Goal: Task Accomplishment & Management: Manage account settings

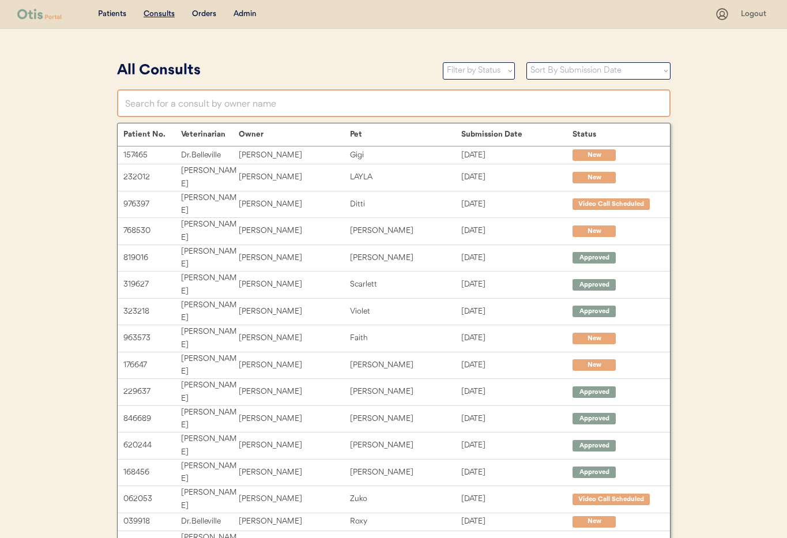
click at [259, 103] on input "text" at bounding box center [393, 103] width 553 height 28
type input "O"
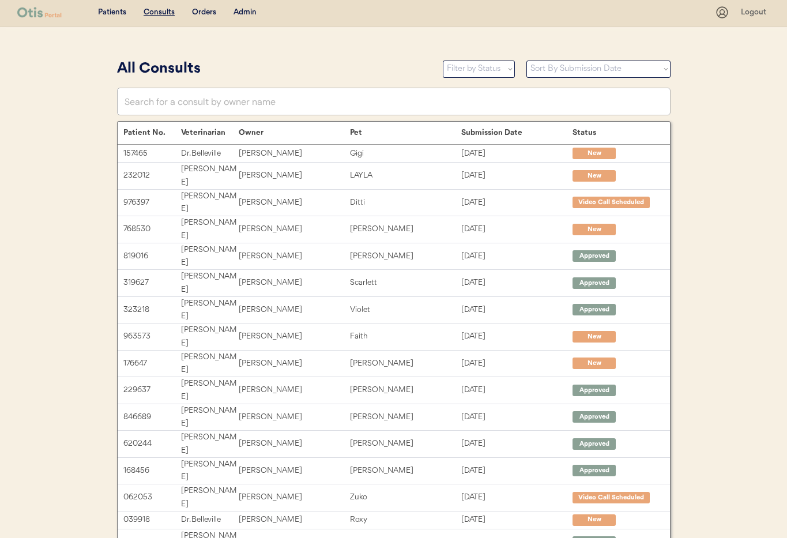
scroll to position [4, 0]
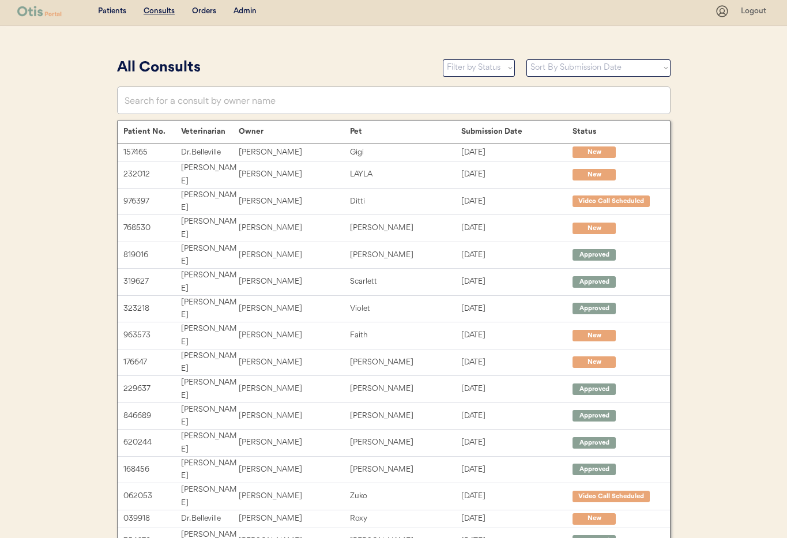
click at [243, 14] on div "Admin" at bounding box center [244, 12] width 23 height 12
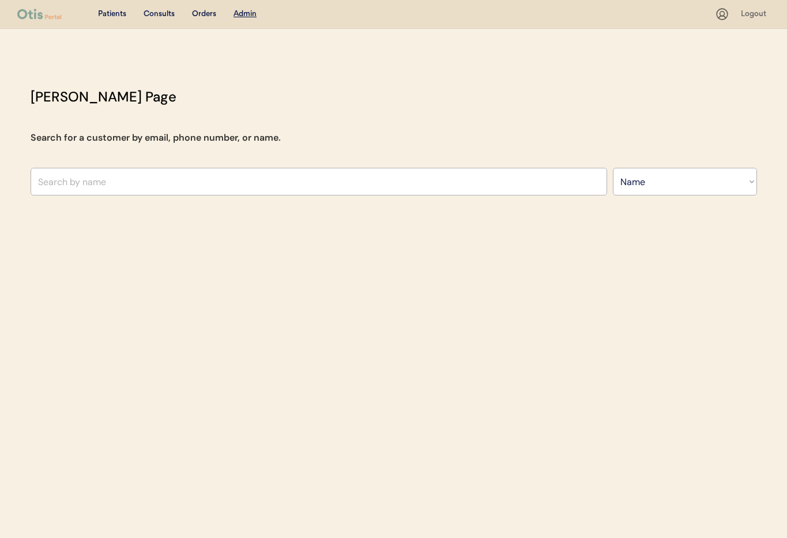
select select ""Name""
click at [138, 179] on input "text" at bounding box center [319, 182] width 576 height 28
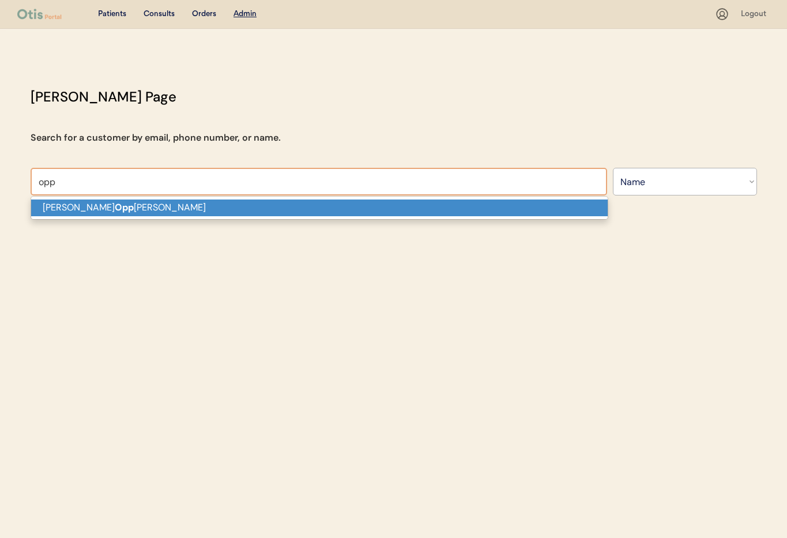
click at [138, 206] on p "Brandon Opp ong-Antwi" at bounding box center [319, 207] width 576 height 17
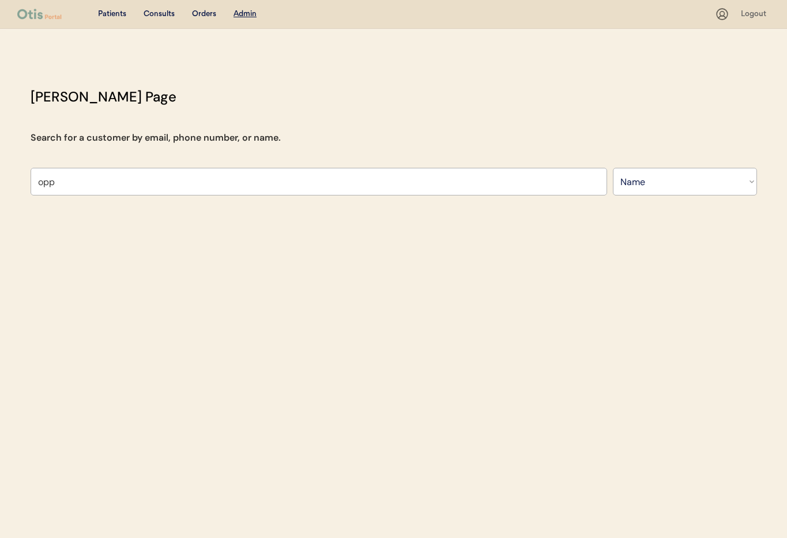
type input "Brandon Oppong-Antwi"
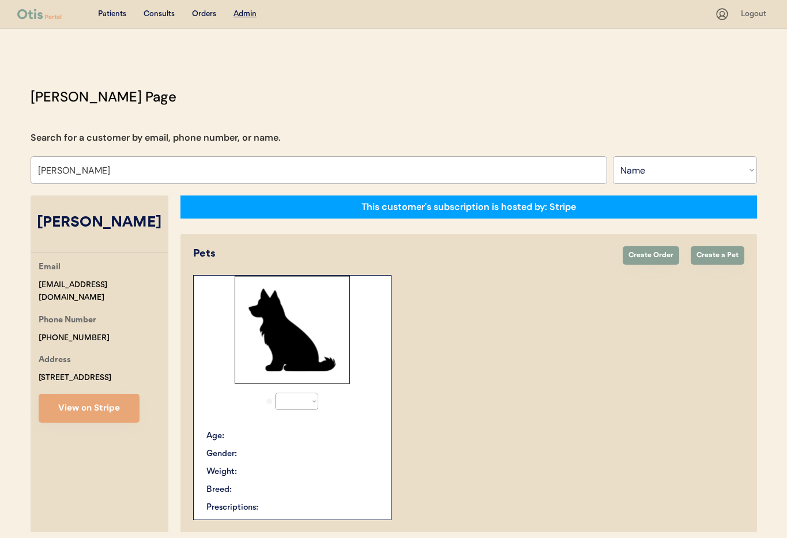
select select "true"
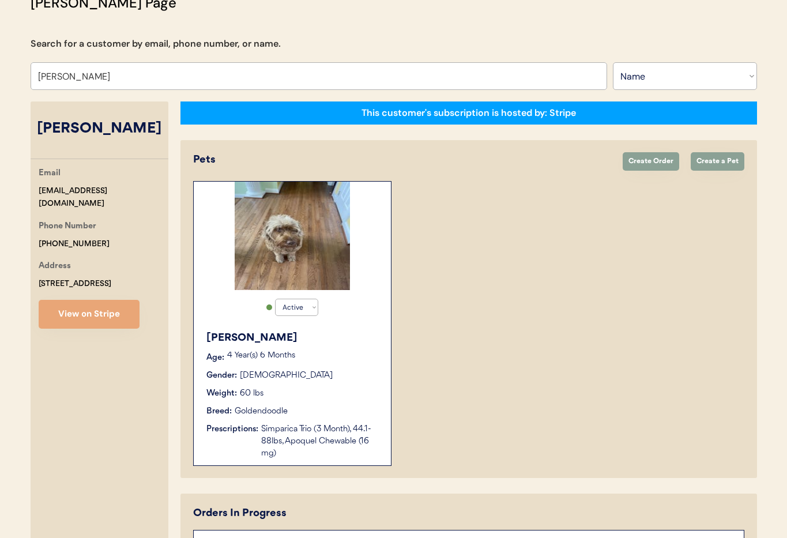
scroll to position [193, 0]
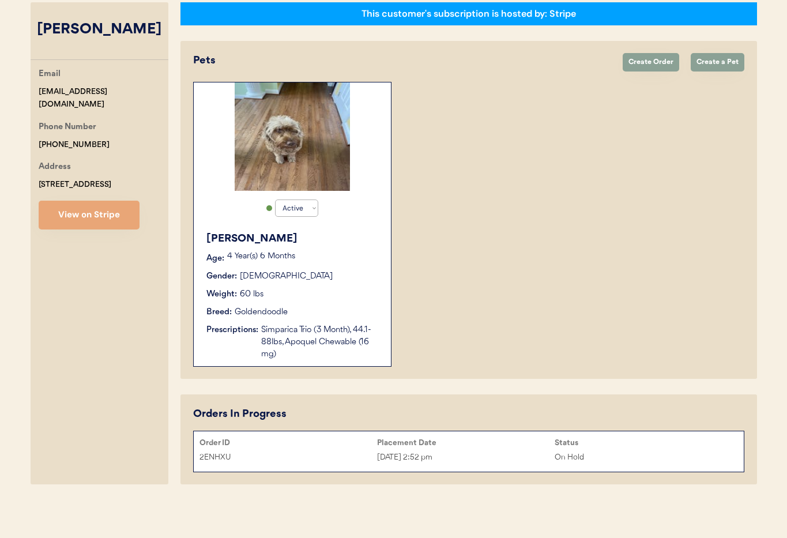
type input "Brandon Oppong-Antwi"
click at [328, 359] on div "Simparica Trio (3 Month), 44.1-88lbs, Apoquel Chewable (16 mg)" at bounding box center [320, 342] width 118 height 36
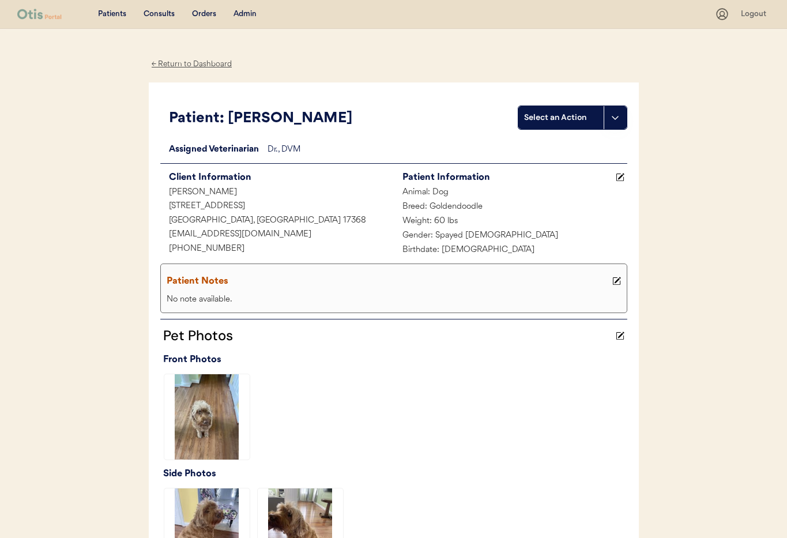
click at [174, 66] on div "← Return to Dashboard" at bounding box center [192, 64] width 86 height 13
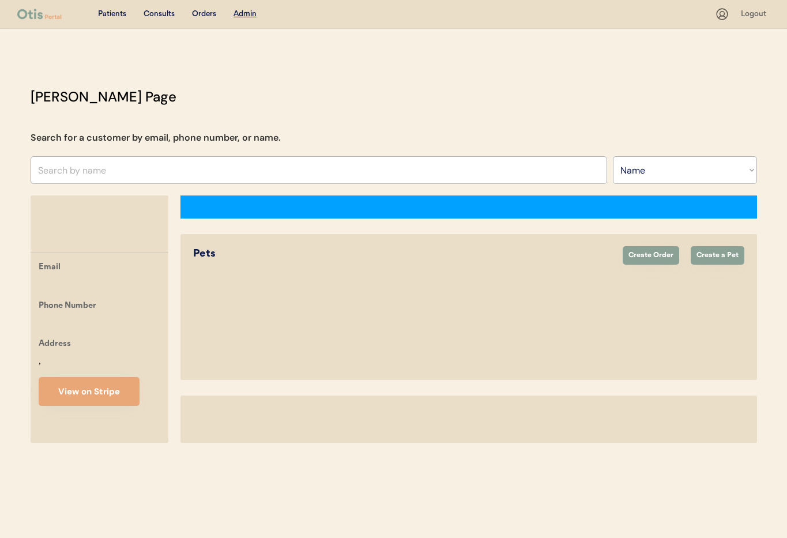
select select ""Name""
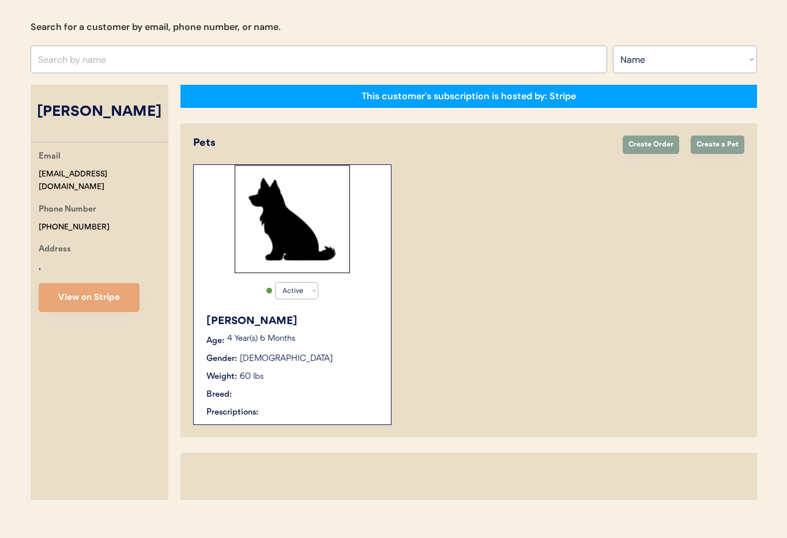
select select "true"
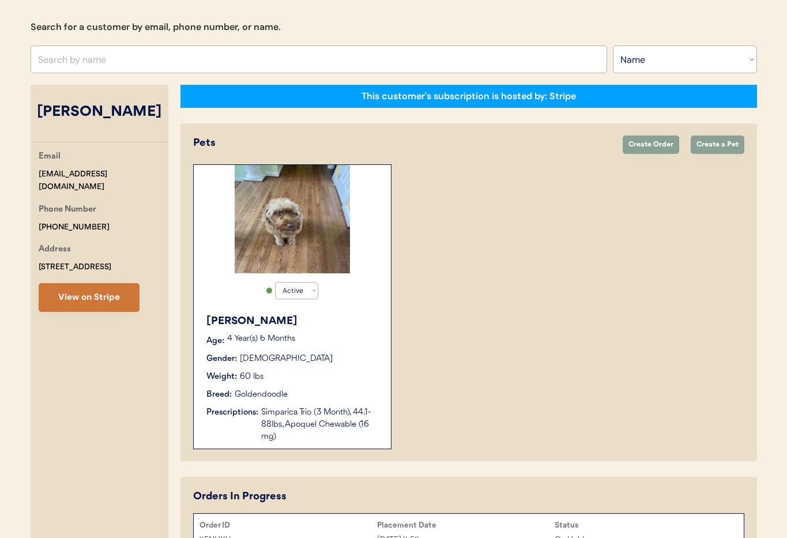
click at [93, 312] on button "View on Stripe" at bounding box center [89, 297] width 101 height 29
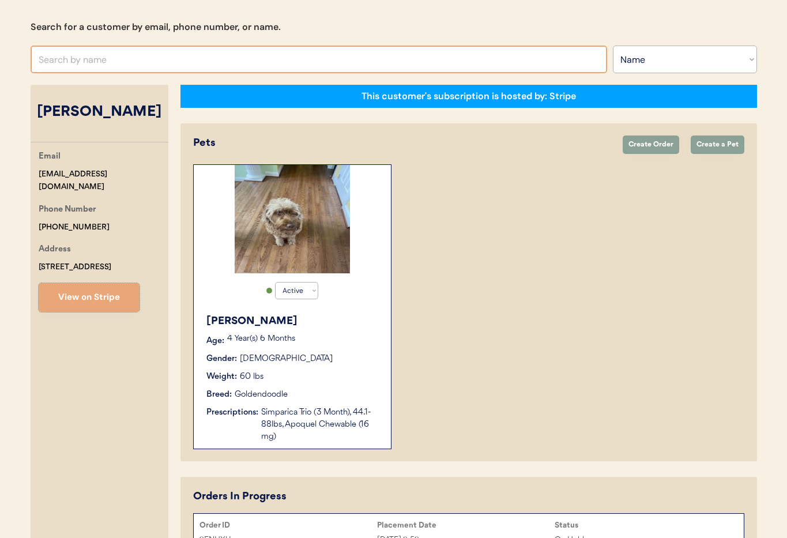
click at [172, 52] on input "text" at bounding box center [319, 60] width 576 height 28
type input "Matthew"
type input "[PERSON_NAME]"
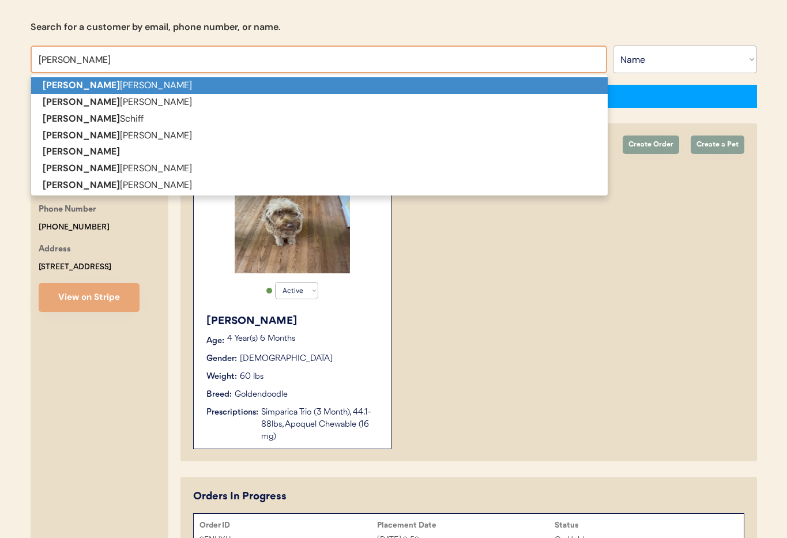
click at [171, 90] on p "Matthew Sheaffer" at bounding box center [319, 85] width 576 height 17
type input "[PERSON_NAME]"
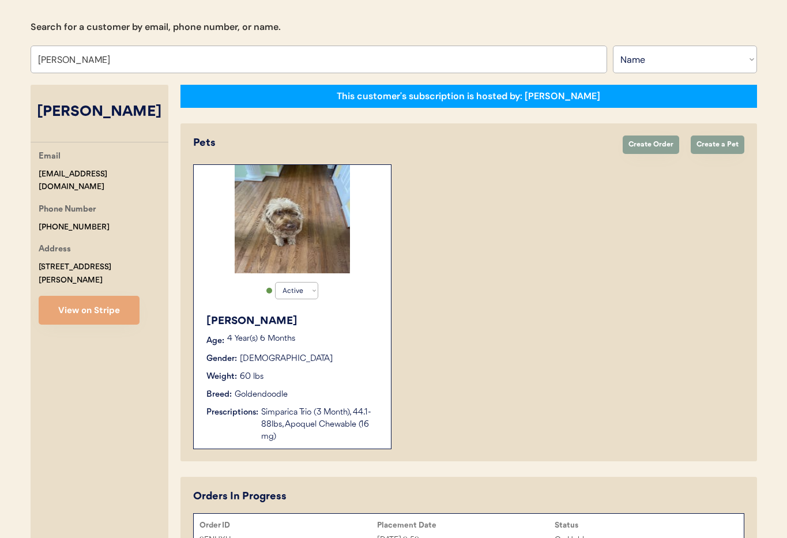
select select "true"
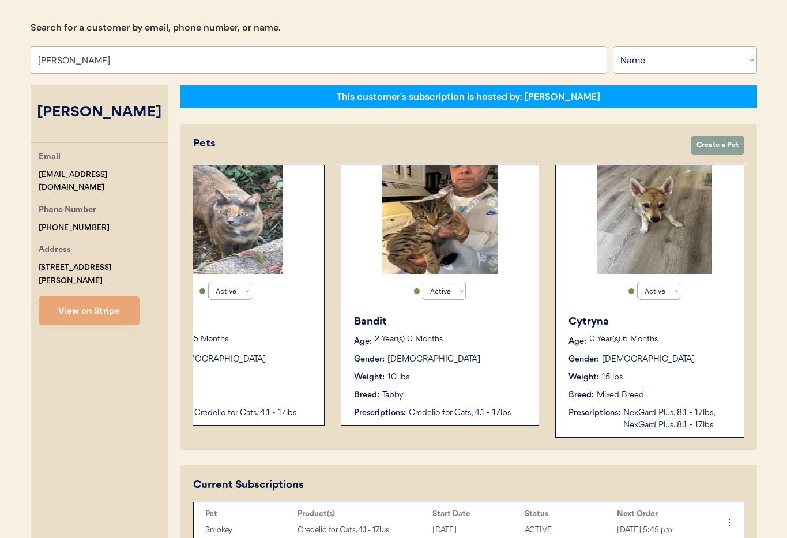
scroll to position [0, 307]
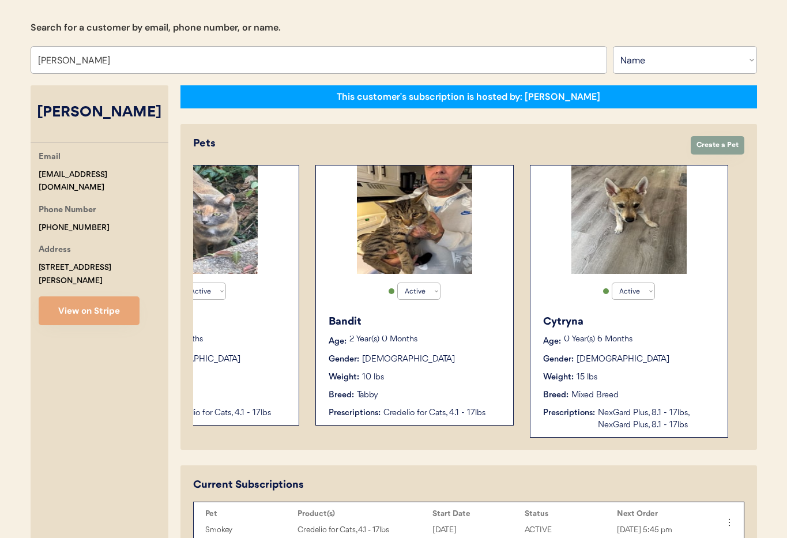
type input "[PERSON_NAME]"
click at [652, 342] on p "0 Year(s) 6 Months" at bounding box center [640, 339] width 152 height 8
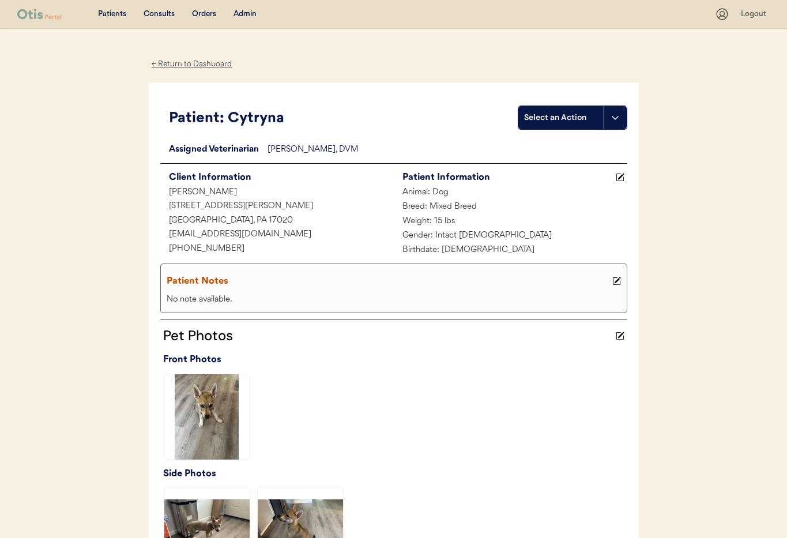
click at [229, 251] on div "[PHONE_NUMBER]" at bounding box center [276, 249] width 233 height 14
drag, startPoint x: 225, startPoint y: 249, endPoint x: 162, endPoint y: 247, distance: 62.8
click at [158, 245] on div "Patient: Cytryna Select an Action Loading... Assigned Veterinarian [PERSON_NAME…" at bounding box center [394, 334] width 490 height 504
copy div "[PHONE_NUMBER]"
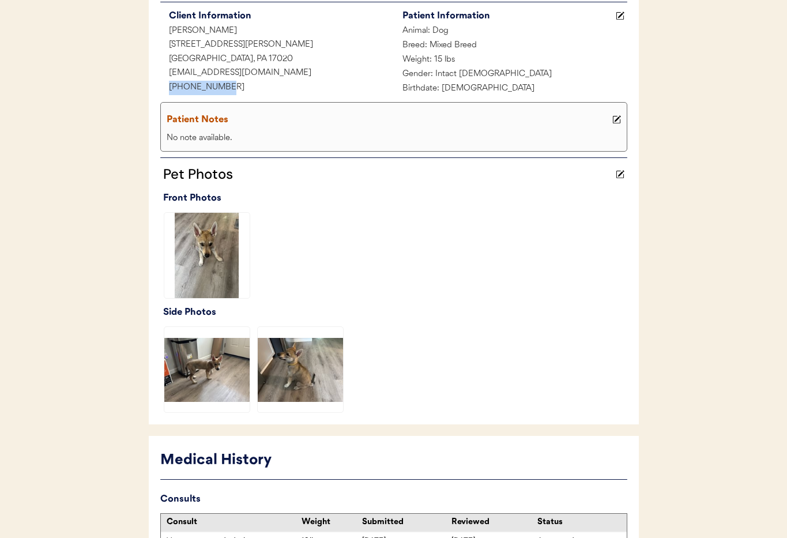
scroll to position [343, 0]
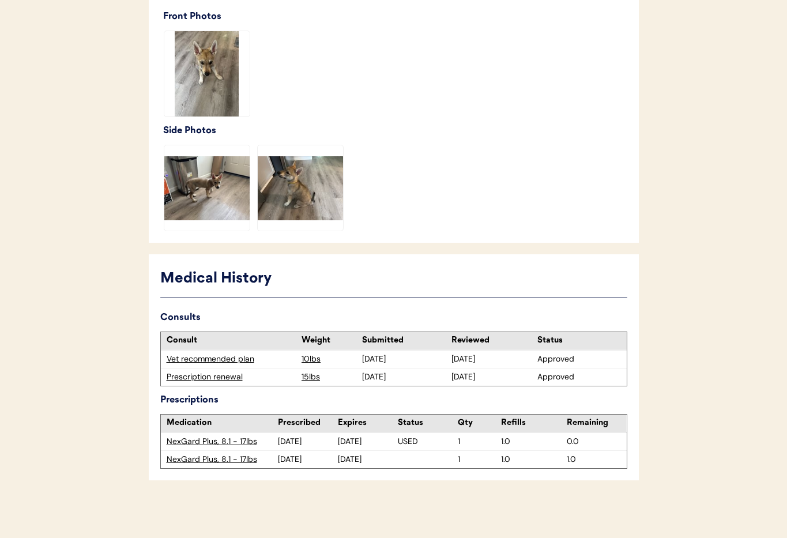
click at [206, 375] on div "Prescription renewal" at bounding box center [232, 377] width 130 height 12
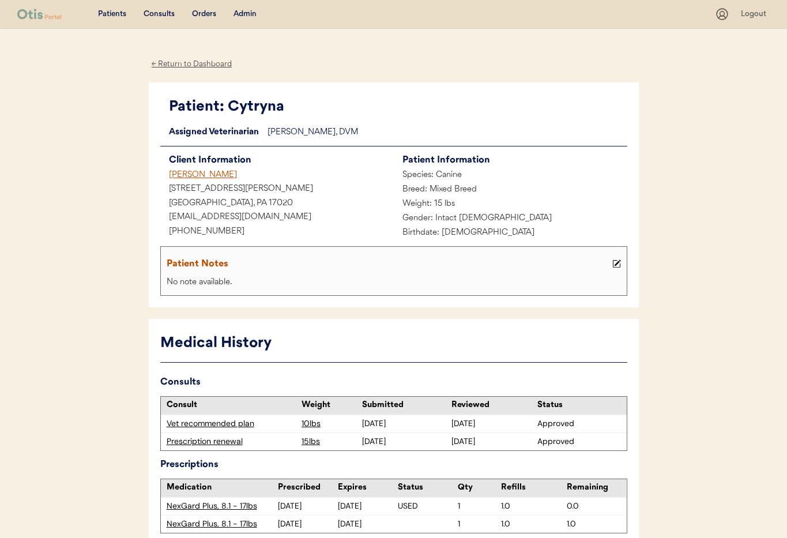
click at [239, 14] on div "Admin" at bounding box center [244, 15] width 23 height 12
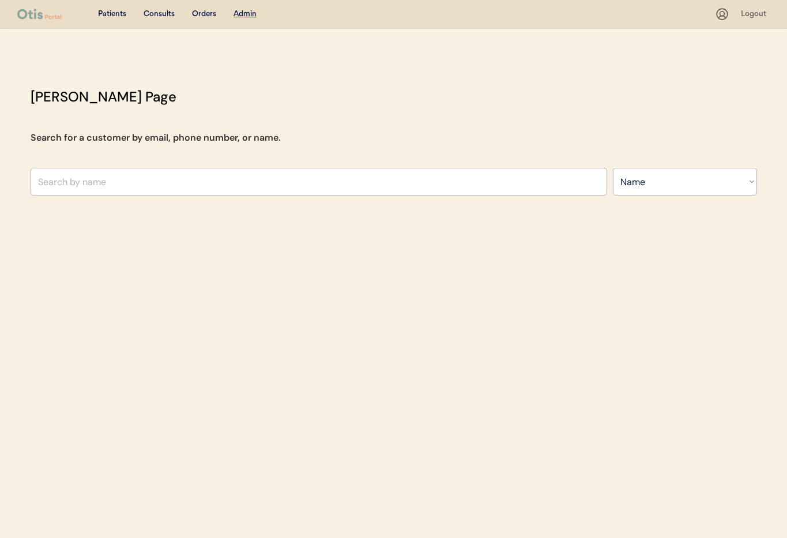
select select ""Name""
click at [150, 183] on input "text" at bounding box center [319, 182] width 576 height 28
type input "Den"
type input "Denise Barbaree"
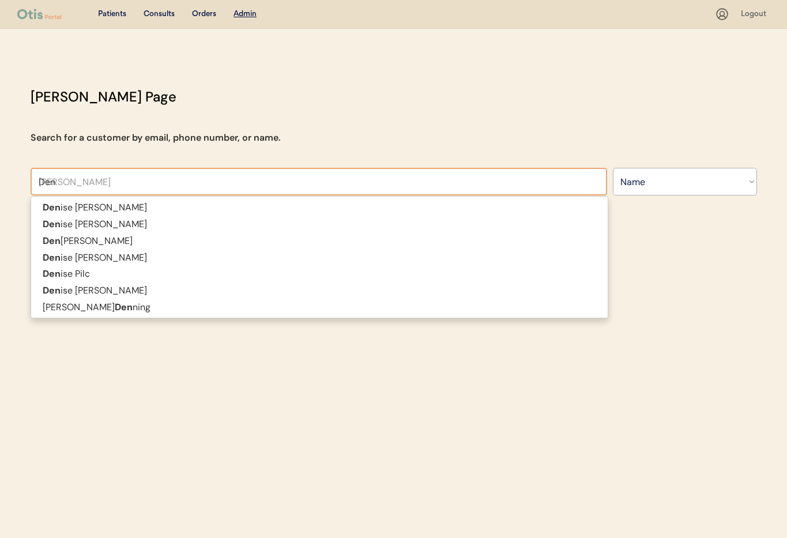
type input "Dene"
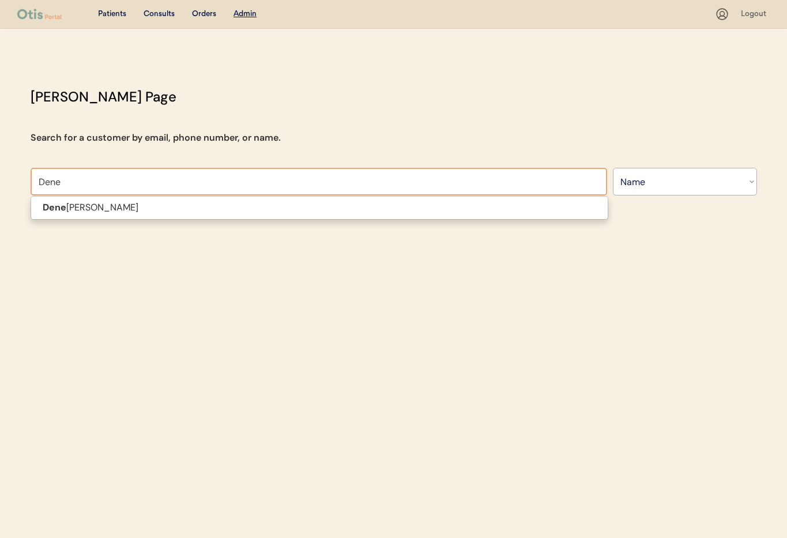
type input "Denelle Smith"
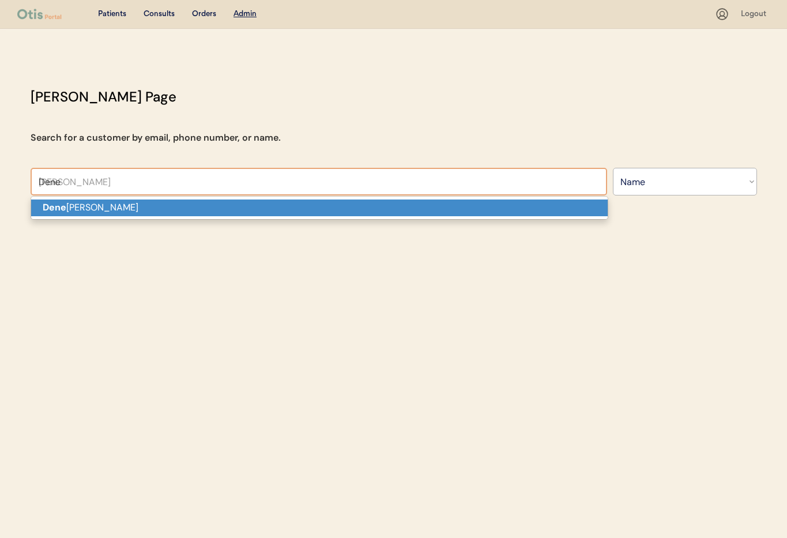
click at [168, 204] on p "Dene lle Smith" at bounding box center [319, 207] width 576 height 17
type input "Denelle Smith"
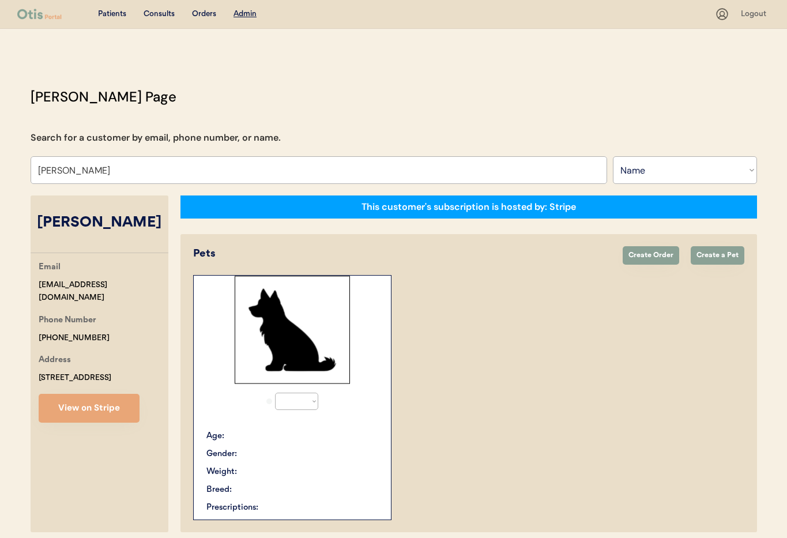
select select "true"
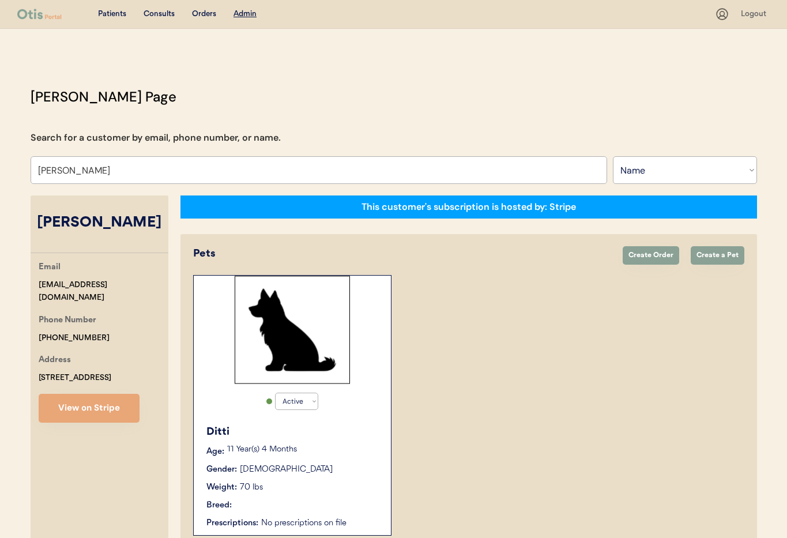
type input "Denelle Smith"
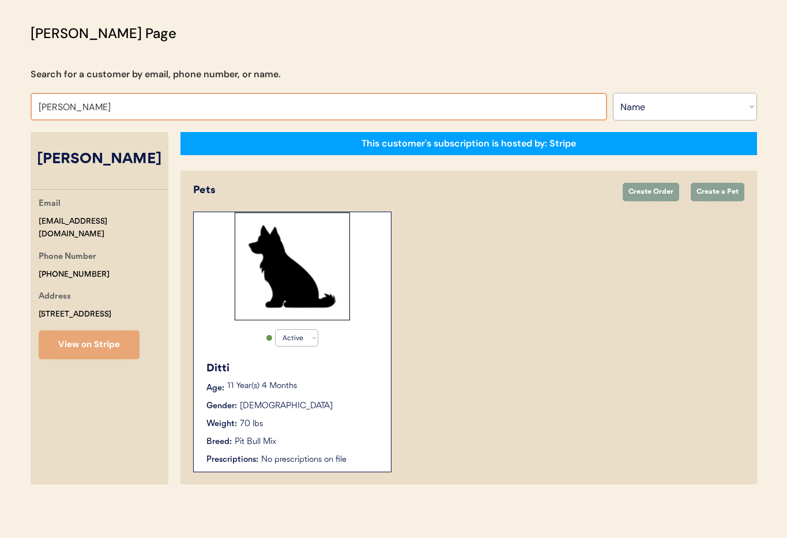
click at [365, 390] on p "11 Year(s) 4 Months" at bounding box center [303, 386] width 152 height 8
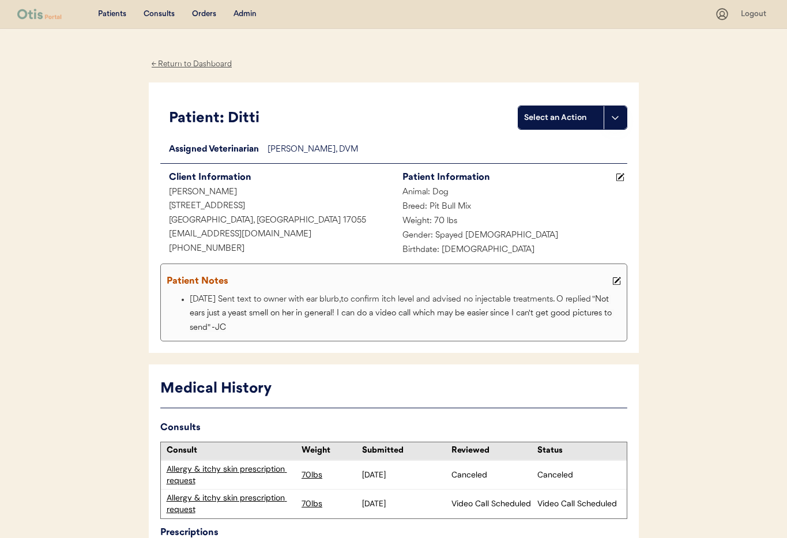
click at [217, 499] on div "Allergy & itchy skin prescription request" at bounding box center [232, 503] width 130 height 22
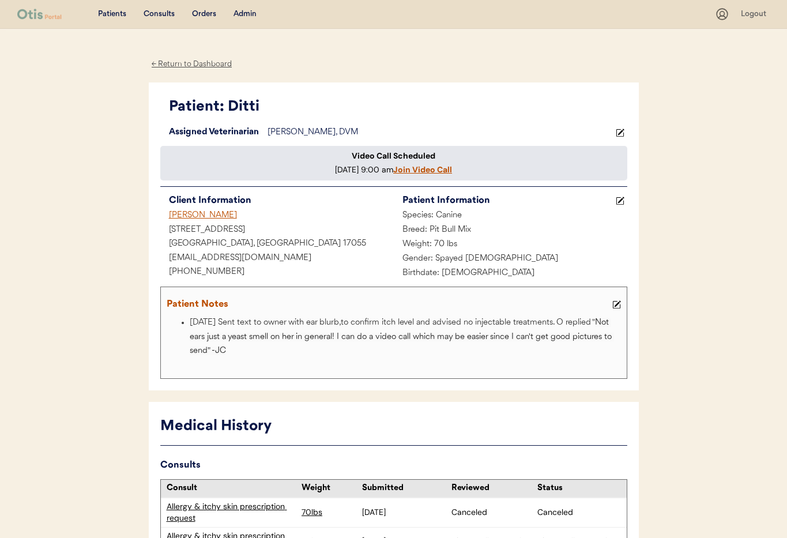
click at [183, 223] on div "[PERSON_NAME]" at bounding box center [276, 216] width 233 height 14
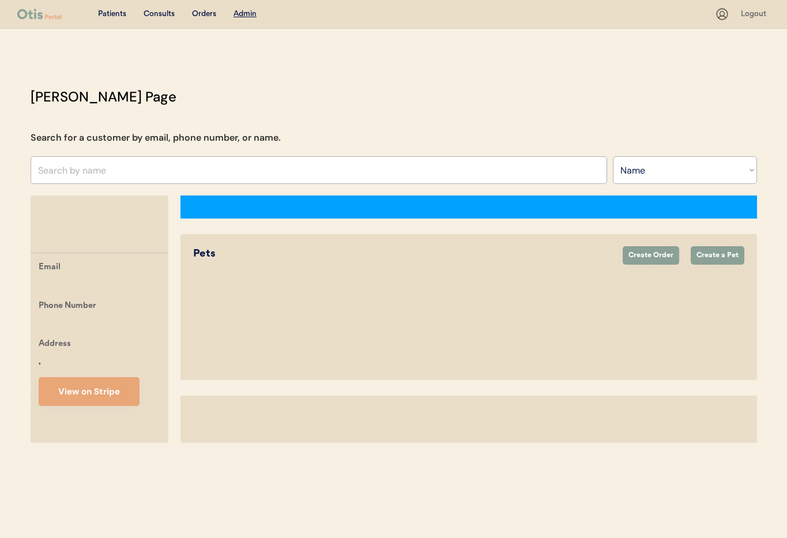
select select ""Name""
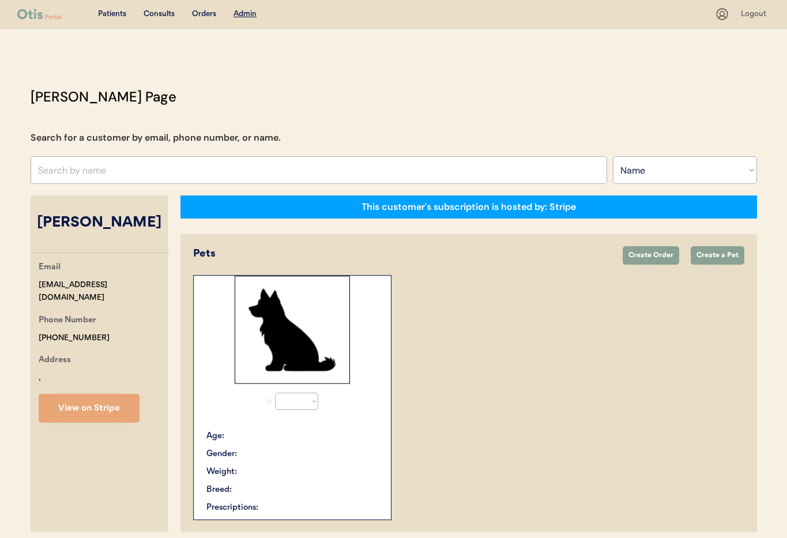
select select "true"
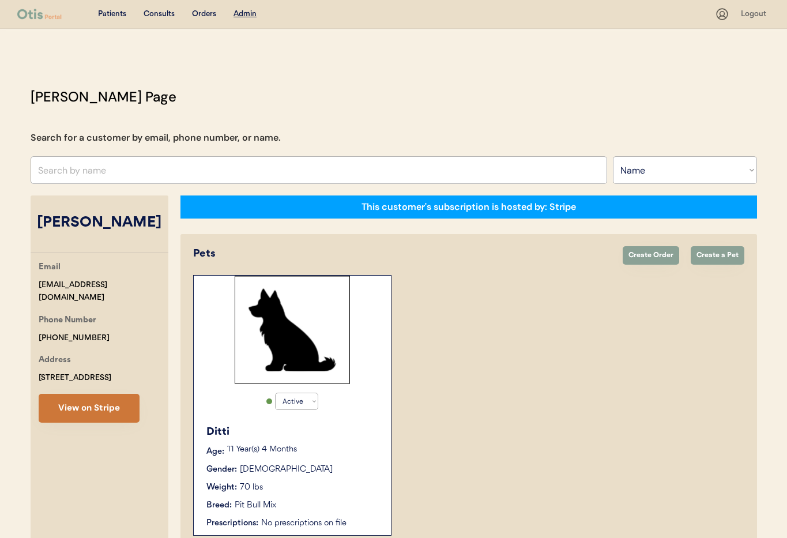
click at [90, 406] on button "View on Stripe" at bounding box center [89, 408] width 101 height 29
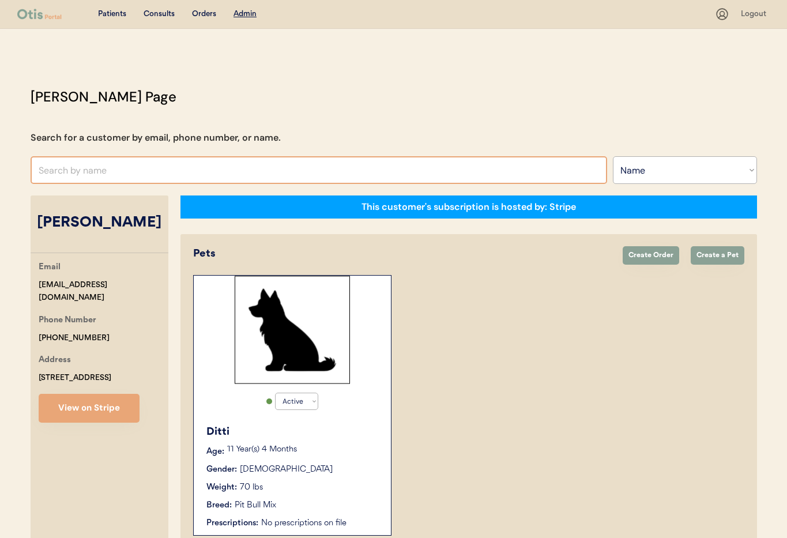
click at [149, 174] on input "text" at bounding box center [319, 170] width 576 height 28
type input "[PERSON_NAME]"
type input "Dana Milewicz"
type input "Dana Mil"
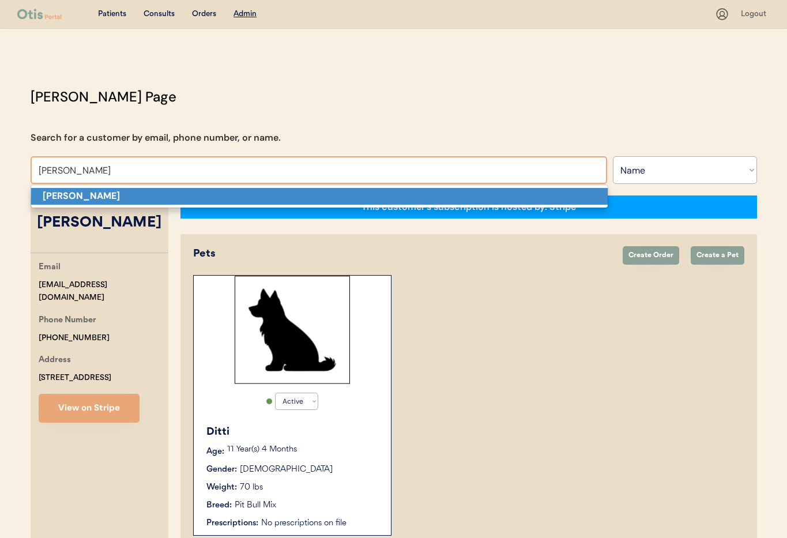
click at [165, 196] on p "Dana Miller" at bounding box center [319, 196] width 576 height 17
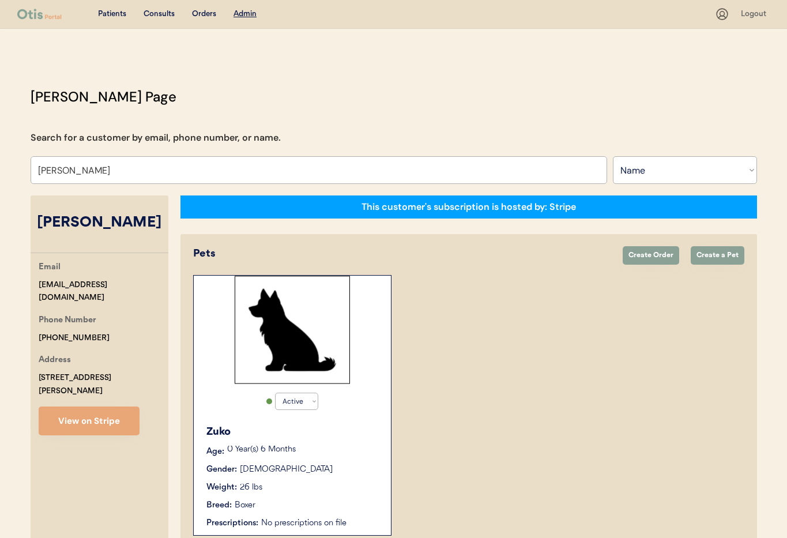
scroll to position [63, 0]
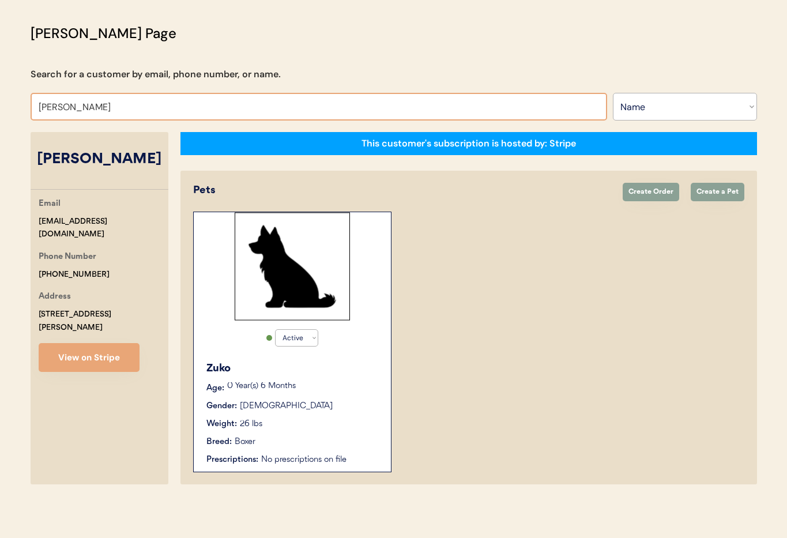
drag, startPoint x: 85, startPoint y: 108, endPoint x: -2, endPoint y: 101, distance: 87.3
click at [0, 101] on html "Patients Consults Orders Admin Logout Otis Admin Page Search for a customer by …" at bounding box center [393, 206] width 787 height 538
type input "Melanie Str"
type input "[PERSON_NAME]"
type input "Melanie Strac"
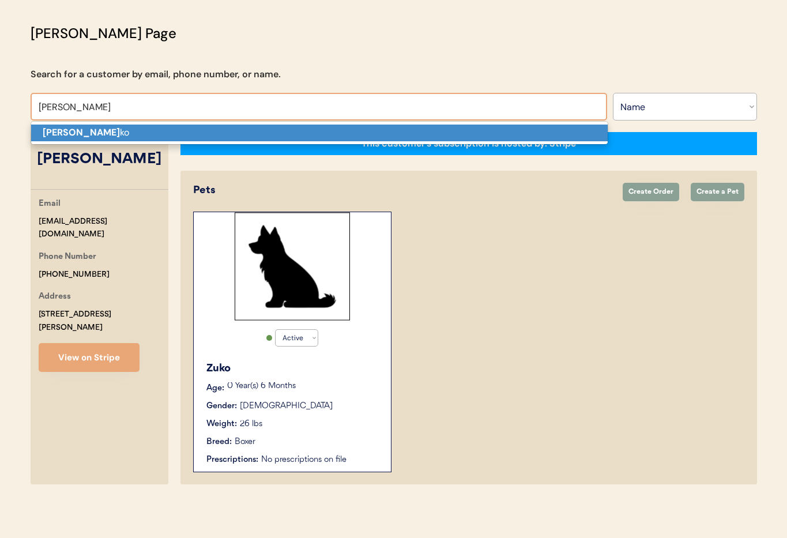
click at [80, 131] on strong "Melanie Strac" at bounding box center [81, 132] width 77 height 12
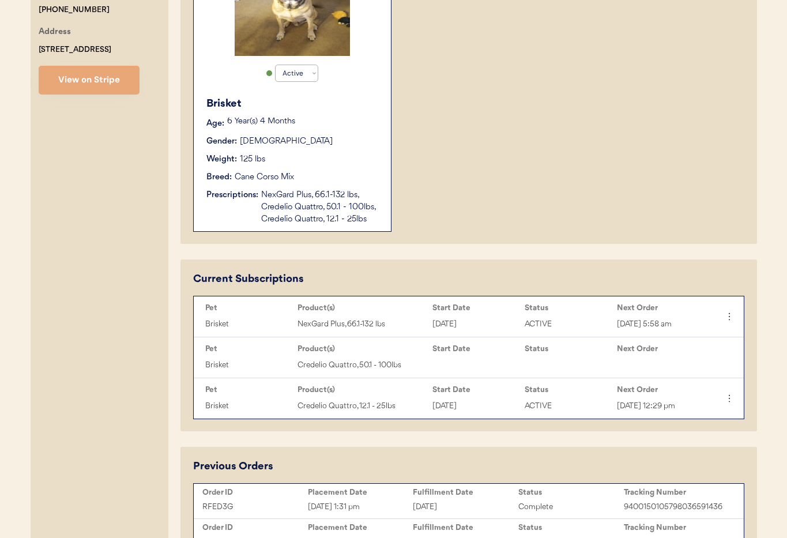
scroll to position [356, 0]
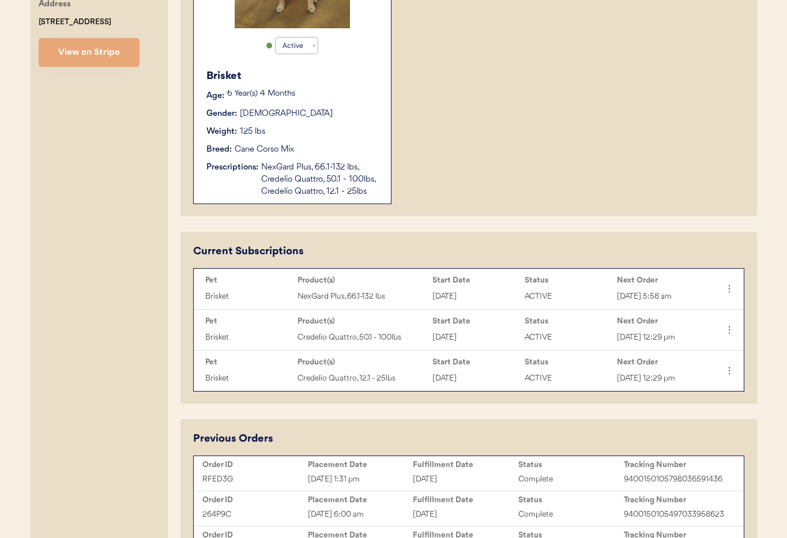
type input "[PERSON_NAME]"
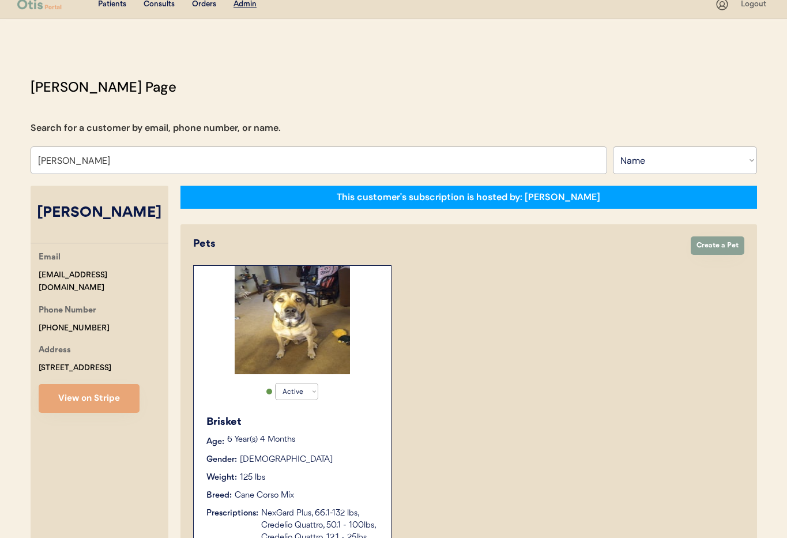
scroll to position [35, 0]
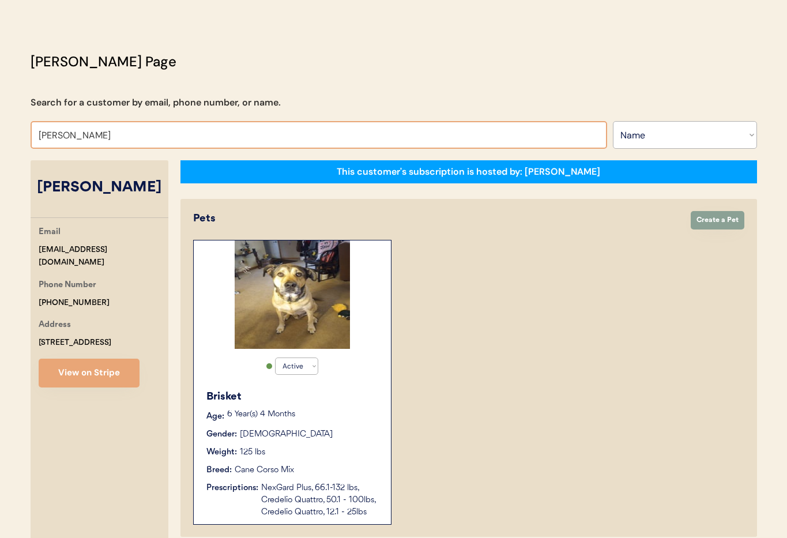
click at [328, 452] on div "Weight: 125 lbs" at bounding box center [292, 452] width 173 height 12
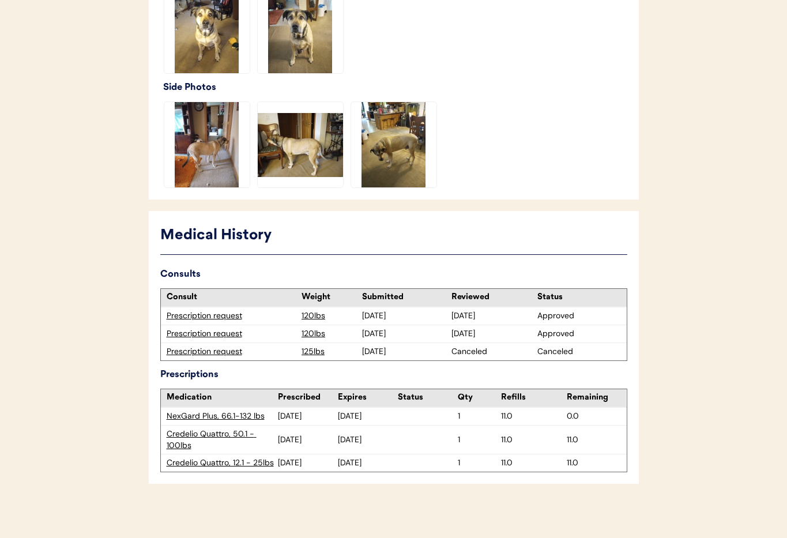
scroll to position [390, 0]
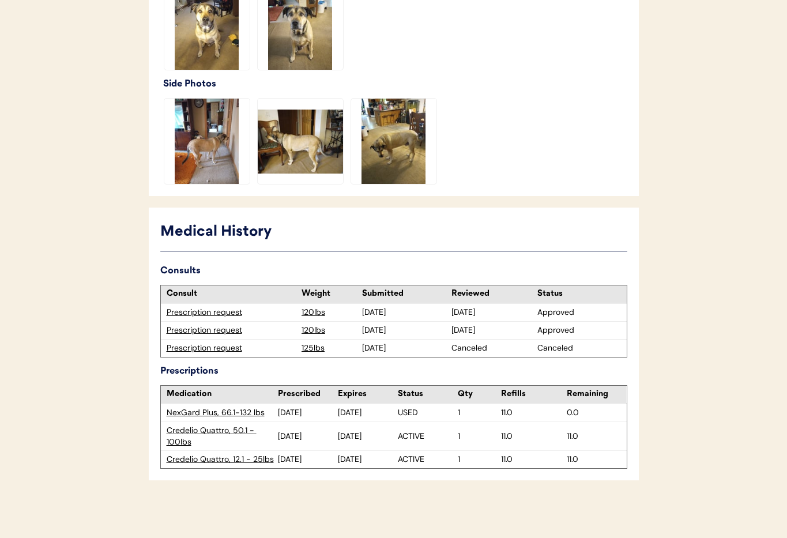
click at [196, 330] on div "Prescription request" at bounding box center [232, 330] width 130 height 12
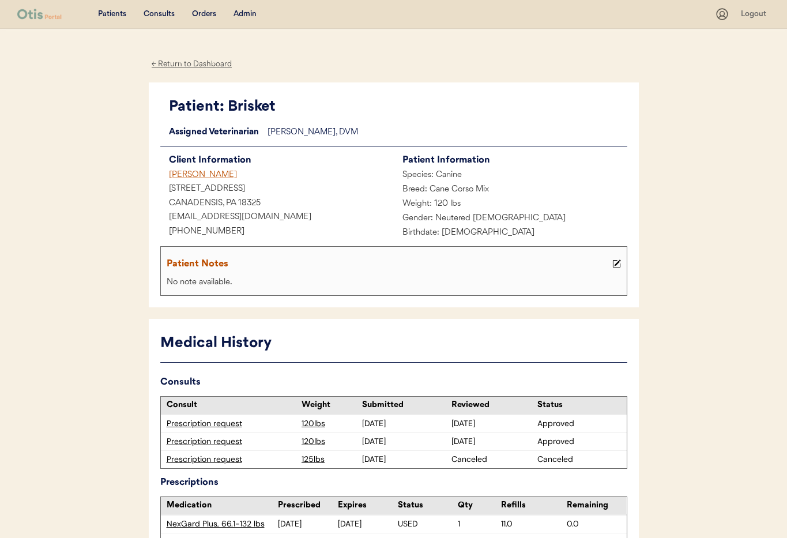
drag, startPoint x: 245, startPoint y: 14, endPoint x: 251, endPoint y: 17, distance: 6.4
click at [245, 14] on div "Admin" at bounding box center [244, 15] width 23 height 12
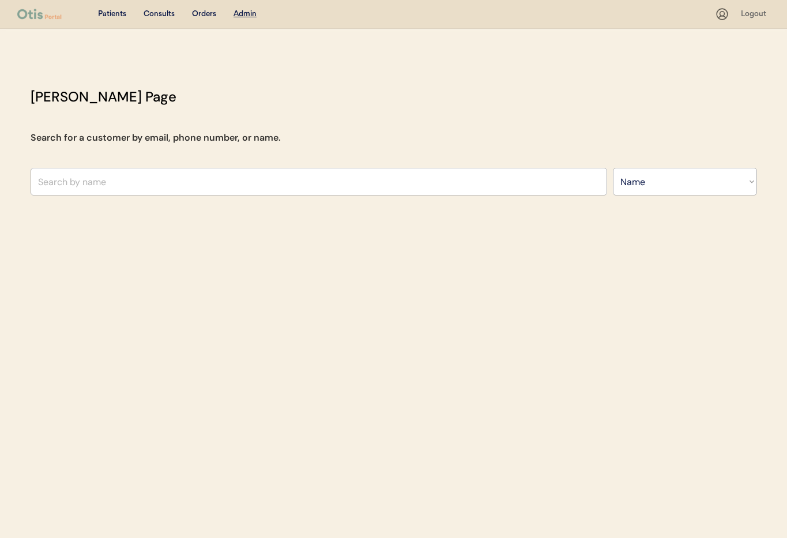
select select ""Name""
click at [212, 188] on input "text" at bounding box center [319, 182] width 576 height 28
type input "Laurel"
type input "[PERSON_NAME]"
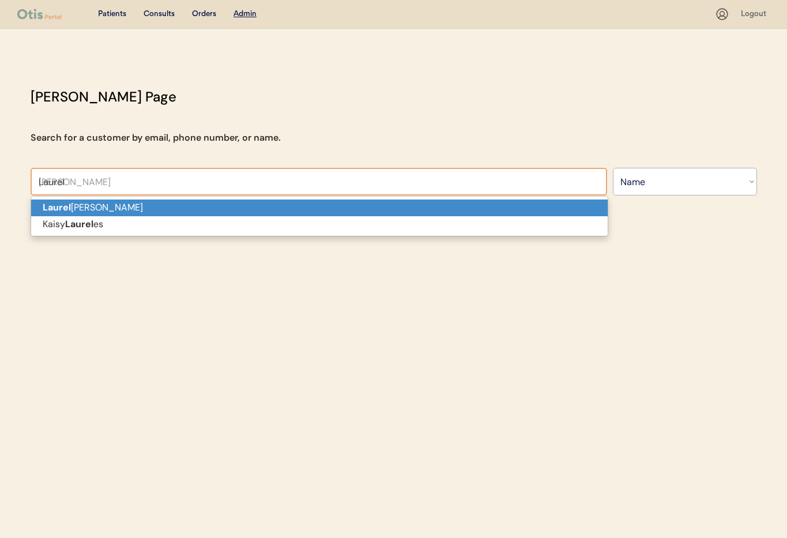
click at [217, 210] on p "[PERSON_NAME]" at bounding box center [319, 207] width 576 height 17
type input "Laurel Riley-Brown"
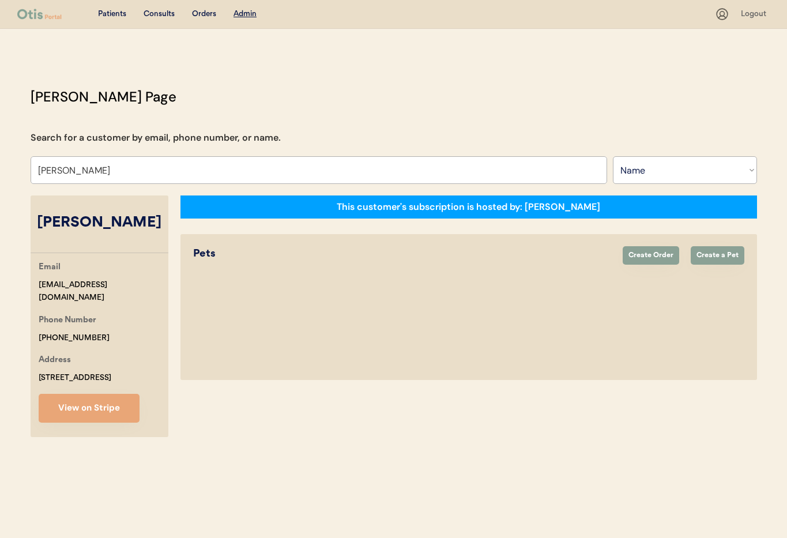
select select "true"
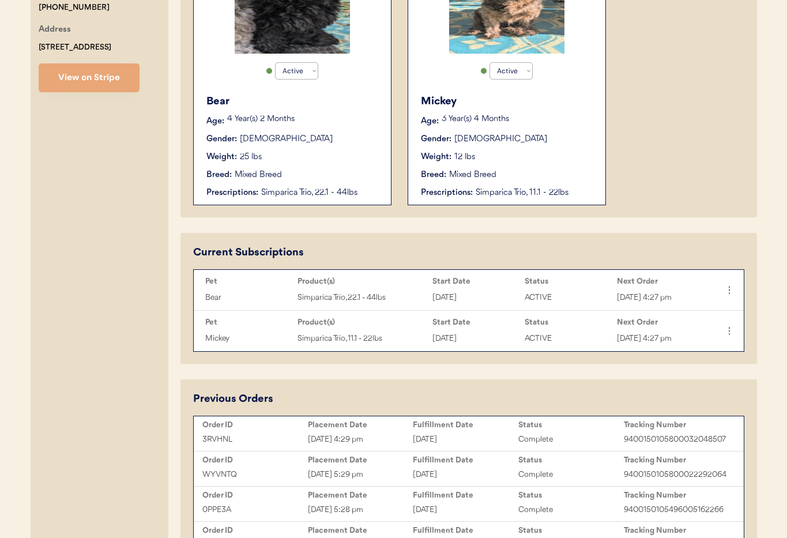
scroll to position [332, 0]
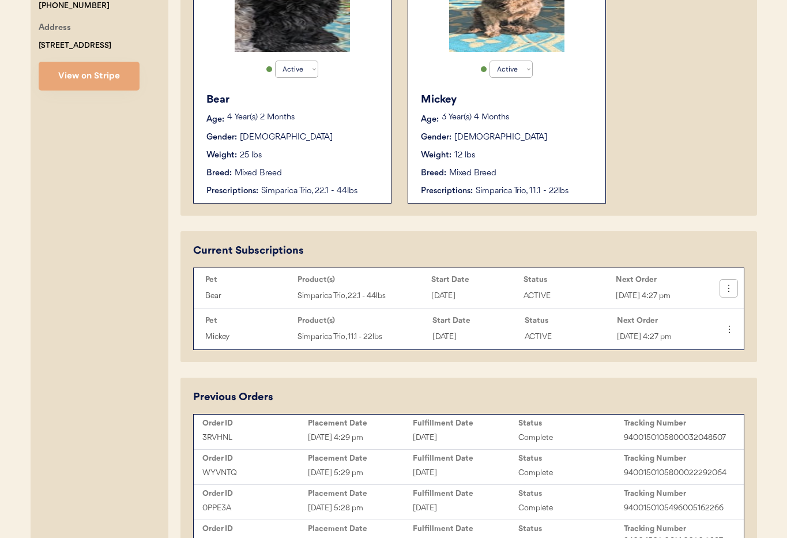
click at [731, 285] on icon at bounding box center [729, 288] width 12 height 12
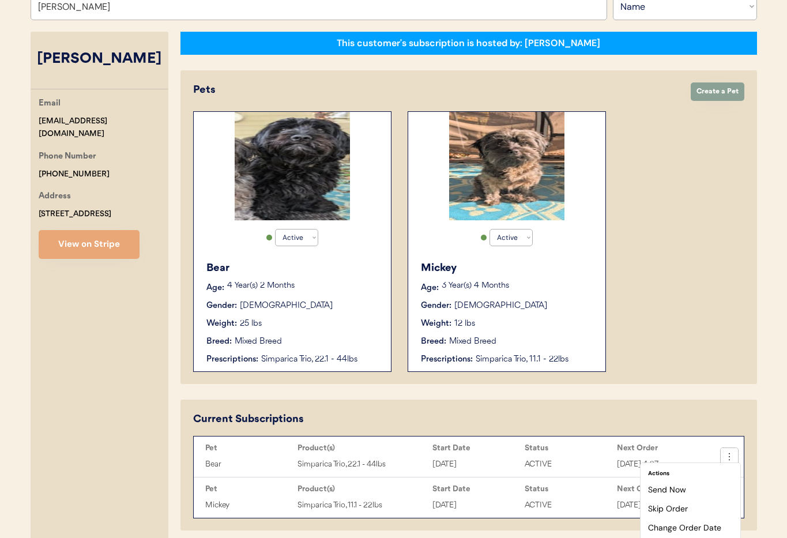
scroll to position [0, 0]
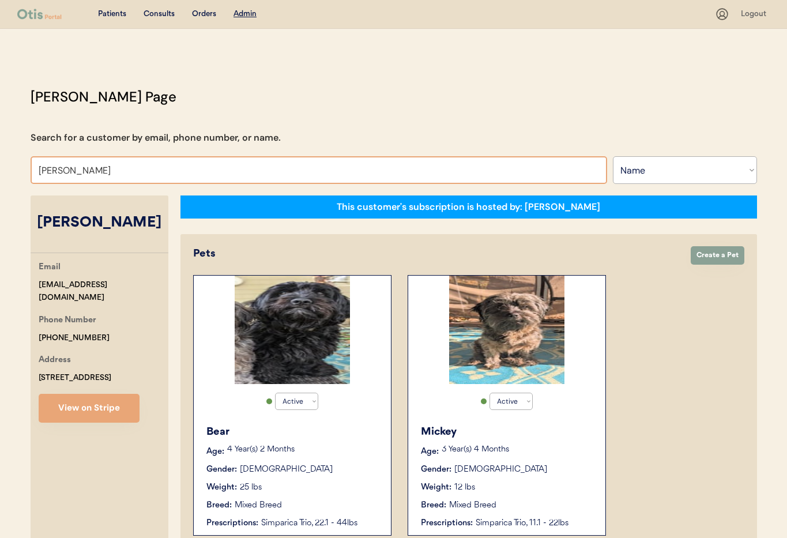
drag, startPoint x: 125, startPoint y: 177, endPoint x: 25, endPoint y: 170, distance: 100.0
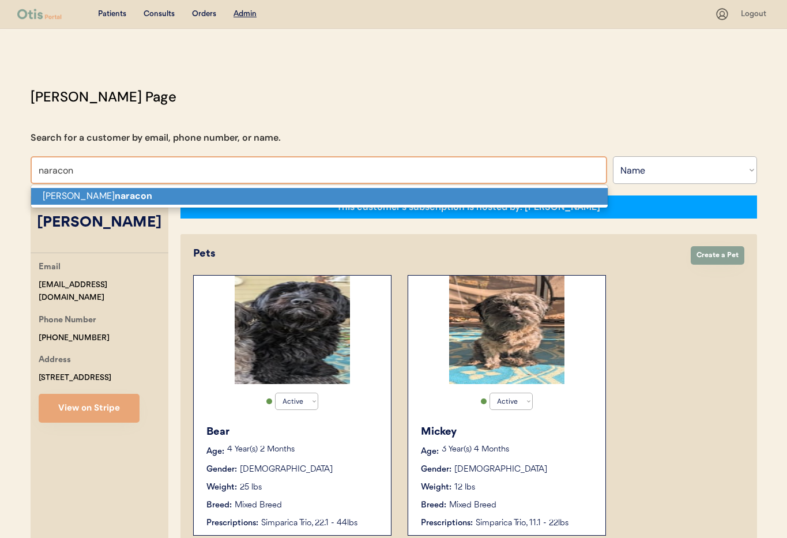
click at [58, 201] on p "William naracon" at bounding box center [319, 196] width 576 height 17
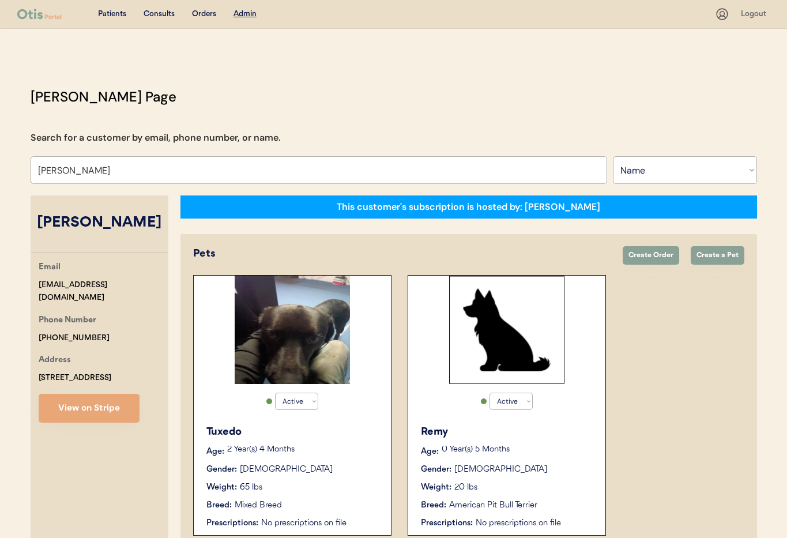
scroll to position [63, 0]
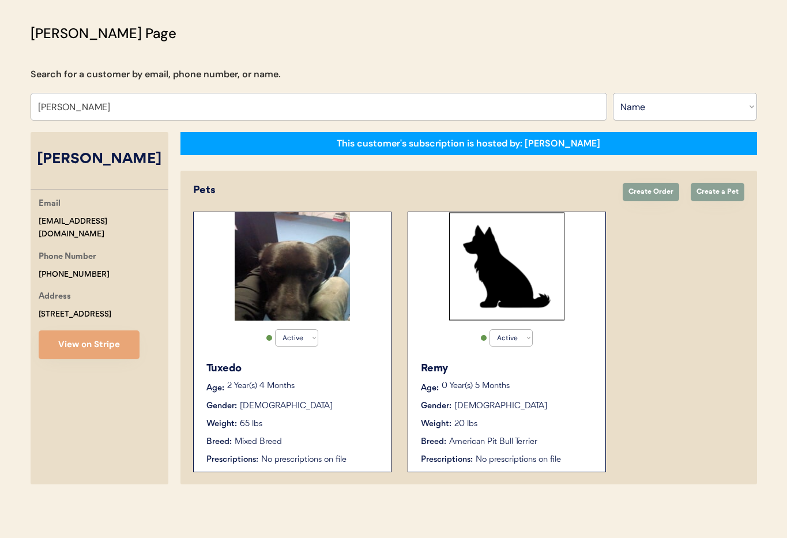
type input "[PERSON_NAME]"
click at [325, 406] on div "Gender: Male" at bounding box center [292, 406] width 173 height 12
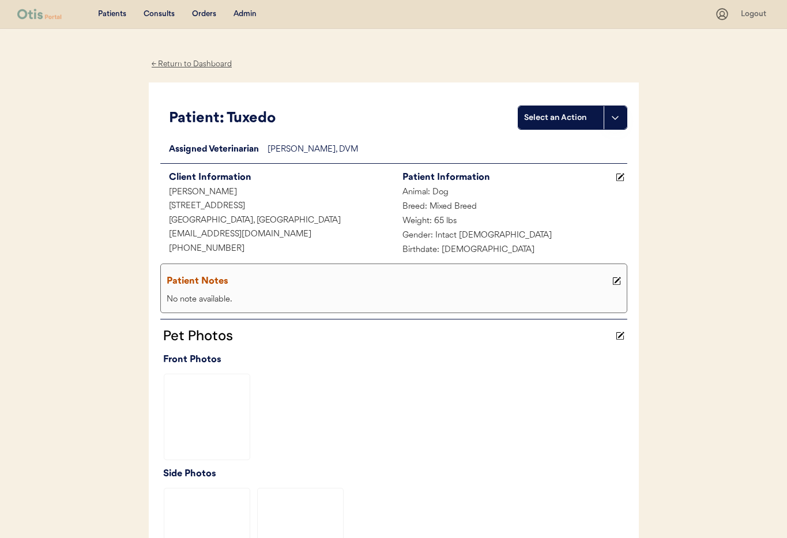
scroll to position [282, 0]
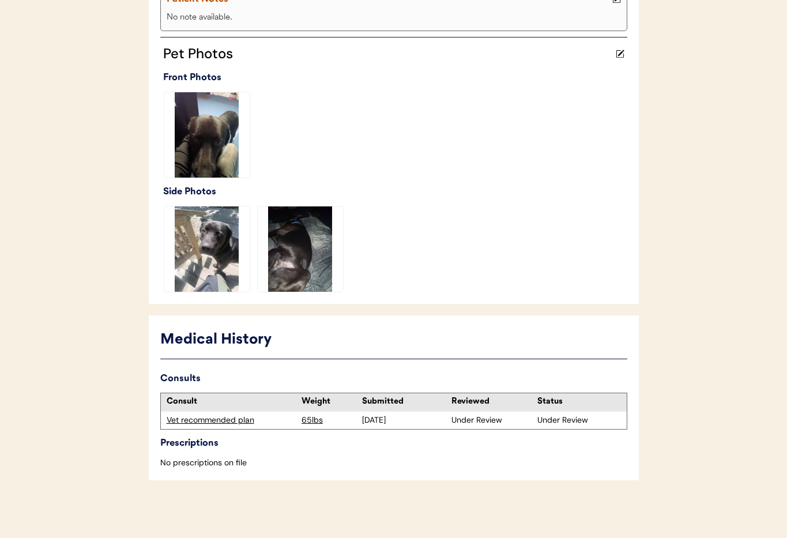
click at [206, 421] on div "Vet recommended plan" at bounding box center [232, 420] width 130 height 12
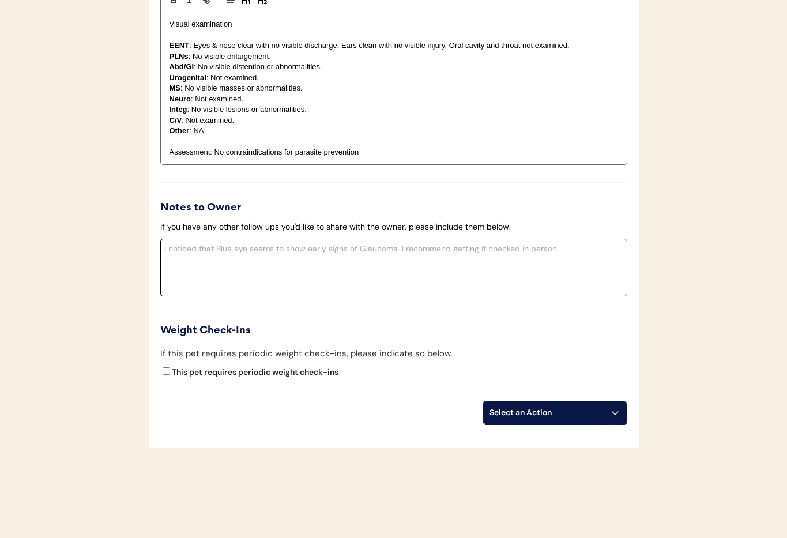
scroll to position [1222, 0]
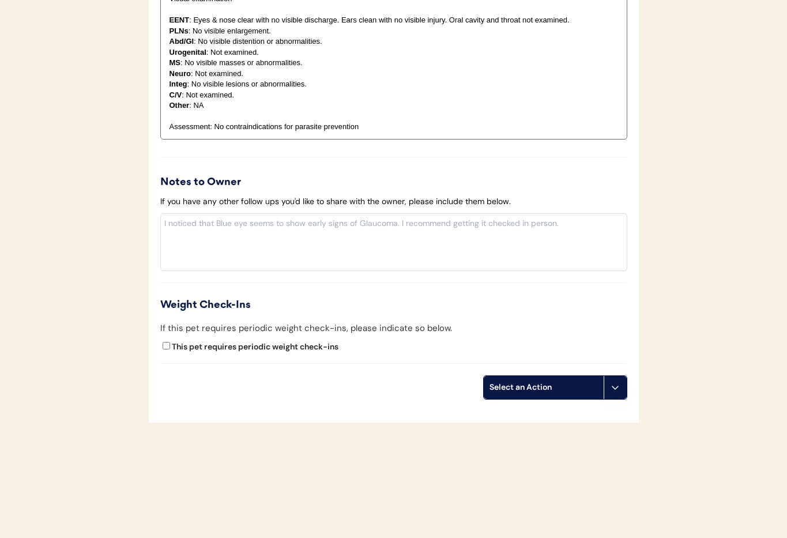
click at [612, 389] on icon at bounding box center [614, 387] width 9 height 9
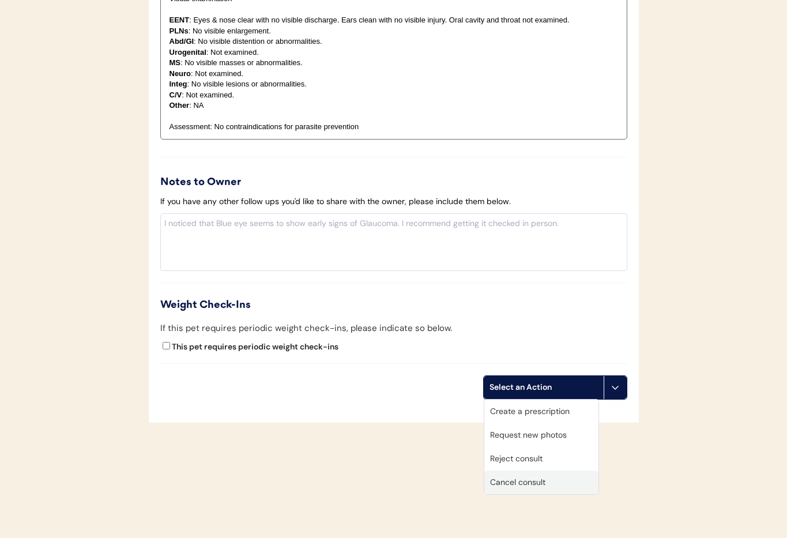
click at [530, 481] on div "Cancel consult" at bounding box center [541, 482] width 114 height 24
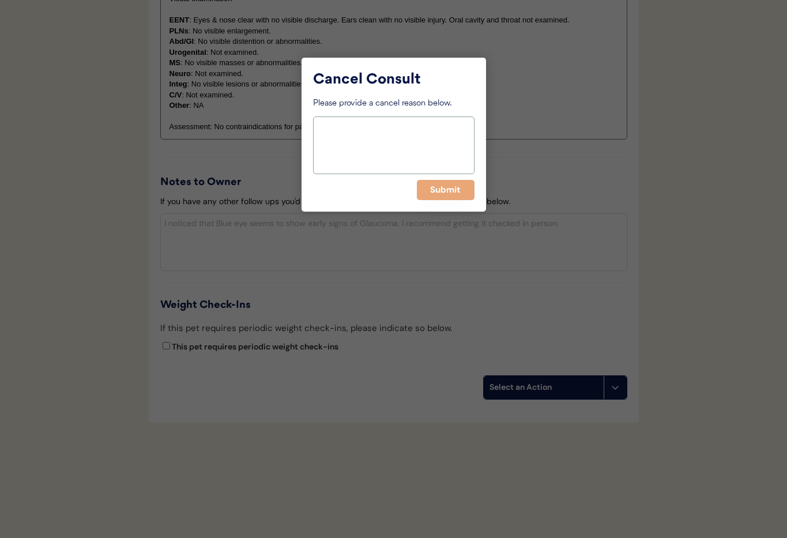
click at [356, 143] on textarea at bounding box center [393, 145] width 161 height 58
paste textarea "I got in to a vet for both tuxedo and Remy thank you"
type textarea "" I got in to a vet for both tuxedo and Remy thank you""
click at [446, 191] on button "Submit" at bounding box center [446, 190] width 58 height 20
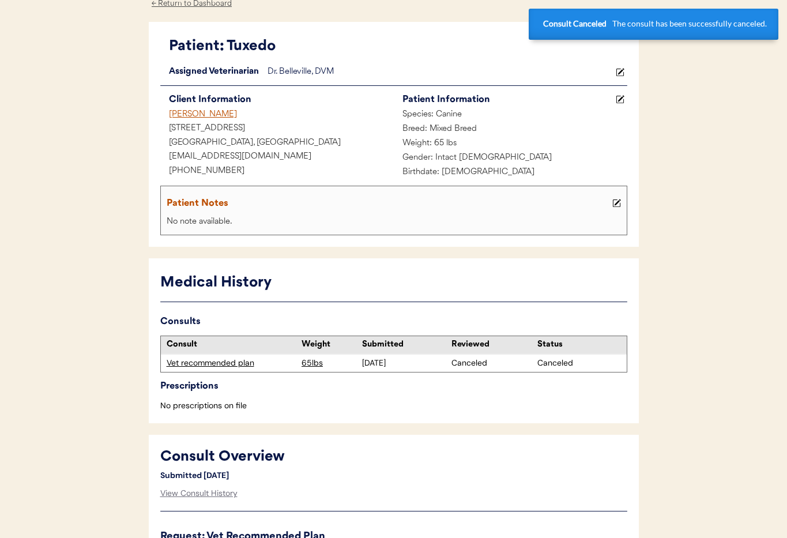
scroll to position [0, 0]
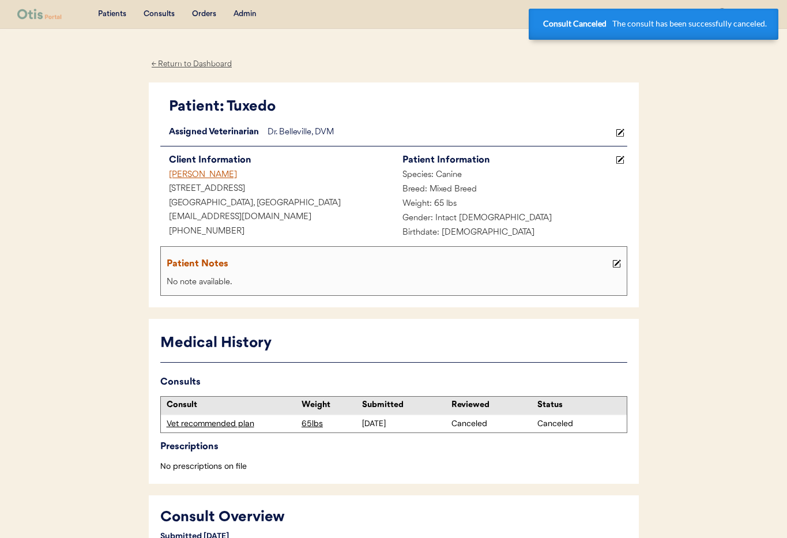
click at [190, 175] on div "William Naracon" at bounding box center [276, 175] width 233 height 14
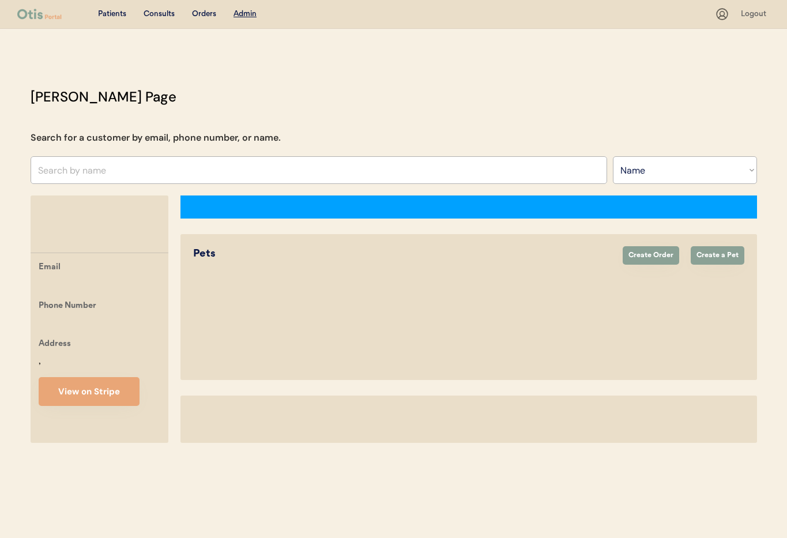
select select ""Name""
select select "true"
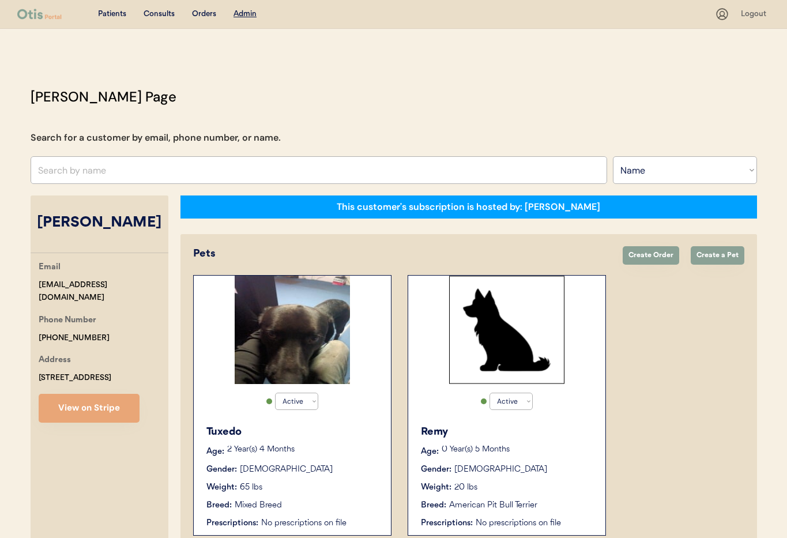
click at [533, 451] on p "0 Year(s) 5 Months" at bounding box center [517, 449] width 152 height 8
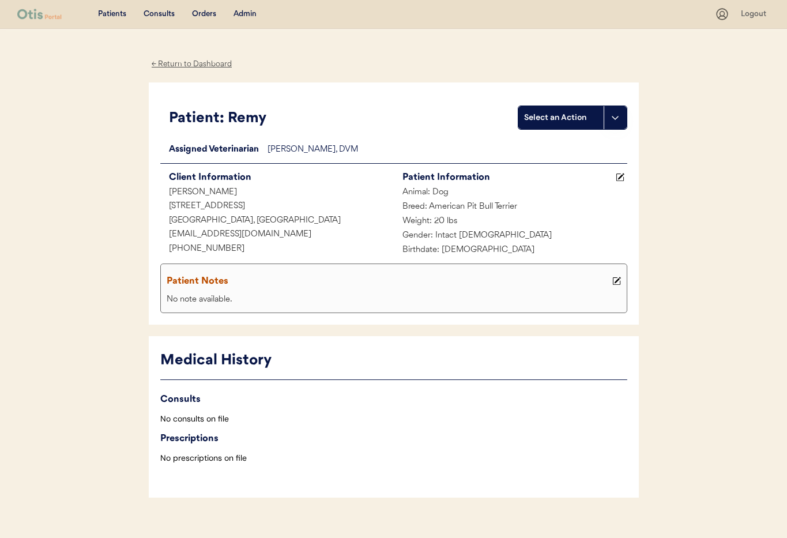
click at [160, 61] on div "← Return to Dashboard" at bounding box center [192, 64] width 86 height 13
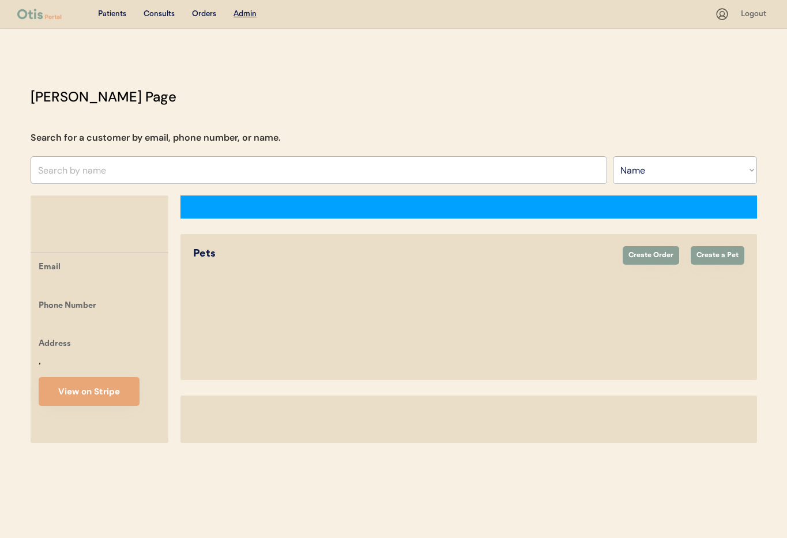
select select ""Name""
select select "true"
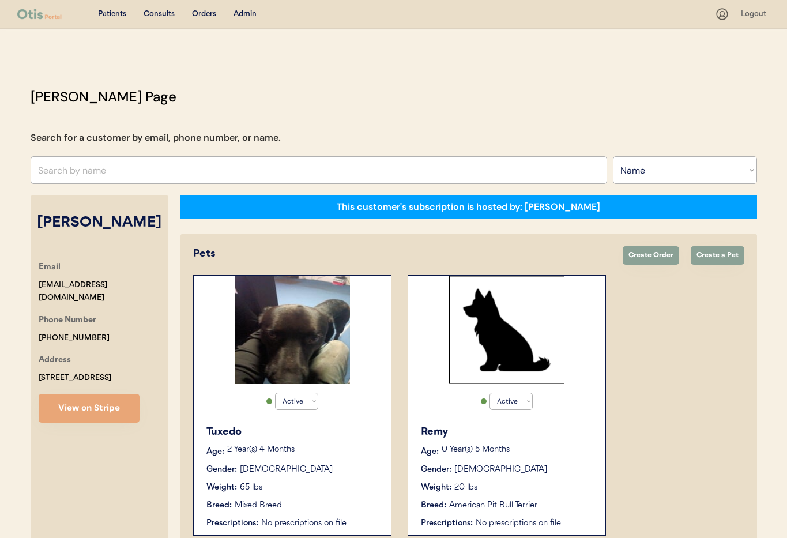
click at [658, 170] on select "Search By Name Email Phone Number" at bounding box center [684, 170] width 144 height 28
select select ""Phone Number""
click at [612, 156] on select "Search By Name Email Phone Number" at bounding box center [684, 170] width 144 height 28
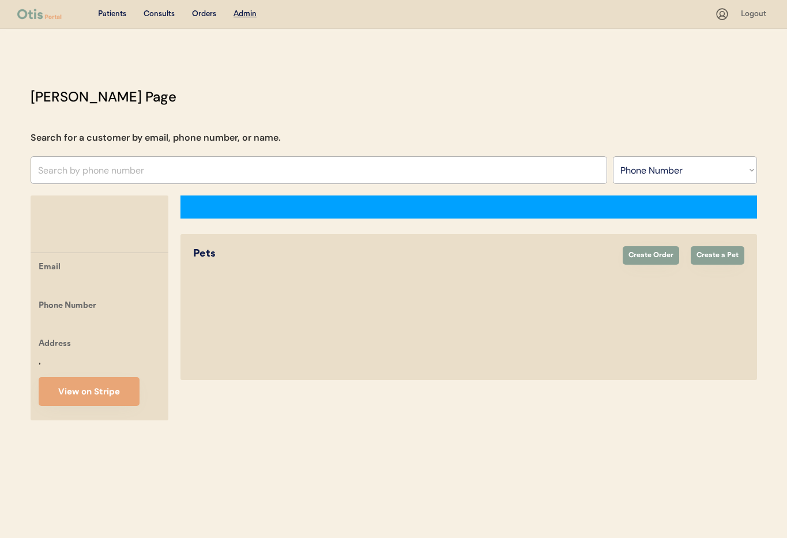
select select ""Phone Number""
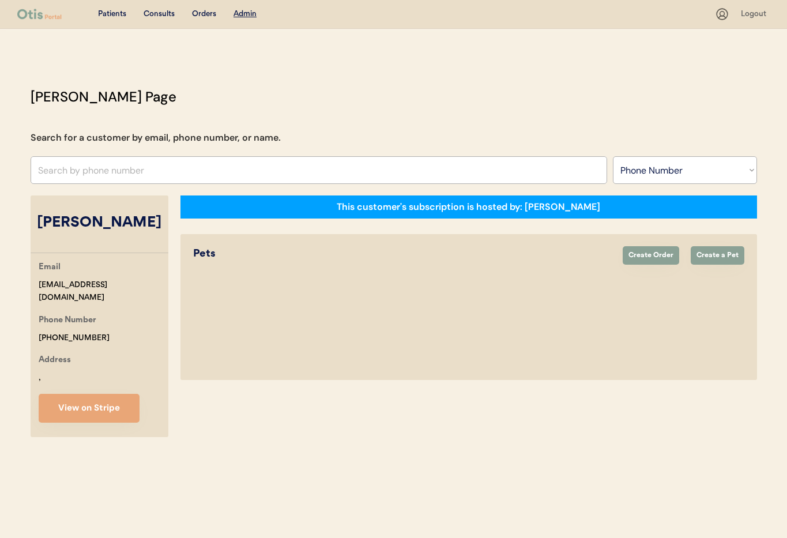
select select "true"
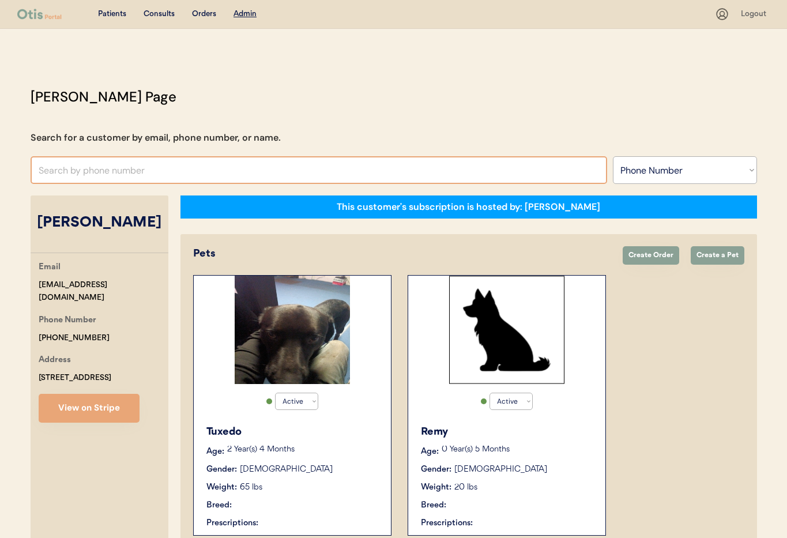
click at [111, 182] on input "text" at bounding box center [319, 170] width 576 height 28
paste input "+1 256 506 3272"
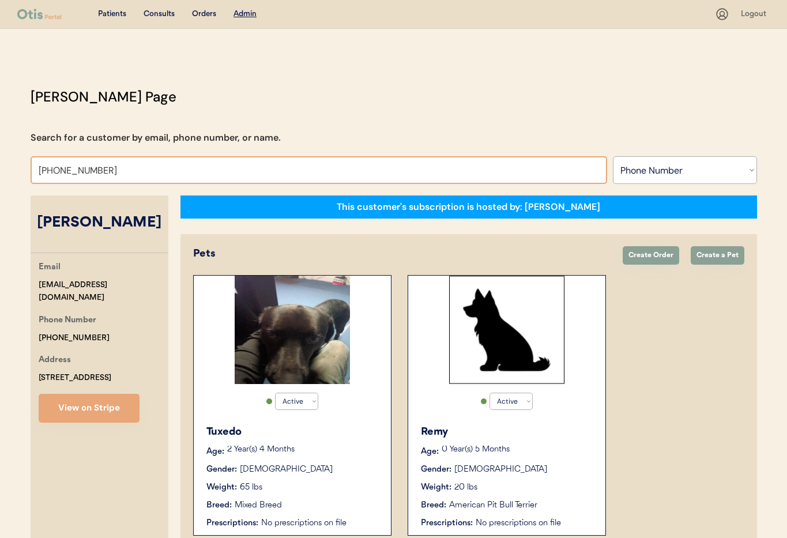
click at [49, 167] on input "+1 256 506 3272" at bounding box center [319, 170] width 576 height 28
click at [69, 172] on input "+1256 506 3272" at bounding box center [319, 170] width 576 height 28
click at [85, 171] on input "+1256506 3272" at bounding box center [319, 170] width 576 height 28
type input "[PHONE_NUMBER]"
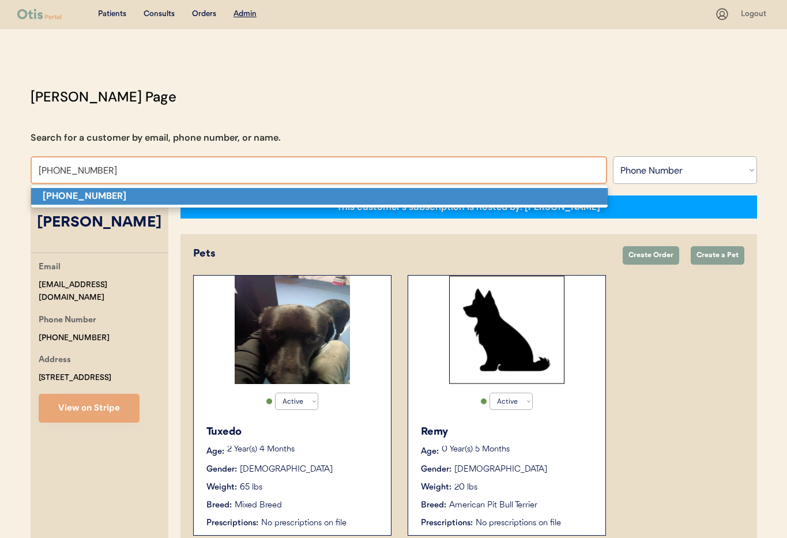
click at [69, 197] on strong "[PHONE_NUMBER]" at bounding box center [85, 196] width 84 height 12
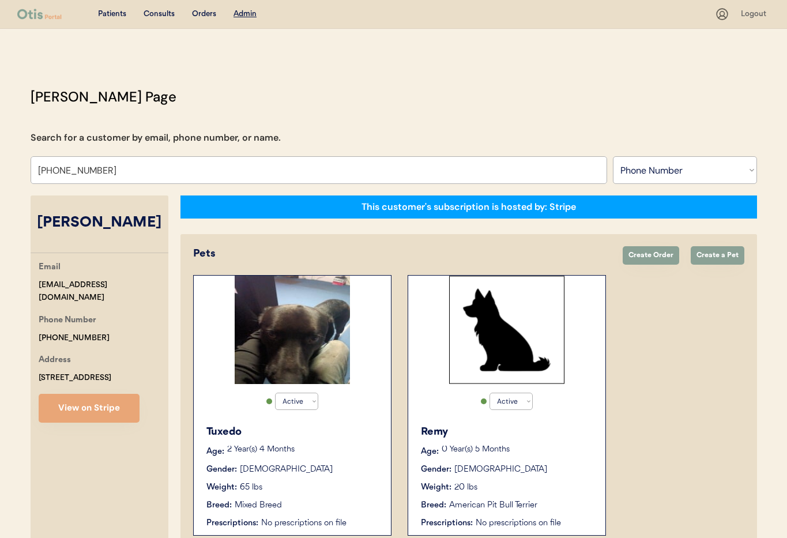
select select "true"
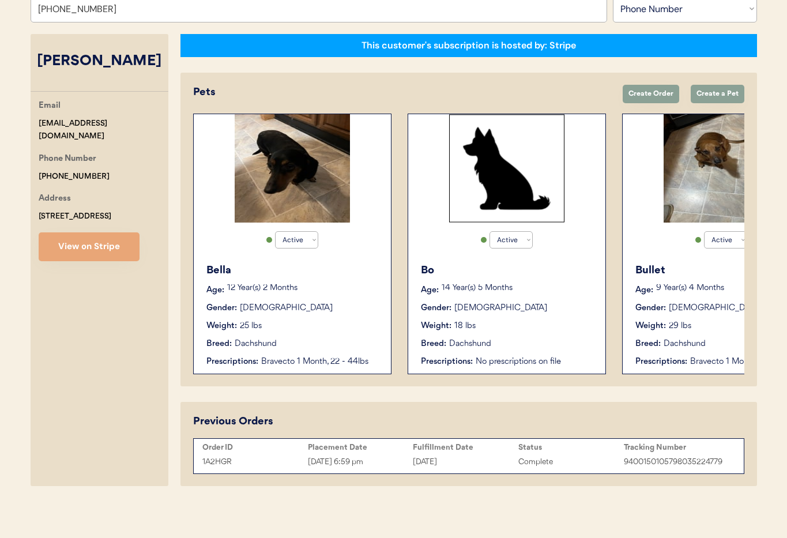
scroll to position [163, 0]
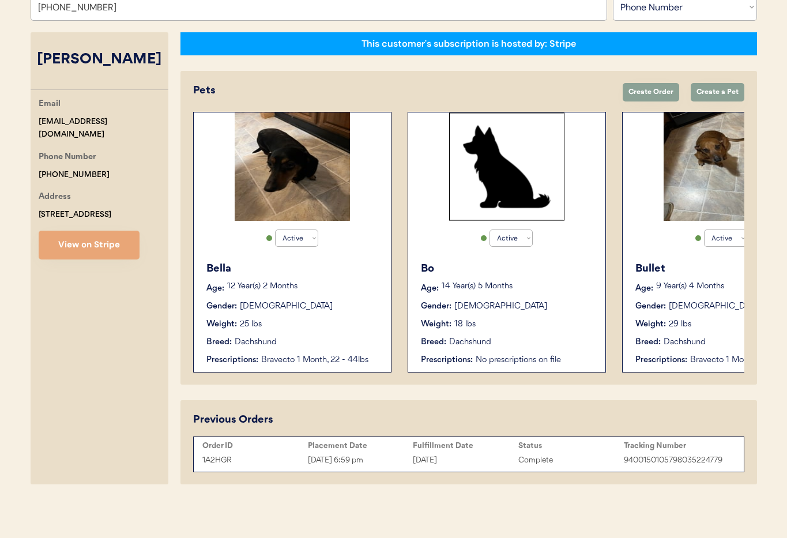
type input "[PHONE_NUMBER]"
click at [313, 321] on div "Weight: 25 lbs" at bounding box center [292, 324] width 173 height 12
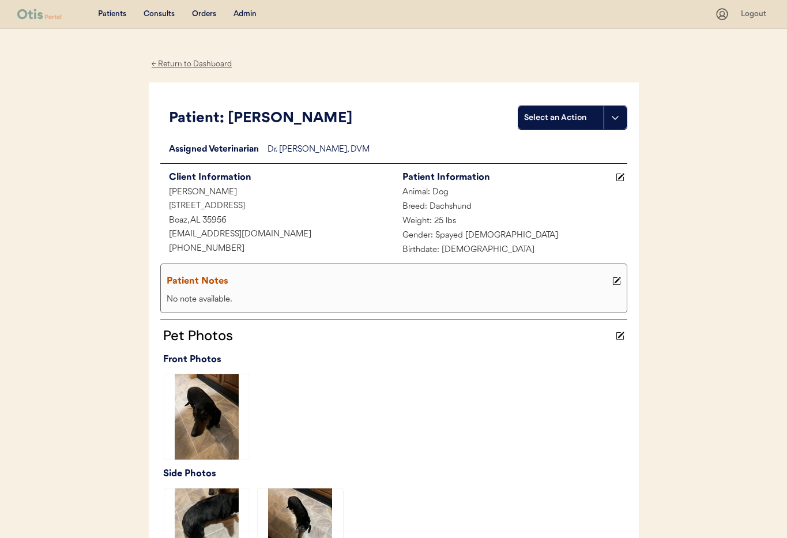
click at [167, 66] on div "← Return to Dashboard" at bounding box center [192, 64] width 86 height 13
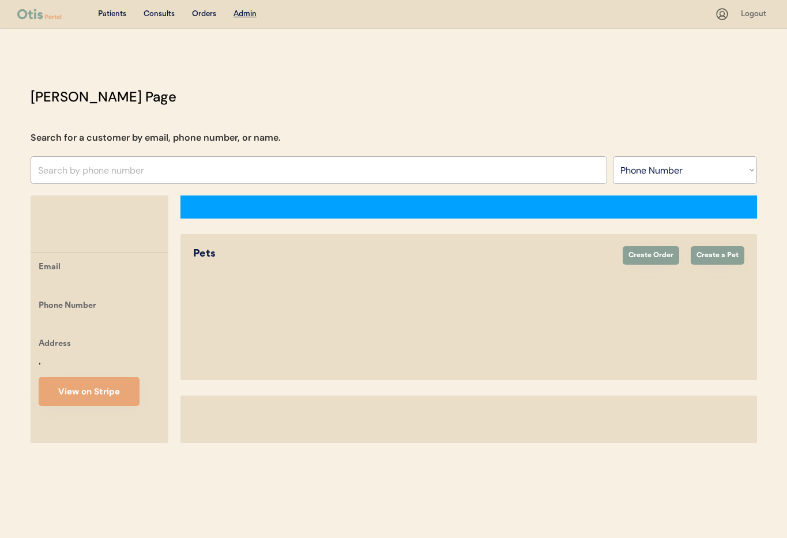
select select ""Phone Number""
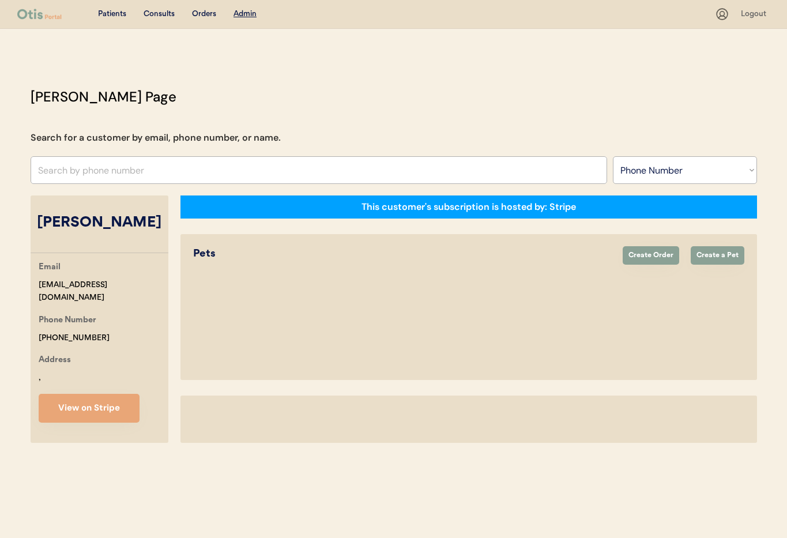
select select "true"
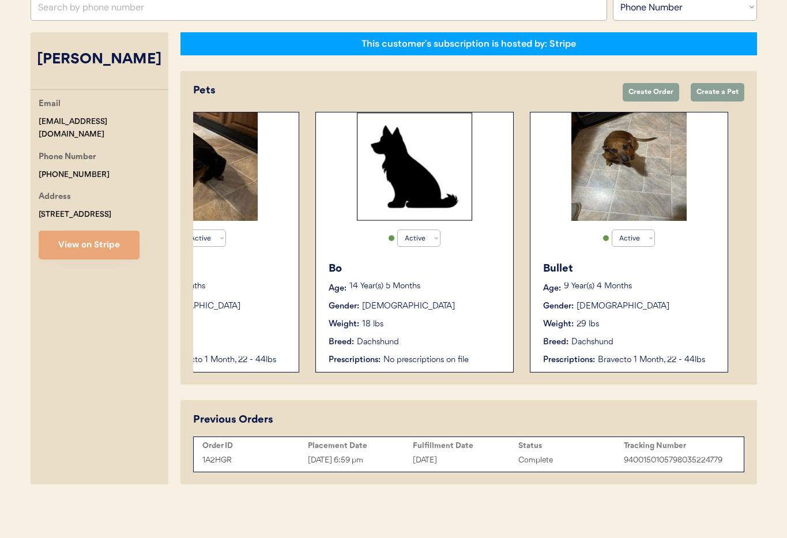
scroll to position [0, 91]
click at [500, 464] on div "[DATE]" at bounding box center [465, 459] width 105 height 13
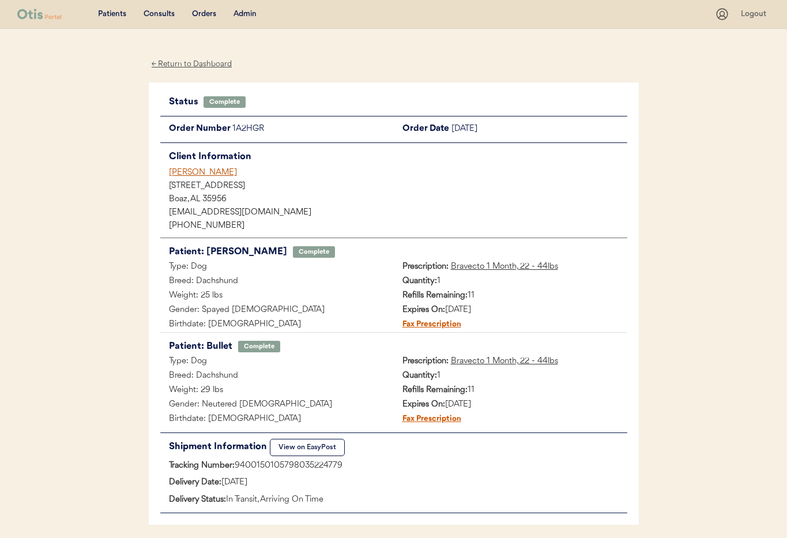
scroll to position [44, 0]
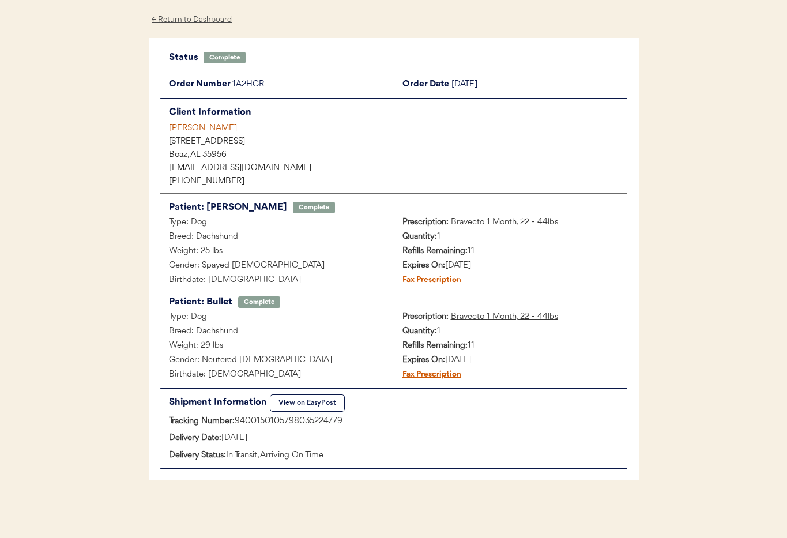
click at [306, 403] on button "View on EasyPost" at bounding box center [307, 402] width 75 height 17
drag, startPoint x: 212, startPoint y: 20, endPoint x: 243, endPoint y: 25, distance: 31.0
click at [212, 20] on div "← Return to Dashboard" at bounding box center [192, 19] width 86 height 13
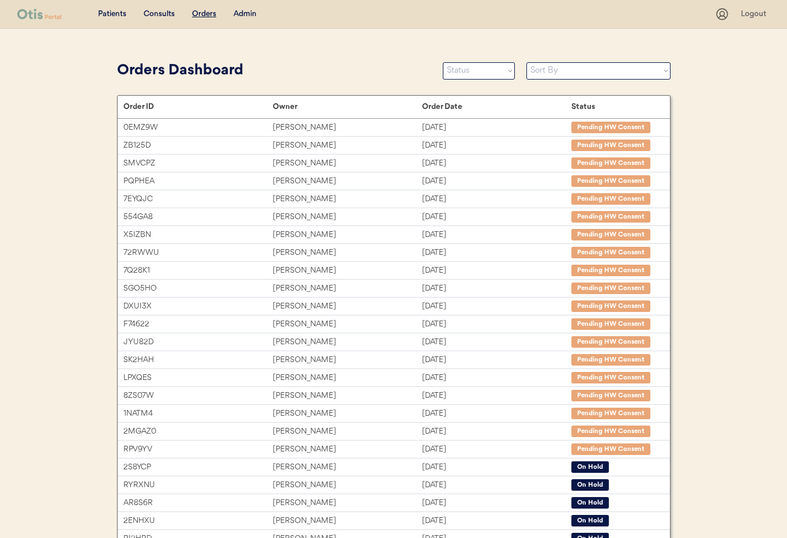
click at [248, 14] on div "Admin" at bounding box center [244, 15] width 23 height 12
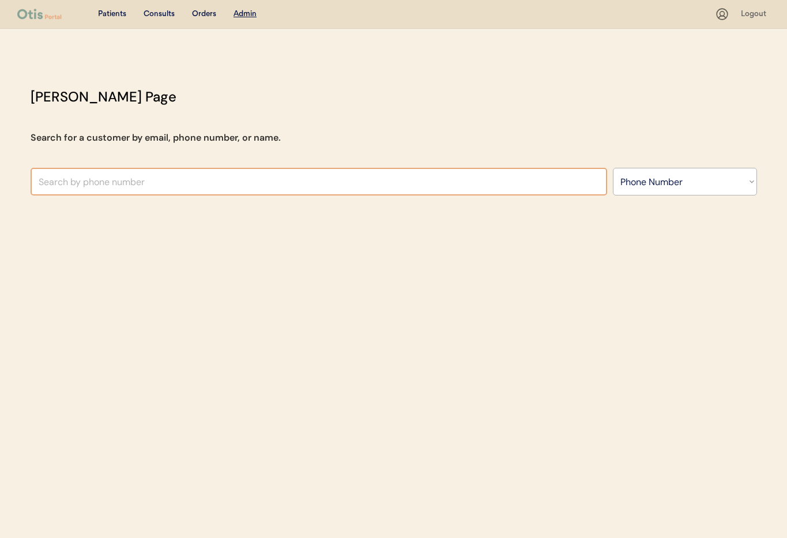
click at [176, 180] on input "text" at bounding box center [319, 182] width 576 height 28
click at [644, 180] on select "Search By Name Email Phone Number" at bounding box center [684, 182] width 144 height 28
click at [644, 192] on select "Search By Name Email Phone Number" at bounding box center [684, 182] width 144 height 28
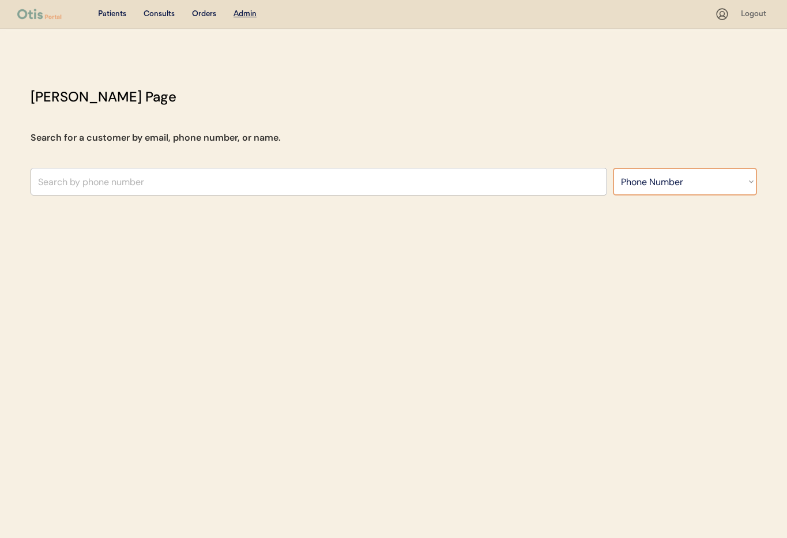
click at [642, 186] on select "Search By Name Email Phone Number" at bounding box center [684, 182] width 144 height 28
select select ""Name""
click at [612, 168] on select "Search By Name Email Phone Number" at bounding box center [684, 182] width 144 height 28
select select ""Name""
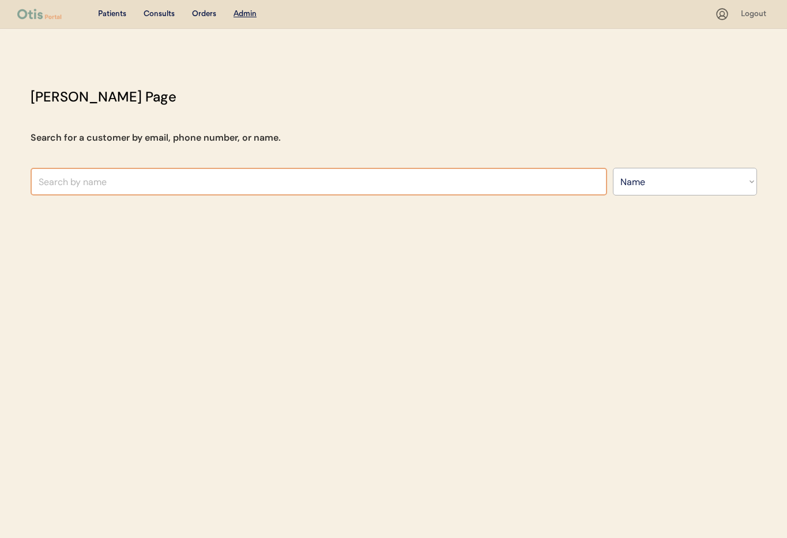
click at [203, 180] on input "text" at bounding box center [319, 182] width 576 height 28
type input "ni"
type input "nina leong"
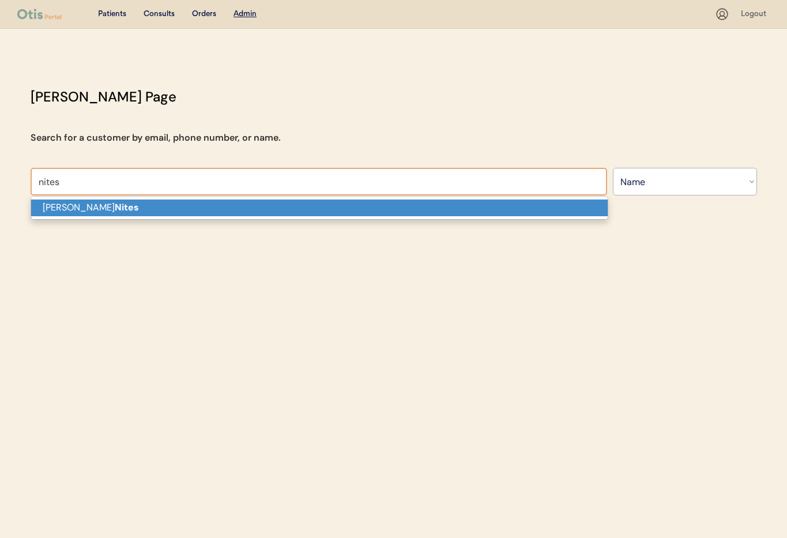
click at [131, 208] on p "Michael Nites" at bounding box center [319, 207] width 576 height 17
type input "[PERSON_NAME]"
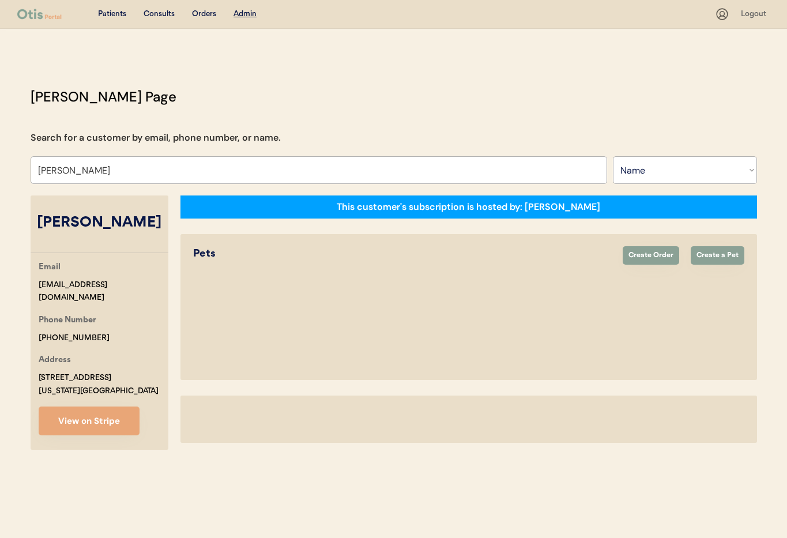
select select "true"
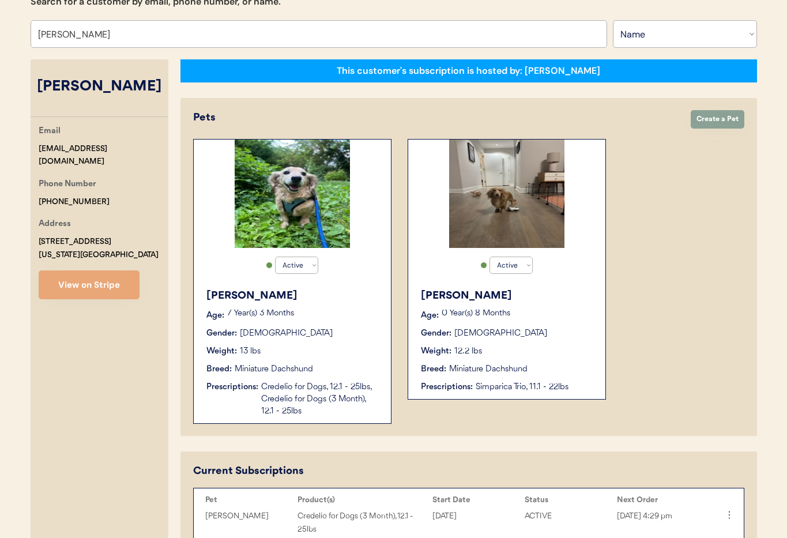
scroll to position [88, 0]
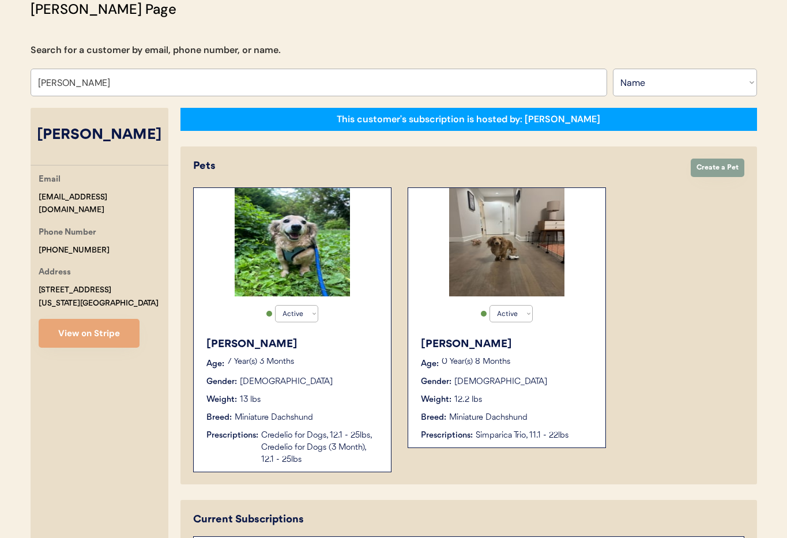
type input "[PERSON_NAME]"
click at [322, 369] on div "Age: 7 Year(s) 3 Months" at bounding box center [292, 364] width 173 height 12
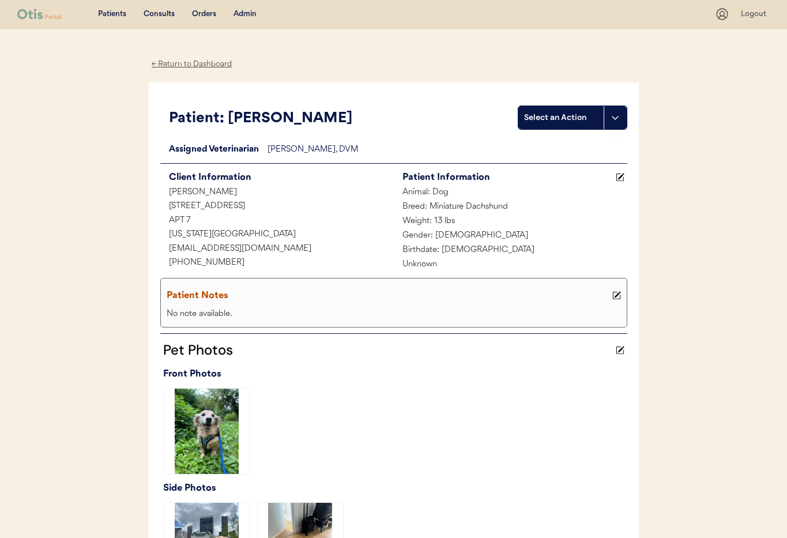
click at [185, 62] on div "← Return to Dashboard" at bounding box center [192, 64] width 86 height 13
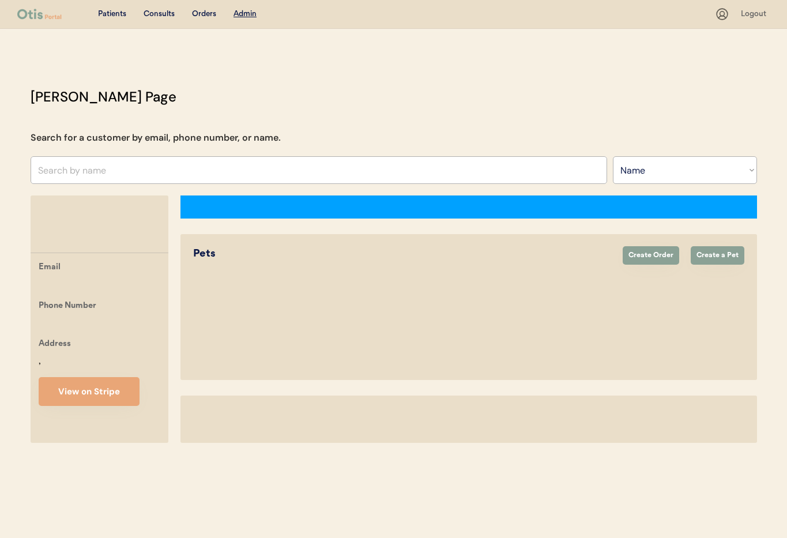
select select ""Name""
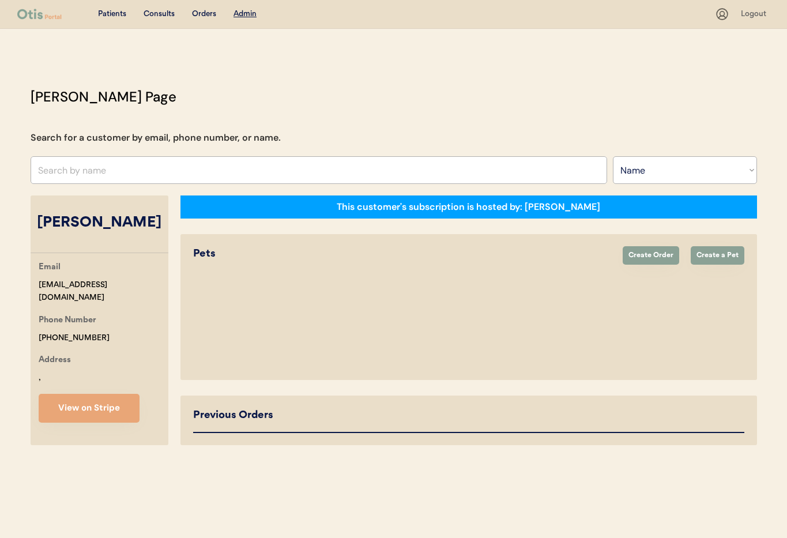
select select "true"
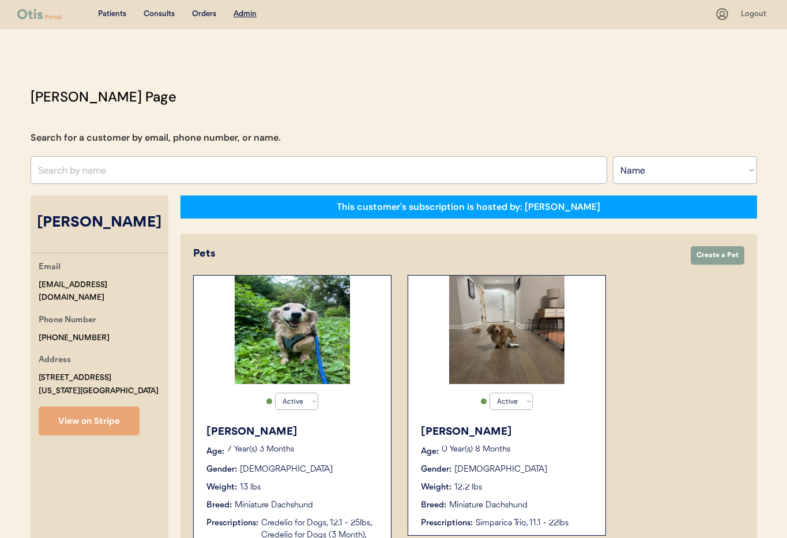
click at [545, 462] on div "[PERSON_NAME] Age: [DEMOGRAPHIC_DATA] Year(s) 8 Months Gender: [DEMOGRAPHIC_DAT…" at bounding box center [507, 476] width 186 height 116
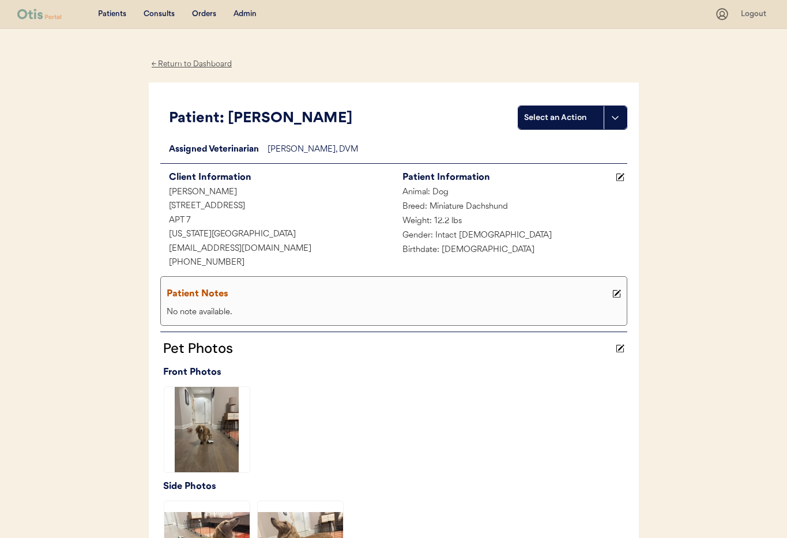
click at [182, 63] on div "← Return to Dashboard" at bounding box center [192, 64] width 86 height 13
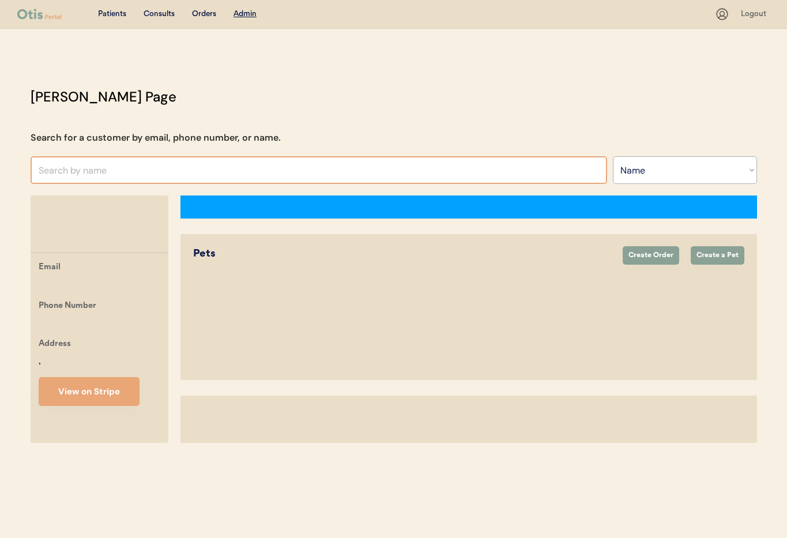
select select ""Name""
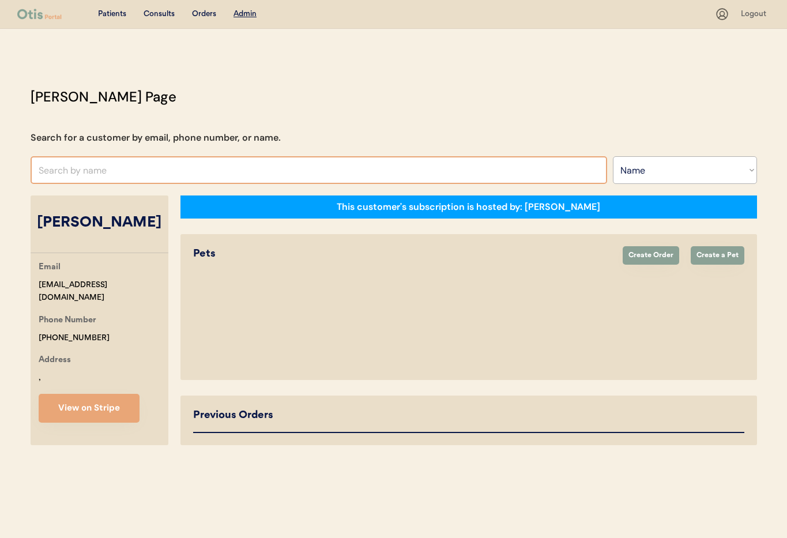
select select "true"
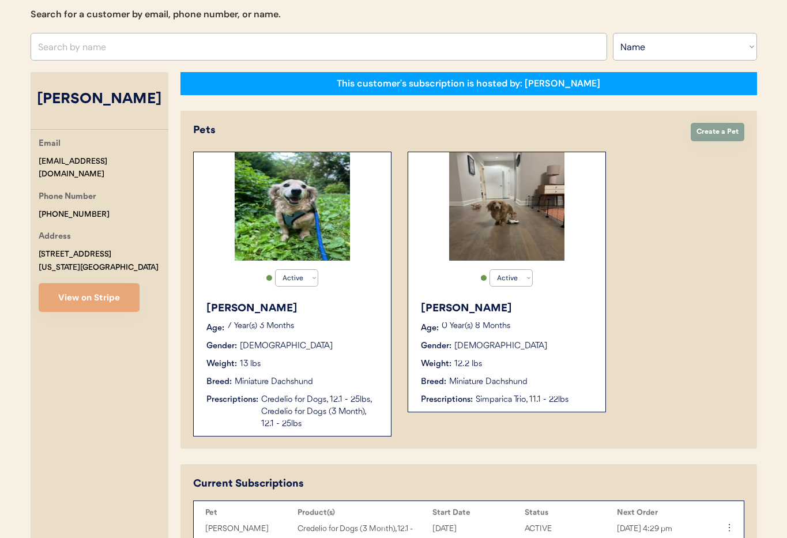
scroll to position [145, 0]
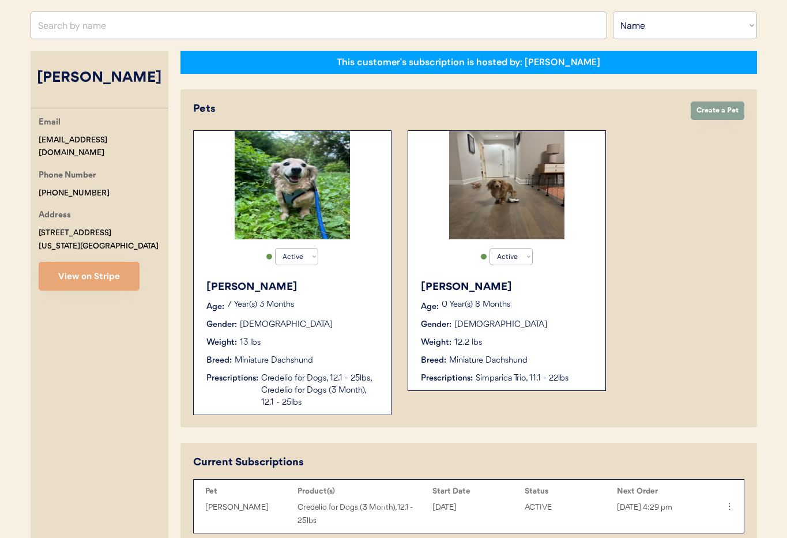
click at [326, 325] on div "Gender: Male" at bounding box center [292, 325] width 173 height 12
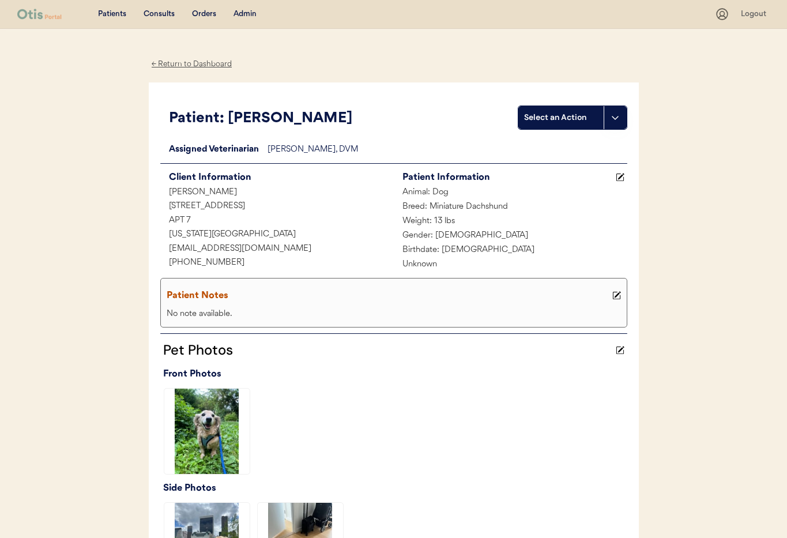
click at [168, 65] on div "← Return to Dashboard" at bounding box center [192, 64] width 86 height 13
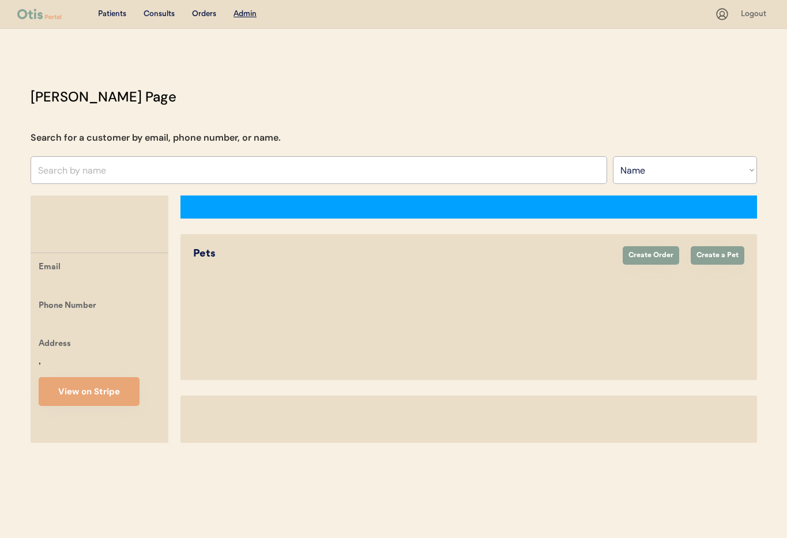
select select ""Name""
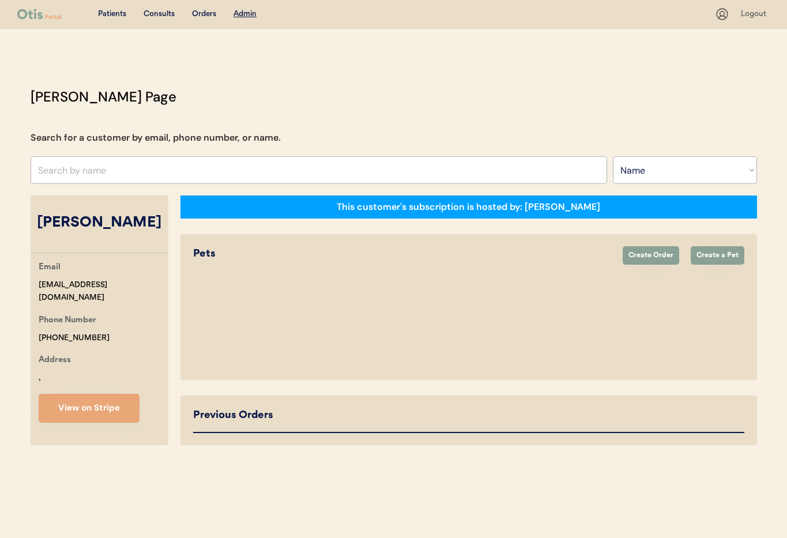
select select "true"
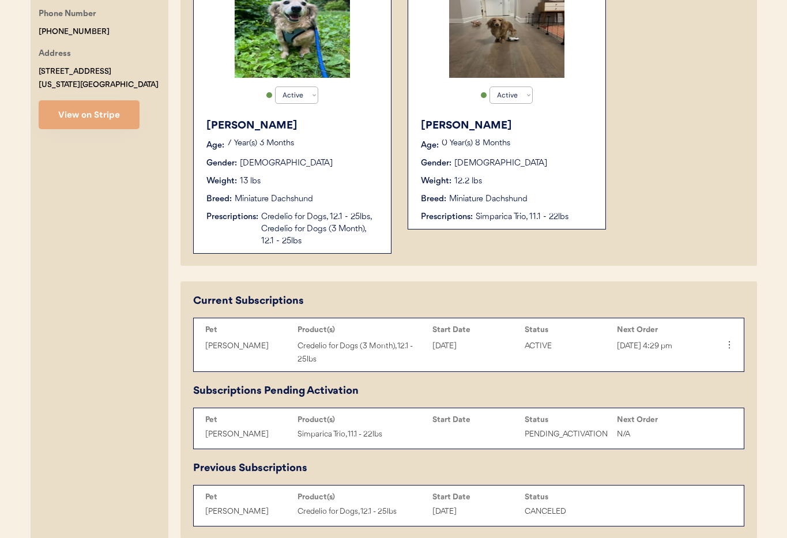
scroll to position [305, 0]
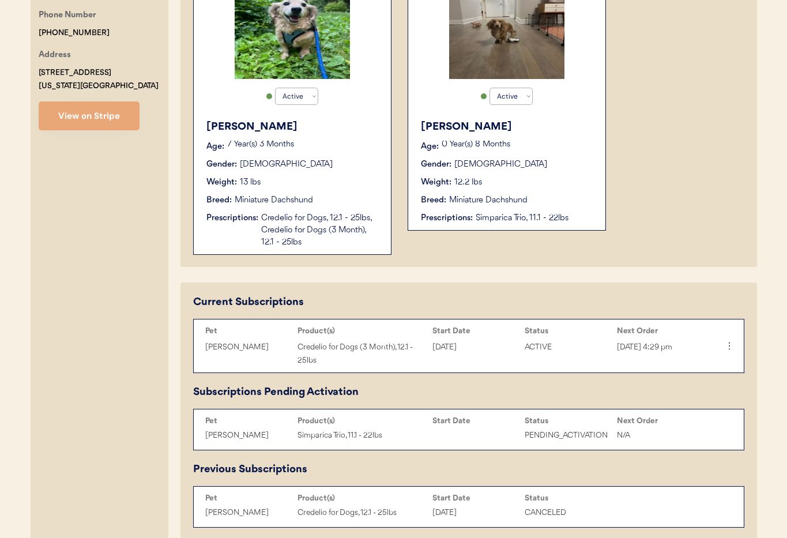
click at [331, 142] on p "7 Year(s) 3 Months" at bounding box center [303, 145] width 152 height 8
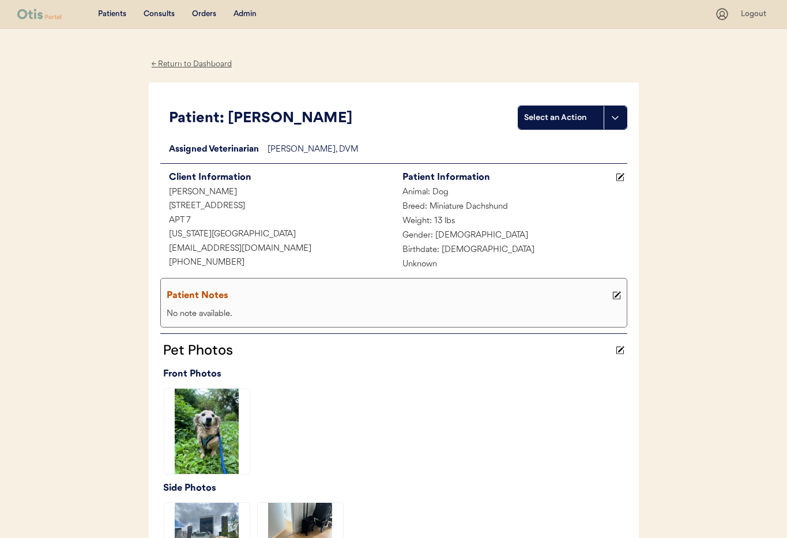
click at [162, 65] on div "← Return to Dashboard" at bounding box center [192, 64] width 86 height 13
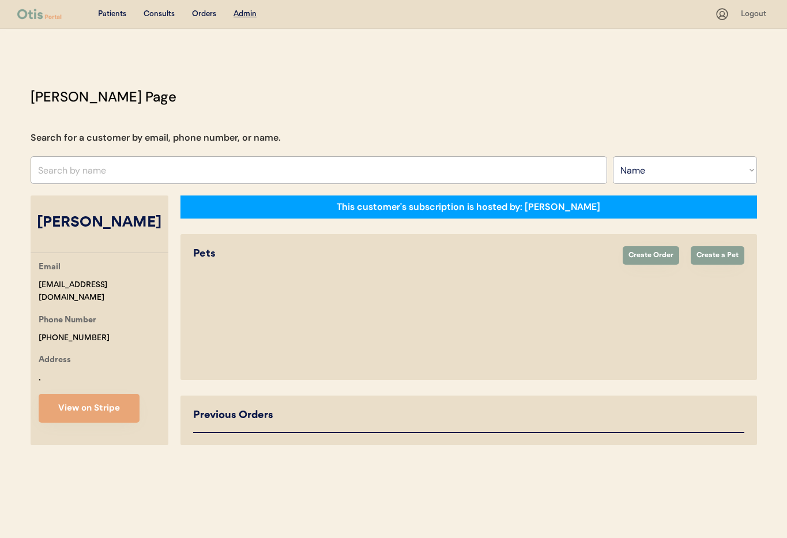
select select ""Name""
select select "true"
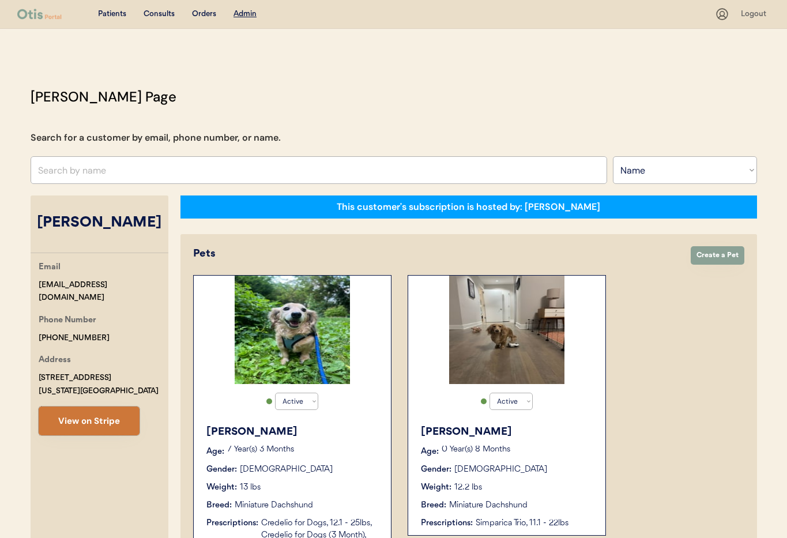
click at [63, 416] on button "View on Stripe" at bounding box center [89, 420] width 101 height 29
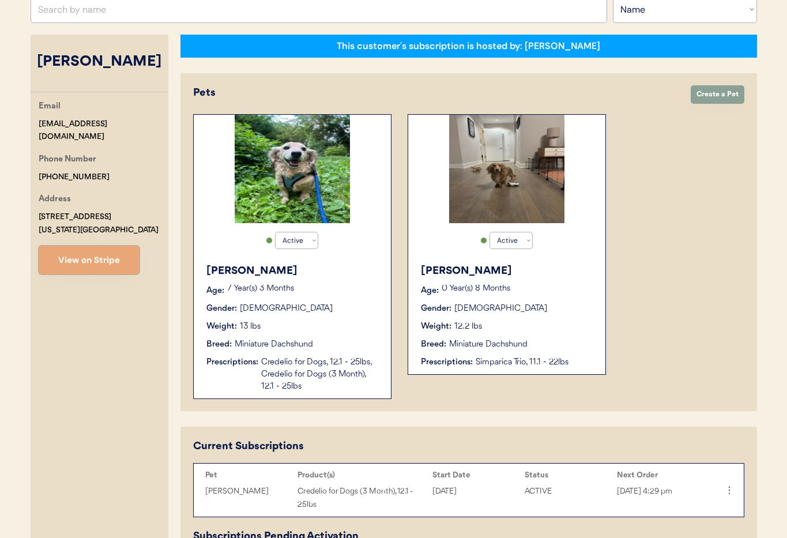
scroll to position [157, 0]
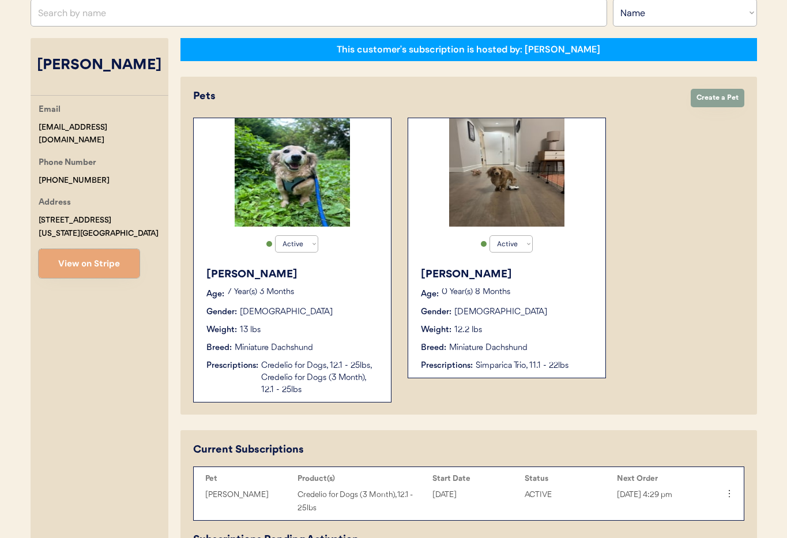
click at [565, 301] on div "Gus Age: 0 Year(s) 8 Months Gender: Male Weight: 12.2 lbs Breed: Miniature Dach…" at bounding box center [507, 319] width 186 height 116
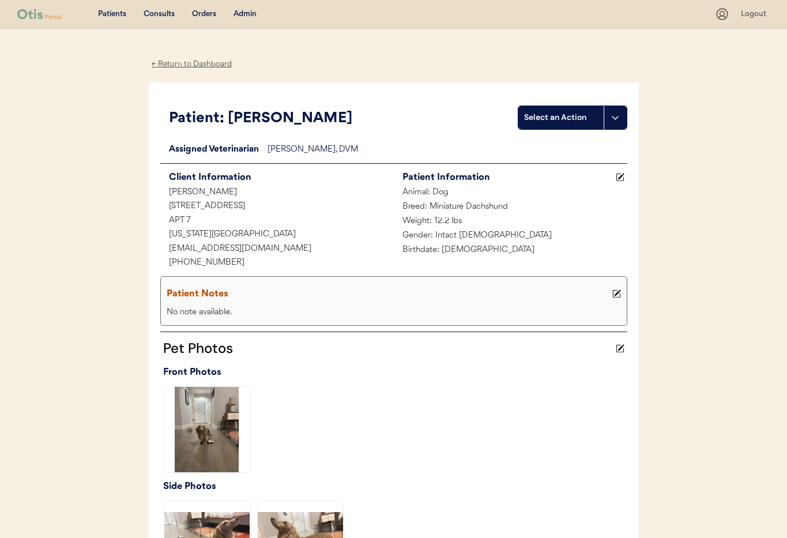
drag, startPoint x: 259, startPoint y: 6, endPoint x: 249, endPoint y: 13, distance: 12.0
click at [259, 6] on div "Patients Consults Orders Admin Logout" at bounding box center [393, 14] width 787 height 29
click at [248, 13] on div "Admin" at bounding box center [244, 15] width 23 height 12
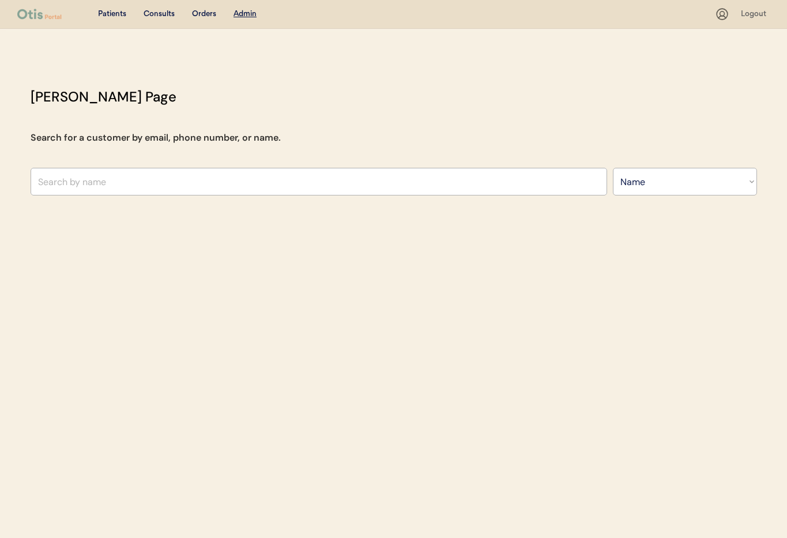
select select ""Name""
click at [103, 183] on input "text" at bounding box center [319, 182] width 576 height 28
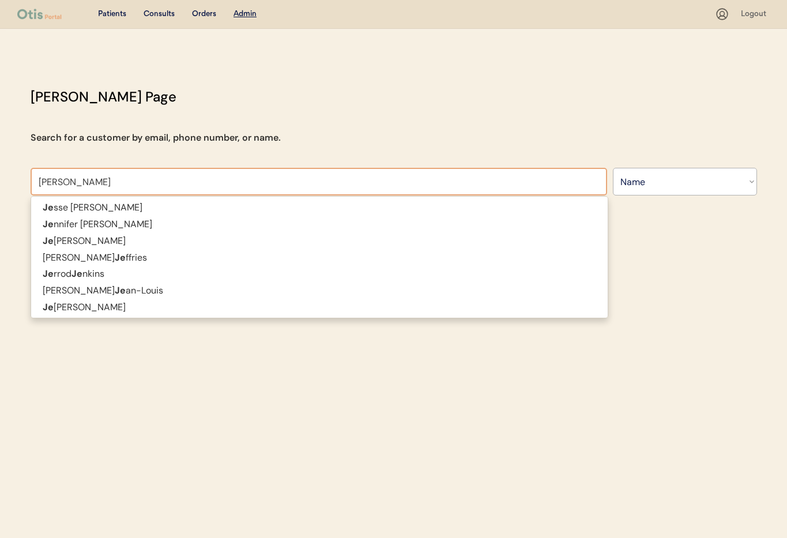
type input "Jeff a"
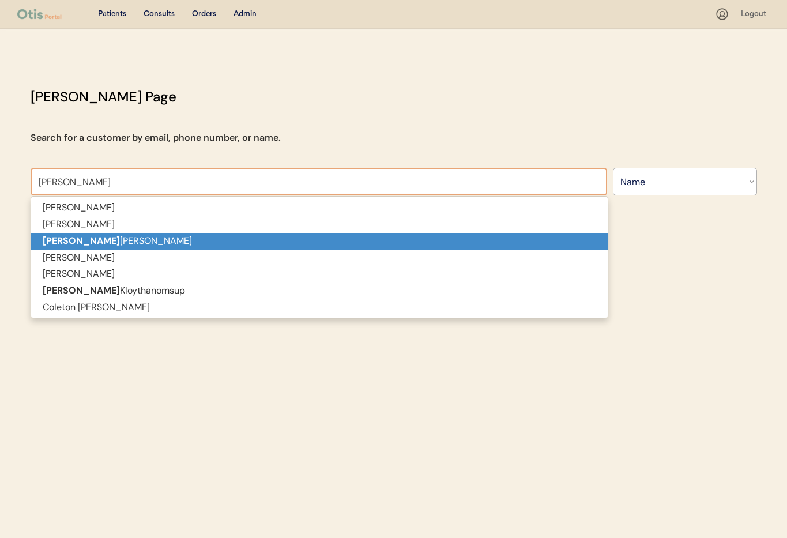
type input "Jeff abrahamson"
type input "Jeff a"
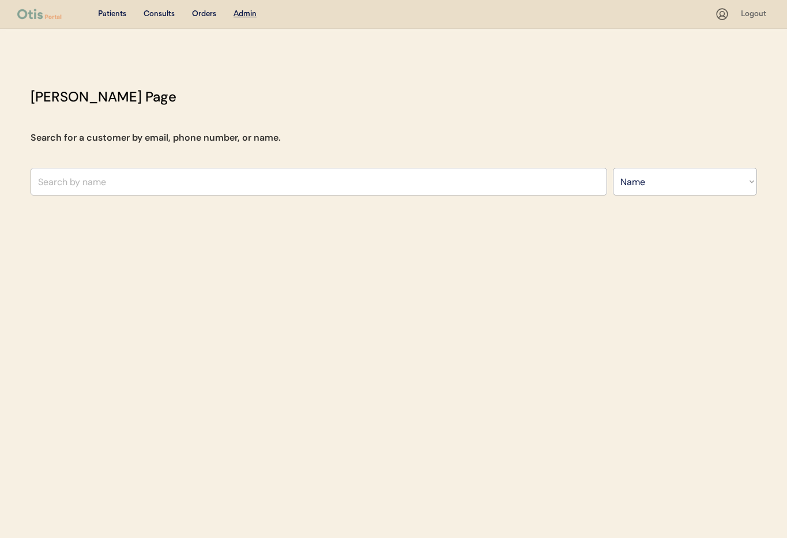
click at [112, 243] on div "Patients Consults Orders Admin Logout Otis Admin Page Search for a customer by …" at bounding box center [393, 269] width 787 height 538
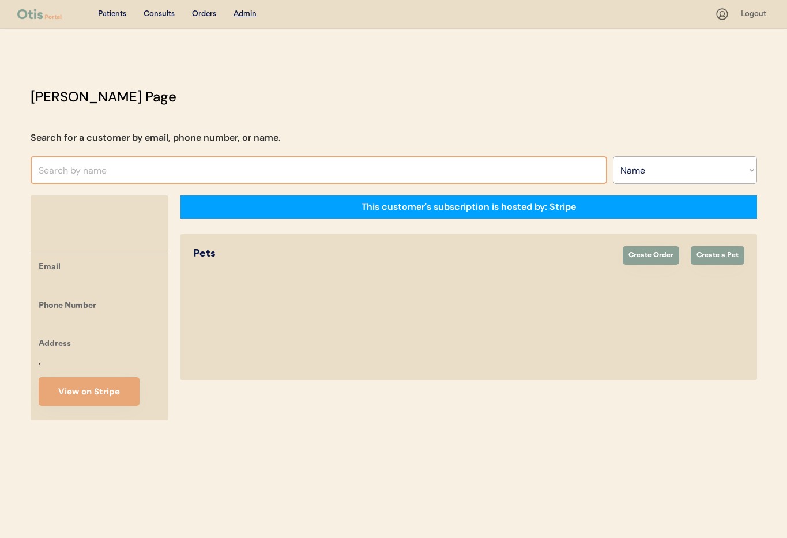
click at [105, 171] on input "text" at bounding box center [319, 170] width 576 height 28
type input "Je"
type input "Jesse Wilcox"
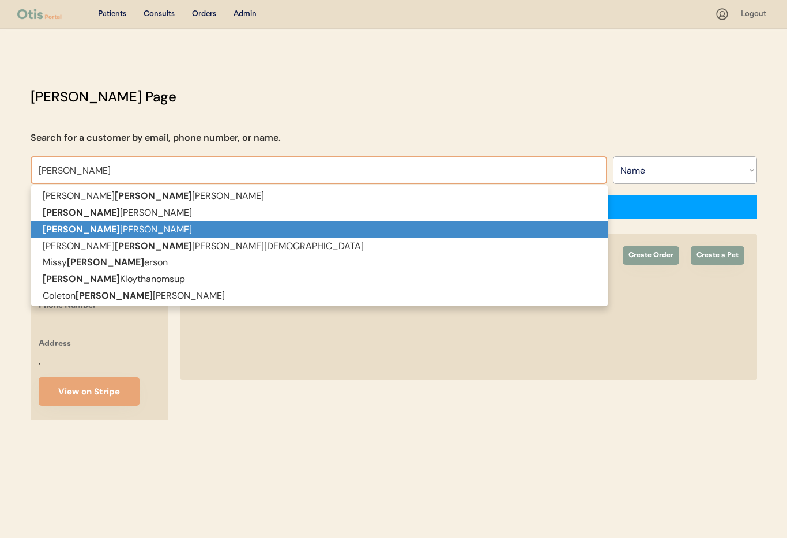
click at [85, 228] on p "Jeff Abrahamson" at bounding box center [319, 229] width 576 height 17
type input "[PERSON_NAME]"
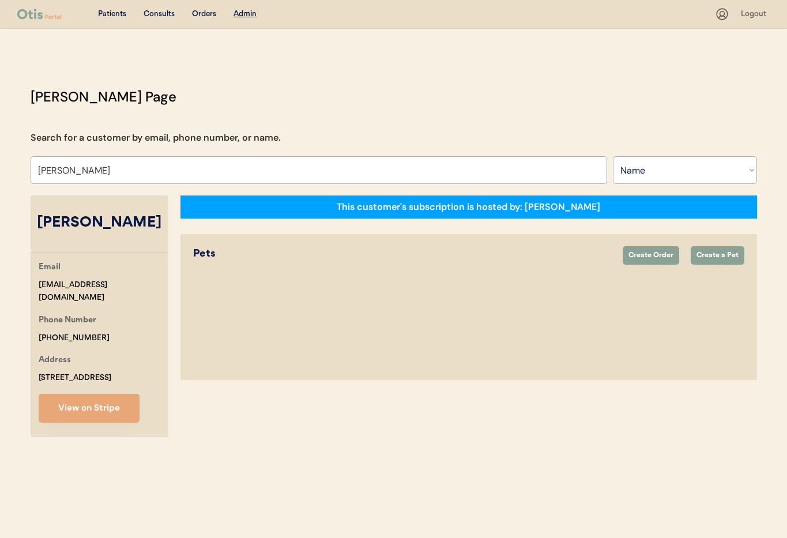
select select "true"
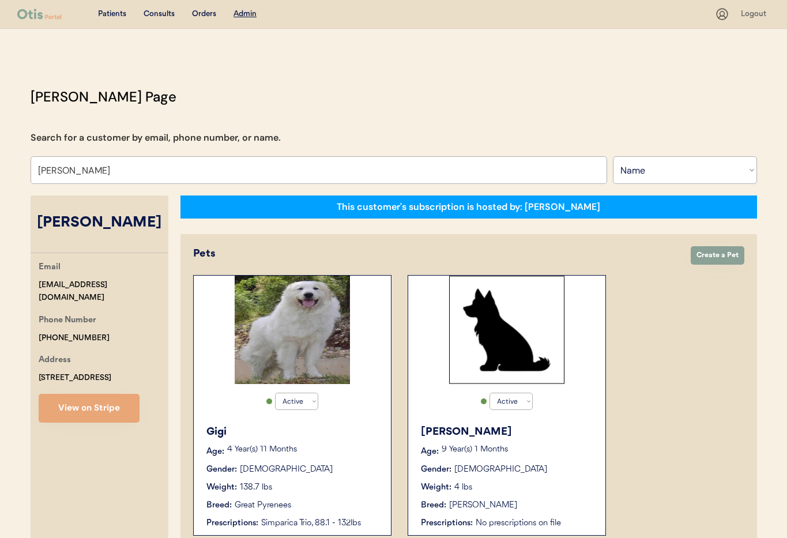
type input "Jeff Abrahamson"
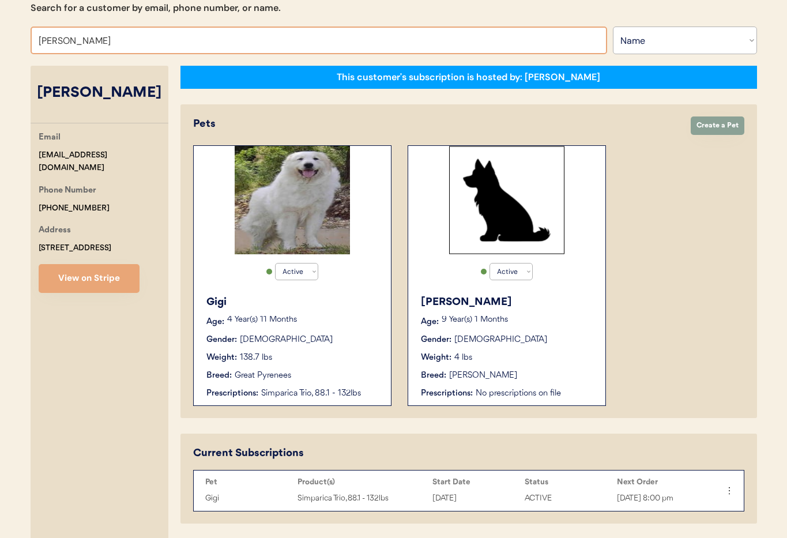
scroll to position [131, 0]
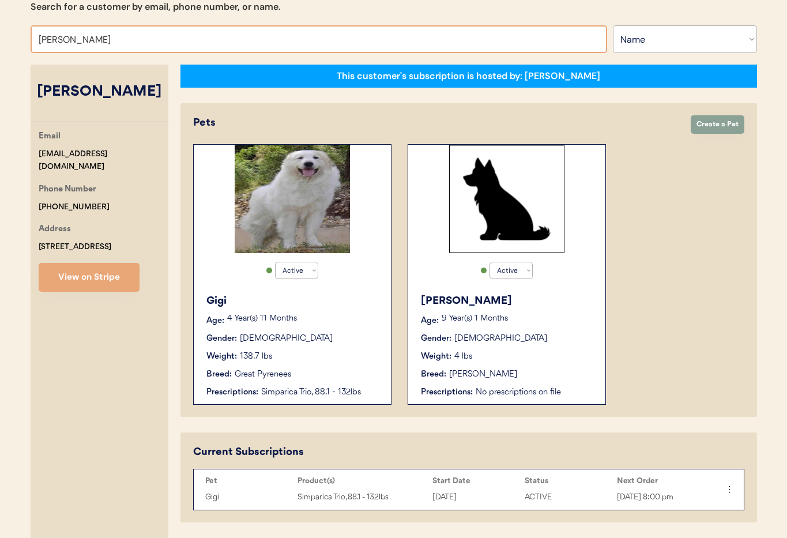
click at [340, 344] on div "Gender: Female" at bounding box center [292, 338] width 173 height 12
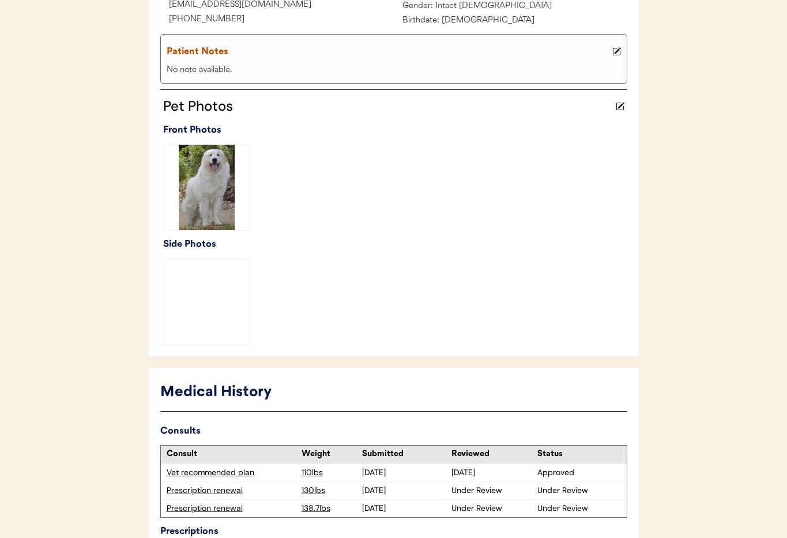
scroll to position [343, 0]
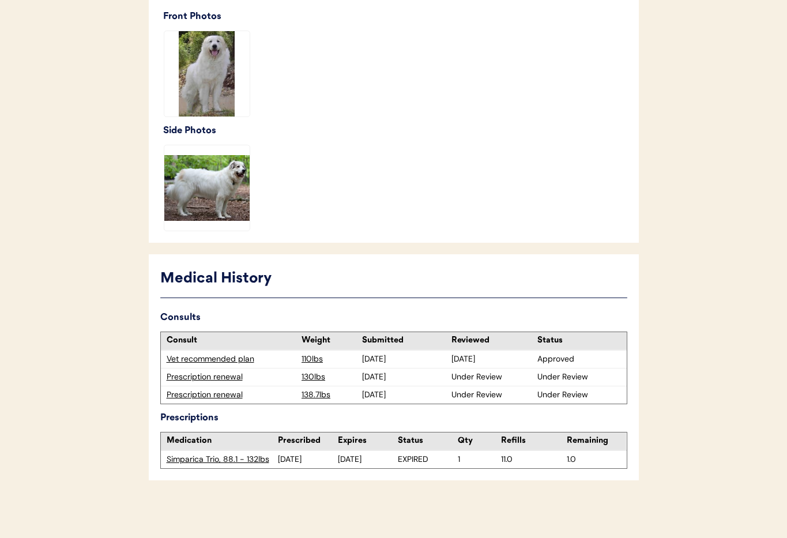
click at [206, 395] on div "Prescription renewal" at bounding box center [232, 395] width 130 height 12
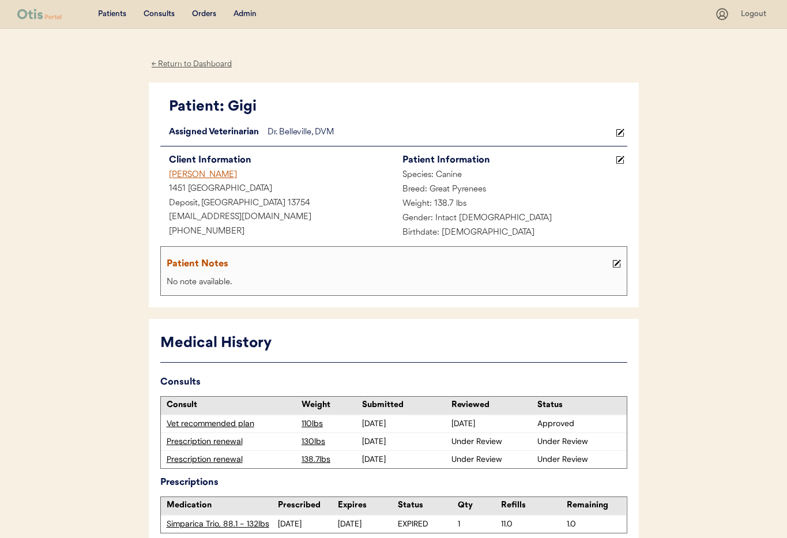
click at [214, 440] on div "Prescription renewal" at bounding box center [232, 442] width 130 height 12
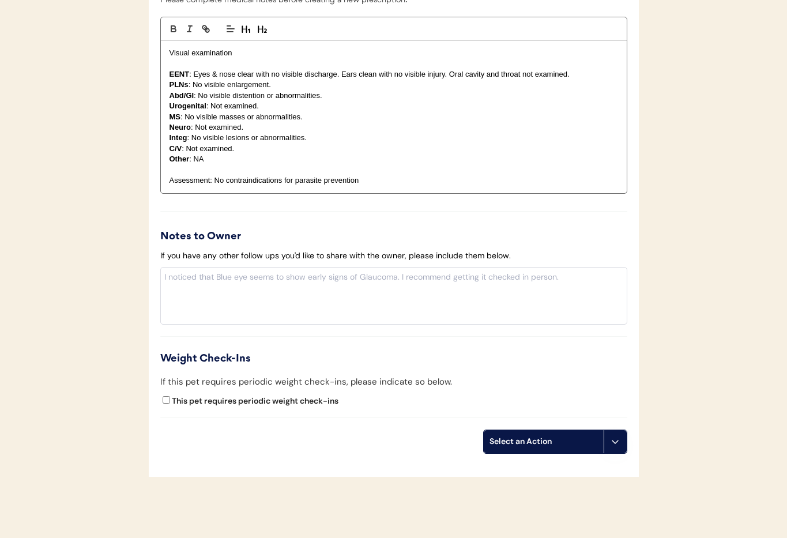
scroll to position [1247, 0]
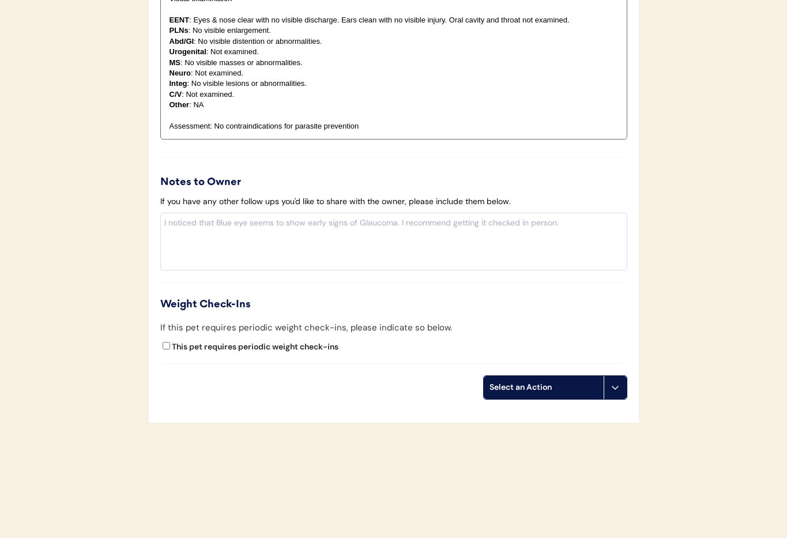
click at [608, 386] on button at bounding box center [614, 387] width 23 height 23
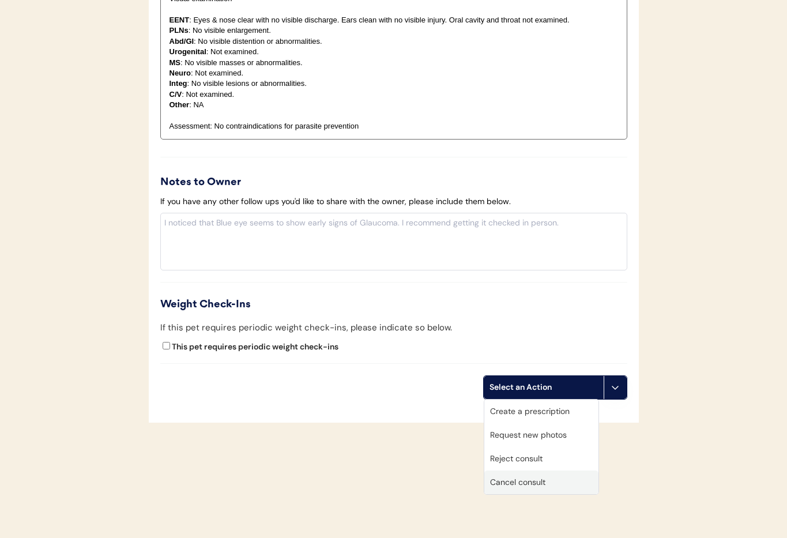
click at [541, 482] on div "Cancel consult" at bounding box center [541, 482] width 114 height 24
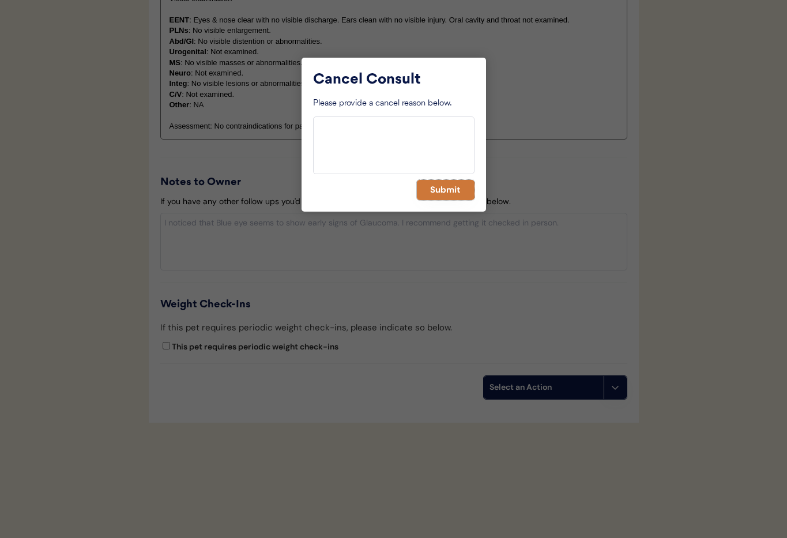
click at [433, 196] on button "Submit" at bounding box center [446, 190] width 58 height 20
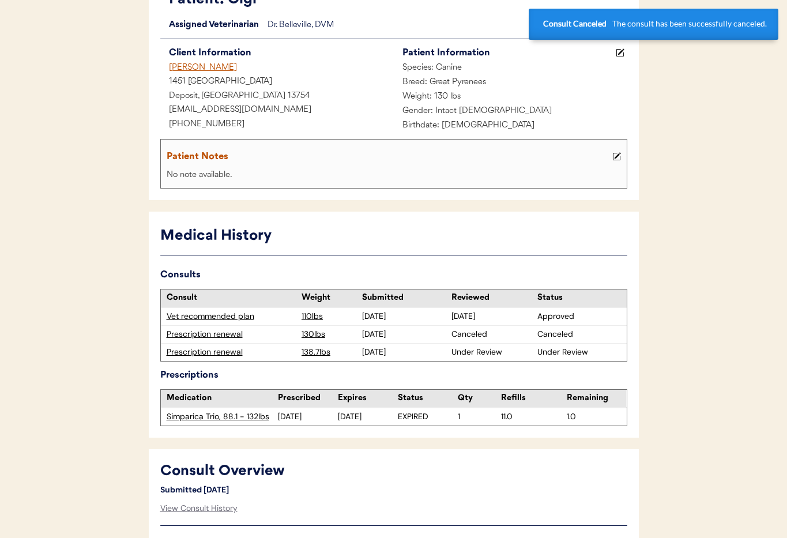
scroll to position [109, 0]
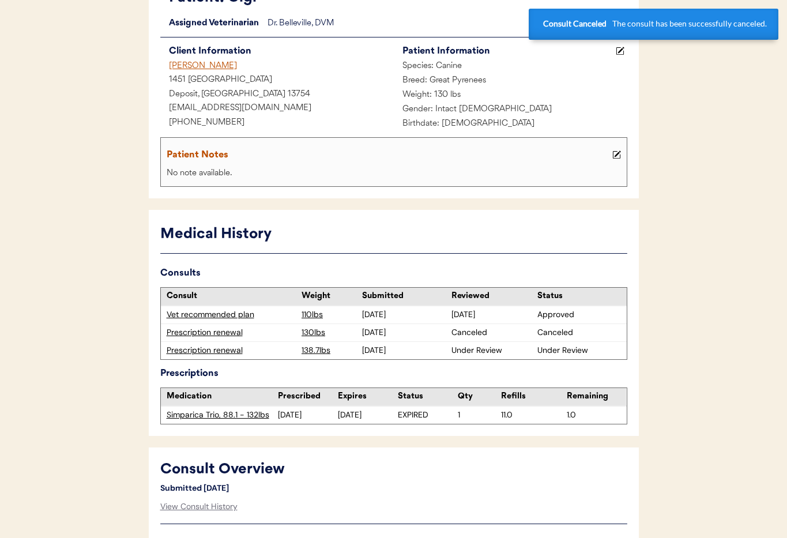
click at [212, 349] on div "Prescription renewal" at bounding box center [232, 351] width 130 height 12
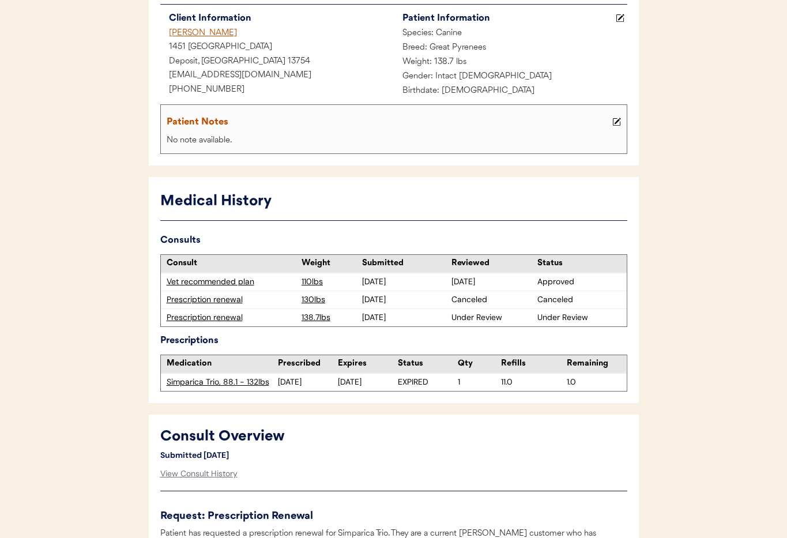
scroll to position [180, 0]
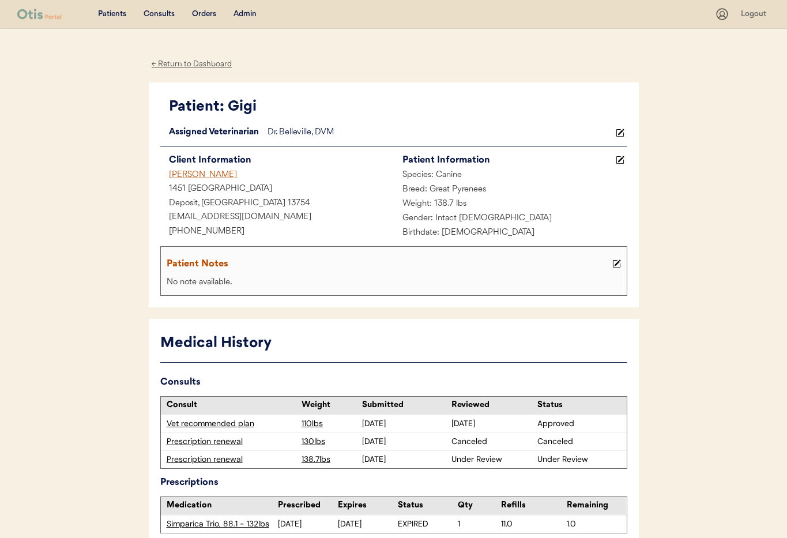
click at [205, 70] on div "← Return to Dashboard" at bounding box center [192, 64] width 86 height 13
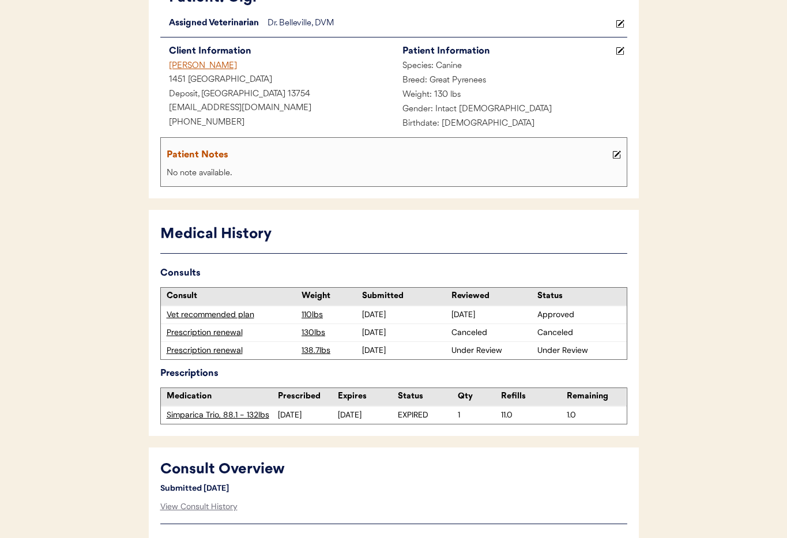
click at [198, 65] on div "[PERSON_NAME]" at bounding box center [276, 66] width 233 height 14
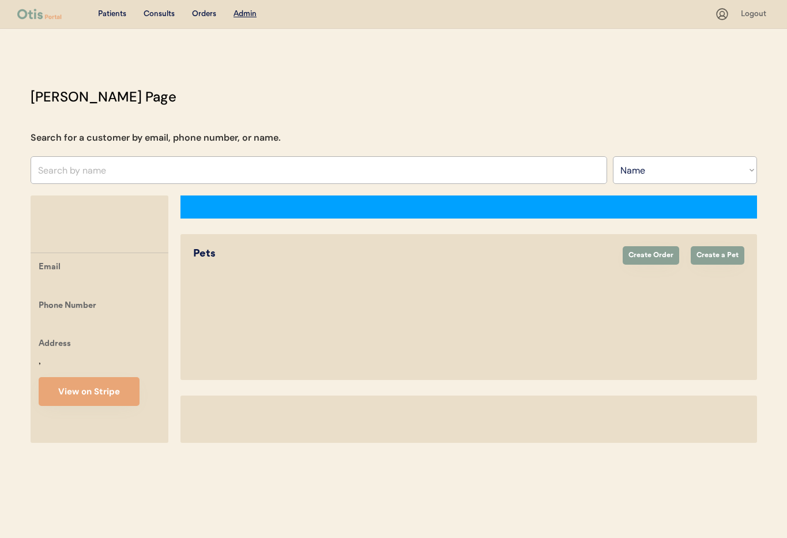
select select ""Name""
click at [168, 63] on div "Patients Consults Orders Admin Logout [PERSON_NAME] Admin Page Search for a cus…" at bounding box center [393, 269] width 787 height 538
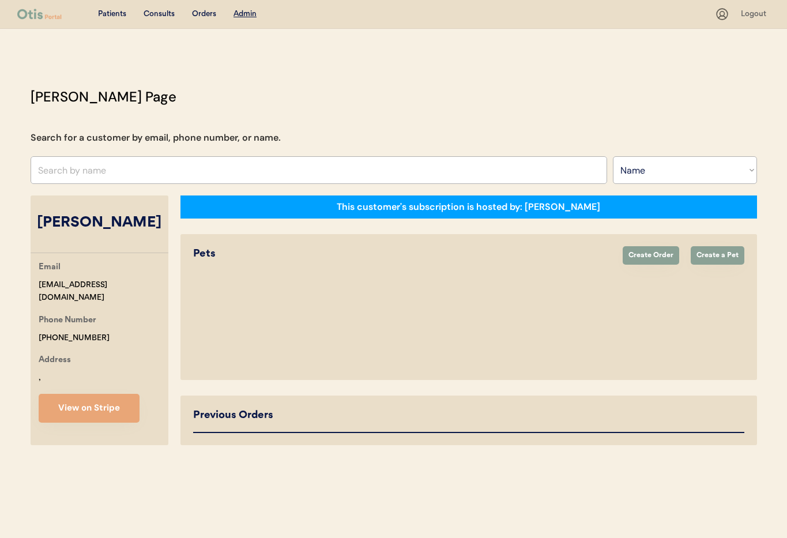
select select "true"
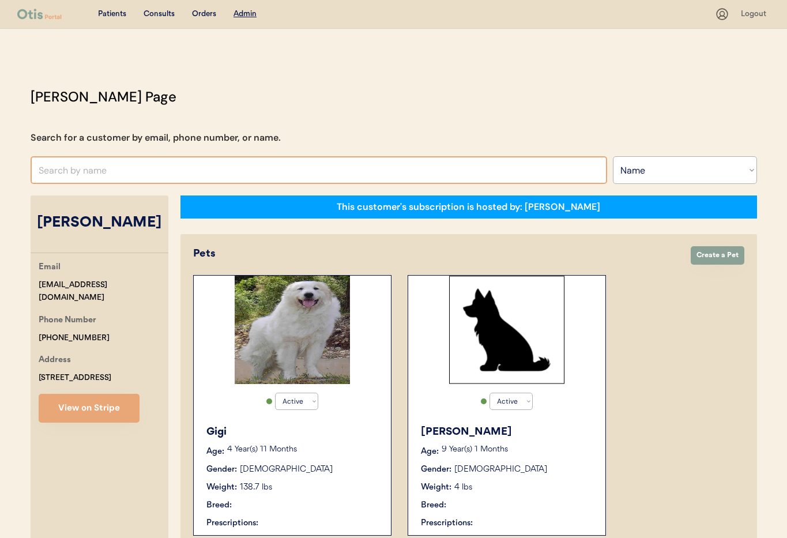
click at [156, 167] on input "text" at bounding box center [319, 170] width 576 height 28
type input "Jessica"
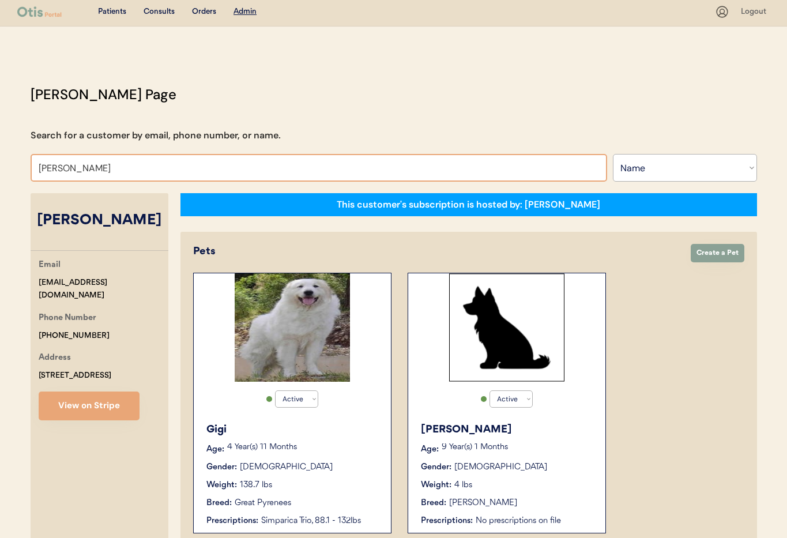
type input "Jessica c"
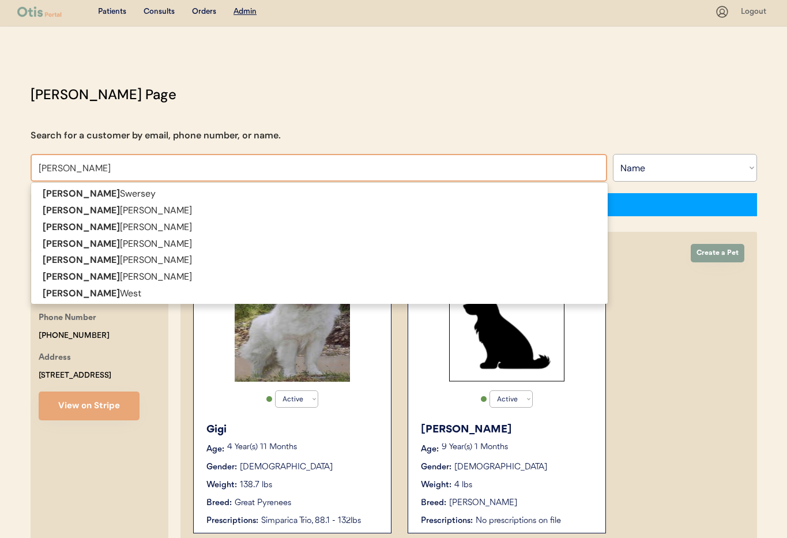
type input "Jessica clayton"
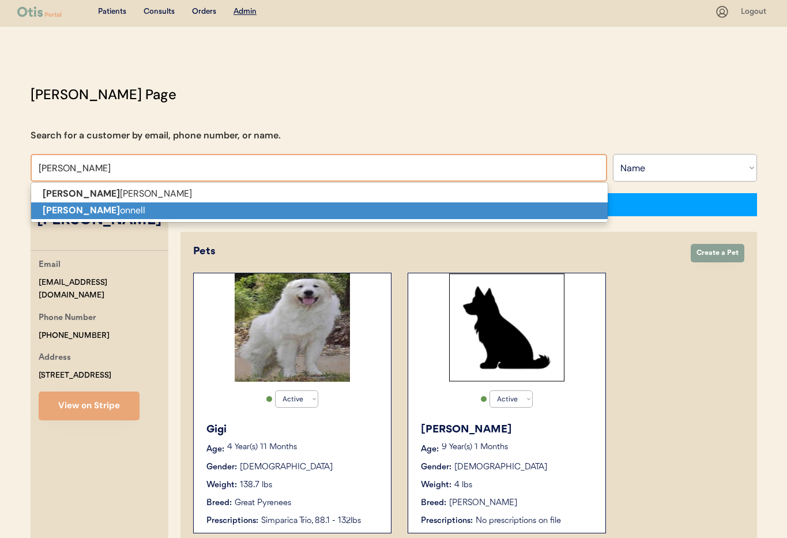
click at [151, 215] on p "Jessica c onnell" at bounding box center [319, 210] width 576 height 17
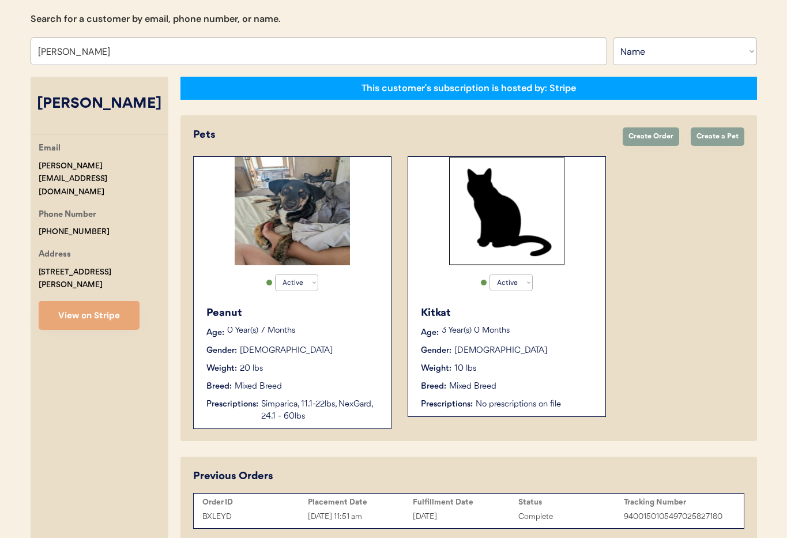
scroll to position [175, 0]
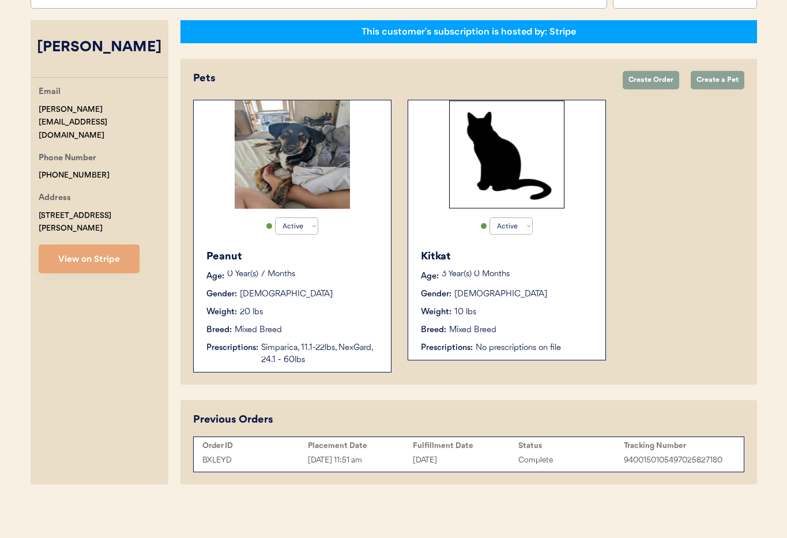
type input "Jessica connell"
click at [341, 263] on div "Peanut" at bounding box center [292, 257] width 173 height 16
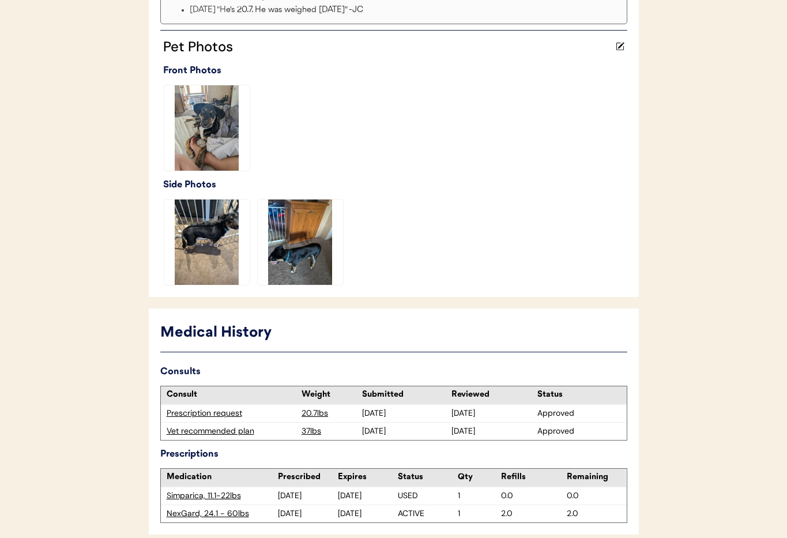
scroll to position [357, 0]
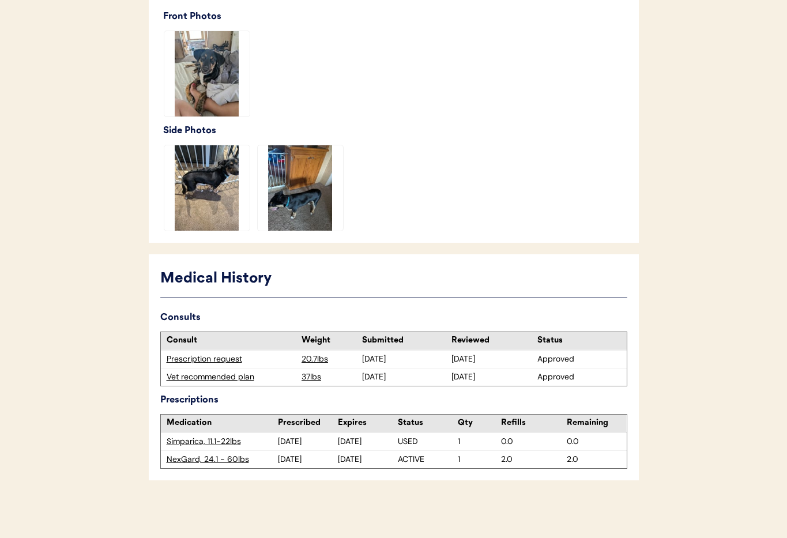
click at [210, 461] on div "NexGard, 24.1 - 60lbs" at bounding box center [223, 459] width 112 height 12
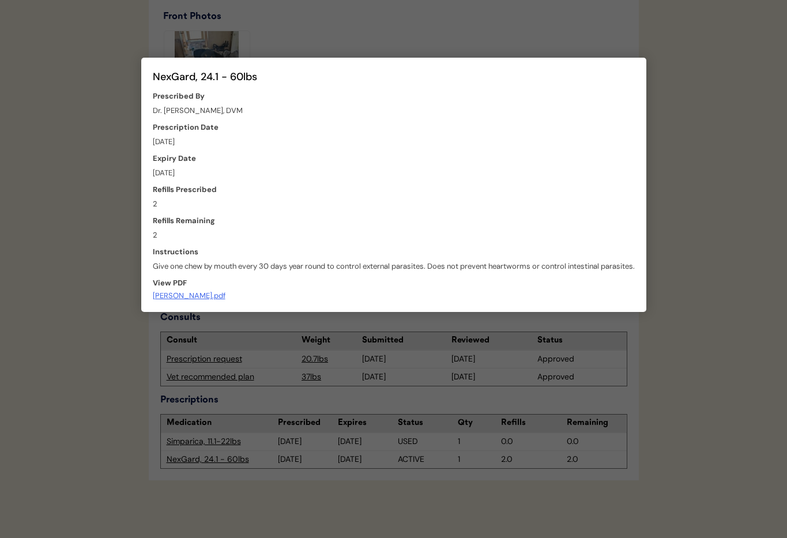
click at [55, 309] on div at bounding box center [393, 269] width 787 height 538
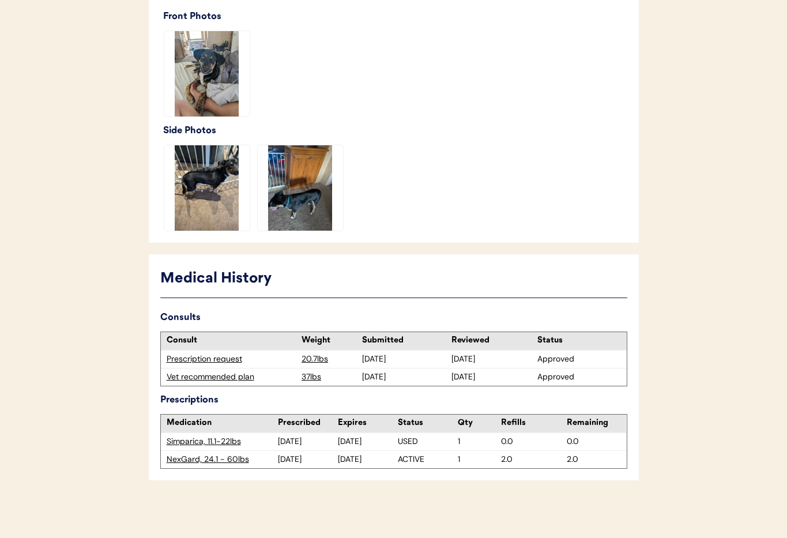
scroll to position [0, 0]
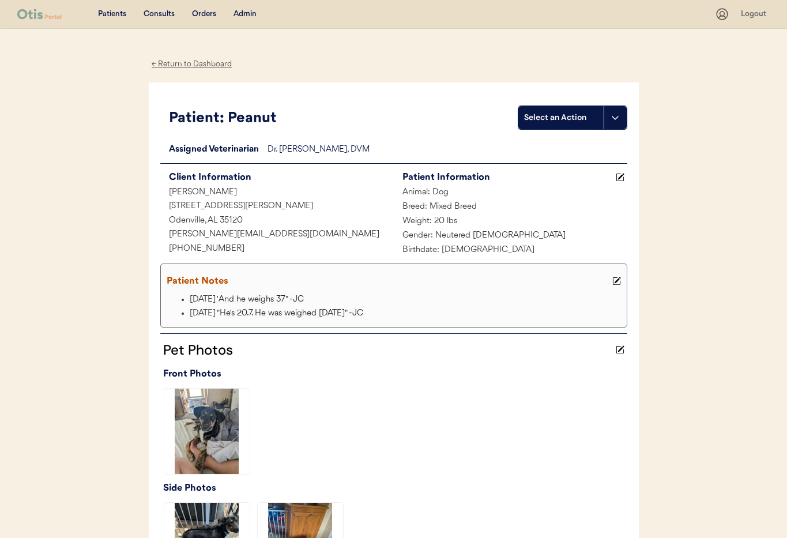
click at [192, 60] on div "← Return to Dashboard" at bounding box center [192, 64] width 86 height 13
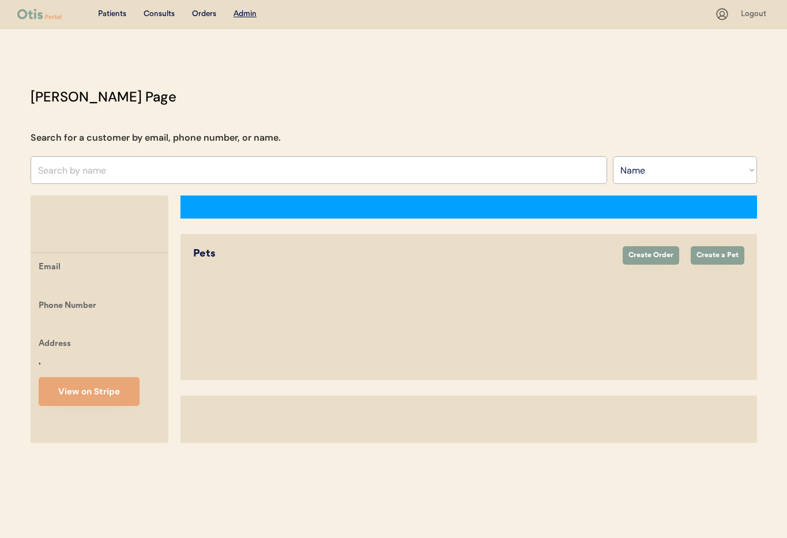
select select ""Name""
select select "true"
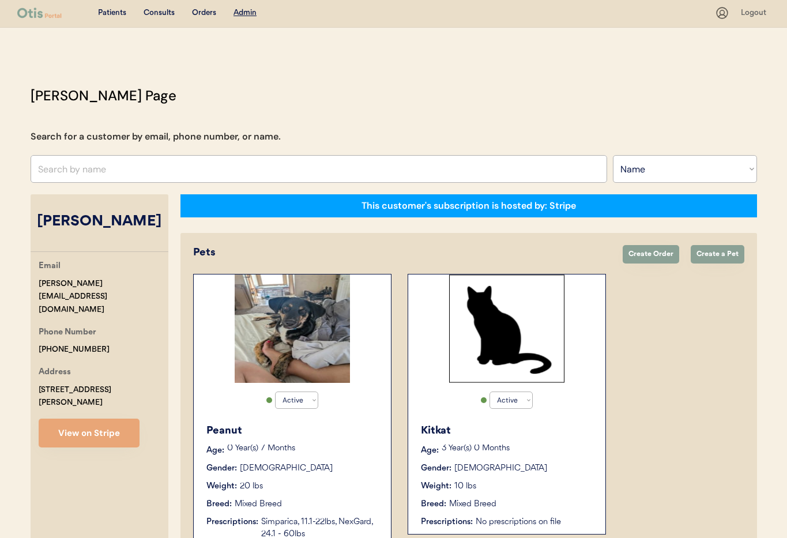
scroll to position [175, 0]
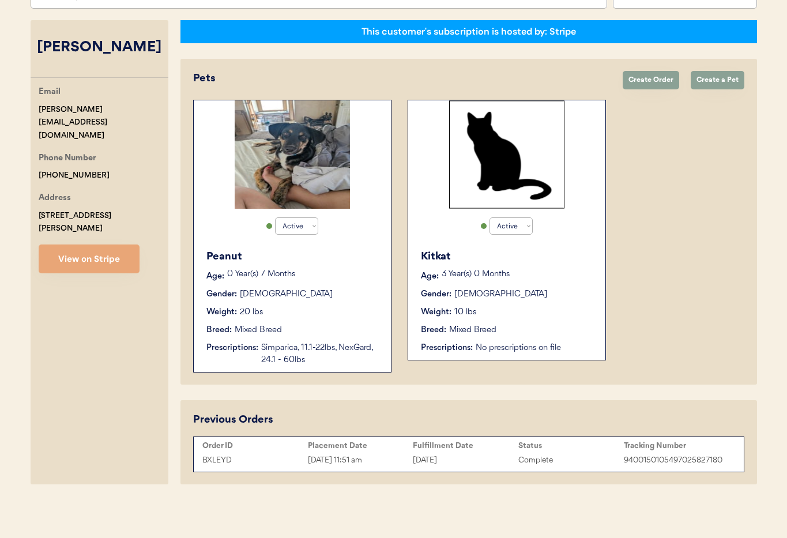
click at [333, 275] on p "0 Year(s) 7 Months" at bounding box center [303, 274] width 152 height 8
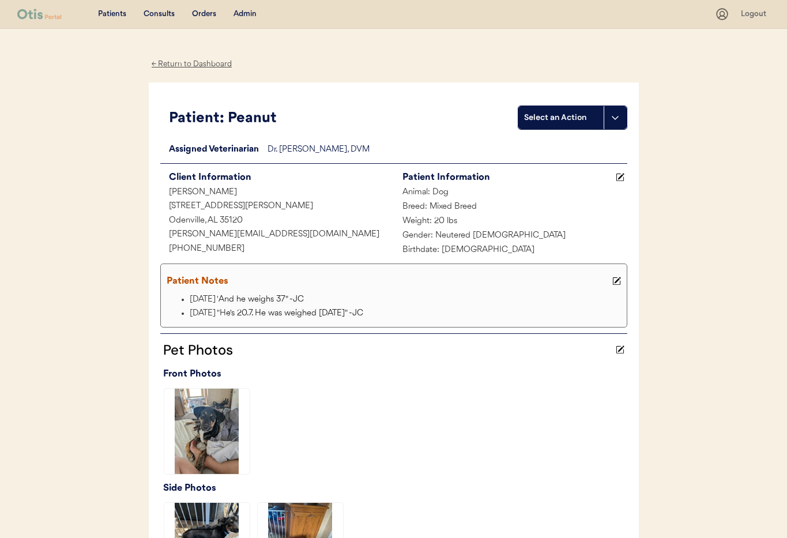
click at [169, 64] on div "← Return to Dashboard" at bounding box center [192, 64] width 86 height 13
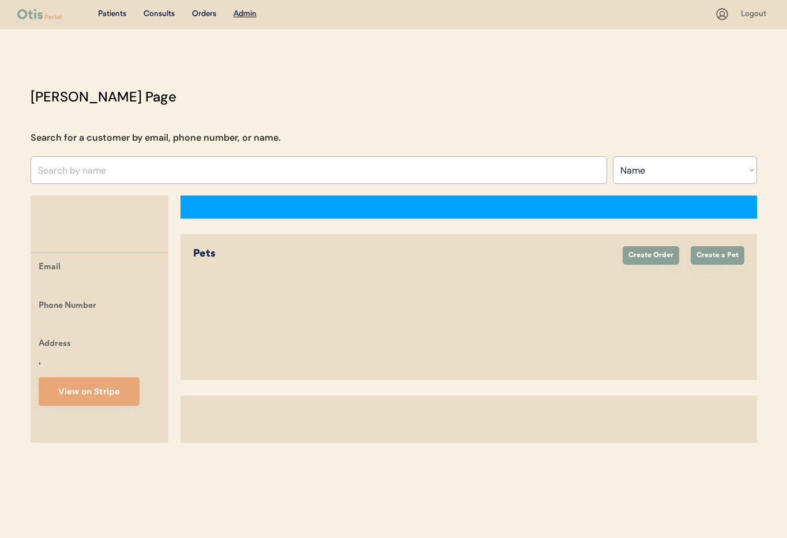
select select ""Name""
select select "true"
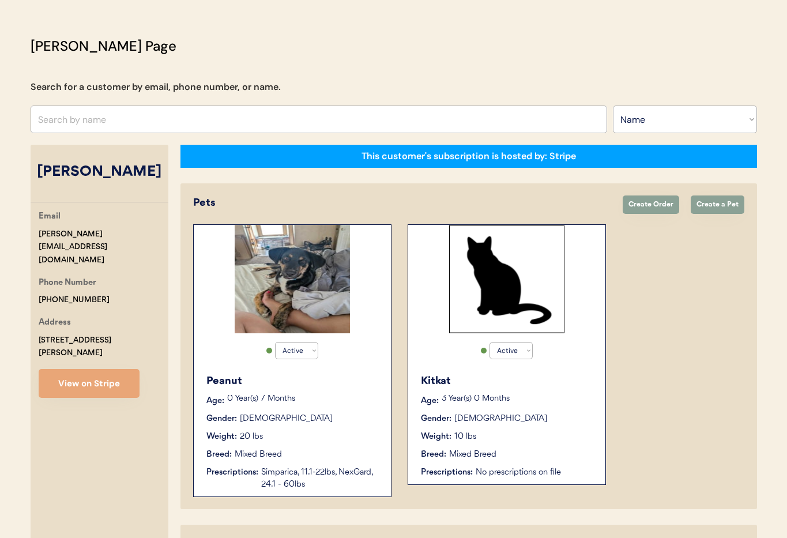
scroll to position [47, 0]
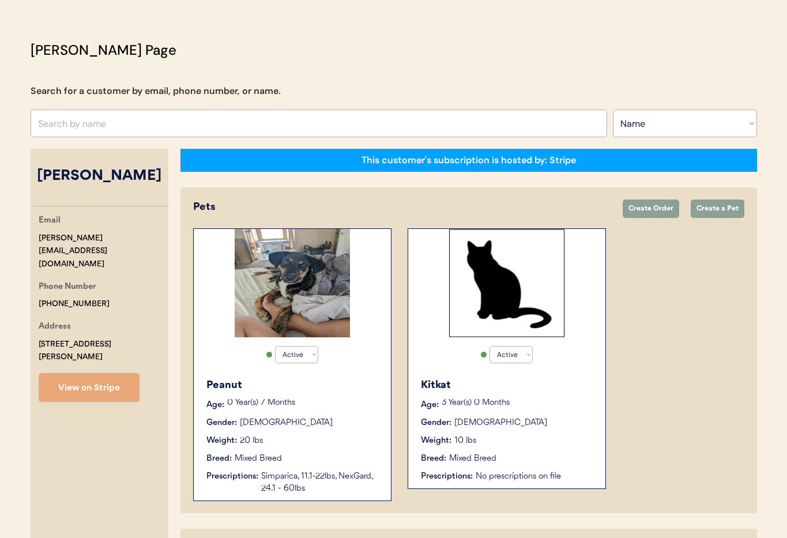
click at [350, 417] on div "Gender: [DEMOGRAPHIC_DATA]" at bounding box center [292, 423] width 173 height 12
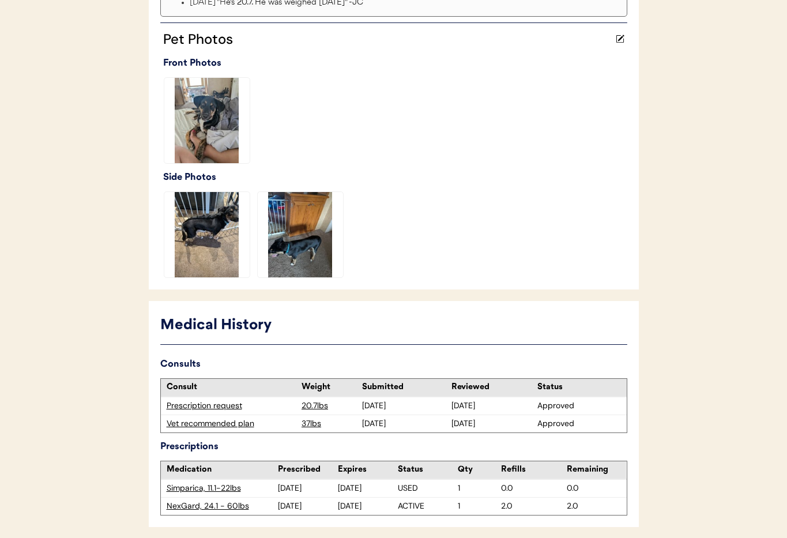
scroll to position [357, 0]
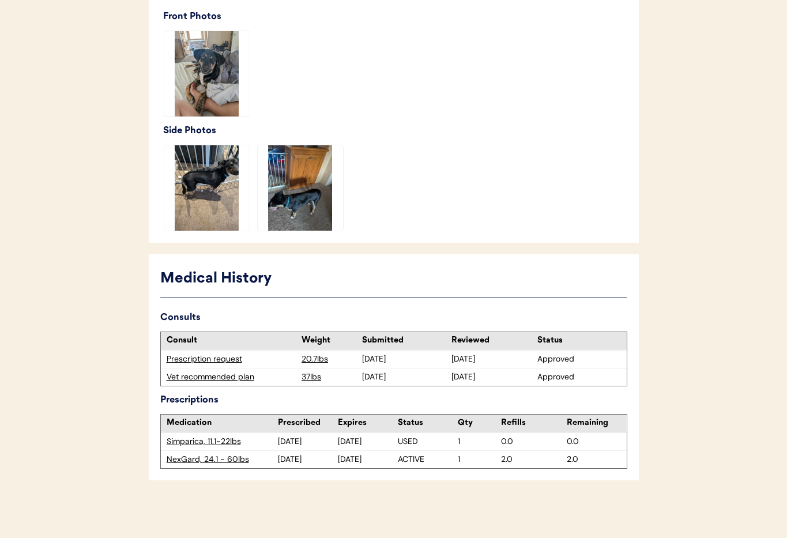
click at [201, 377] on div "Vet recommended plan" at bounding box center [232, 377] width 130 height 12
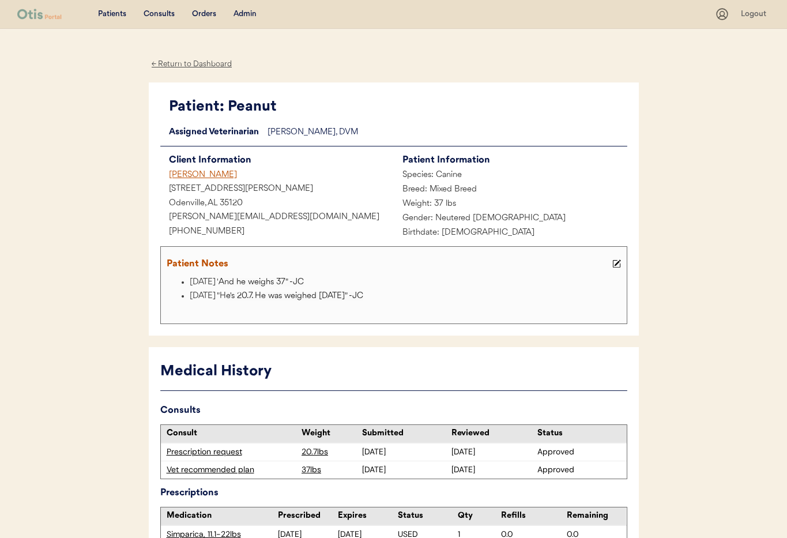
click at [241, 15] on div "Admin" at bounding box center [244, 15] width 23 height 12
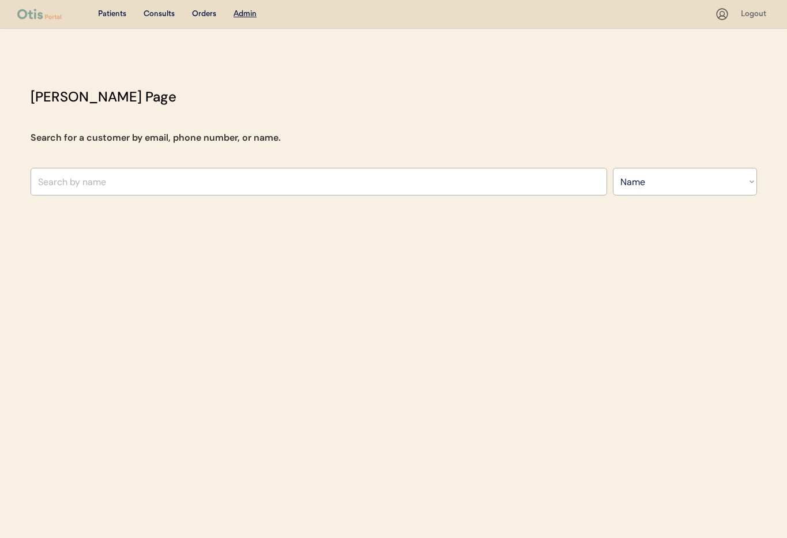
select select ""Name""
click at [206, 175] on input "text" at bounding box center [319, 182] width 576 height 28
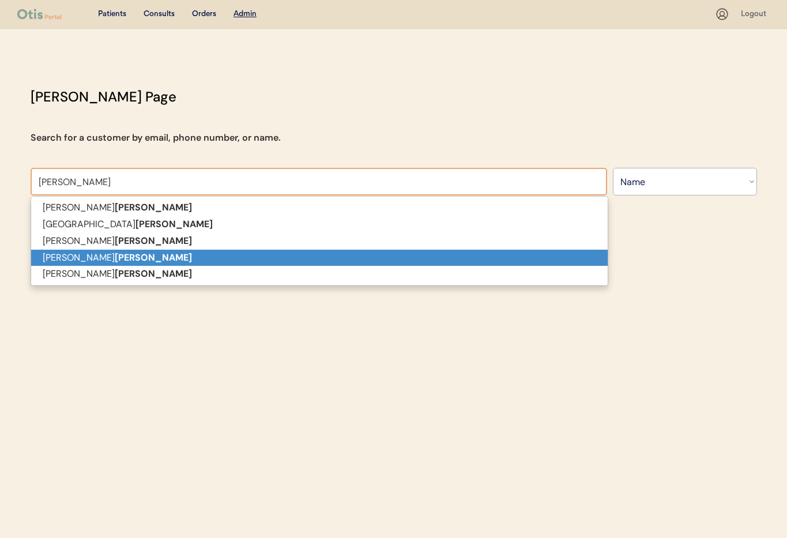
click at [144, 261] on p "Eileen P Hoffman" at bounding box center [319, 257] width 576 height 17
type input "[PERSON_NAME]"
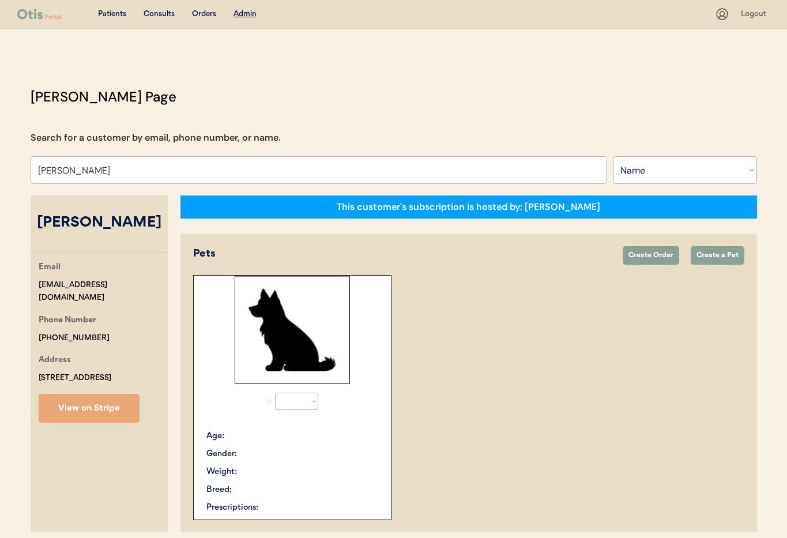
select select "true"
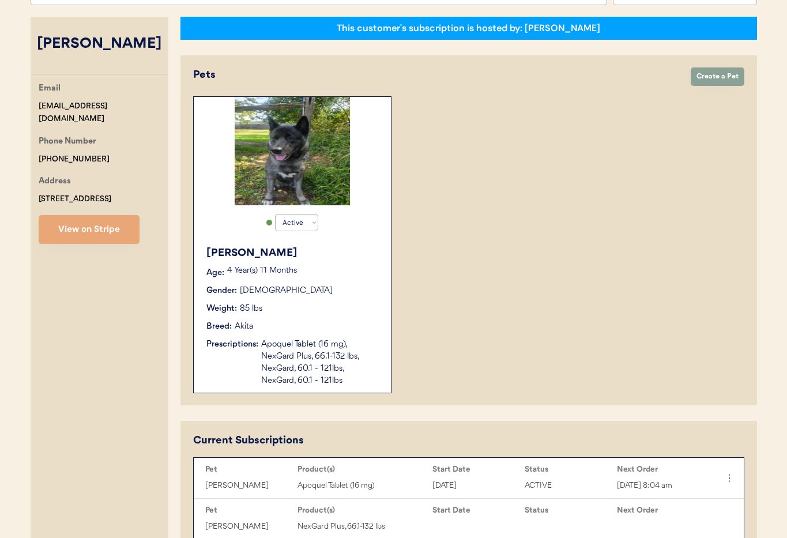
scroll to position [180, 0]
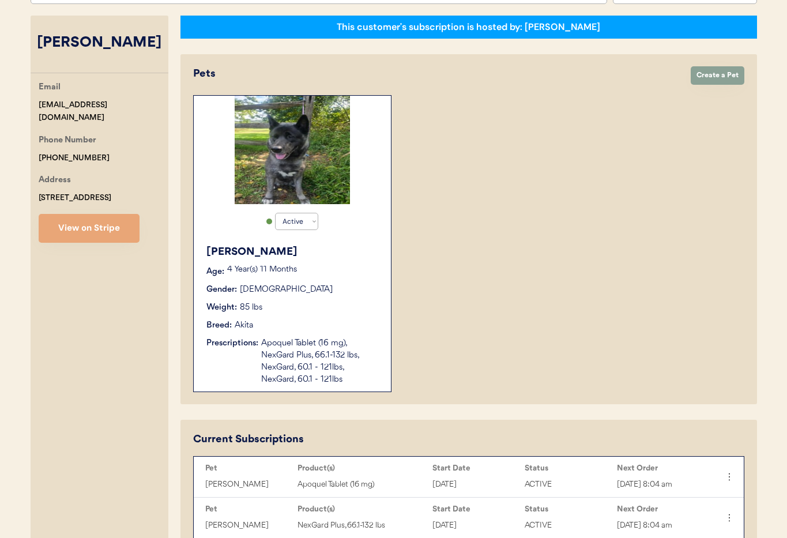
type input "[PERSON_NAME]"
click at [342, 275] on div "4 Year(s) 11 Months" at bounding box center [303, 272] width 152 height 12
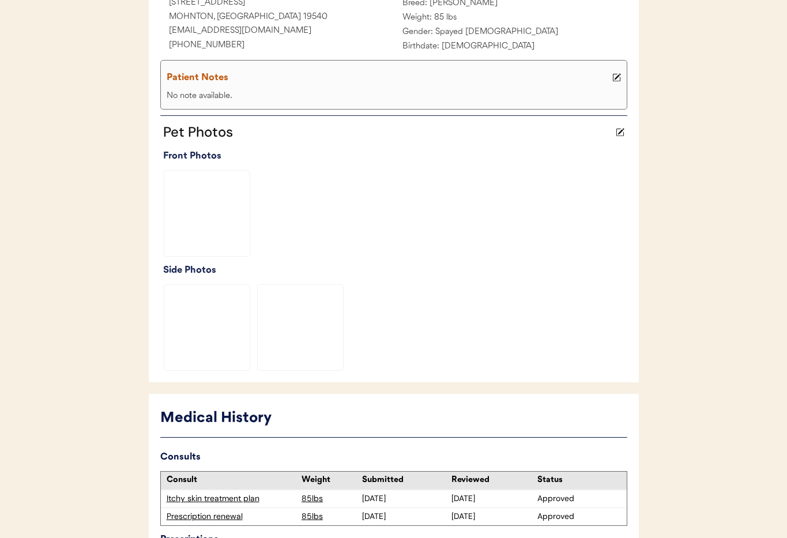
scroll to position [379, 0]
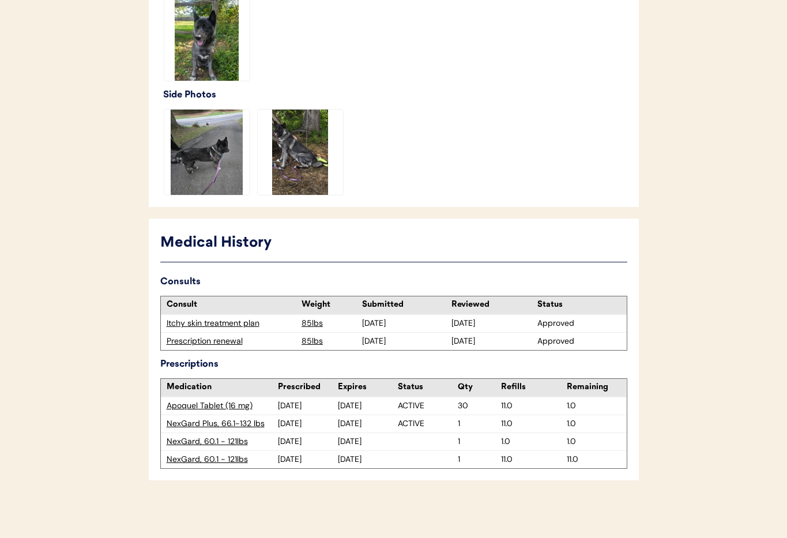
click at [180, 345] on div "Prescription renewal" at bounding box center [232, 341] width 130 height 12
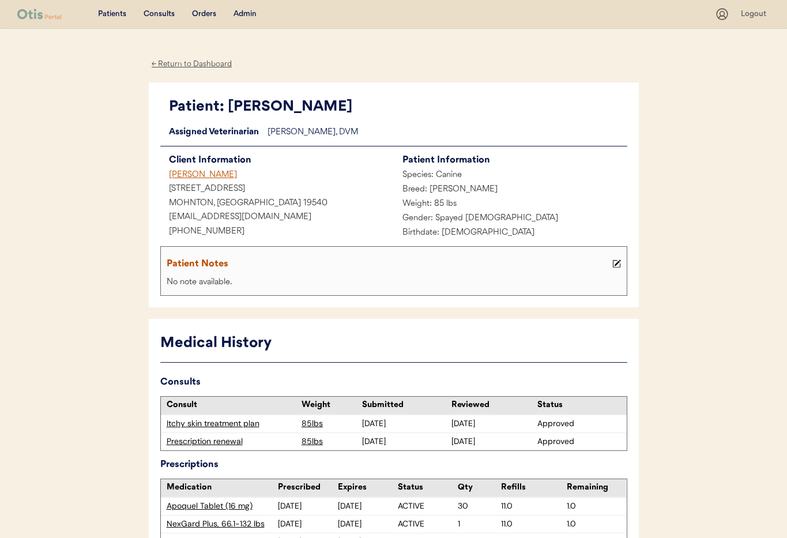
click at [193, 173] on div "[PERSON_NAME]" at bounding box center [276, 175] width 233 height 14
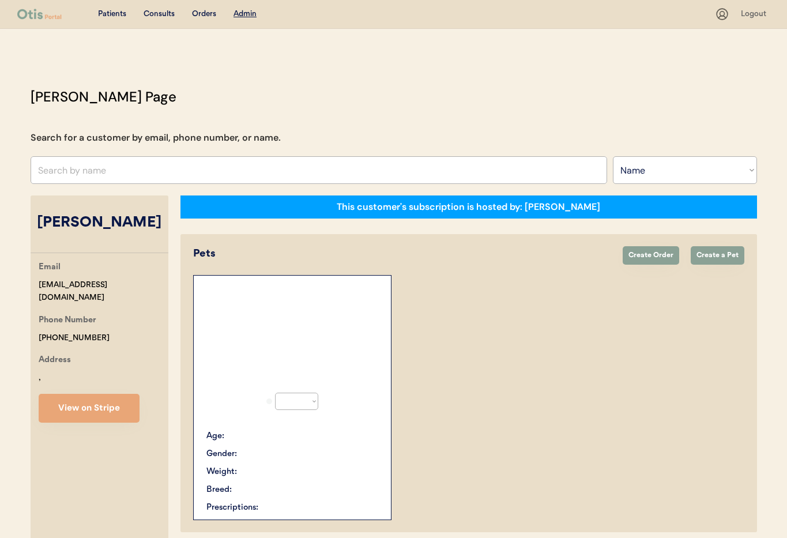
select select ""Name""
select select "true"
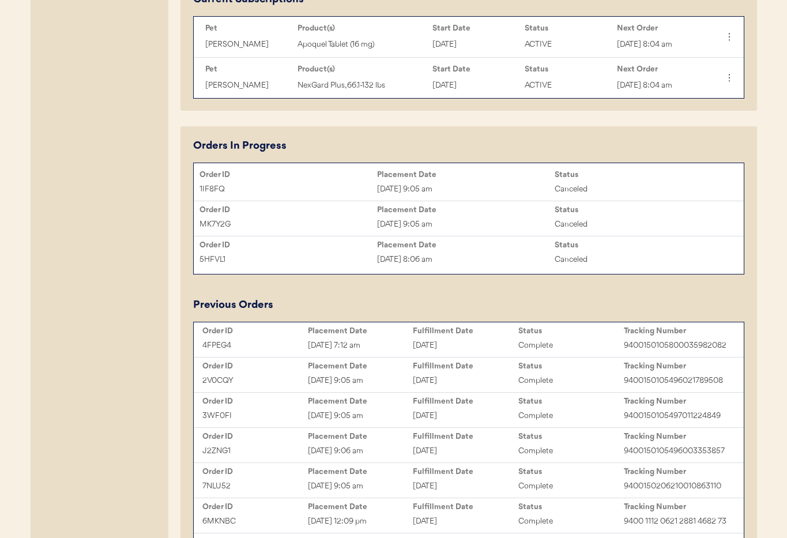
scroll to position [636, 0]
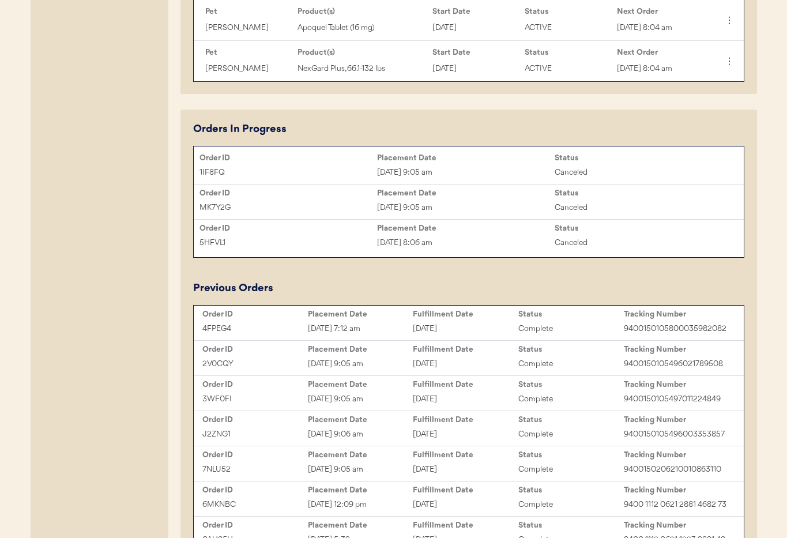
click at [447, 324] on div "October 2, 2025" at bounding box center [465, 328] width 105 height 13
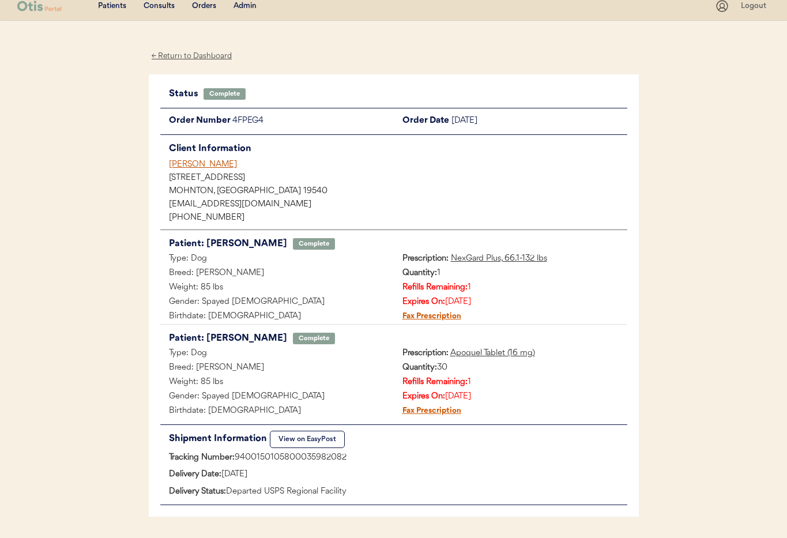
scroll to position [9, 0]
click at [186, 165] on div "[PERSON_NAME]" at bounding box center [398, 164] width 458 height 12
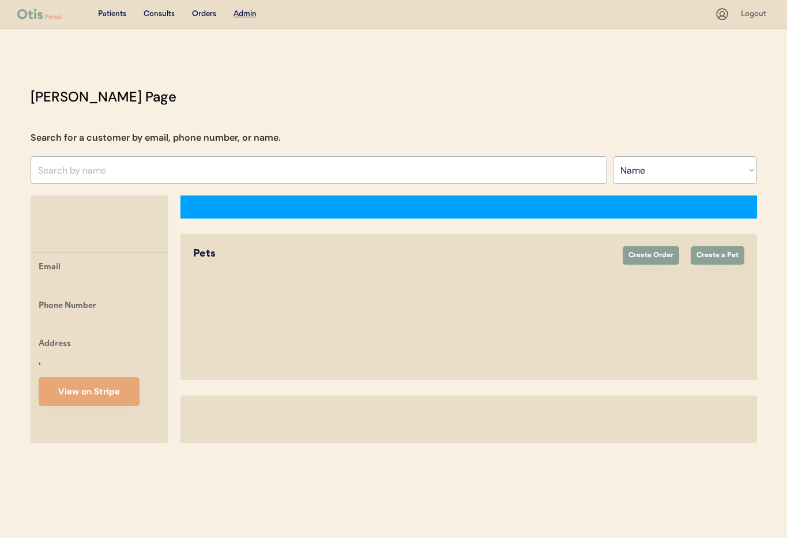
select select ""Name""
select select "true"
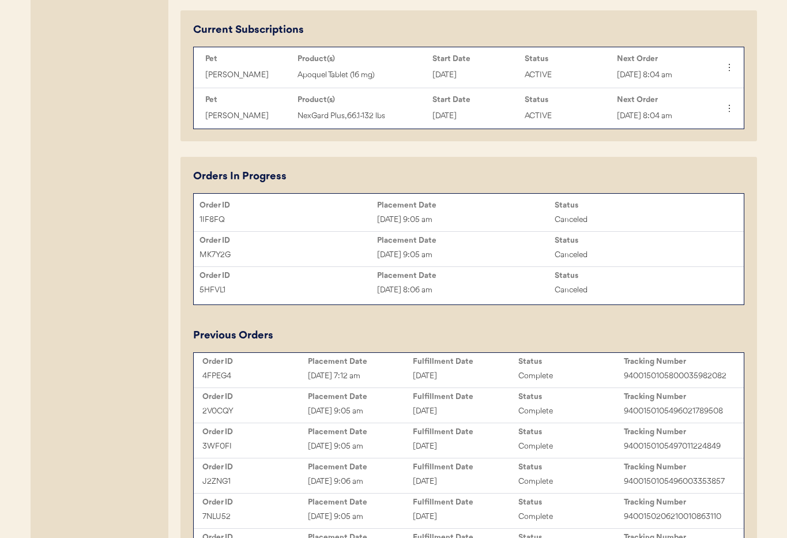
scroll to position [593, 0]
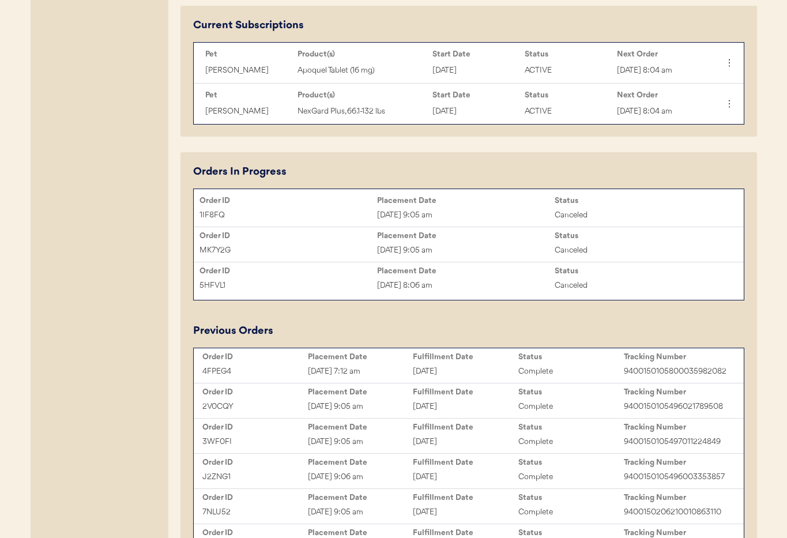
click at [485, 363] on div "4FPEG4 Oct 1, 2025 7:12 am October 2, 2025 Complete 9400150105800035982082" at bounding box center [468, 370] width 544 height 17
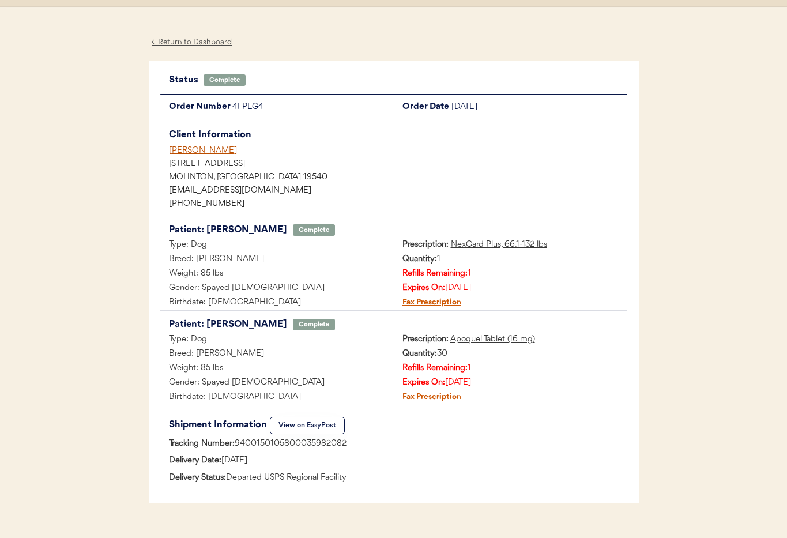
scroll to position [21, 0]
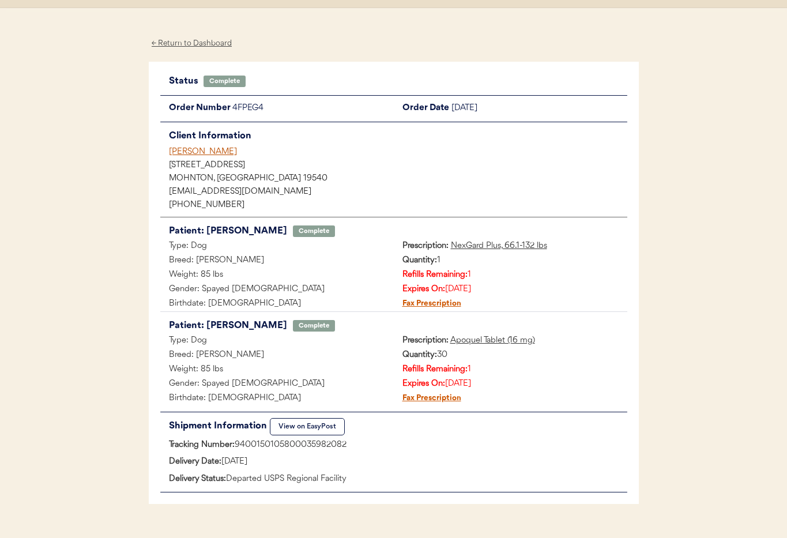
click at [196, 151] on div "[PERSON_NAME]" at bounding box center [398, 152] width 458 height 12
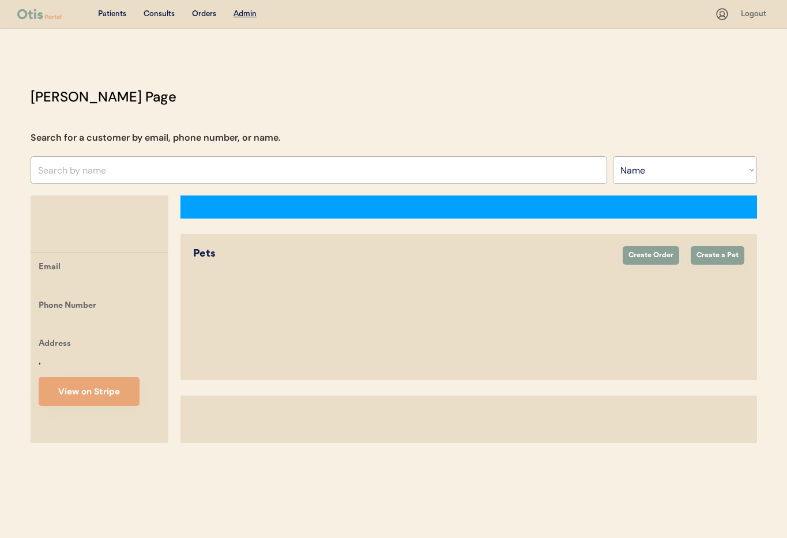
select select ""Name""
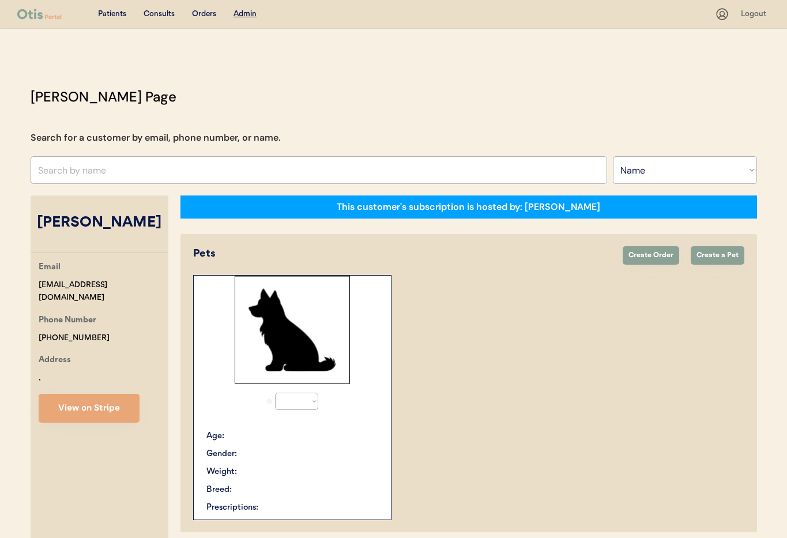
select select "true"
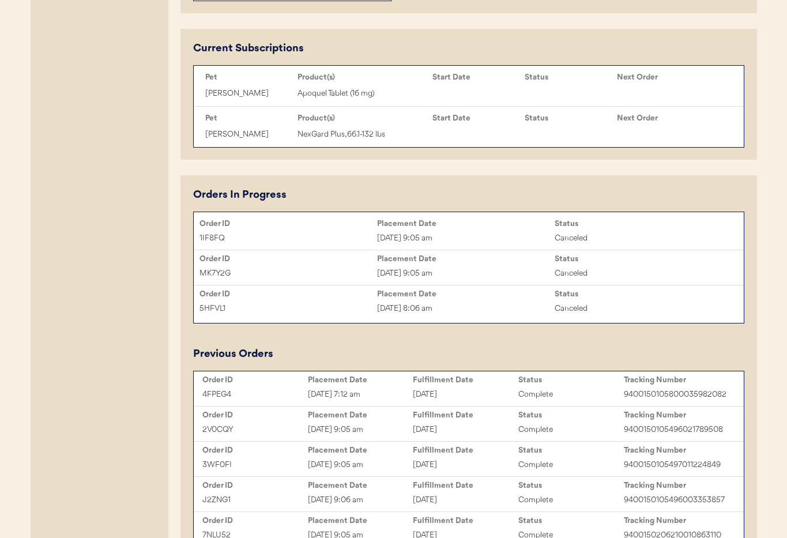
scroll to position [606, 0]
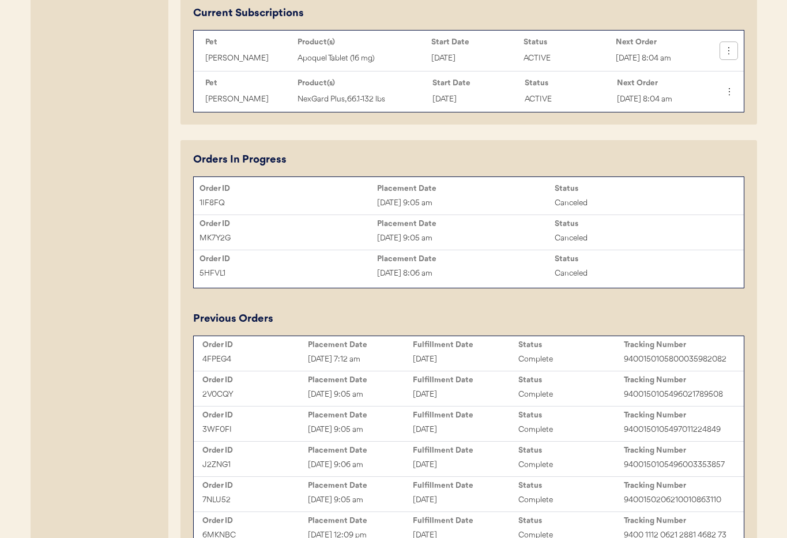
click at [728, 51] on icon at bounding box center [729, 51] width 12 height 12
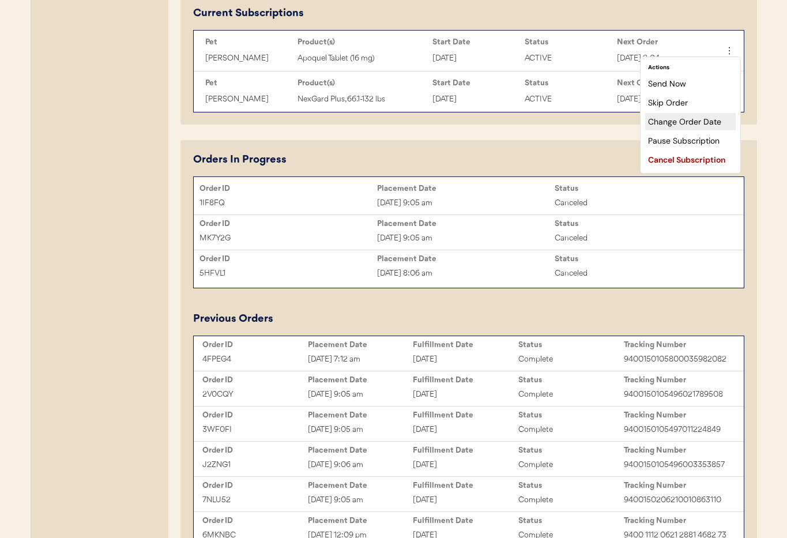
click at [680, 124] on div "Change Order Date" at bounding box center [690, 121] width 90 height 17
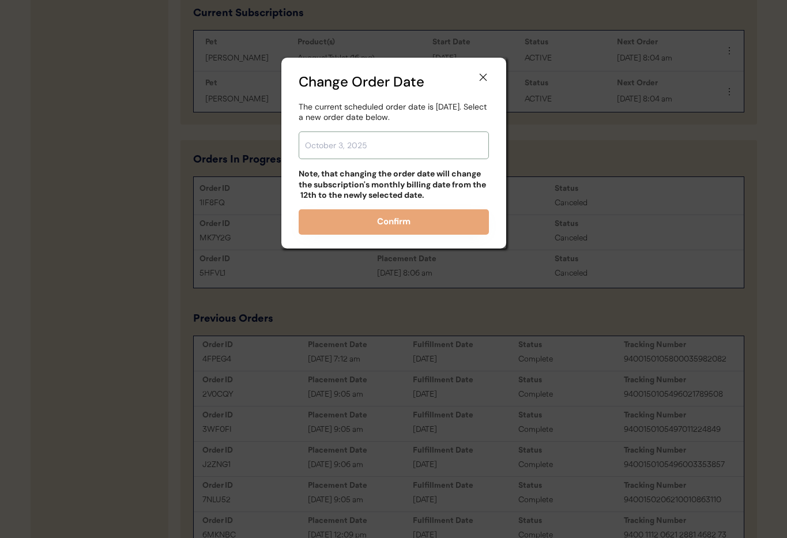
click at [323, 151] on input "text" at bounding box center [393, 145] width 190 height 28
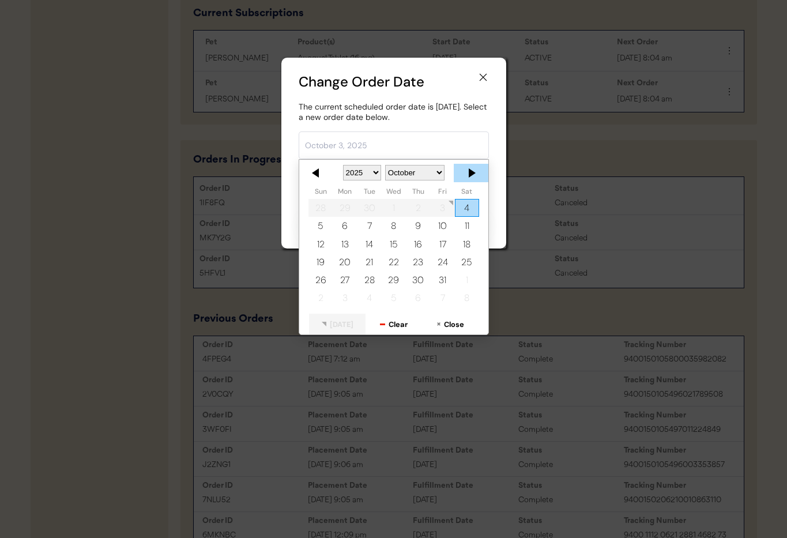
click at [468, 172] on div at bounding box center [470, 173] width 35 height 18
click at [316, 227] on div "2" at bounding box center [320, 226] width 24 height 18
type input "November 2, 2025"
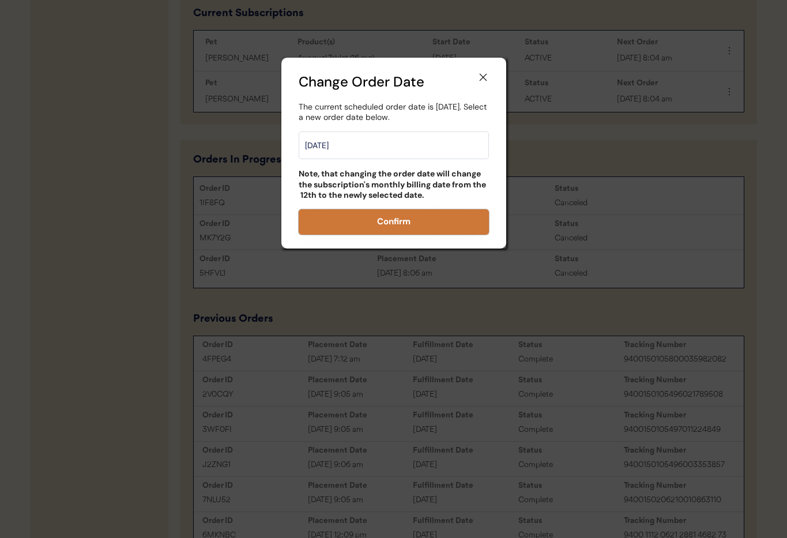
click at [400, 222] on button "Confirm" at bounding box center [393, 221] width 190 height 25
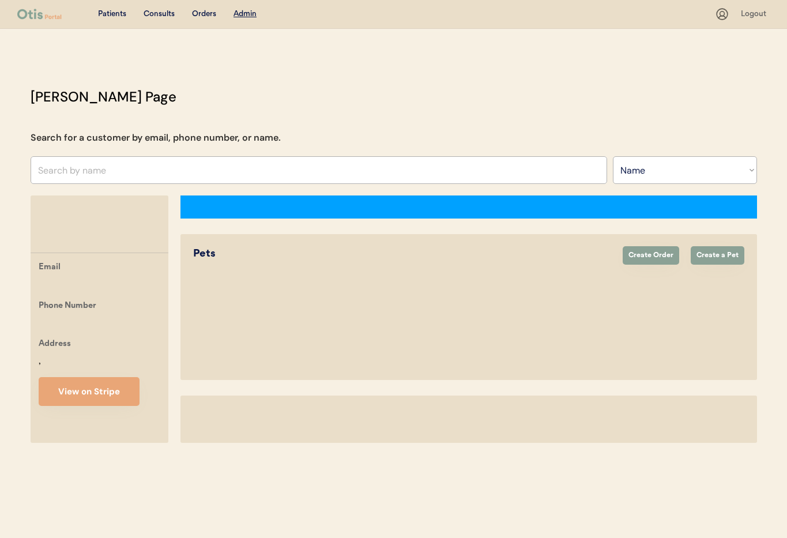
select select ""Name""
select select "true"
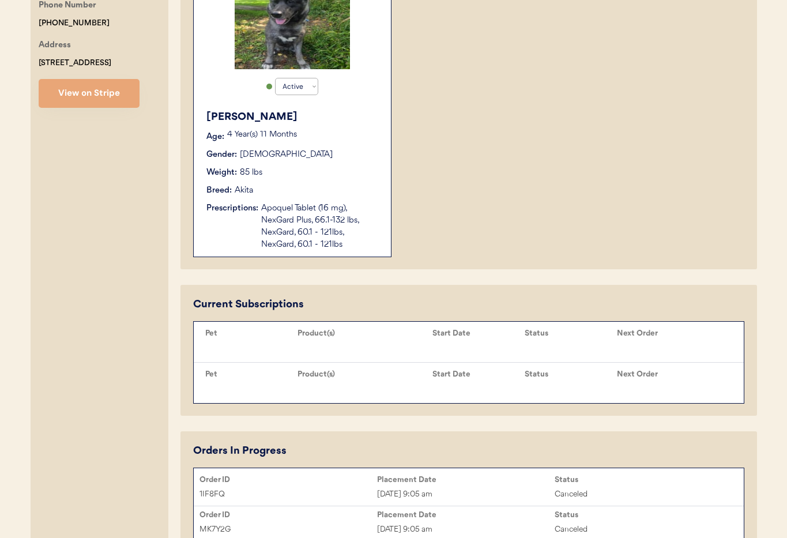
scroll to position [482, 0]
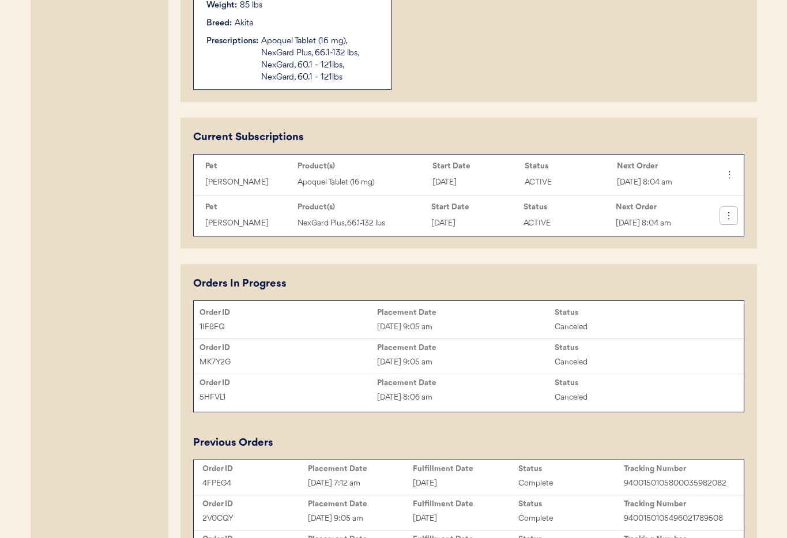
click at [733, 215] on icon at bounding box center [729, 216] width 12 height 12
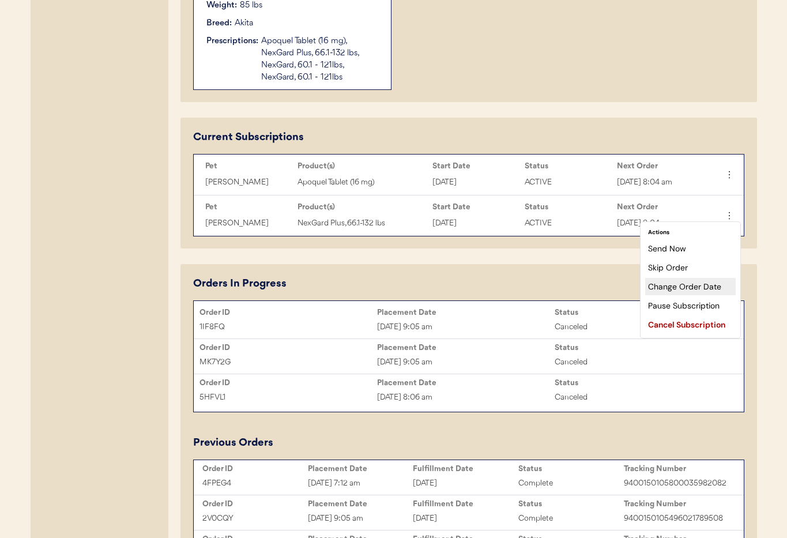
click at [690, 290] on div "Change Order Date" at bounding box center [690, 286] width 90 height 17
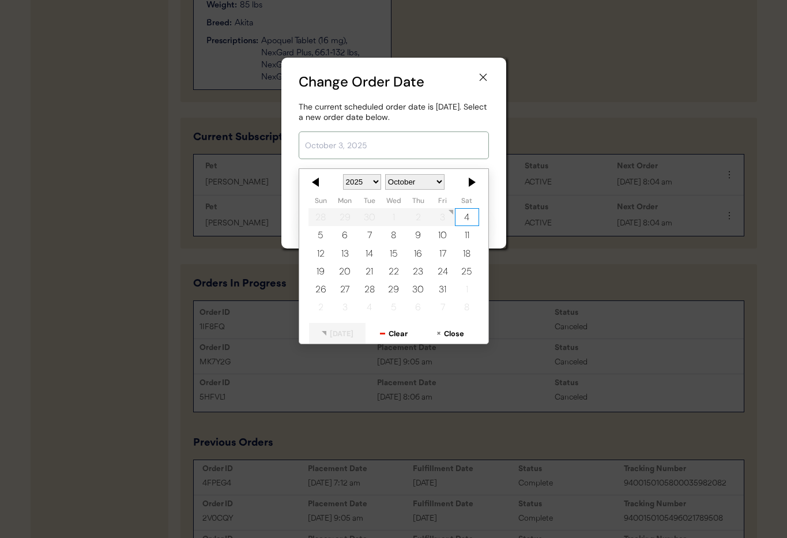
click at [416, 140] on input "text" at bounding box center [393, 145] width 190 height 28
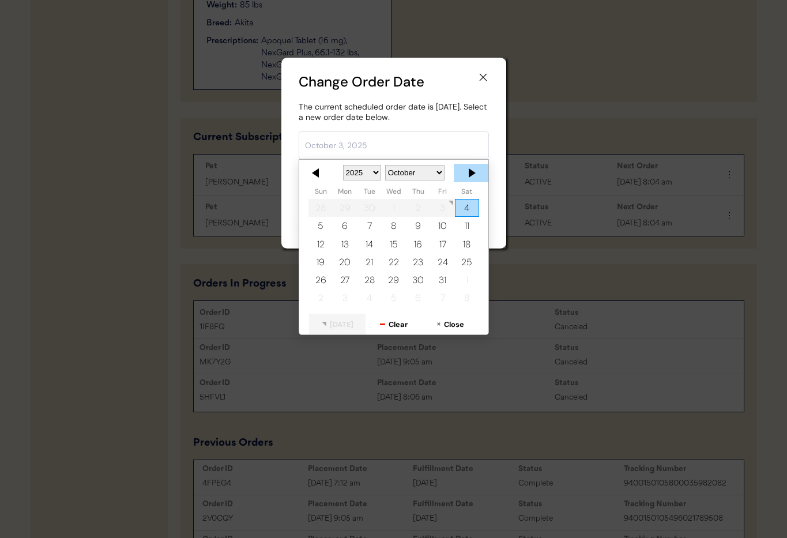
click at [474, 170] on div at bounding box center [470, 173] width 35 height 18
click at [320, 235] on div "9" at bounding box center [320, 244] width 24 height 18
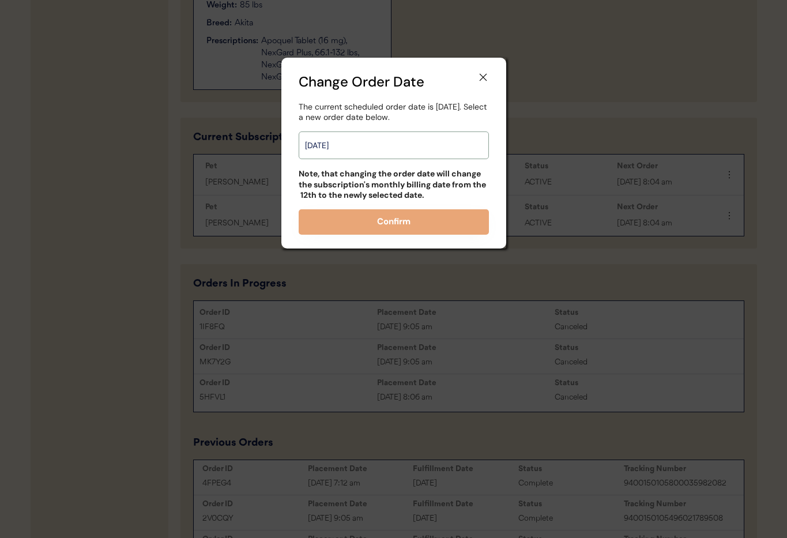
click at [417, 148] on input "November 9, 2025" at bounding box center [393, 145] width 190 height 28
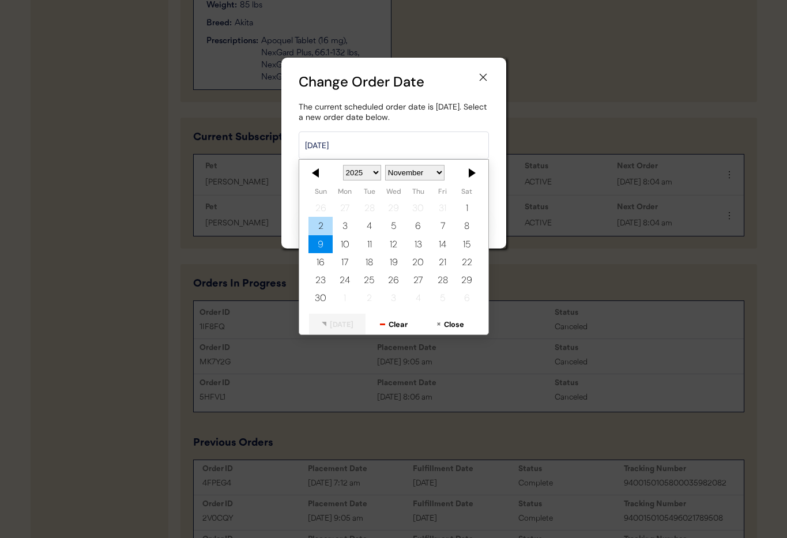
click at [321, 232] on div "2" at bounding box center [320, 226] width 24 height 18
type input "November 2, 2025"
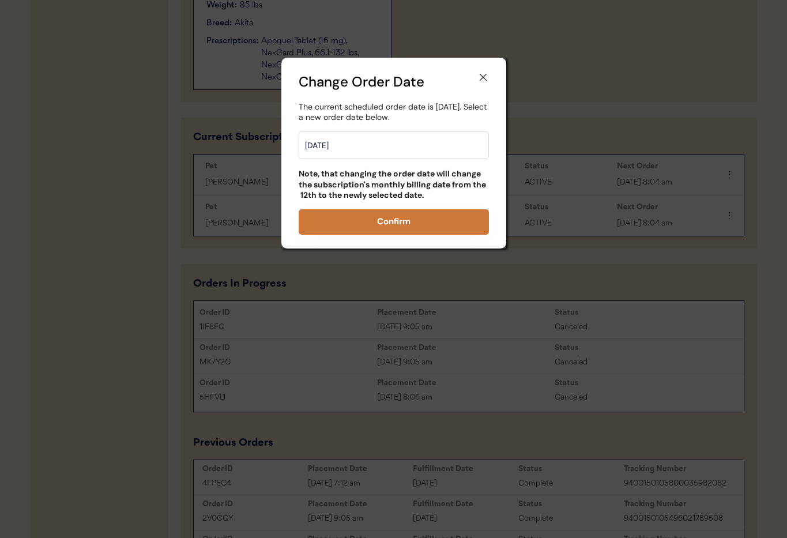
click at [379, 226] on button "Confirm" at bounding box center [393, 221] width 190 height 25
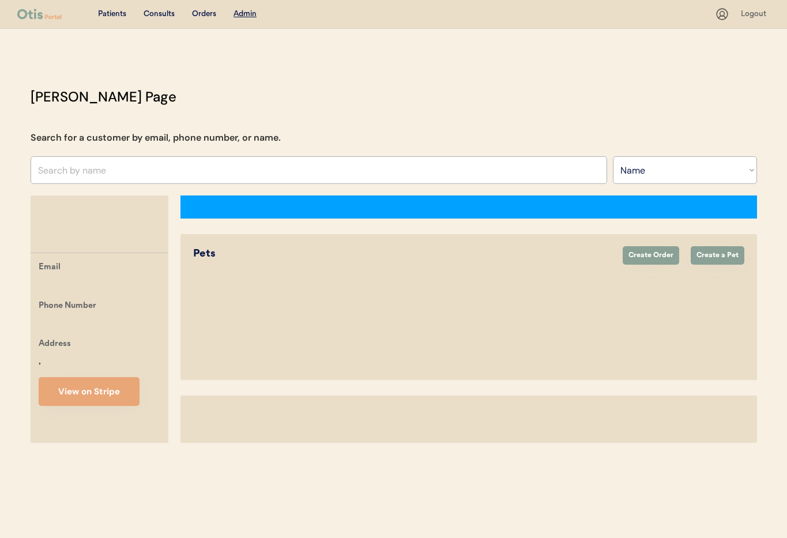
select select ""Name""
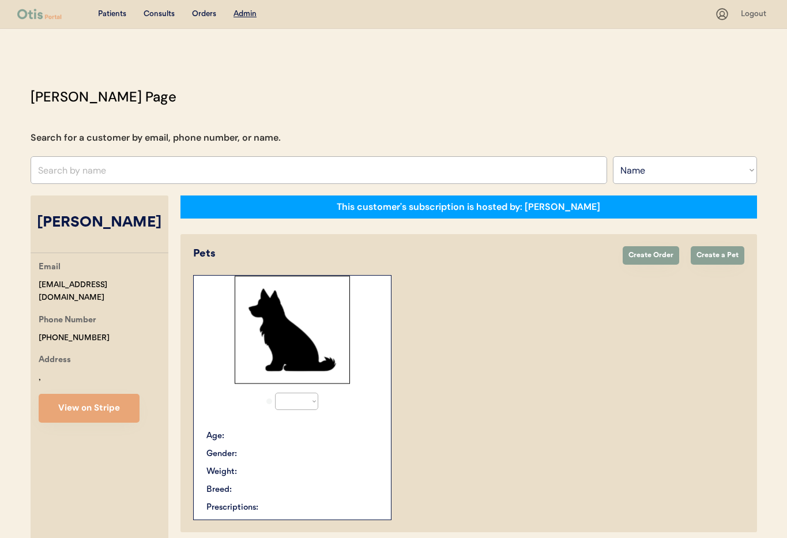
select select "true"
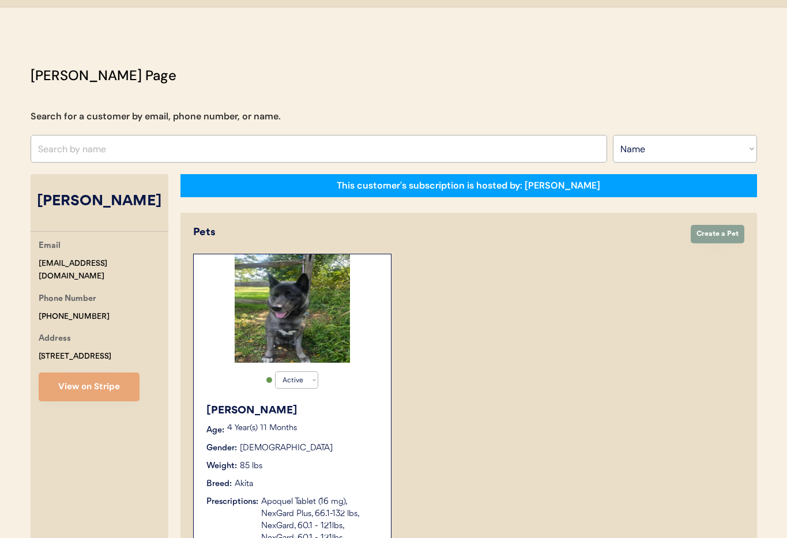
scroll to position [18, 0]
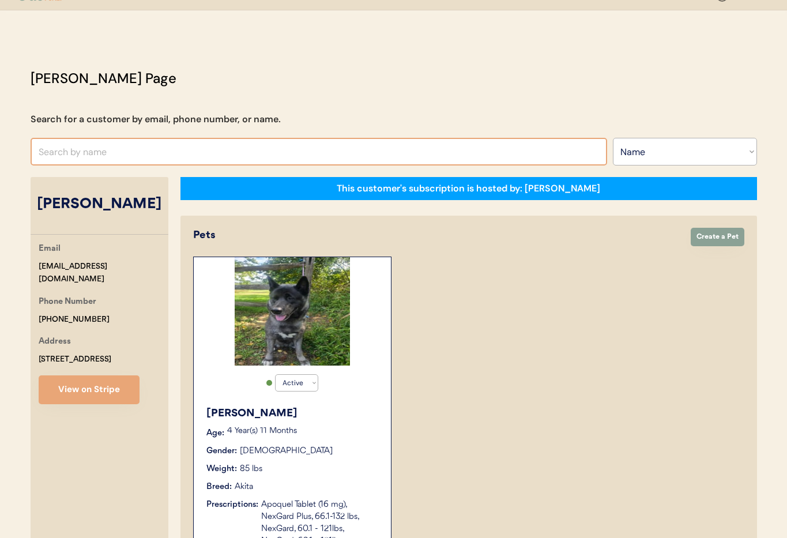
click at [93, 150] on input "text" at bounding box center [319, 152] width 576 height 28
type input "Dallas"
type input "Dallas jones"
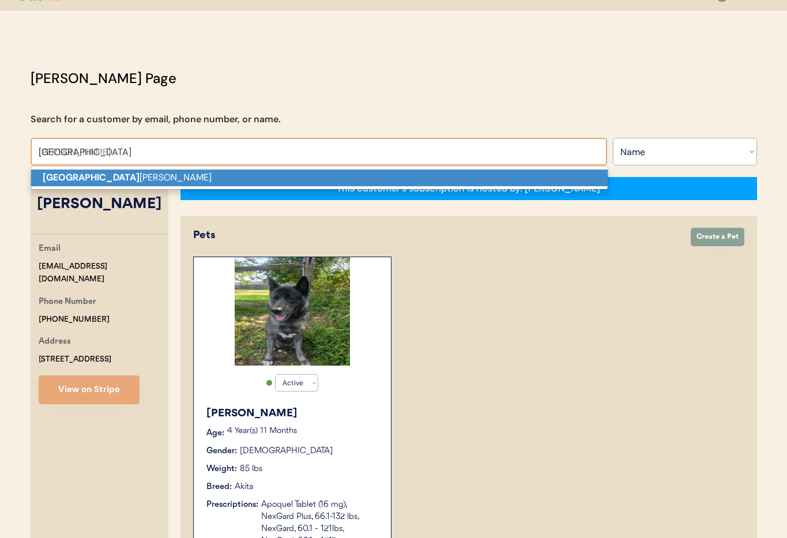
click at [89, 173] on p "Dallas jones" at bounding box center [319, 177] width 576 height 17
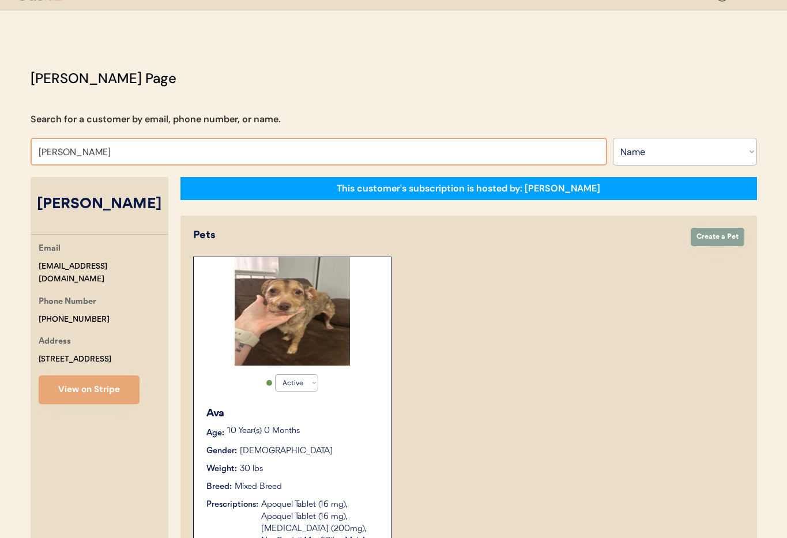
drag, startPoint x: 110, startPoint y: 151, endPoint x: 18, endPoint y: 148, distance: 91.7
type input "cy"
type input "cynthia Herse"
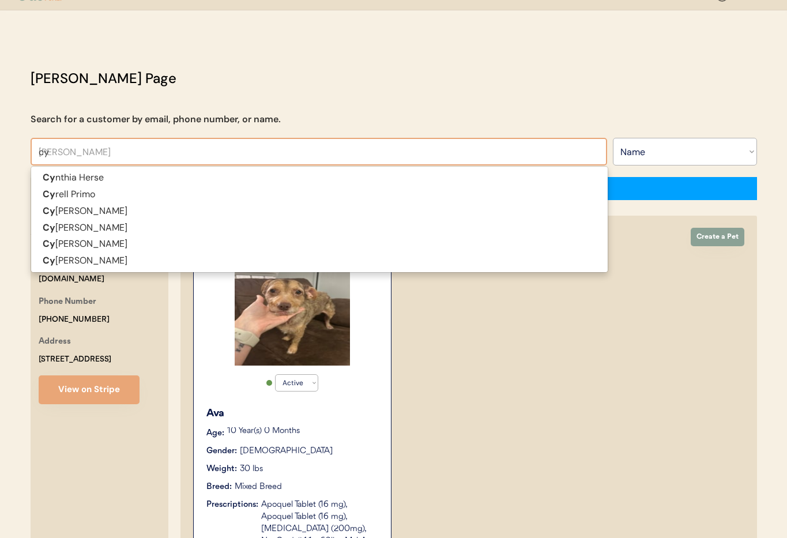
type input "cyn"
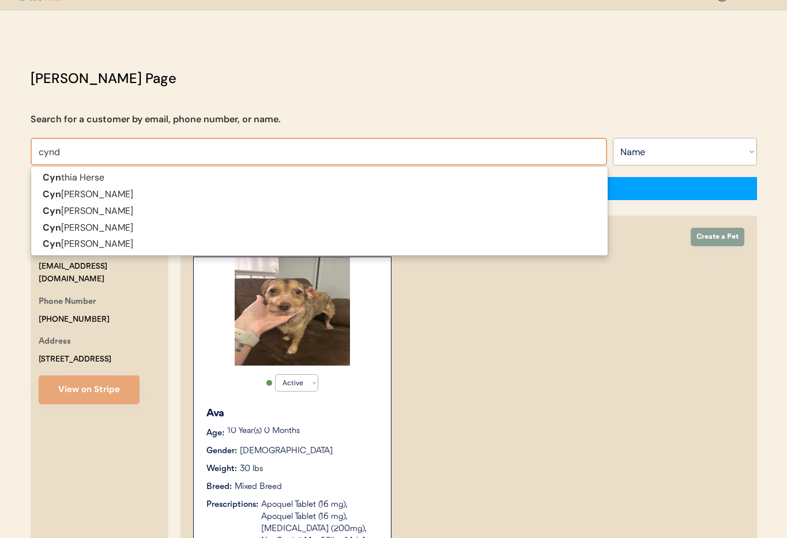
type input "cyndi"
type input "cyndi Thompson"
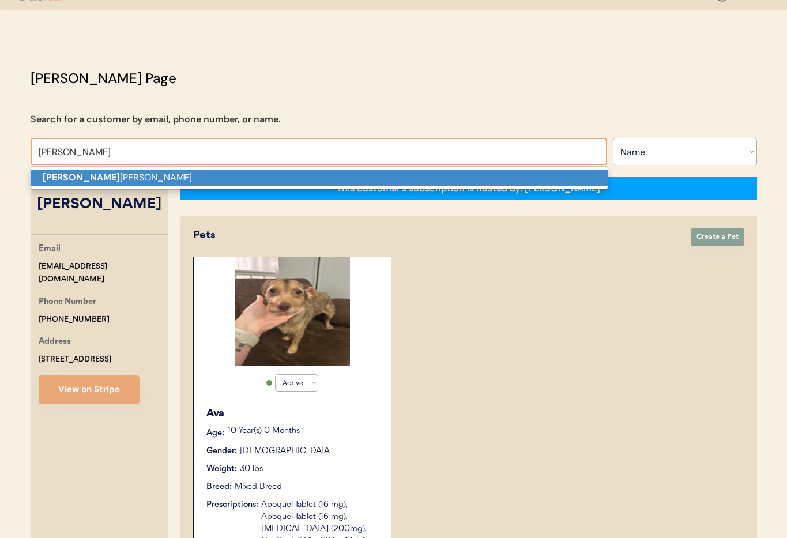
click at [52, 182] on strong "Cyndi" at bounding box center [81, 177] width 77 height 12
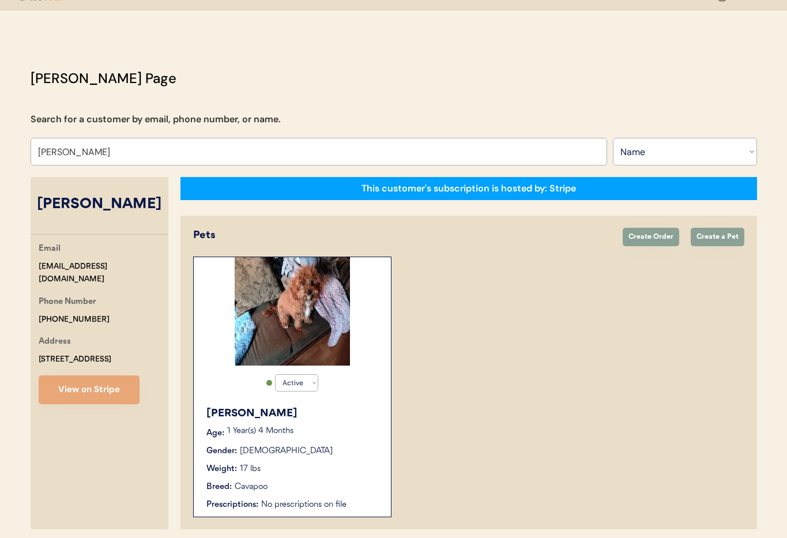
type input "Cyndi Thompson"
click at [345, 421] on div "Rory Age: 1 Year(s) 4 Months Gender: Male Weight: 17 lbs Breed: Cavapoo Prescri…" at bounding box center [292, 458] width 186 height 116
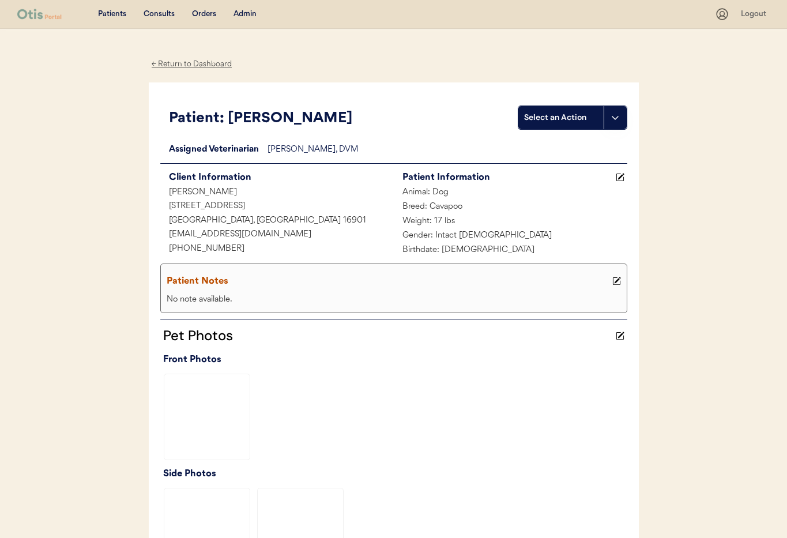
scroll to position [282, 0]
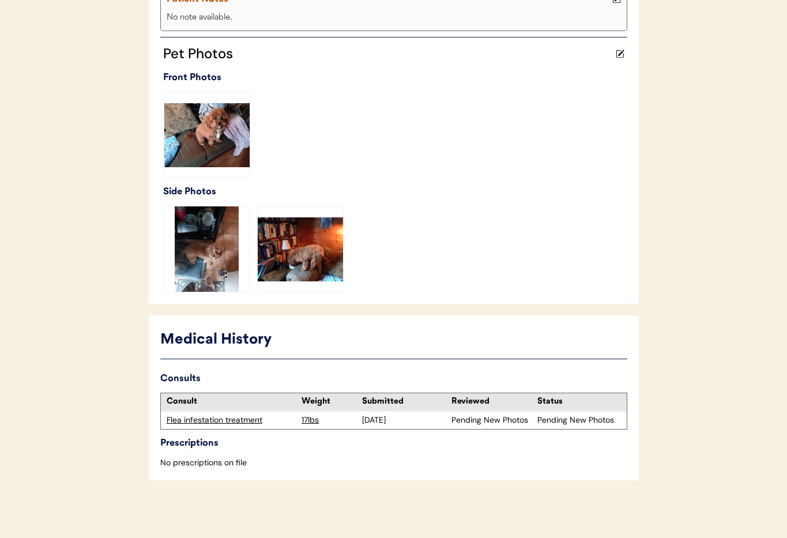
click at [234, 415] on div "Flea infestation treatment" at bounding box center [232, 420] width 130 height 12
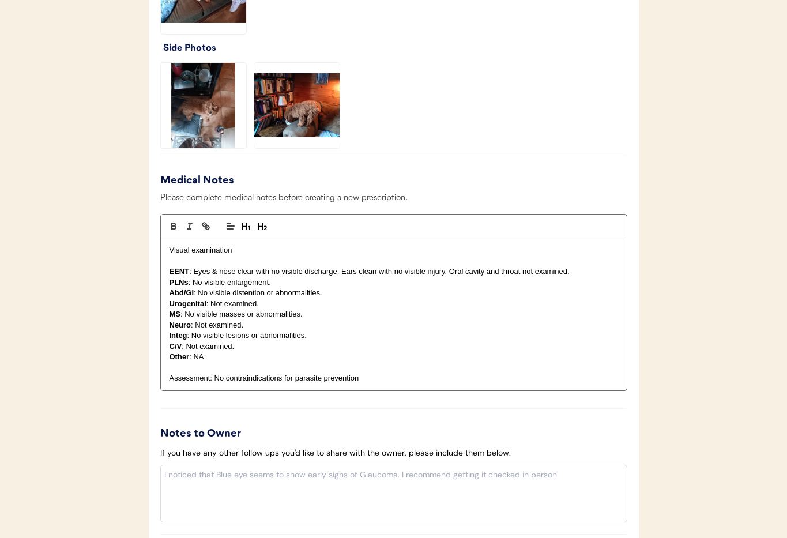
scroll to position [1310, 0]
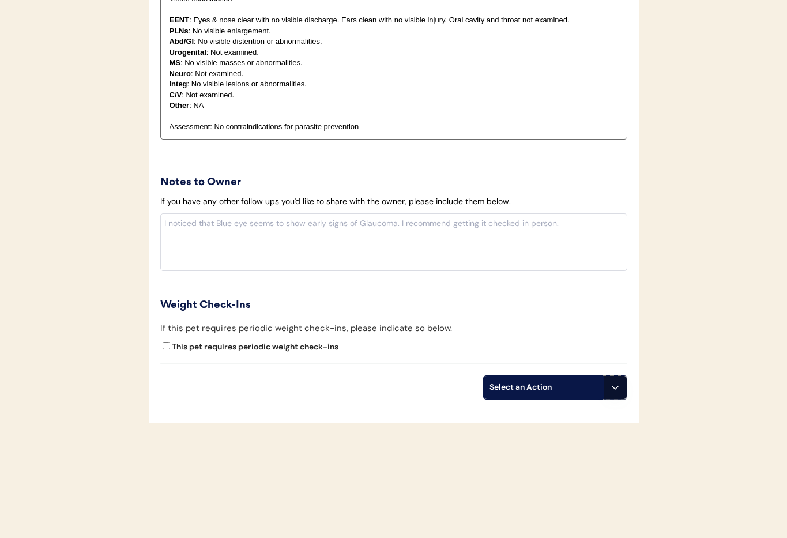
click at [611, 392] on button at bounding box center [614, 387] width 23 height 23
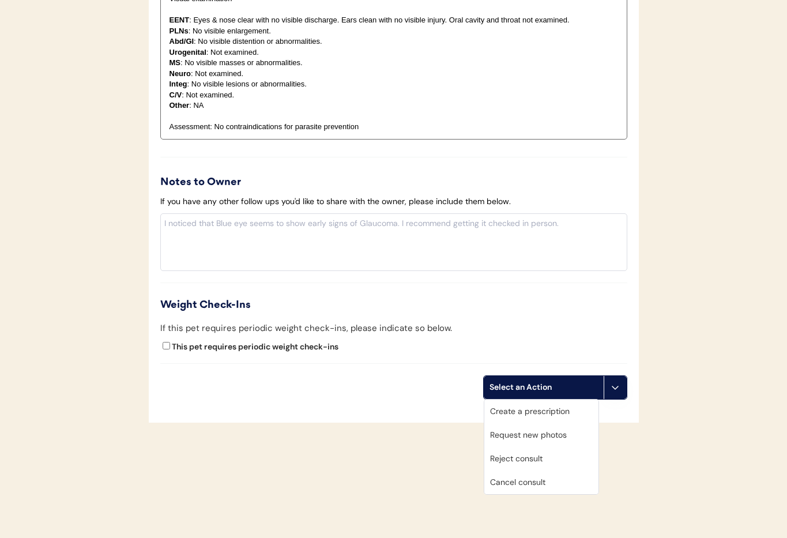
click at [554, 483] on div "Cancel consult" at bounding box center [541, 482] width 114 height 24
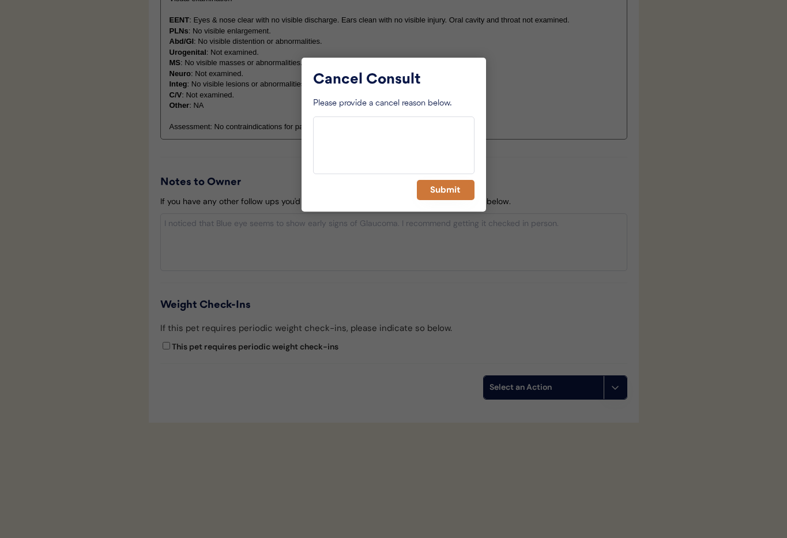
click at [424, 191] on button "Submit" at bounding box center [446, 190] width 58 height 20
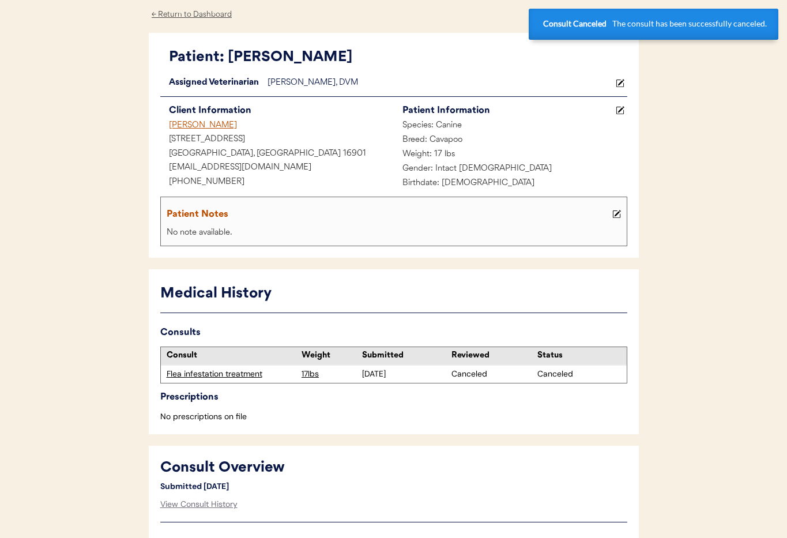
scroll to position [0, 0]
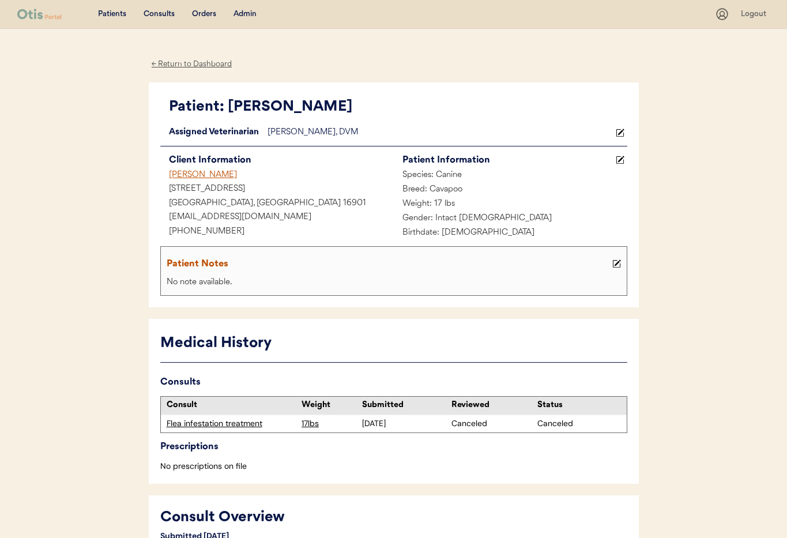
click at [240, 13] on div "Admin" at bounding box center [244, 15] width 23 height 12
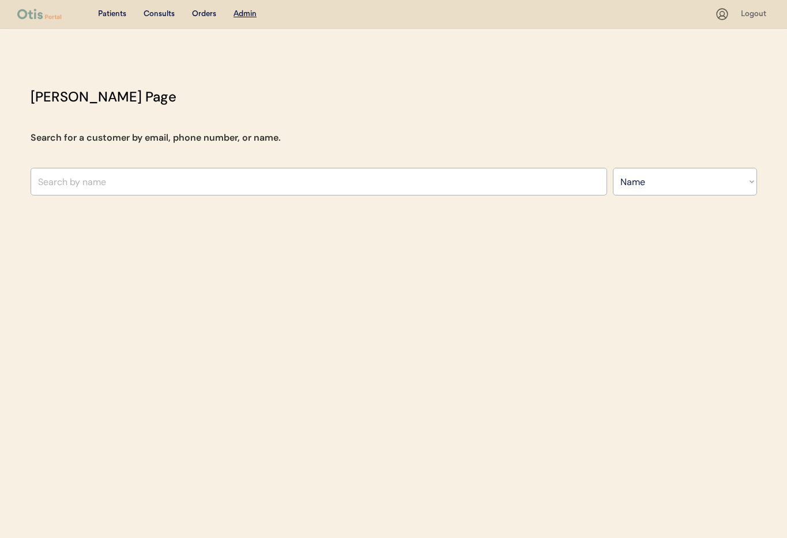
select select ""Name""
click at [162, 176] on input "text" at bounding box center [319, 182] width 576 height 28
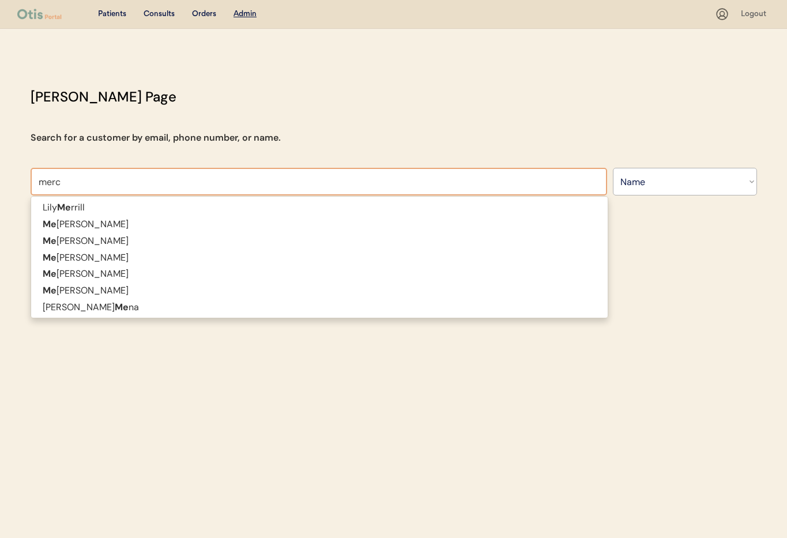
type input "merced"
type input "[PERSON_NAME]"
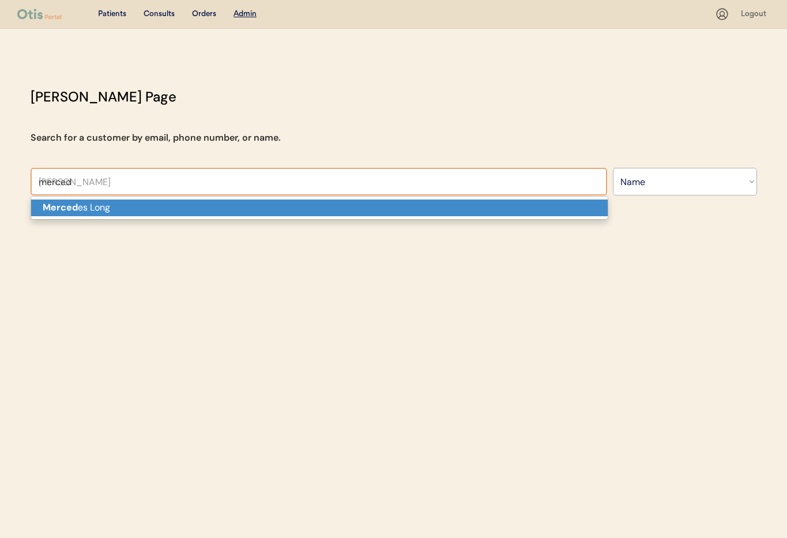
click at [155, 214] on p "Merced es Long" at bounding box center [319, 207] width 576 height 17
type input "Mercedes Long"
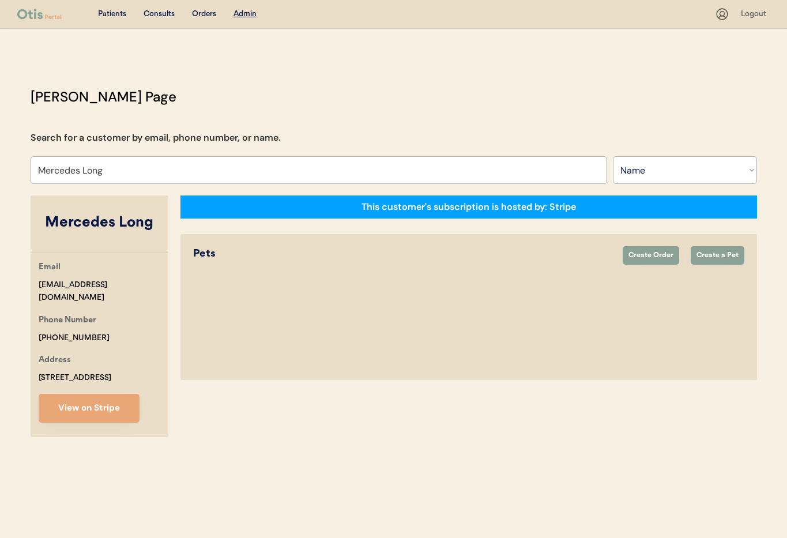
select select "true"
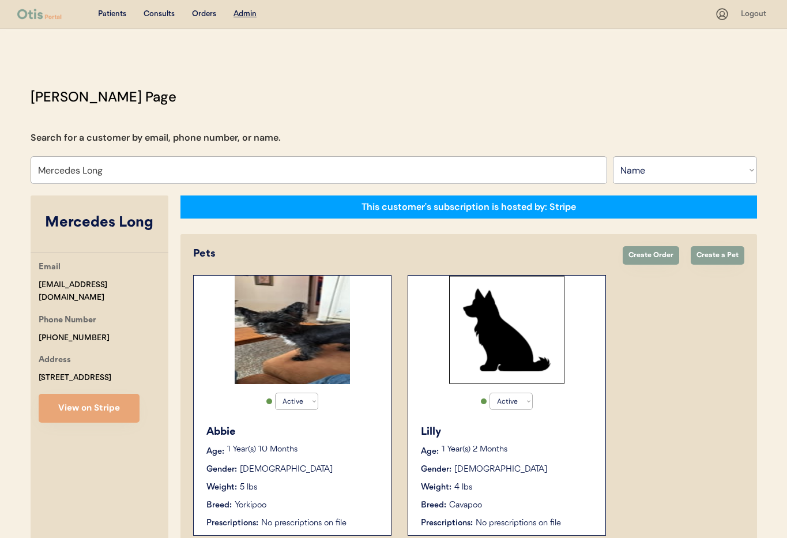
type input "Mercedes Long"
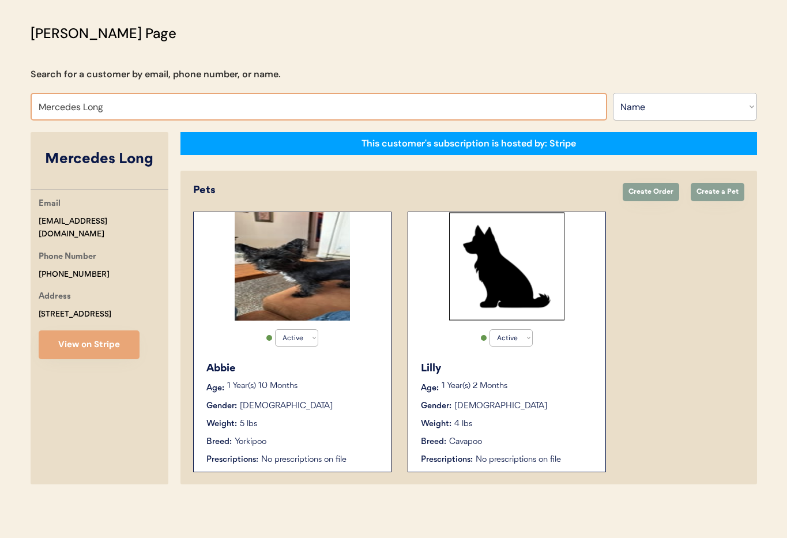
click at [308, 401] on div "Gender: Female" at bounding box center [292, 406] width 173 height 12
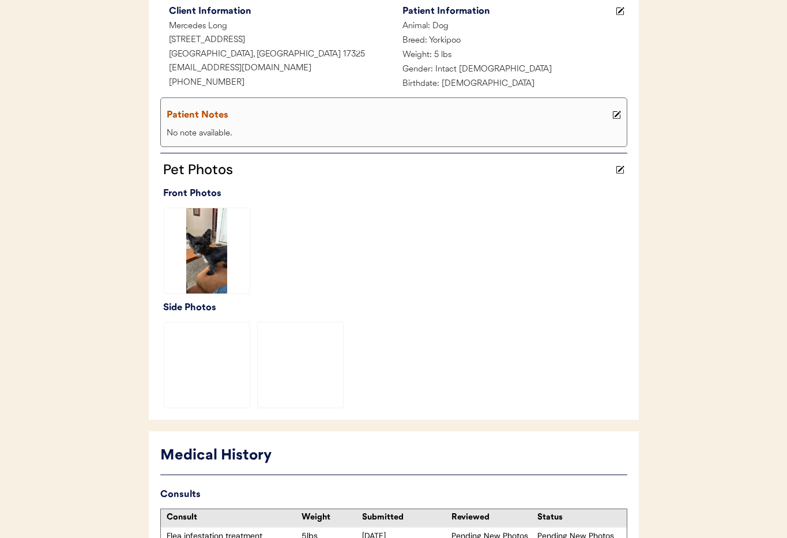
scroll to position [282, 0]
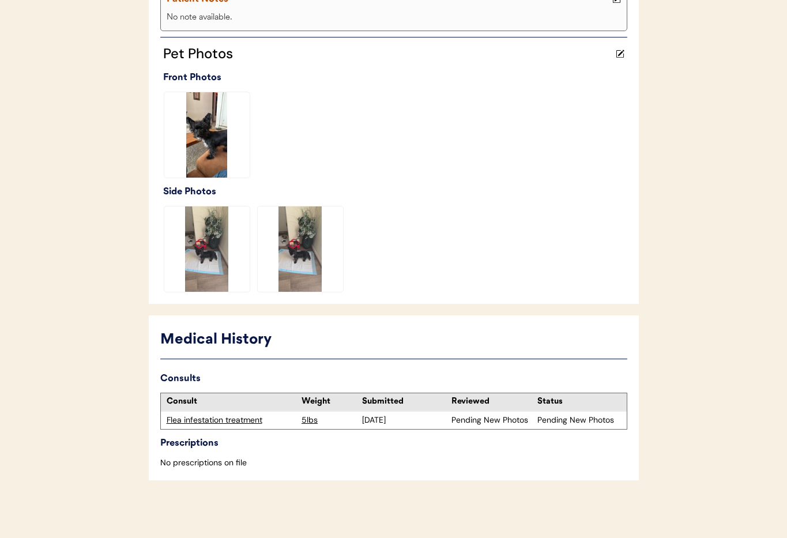
click at [233, 420] on div "Flea infestation treatment" at bounding box center [232, 420] width 130 height 12
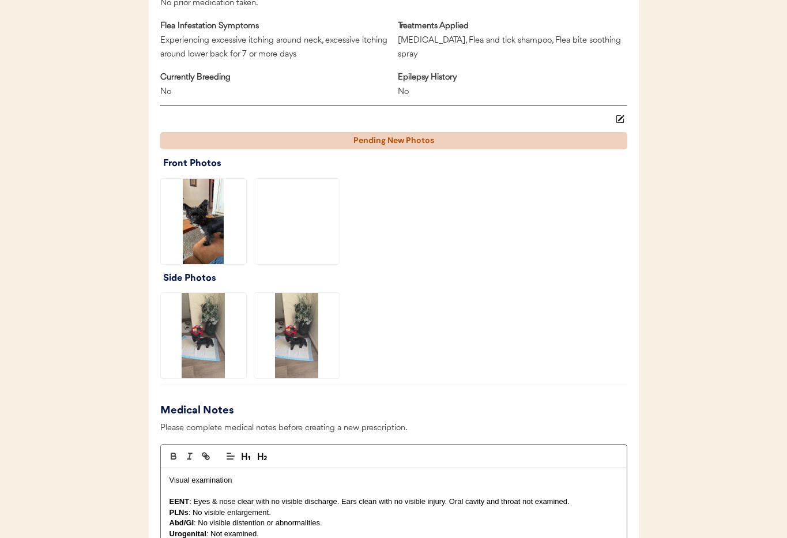
scroll to position [1177, 0]
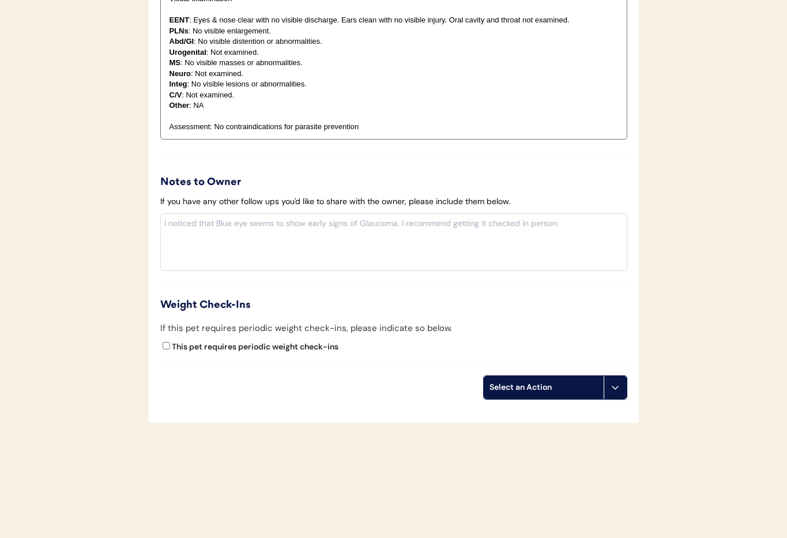
click at [612, 388] on icon at bounding box center [614, 387] width 9 height 9
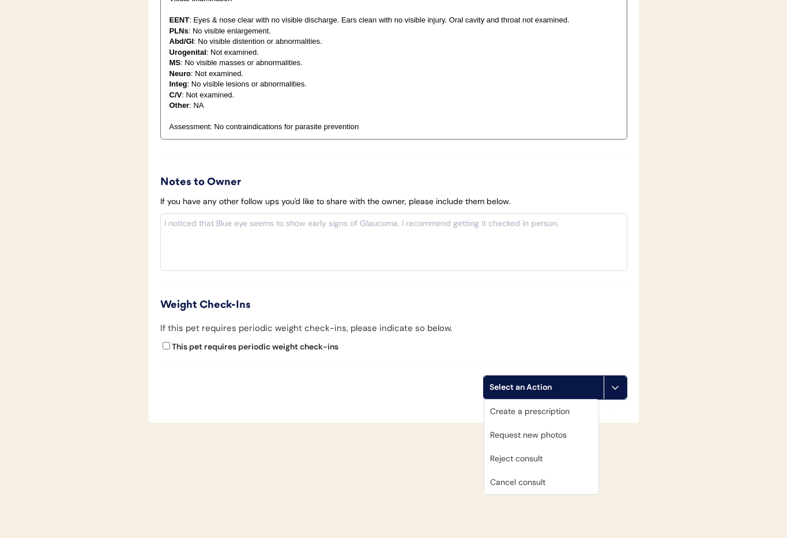
click at [554, 477] on div "Cancel consult" at bounding box center [541, 482] width 114 height 24
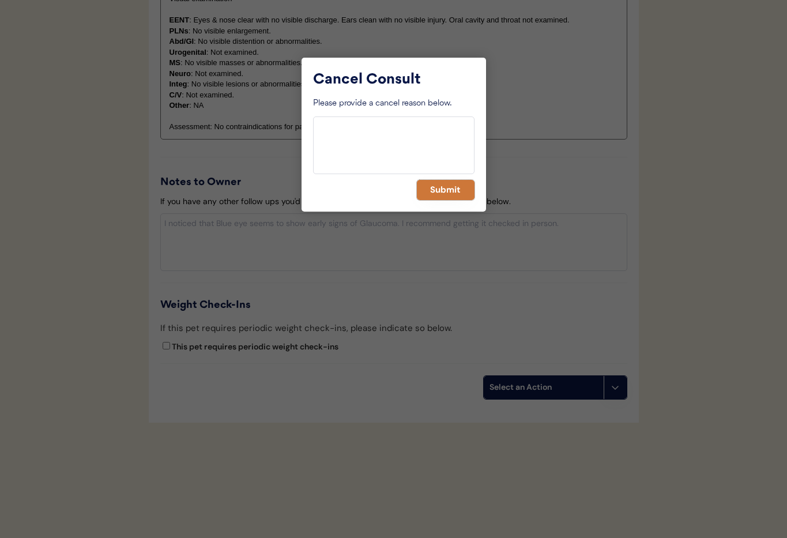
click at [444, 186] on button "Submit" at bounding box center [446, 190] width 58 height 20
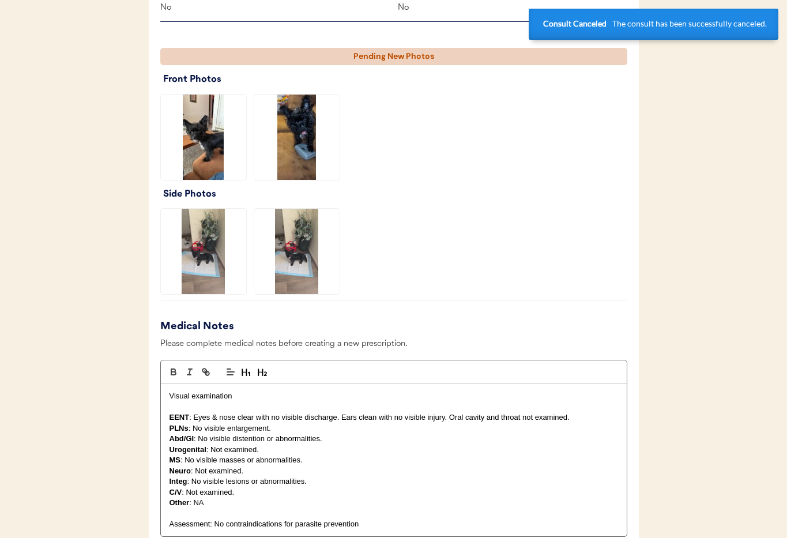
scroll to position [0, 0]
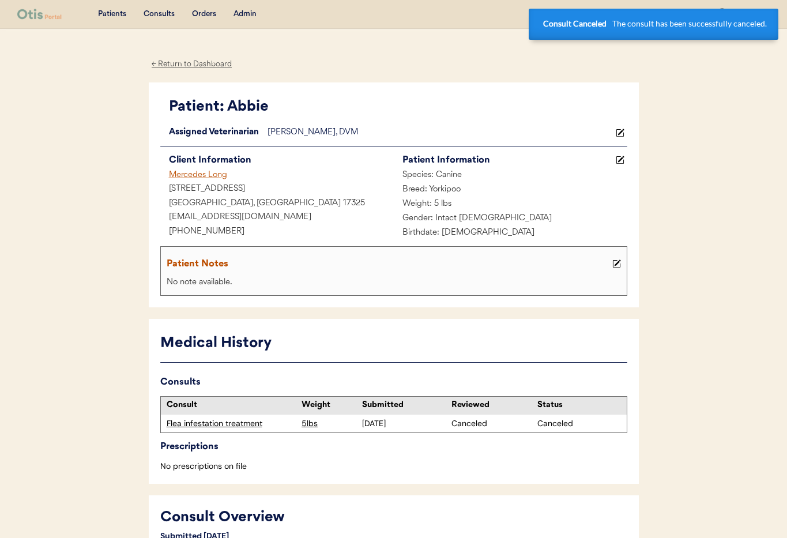
click at [186, 173] on div "Mercedes Long" at bounding box center [276, 175] width 233 height 14
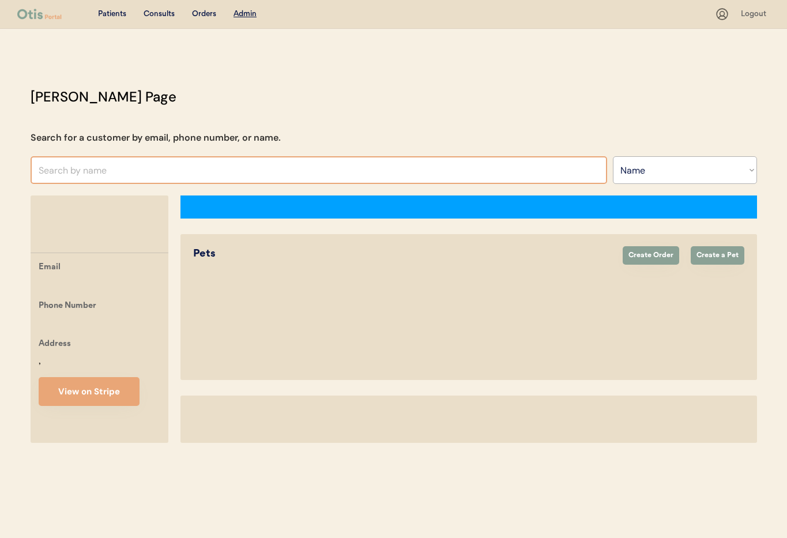
select select ""Name""
select select "true"
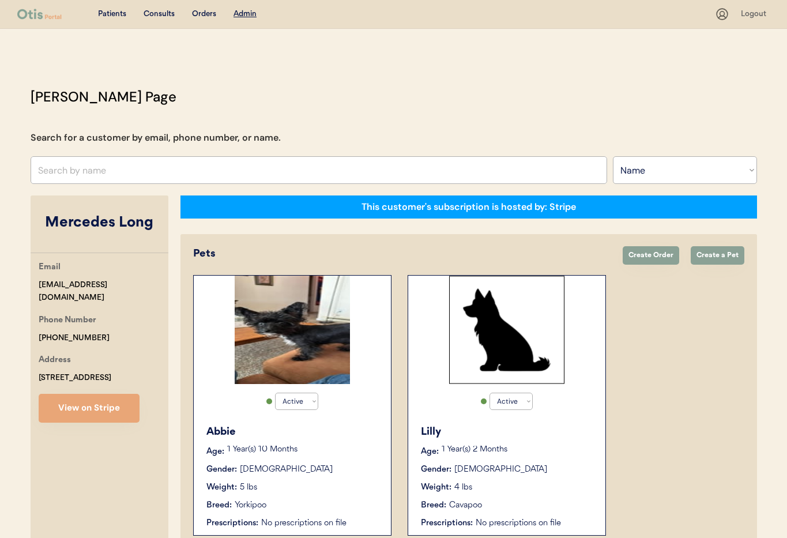
click at [519, 468] on div "Gender: Female" at bounding box center [507, 469] width 173 height 12
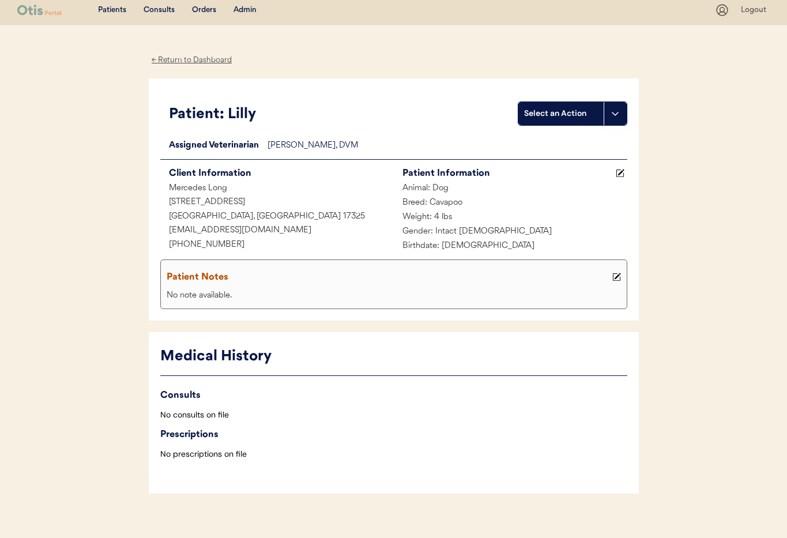
scroll to position [17, 0]
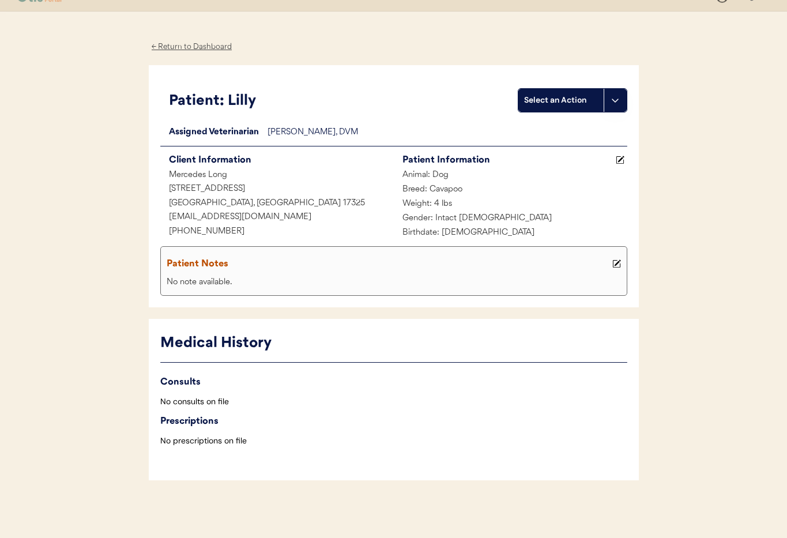
click at [188, 43] on div "← Return to Dashboard" at bounding box center [192, 46] width 86 height 13
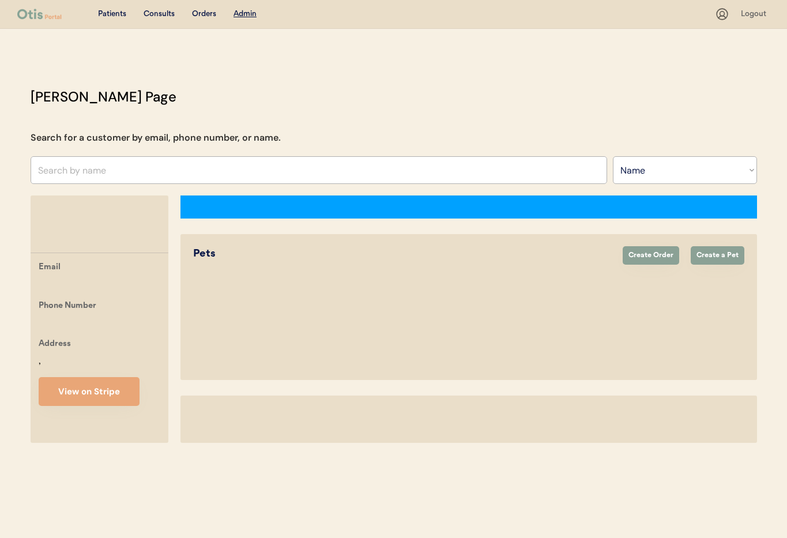
select select ""Name""
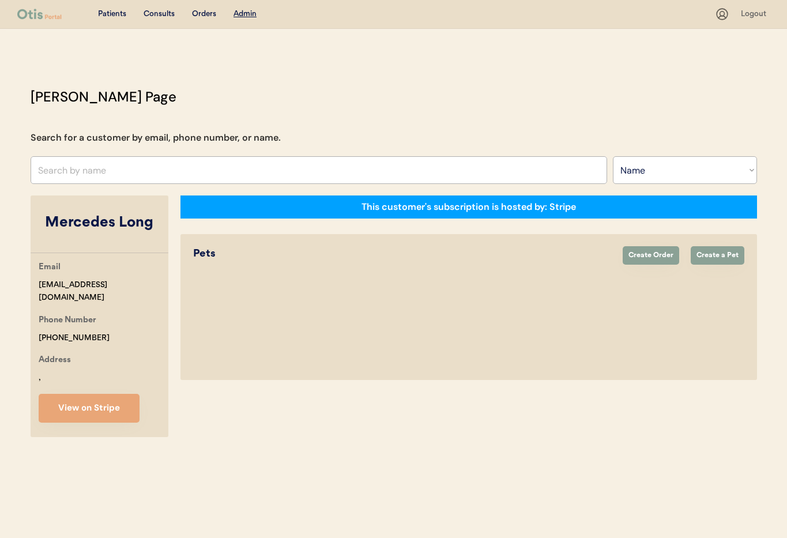
select select "true"
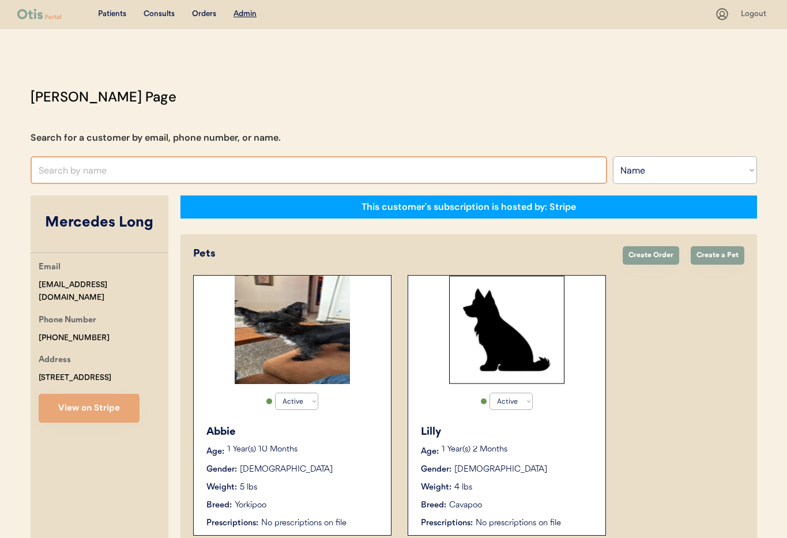
click at [80, 171] on input "text" at bounding box center [319, 170] width 576 height 28
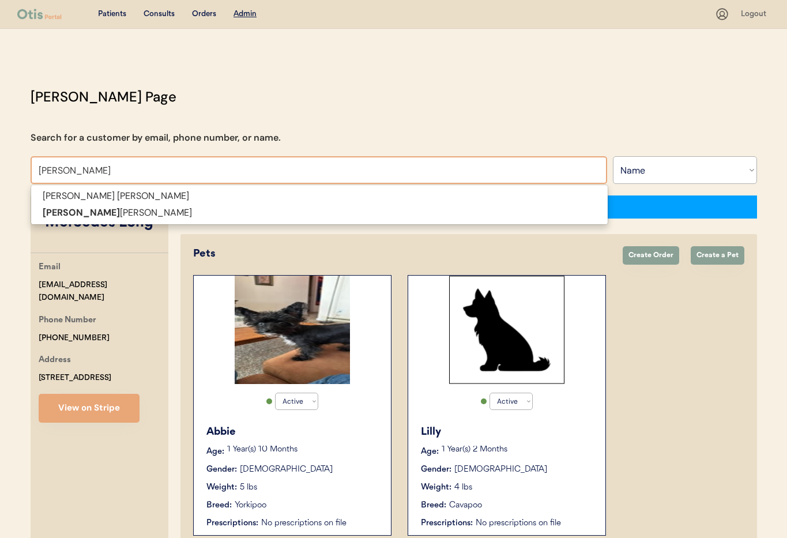
type input "Joe Je"
type input "[PERSON_NAME]"
type input "Joe Jess"
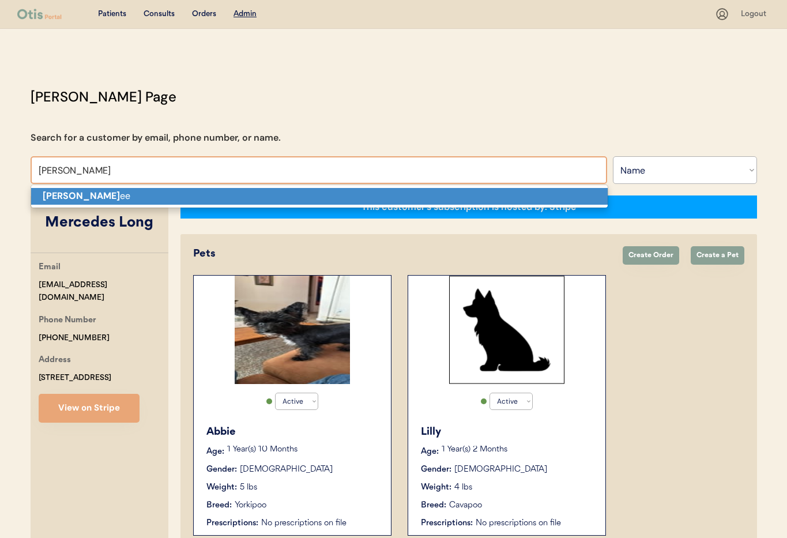
click at [79, 195] on strong "Joe Jess" at bounding box center [81, 196] width 77 height 12
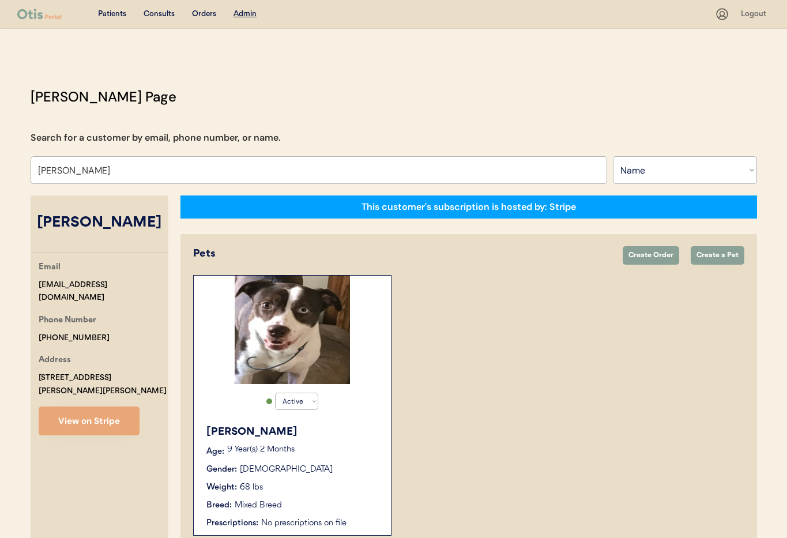
scroll to position [63, 0]
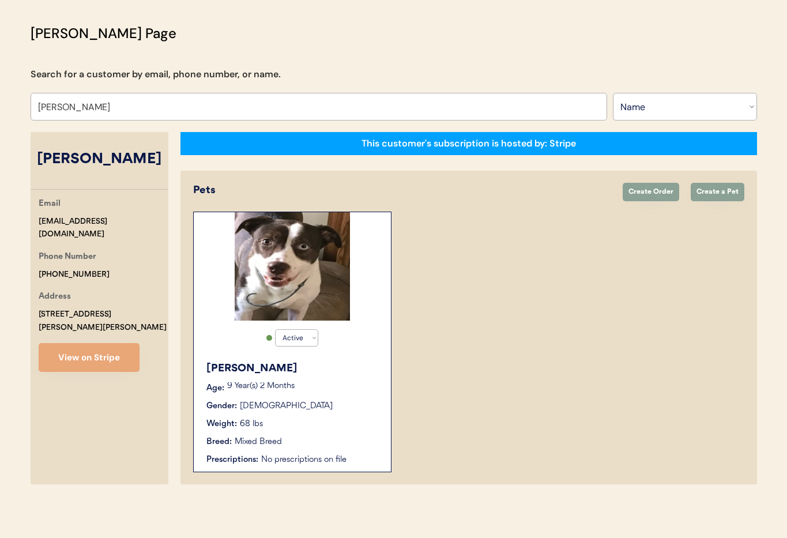
type input "Joe Jessee"
click at [363, 380] on div "Abigail Age: 9 Year(s) 2 Months Gender: Female Weight: 68 lbs Breed: Mixed Bree…" at bounding box center [292, 413] width 186 height 116
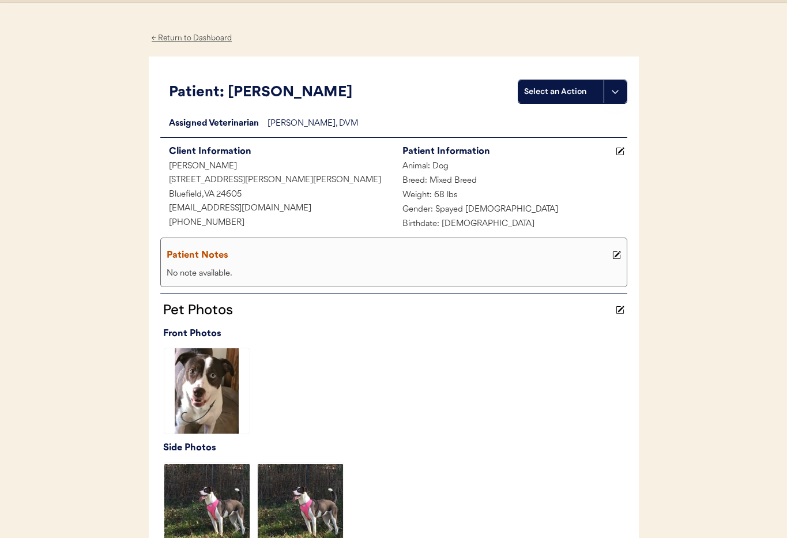
scroll to position [282, 0]
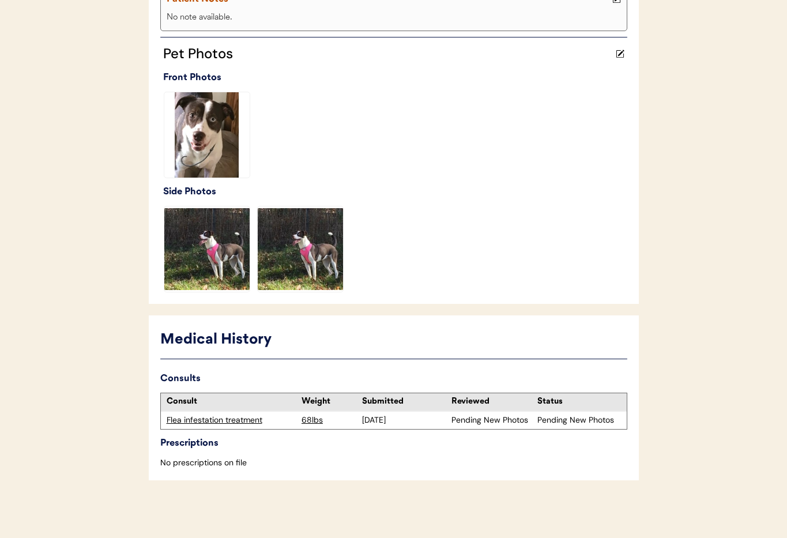
click at [195, 421] on div "Flea infestation treatment" at bounding box center [232, 420] width 130 height 12
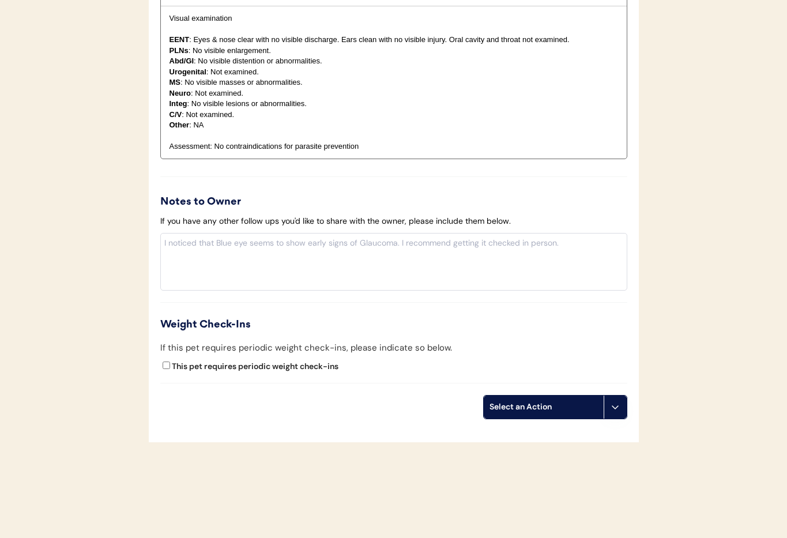
scroll to position [1260, 0]
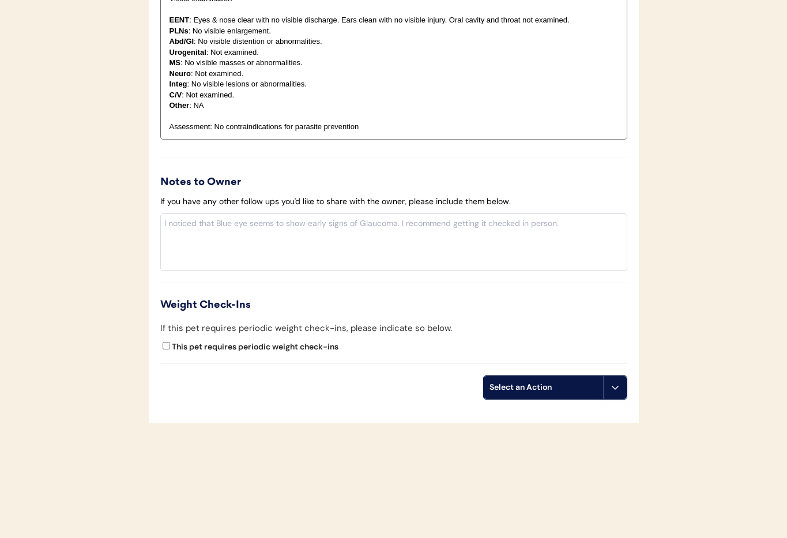
click at [618, 379] on button at bounding box center [614, 387] width 23 height 23
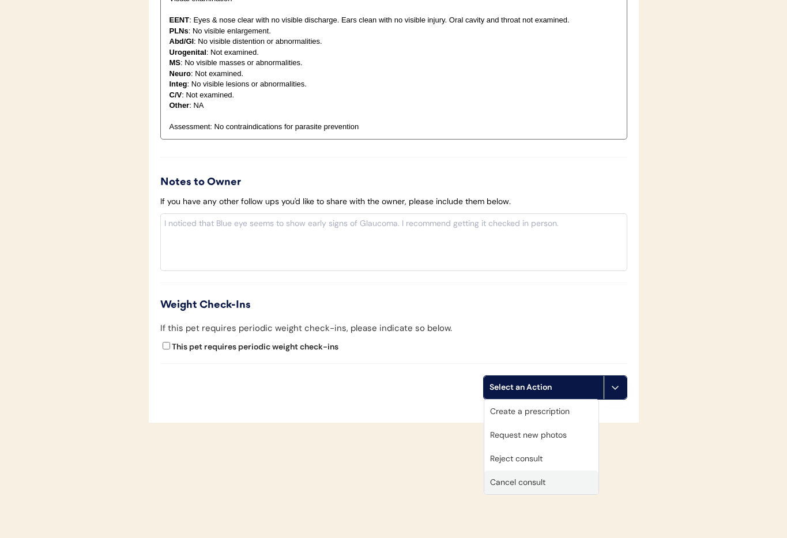
click at [561, 484] on div "Cancel consult" at bounding box center [541, 482] width 114 height 24
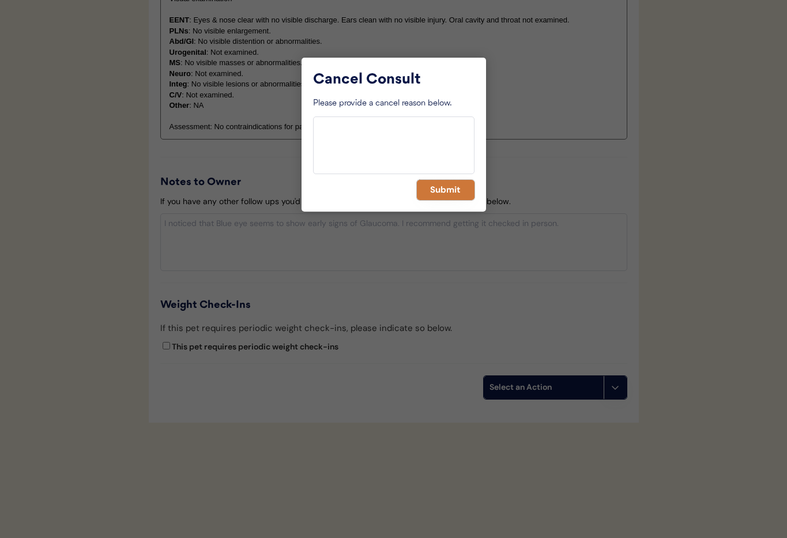
click at [428, 192] on button "Submit" at bounding box center [446, 190] width 58 height 20
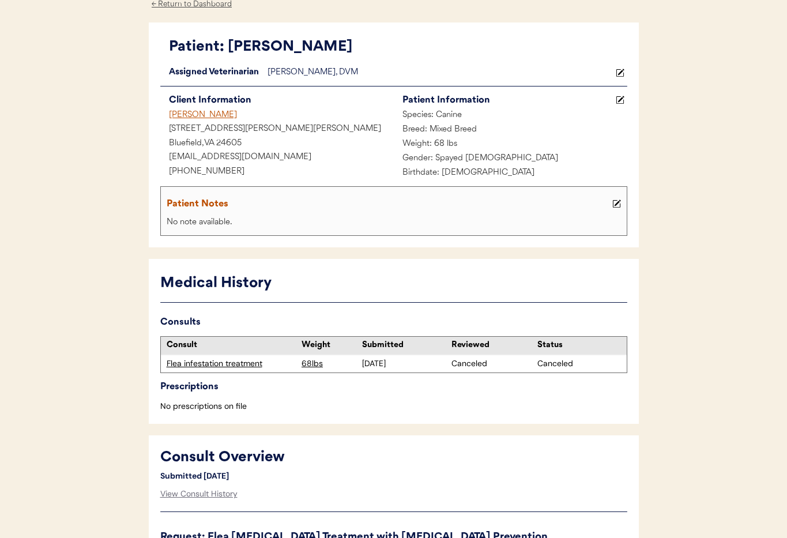
scroll to position [0, 0]
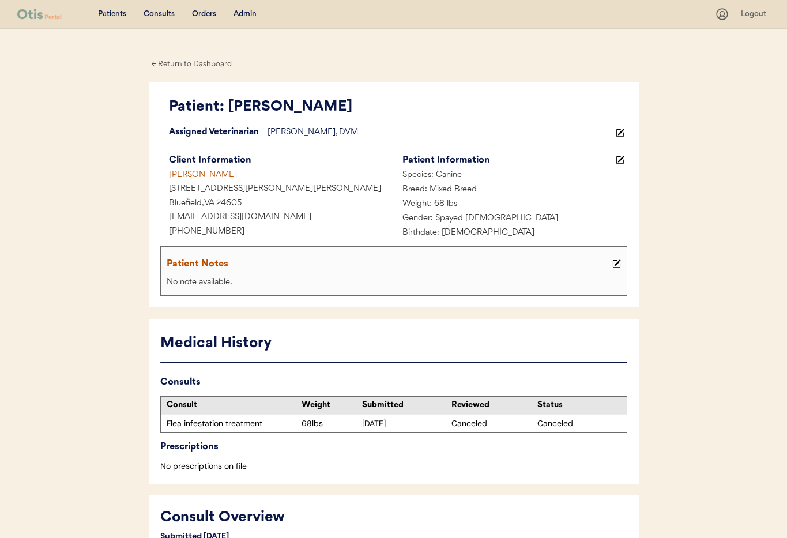
click at [245, 7] on div "Patients Consults Orders Admin" at bounding box center [365, 14] width 697 height 14
click at [245, 15] on div "Admin" at bounding box center [244, 15] width 23 height 12
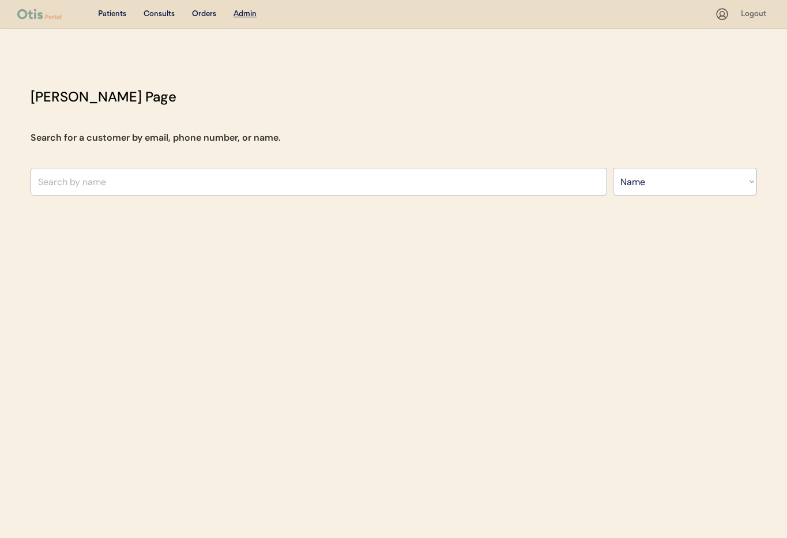
select select ""Name""
click at [187, 184] on input "text" at bounding box center [319, 182] width 576 height 28
type input "Jessica"
type input "Jessica Swersey"
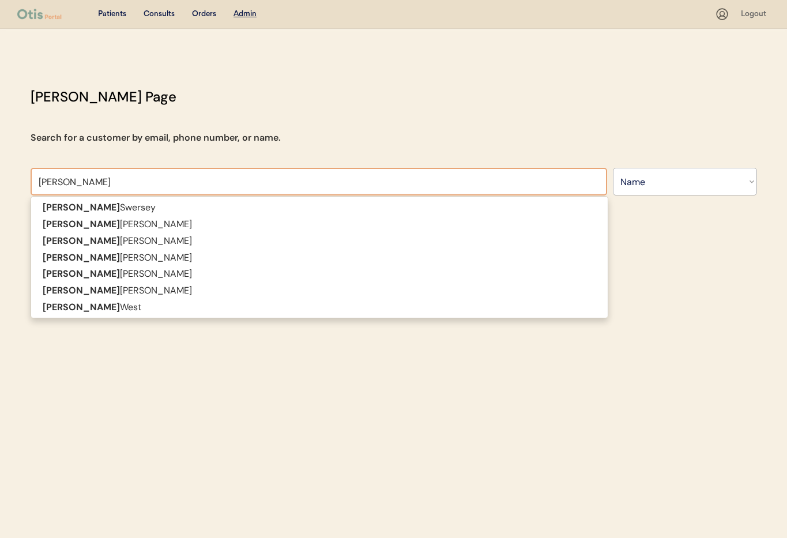
type input "Jessica"
type input "Jessica co"
type input "Jessica connell"
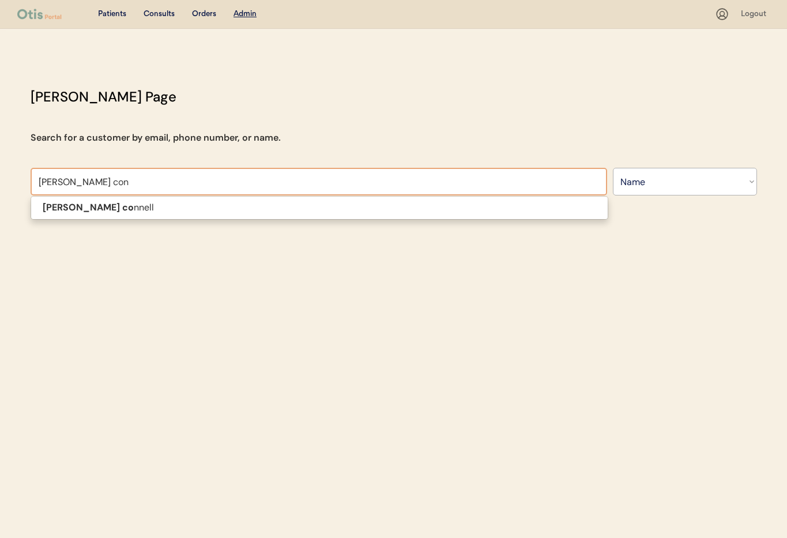
type input "Jessica conn"
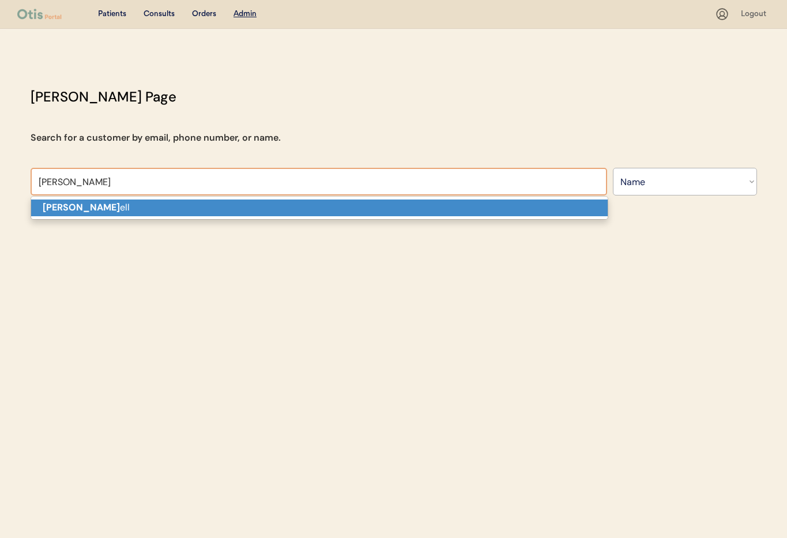
click at [141, 205] on p "Jessica conn ell" at bounding box center [319, 207] width 576 height 17
type input "Jessica connell"
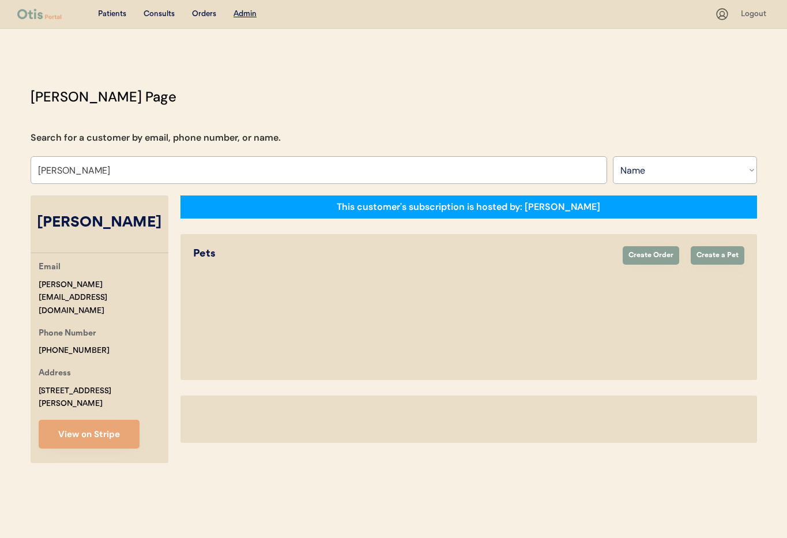
select select "true"
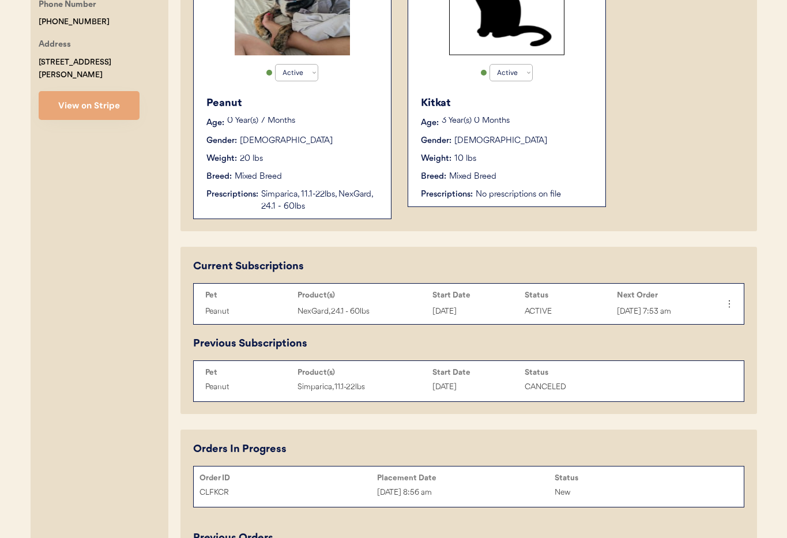
scroll to position [447, 0]
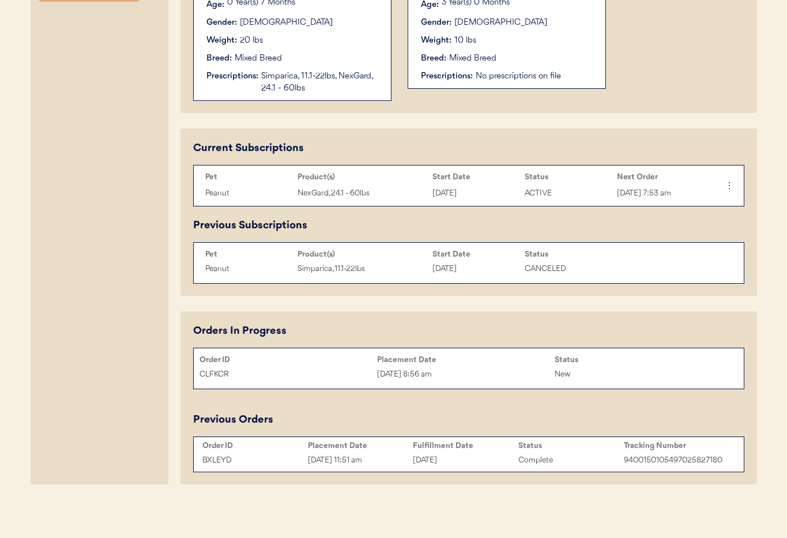
type input "[PERSON_NAME]"
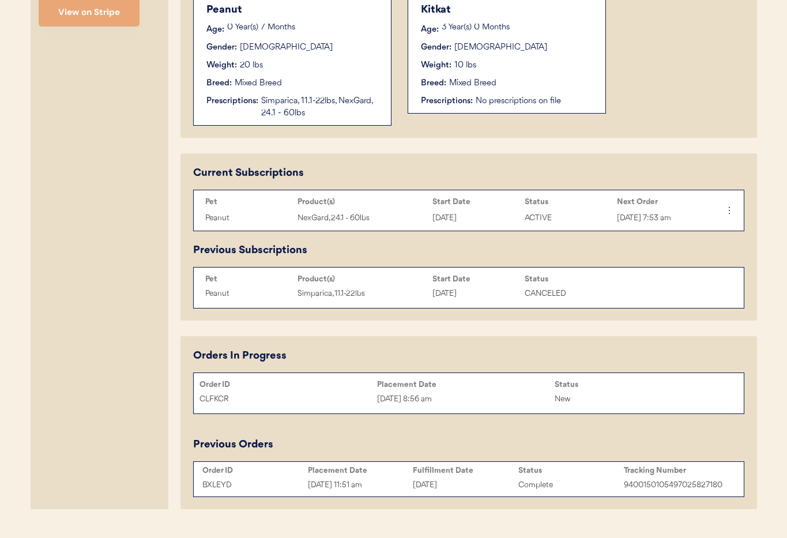
scroll to position [438, 0]
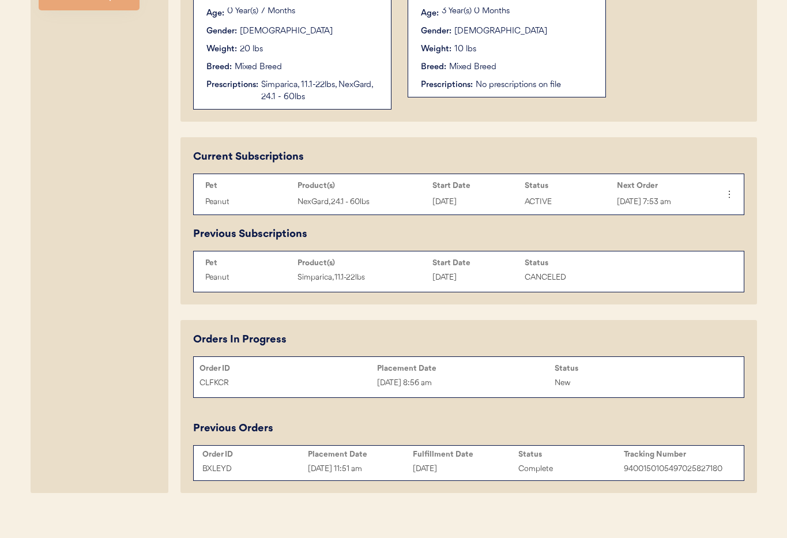
click at [300, 374] on div "CLFKCR Oct 3, 2025 8:56 am New" at bounding box center [469, 382] width 550 height 17
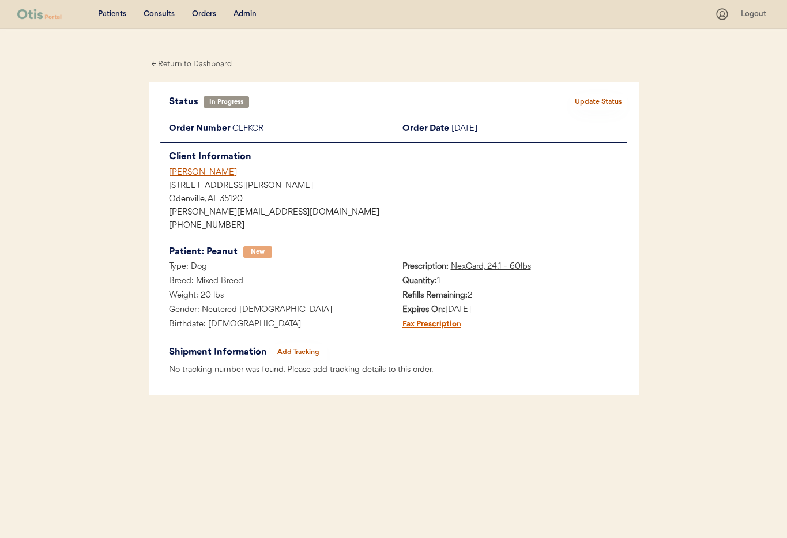
click at [245, 13] on div "Admin" at bounding box center [244, 15] width 23 height 12
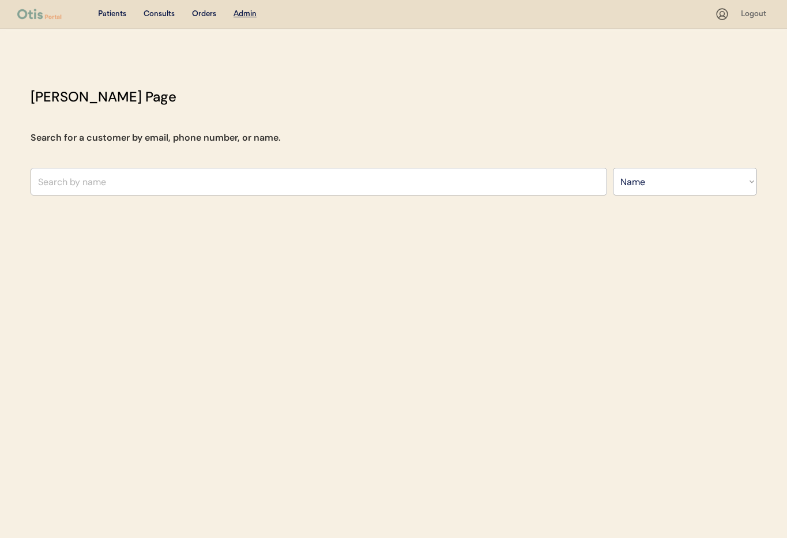
select select ""Name""
click at [155, 177] on input "text" at bounding box center [319, 182] width 576 height 28
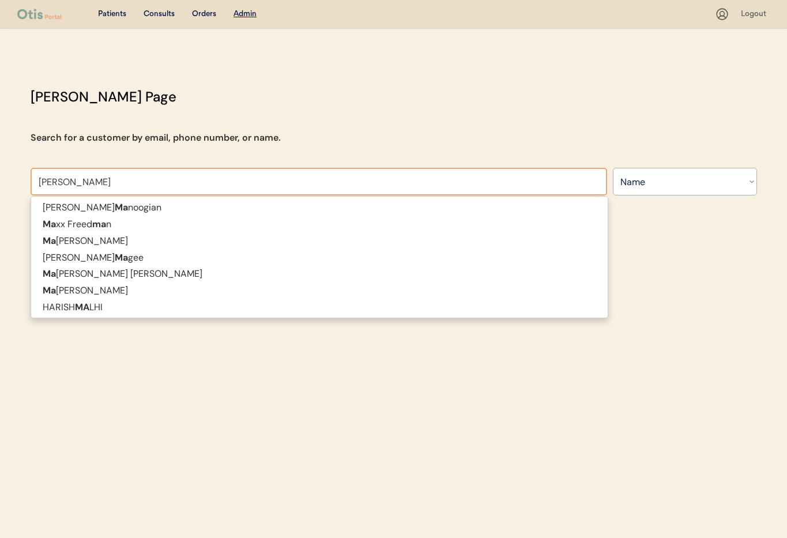
type input "[PERSON_NAME]"
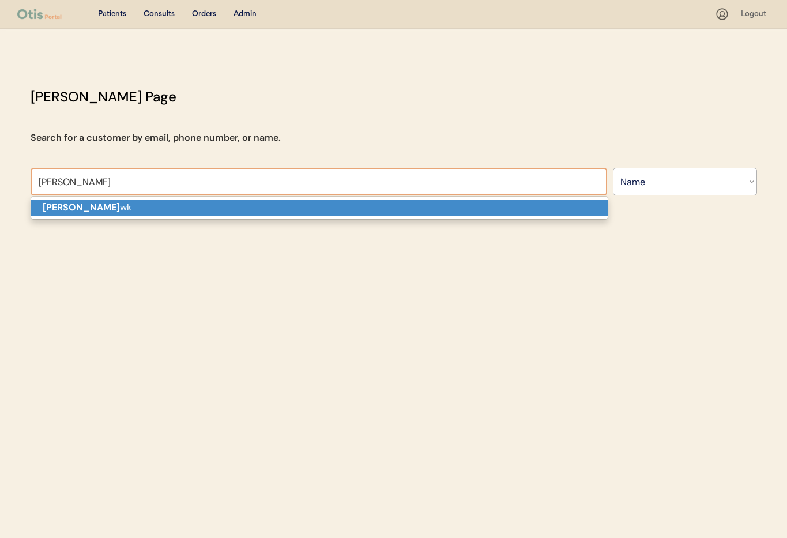
click at [128, 203] on p "[PERSON_NAME] wk" at bounding box center [319, 207] width 576 height 17
type input "[PERSON_NAME]"
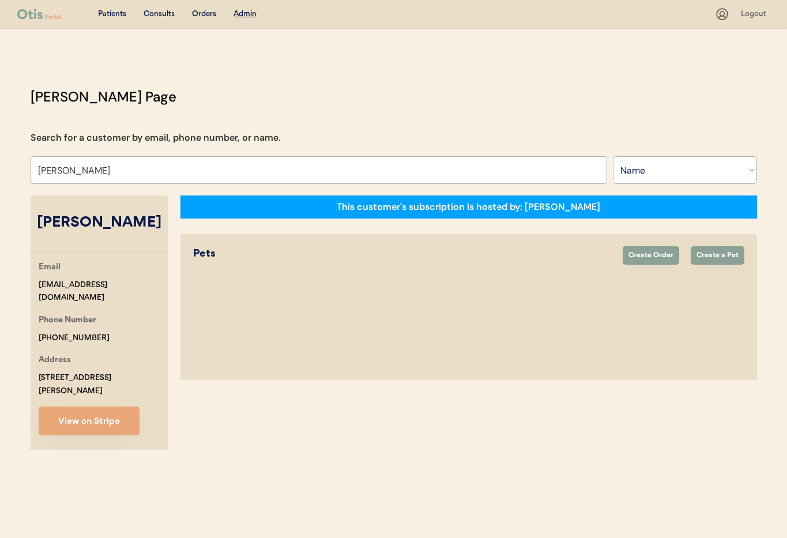
select select "true"
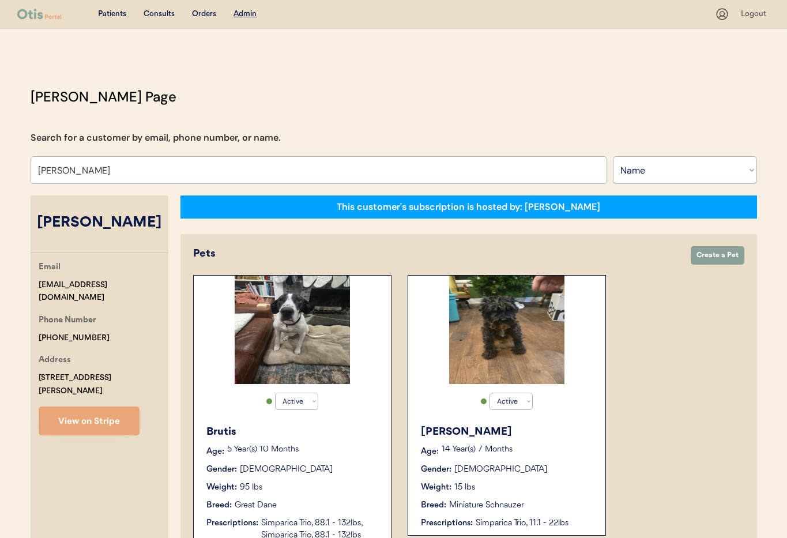
type input "[PERSON_NAME]"
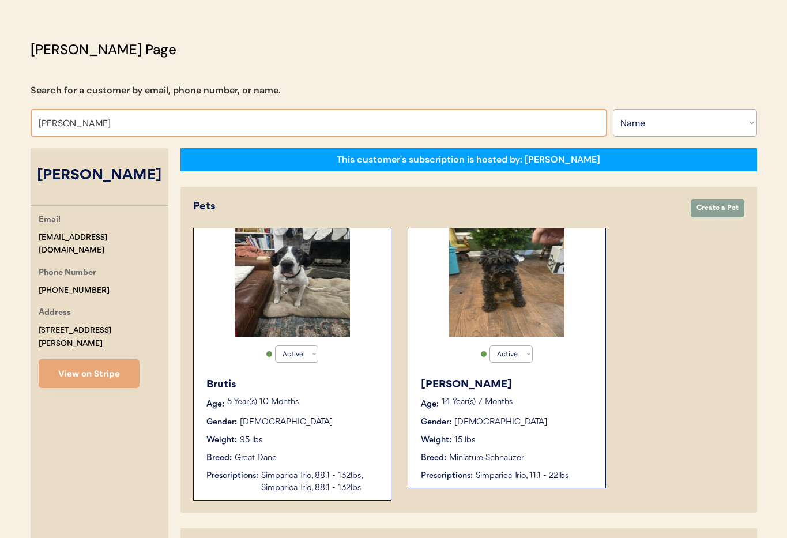
scroll to position [63, 0]
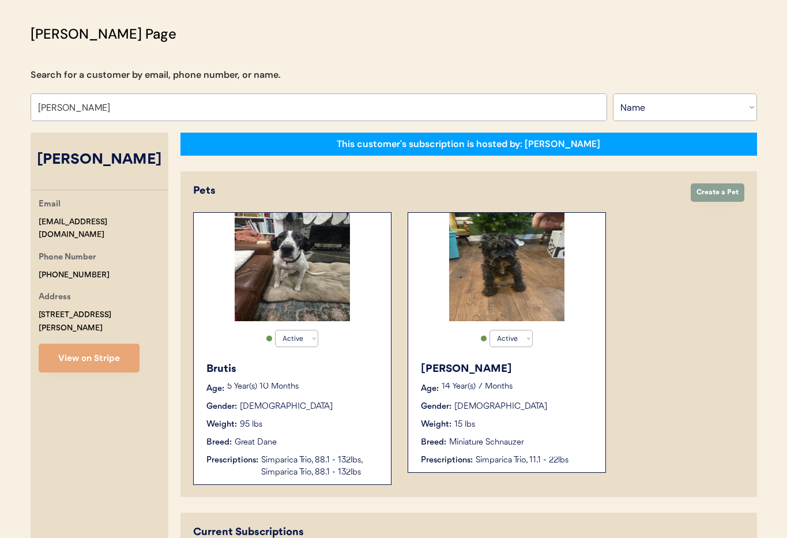
click at [576, 407] on div "Gender: [DEMOGRAPHIC_DATA]" at bounding box center [507, 406] width 173 height 12
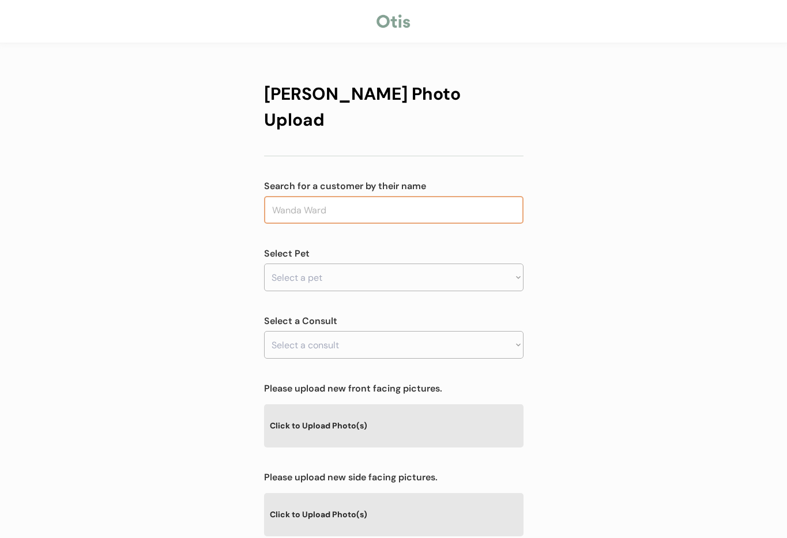
click at [336, 196] on input "text" at bounding box center [393, 210] width 259 height 28
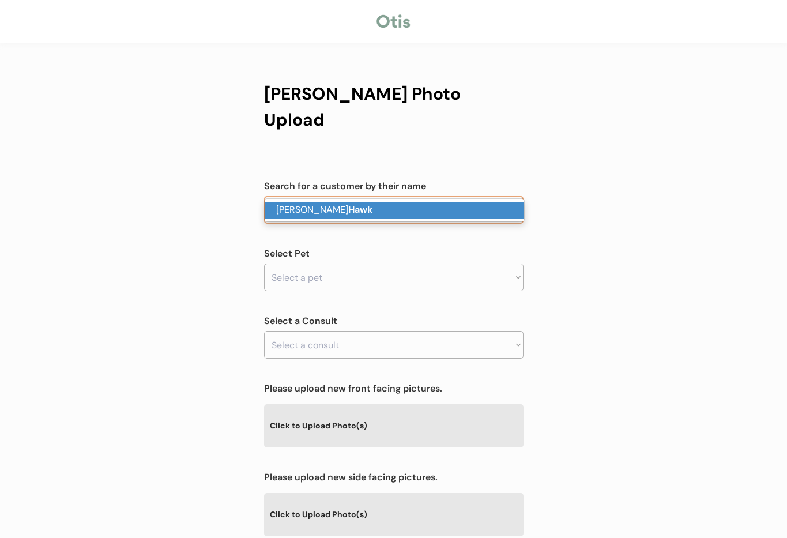
click at [342, 211] on p "Marisa Hawk" at bounding box center [393, 210] width 259 height 17
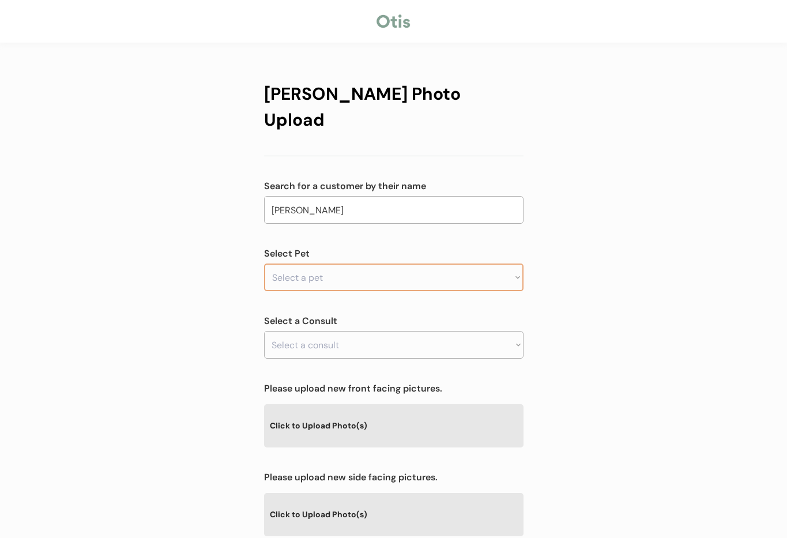
type input "[PERSON_NAME]"
click at [339, 263] on select "Select a pet Brutis Molly" at bounding box center [393, 277] width 259 height 28
select select ""1348695171700984260__LOOKUP__1716565248298x382257417268494340""
click at [264, 263] on select "Select a pet Brutis Molly" at bounding box center [393, 277] width 259 height 28
click at [323, 331] on select "Select a consult Prescription renewal" at bounding box center [393, 345] width 259 height 28
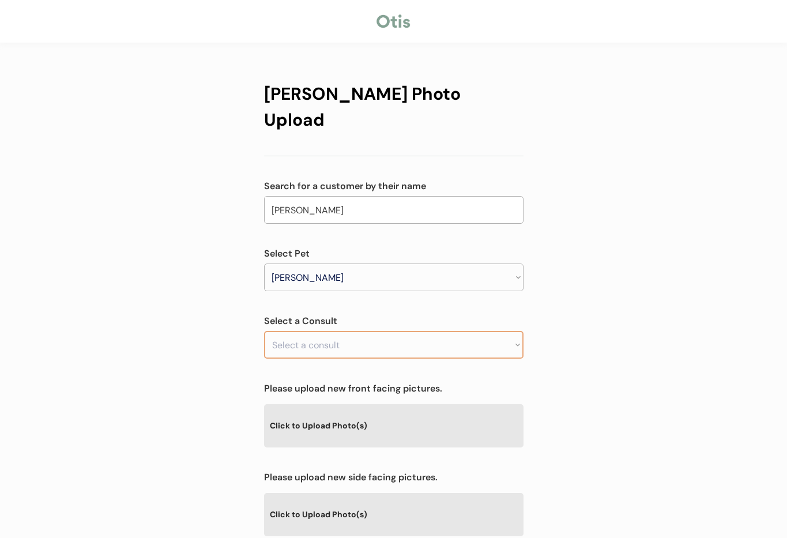
select select ""1348695171700984260__LOOKUP__1758669159596x465644266997678100""
click at [264, 331] on select "Select a consult Prescription renewal" at bounding box center [393, 345] width 259 height 28
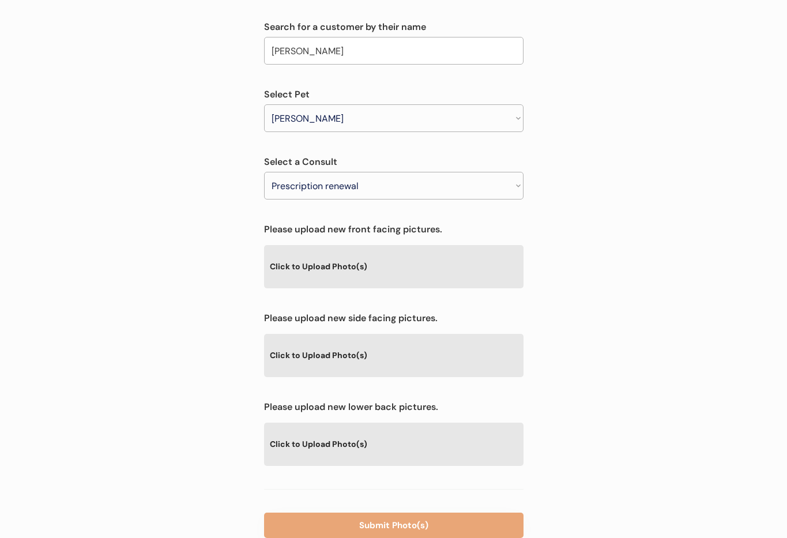
scroll to position [167, 0]
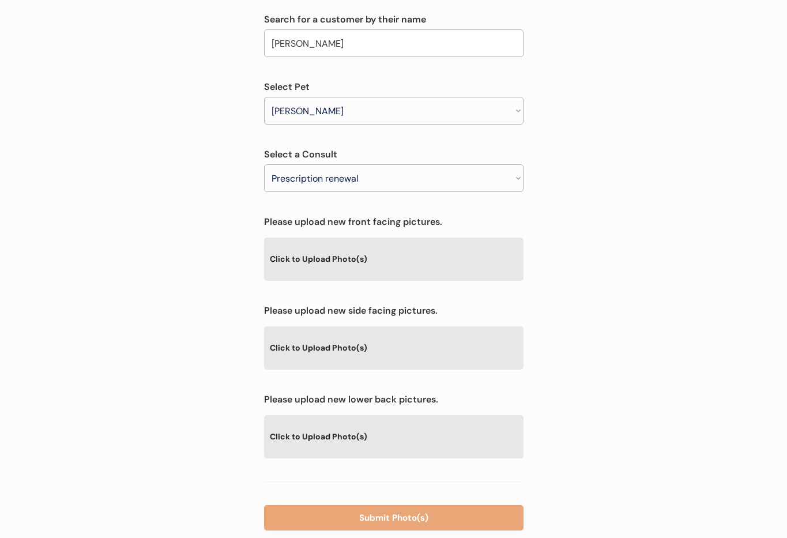
click at [334, 237] on div "Click to Upload Photo(s)" at bounding box center [393, 258] width 259 height 42
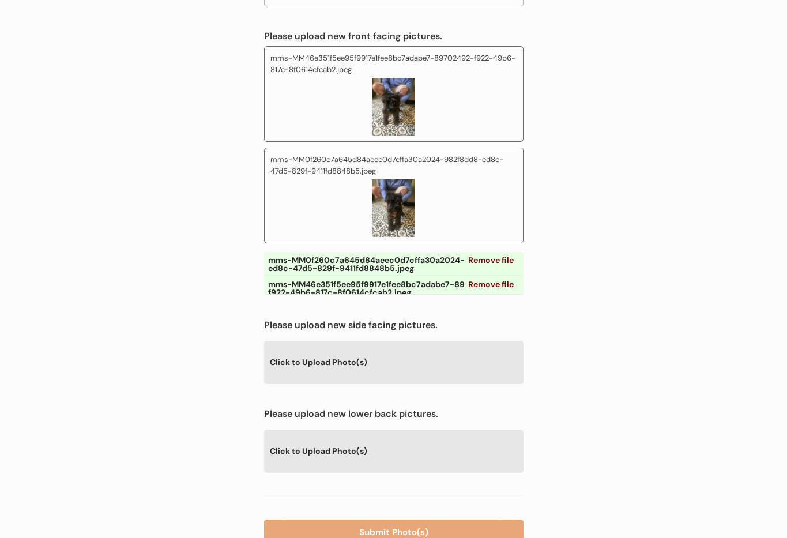
scroll to position [379, 0]
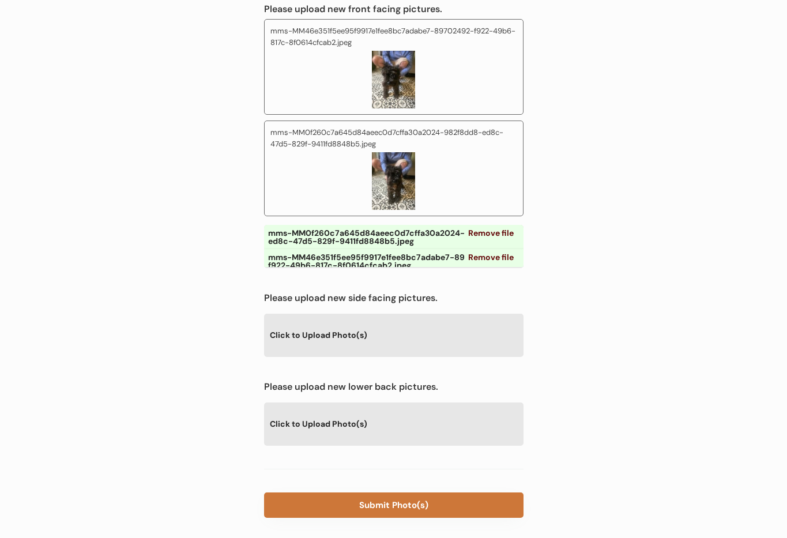
click at [410, 492] on button "Submit Photo(s)" at bounding box center [393, 504] width 259 height 25
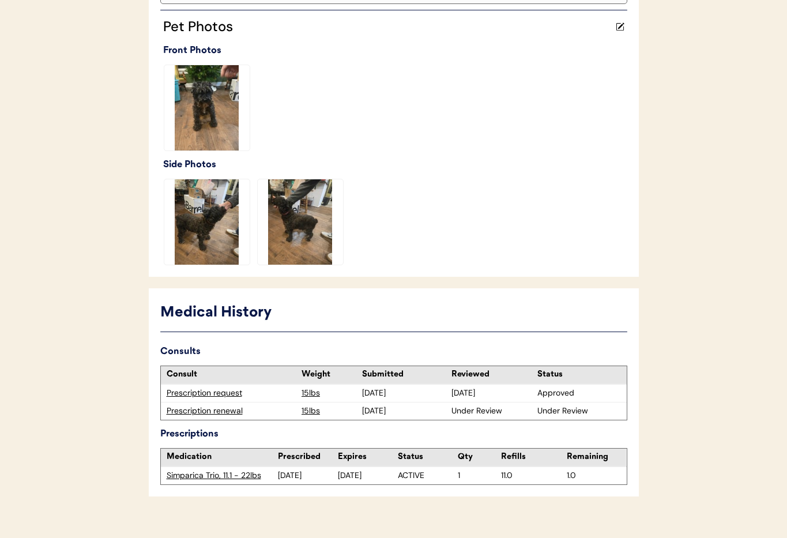
scroll to position [319, 0]
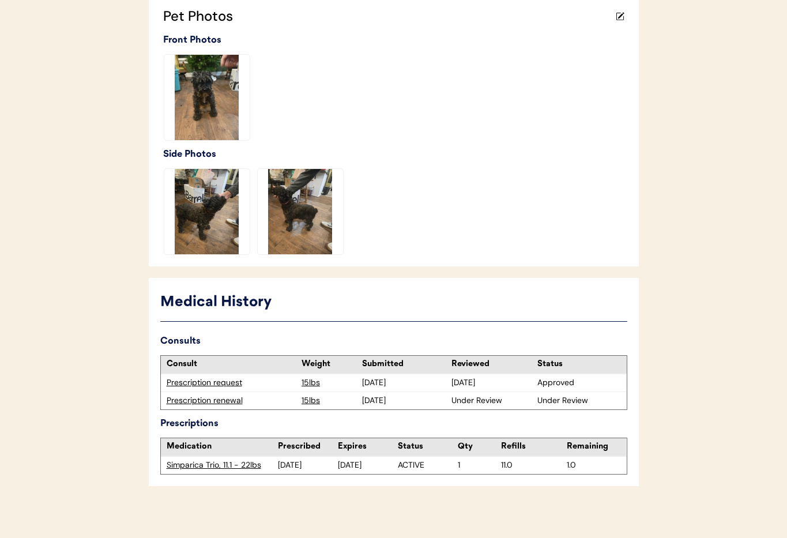
click at [211, 403] on div "Prescription renewal" at bounding box center [232, 401] width 130 height 12
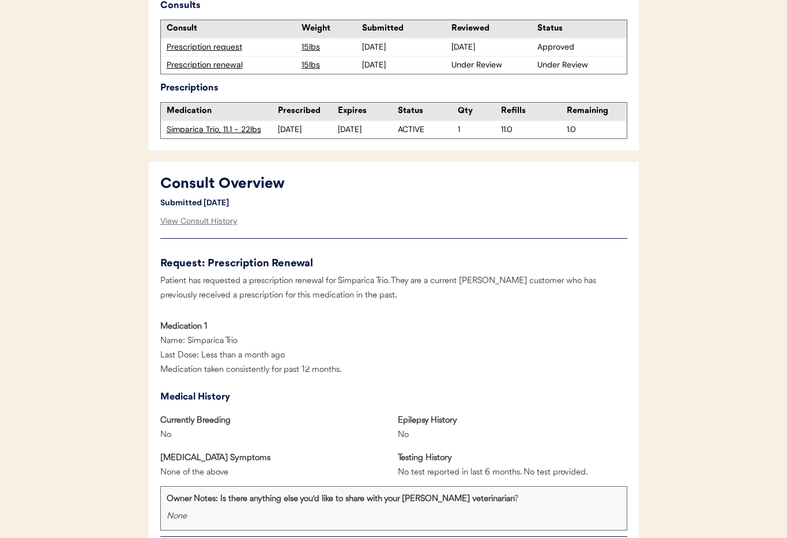
scroll to position [375, 0]
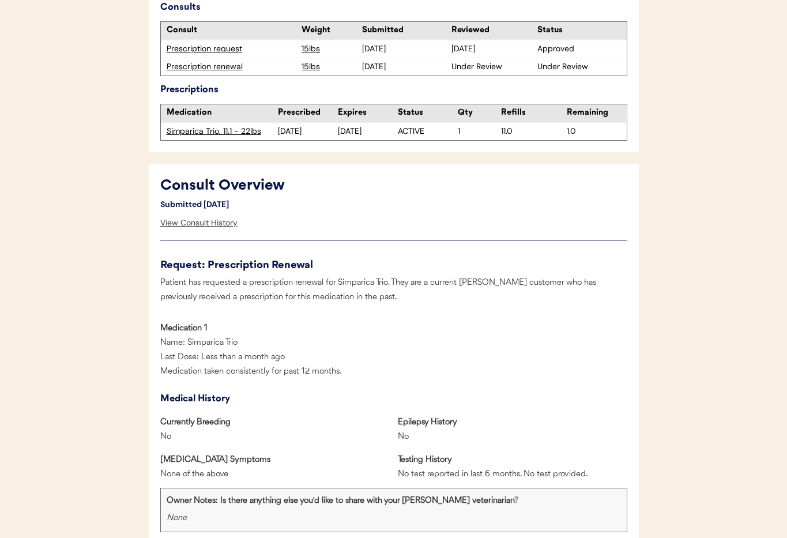
click at [215, 225] on div "View Consult History" at bounding box center [198, 222] width 77 height 23
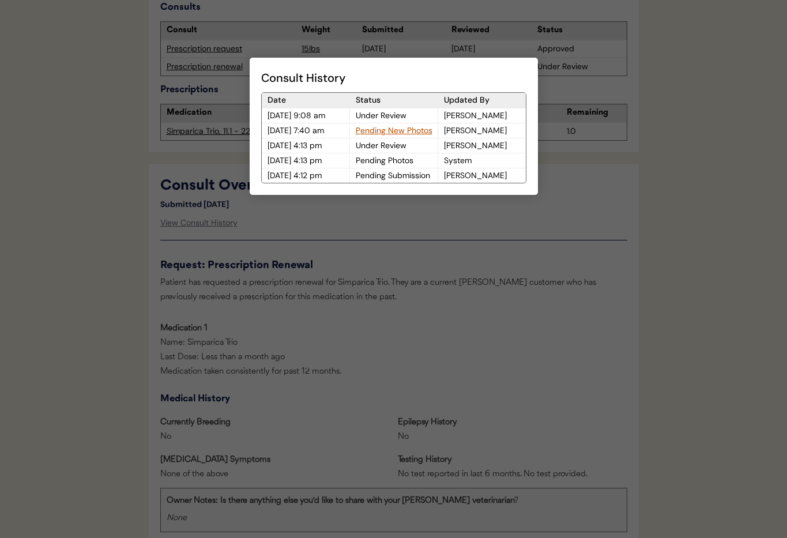
click at [360, 251] on div at bounding box center [393, 269] width 787 height 538
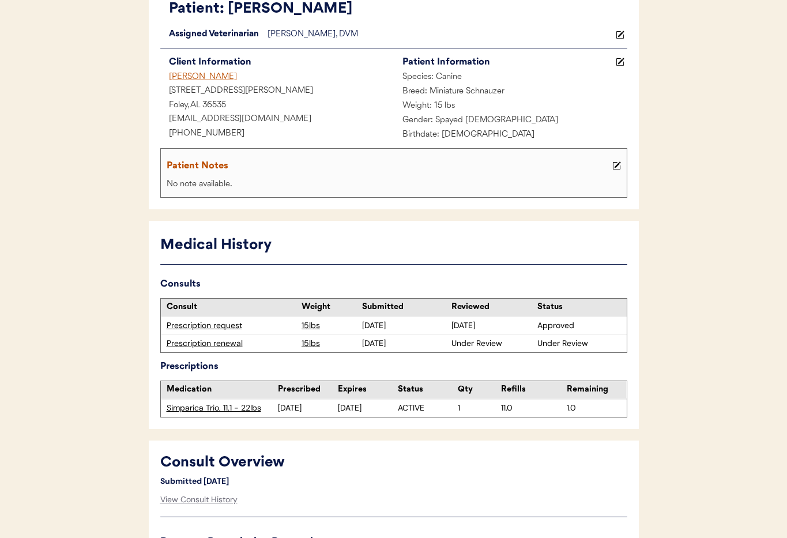
scroll to position [0, 0]
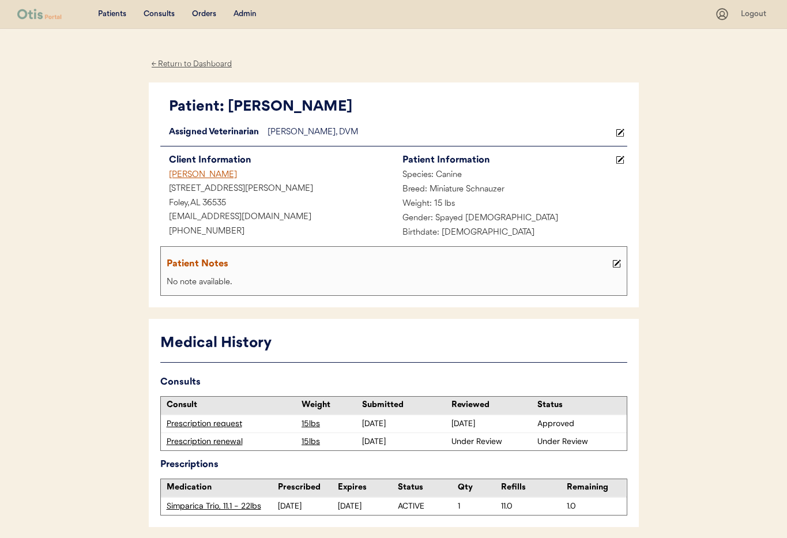
click at [243, 14] on div "Admin" at bounding box center [244, 15] width 23 height 12
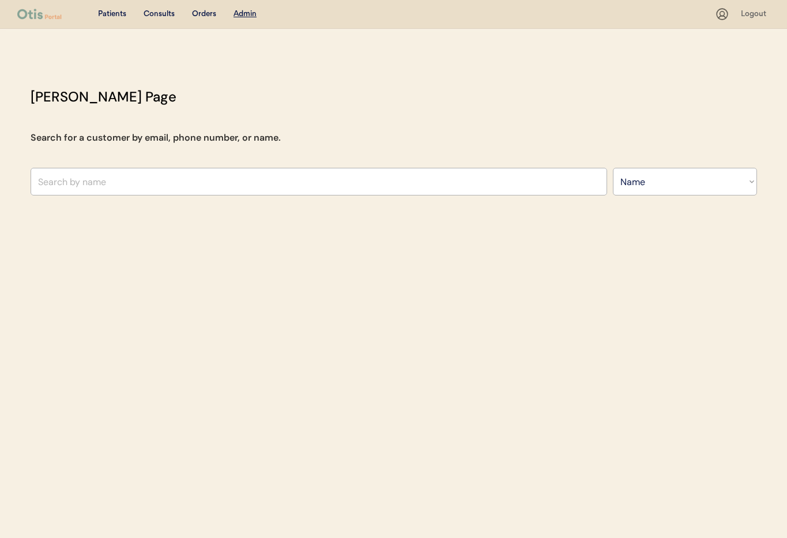
select select ""Name""
click at [179, 179] on input "text" at bounding box center [319, 182] width 576 height 28
type input "La"
type input "[PERSON_NAME]"
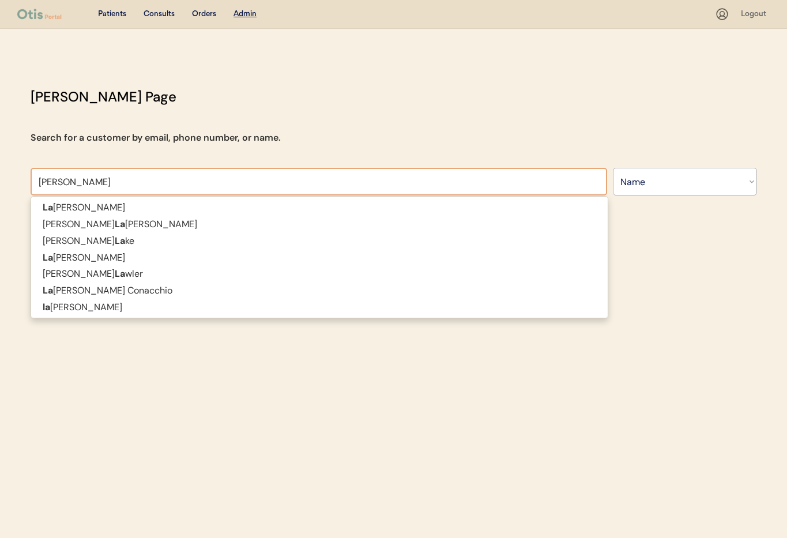
type input "Laur"
type input "Laurel"
type input "[PERSON_NAME]"
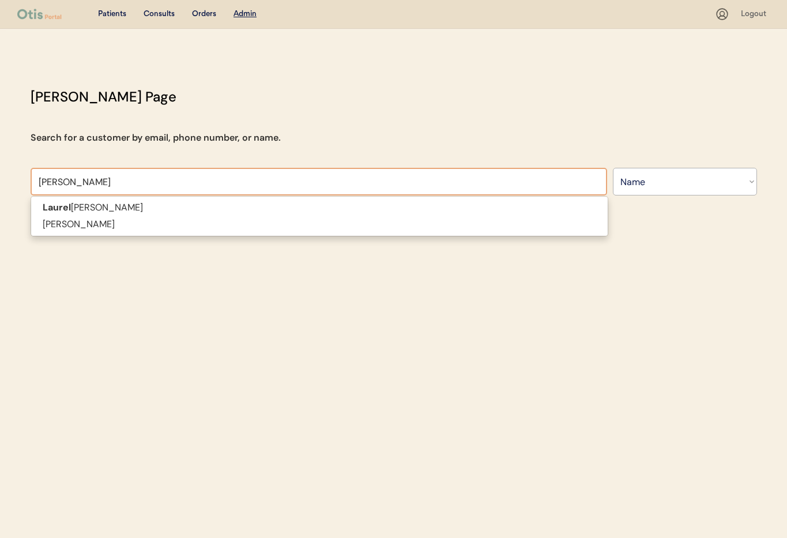
type input "[PERSON_NAME]"
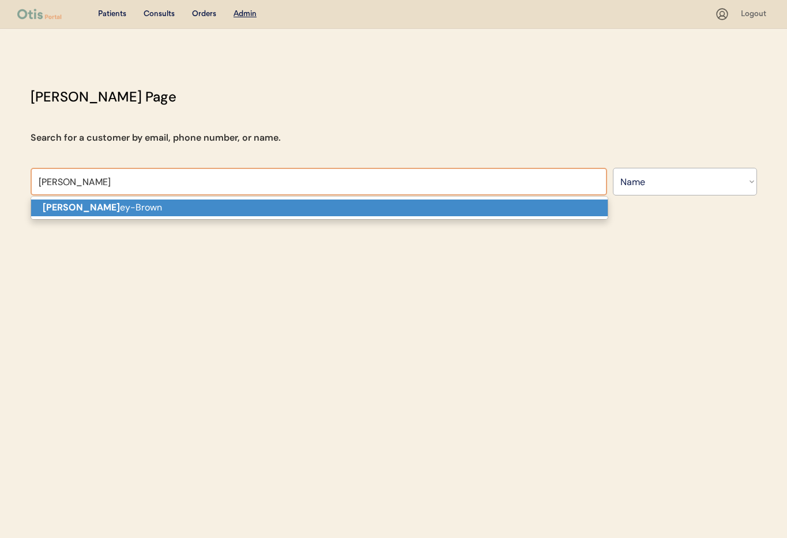
click at [184, 208] on p "[PERSON_NAME] Ril ey-[PERSON_NAME]" at bounding box center [319, 207] width 576 height 17
type input "[PERSON_NAME]"
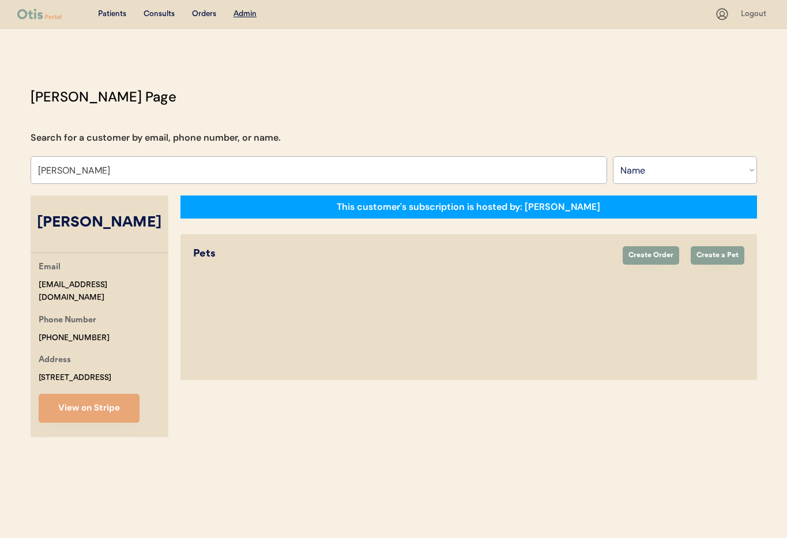
select select "true"
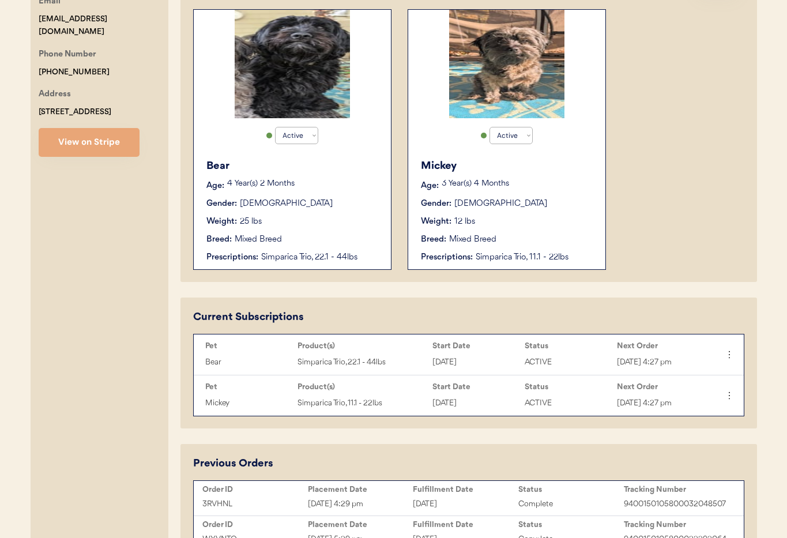
scroll to position [266, 0]
click at [727, 357] on icon at bounding box center [729, 354] width 12 height 12
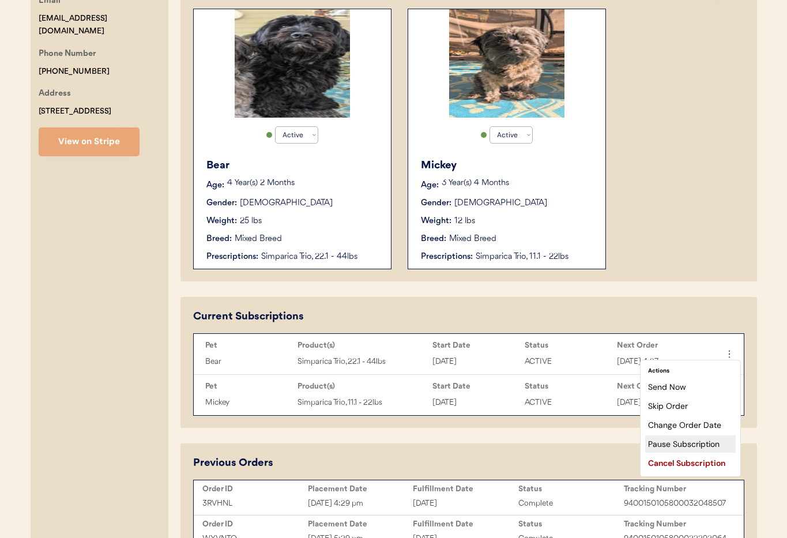
click at [703, 443] on div "Pause Subscription" at bounding box center [690, 443] width 90 height 17
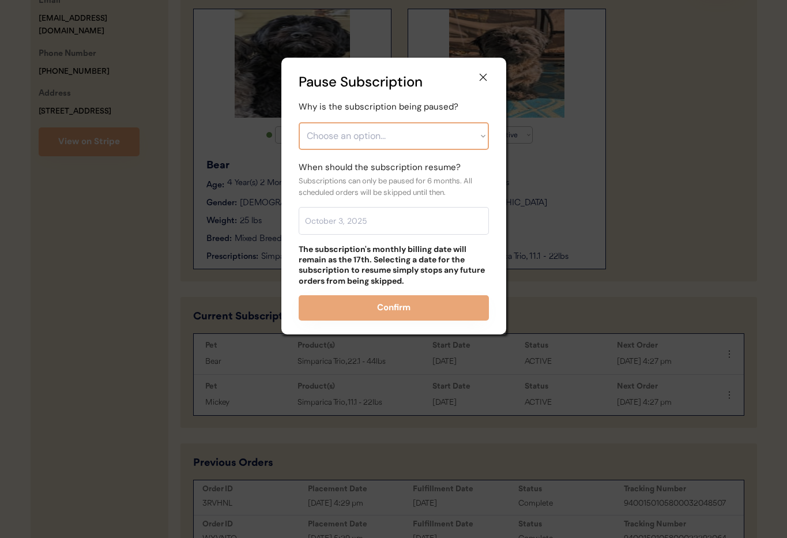
click at [342, 134] on select "Choose an option... Financial reasons / too expensive Has enough medication / s…" at bounding box center [393, 136] width 190 height 28
click at [482, 74] on icon at bounding box center [483, 77] width 12 height 12
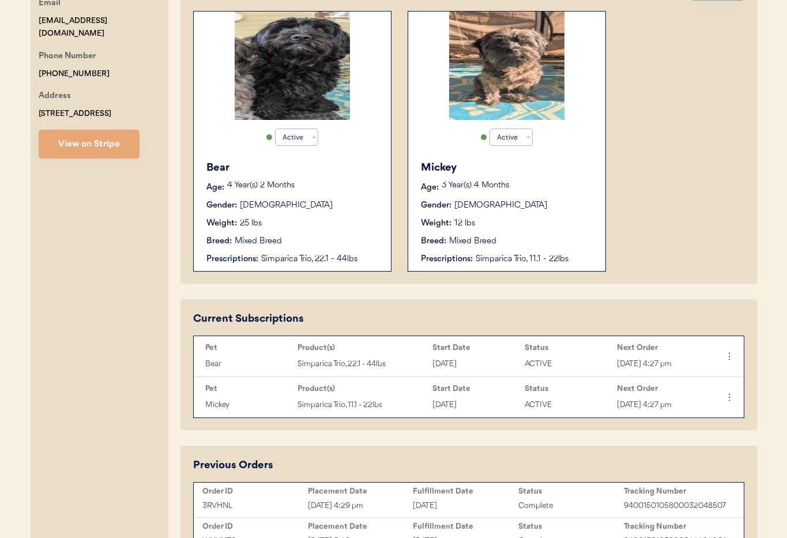
scroll to position [0, 0]
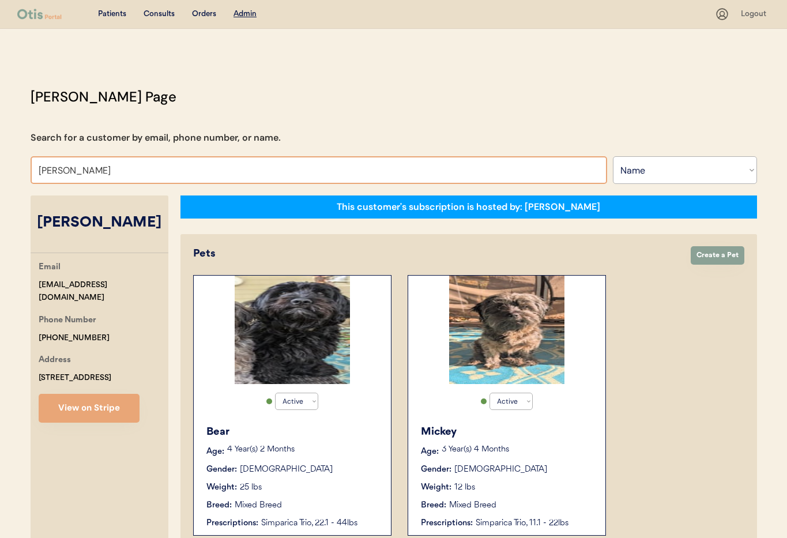
click at [133, 165] on input "Laurel Riley-Brown" at bounding box center [319, 170] width 576 height 28
drag, startPoint x: 106, startPoint y: 169, endPoint x: -2, endPoint y: 167, distance: 107.8
click at [0, 167] on html "Patients Consults Orders Admin Logout Otis Admin Page Search for a customer by …" at bounding box center [393, 269] width 787 height 538
type input "La"
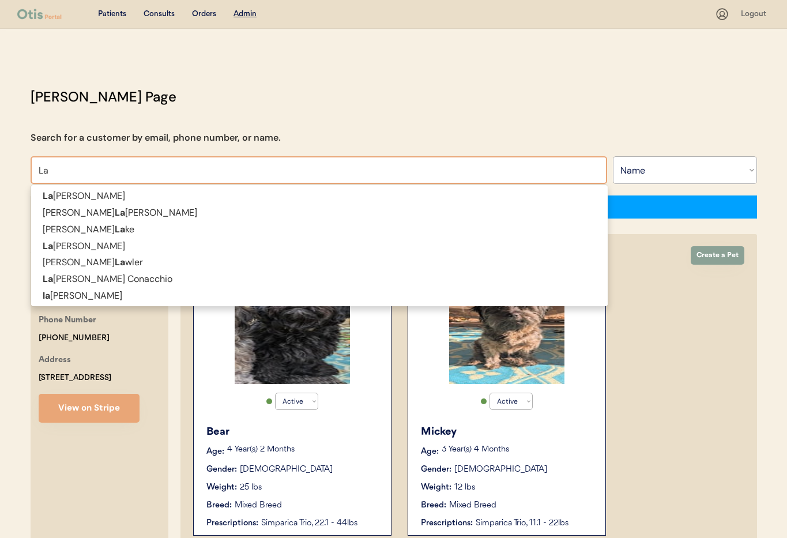
type input "Laura Fox"
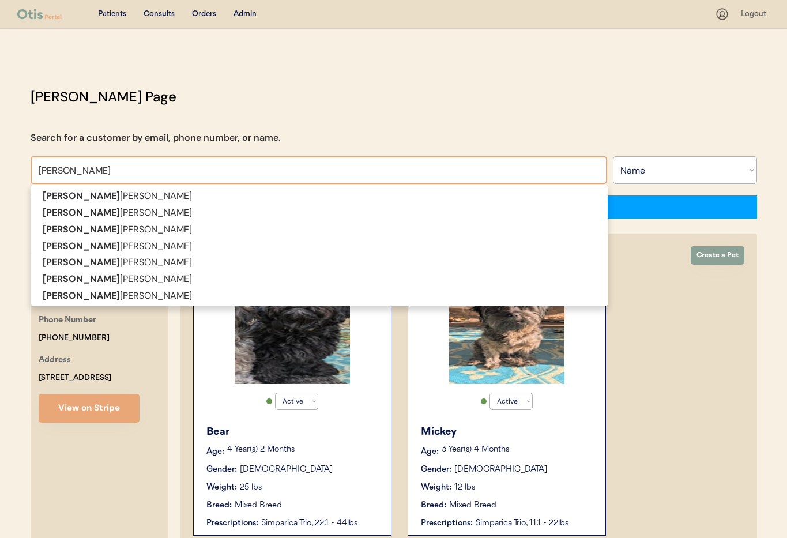
type input "Laur"
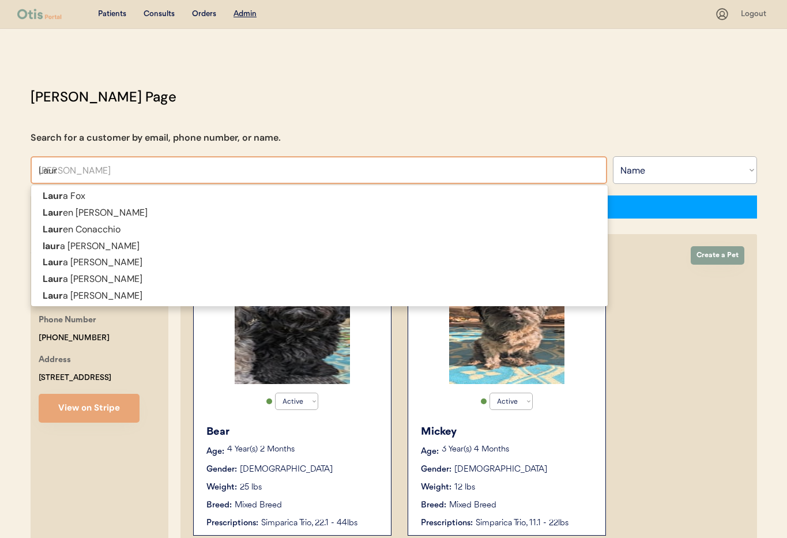
type input "Laure"
type input "Lauren Armendariz"
type input "Lauren"
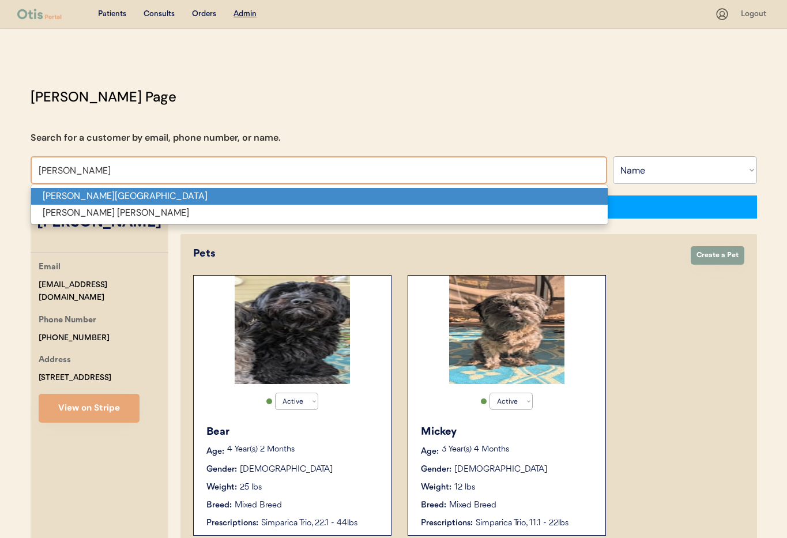
click at [61, 194] on p "Lauren A Messina" at bounding box center [319, 196] width 576 height 17
type input "Lauren A Messina"
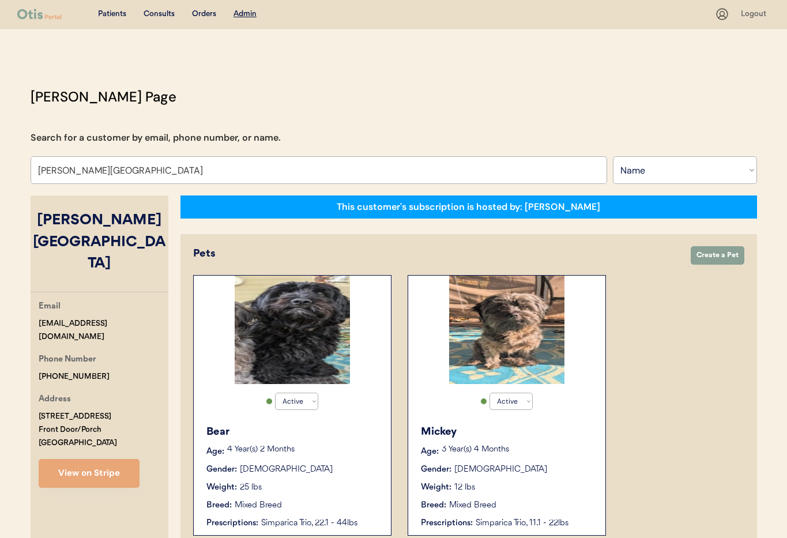
select select "false"
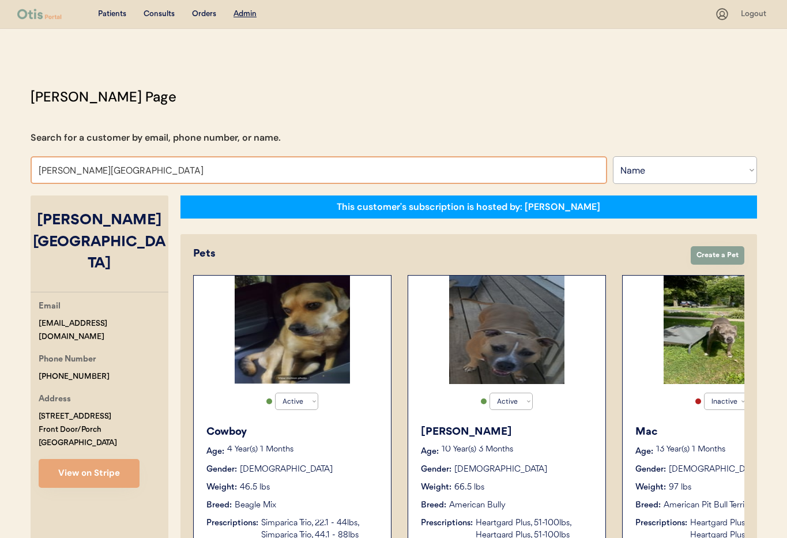
drag, startPoint x: 113, startPoint y: 171, endPoint x: 36, endPoint y: 171, distance: 76.6
click at [36, 171] on input "Lauren A Messina" at bounding box center [319, 170] width 576 height 28
type input "Teresa"
type input "Teresa Berenger"
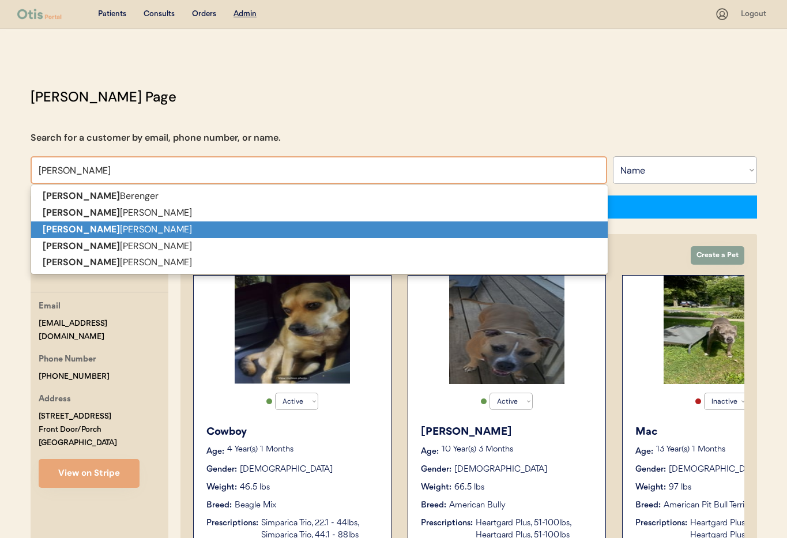
click at [57, 233] on strong "Teresa" at bounding box center [81, 229] width 77 height 12
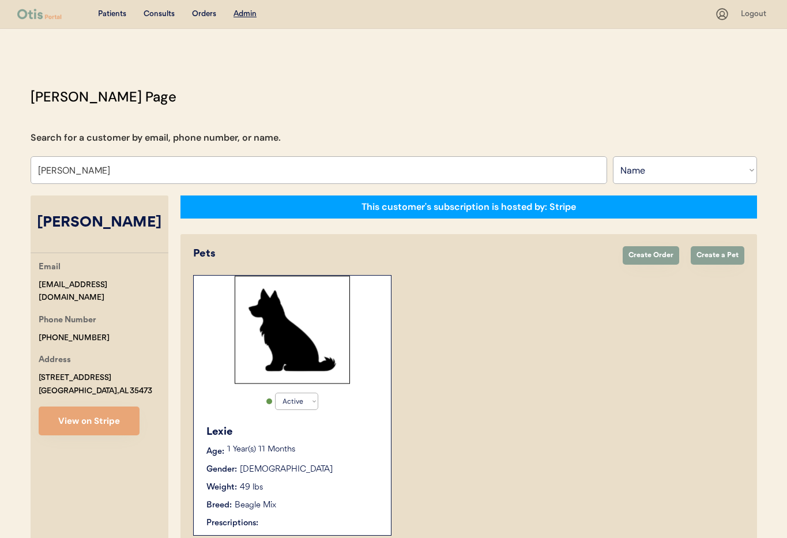
type input "Teresa Crimm"
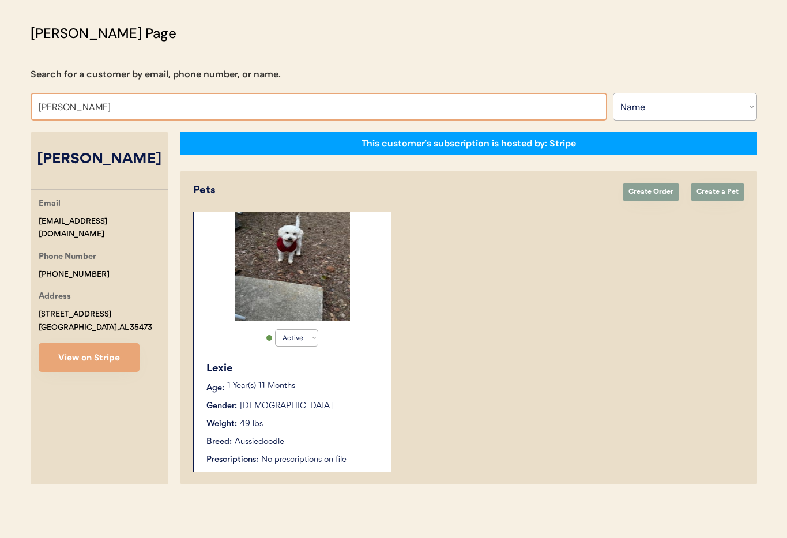
click at [346, 370] on div "Lexie" at bounding box center [292, 369] width 173 height 16
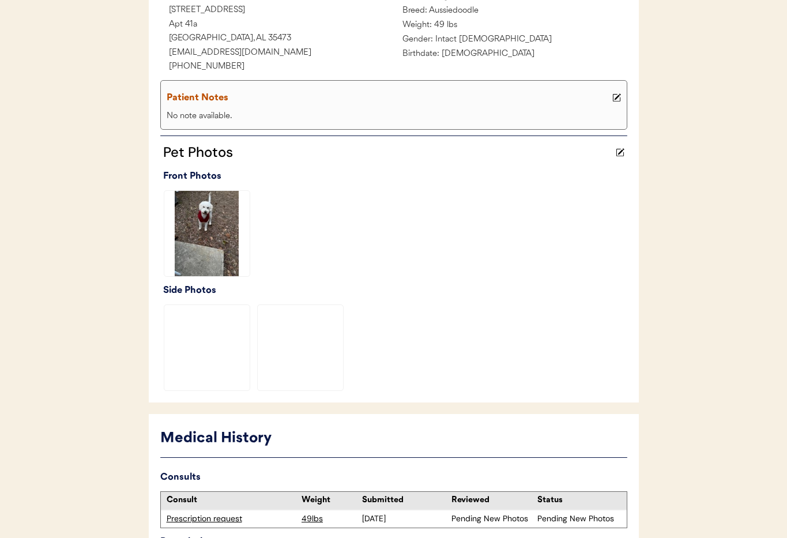
scroll to position [294, 0]
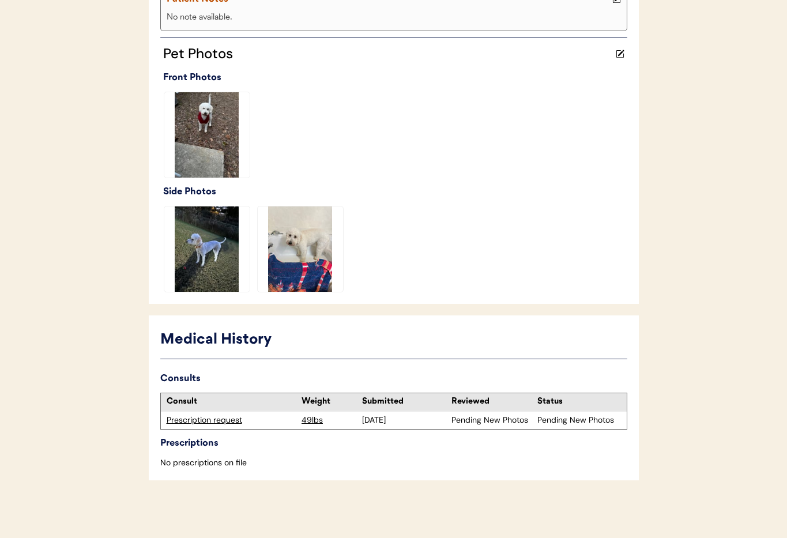
click at [205, 420] on div "Prescription request" at bounding box center [232, 420] width 130 height 12
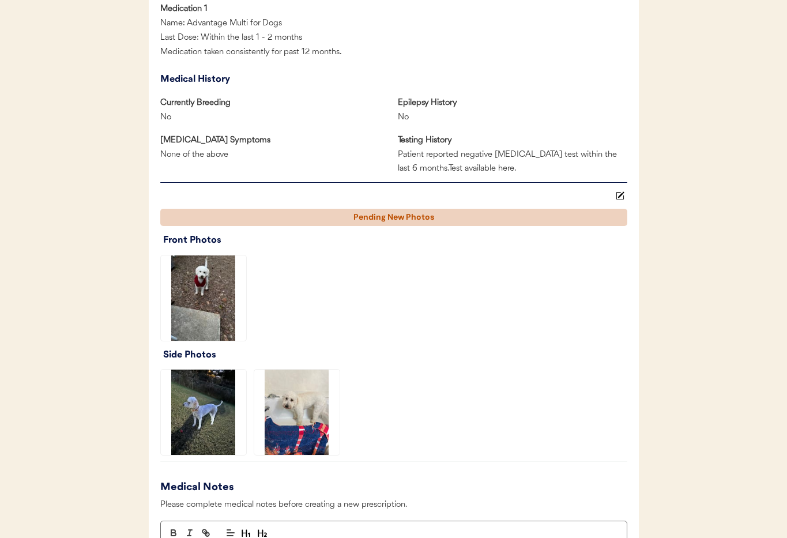
scroll to position [1207, 0]
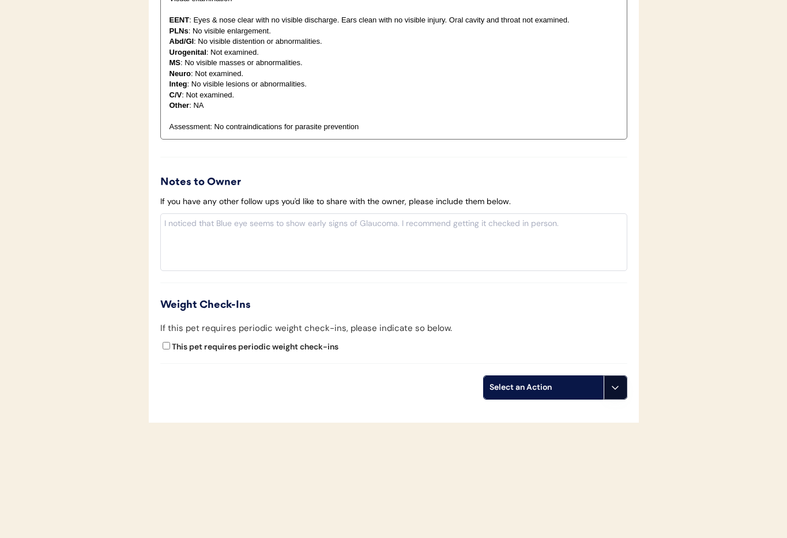
click at [613, 393] on button at bounding box center [614, 387] width 23 height 23
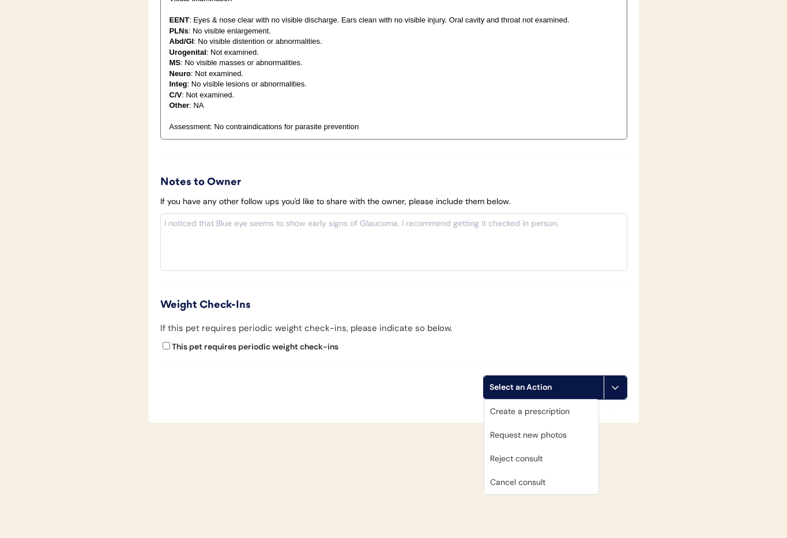
click at [564, 483] on div "Cancel consult" at bounding box center [541, 482] width 114 height 24
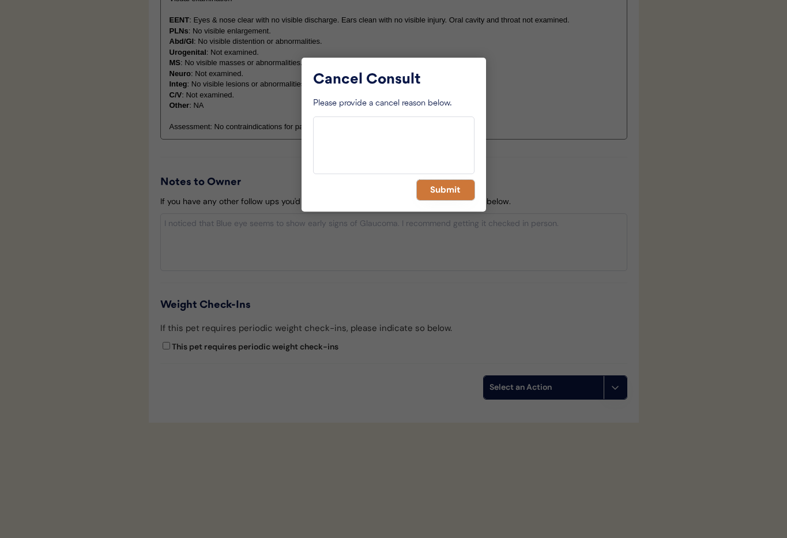
click at [437, 194] on button "Submit" at bounding box center [446, 190] width 58 height 20
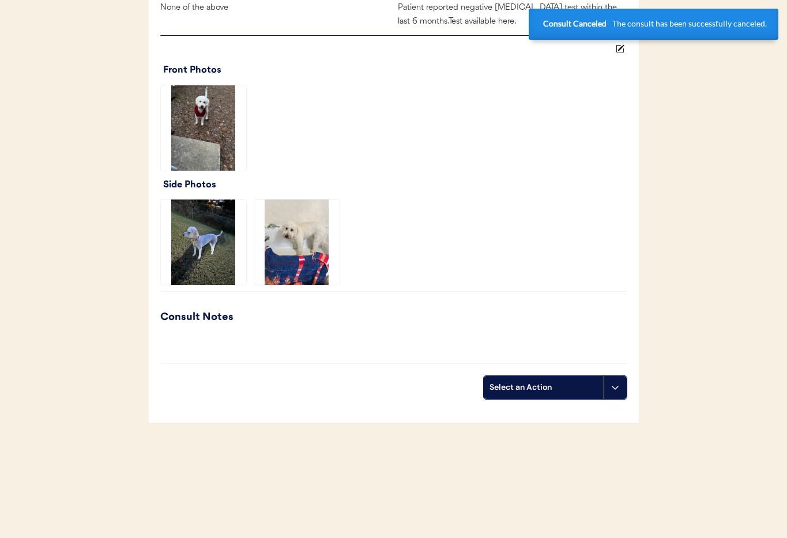
scroll to position [0, 0]
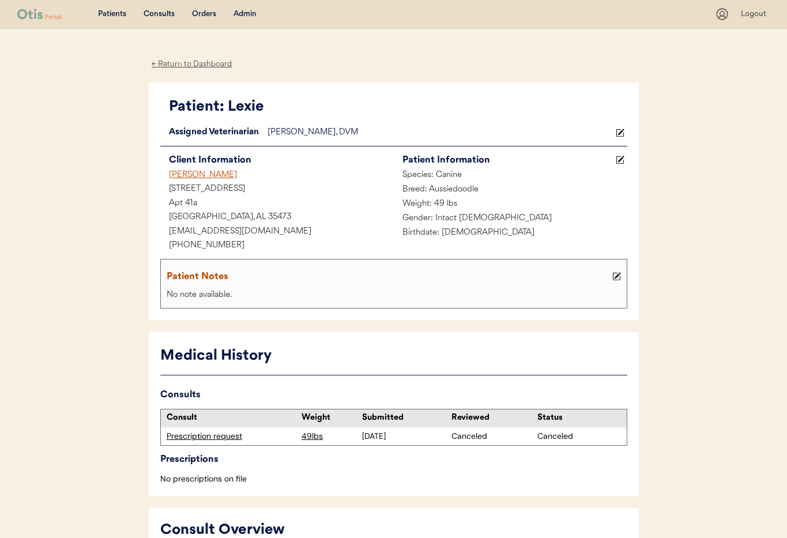
click at [244, 14] on div "Admin" at bounding box center [244, 15] width 23 height 12
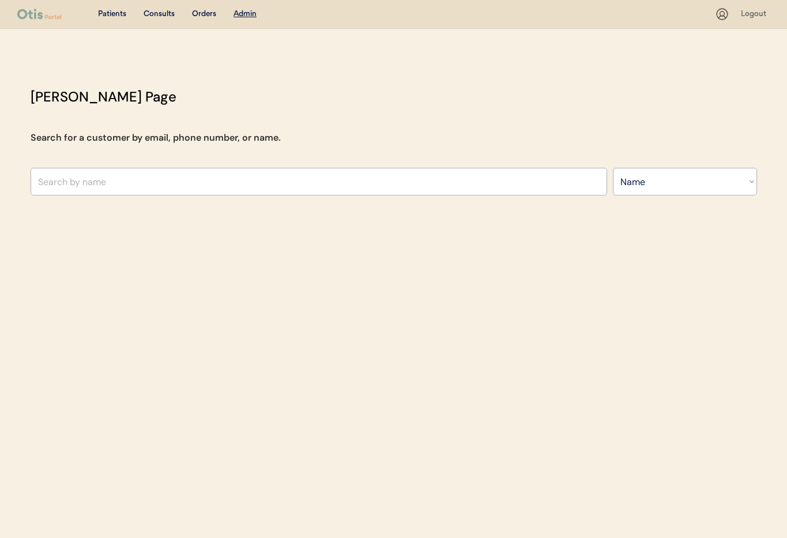
select select ""Name""
click at [157, 172] on input "text" at bounding box center [319, 182] width 576 height 28
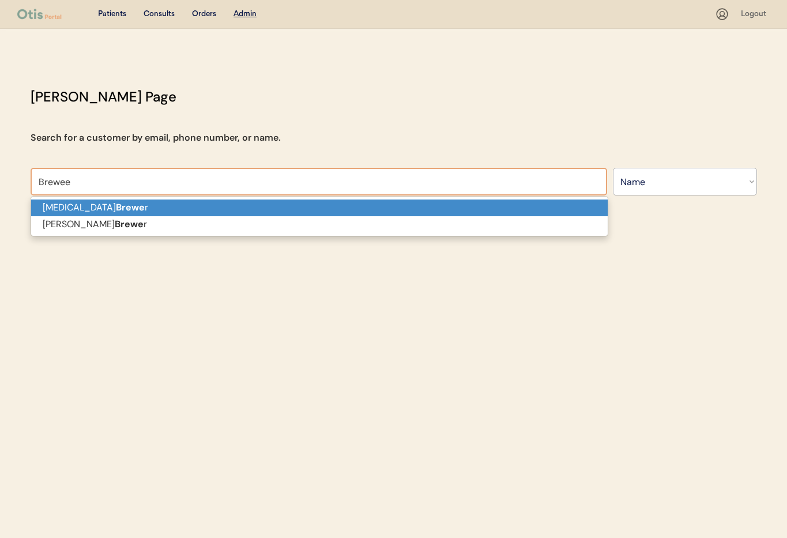
type input "Brewee"
click at [158, 224] on div "Patients Consults Orders Admin Logout Otis Admin Page Search for a customer by …" at bounding box center [393, 269] width 787 height 538
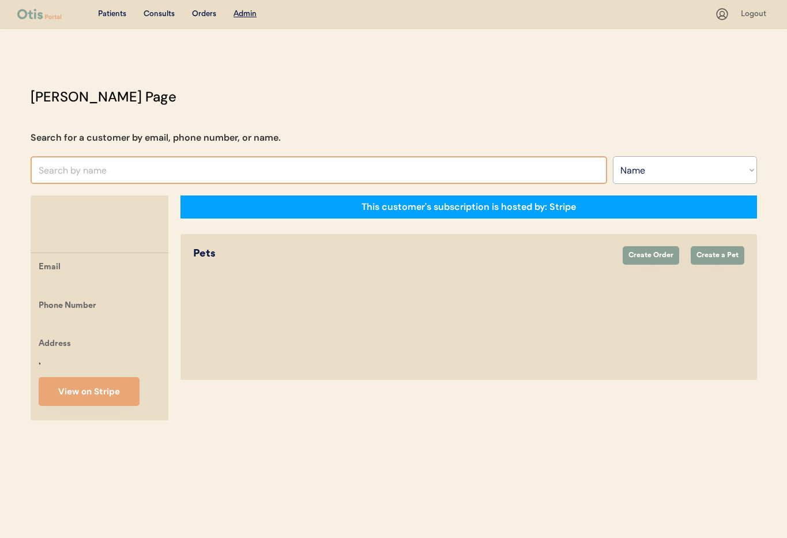
click at [110, 174] on input "text" at bounding box center [319, 170] width 576 height 28
type input "te"
type input "test Test"
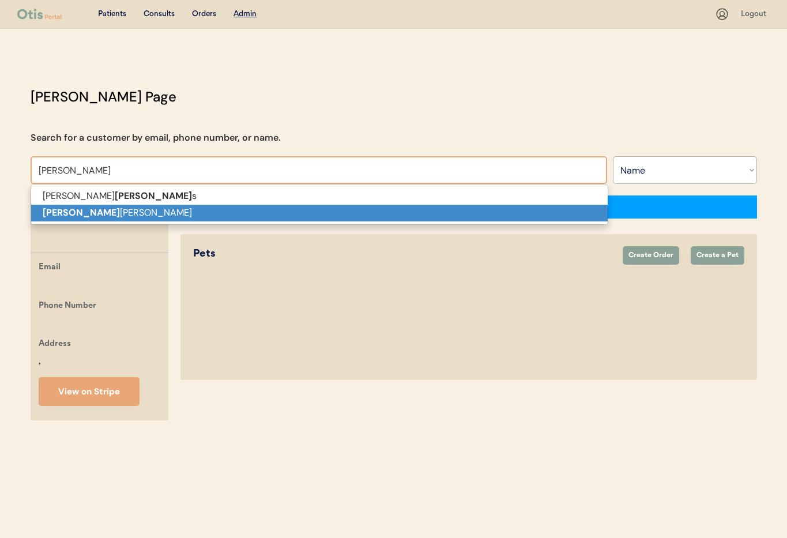
click at [107, 213] on p "Terri Brewer" at bounding box center [319, 213] width 576 height 17
type input "Terri Brewer"
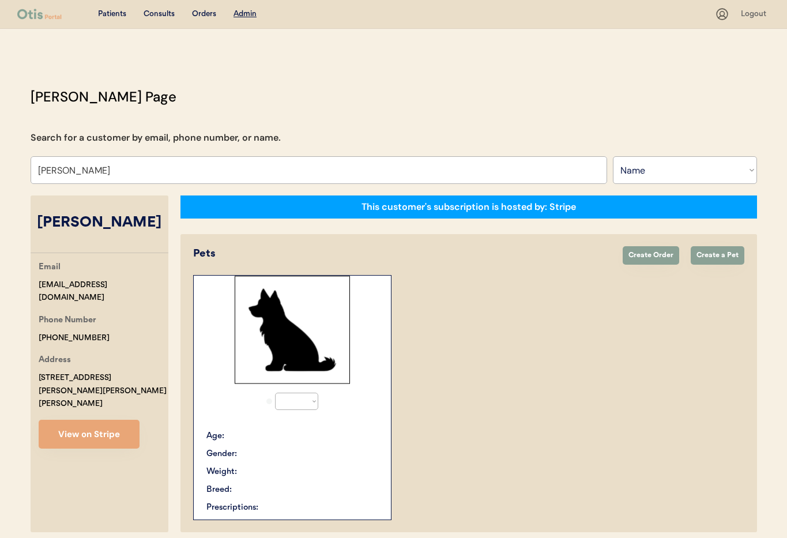
select select "true"
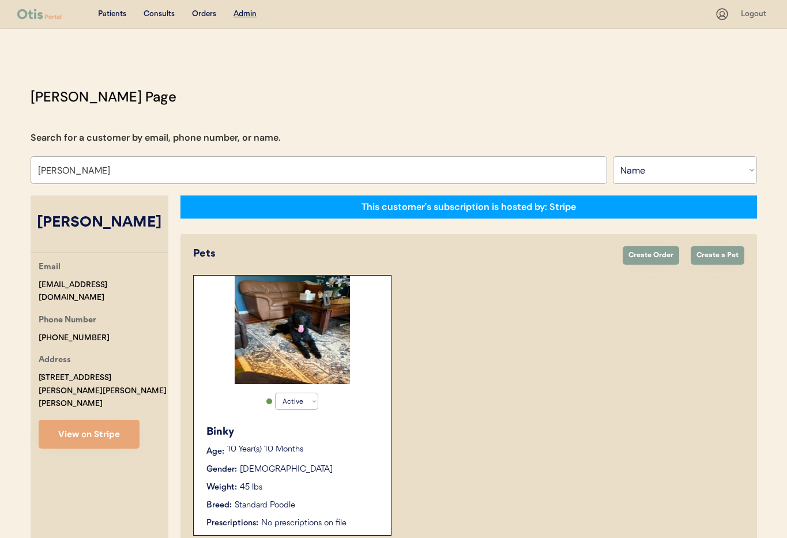
type input "Terri Brewer"
click at [282, 486] on div "Weight: 45 lbs" at bounding box center [292, 487] width 173 height 12
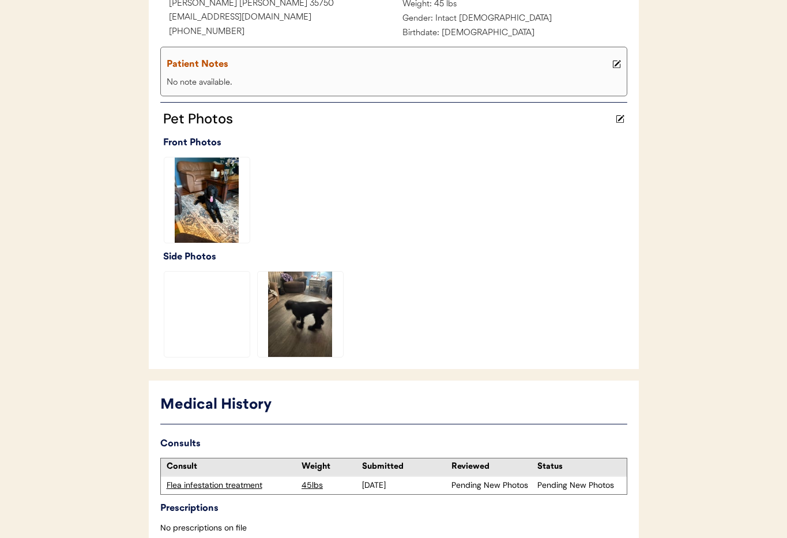
scroll to position [282, 0]
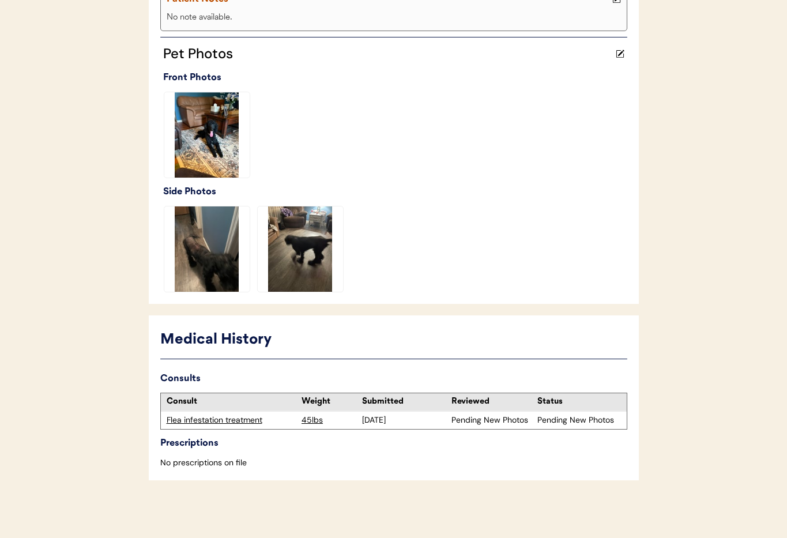
click at [217, 418] on div "Flea infestation treatment" at bounding box center [232, 420] width 130 height 12
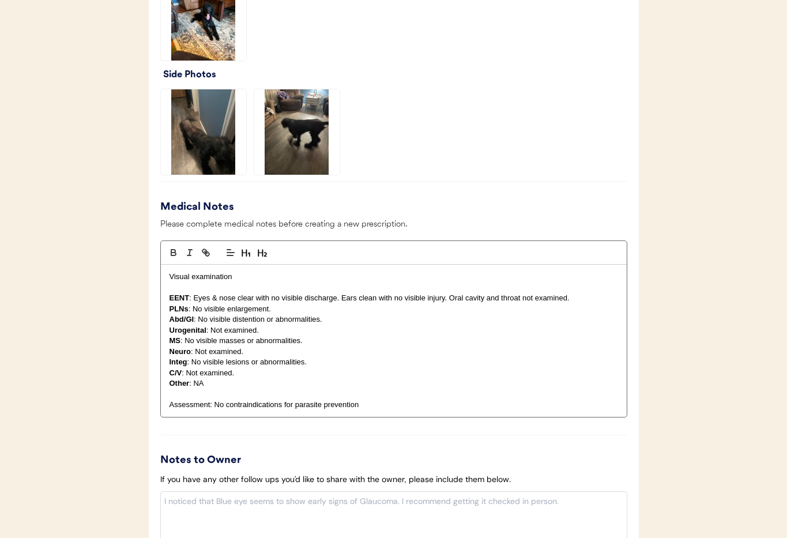
scroll to position [1177, 0]
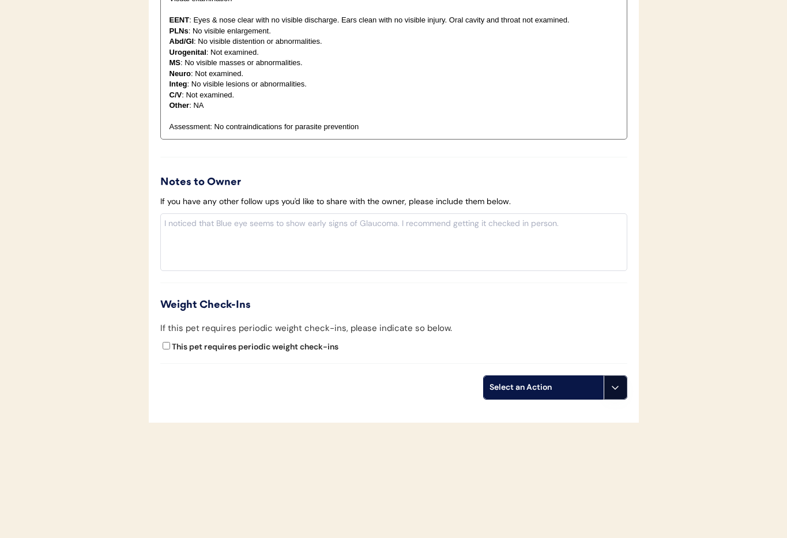
click at [614, 386] on icon at bounding box center [614, 387] width 9 height 9
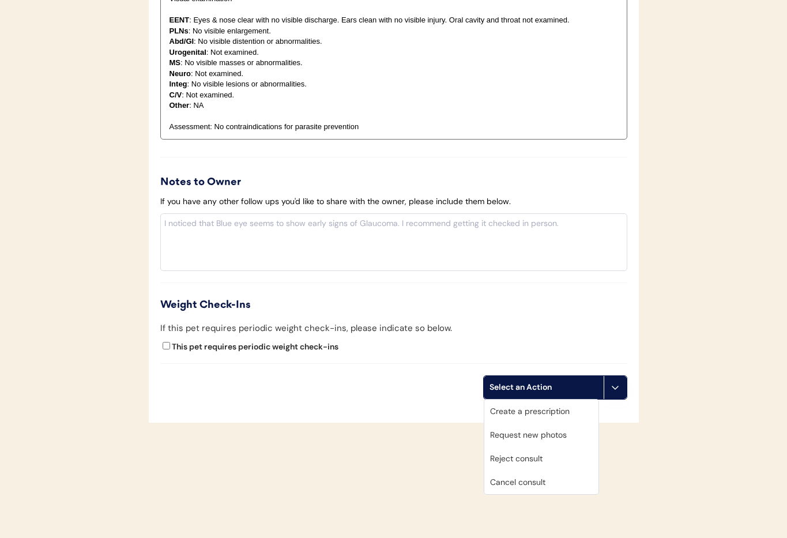
click at [543, 483] on div "Cancel consult" at bounding box center [541, 482] width 114 height 24
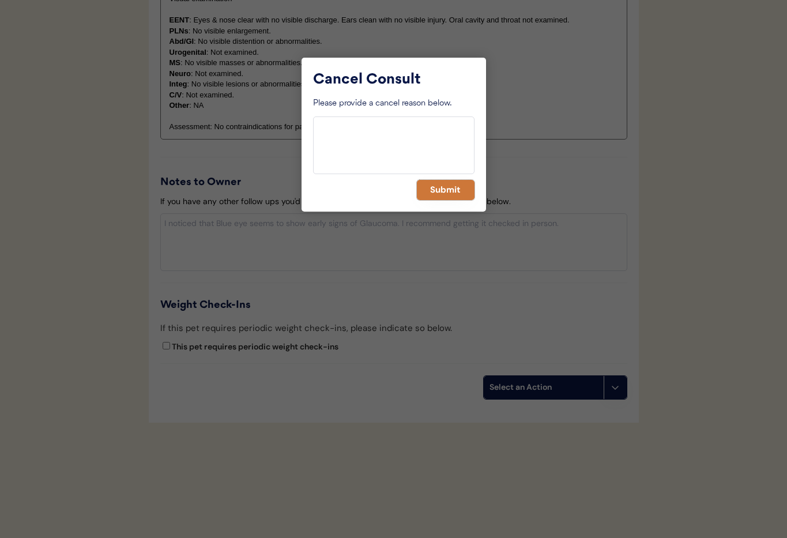
click at [433, 192] on button "Submit" at bounding box center [446, 190] width 58 height 20
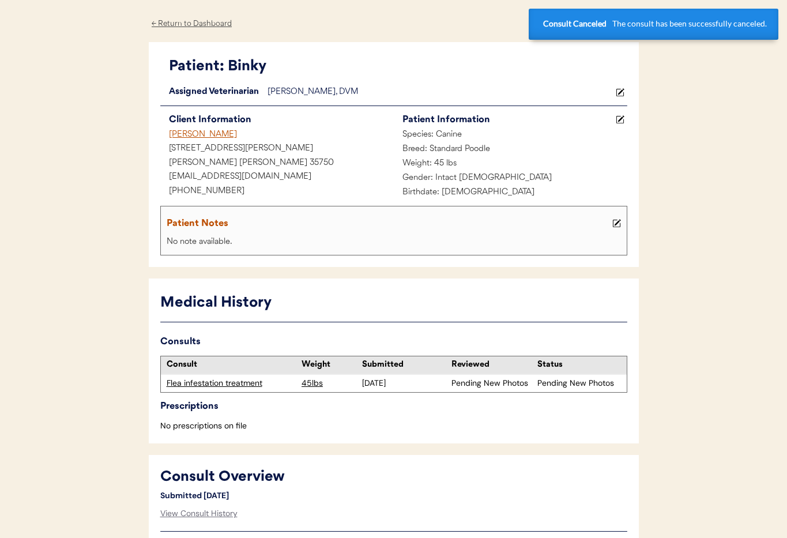
scroll to position [0, 0]
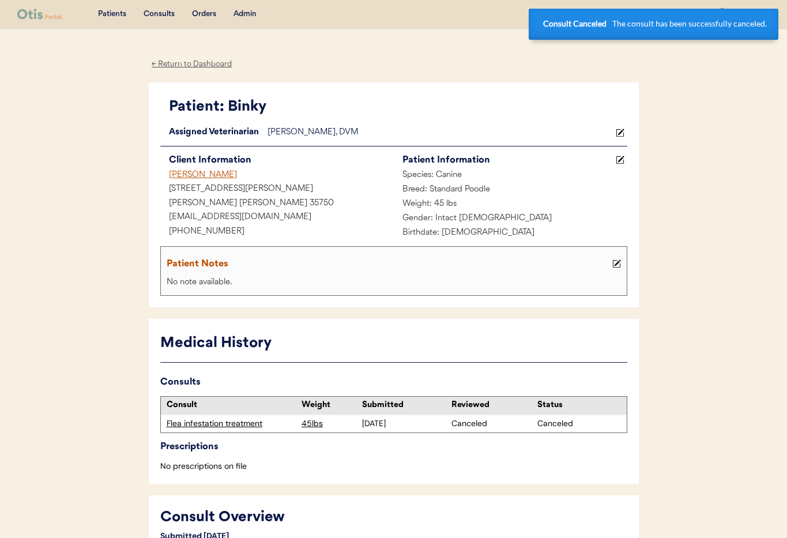
click at [182, 62] on div "← Return to Dashboard" at bounding box center [192, 64] width 86 height 13
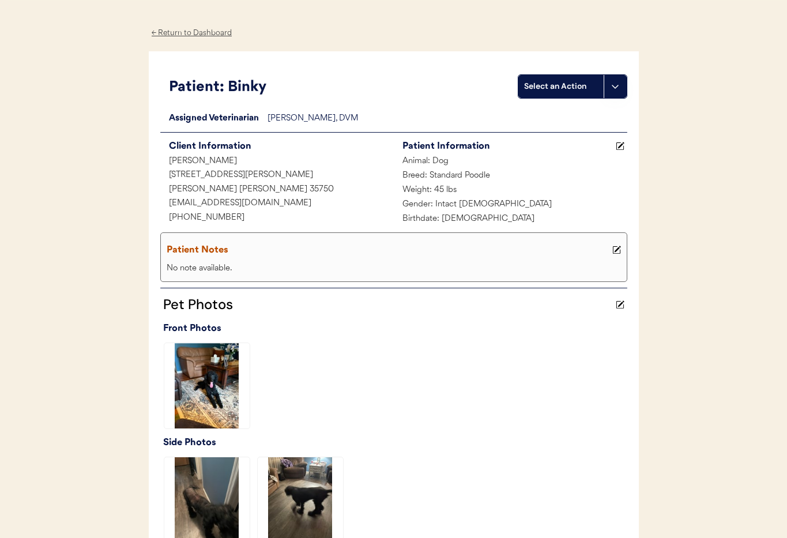
scroll to position [40, 0]
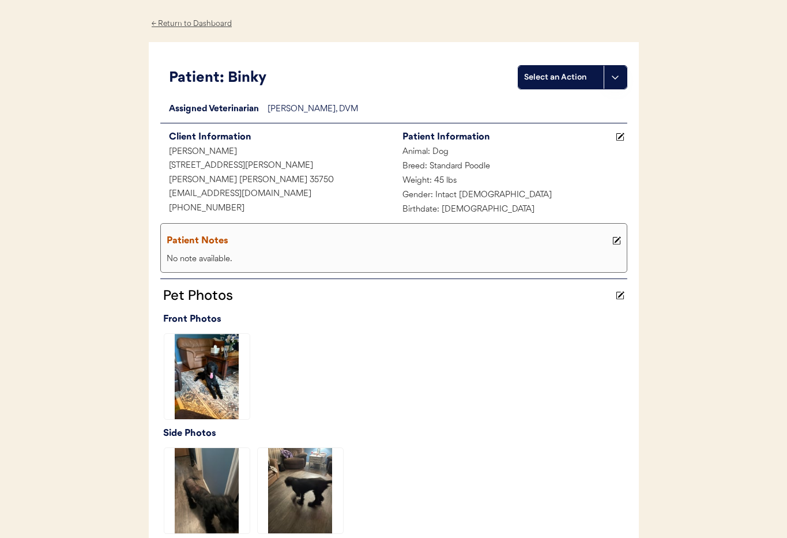
click at [206, 24] on div "← Return to Dashboard" at bounding box center [192, 23] width 86 height 13
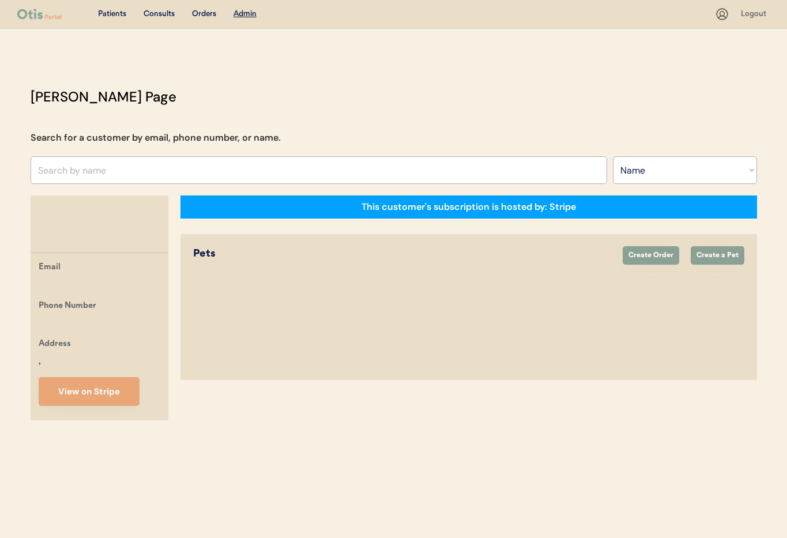
select select ""Name""
click at [349, 171] on input "text" at bounding box center [319, 170] width 576 height 28
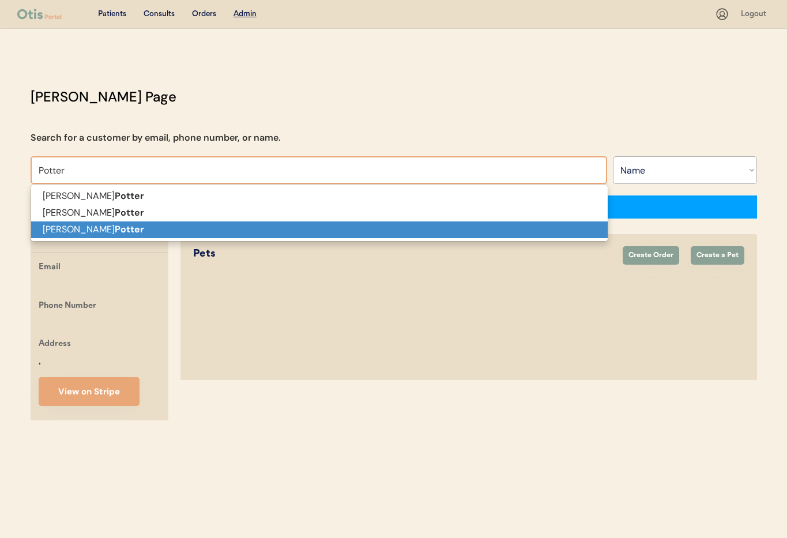
click at [284, 227] on p "Jamie Potter" at bounding box center [319, 229] width 576 height 17
type input "Jamie Potter"
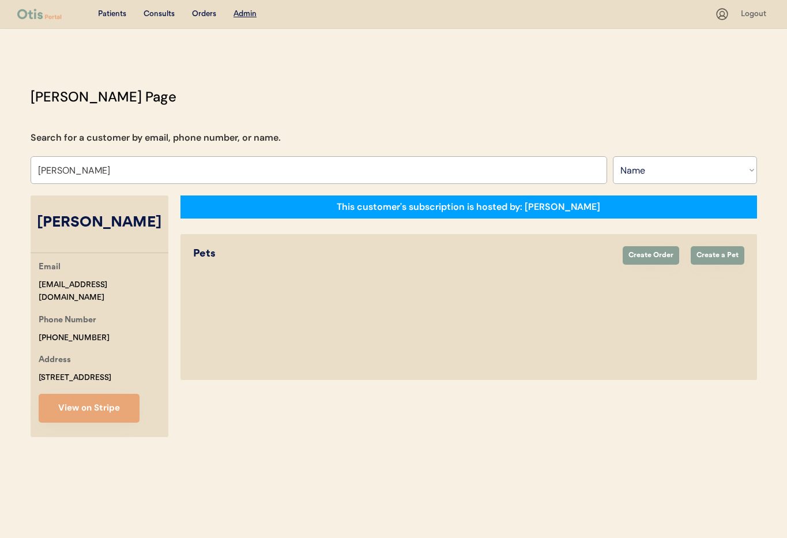
select select "true"
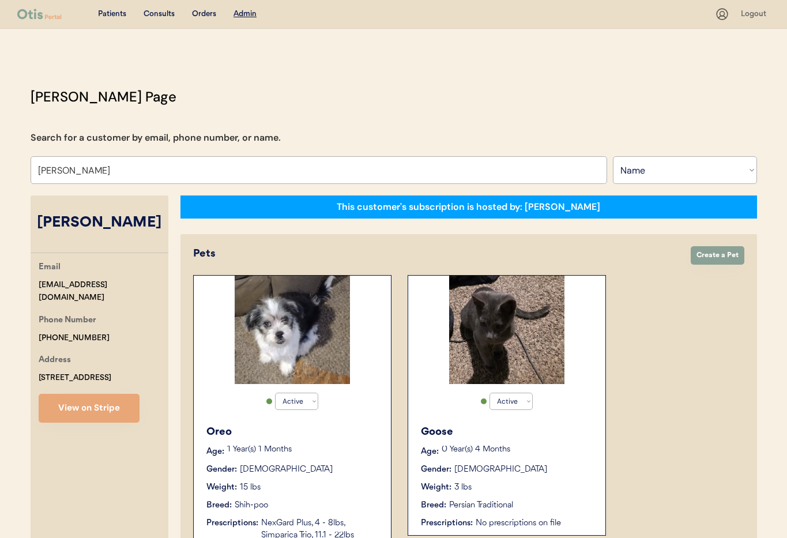
type input "Jamie Potter"
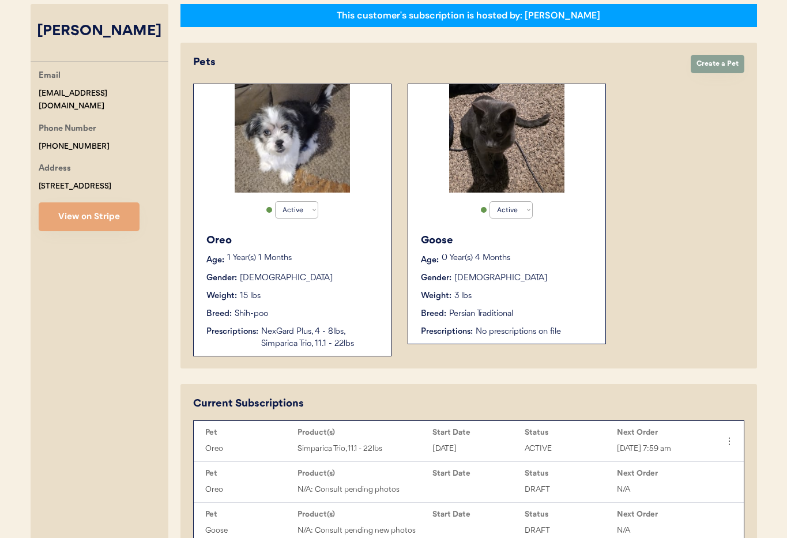
scroll to position [198, 0]
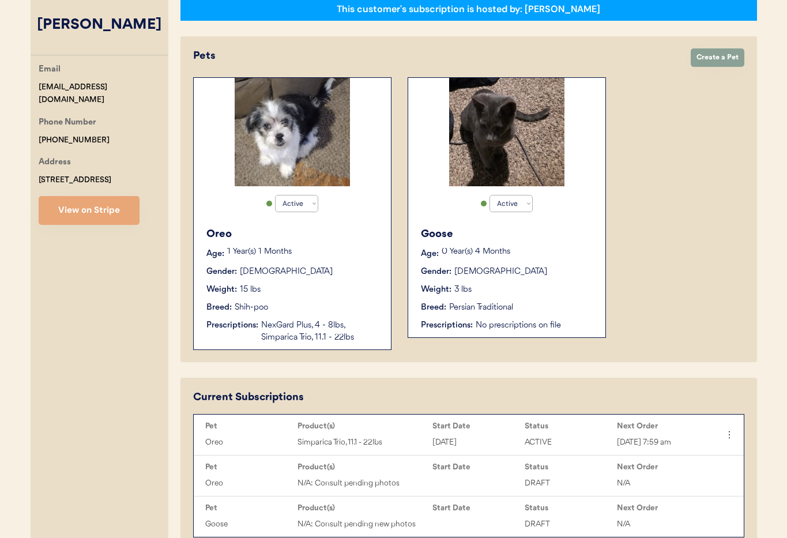
click at [289, 276] on div "Gender: Male" at bounding box center [292, 272] width 173 height 12
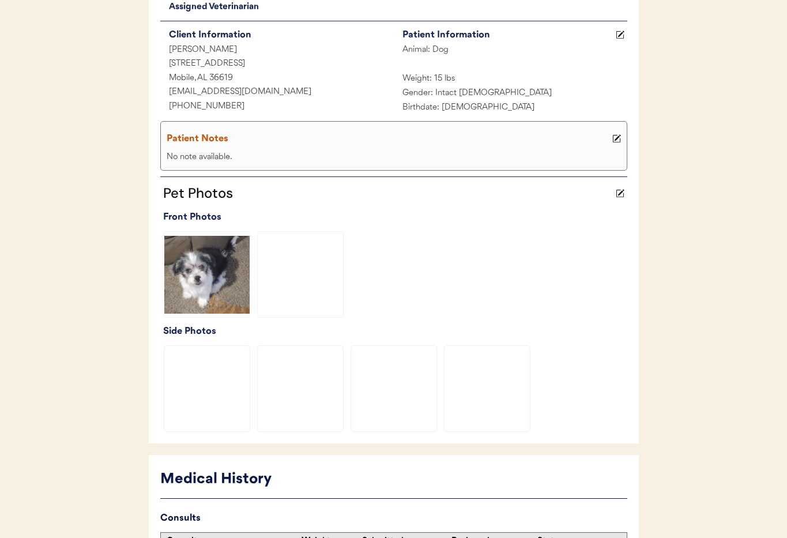
scroll to position [361, 0]
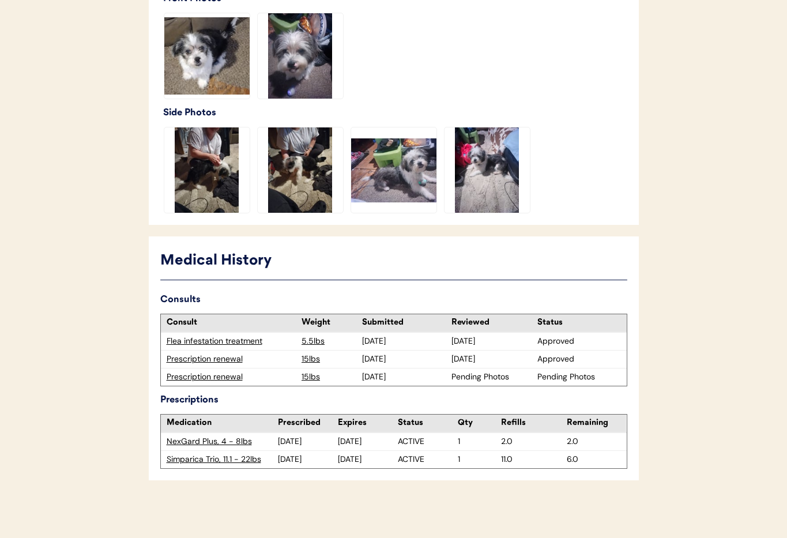
click at [205, 377] on div "Prescription renewal" at bounding box center [232, 377] width 130 height 12
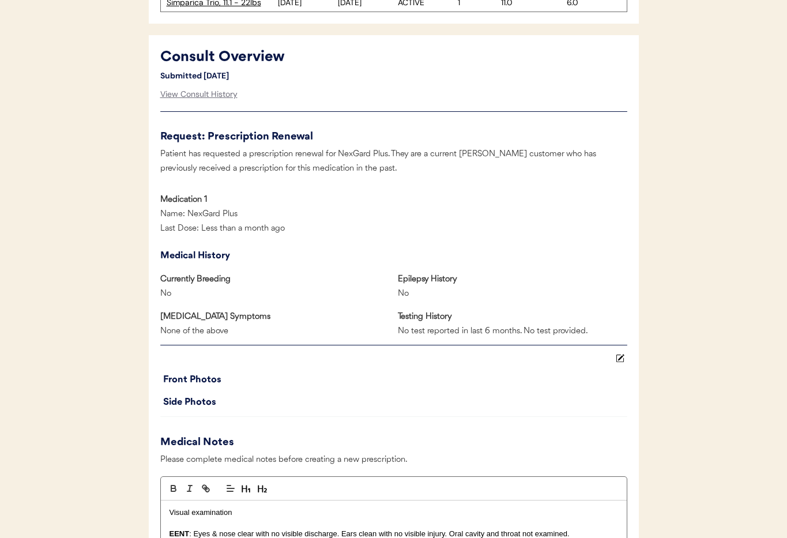
scroll to position [535, 0]
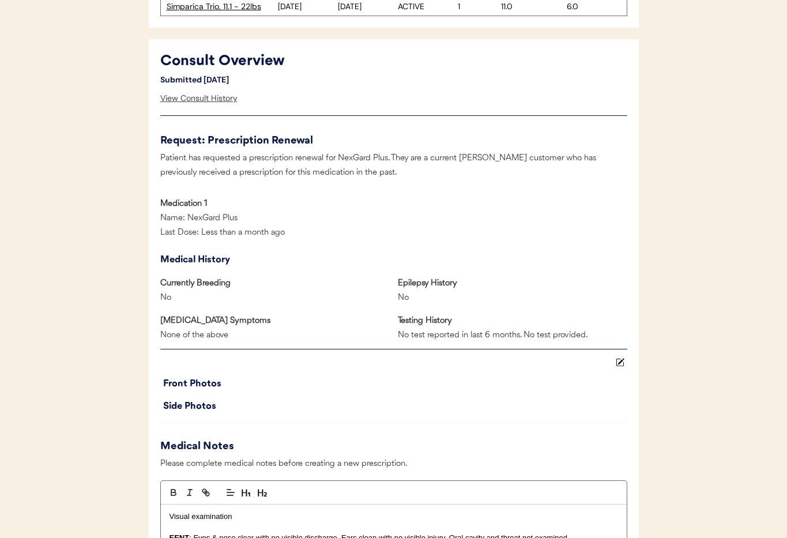
click at [185, 100] on div "View Consult History" at bounding box center [198, 98] width 77 height 23
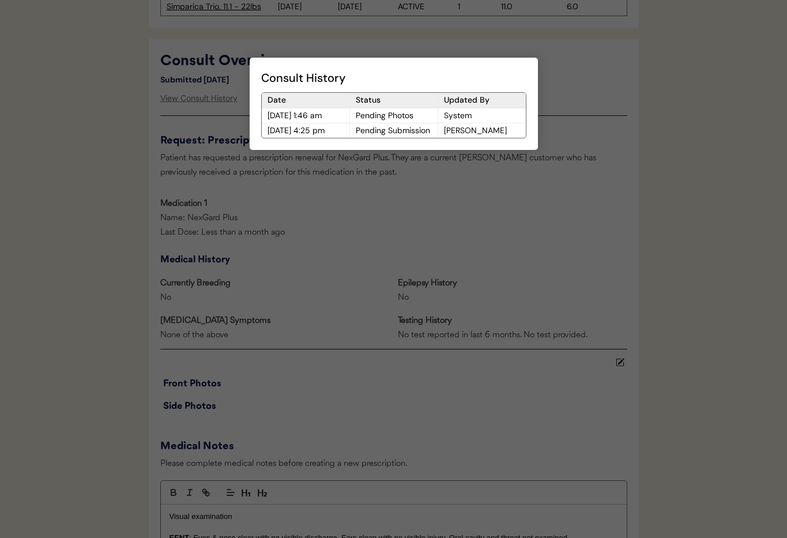
click at [355, 237] on div at bounding box center [393, 269] width 787 height 538
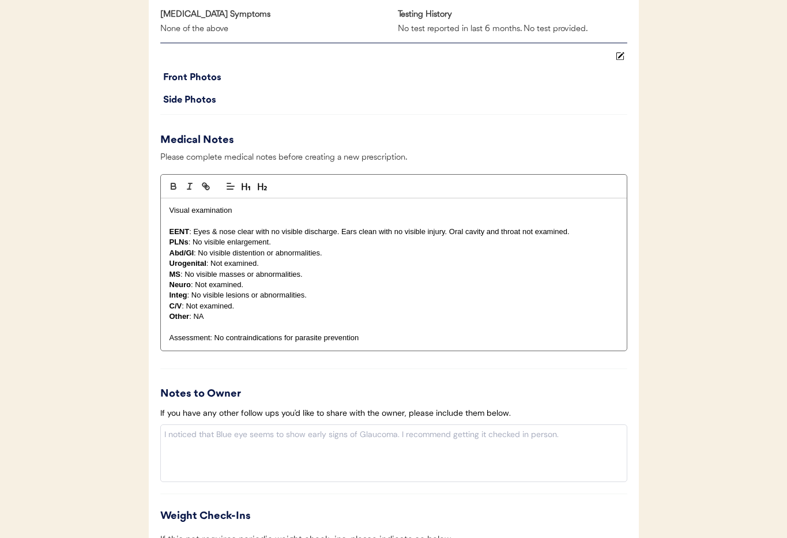
scroll to position [0, 0]
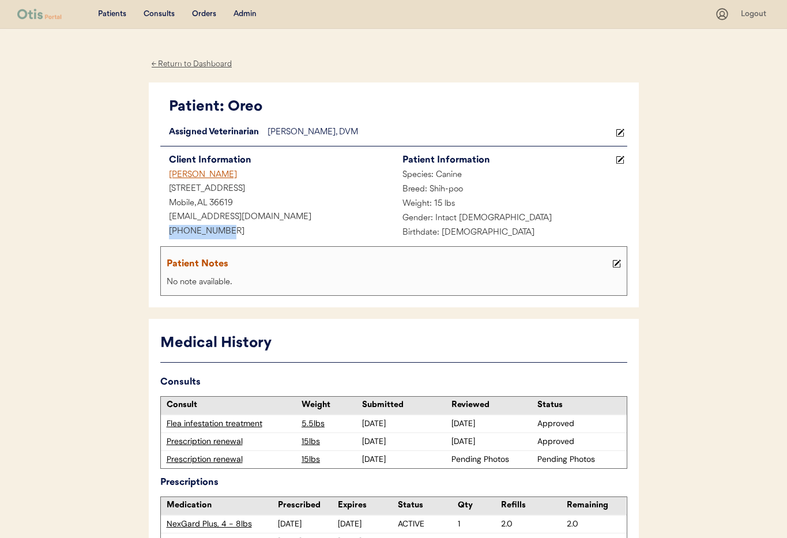
drag, startPoint x: 224, startPoint y: 230, endPoint x: 179, endPoint y: 229, distance: 44.9
click at [159, 226] on div "Patient: Oreo Loading... Assigned Veterinarian [PERSON_NAME], DVM Client Inform…" at bounding box center [394, 194] width 490 height 225
copy div "[PHONE_NUMBER]"
click at [248, 14] on div "Admin" at bounding box center [244, 15] width 23 height 12
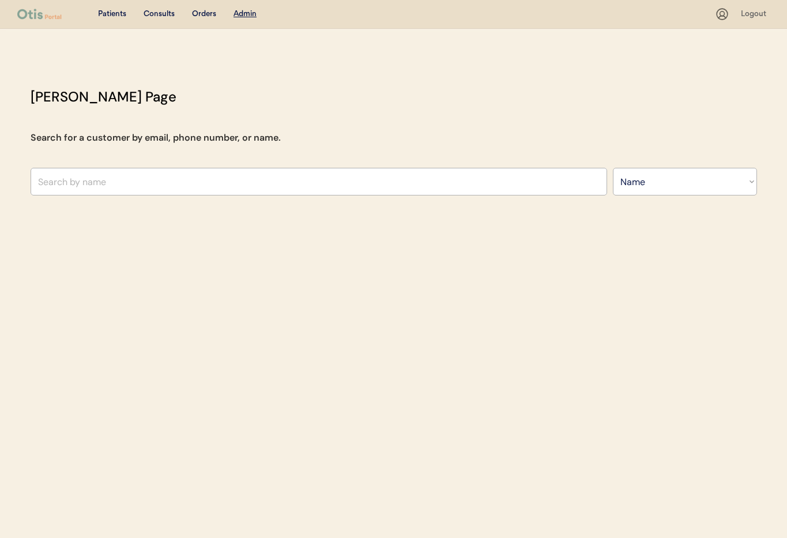
select select ""Name""
click at [189, 183] on input "text" at bounding box center [319, 182] width 576 height 28
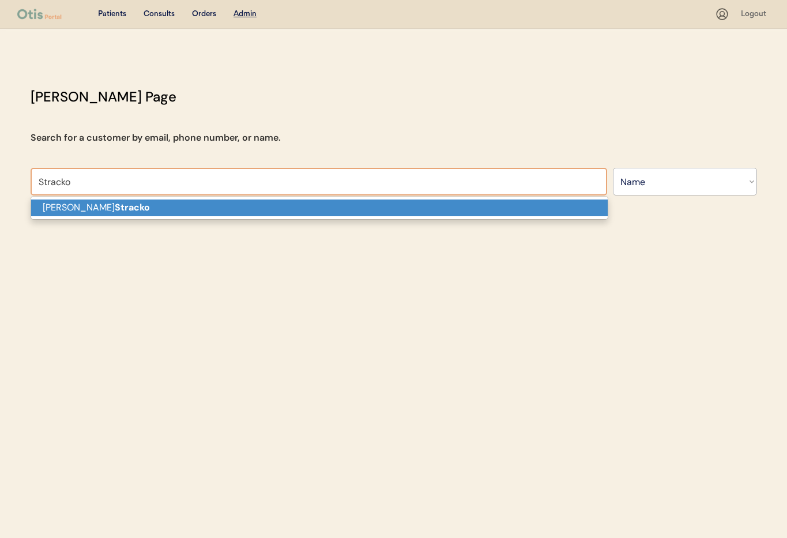
click at [263, 206] on p "Melanie Stracko" at bounding box center [319, 207] width 576 height 17
type input "[PERSON_NAME]"
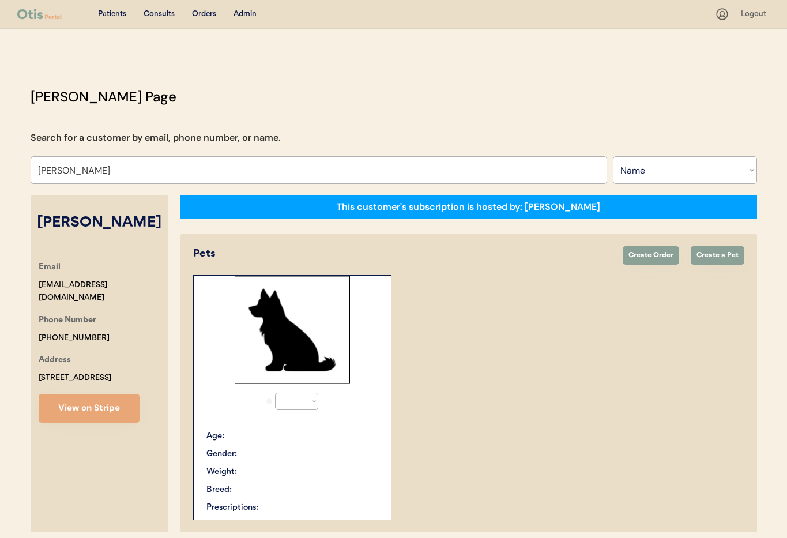
select select "true"
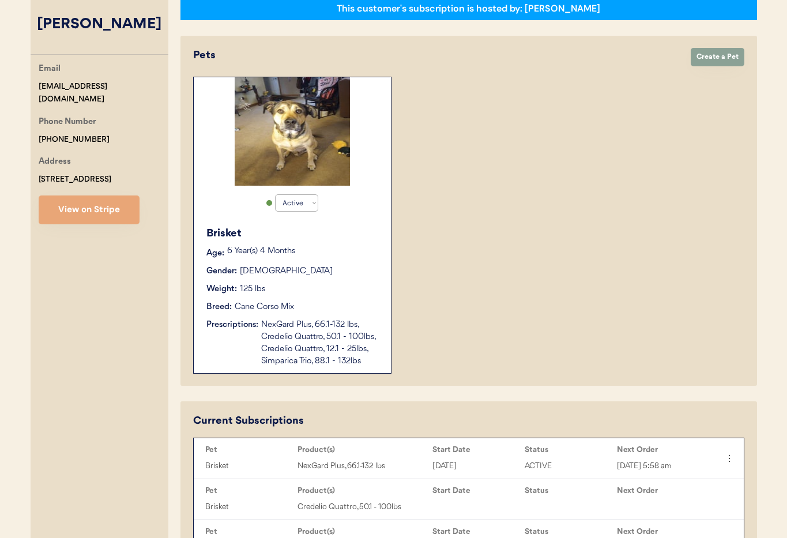
scroll to position [199, 0]
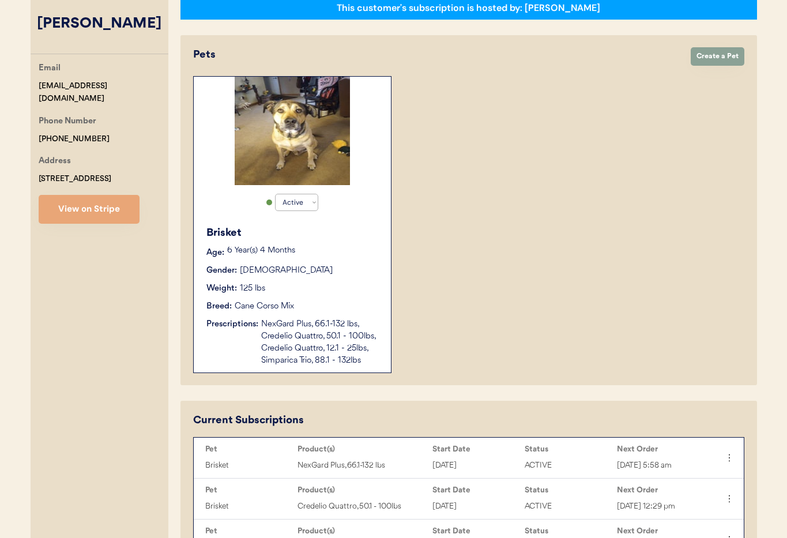
type input "[PERSON_NAME]"
click at [366, 294] on div "Weight: 125 lbs" at bounding box center [292, 288] width 173 height 12
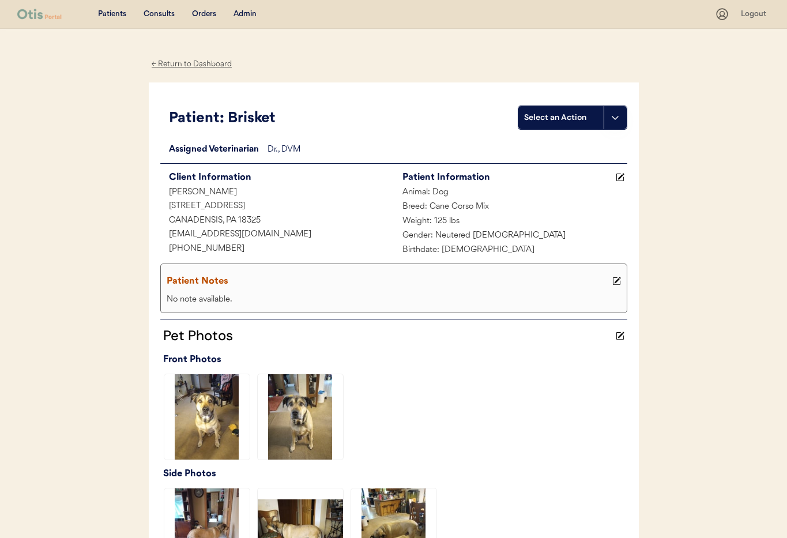
click at [210, 64] on div "← Return to Dashboard" at bounding box center [192, 64] width 86 height 13
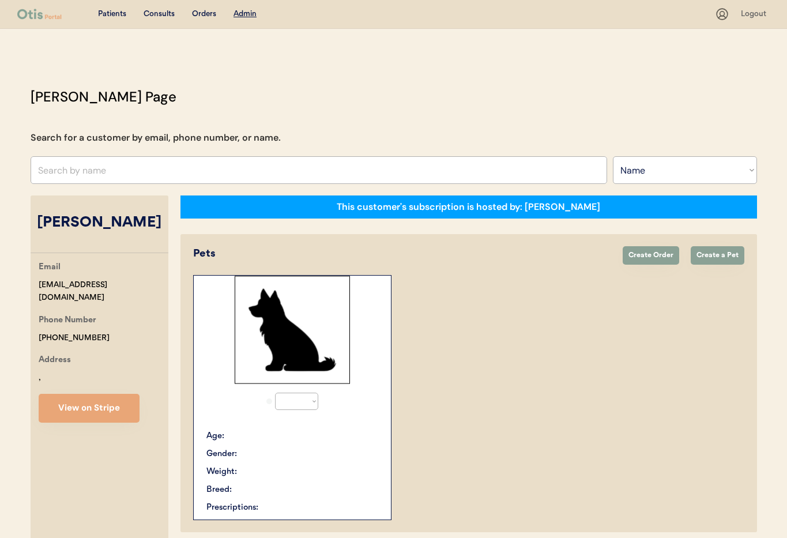
select select ""Name""
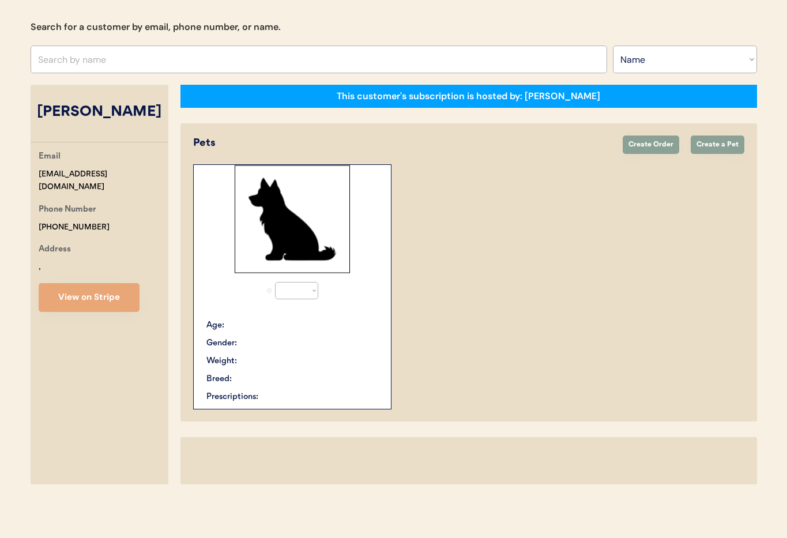
select select "true"
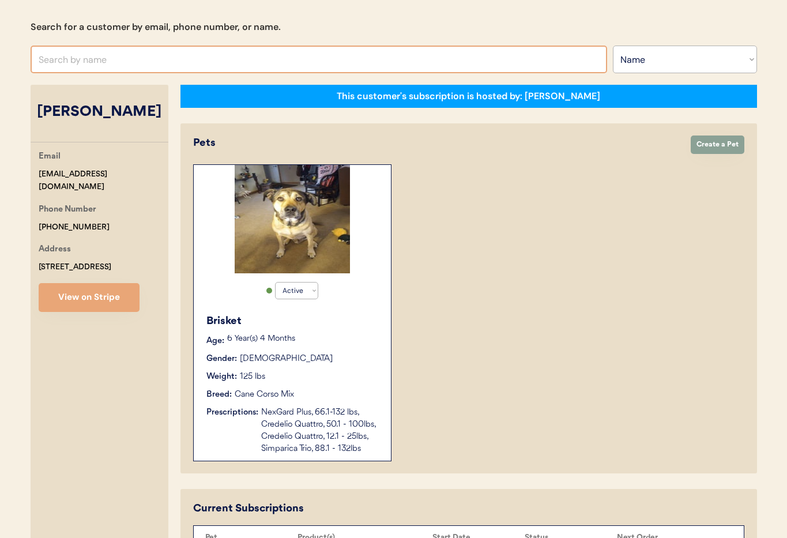
click at [197, 59] on input "text" at bounding box center [319, 60] width 576 height 28
type input "Su"
type input "[PERSON_NAME]"
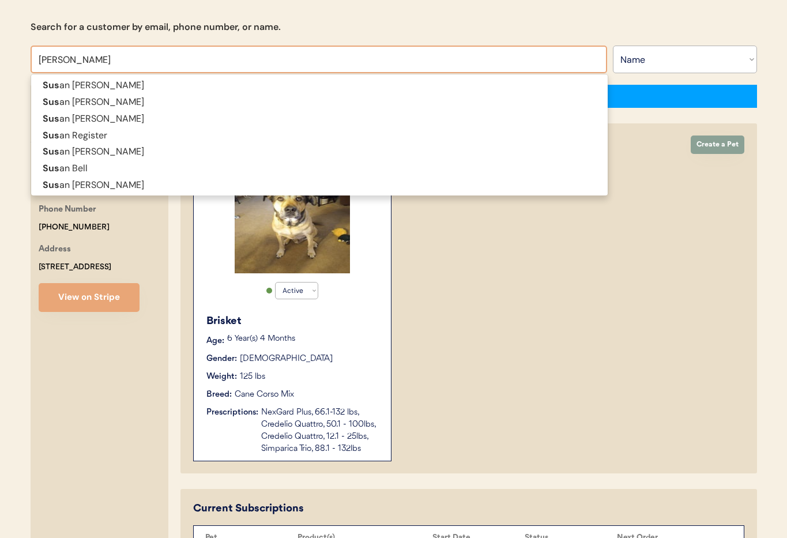
type input "[PERSON_NAME]"
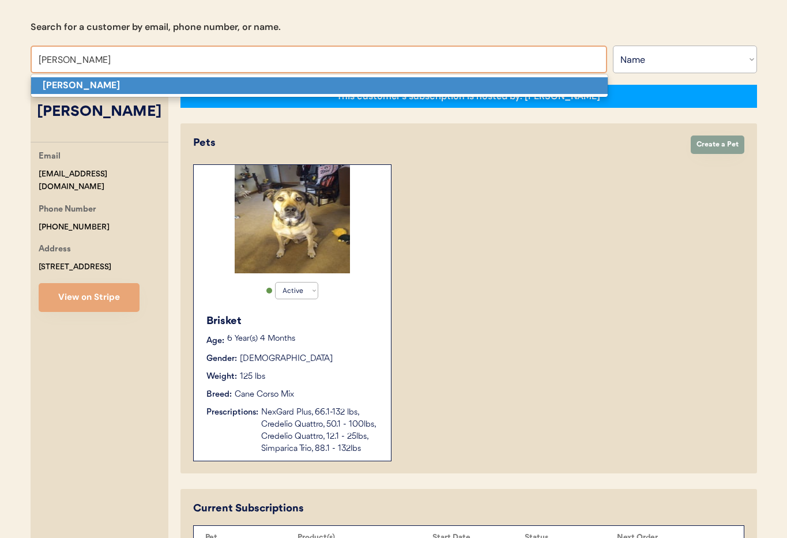
click at [188, 83] on p "[PERSON_NAME]" at bounding box center [319, 85] width 576 height 17
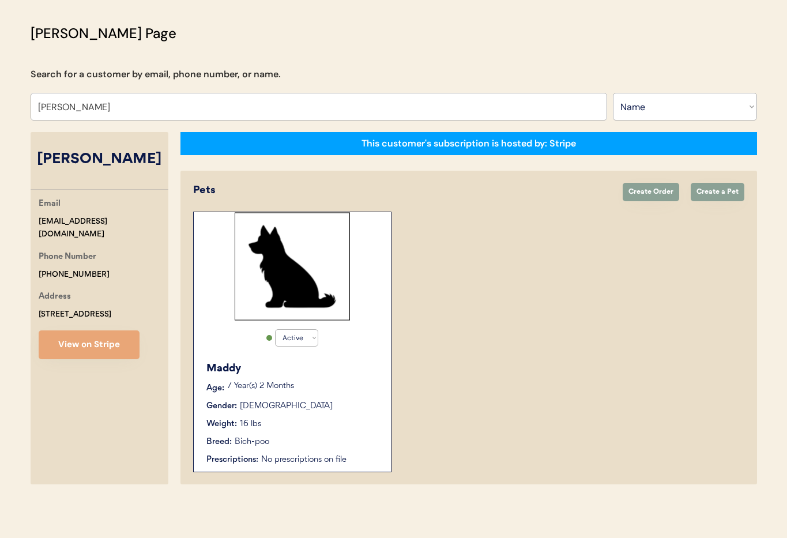
scroll to position [63, 0]
type input "[PERSON_NAME]"
click at [349, 344] on div "Active Active Inactive Maddy Age: 7 Year(s) 2 Months Gender: Female Weight: 16 …" at bounding box center [292, 341] width 198 height 260
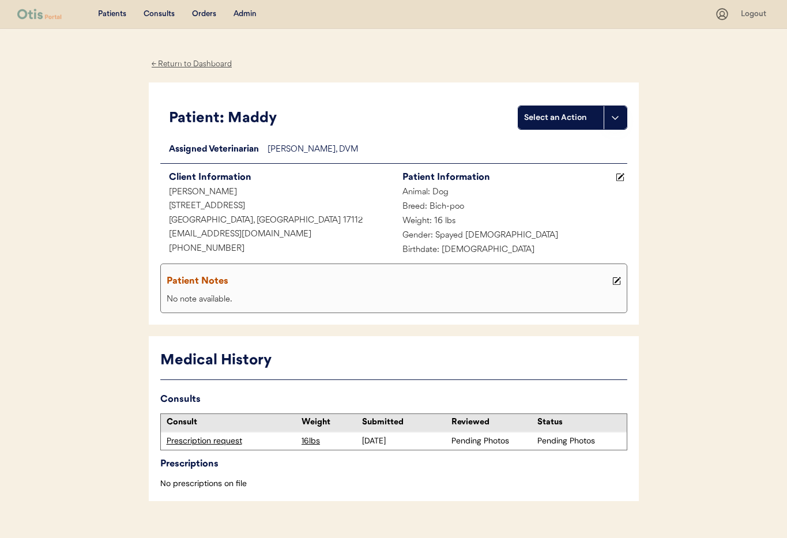
scroll to position [21, 0]
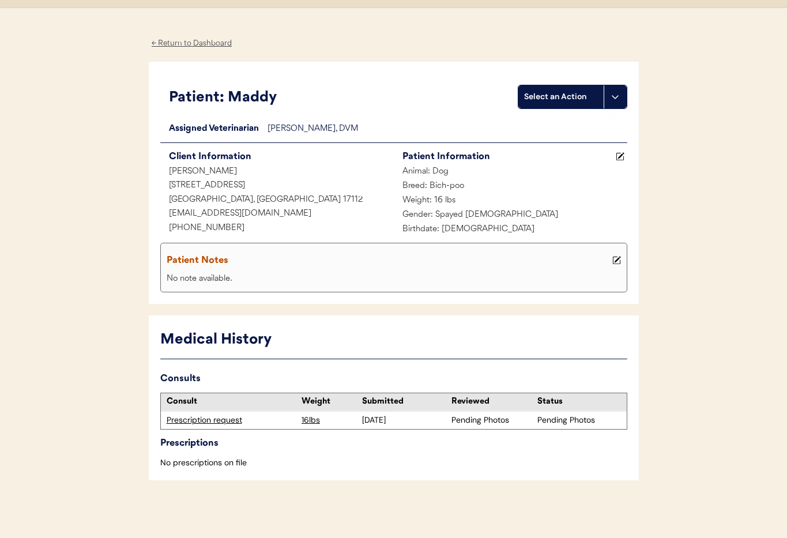
click at [211, 420] on div "Prescription request" at bounding box center [232, 420] width 130 height 12
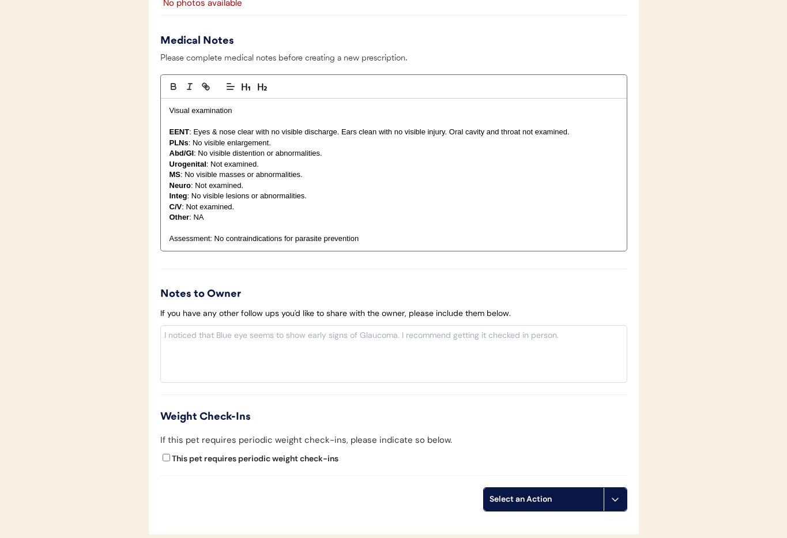
scroll to position [1007, 0]
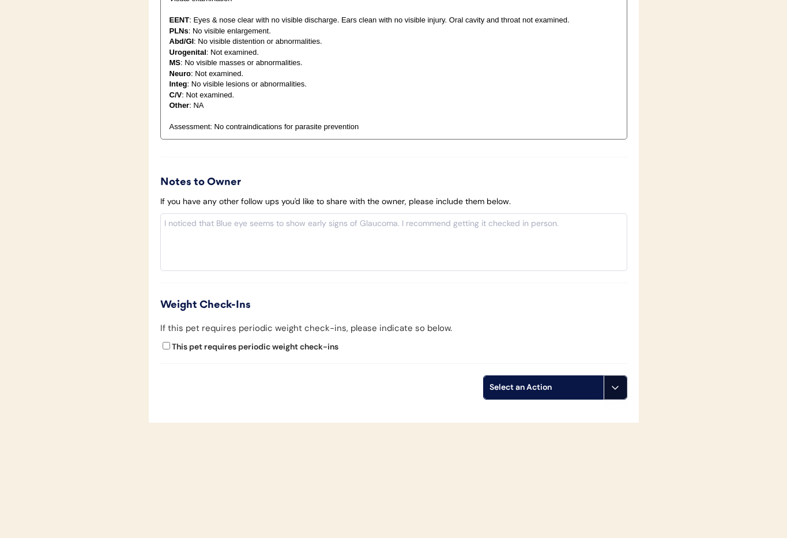
click at [614, 388] on icon at bounding box center [614, 387] width 9 height 9
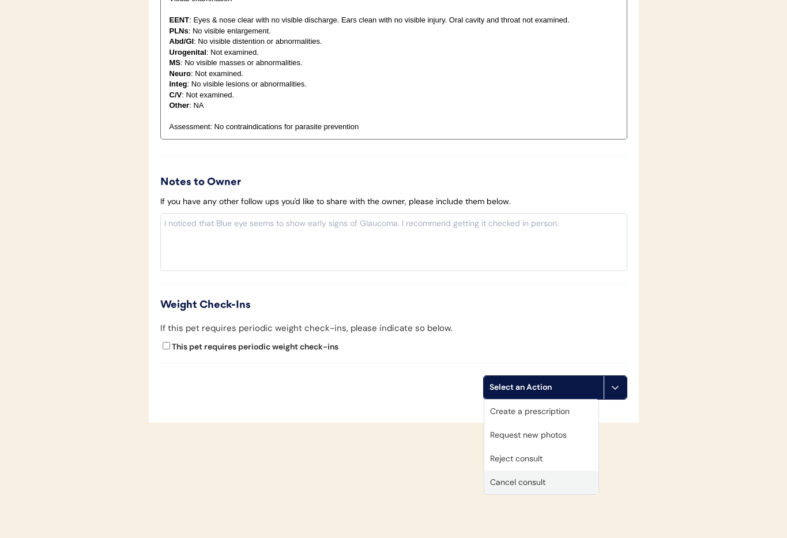
click at [565, 481] on div "Cancel consult" at bounding box center [541, 482] width 114 height 24
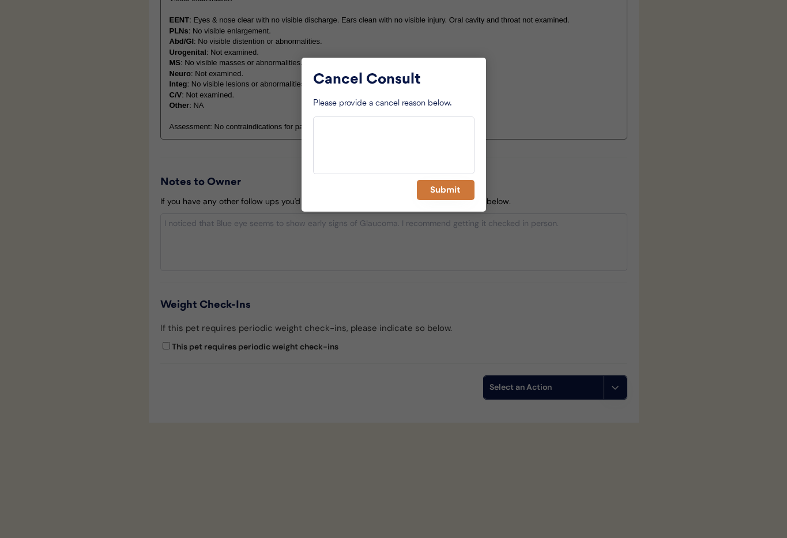
click at [441, 192] on button "Submit" at bounding box center [446, 190] width 58 height 20
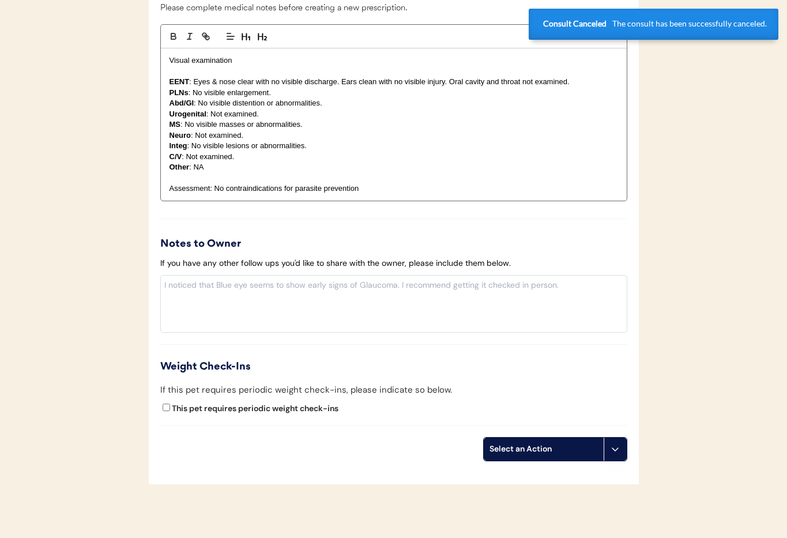
scroll to position [0, 0]
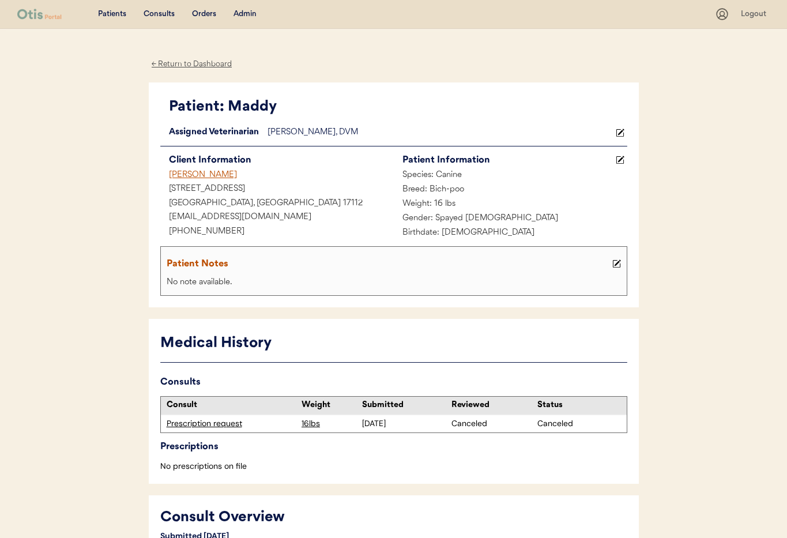
click at [244, 14] on div "Admin" at bounding box center [244, 15] width 23 height 12
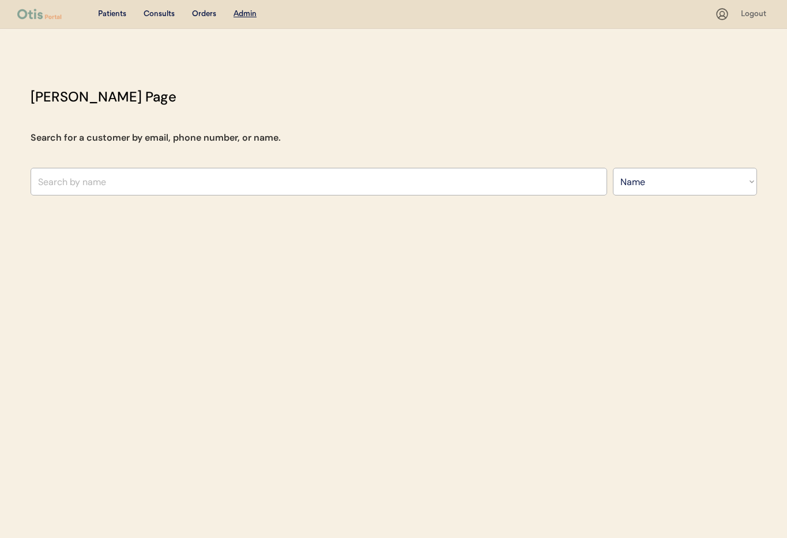
select select ""Name""
click at [181, 190] on input "text" at bounding box center [319, 182] width 576 height 28
type input "bobb"
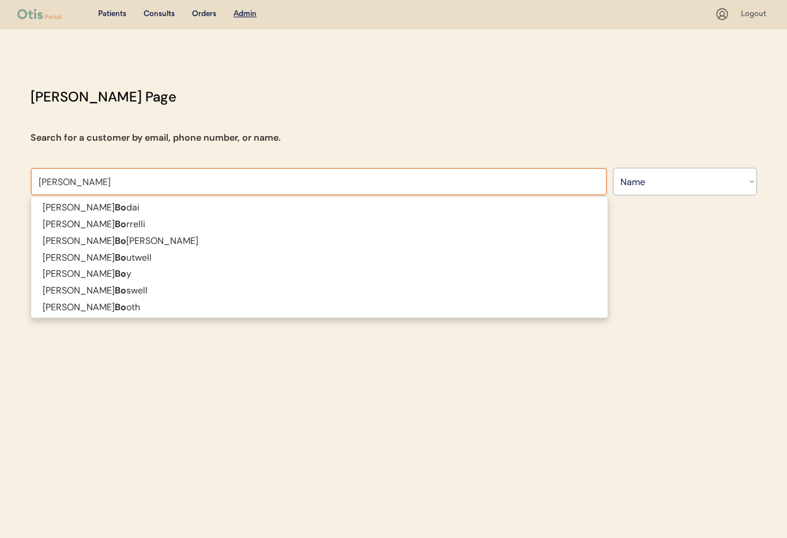
type input "bobby Norman"
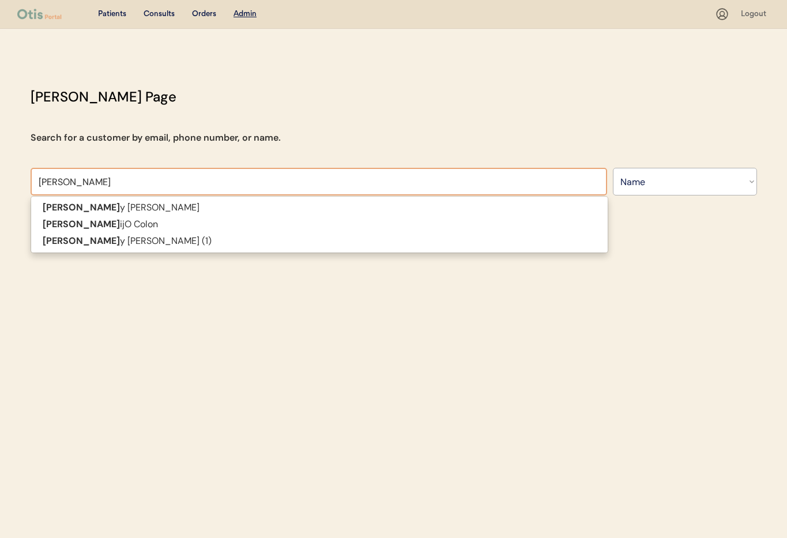
type input "bobby"
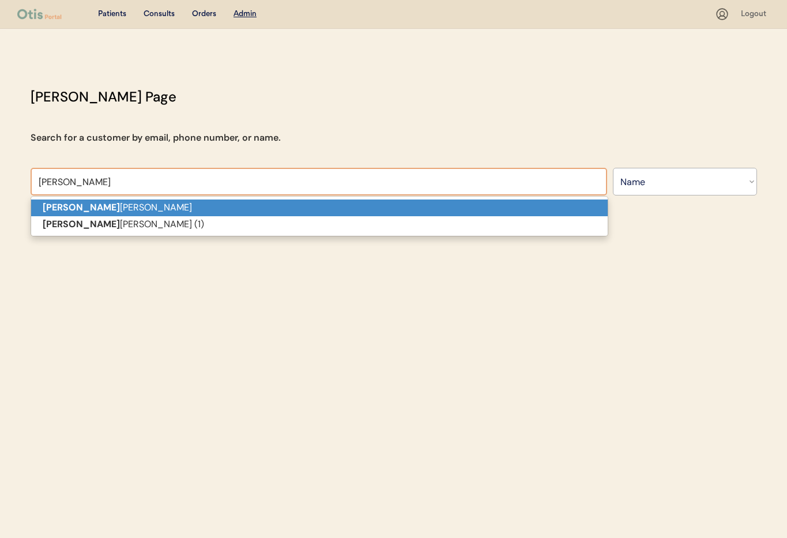
click at [87, 205] on p "Bobby Norman" at bounding box center [319, 207] width 576 height 17
type input "[PERSON_NAME]"
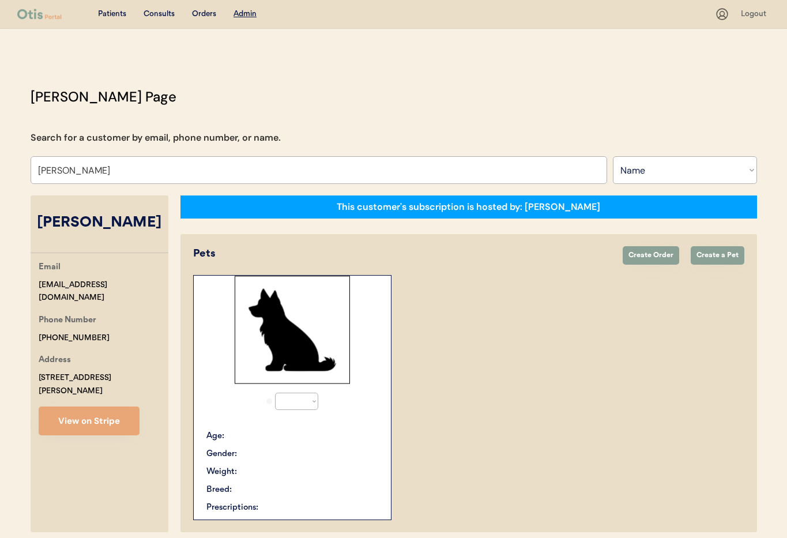
select select "true"
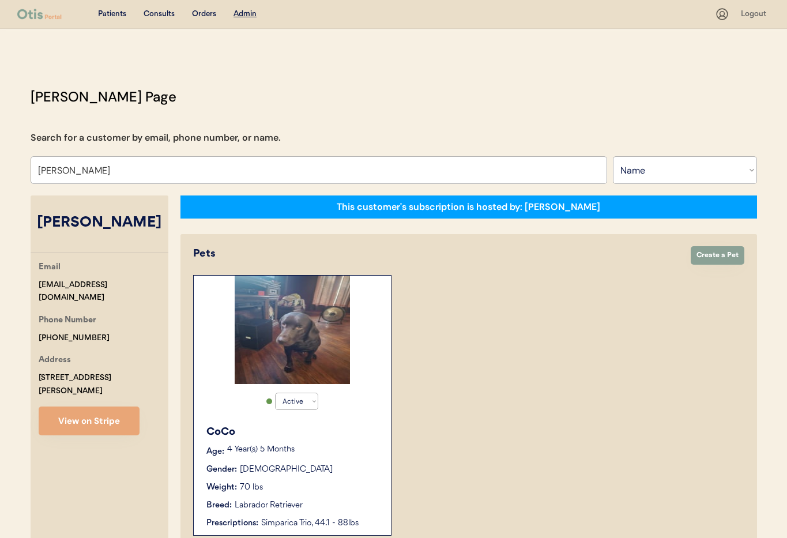
type input "[PERSON_NAME]"
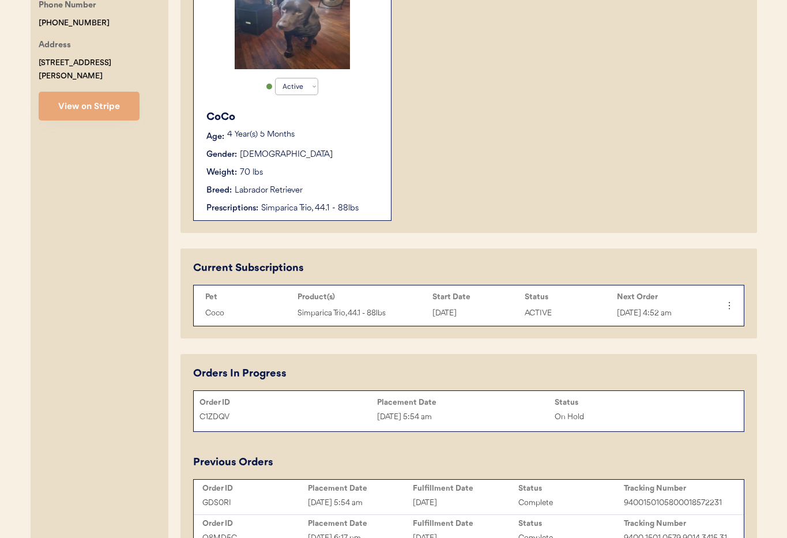
scroll to position [313, 0]
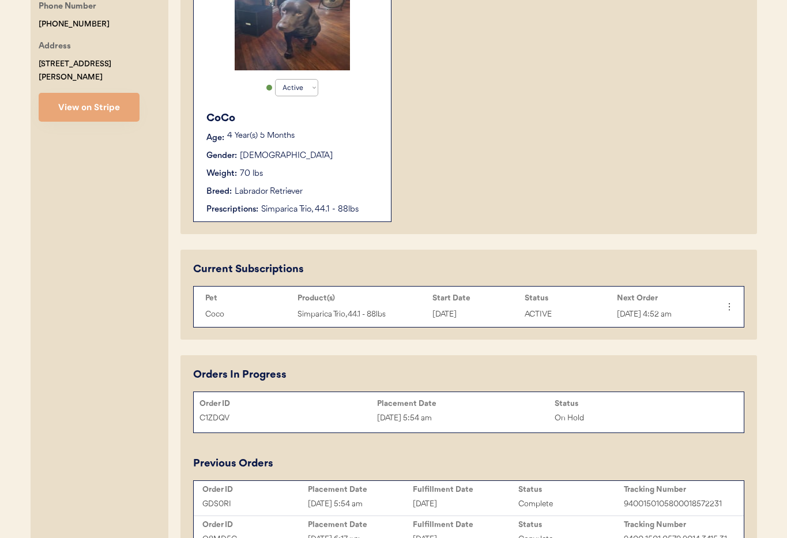
click at [346, 186] on div "Breed: Labrador Retriever" at bounding box center [292, 192] width 173 height 12
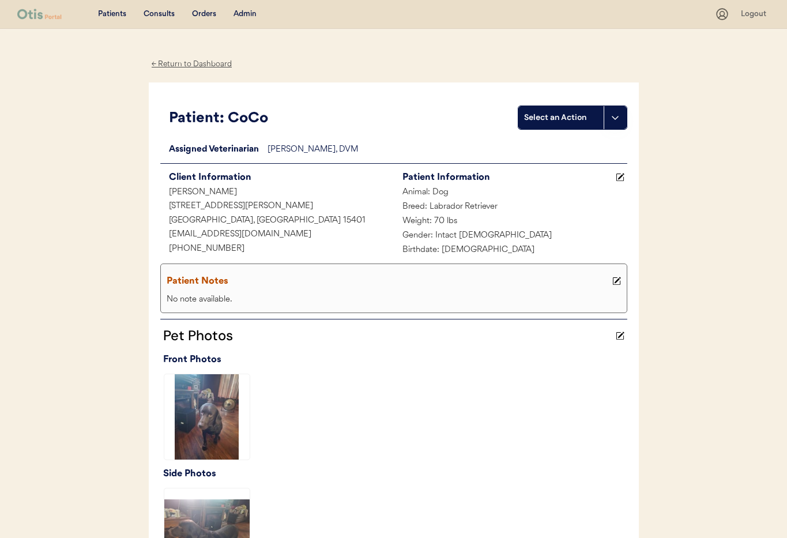
click at [201, 63] on div "← Return to Dashboard" at bounding box center [192, 64] width 86 height 13
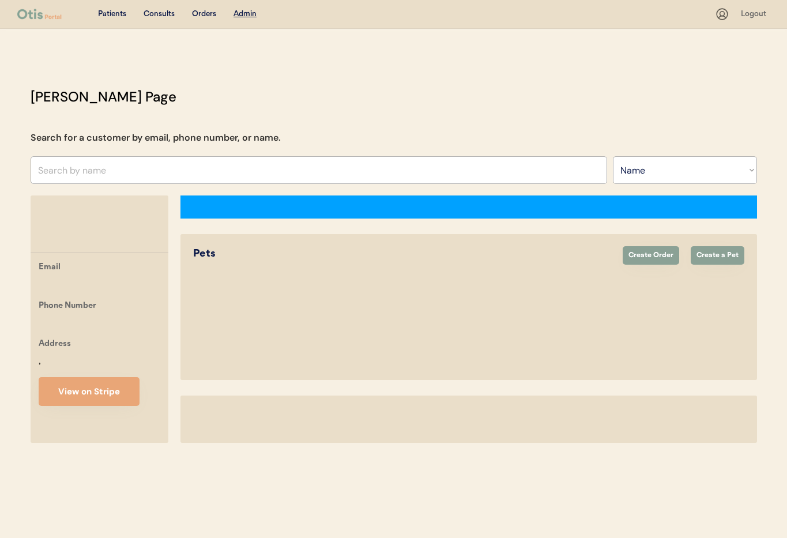
select select ""Name""
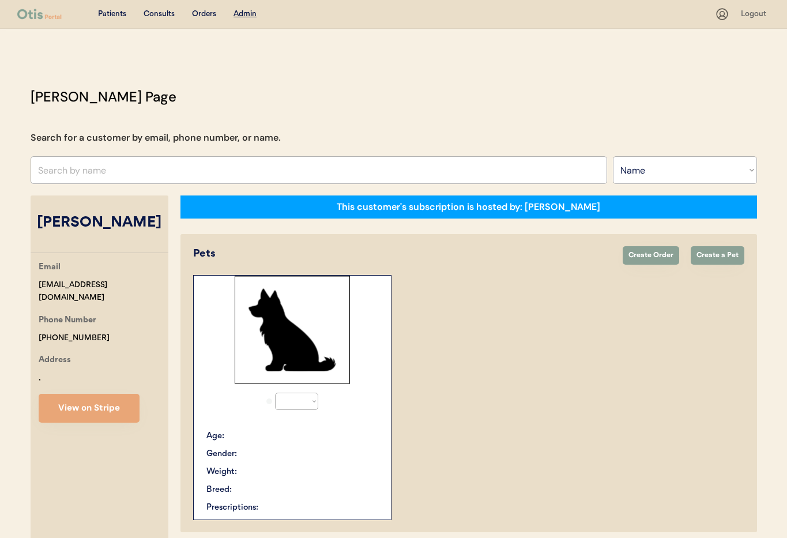
select select "true"
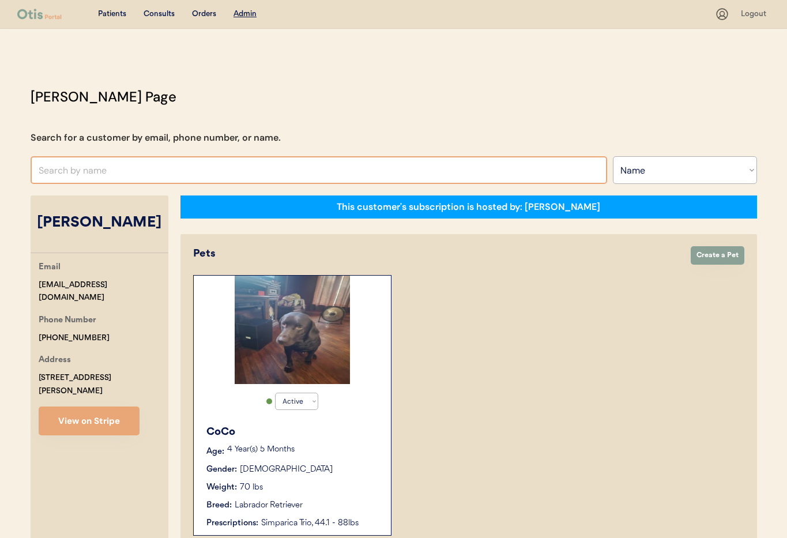
click at [119, 171] on input "text" at bounding box center [319, 170] width 576 height 28
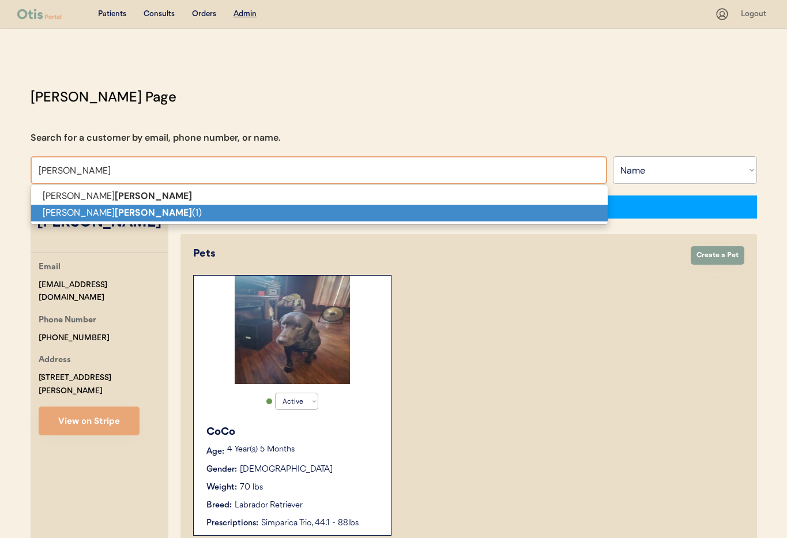
click at [122, 214] on p "[PERSON_NAME] (1)" at bounding box center [319, 213] width 576 height 17
type input "[PERSON_NAME] (1)"
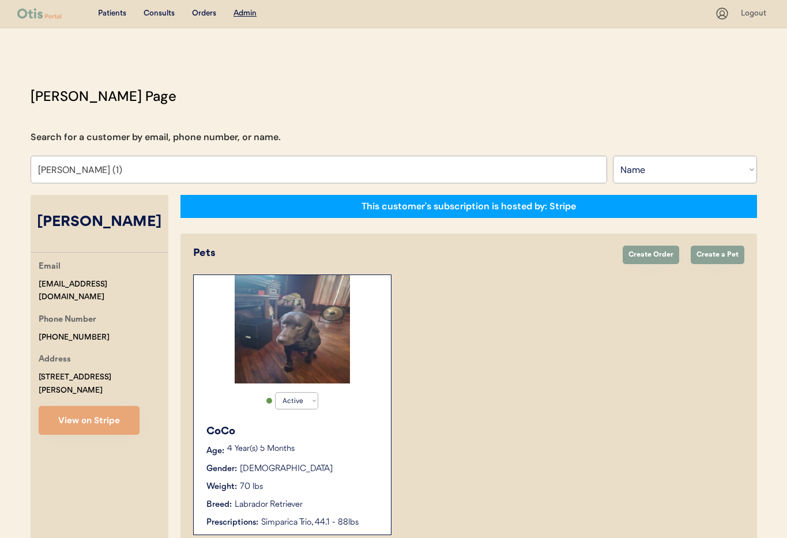
select select "true"
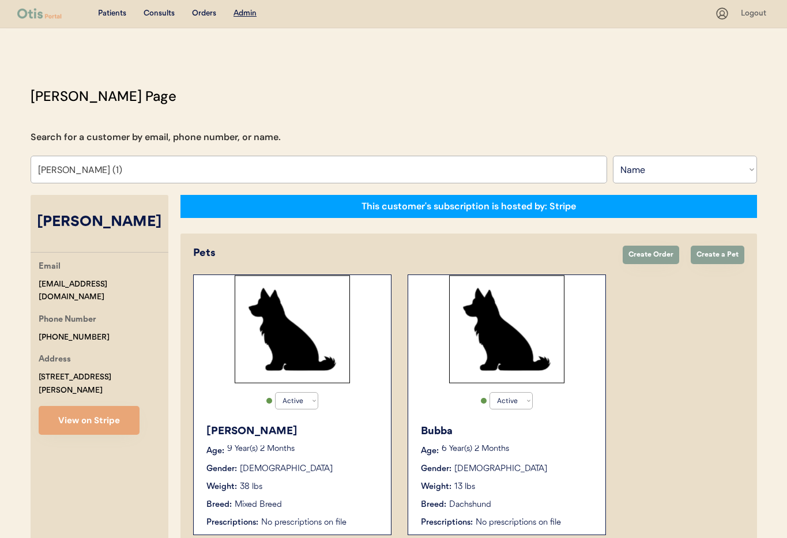
type input "[PERSON_NAME] (1)"
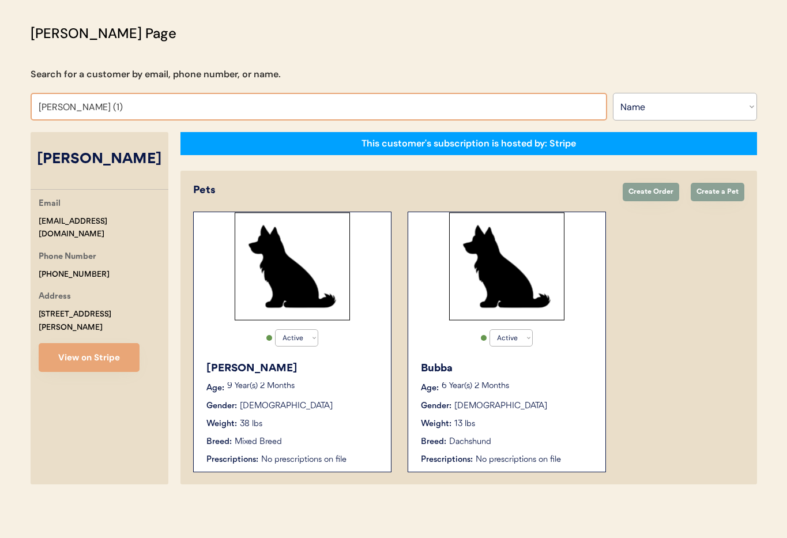
click at [328, 391] on div "9 Year(s) 2 Months" at bounding box center [303, 388] width 152 height 12
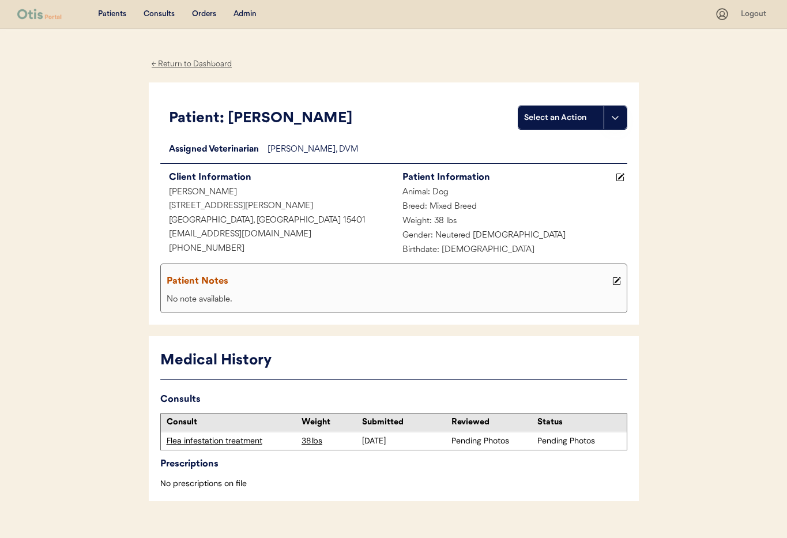
click at [177, 65] on div "← Return to Dashboard" at bounding box center [192, 64] width 86 height 13
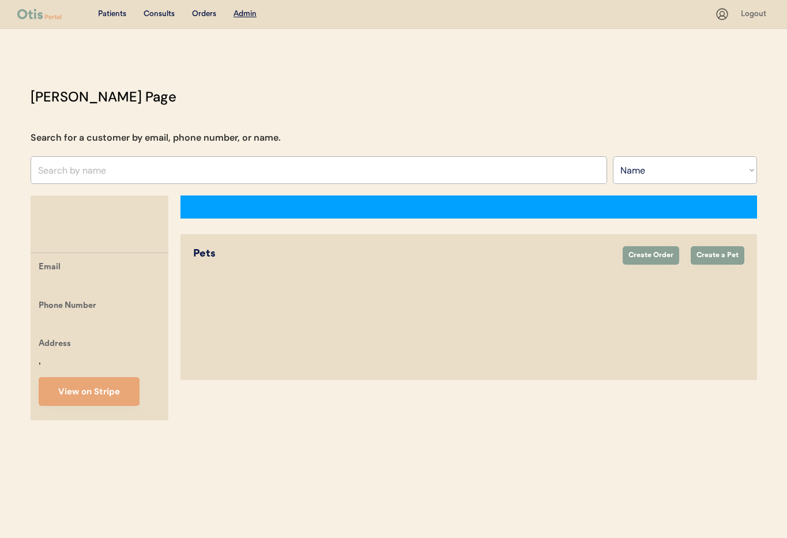
select select ""Name""
select select "true"
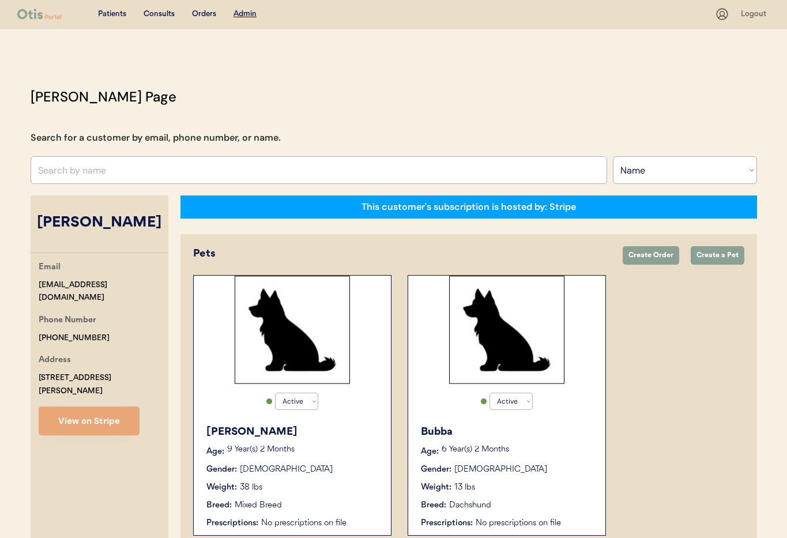
click at [513, 430] on div "Bubba" at bounding box center [507, 432] width 173 height 16
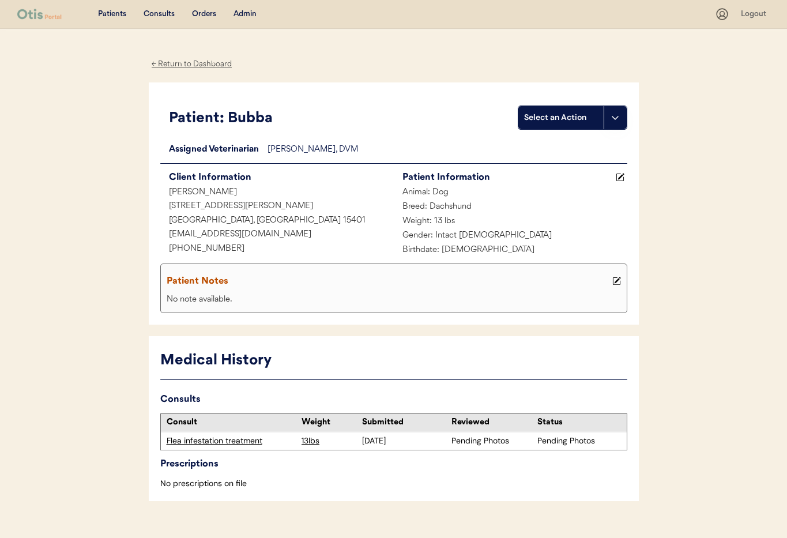
click at [202, 62] on div "← Return to Dashboard" at bounding box center [192, 64] width 86 height 13
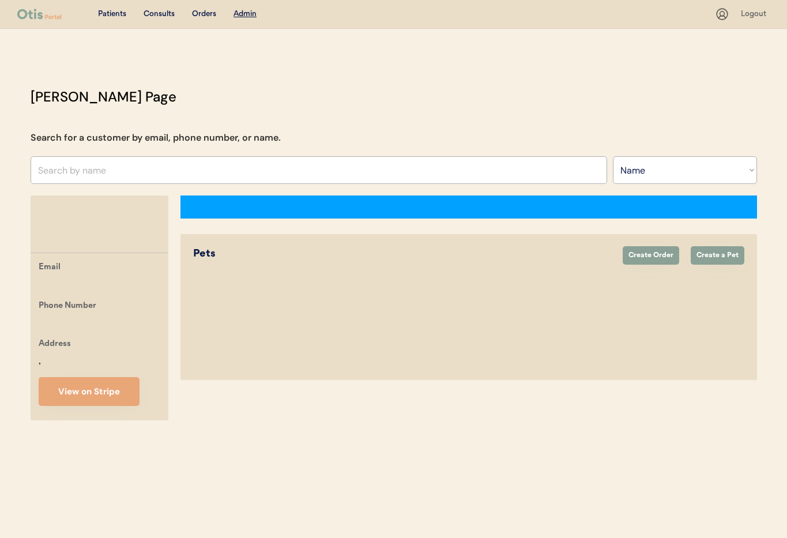
select select ""Name""
select select "true"
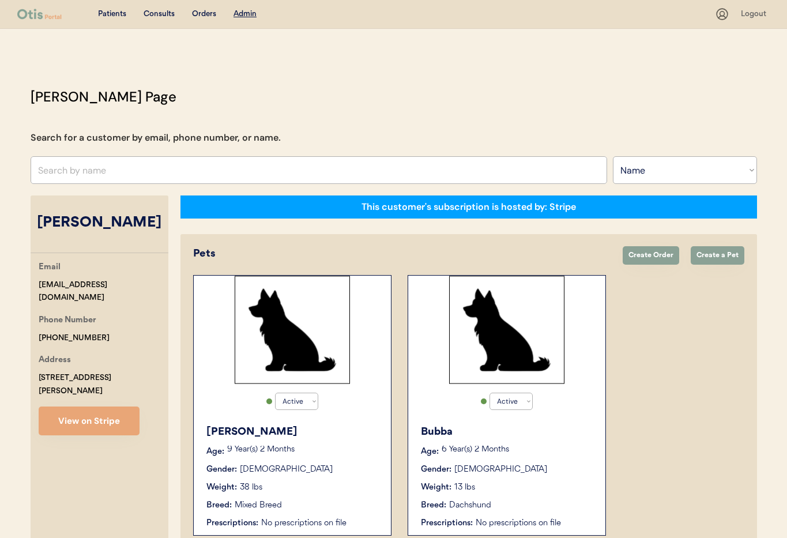
scroll to position [63, 0]
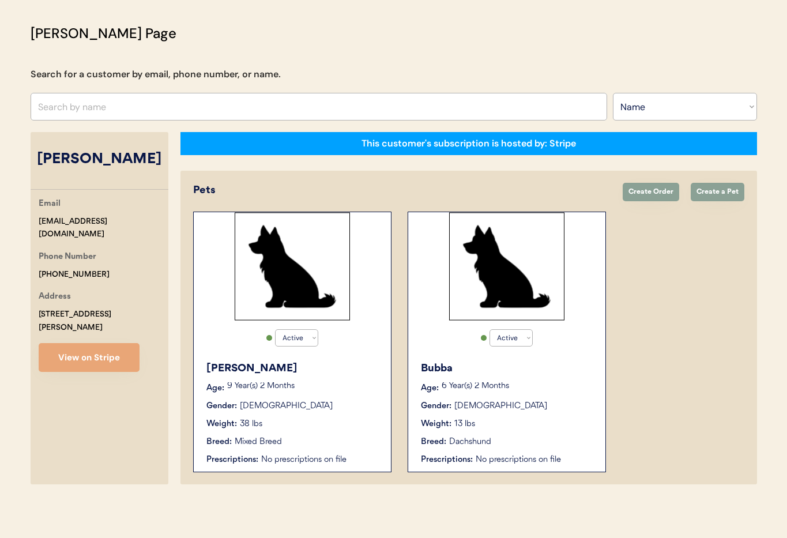
click at [562, 411] on div "Gender: Male" at bounding box center [507, 406] width 173 height 12
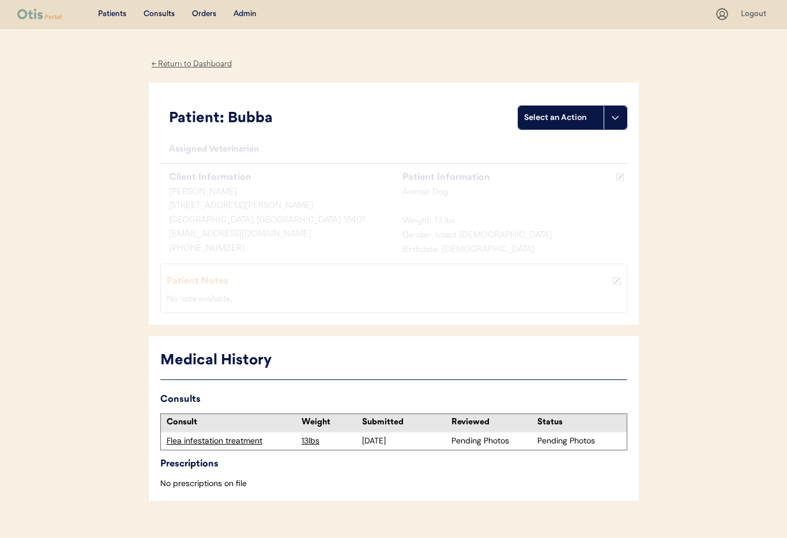
scroll to position [6, 0]
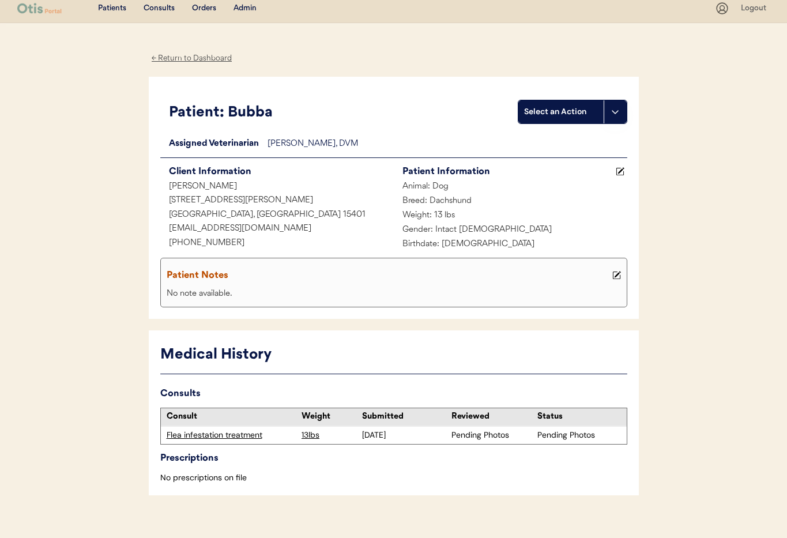
click at [207, 55] on div "← Return to Dashboard" at bounding box center [192, 58] width 86 height 13
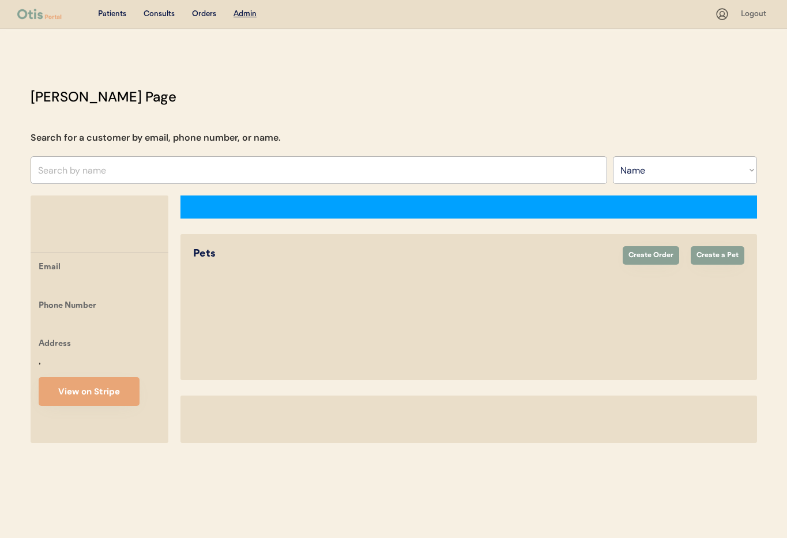
select select ""Name""
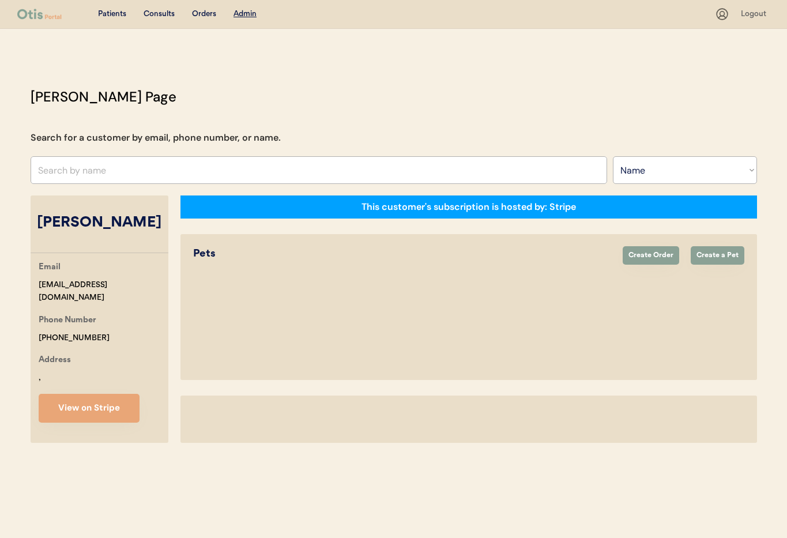
select select "true"
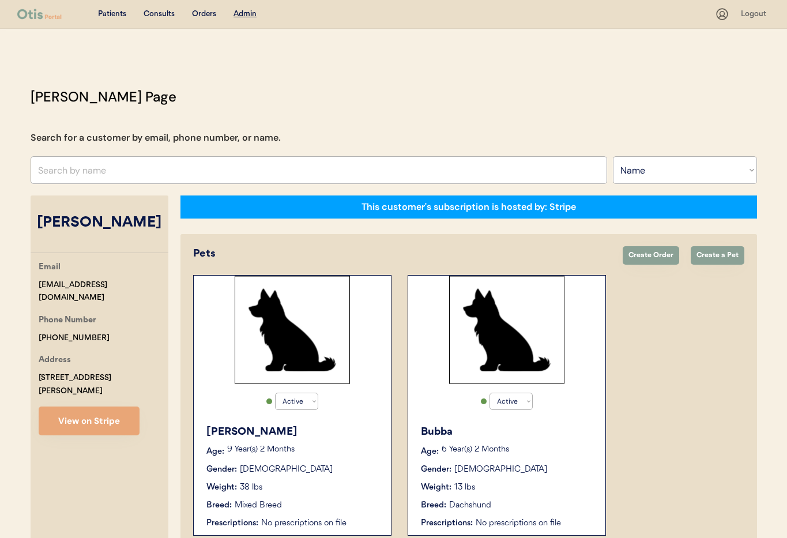
click at [309, 440] on div "Crosby Age: 9 Year(s) 2 Months Gender: Male Weight: 38 lbs Breed: Mixed Breed P…" at bounding box center [292, 476] width 186 height 116
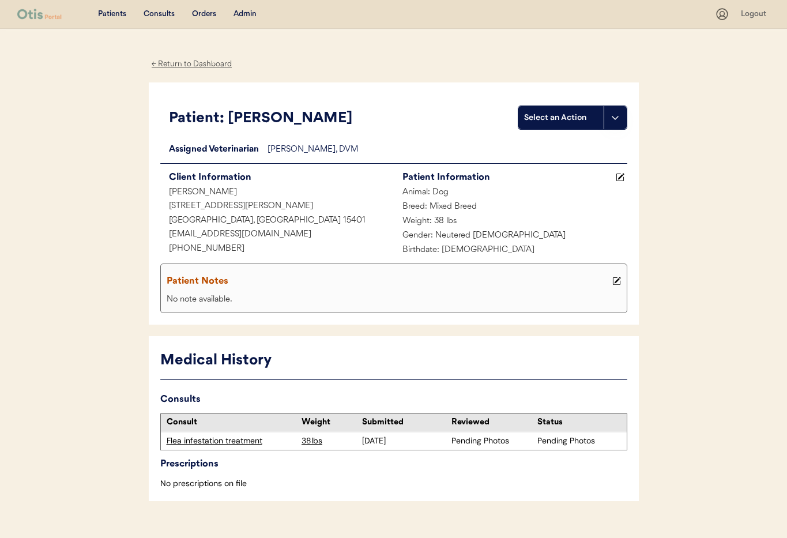
click at [194, 63] on div "← Return to Dashboard" at bounding box center [192, 64] width 86 height 13
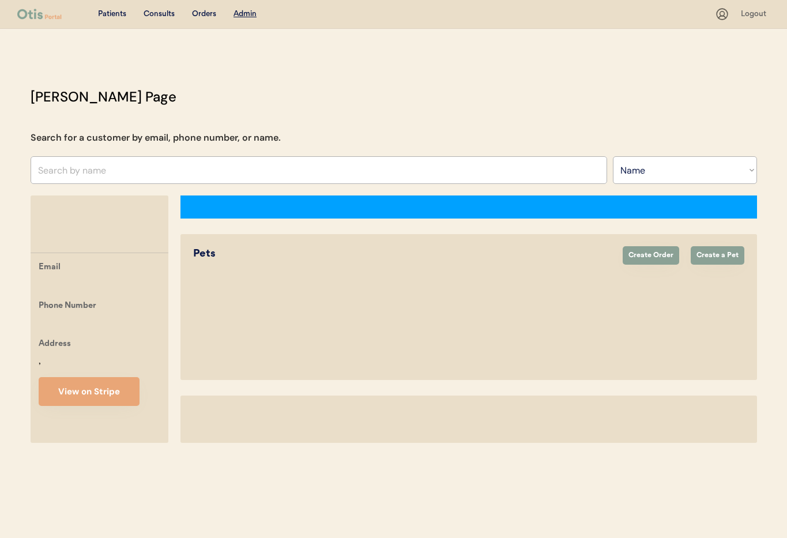
select select ""Name""
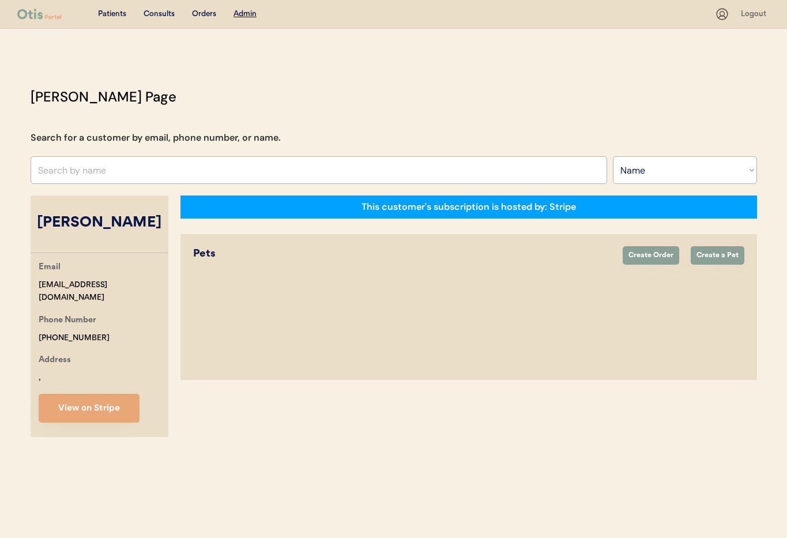
select select "true"
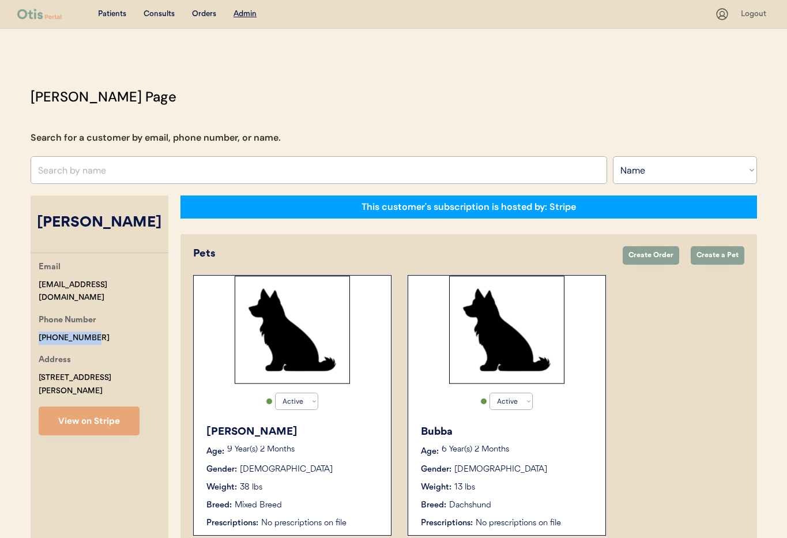
drag, startPoint x: 93, startPoint y: 324, endPoint x: 46, endPoint y: 320, distance: 47.5
click at [21, 319] on div "[PERSON_NAME] Page Search for a customer by email, phone number, or name. Searc…" at bounding box center [393, 319] width 749 height 467
copy div "+17243665978"
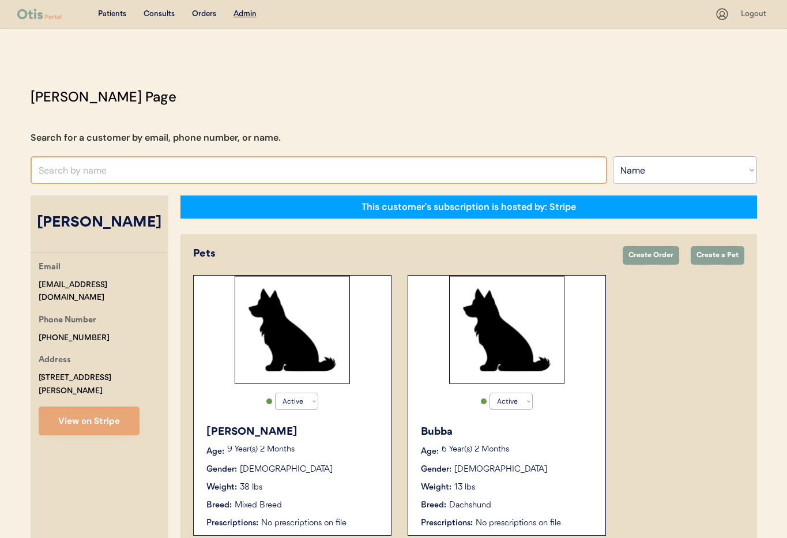
click at [112, 164] on input "text" at bounding box center [319, 170] width 576 height 28
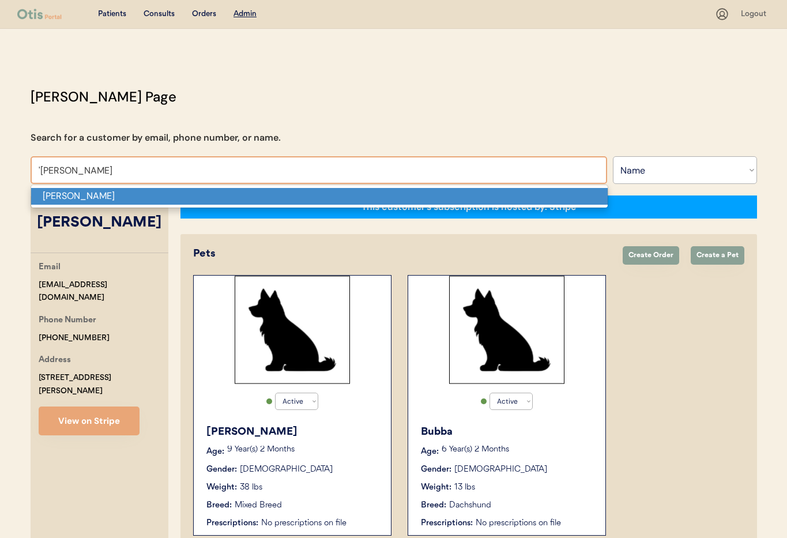
click at [134, 194] on p "Stephany Dungan" at bounding box center [319, 196] width 576 height 17
type input "Stephany Dungan"
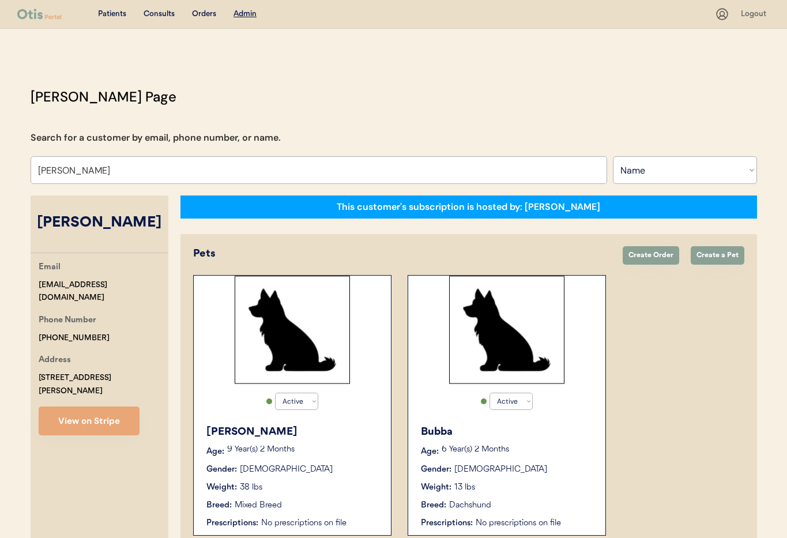
select select "true"
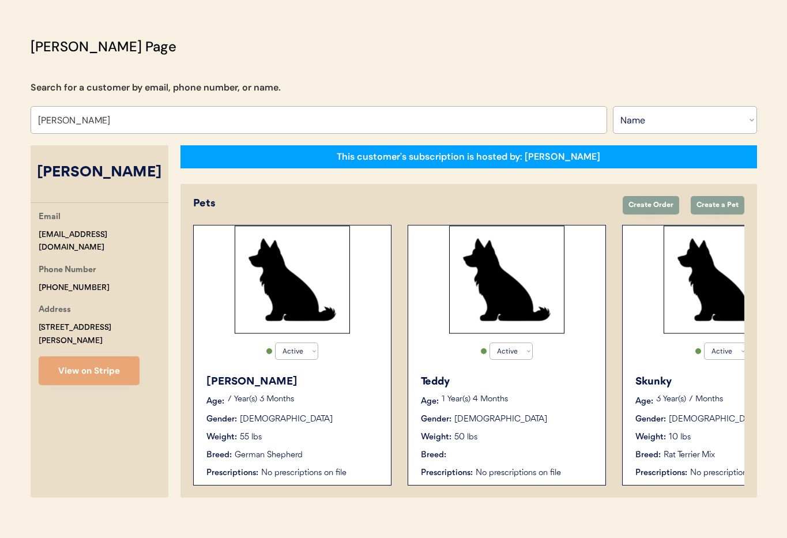
scroll to position [45, 0]
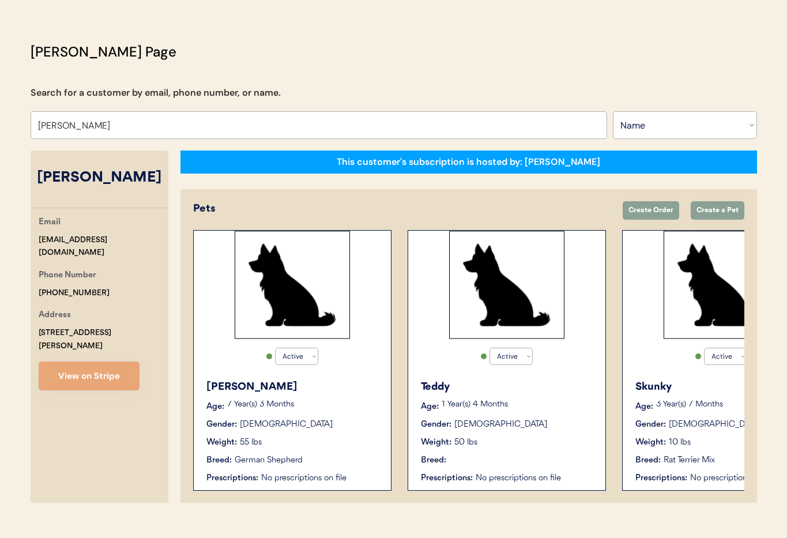
type input "Stephany Dungan"
click at [282, 188] on div "This customer's subscription is hosted by: Otis Pets Create Order Create a Pet …" at bounding box center [468, 326] width 576 height 352
click at [353, 407] on p "7 Year(s) 3 Months" at bounding box center [303, 404] width 152 height 8
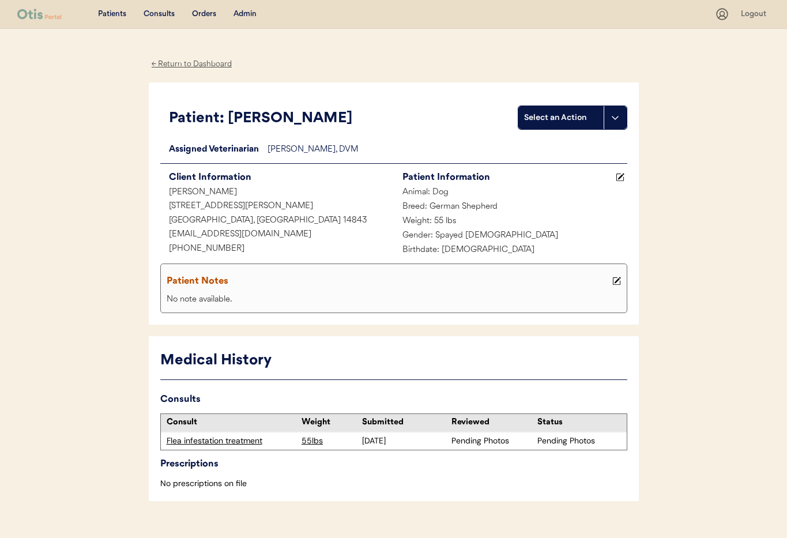
drag, startPoint x: 185, startPoint y: 63, endPoint x: 190, endPoint y: 70, distance: 8.3
click at [185, 63] on div "← Return to Dashboard" at bounding box center [192, 64] width 86 height 13
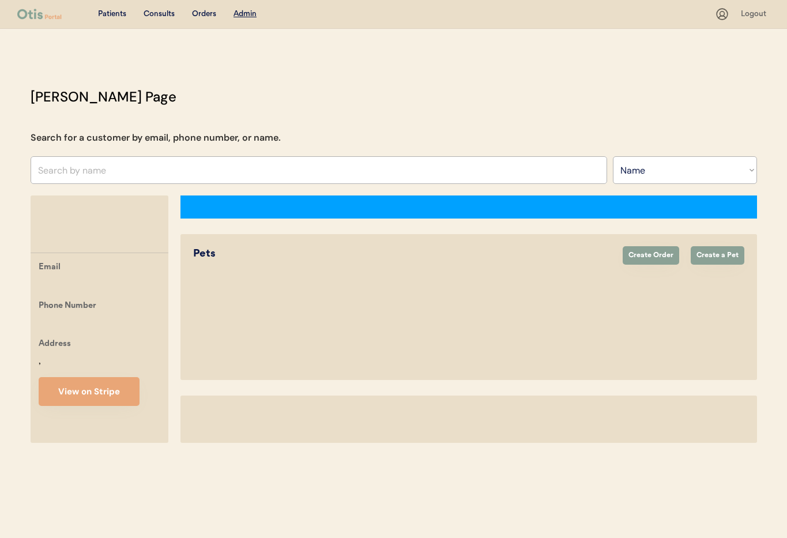
select select ""Name""
select select "true"
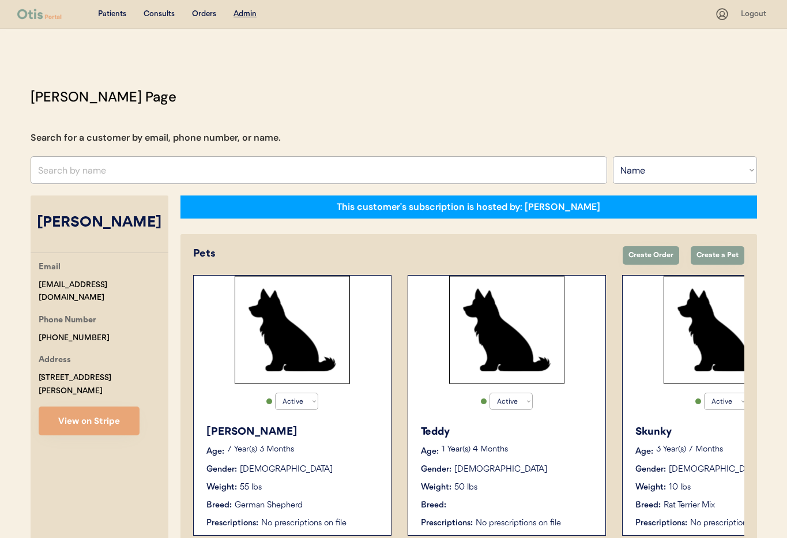
click at [516, 483] on div "Weight: 50 lbs" at bounding box center [507, 487] width 173 height 12
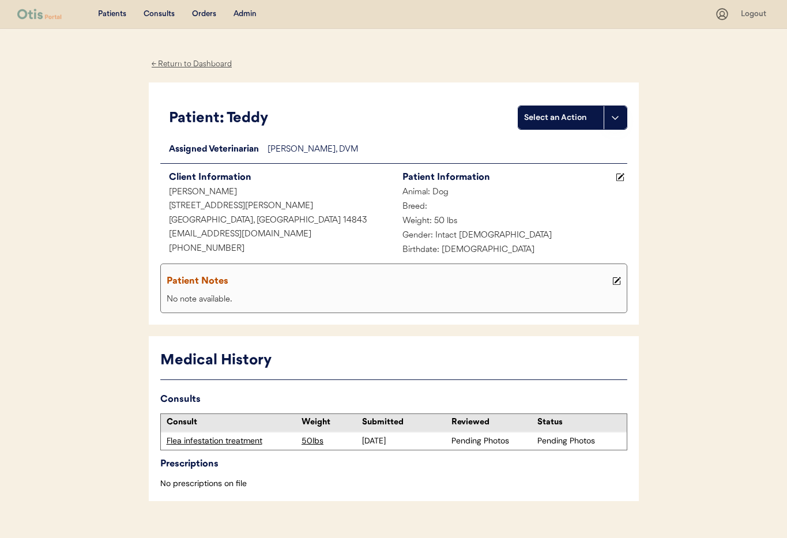
click at [186, 65] on div "← Return to Dashboard" at bounding box center [192, 64] width 86 height 13
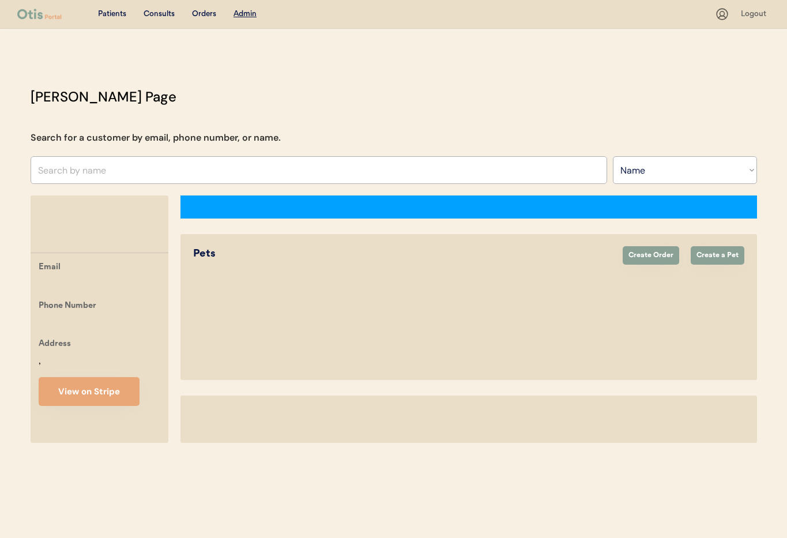
select select ""Name""
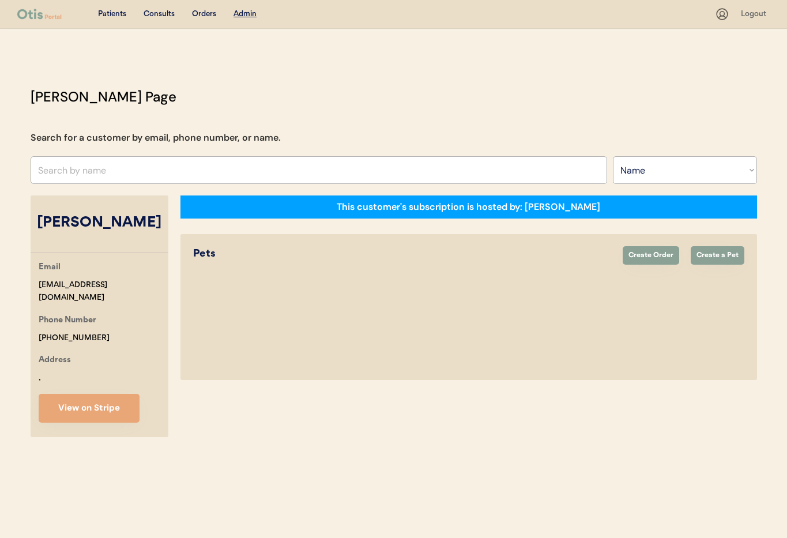
select select "true"
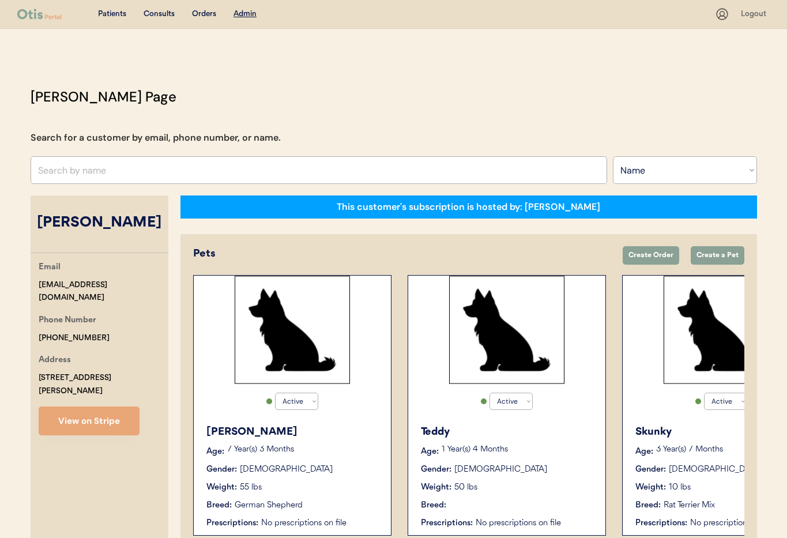
scroll to position [0, 92]
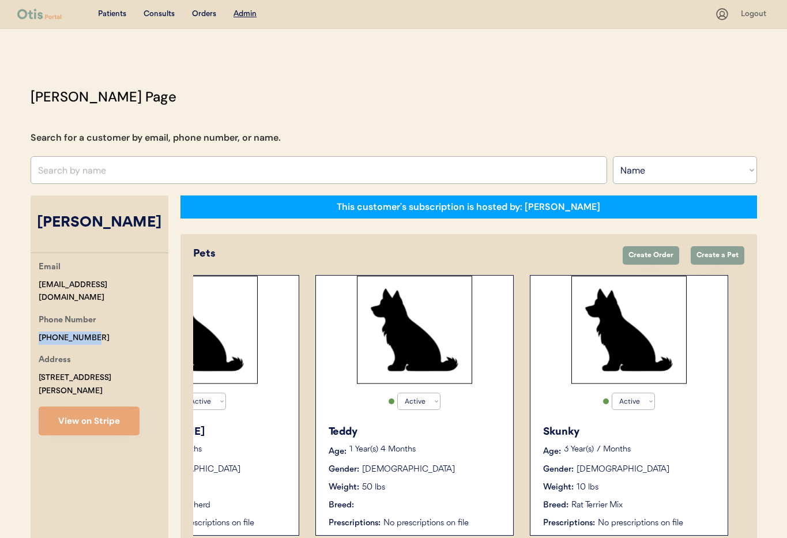
drag, startPoint x: 72, startPoint y: 323, endPoint x: 32, endPoint y: 320, distance: 40.4
click at [28, 320] on div "[PERSON_NAME] Page Search for a customer by email, phone number, or name. Searc…" at bounding box center [393, 319] width 749 height 467
copy div "[PHONE_NUMBER]"
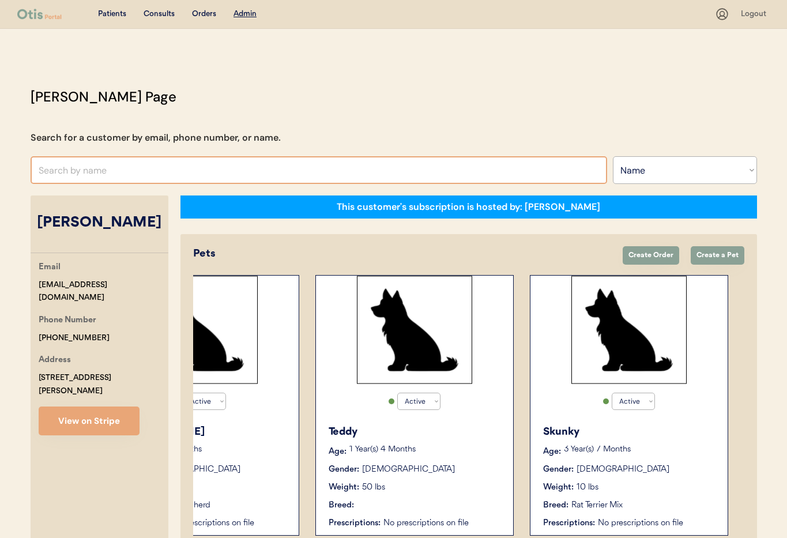
click at [161, 165] on input "text" at bounding box center [319, 170] width 576 height 28
type input "Tameka"
type input "[PERSON_NAME]"
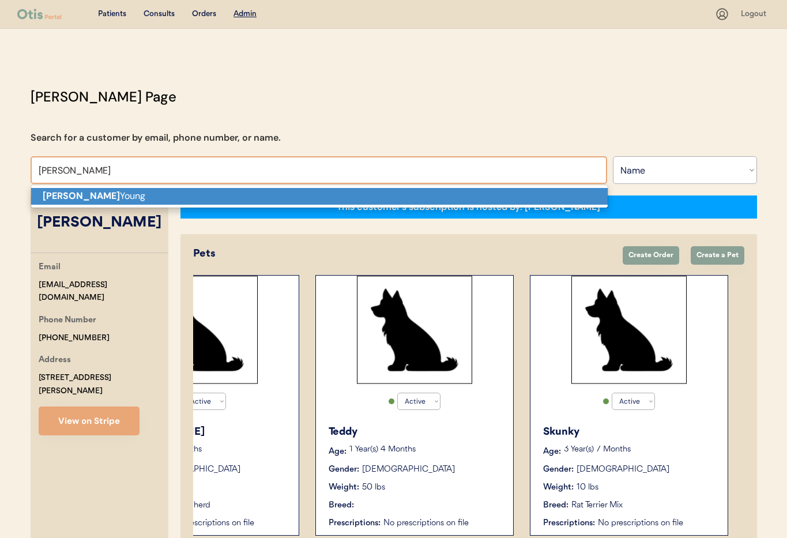
click at [177, 191] on p "Tameka Young" at bounding box center [319, 196] width 576 height 17
type input "[PERSON_NAME]"
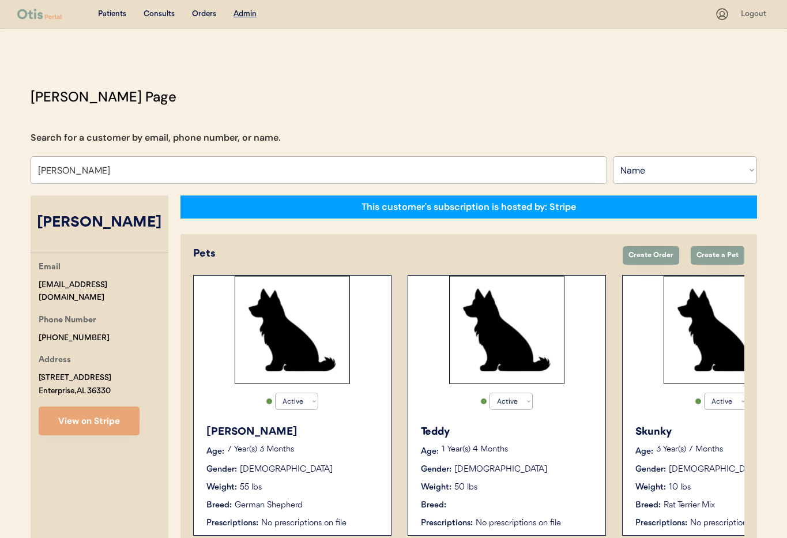
select select "false"
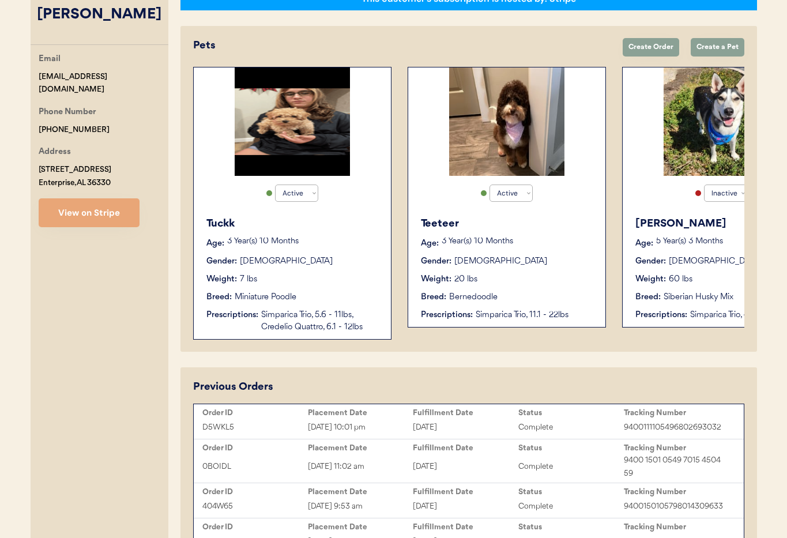
type input "[PERSON_NAME]"
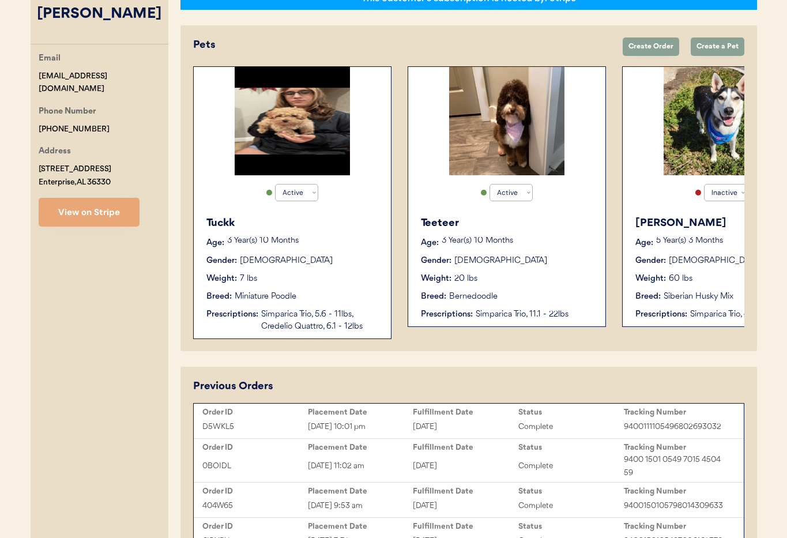
click at [337, 242] on p "3 Year(s) 10 Months" at bounding box center [303, 241] width 152 height 8
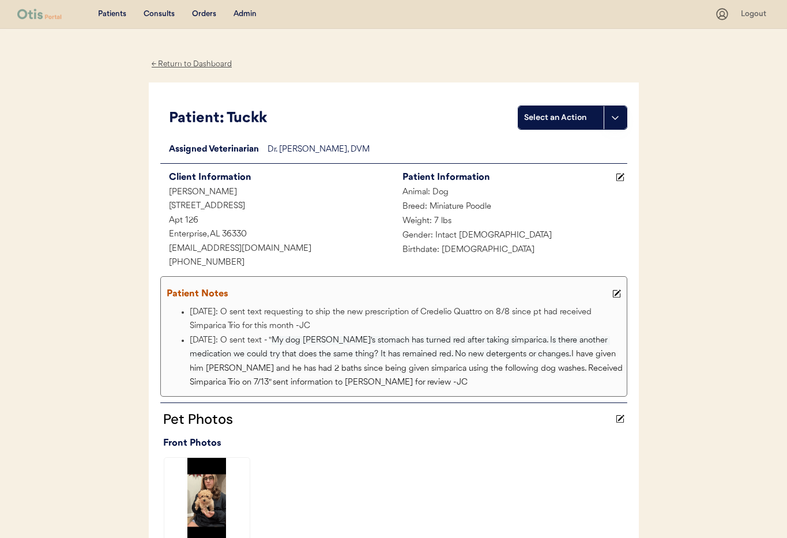
click at [185, 65] on div "← Return to Dashboard" at bounding box center [192, 64] width 86 height 13
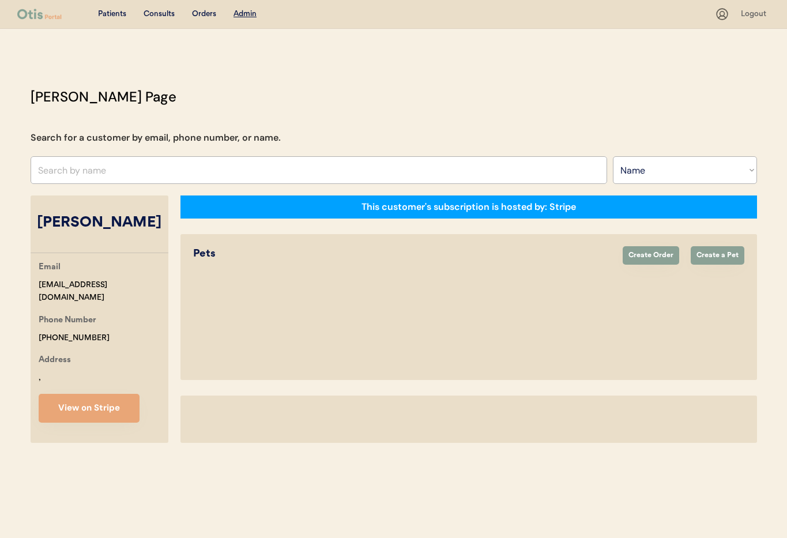
select select ""Name""
select select "true"
select select "false"
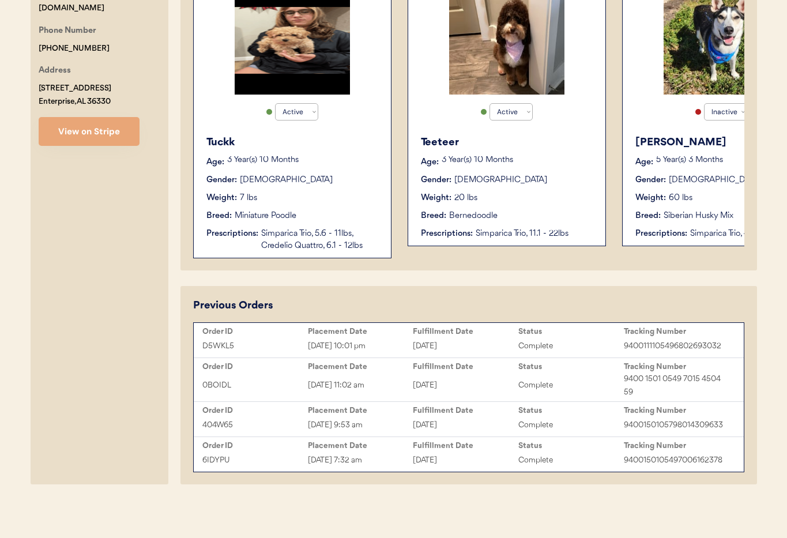
scroll to position [44, 0]
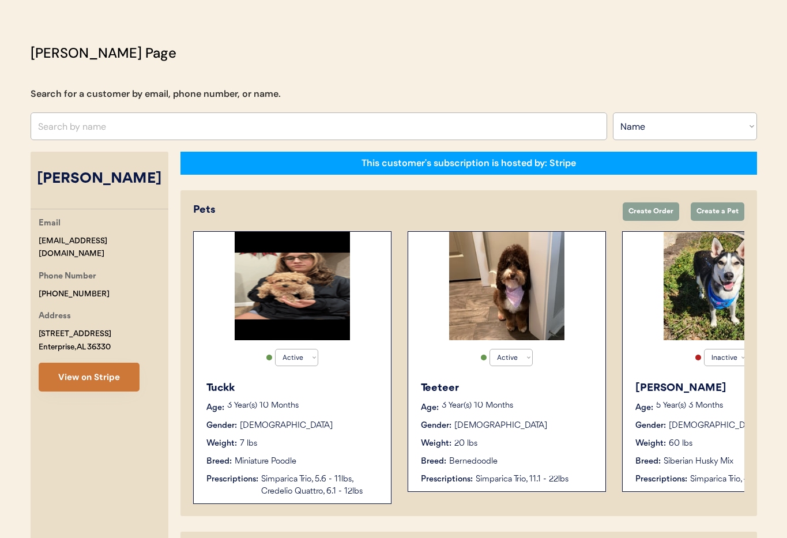
click at [78, 375] on button "View on Stripe" at bounding box center [89, 376] width 101 height 29
click at [294, 429] on div "Gender: Male" at bounding box center [292, 425] width 173 height 12
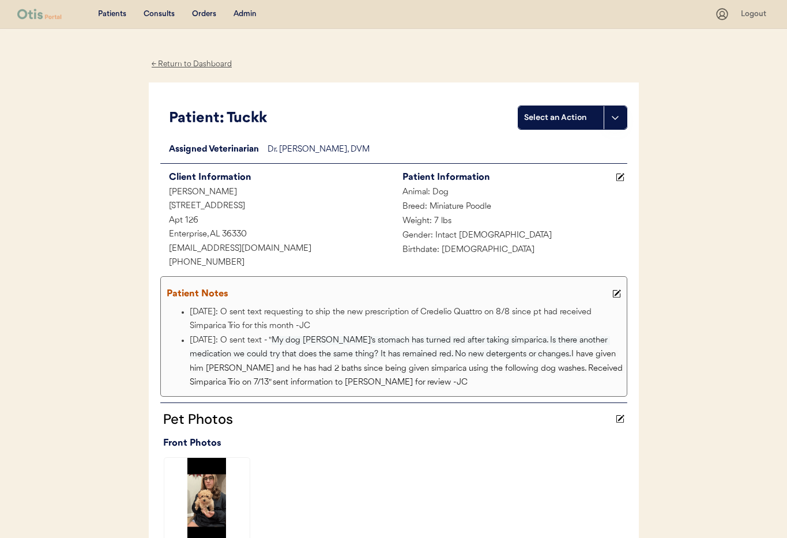
click at [243, 13] on div "Admin" at bounding box center [244, 15] width 23 height 12
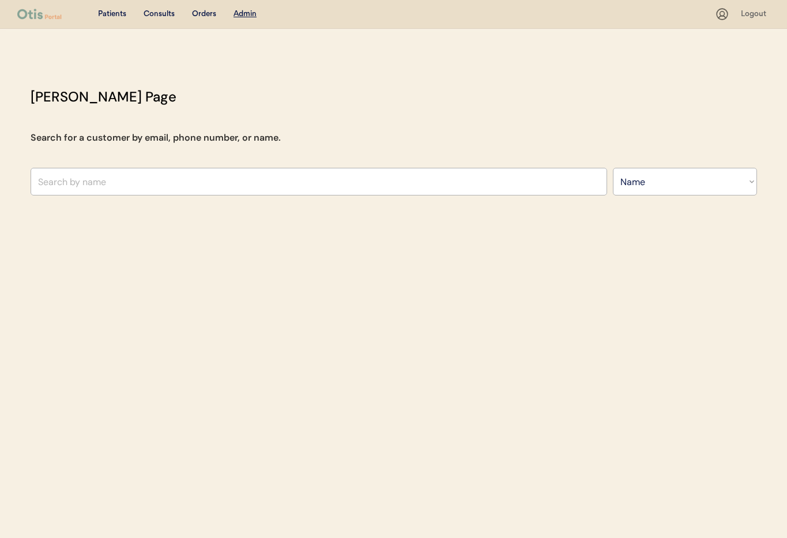
select select ""Name""
click at [271, 179] on input "text" at bounding box center [319, 182] width 576 height 28
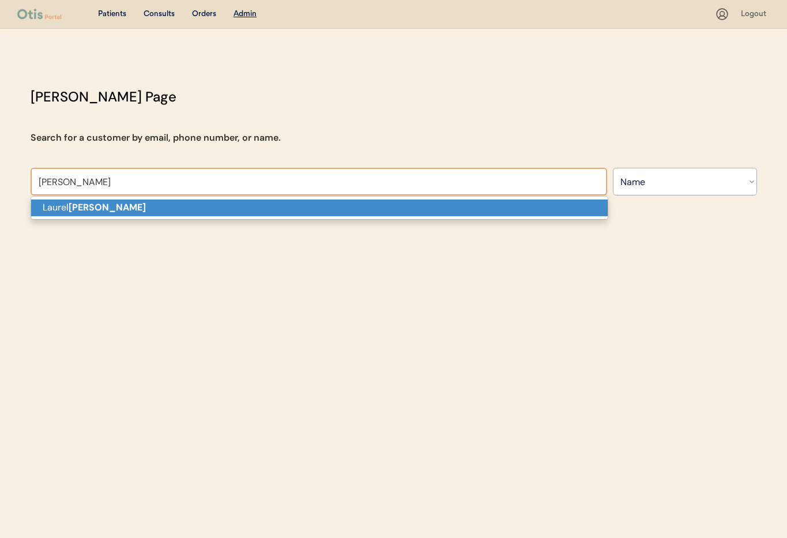
click at [256, 206] on p "[PERSON_NAME]" at bounding box center [319, 207] width 576 height 17
type input "[PERSON_NAME]"
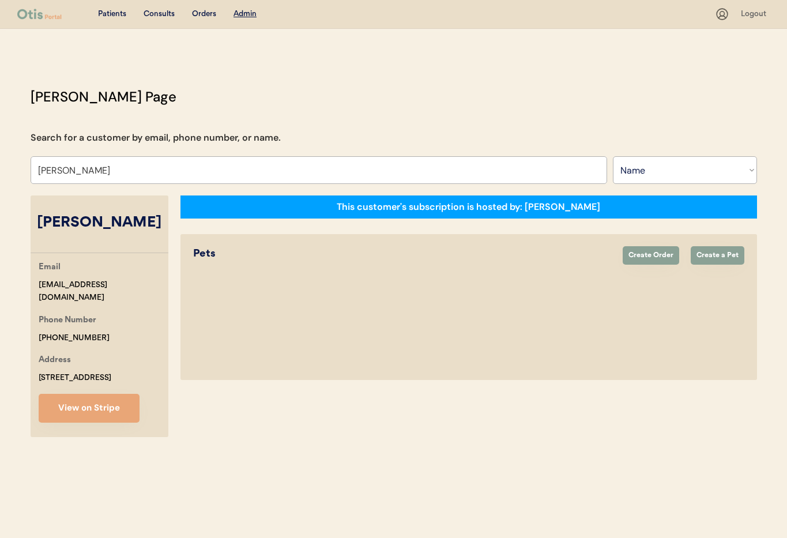
select select "true"
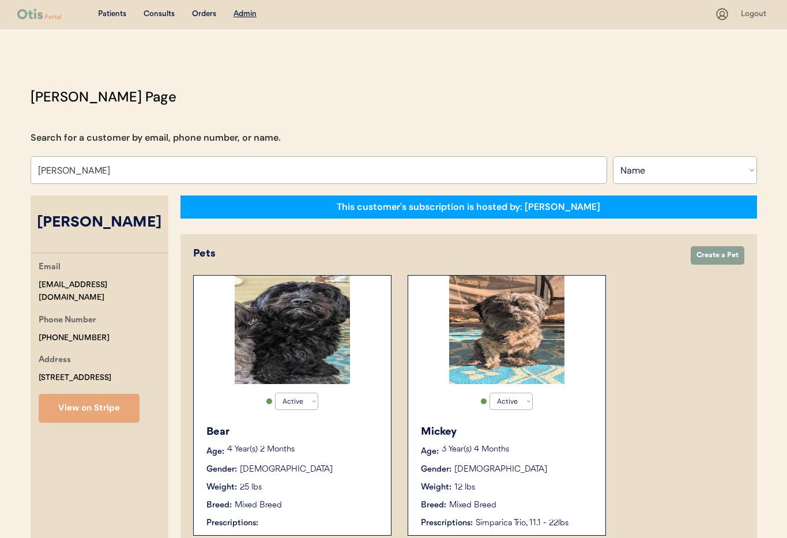
type input "[PERSON_NAME]"
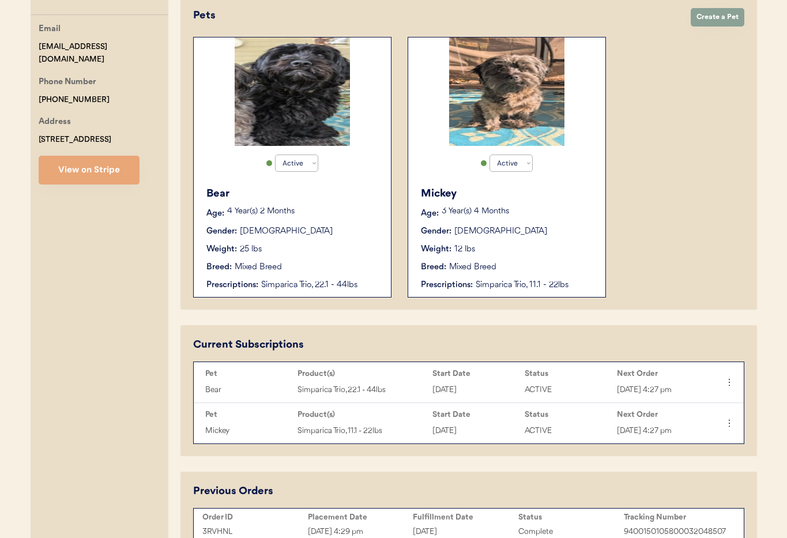
scroll to position [243, 0]
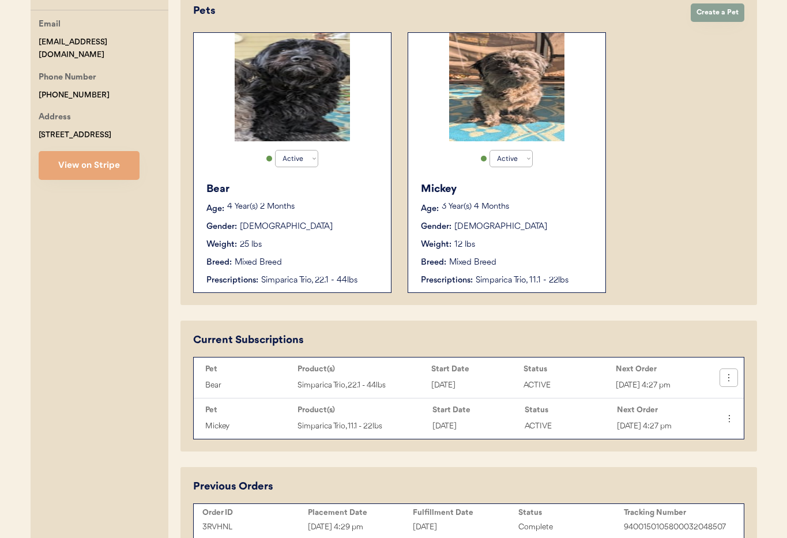
click at [727, 379] on icon at bounding box center [729, 378] width 12 height 12
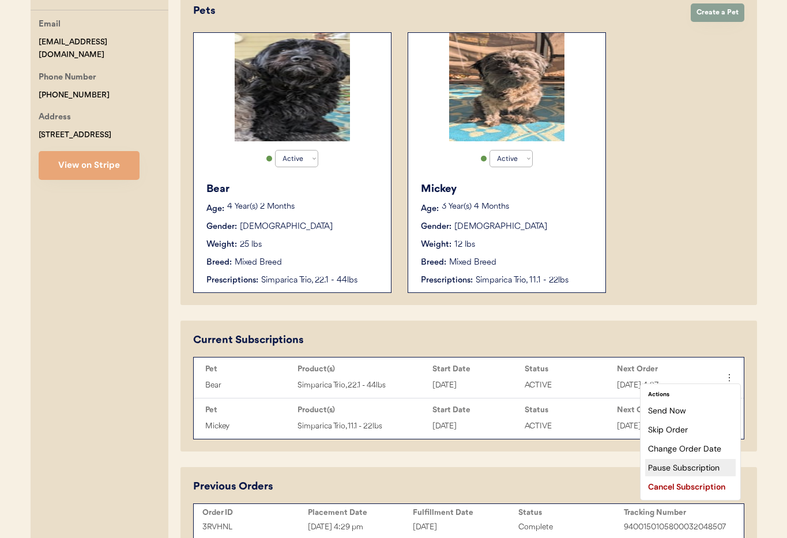
click at [686, 466] on div "Pause Subscription" at bounding box center [690, 467] width 90 height 17
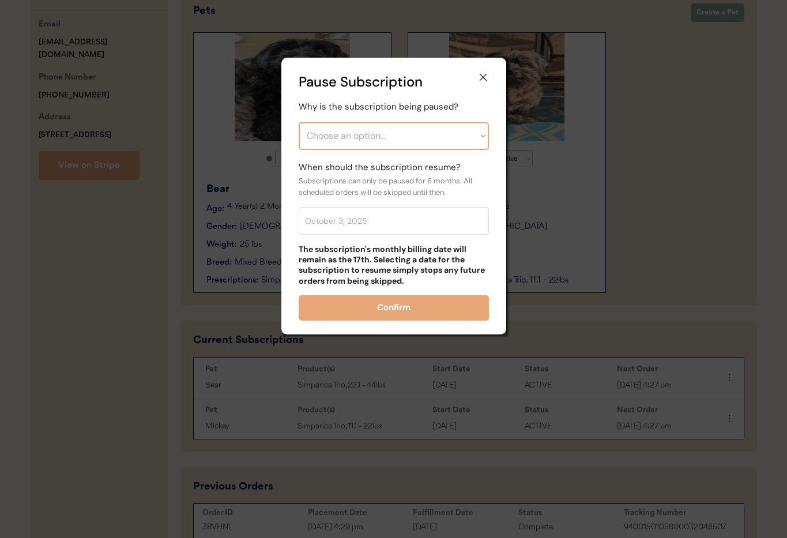
click at [381, 139] on select "Choose an option... Financial reasons / too expensive Has enough medication / s…" at bounding box center [393, 136] width 190 height 28
select select ""financial_reasons___too_expensive""
click at [298, 122] on select "Choose an option... Financial reasons / too expensive Has enough medication / s…" at bounding box center [393, 136] width 190 height 28
click at [339, 222] on input "text" at bounding box center [393, 221] width 190 height 28
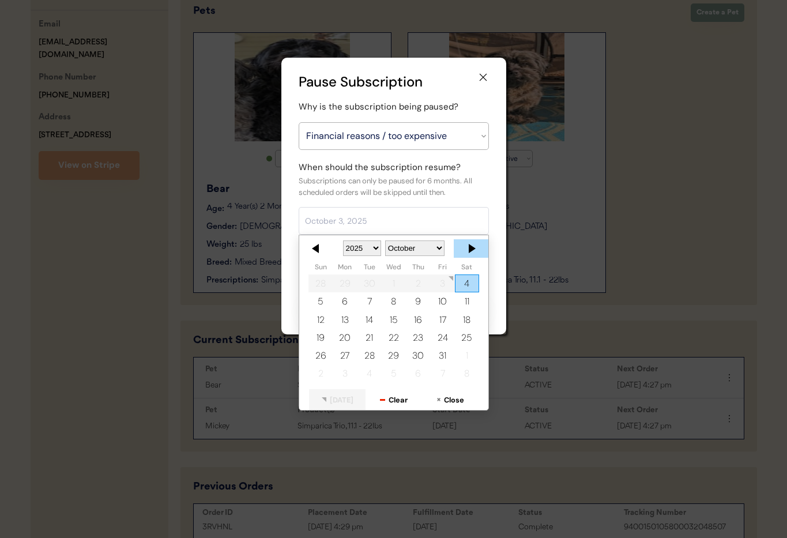
click at [464, 247] on div at bounding box center [470, 248] width 35 height 18
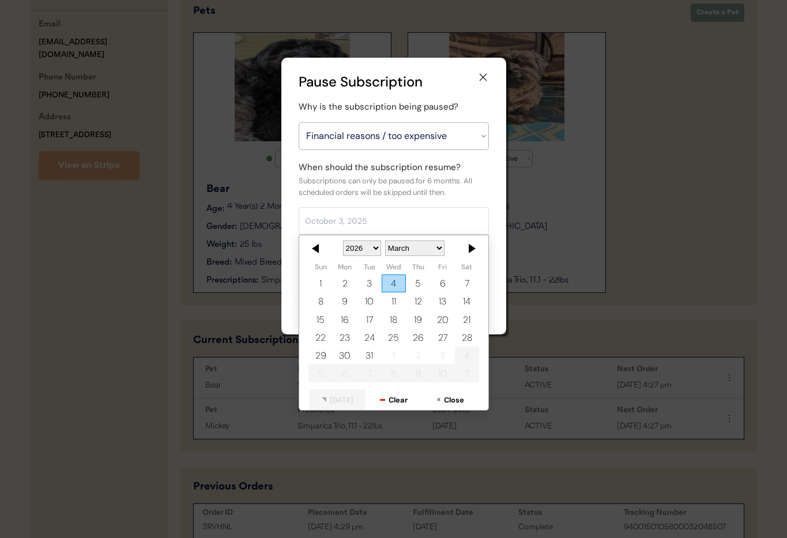
click at [368, 316] on div "17" at bounding box center [369, 320] width 24 height 18
type input "March 17, 2026"
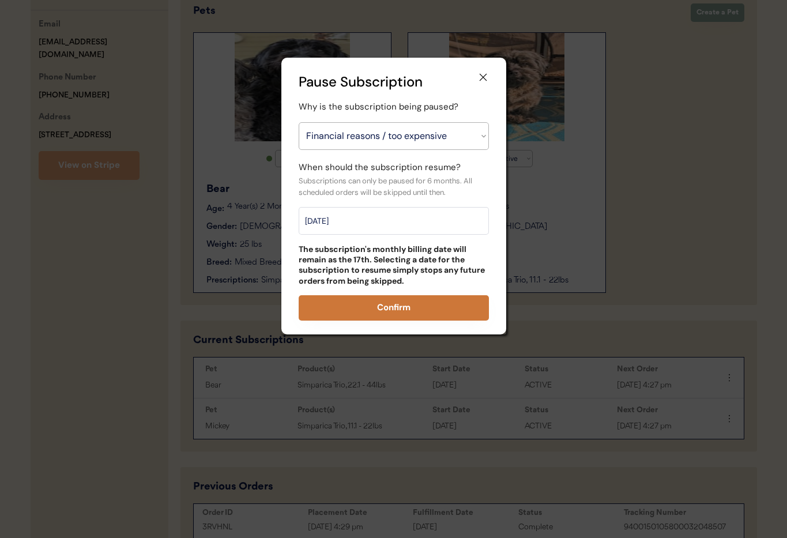
click at [402, 301] on button "Confirm" at bounding box center [393, 307] width 190 height 25
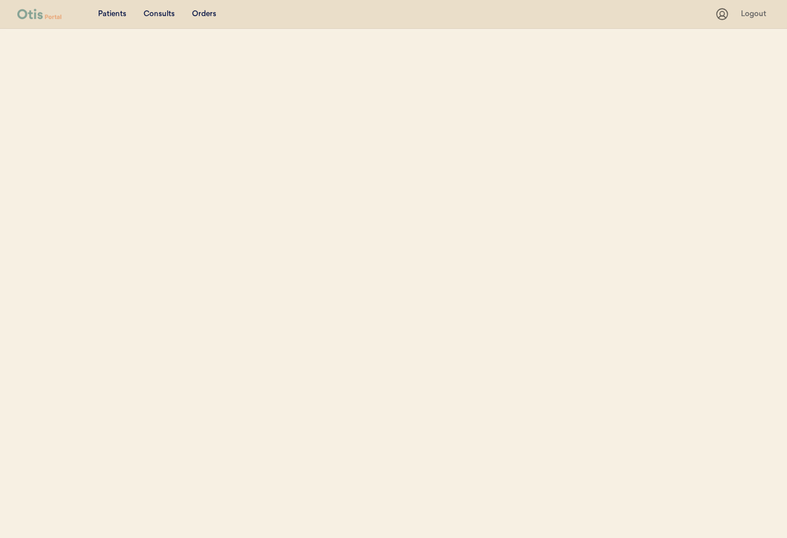
select select ""Name""
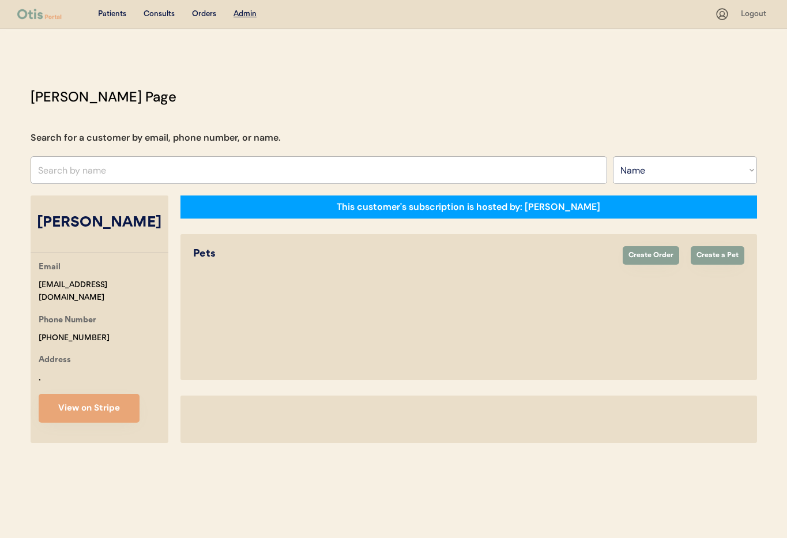
select select "true"
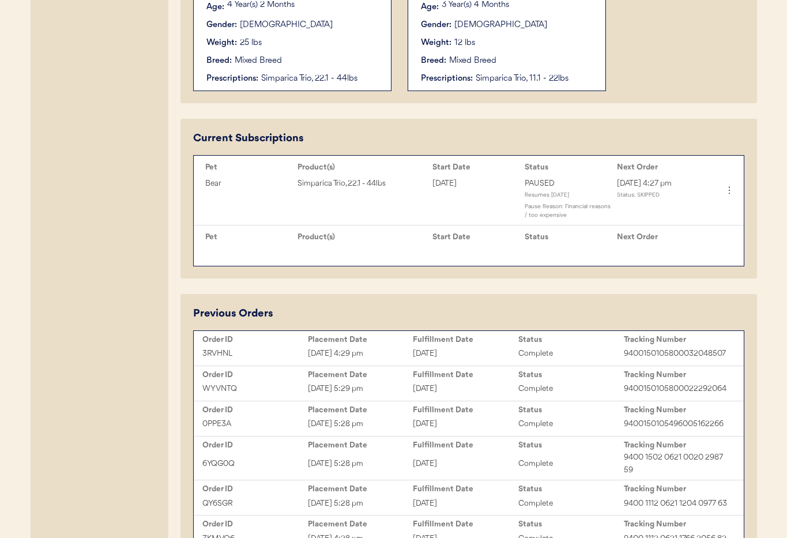
scroll to position [456, 0]
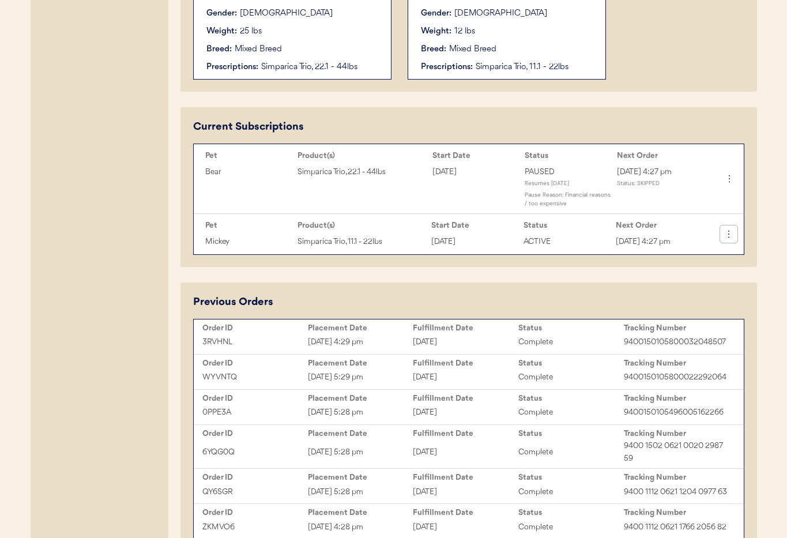
click at [728, 236] on icon at bounding box center [729, 234] width 12 height 12
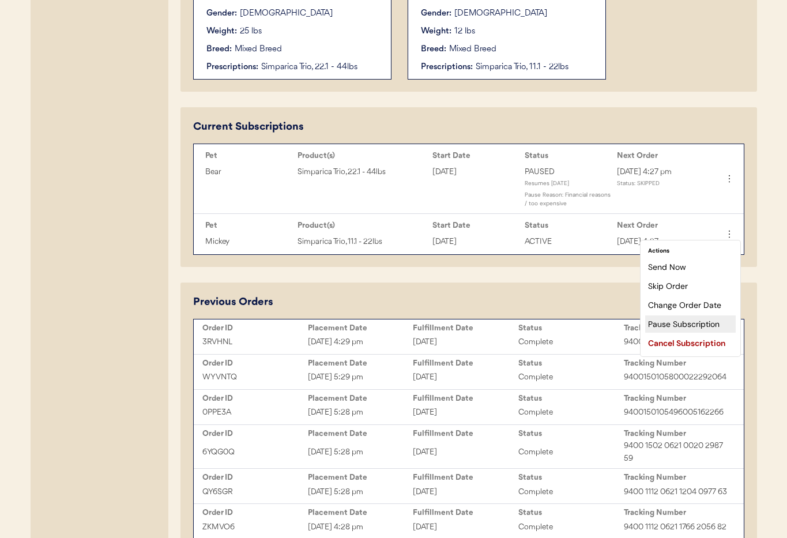
click at [683, 327] on div "Pause Subscription" at bounding box center [690, 323] width 90 height 17
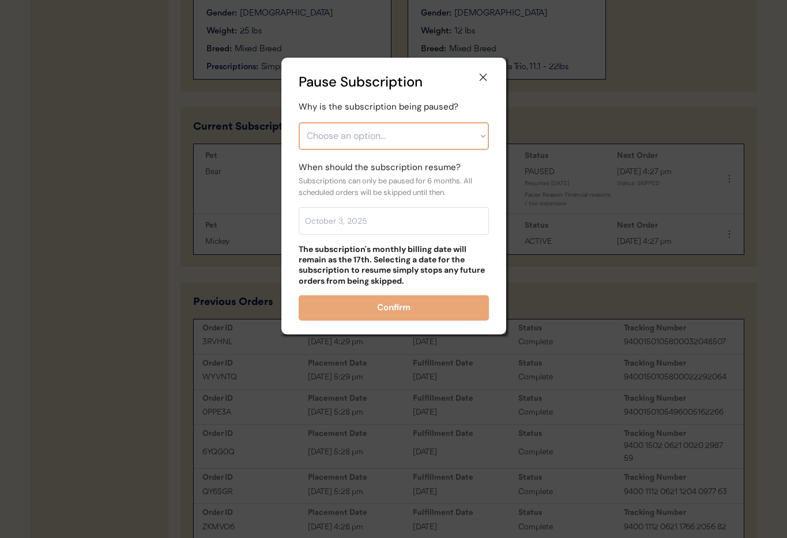
click at [410, 131] on select "Choose an option... Financial reasons / too expensive Has enough medication / s…" at bounding box center [393, 136] width 190 height 28
select select ""financial_reasons___too_expensive""
click at [298, 122] on select "Choose an option... Financial reasons / too expensive Has enough medication / s…" at bounding box center [393, 136] width 190 height 28
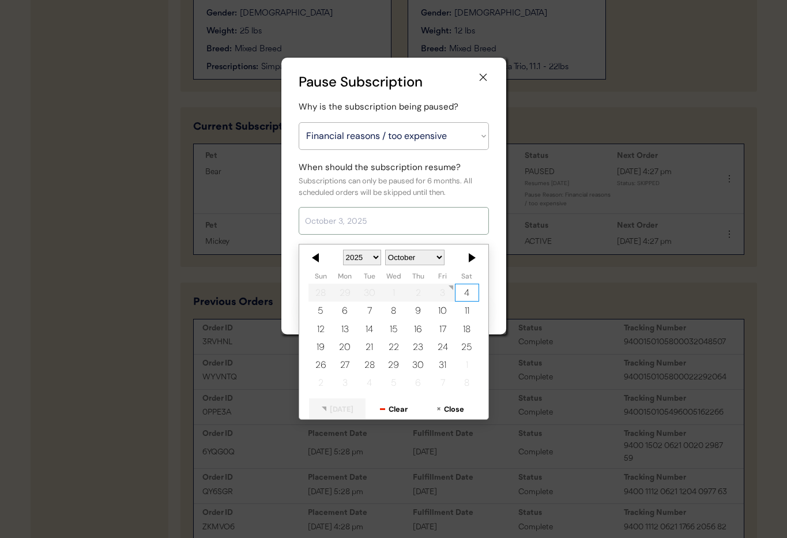
click at [364, 213] on input "text" at bounding box center [393, 221] width 190 height 28
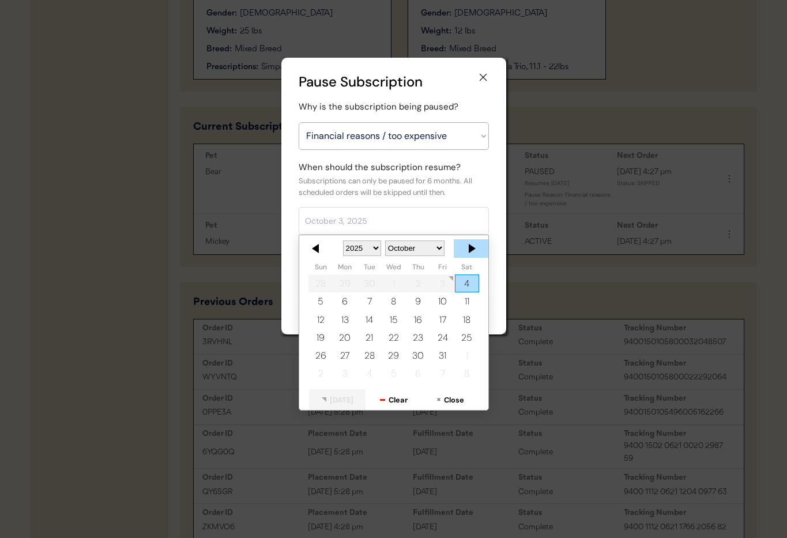
click at [473, 247] on div at bounding box center [470, 248] width 35 height 18
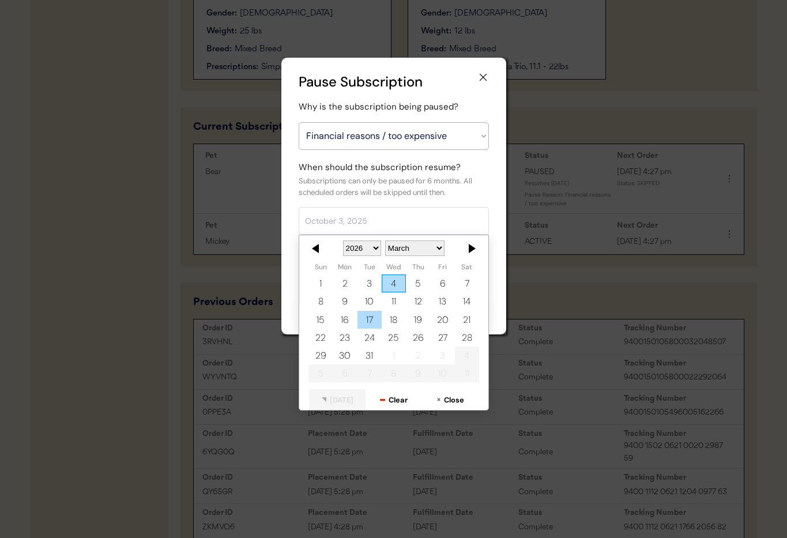
click at [373, 315] on div "17" at bounding box center [369, 320] width 24 height 18
type input "March 17, 2026"
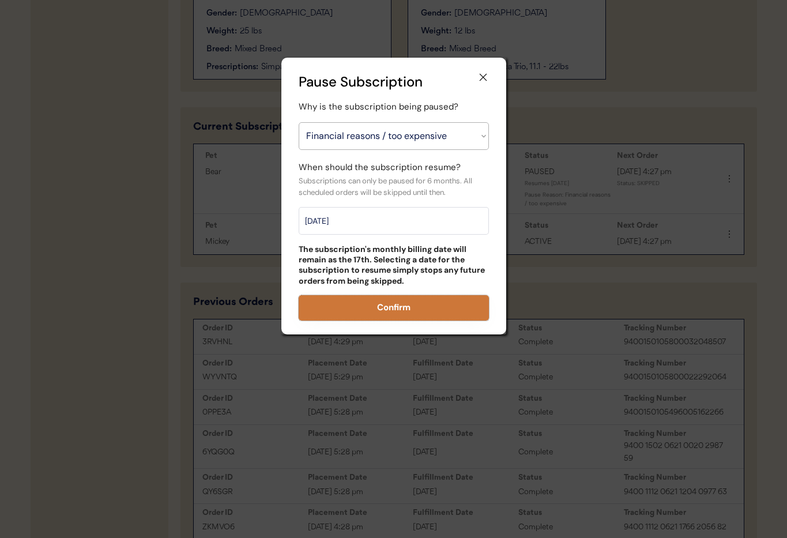
click at [389, 307] on button "Confirm" at bounding box center [393, 307] width 190 height 25
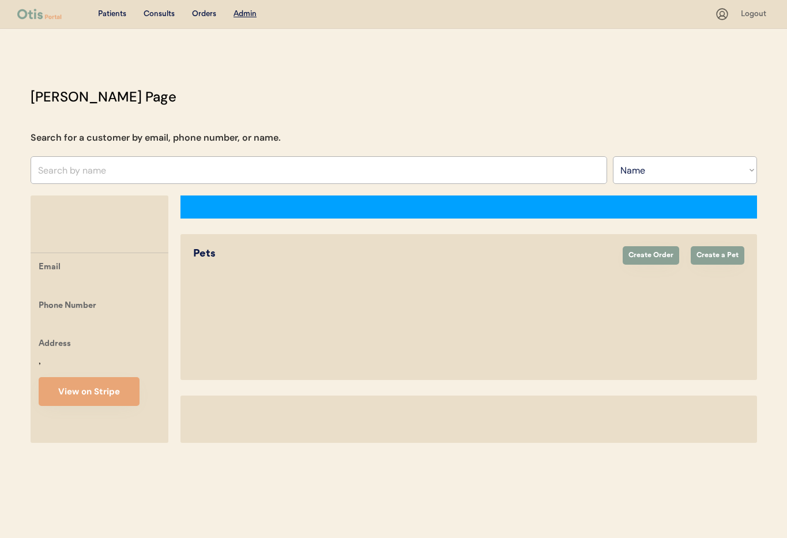
select select ""Name""
select select "true"
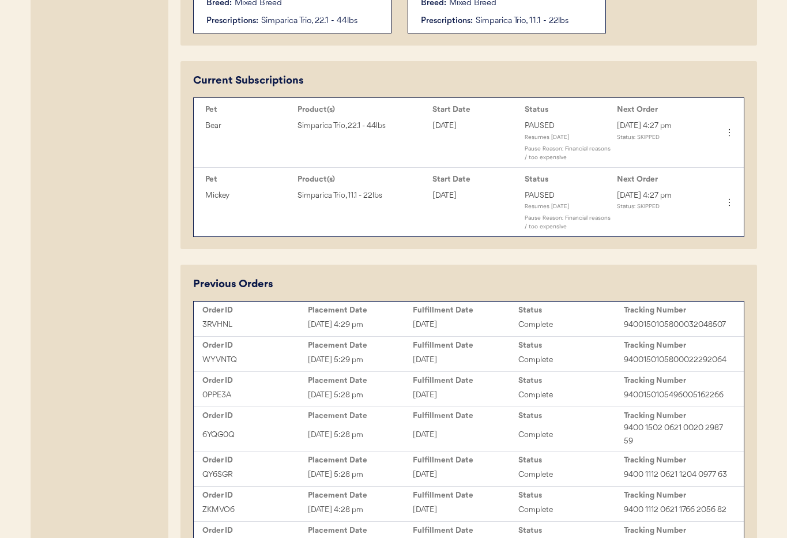
scroll to position [320, 0]
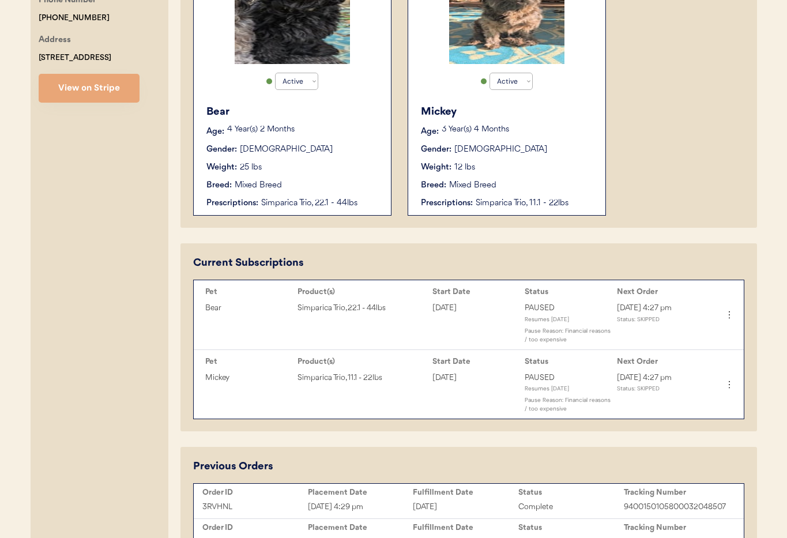
click at [266, 171] on div "Weight: 25 lbs" at bounding box center [292, 167] width 173 height 12
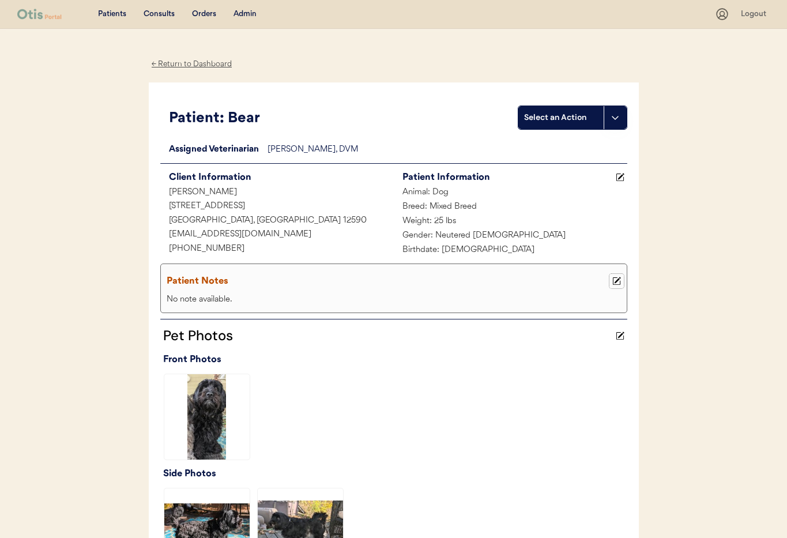
click at [616, 281] on use at bounding box center [616, 281] width 8 height 8
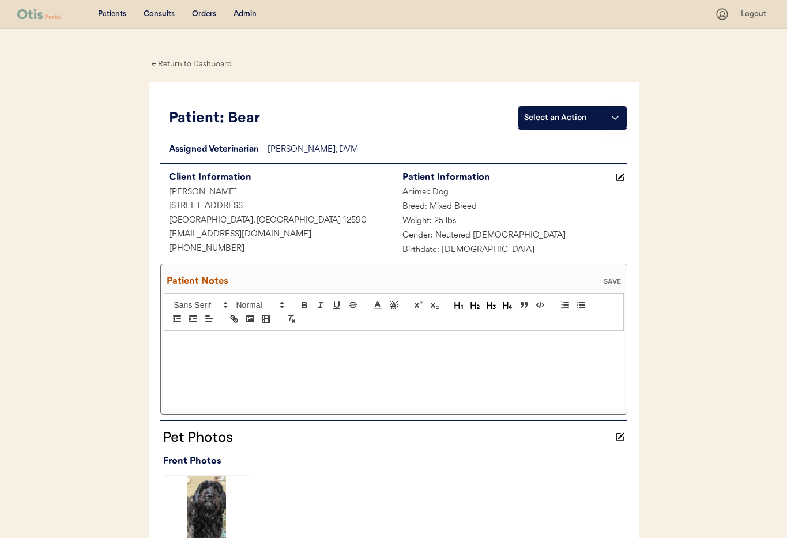
click at [218, 347] on p at bounding box center [393, 343] width 443 height 10
click at [203, 344] on p ";10/3/25 owner" at bounding box center [393, 343] width 443 height 10
click at [237, 343] on p ";10/3/25 Owner" at bounding box center [393, 343] width 443 height 10
click at [263, 342] on span "Please pause my prescription starting October 2nd 2025 until March 2026." at bounding box center [360, 342] width 194 height 9
click at [543, 344] on p ";10/3/25 Owner emailed in " Please pause my prescription starting October 2nd 2…" at bounding box center [393, 343] width 443 height 10
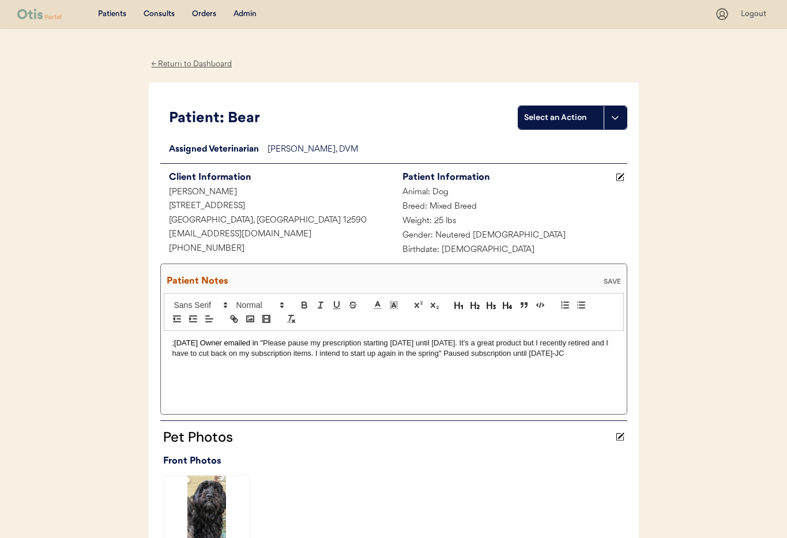
drag, startPoint x: 203, startPoint y: 359, endPoint x: 159, endPoint y: 343, distance: 47.0
click at [159, 343] on div "Patient: Bear Select an Action Loading... Assigned Veterinarian Dr. Erin Bellev…" at bounding box center [394, 384] width 490 height 604
copy p ";10/3/25 Owner emailed in " Please pause my prescription starting October 2nd 2…"
click at [613, 284] on div "SAVE" at bounding box center [611, 281] width 23 height 7
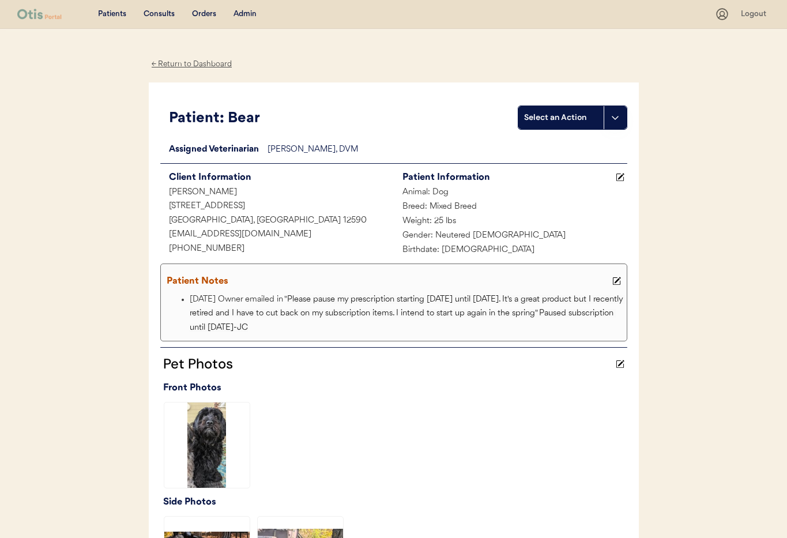
scroll to position [26, 0]
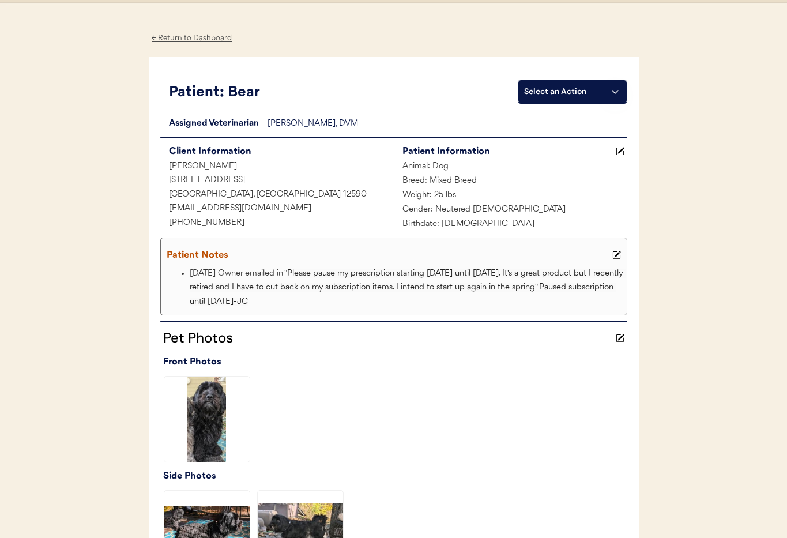
click at [182, 38] on div "← Return to Dashboard" at bounding box center [192, 38] width 86 height 13
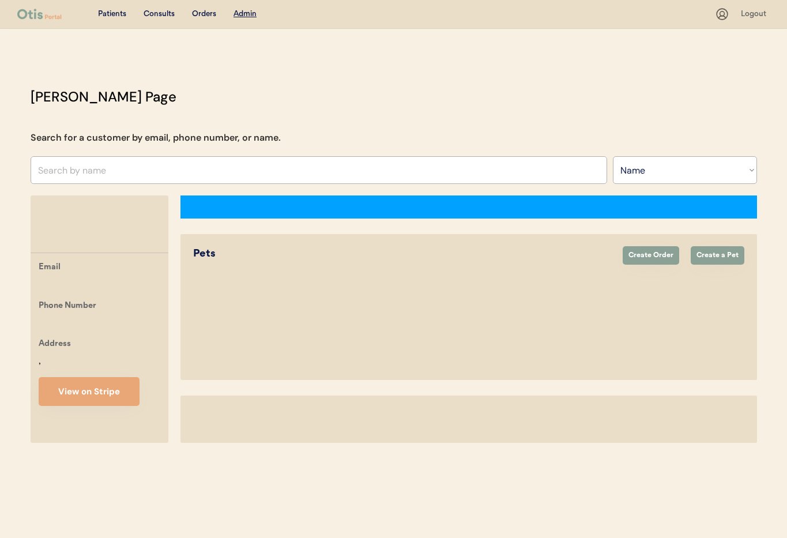
select select ""Name""
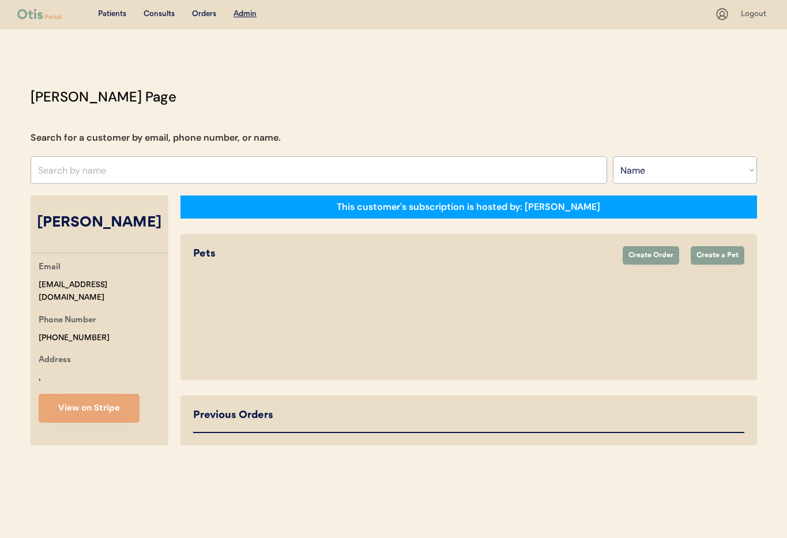
select select "true"
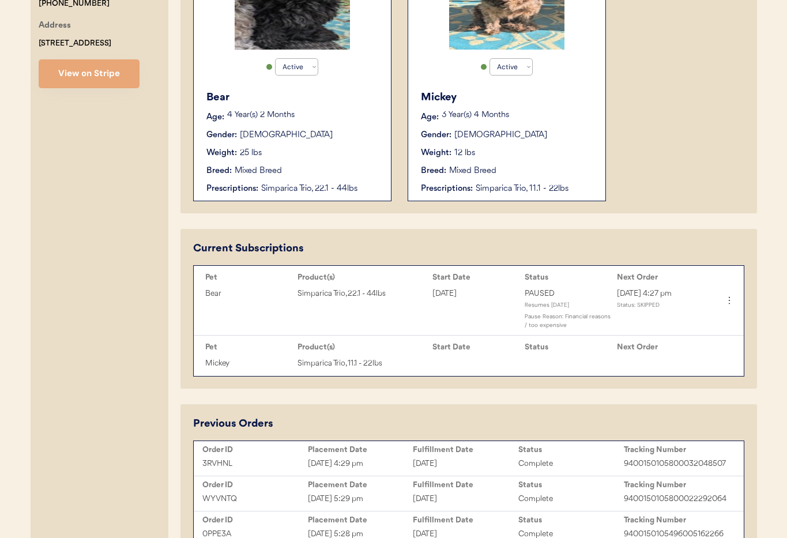
scroll to position [353, 0]
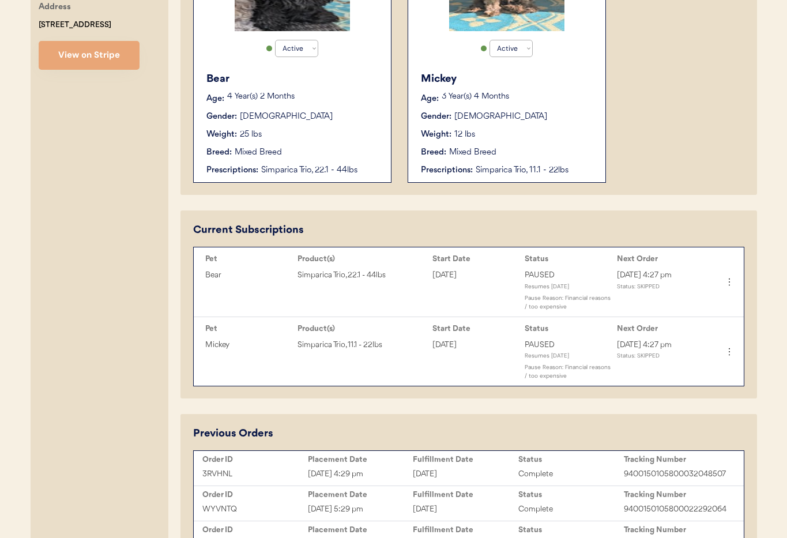
click at [516, 148] on div "Breed: Mixed Breed" at bounding box center [507, 152] width 173 height 12
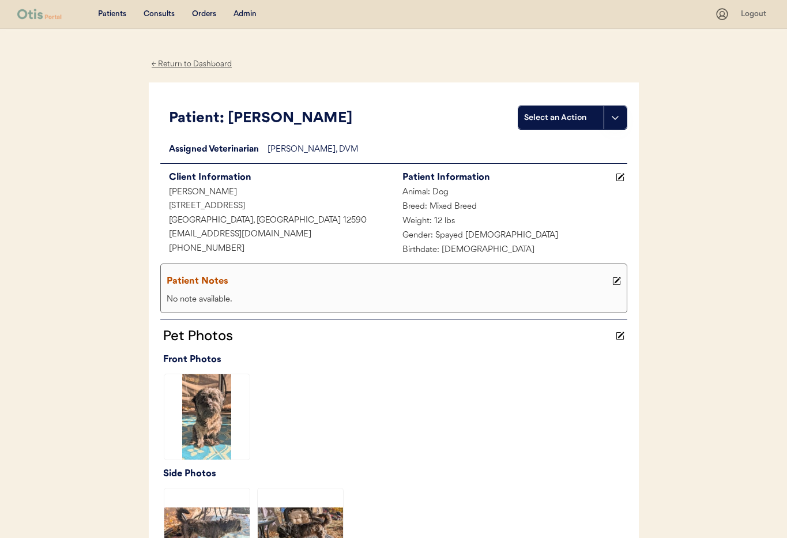
click at [612, 280] on icon at bounding box center [616, 281] width 9 height 9
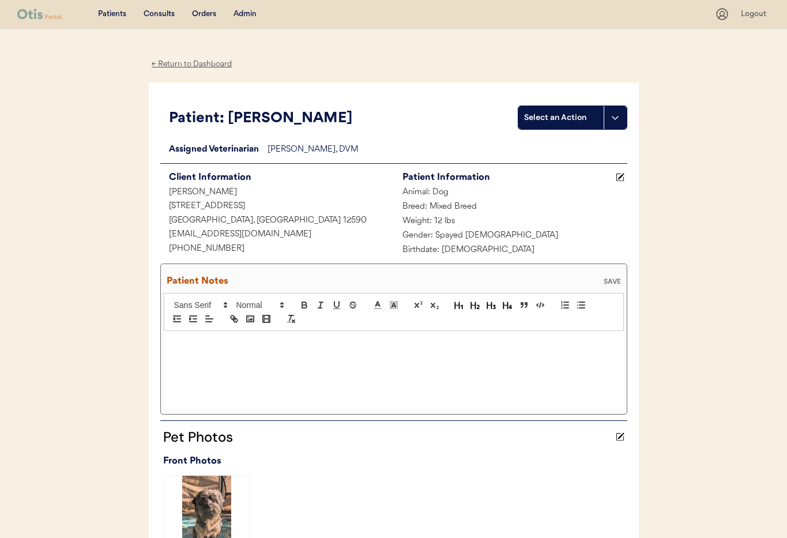
click at [194, 357] on div at bounding box center [394, 369] width 460 height 77
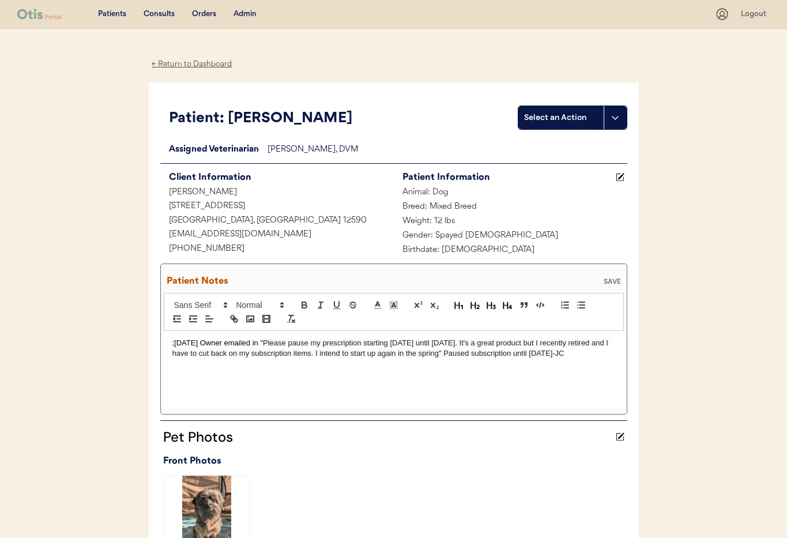
click at [612, 279] on div "SAVE" at bounding box center [611, 281] width 23 height 7
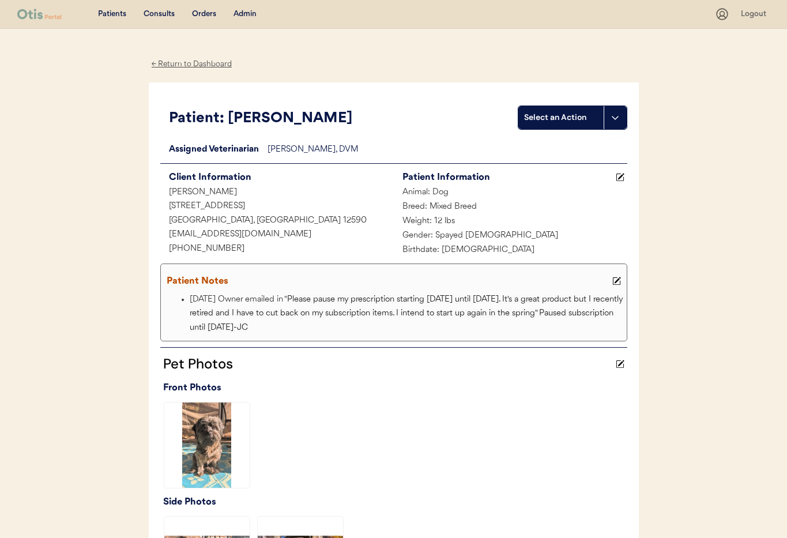
click at [191, 63] on div "← Return to Dashboard" at bounding box center [192, 64] width 86 height 13
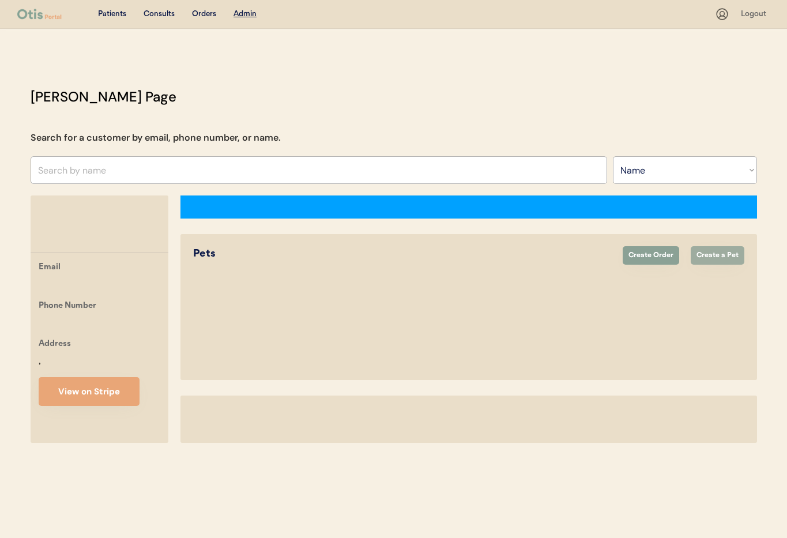
select select ""Name""
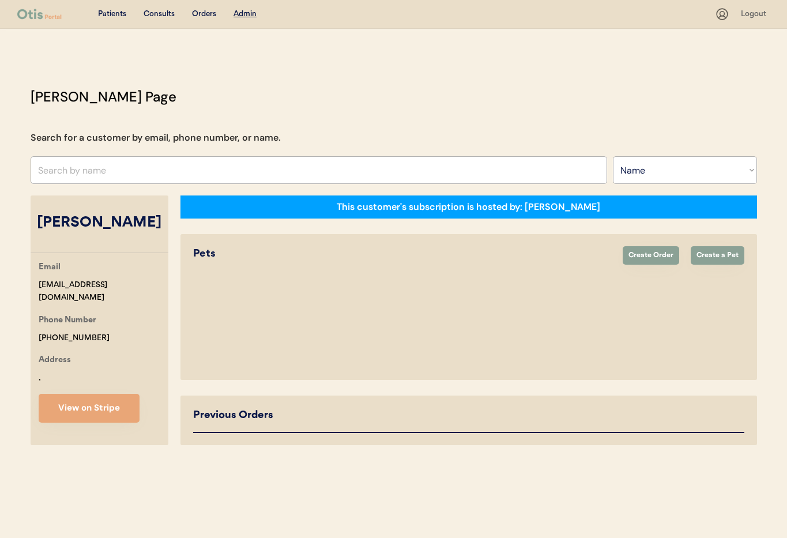
select select "true"
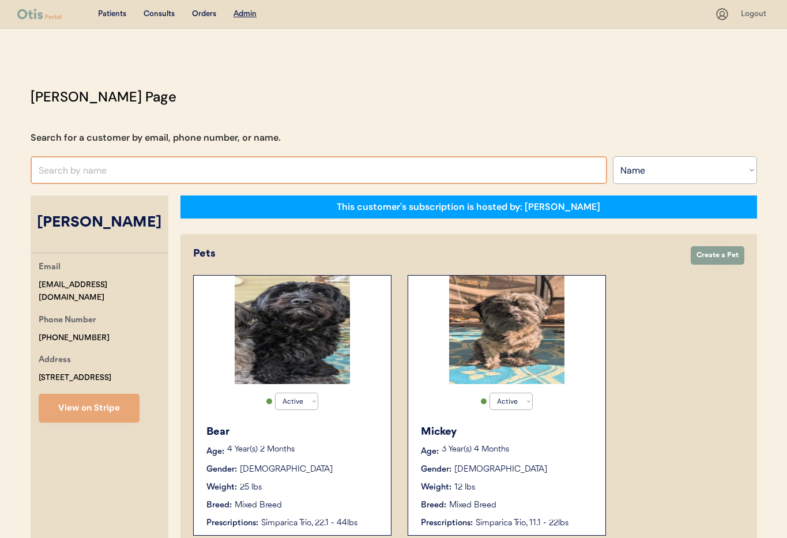
click at [164, 169] on input "text" at bounding box center [319, 170] width 576 height 28
type input "Tameka"
type input "Tameka Young"
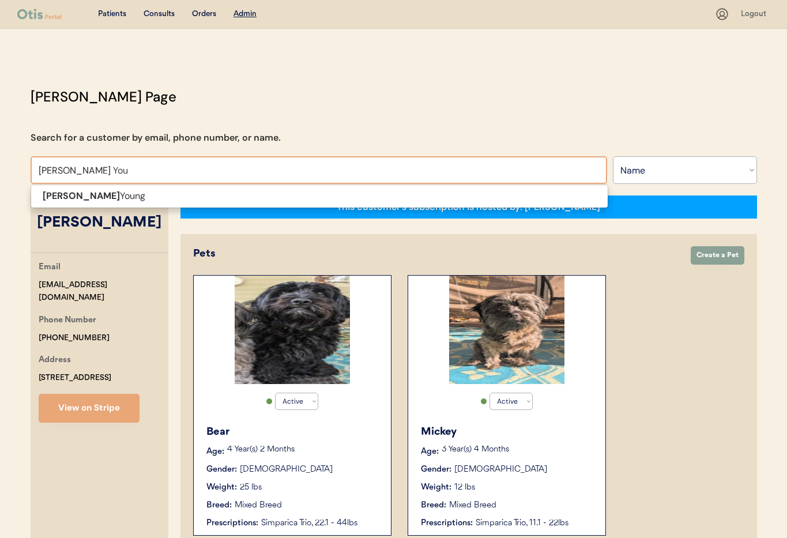
type input "Tameka Youn"
type input "Tameka Young"
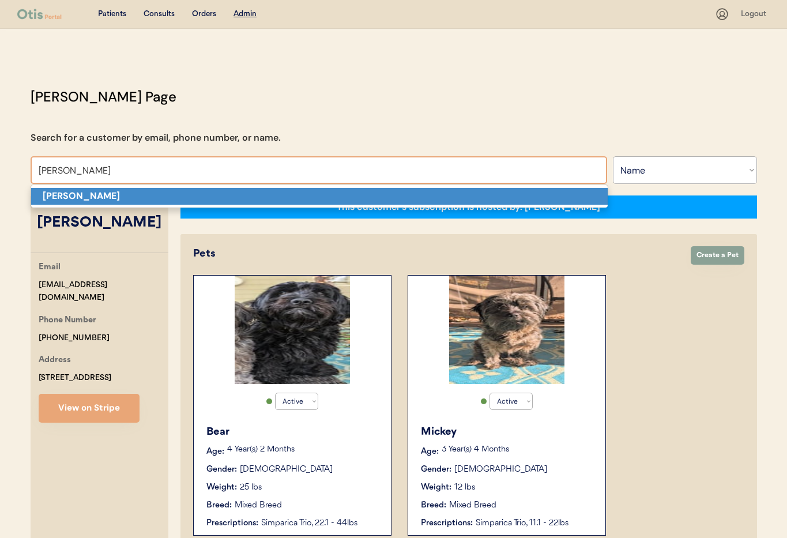
click at [164, 192] on p "Tameka Young" at bounding box center [319, 196] width 576 height 17
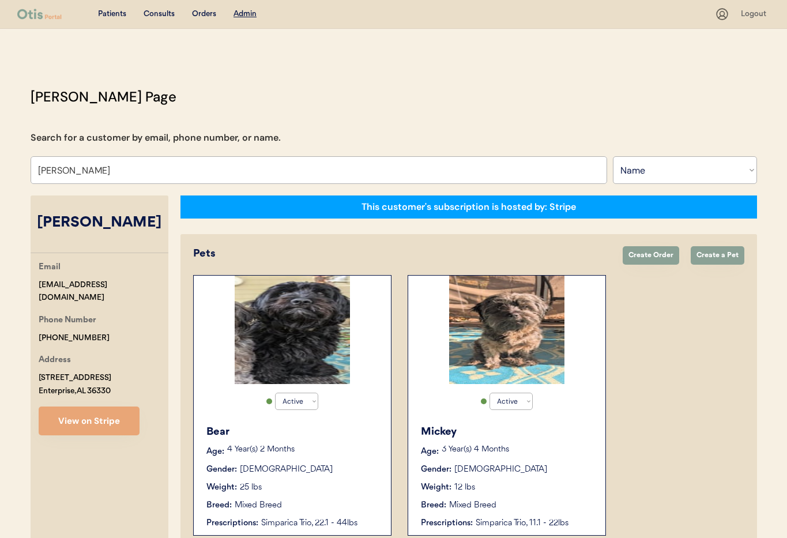
select select "false"
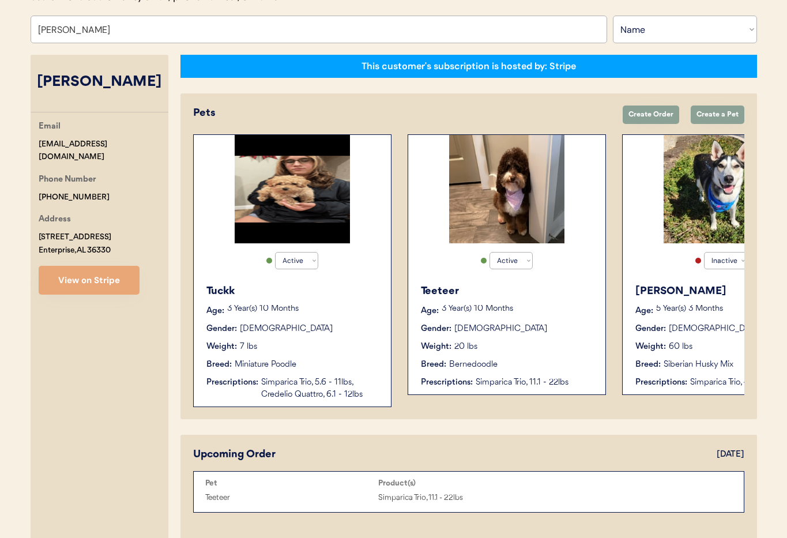
scroll to position [135, 0]
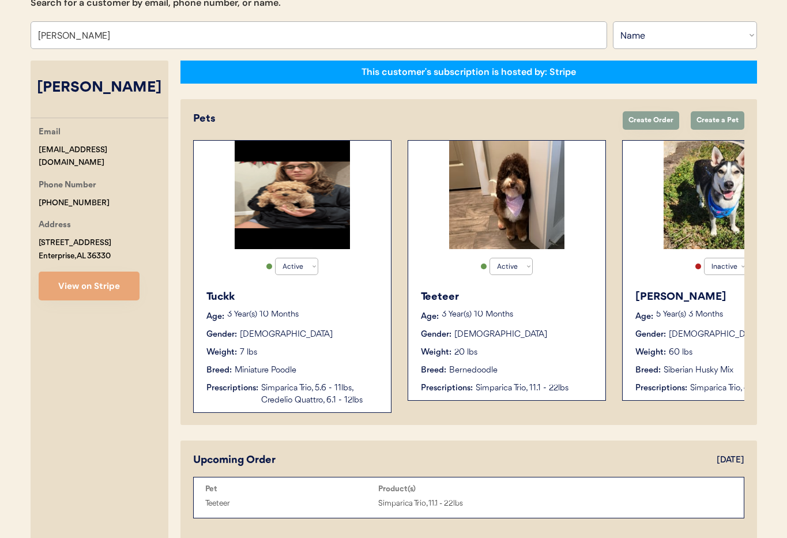
type input "Tameka Young"
click at [309, 343] on div "Tuckk Age: 3 Year(s) 10 Months Gender: Male Weight: 7 lbs Breed: Miniature Pood…" at bounding box center [292, 347] width 186 height 128
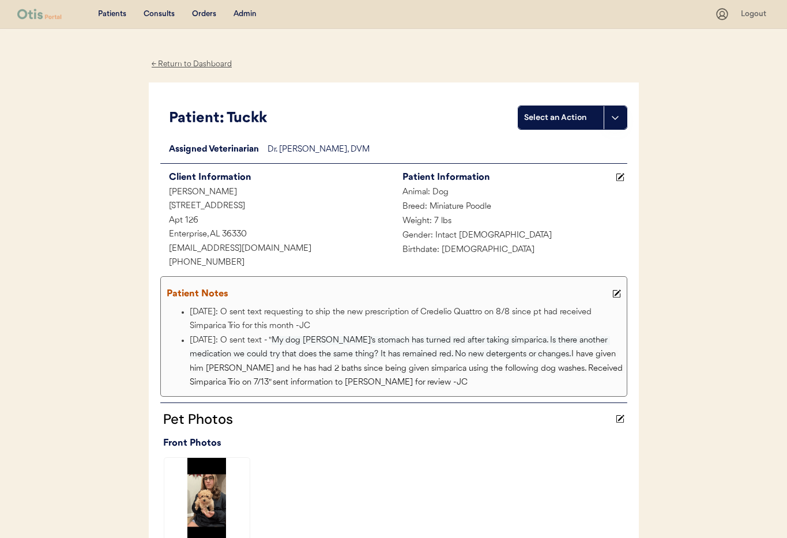
click at [244, 16] on div "Admin" at bounding box center [244, 15] width 23 height 12
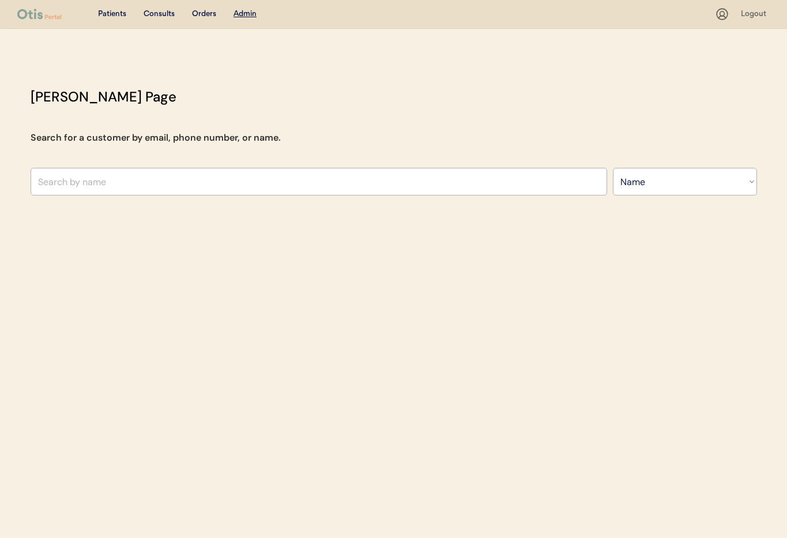
select select ""Name""
click at [134, 176] on input "text" at bounding box center [319, 182] width 576 height 28
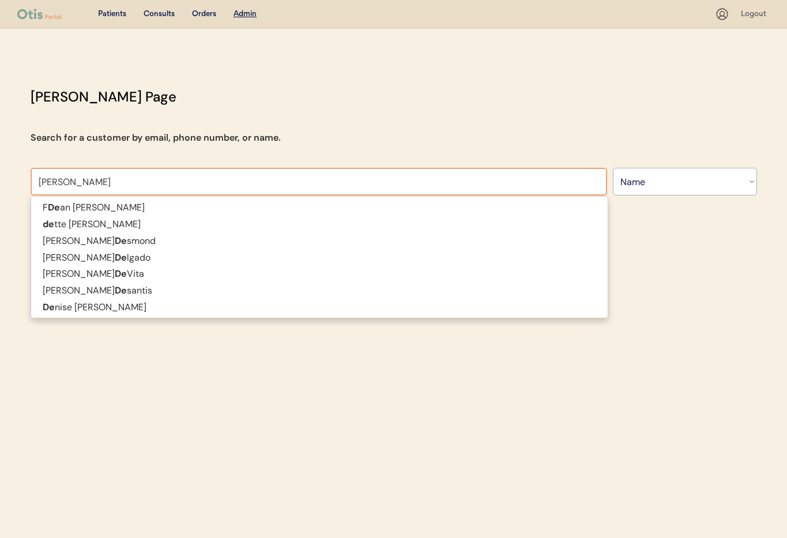
type input "Denelle"
type input "Denelle Smith"
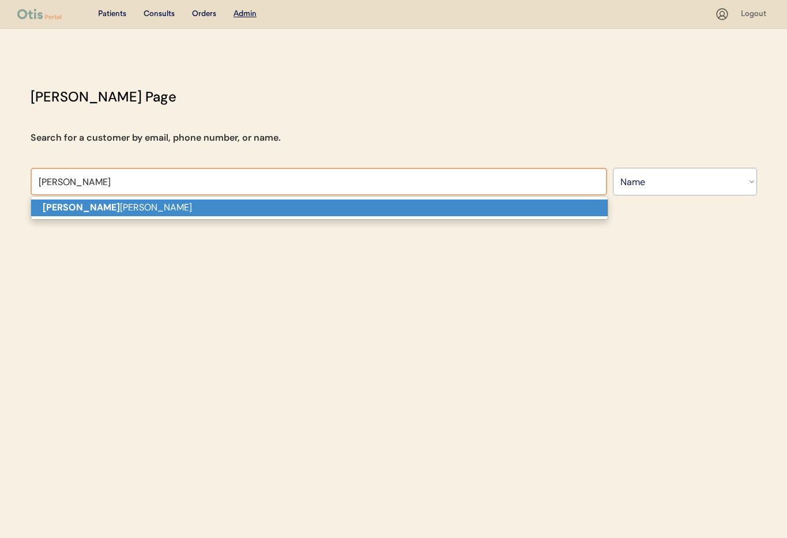
click at [128, 206] on p "Denelle Smith" at bounding box center [319, 207] width 576 height 17
type input "Denelle Smith"
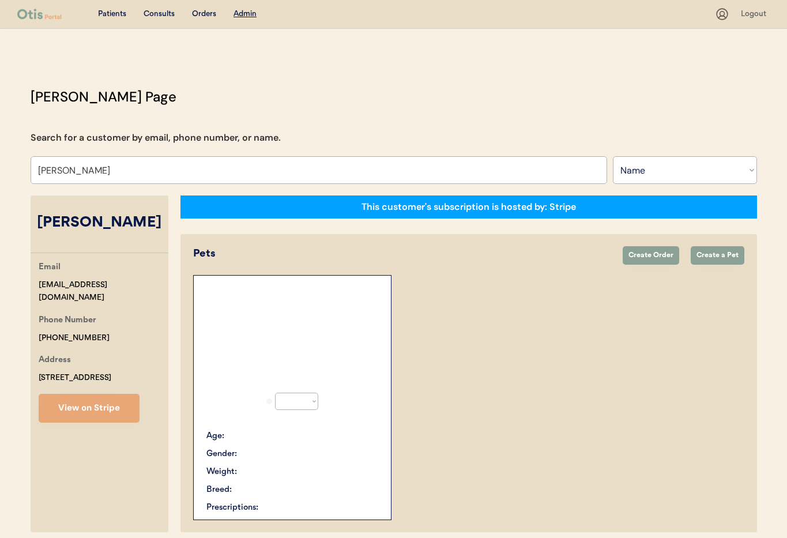
select select "true"
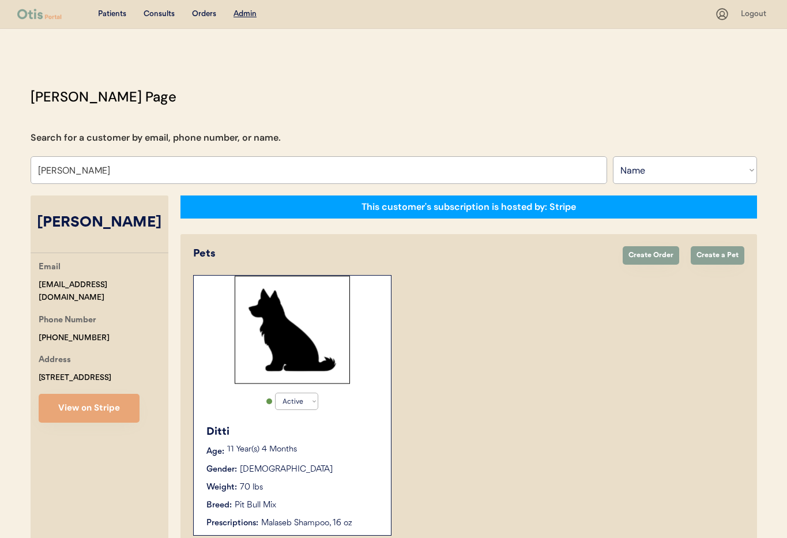
scroll to position [63, 0]
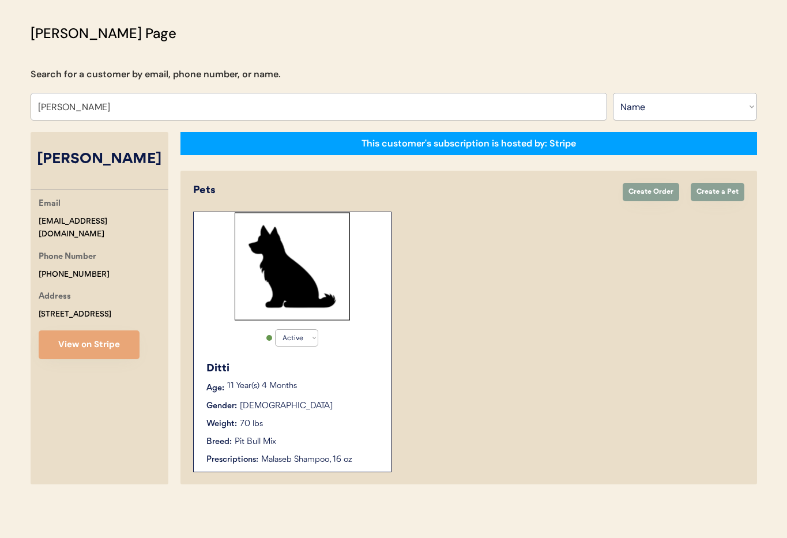
type input "Denelle Smith"
click at [334, 400] on div "Gender: Female" at bounding box center [292, 406] width 173 height 12
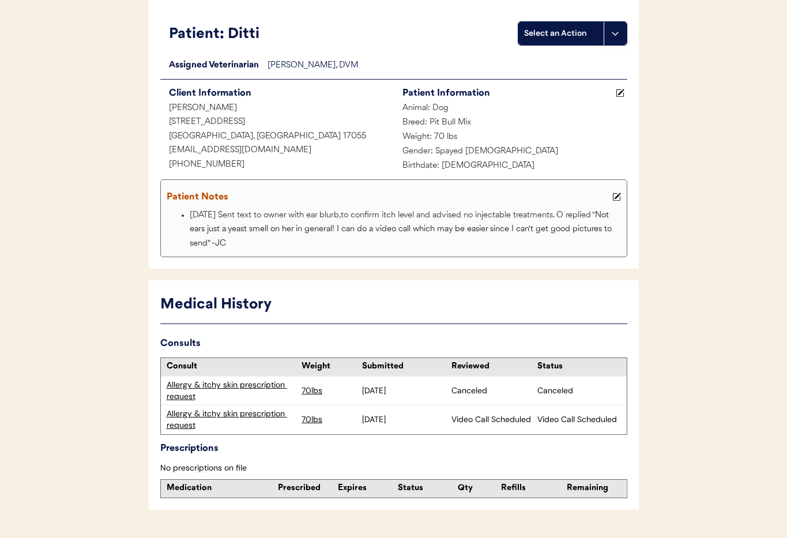
scroll to position [114, 0]
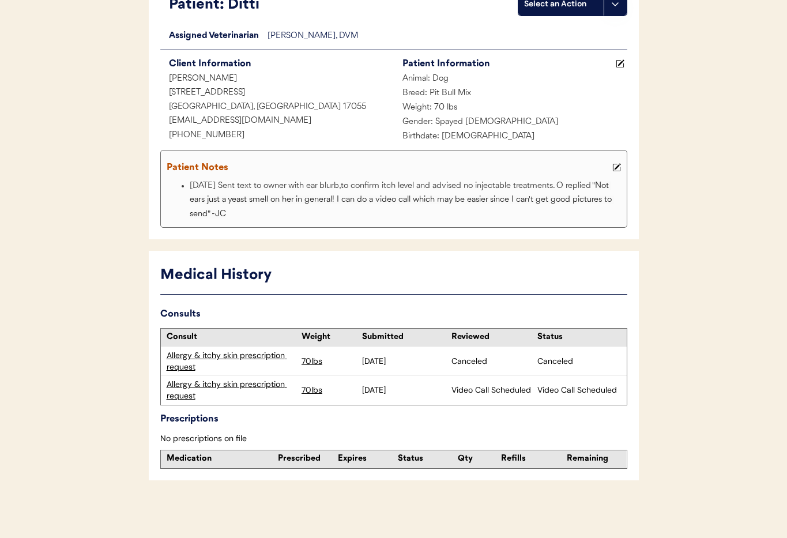
click at [250, 387] on div "Allergy & itchy skin prescription request" at bounding box center [232, 390] width 130 height 22
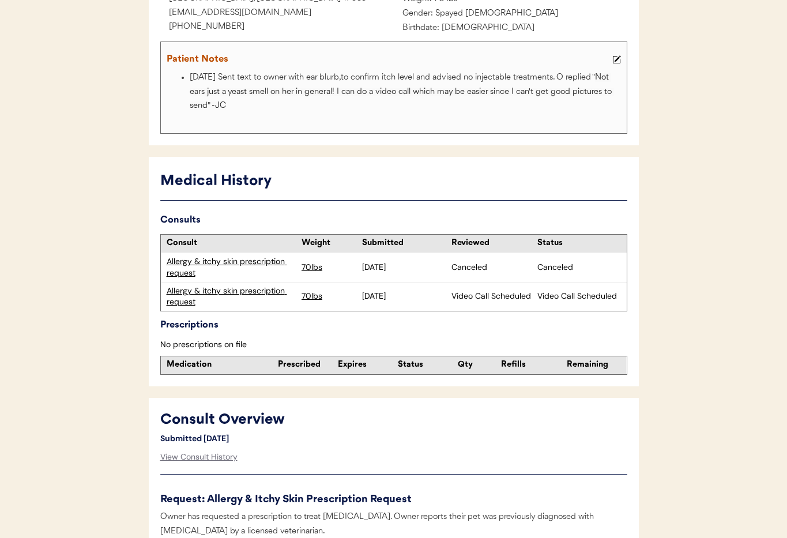
scroll to position [240, 0]
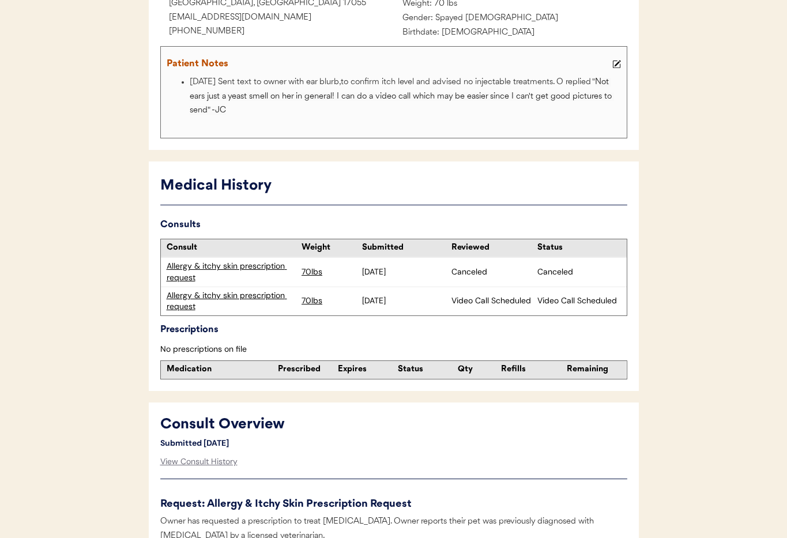
click at [244, 307] on div "Allergy & itchy skin prescription request" at bounding box center [232, 301] width 130 height 22
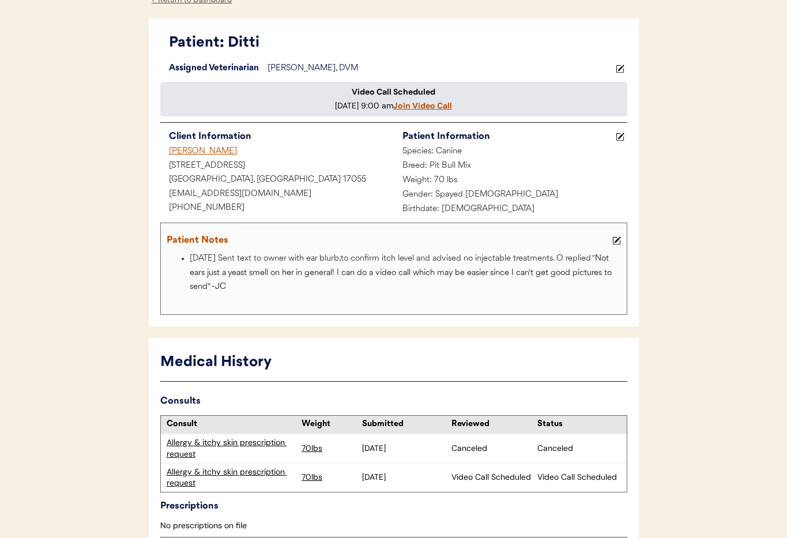
scroll to position [0, 0]
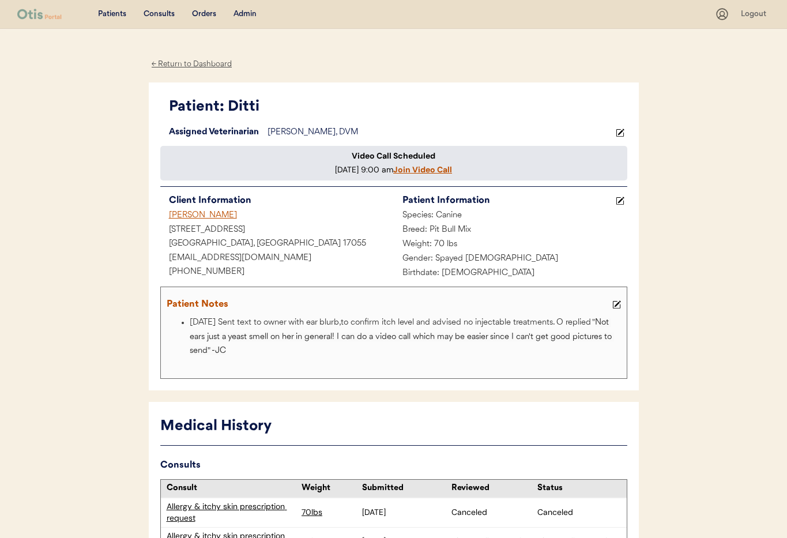
click at [179, 65] on div "← Return to Dashboard" at bounding box center [192, 64] width 86 height 13
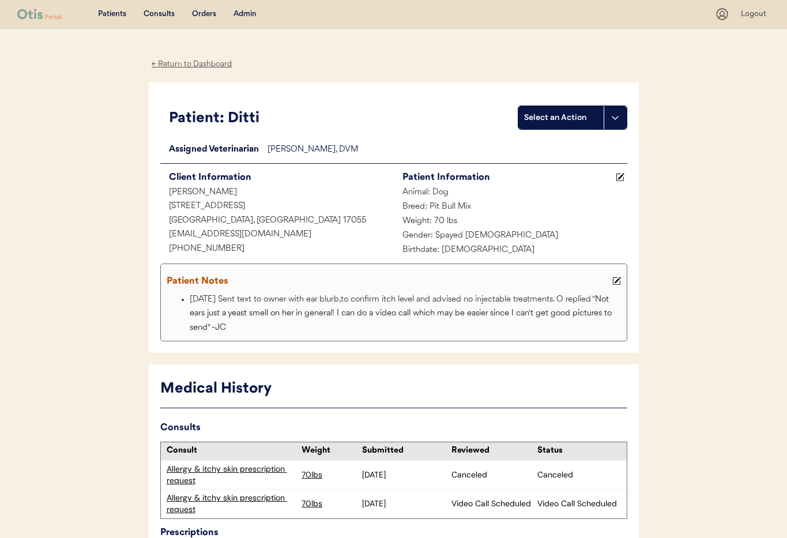
click at [243, 13] on div "Admin" at bounding box center [244, 15] width 23 height 12
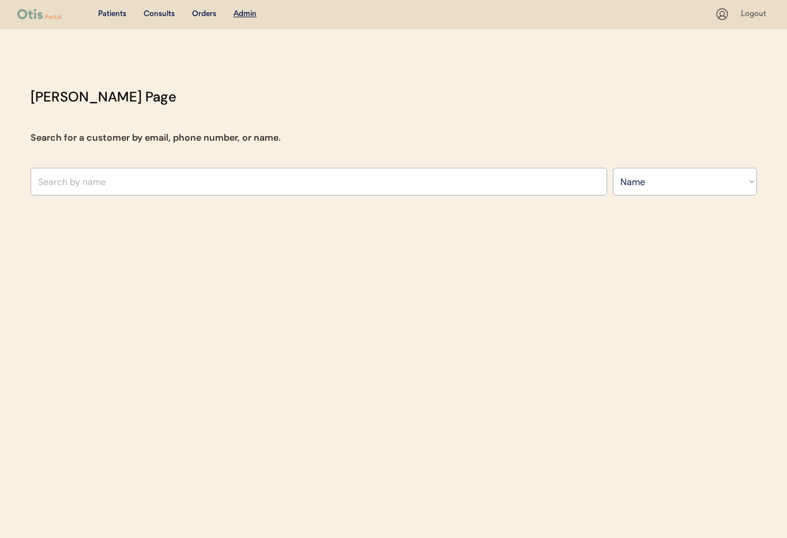
select select ""Name""
click at [89, 181] on input "text" at bounding box center [319, 182] width 576 height 28
paste input "OTI-2255 [EMAIL_ADDRESS][DOMAIN_NAME] emailed stating she didn't receive a $50 …"
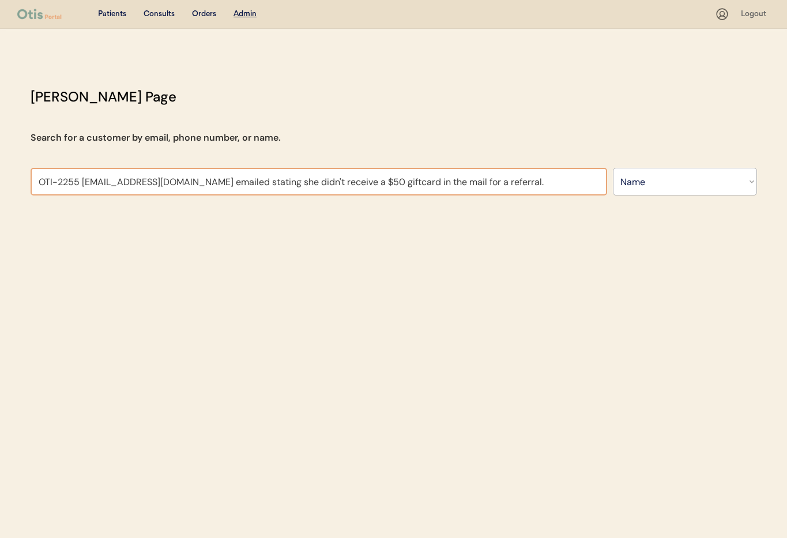
drag, startPoint x: 82, startPoint y: 182, endPoint x: 24, endPoint y: 179, distance: 58.9
click at [24, 179] on div "[PERSON_NAME] Page Search for a customer by email, phone number, or name. OTI-2…" at bounding box center [393, 143] width 749 height 115
drag, startPoint x: 457, startPoint y: 184, endPoint x: 117, endPoint y: 186, distance: 340.0
click at [117, 186] on input "[EMAIL_ADDRESS][DOMAIN_NAME] emailed stating she didn't receive a $50 giftcard …" at bounding box center [319, 182] width 576 height 28
drag, startPoint x: 113, startPoint y: 183, endPoint x: 50, endPoint y: 184, distance: 62.8
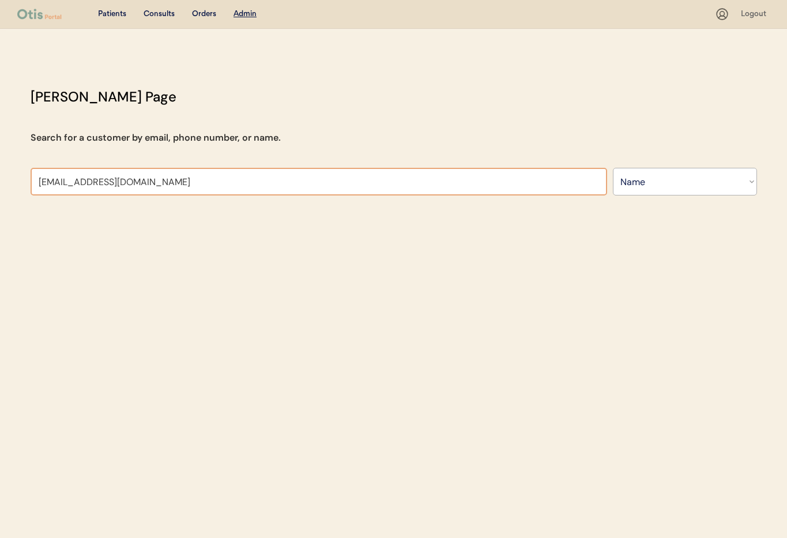
click at [32, 183] on input "[EMAIL_ADDRESS][DOMAIN_NAME]" at bounding box center [319, 182] width 576 height 28
type input "[EMAIL_ADDRESS][DOMAIN_NAME]"
click at [642, 189] on select "Search By Name Email Phone Number" at bounding box center [684, 182] width 144 height 28
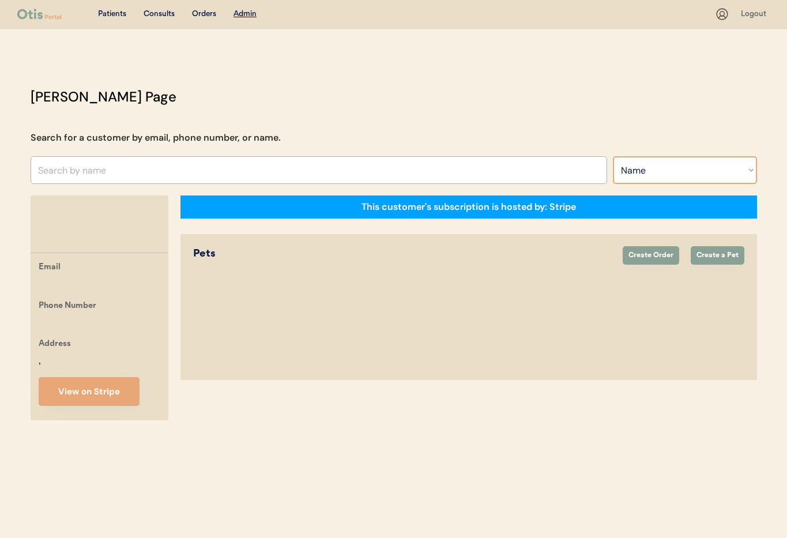
select select ""Email""
click at [612, 156] on select "Search By Name Email Phone Number" at bounding box center [684, 170] width 144 height 28
select select ""Email""
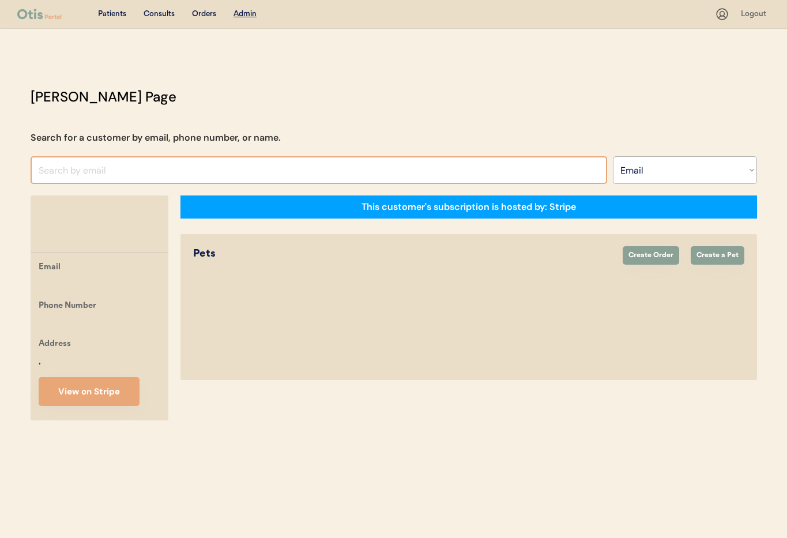
click at [70, 160] on input "input" at bounding box center [319, 170] width 576 height 28
paste input "[EMAIL_ADDRESS][DOMAIN_NAME]"
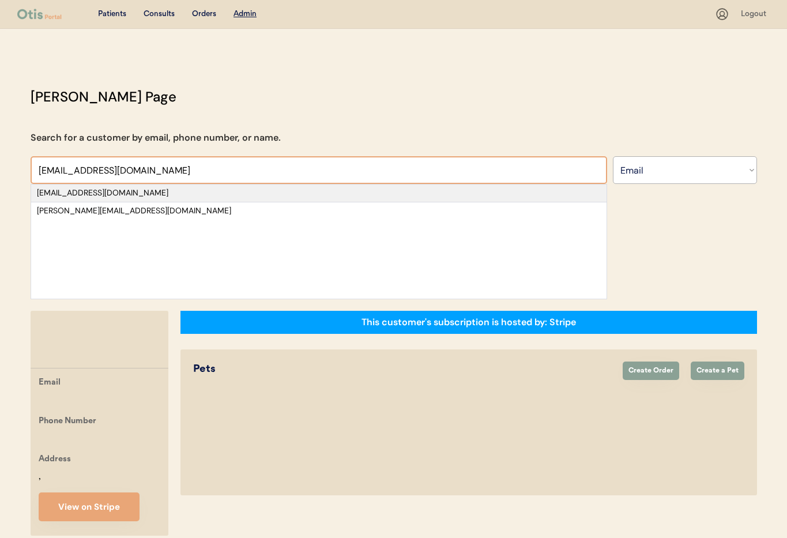
type input "[EMAIL_ADDRESS][DOMAIN_NAME]"
click at [145, 196] on div "[EMAIL_ADDRESS][DOMAIN_NAME]" at bounding box center [319, 193] width 564 height 12
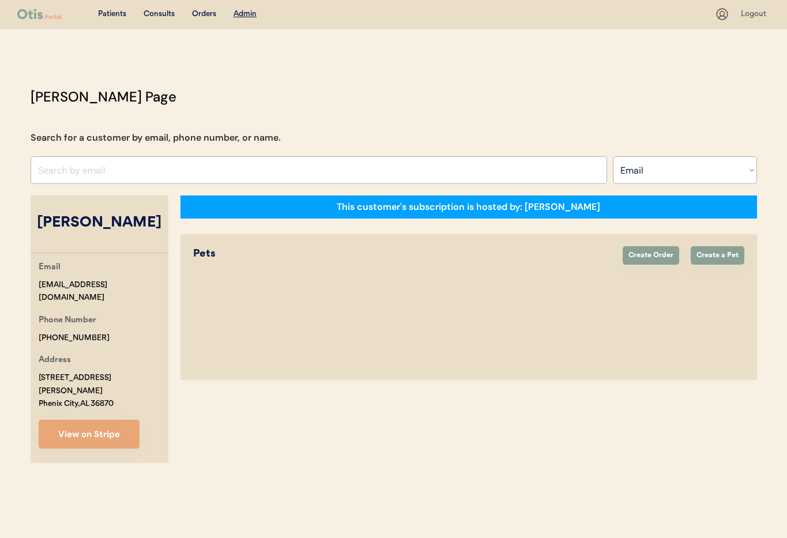
select select "true"
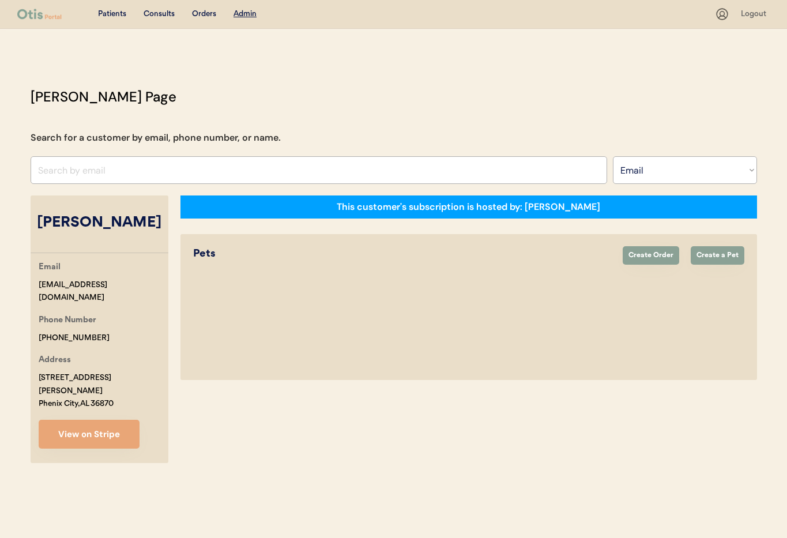
select select "true"
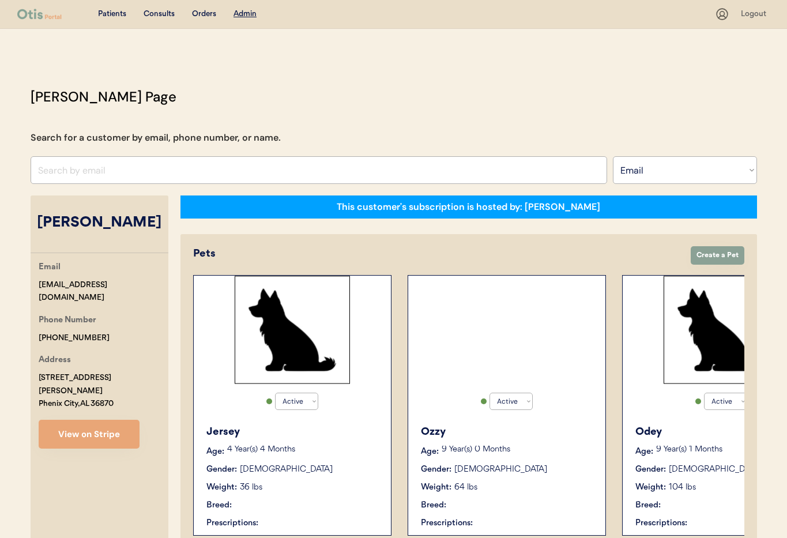
select select "true"
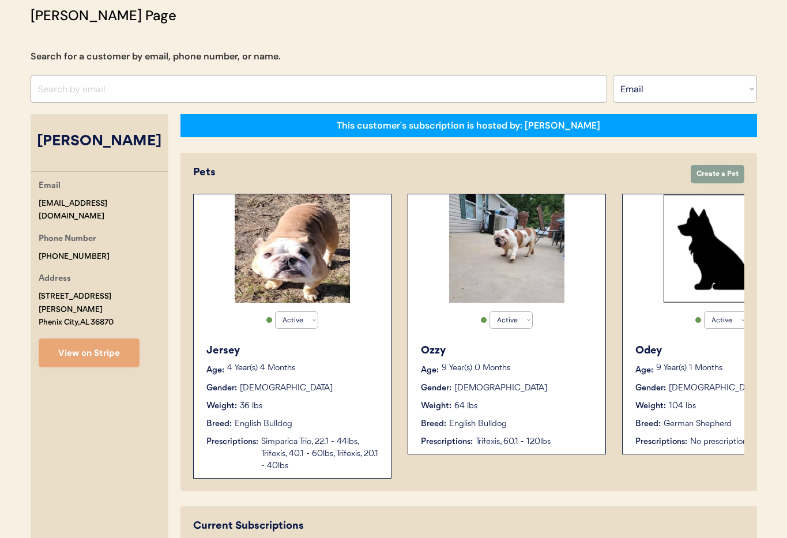
scroll to position [38, 0]
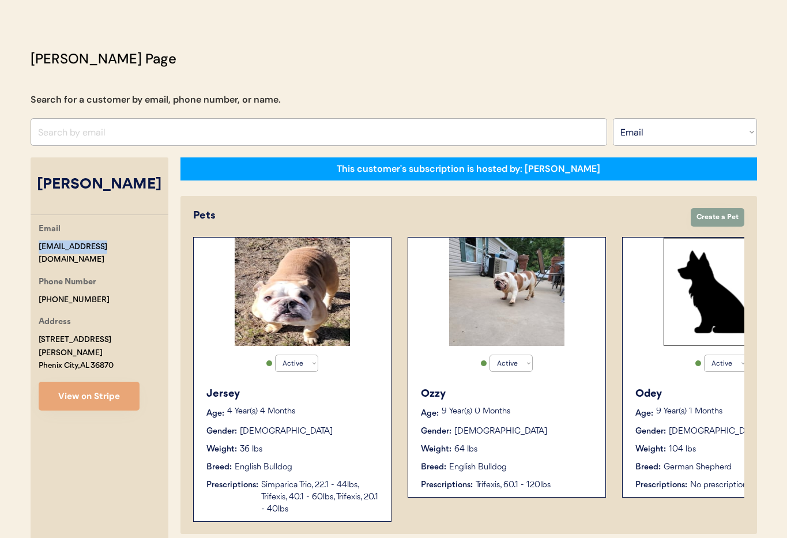
drag, startPoint x: 109, startPoint y: 247, endPoint x: 29, endPoint y: 248, distance: 80.1
copy div "[EMAIL_ADDRESS][DOMAIN_NAME]"
click at [114, 384] on button "View on Stripe" at bounding box center [89, 395] width 101 height 29
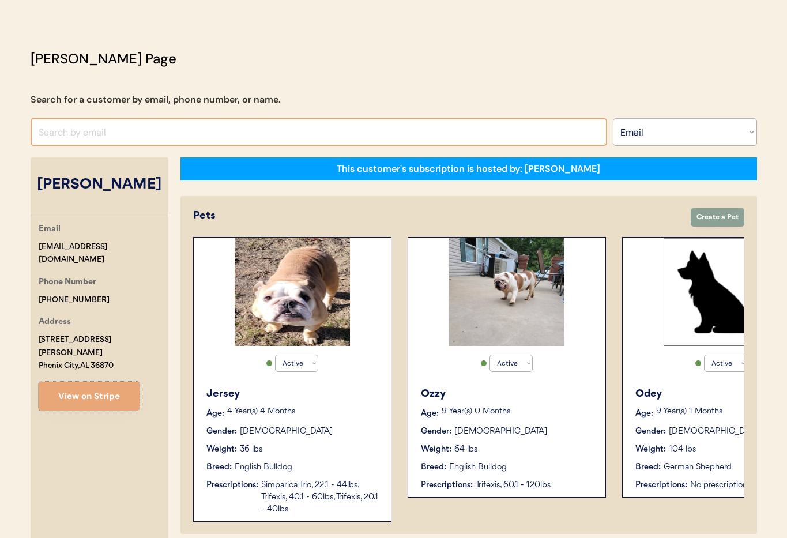
click at [181, 135] on input "input" at bounding box center [319, 132] width 576 height 28
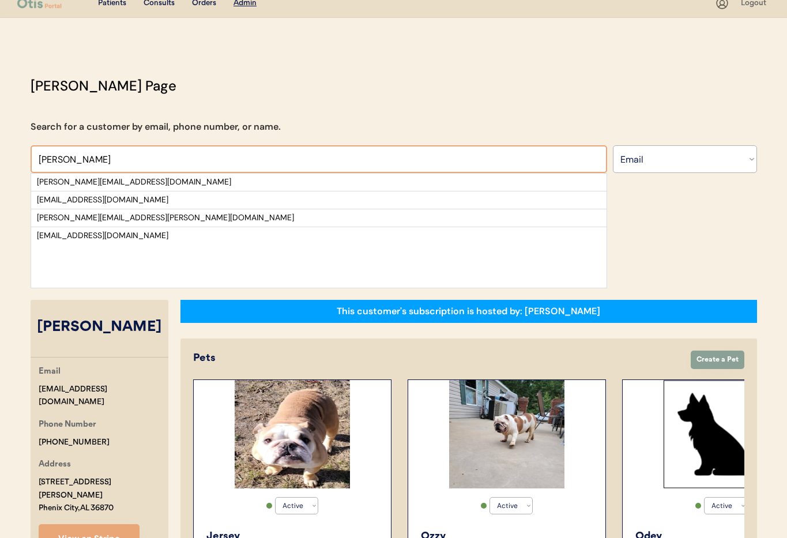
scroll to position [0, 0]
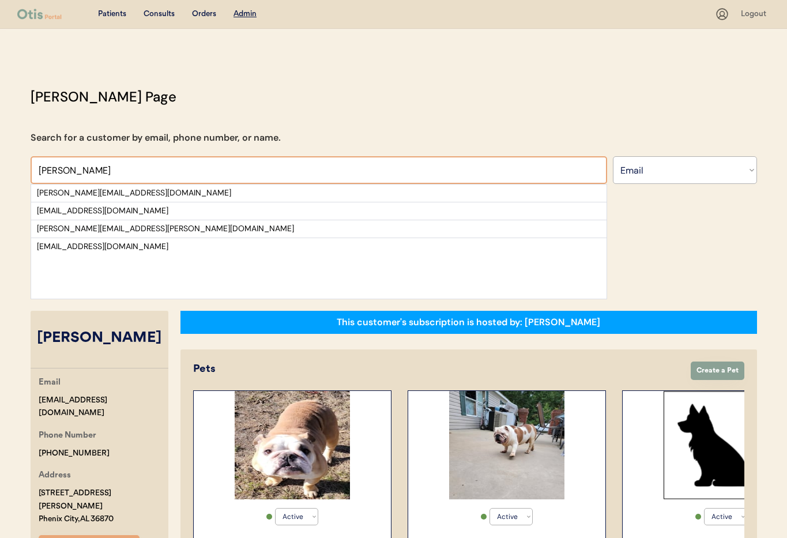
type input "[PERSON_NAME]"
click at [638, 170] on select "Search By Name Email Phone Number" at bounding box center [684, 170] width 144 height 28
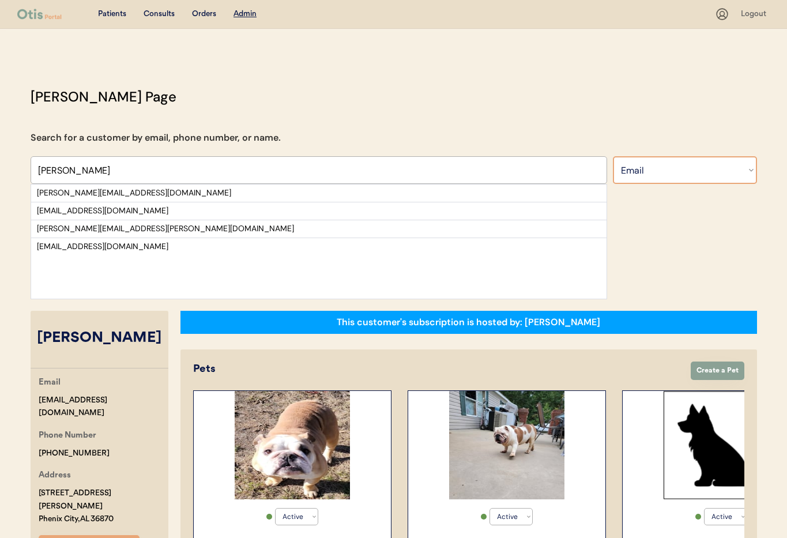
select select ""Name""
click at [612, 156] on select "Search By Name Email Phone Number" at bounding box center [684, 170] width 144 height 28
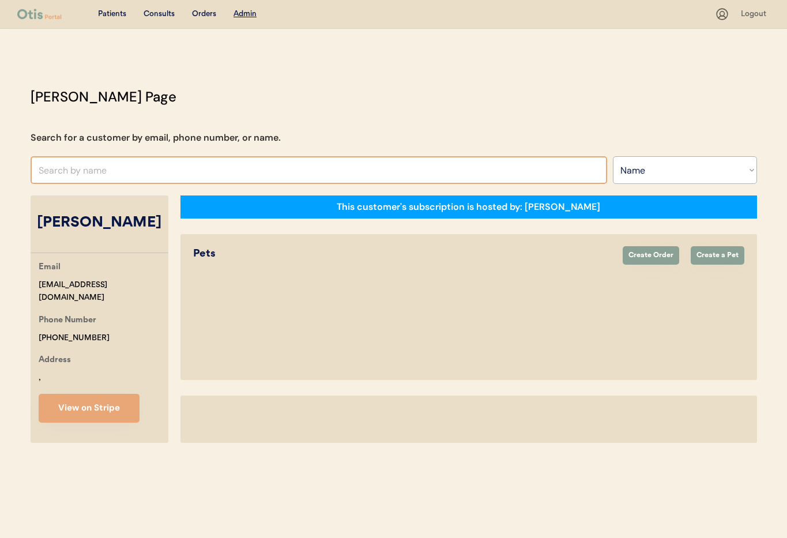
select select ""Name""
click at [119, 173] on input "text" at bounding box center [319, 170] width 576 height 28
select select "true"
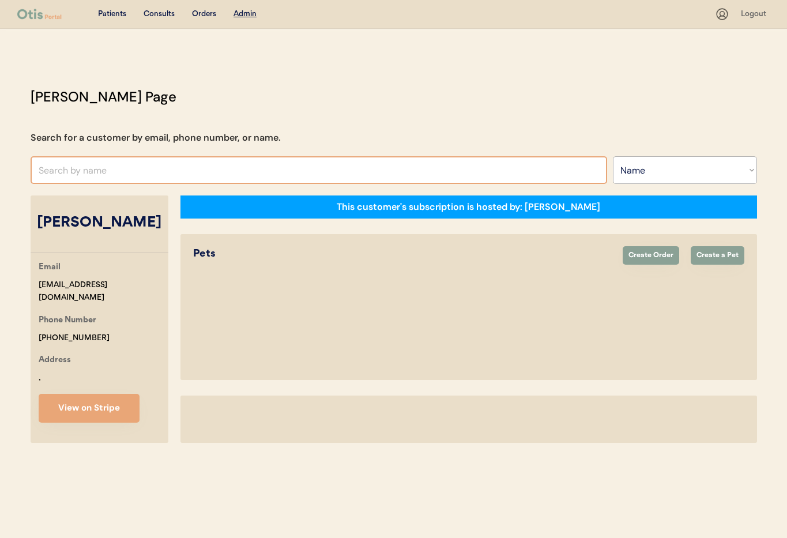
select select "true"
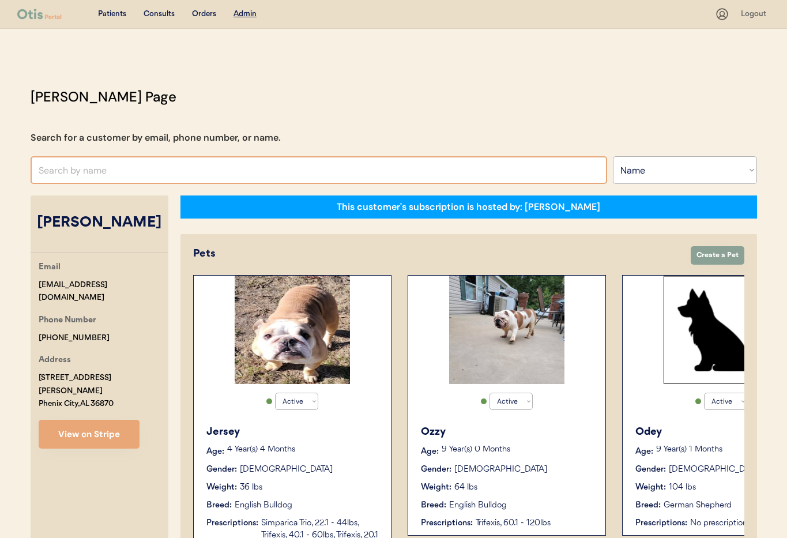
type input "i"
type input "tiffany"
type input "tiffany Halter"
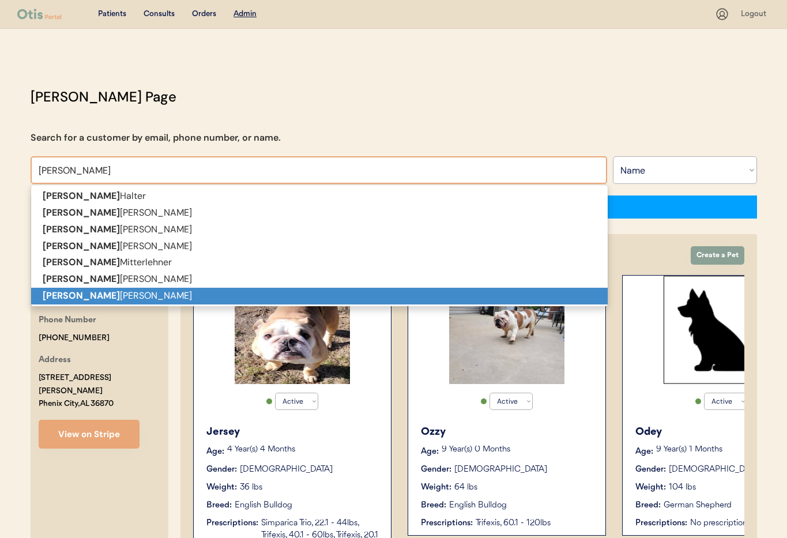
scroll to position [1, 0]
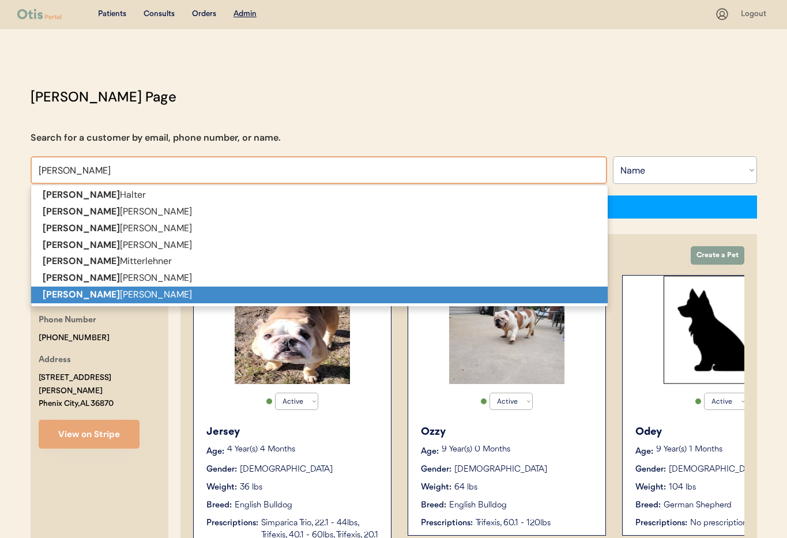
click at [122, 297] on p "Tiffany Tillman" at bounding box center [319, 294] width 576 height 17
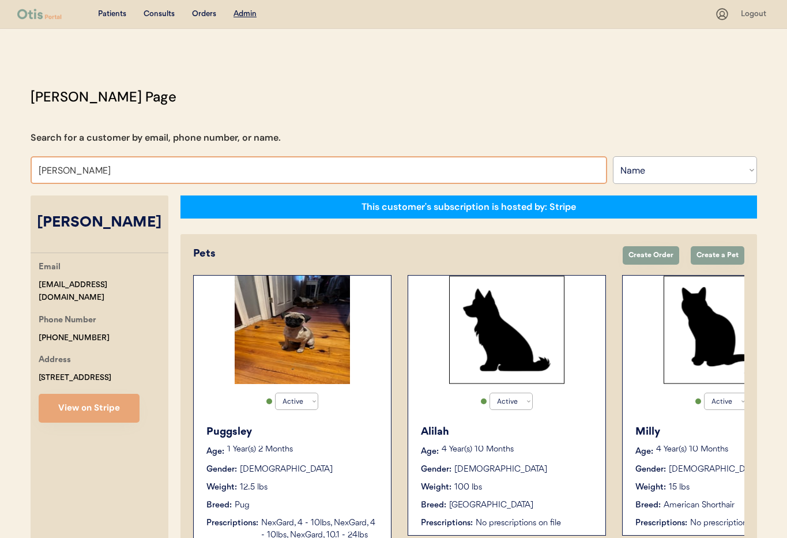
drag, startPoint x: 64, startPoint y: 169, endPoint x: 2, endPoint y: 158, distance: 63.2
click at [2, 158] on div "Patients Consults Orders Admin Logout Otis Admin Page Search for a customer by …" at bounding box center [393, 436] width 787 height 872
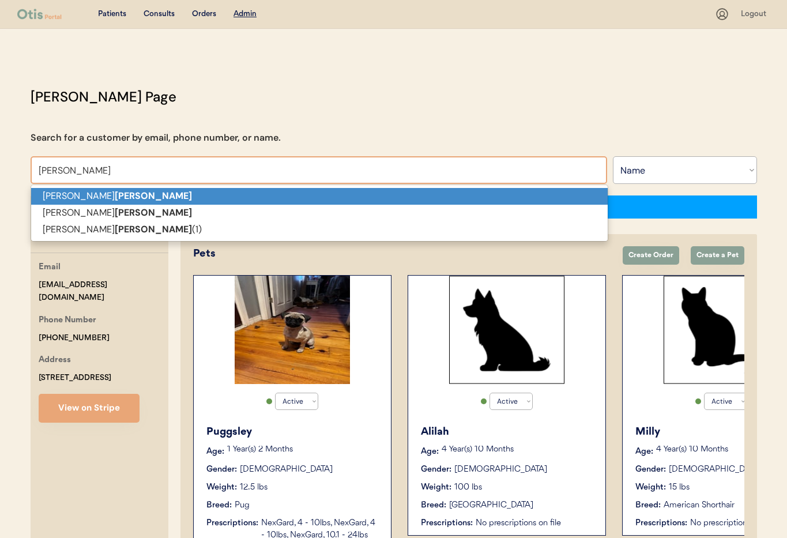
click at [115, 198] on strong "Tillman" at bounding box center [153, 196] width 77 height 12
type input "[PERSON_NAME]"
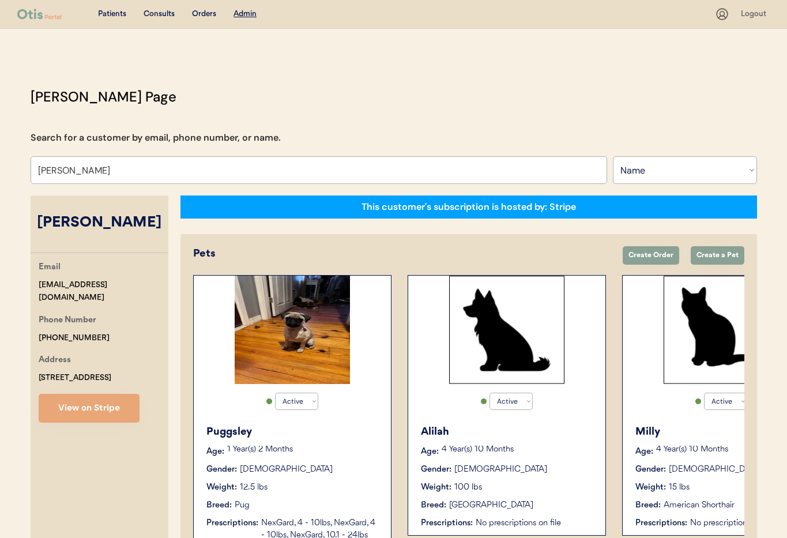
scroll to position [2, 0]
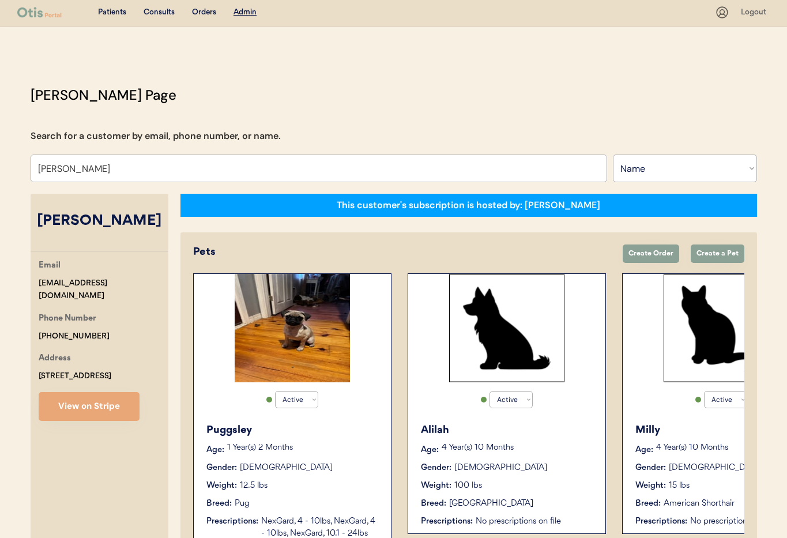
select select "false"
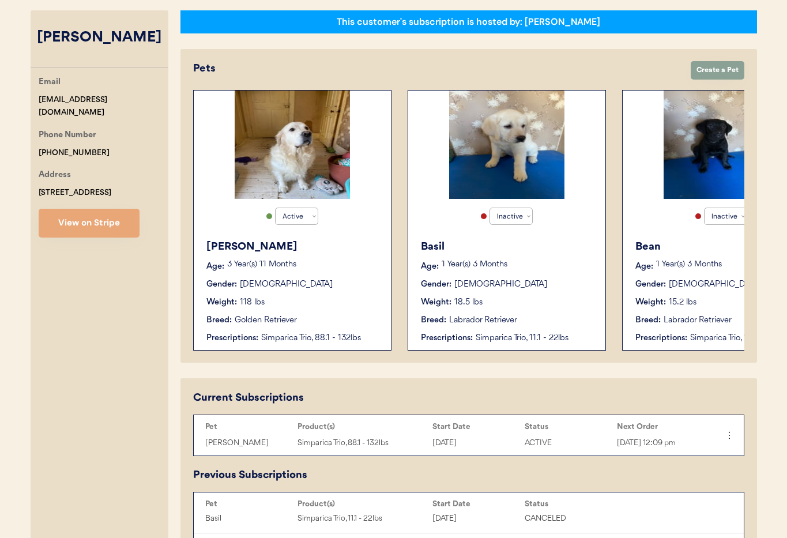
type input "[PERSON_NAME]"
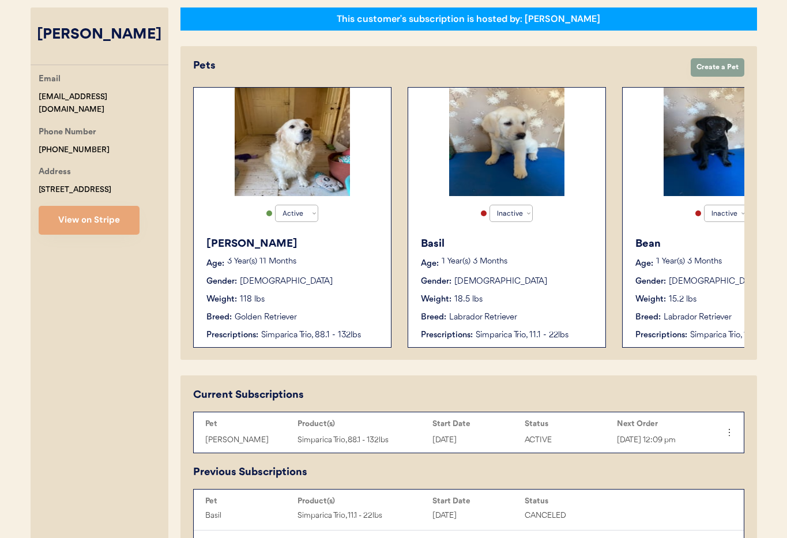
click at [342, 297] on div "Weight: 118 lbs" at bounding box center [292, 299] width 173 height 12
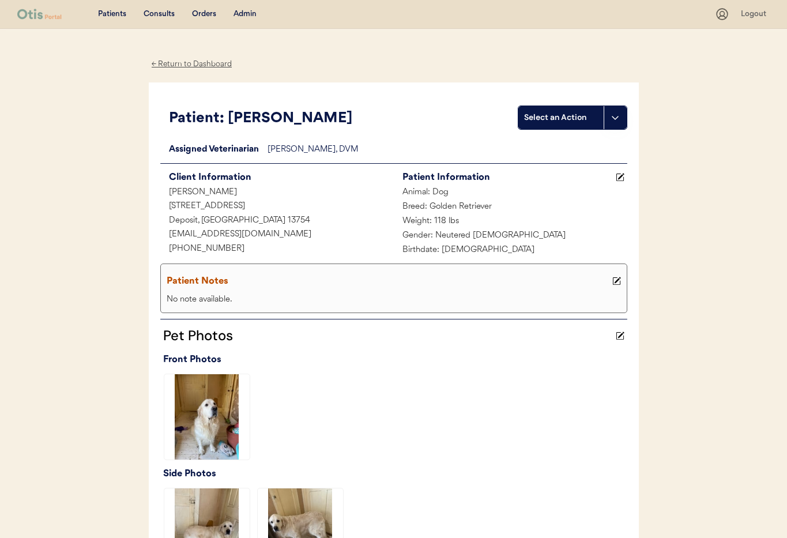
click at [181, 64] on div "← Return to Dashboard" at bounding box center [192, 64] width 86 height 13
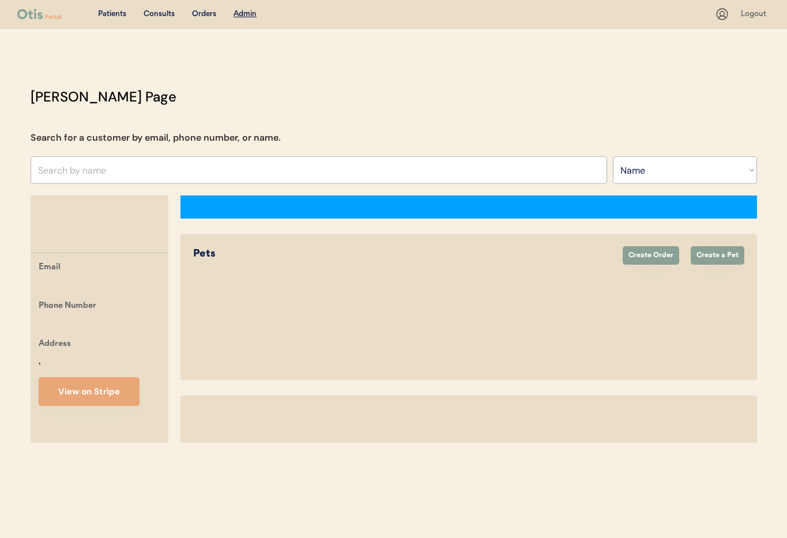
select select ""Name""
select select "true"
select select "false"
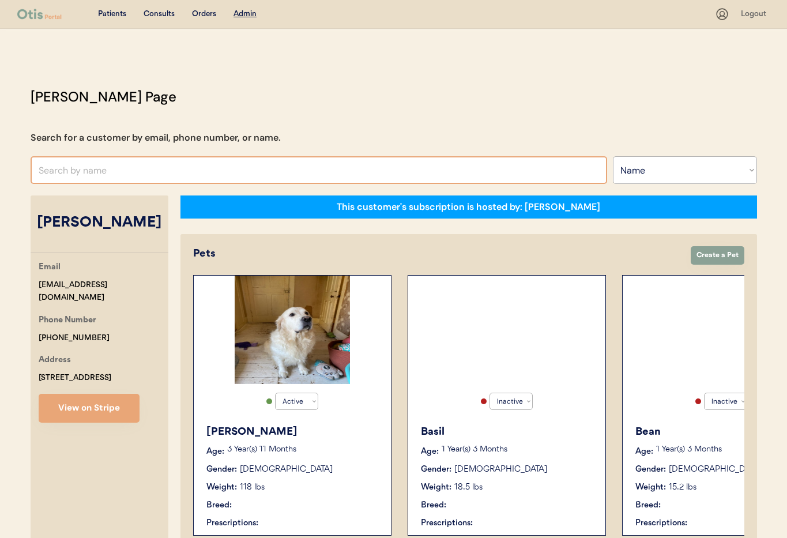
scroll to position [2, 0]
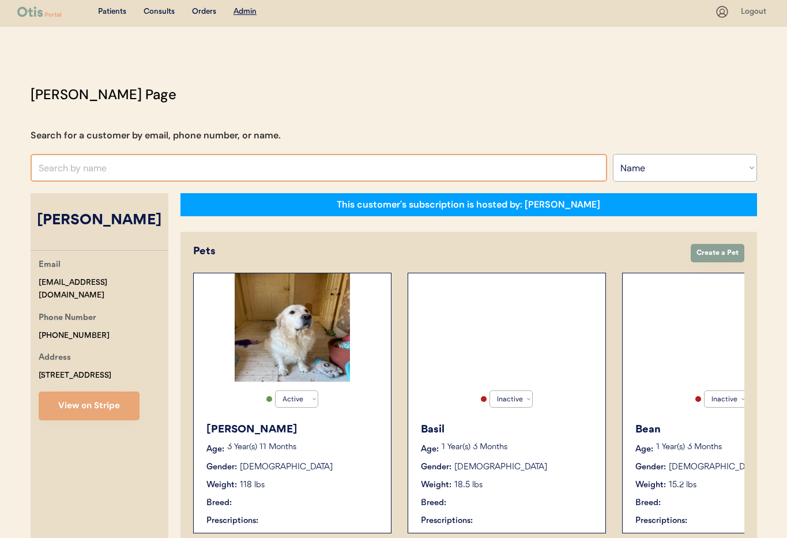
click at [157, 173] on input "text" at bounding box center [319, 168] width 576 height 28
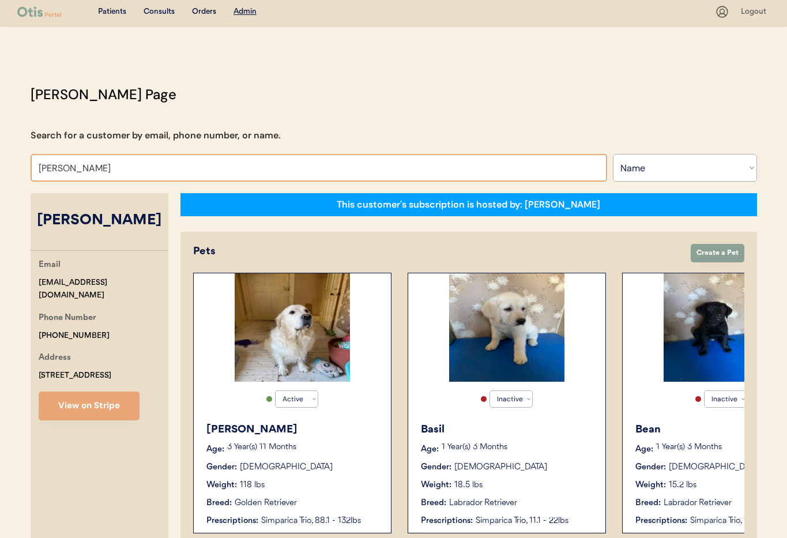
type input "[PERSON_NAME]"
type input "[PERSON_NAME] Lake"
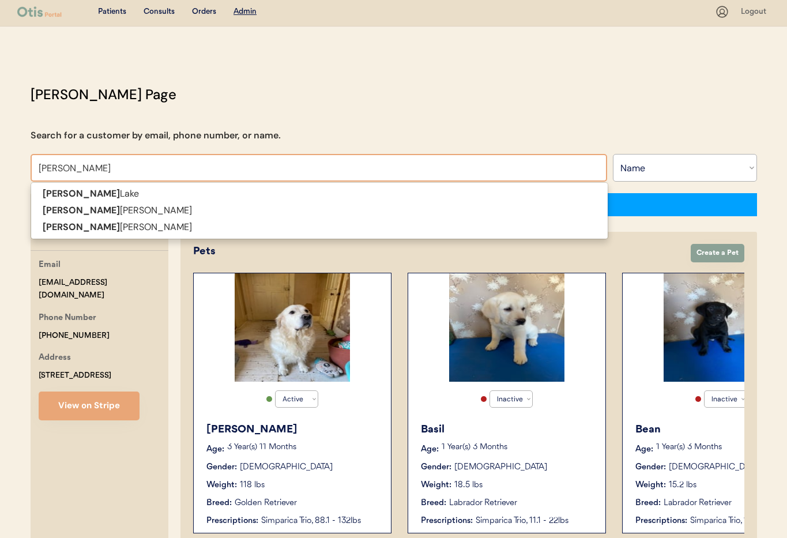
type input "[PERSON_NAME] Dear"
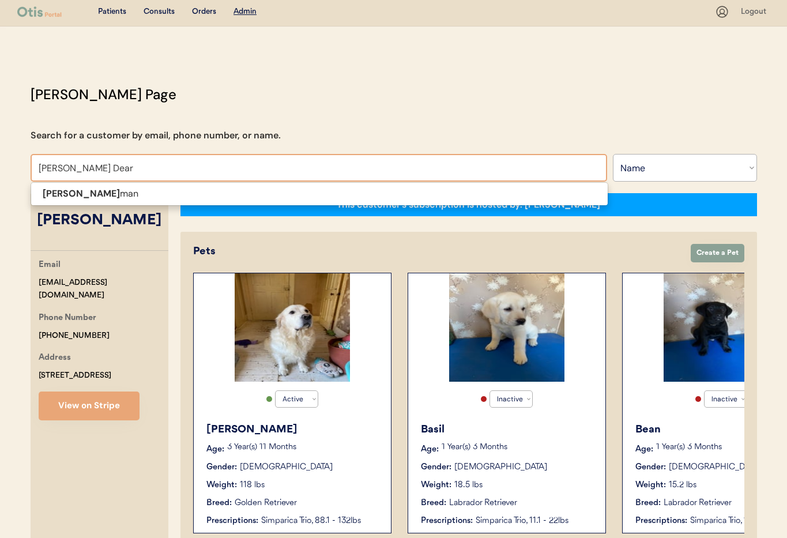
type input "[PERSON_NAME]"
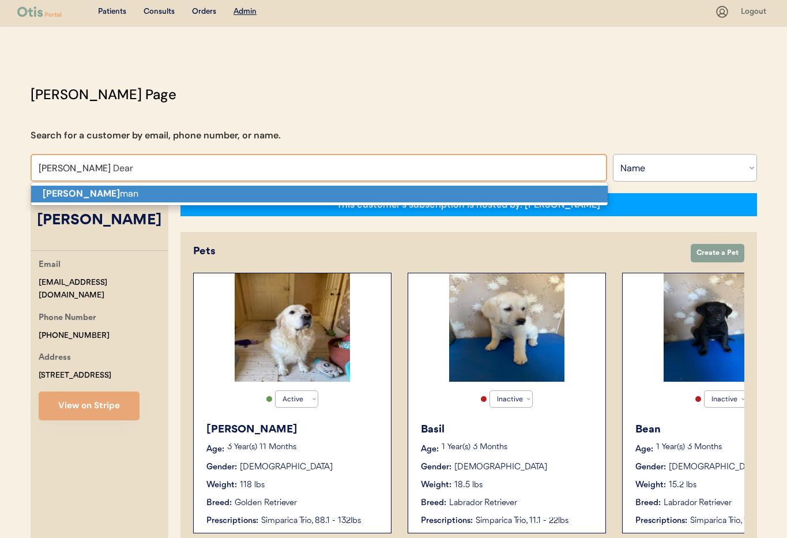
click at [147, 192] on p "[PERSON_NAME] man" at bounding box center [319, 194] width 576 height 17
type input "[PERSON_NAME]"
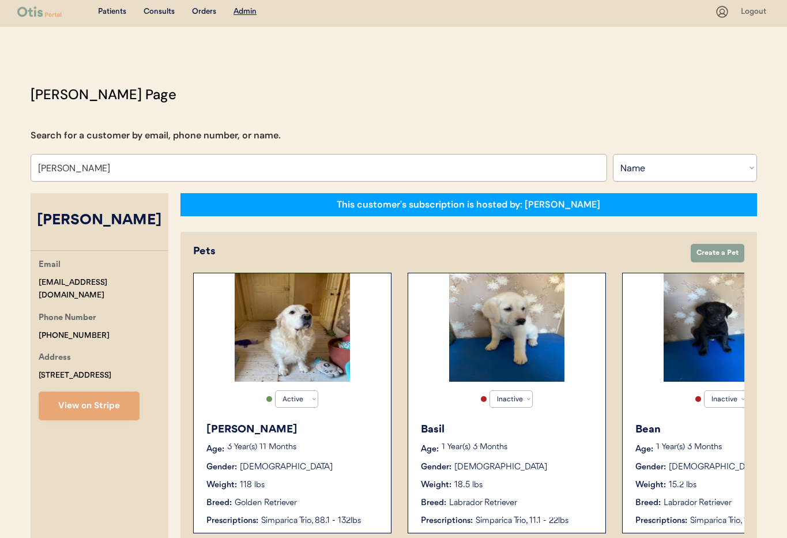
select select "true"
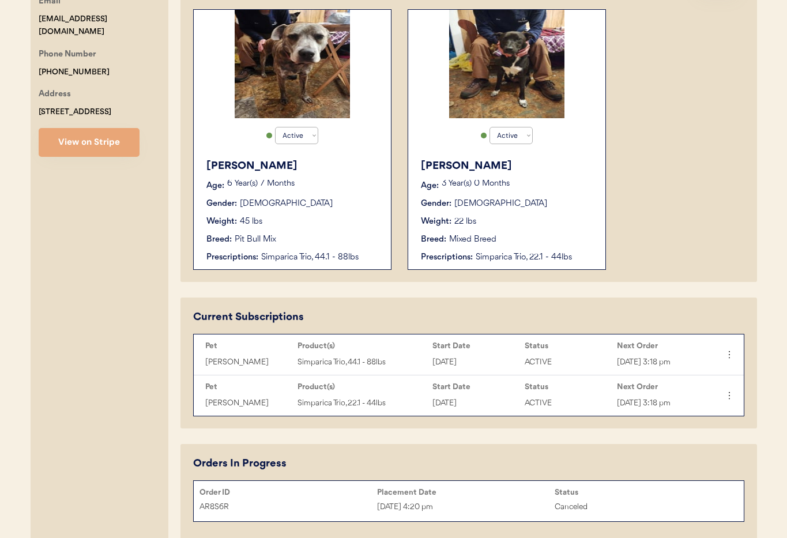
scroll to position [263, 0]
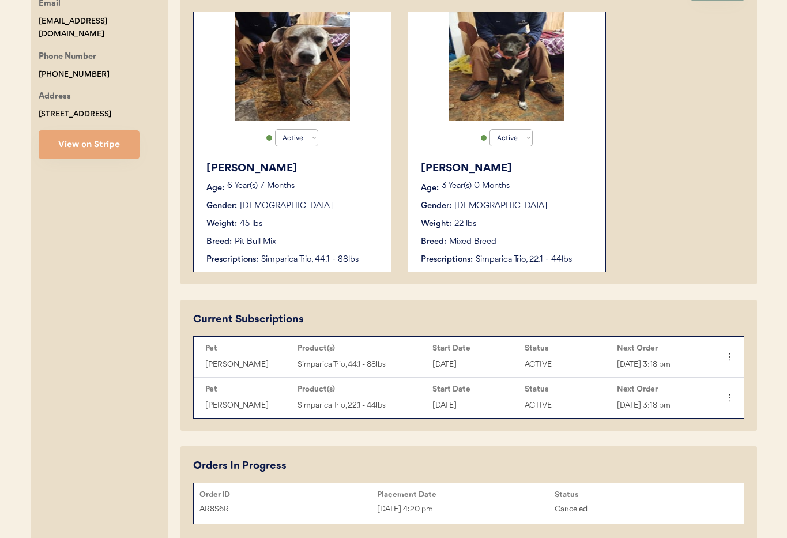
type input "[PERSON_NAME]"
click at [323, 241] on div "Breed: Pit Bull Mix" at bounding box center [292, 242] width 173 height 12
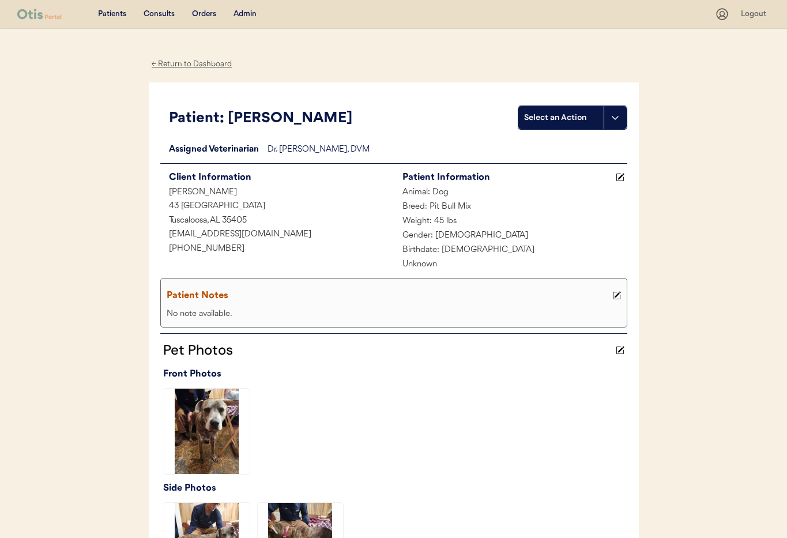
click at [175, 63] on div "← Return to Dashboard" at bounding box center [192, 64] width 86 height 13
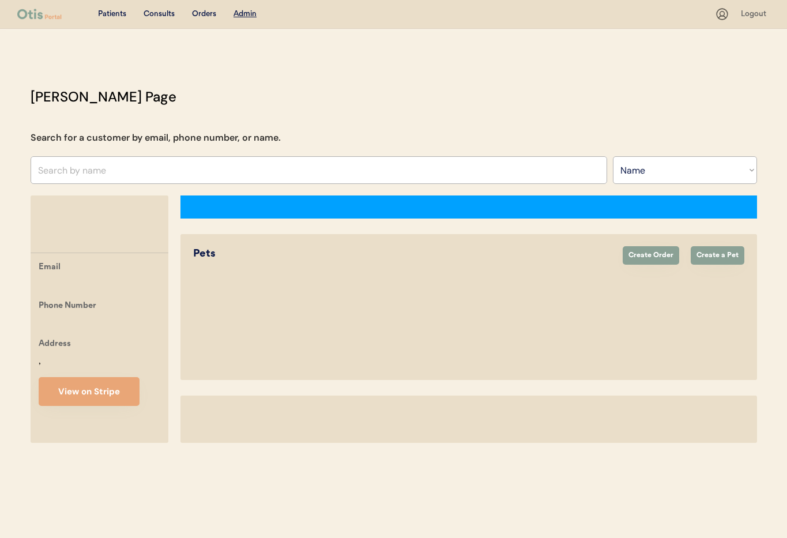
select select ""Name""
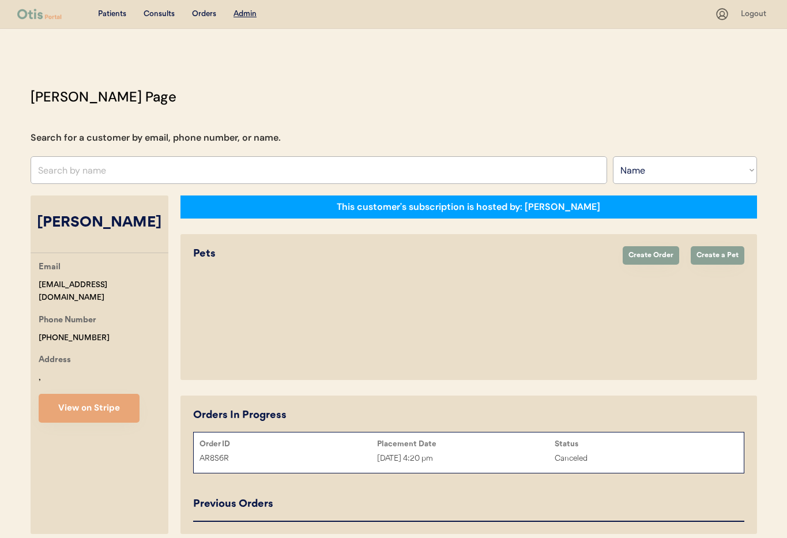
select select "true"
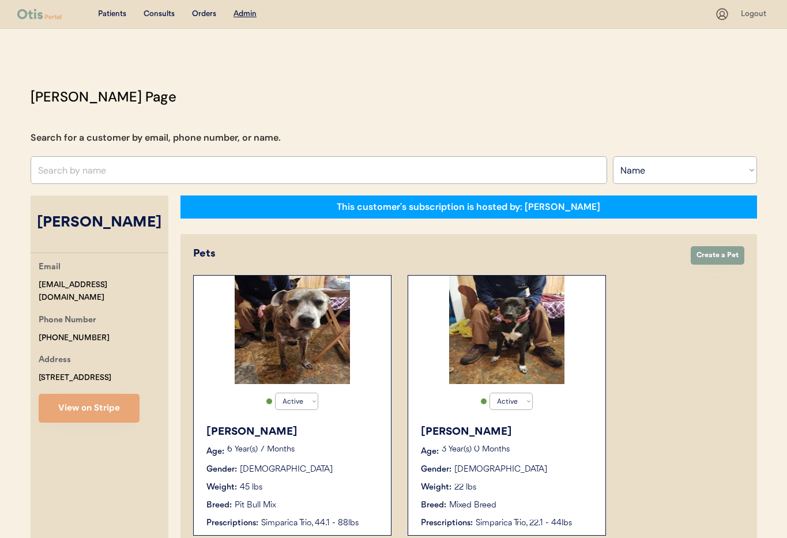
scroll to position [156, 0]
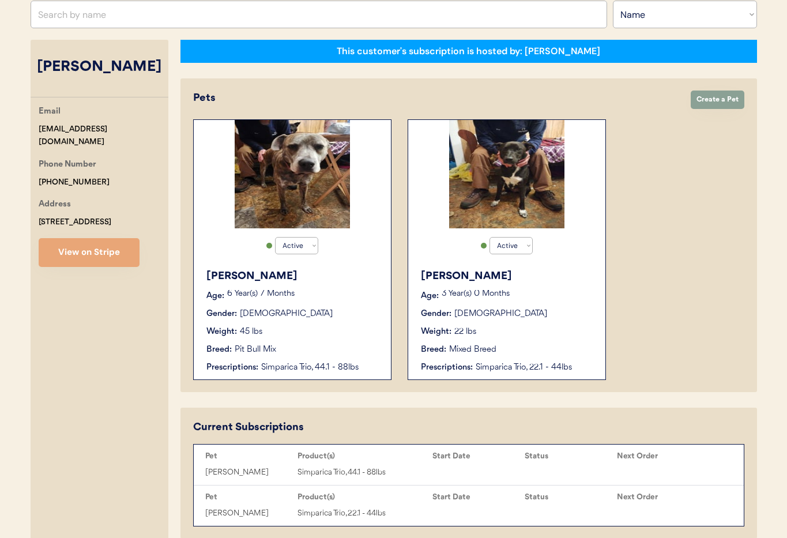
click at [518, 309] on div "Gender: [DEMOGRAPHIC_DATA]" at bounding box center [507, 314] width 173 height 12
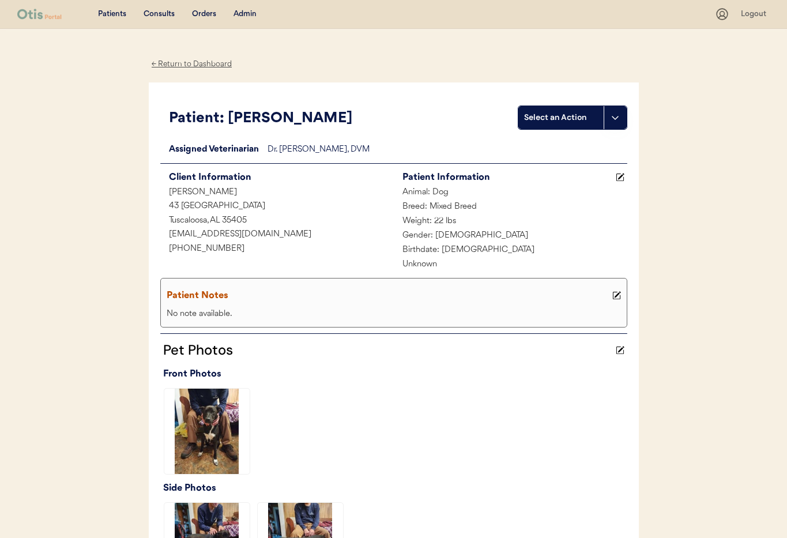
click at [177, 66] on div "← Return to Dashboard" at bounding box center [192, 64] width 86 height 13
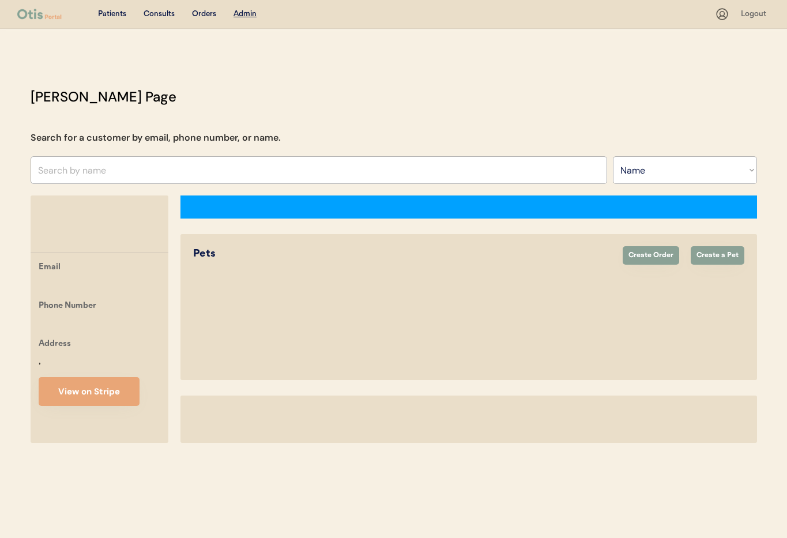
select select ""Name""
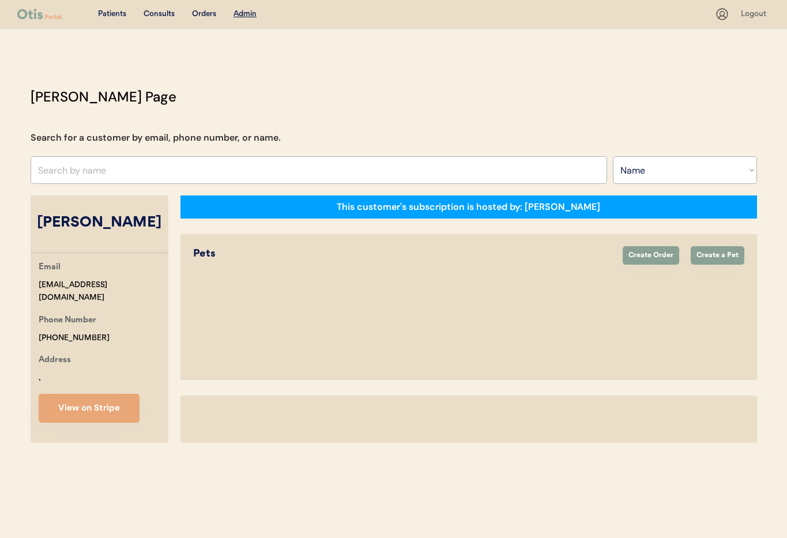
select select "true"
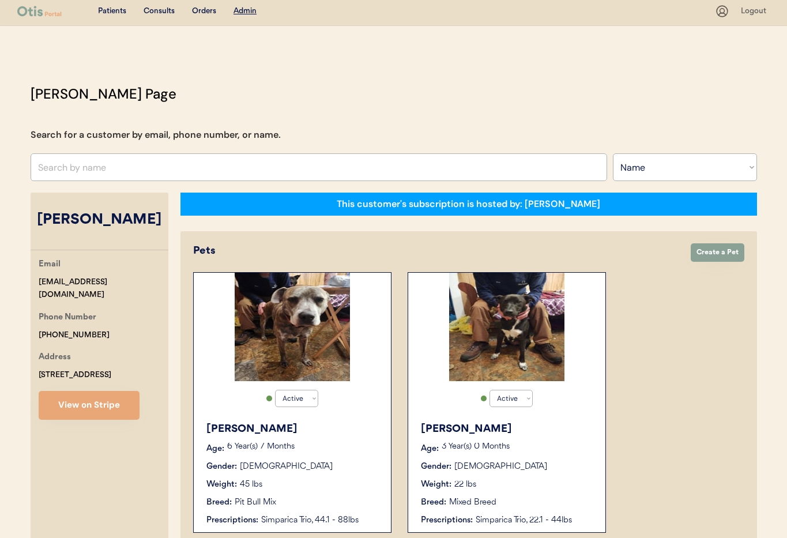
scroll to position [1, 0]
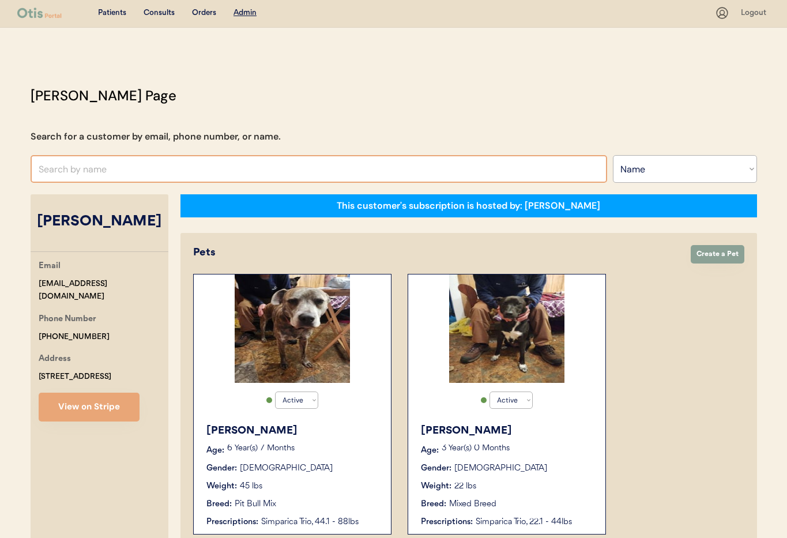
click at [111, 171] on input "text" at bounding box center [319, 169] width 576 height 28
click at [649, 164] on select "Search By Name Email Phone Number" at bounding box center [684, 169] width 144 height 28
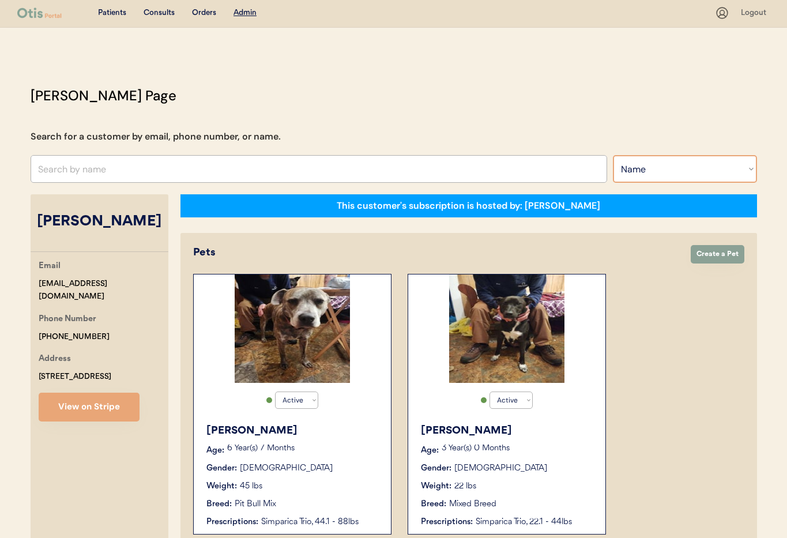
select select ""Email""
click at [612, 155] on select "Search By Name Email Phone Number" at bounding box center [684, 169] width 144 height 28
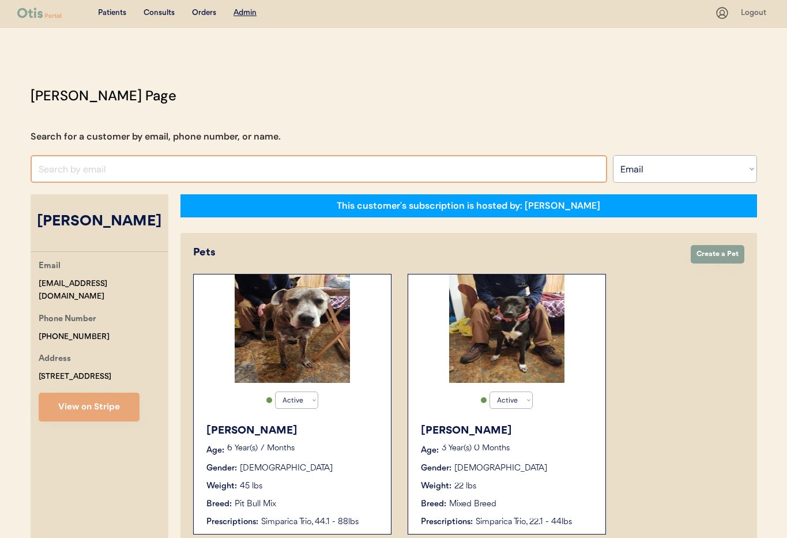
click at [127, 161] on input "input" at bounding box center [319, 169] width 576 height 28
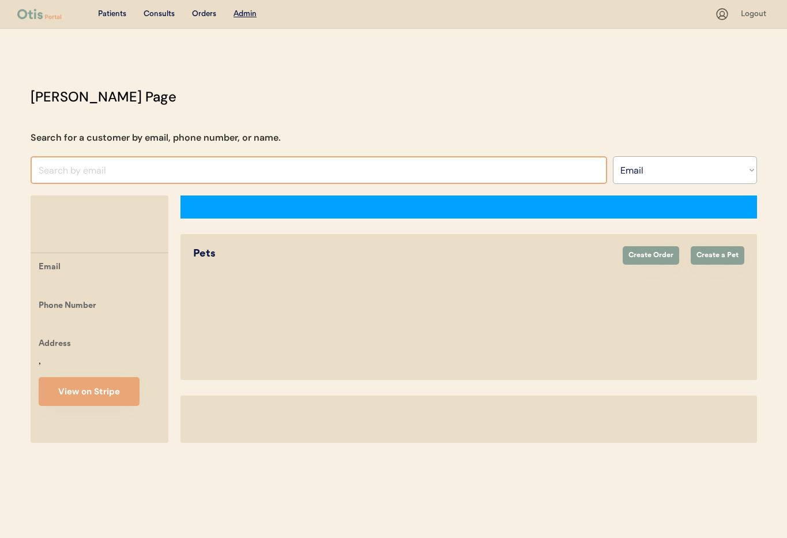
select select ""Email""
select select "true"
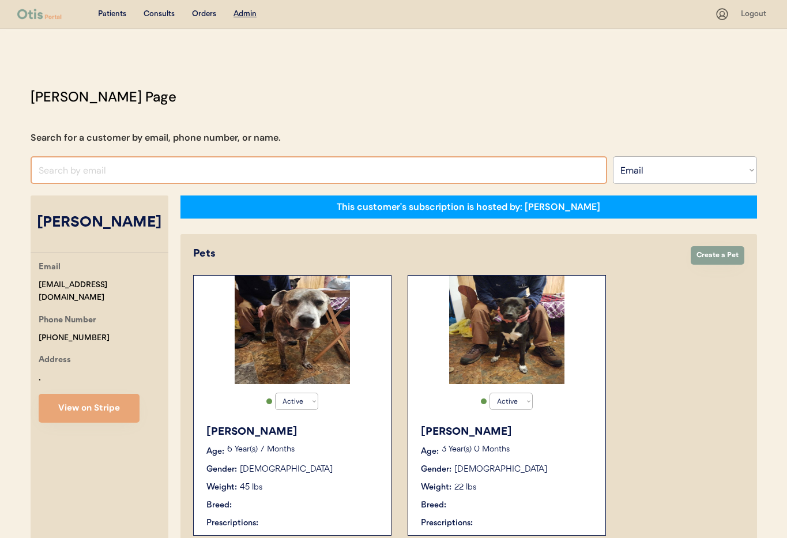
click at [87, 172] on input "input" at bounding box center [319, 170] width 576 height 28
paste input "ang2341@gmail.com"
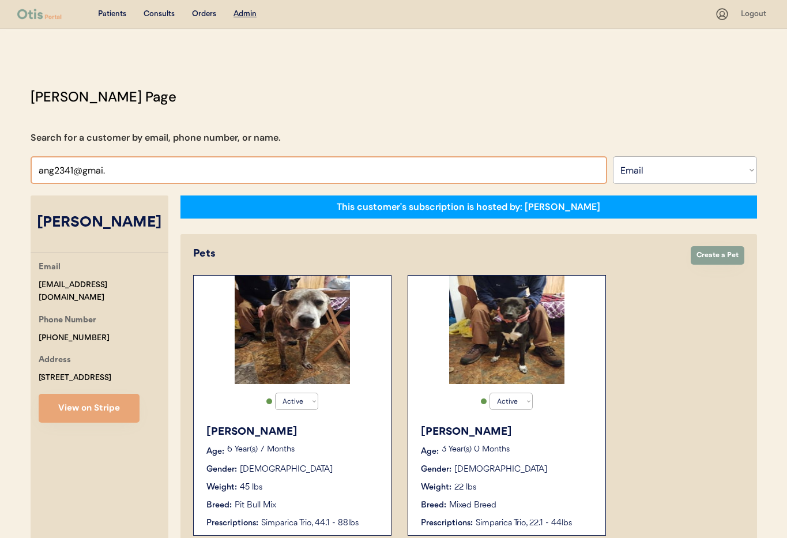
type input "ang2341@gmai."
drag, startPoint x: 92, startPoint y: 169, endPoint x: -2, endPoint y: 171, distance: 93.9
click at [0, 171] on html "Patients Consults Orders Admin Logout Otis Admin Page Search for a customer by …" at bounding box center [393, 269] width 787 height 538
paste input "ang2341@gmail.com"
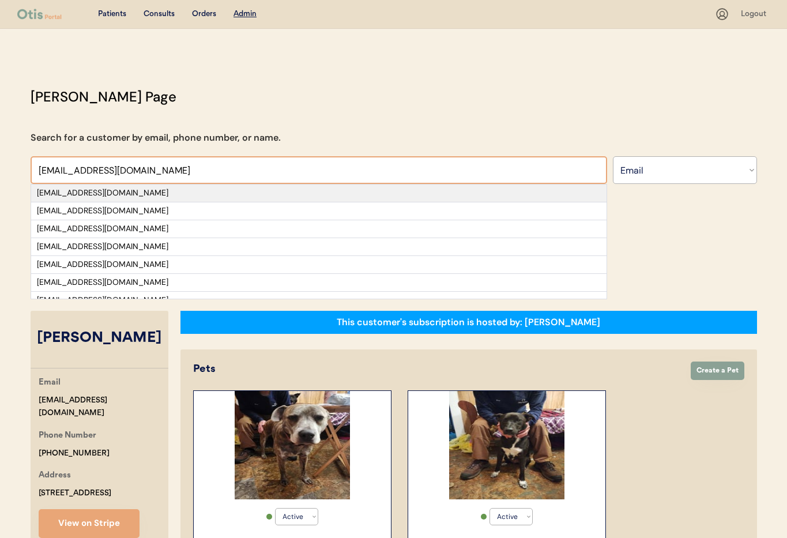
type input "ang2341@gmail.com"
click at [175, 187] on div "[EMAIL_ADDRESS][DOMAIN_NAME]" at bounding box center [319, 193] width 564 height 12
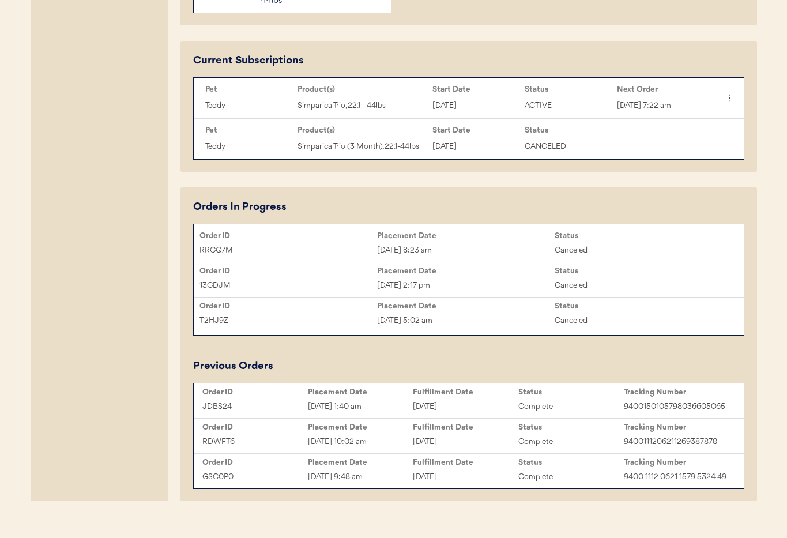
scroll to position [563, 0]
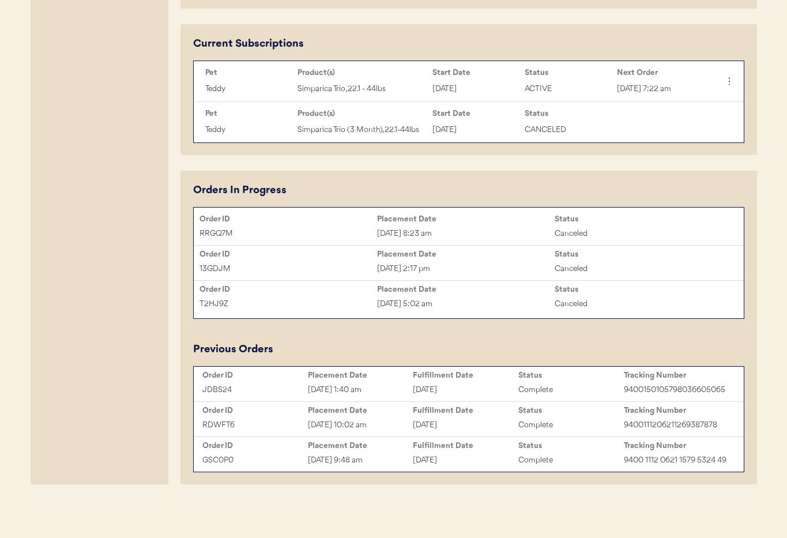
click at [452, 394] on div "October 3, 2025" at bounding box center [465, 389] width 105 height 13
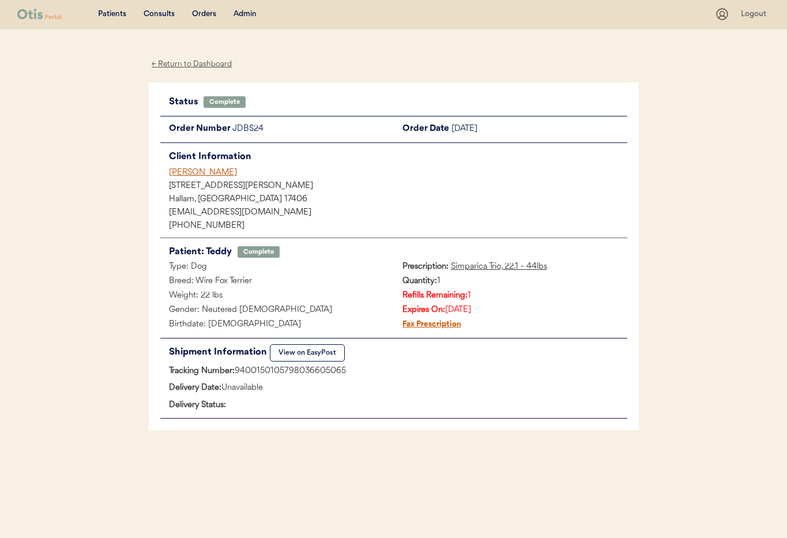
click at [189, 62] on div "← Return to Dashboard" at bounding box center [192, 64] width 86 height 13
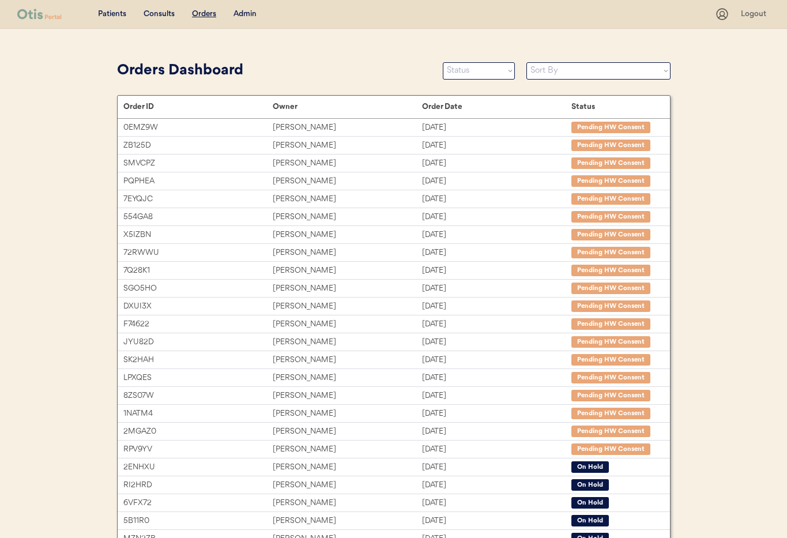
click at [244, 13] on div "Admin" at bounding box center [244, 15] width 23 height 12
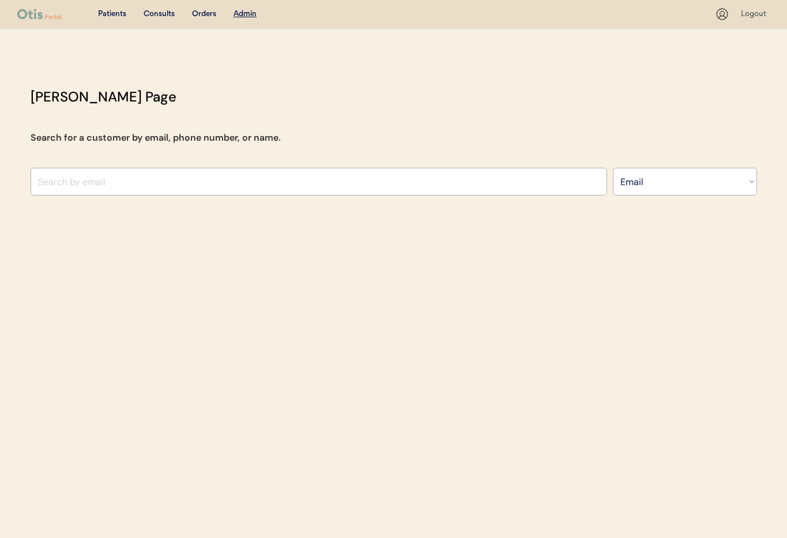
select select ""Email""
drag, startPoint x: 125, startPoint y: 166, endPoint x: 122, endPoint y: 176, distance: 10.2
click at [124, 167] on div "[PERSON_NAME] Page Search for a customer by email, phone number, or name. Searc…" at bounding box center [393, 143] width 749 height 115
click at [122, 177] on input "input" at bounding box center [319, 182] width 576 height 28
paste input "[EMAIL_ADDRESS][DOMAIN_NAME]"
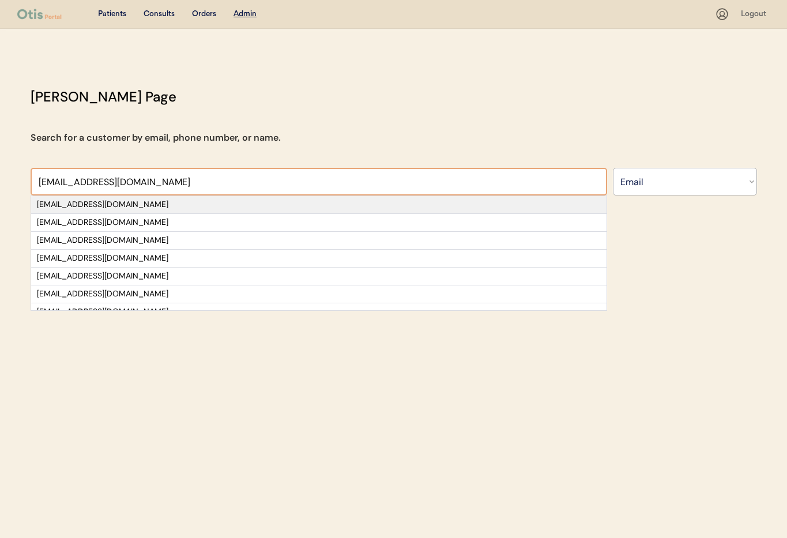
type input "[EMAIL_ADDRESS][DOMAIN_NAME]"
click at [103, 207] on div "[EMAIL_ADDRESS][DOMAIN_NAME]" at bounding box center [319, 205] width 564 height 12
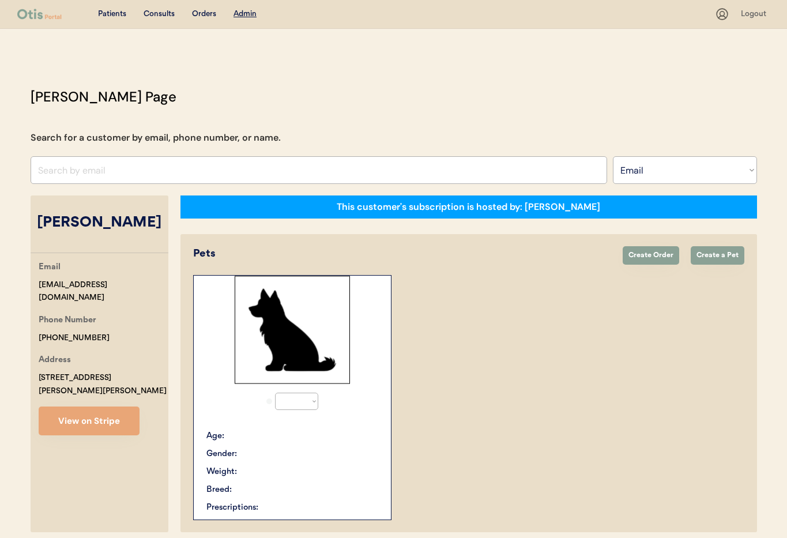
select select "true"
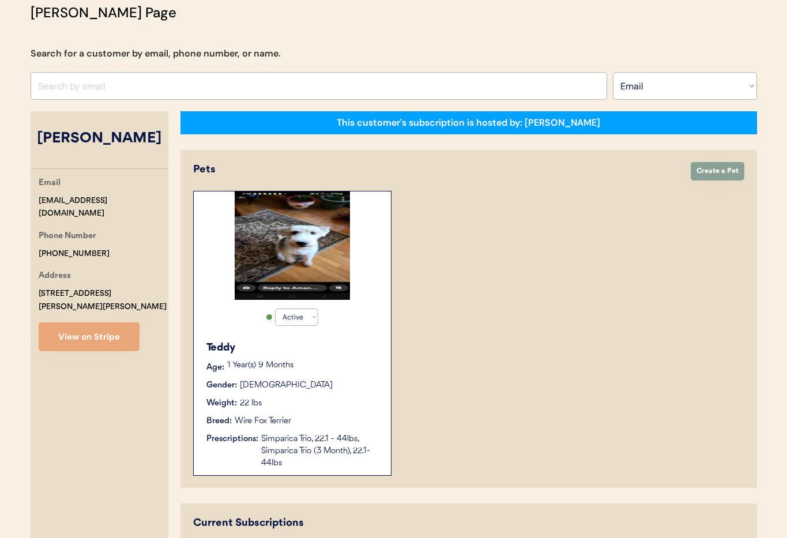
scroll to position [71, 0]
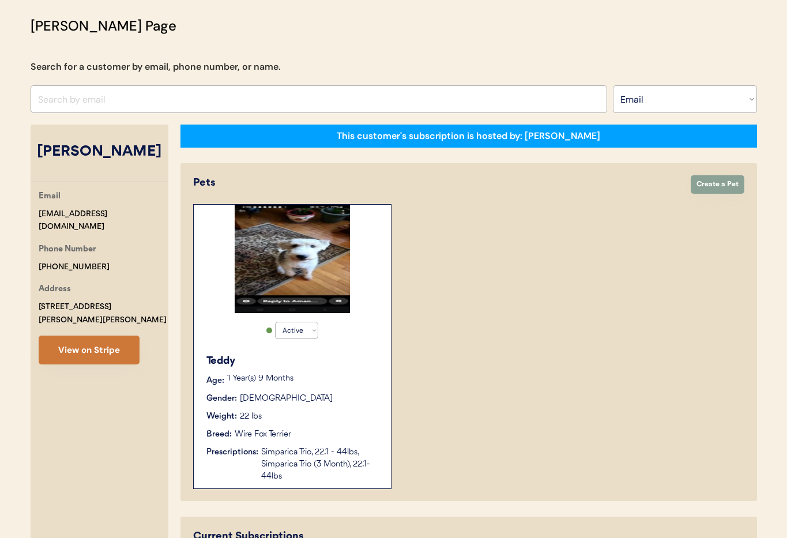
click at [54, 335] on button "View on Stripe" at bounding box center [89, 349] width 101 height 29
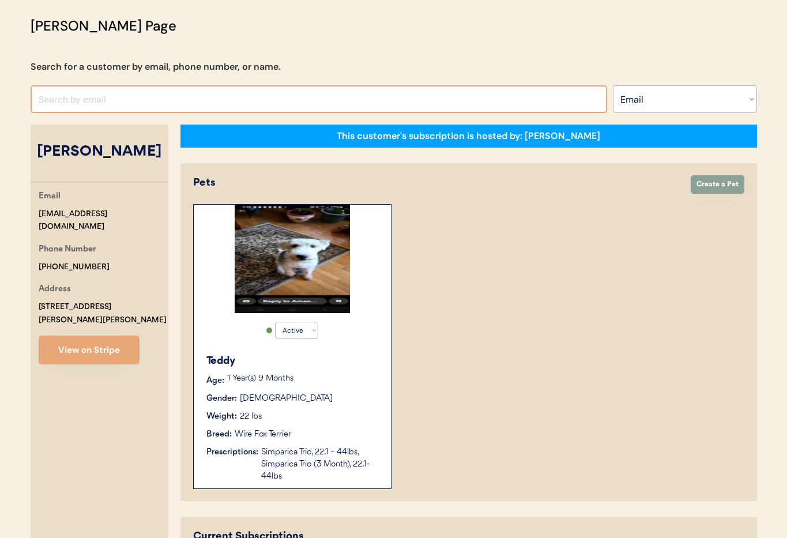
click at [137, 100] on input "input" at bounding box center [319, 99] width 576 height 28
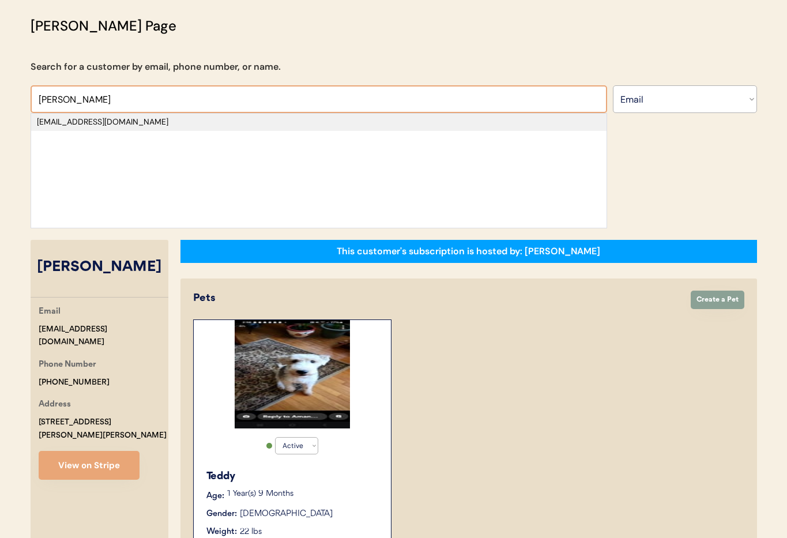
type input "[PERSON_NAME]"
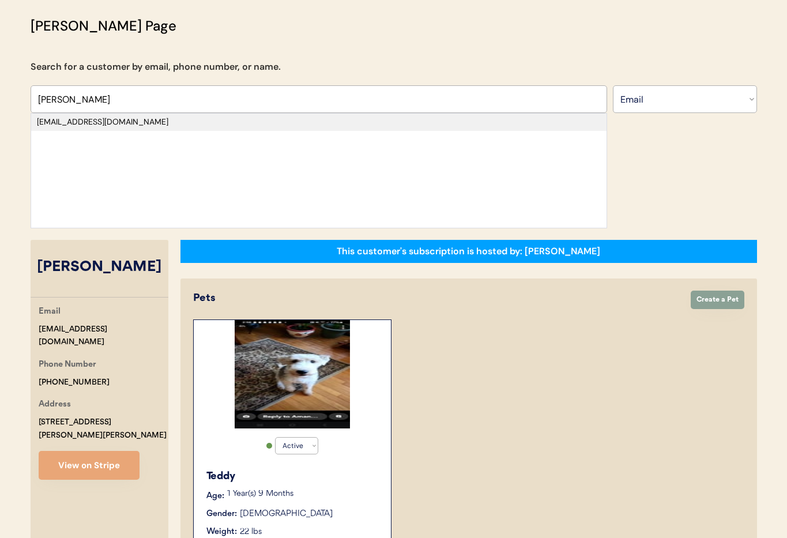
click at [130, 123] on div "[EMAIL_ADDRESS][DOMAIN_NAME]" at bounding box center [319, 122] width 564 height 12
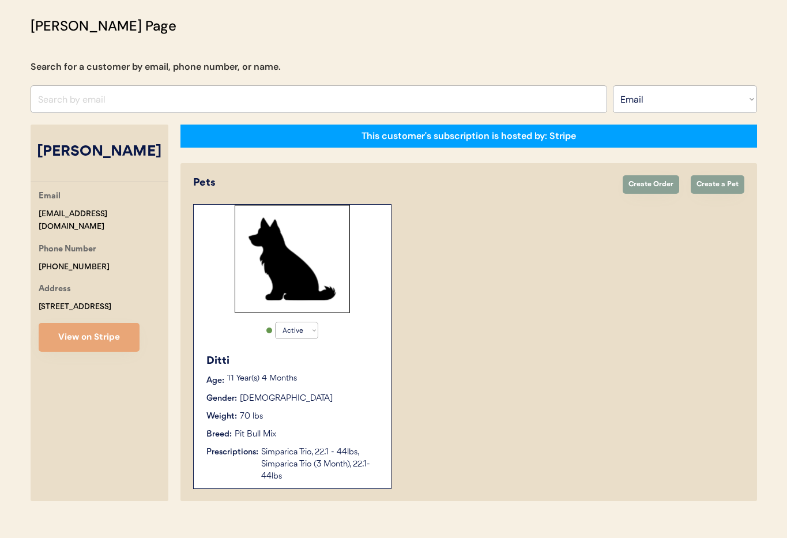
scroll to position [63, 0]
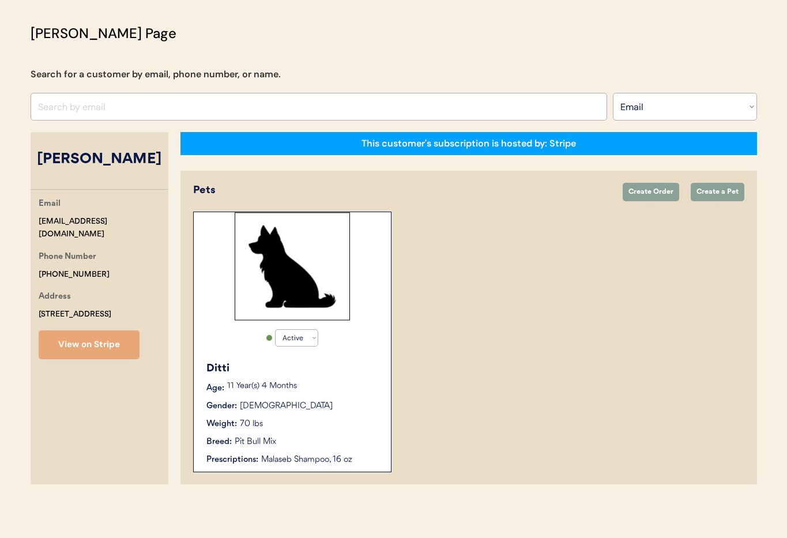
click at [361, 361] on div "Ditti" at bounding box center [292, 369] width 173 height 16
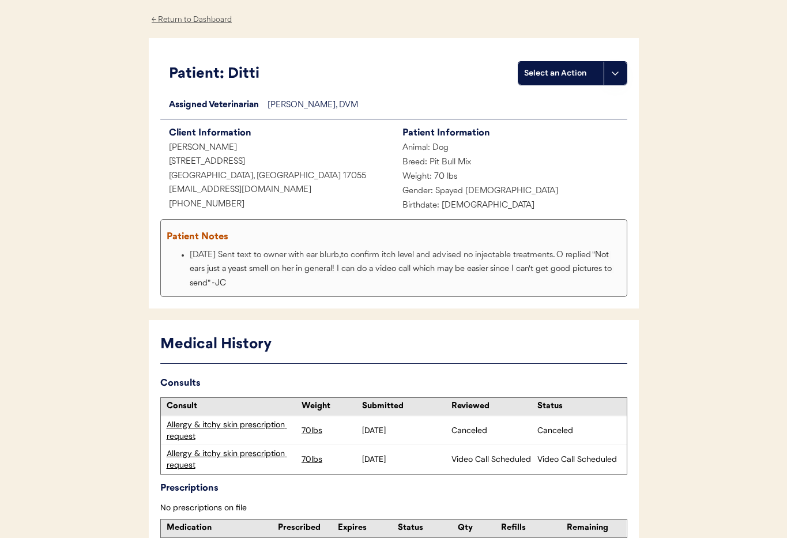
scroll to position [114, 0]
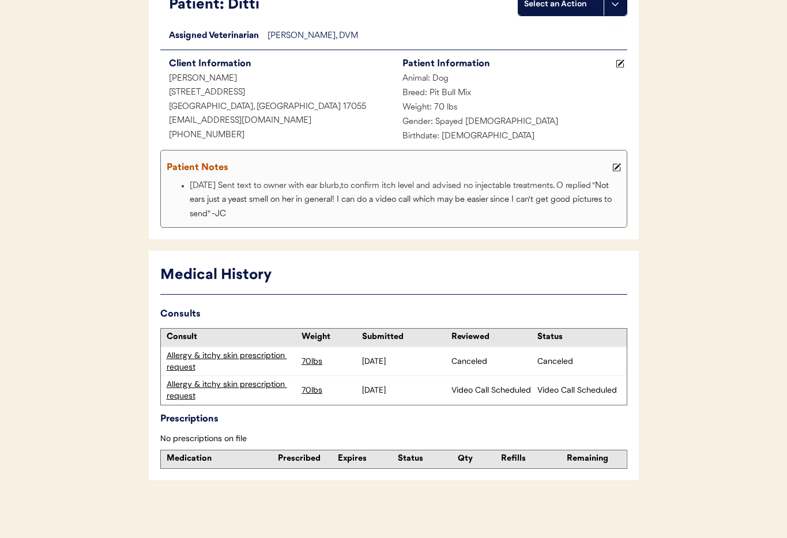
click at [239, 385] on div "Allergy & itchy skin prescription request" at bounding box center [232, 390] width 130 height 22
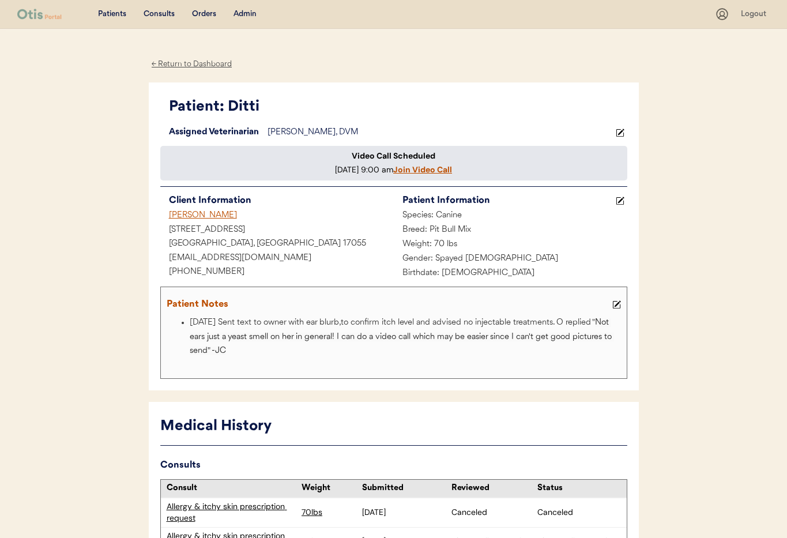
click at [195, 67] on div "← Return to Dashboard" at bounding box center [192, 64] width 86 height 13
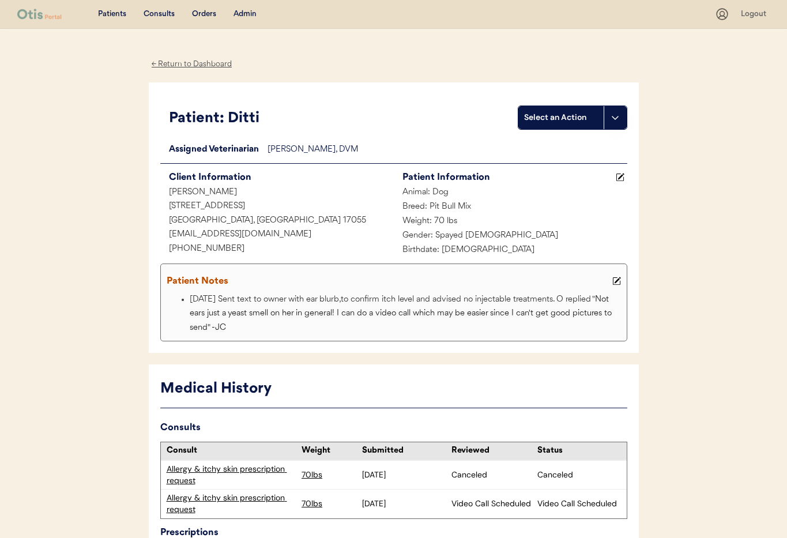
click at [243, 17] on div "Admin" at bounding box center [244, 15] width 23 height 12
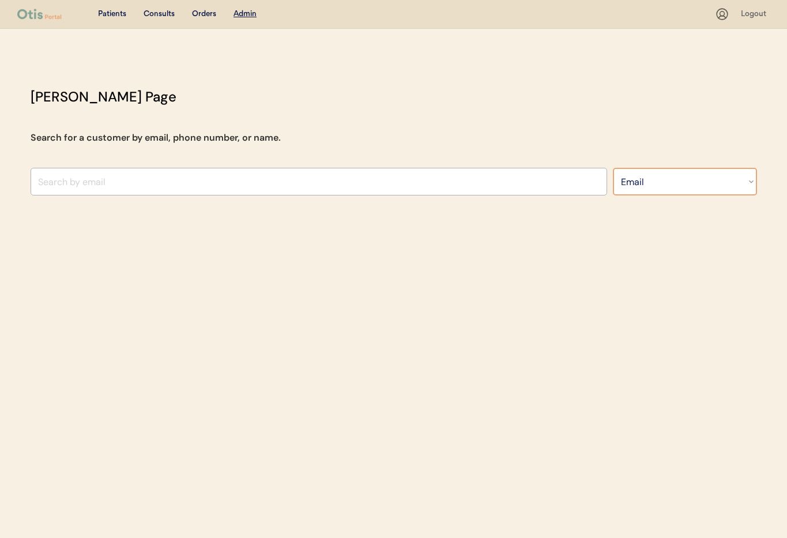
click at [671, 189] on select "Search By Name Email Phone Number" at bounding box center [684, 182] width 144 height 28
select select ""Name""
click at [612, 168] on select "Search By Name Email Phone Number" at bounding box center [684, 182] width 144 height 28
select select ""Name""
click at [157, 16] on div "Consults" at bounding box center [158, 15] width 31 height 12
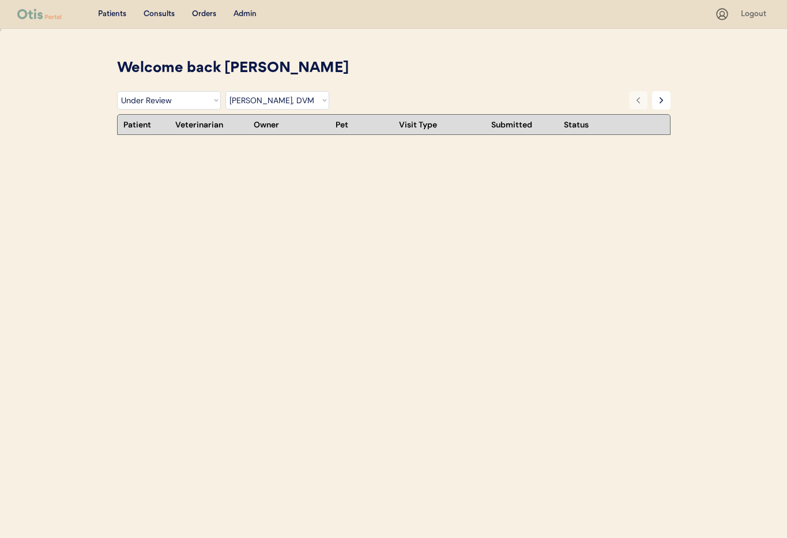
select select ""under_review""
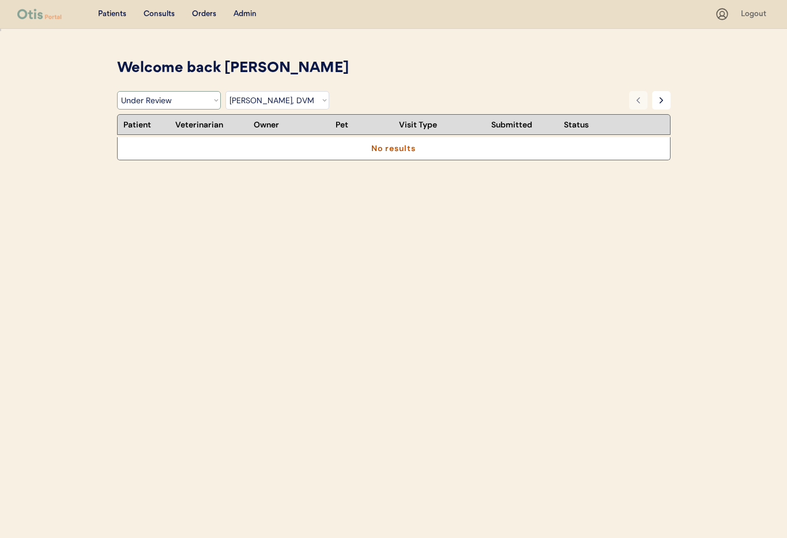
click at [176, 101] on select "Filter by Status Pending Photos Under Review Pending Video Call Video Call Sche…" at bounding box center [169, 100] width 104 height 18
click at [319, 97] on select "Filter by Veterinarian [PERSON_NAME], DVM [PERSON_NAME], DVM [PERSON_NAME], DVM…" at bounding box center [277, 100] width 104 height 18
click at [225, 91] on select "Filter by Veterinarian [PERSON_NAME], DVM [PERSON_NAME], DVM [PERSON_NAME], DVM…" at bounding box center [277, 100] width 104 height 18
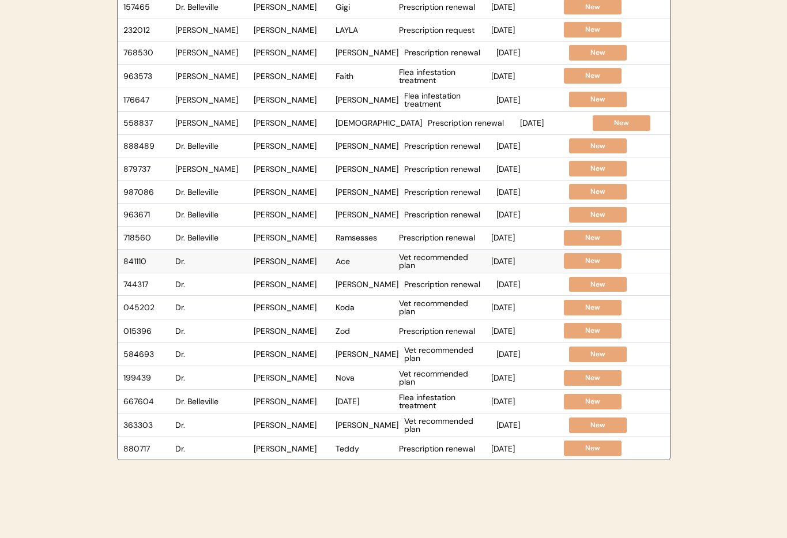
scroll to position [139, 0]
click at [233, 264] on div "Dr." at bounding box center [211, 260] width 73 height 8
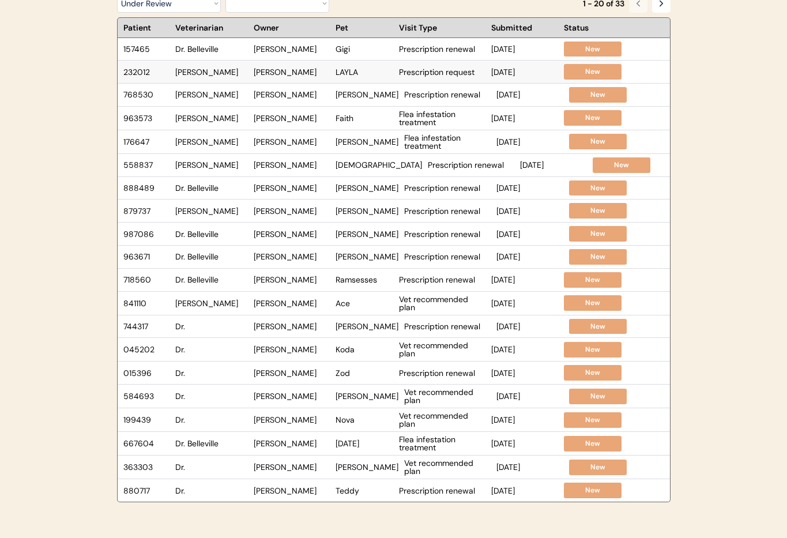
scroll to position [101, 0]
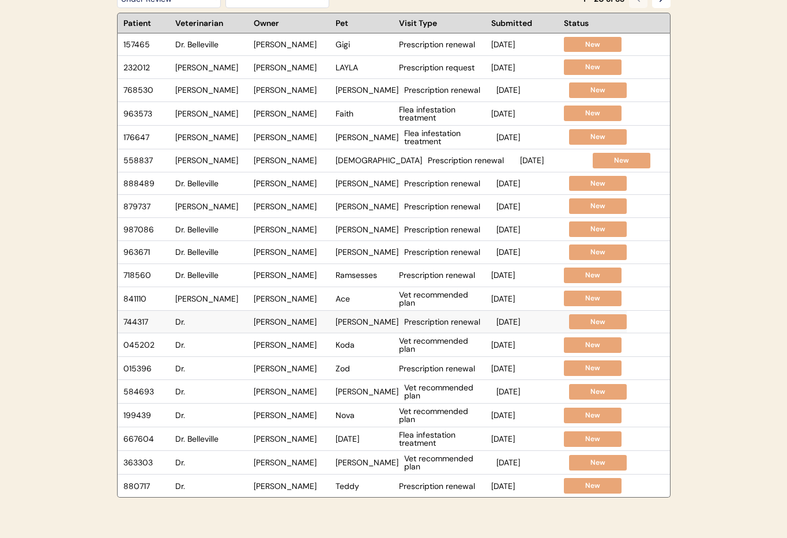
click at [221, 327] on div "744317 [PERSON_NAME] Pee Wee [PERSON_NAME] Prescription renewal [DATE] New" at bounding box center [372, 322] width 509 height 22
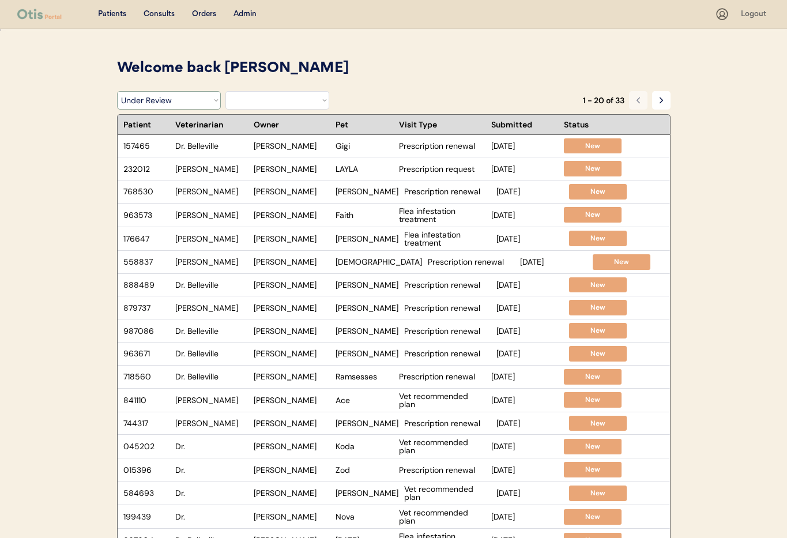
click at [180, 100] on select "Filter by Status Pending Photos Under Review Pending Video Call Video Call Sche…" at bounding box center [169, 100] width 104 height 18
click at [273, 102] on select "Filter by Veterinarian Dr. Erin Belleville, DVM Dr. Scott Perry, DVM Dr. Jamie …" at bounding box center [277, 100] width 104 height 18
click at [225, 91] on select "Filter by Veterinarian Dr. Erin Belleville, DVM Dr. Scott Perry, DVM Dr. Jamie …" at bounding box center [277, 100] width 104 height 18
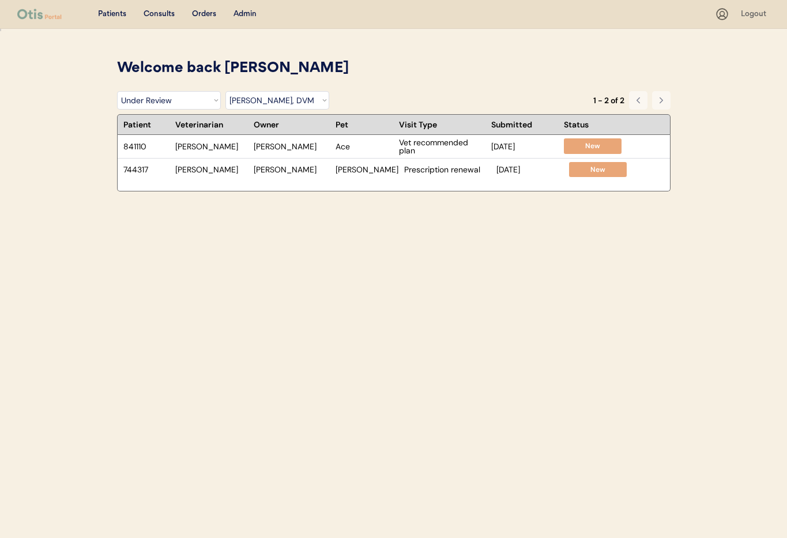
click at [271, 106] on select "Filter by Veterinarian Dr. Erin Belleville, DVM Dr. Scott Perry, DVM Dr. Jamie …" at bounding box center [277, 100] width 104 height 18
click at [225, 91] on select "Filter by Veterinarian Dr. Erin Belleville, DVM Dr. Scott Perry, DVM Dr. Jamie …" at bounding box center [277, 100] width 104 height 18
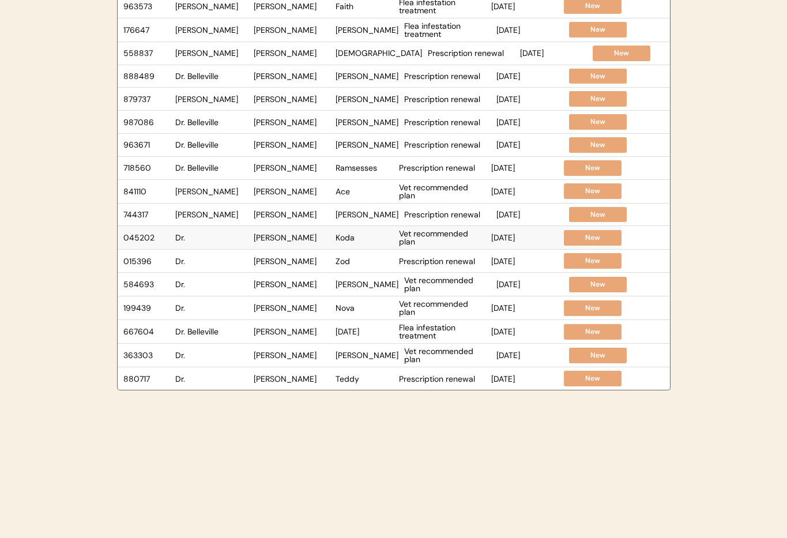
scroll to position [210, 0]
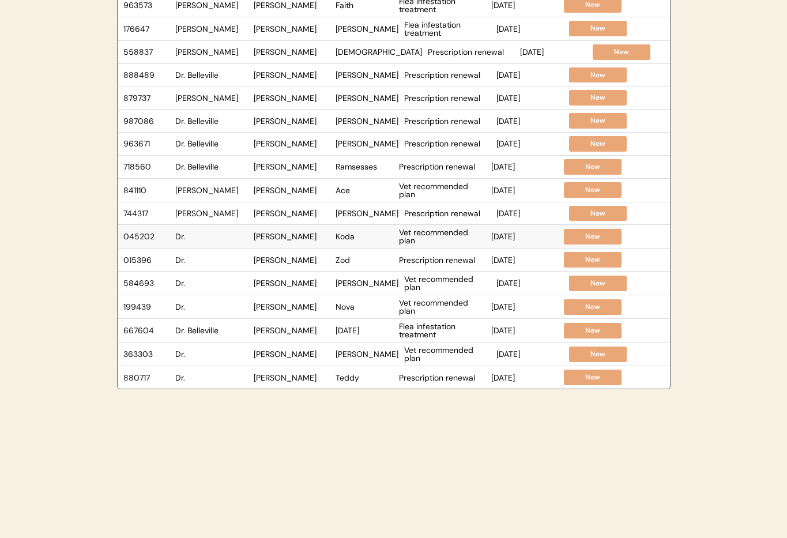
click at [205, 240] on div "Dr." at bounding box center [211, 236] width 73 height 8
click at [230, 259] on div "Dr." at bounding box center [211, 260] width 73 height 8
click at [225, 281] on div "Dr." at bounding box center [211, 283] width 73 height 8
click at [219, 304] on div "Dr." at bounding box center [211, 307] width 73 height 8
click at [207, 349] on div "363303 Dr. Angela Hoffman Rocco Vet recommended plan Sep 5, 2025 New" at bounding box center [372, 353] width 509 height 23
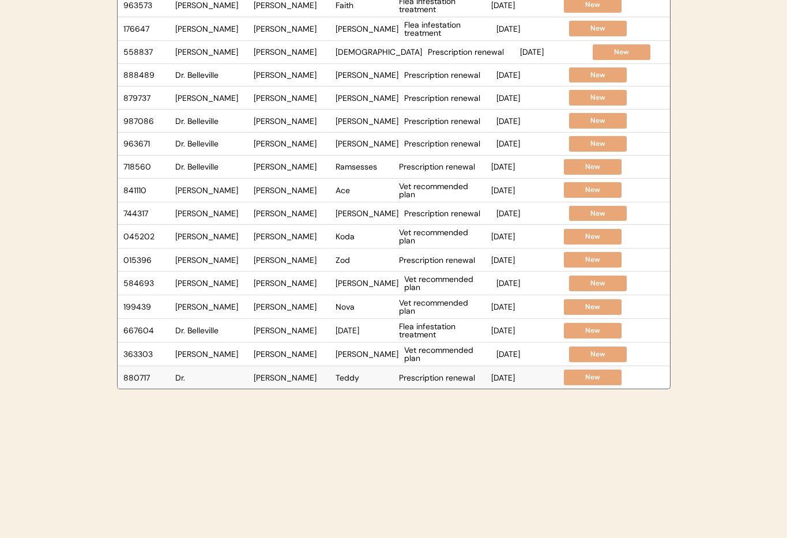
click at [213, 377] on div "Dr." at bounding box center [211, 377] width 73 height 8
click at [199, 378] on div "Dr." at bounding box center [211, 377] width 73 height 8
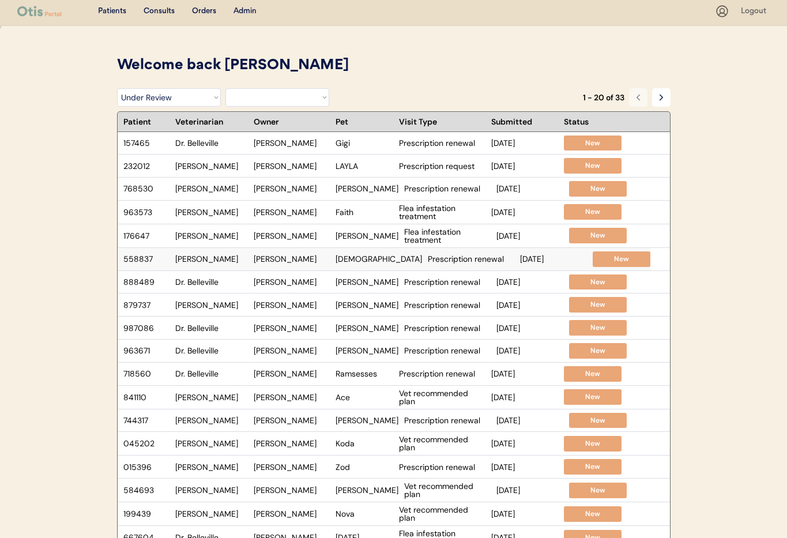
scroll to position [0, 0]
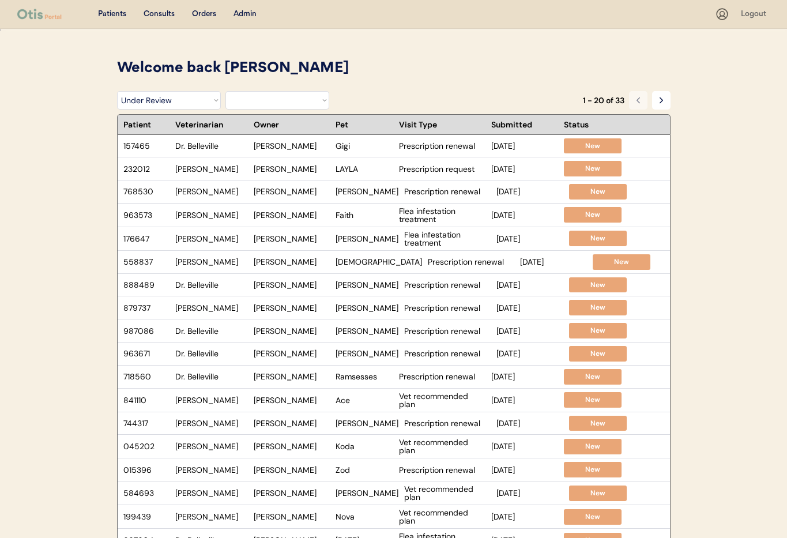
click at [252, 104] on select "Filter by Veterinarian Dr. Erin Belleville, DVM Dr. Scott Perry, DVM Dr. Jamie …" at bounding box center [277, 100] width 104 height 18
click at [225, 91] on select "Filter by Veterinarian Dr. Erin Belleville, DVM Dr. Scott Perry, DVM Dr. Jamie …" at bounding box center [277, 100] width 104 height 18
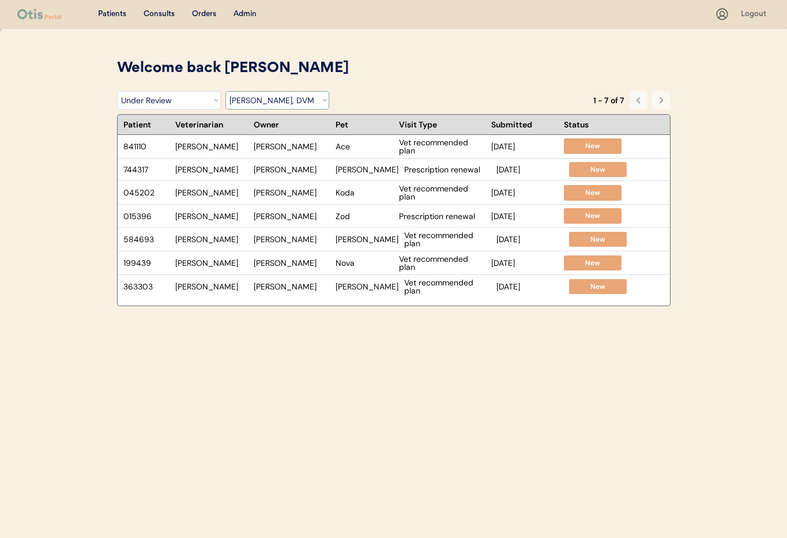
click at [281, 96] on select "Filter by Veterinarian Dr. Erin Belleville, DVM Dr. Scott Perry, DVM Dr. Jamie …" at bounding box center [277, 100] width 104 height 18
click at [225, 91] on select "Filter by Veterinarian Dr. Erin Belleville, DVM Dr. Scott Perry, DVM Dr. Jamie …" at bounding box center [277, 100] width 104 height 18
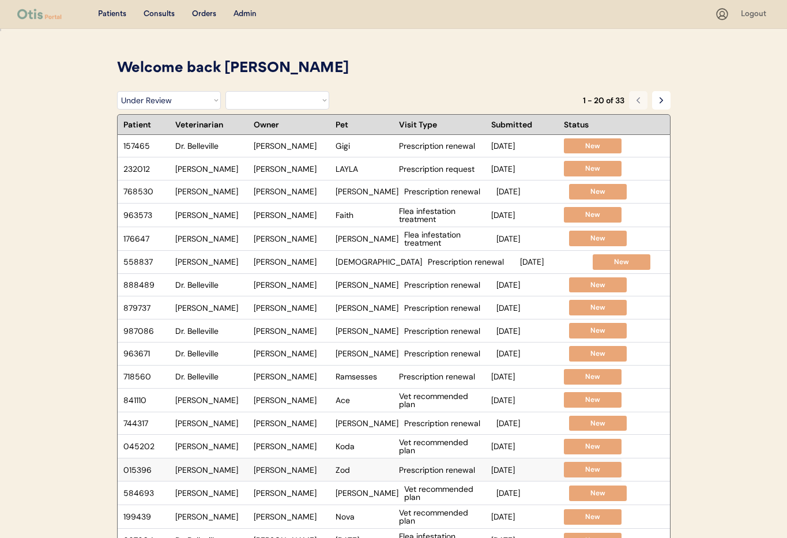
scroll to position [242, 0]
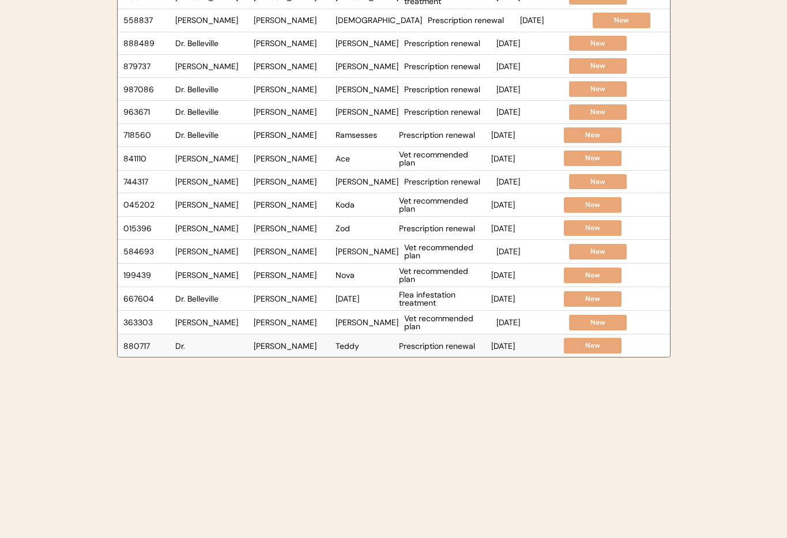
click at [214, 344] on div "Dr." at bounding box center [211, 346] width 73 height 8
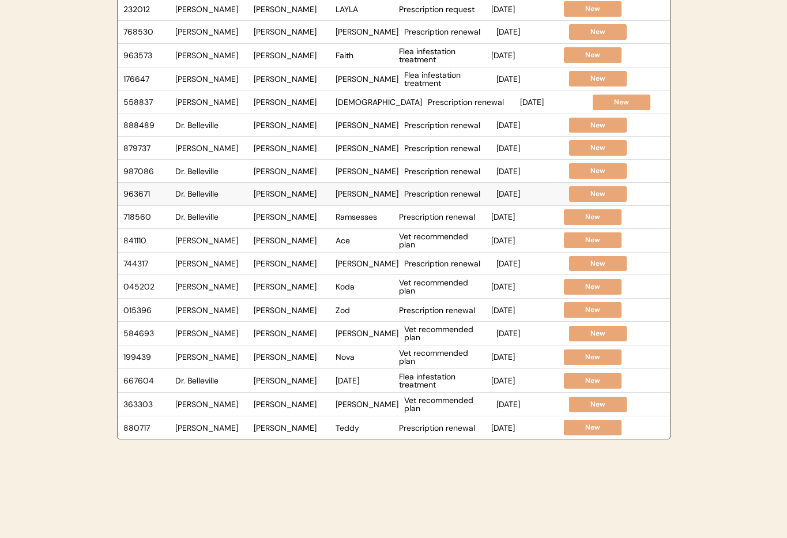
scroll to position [0, 0]
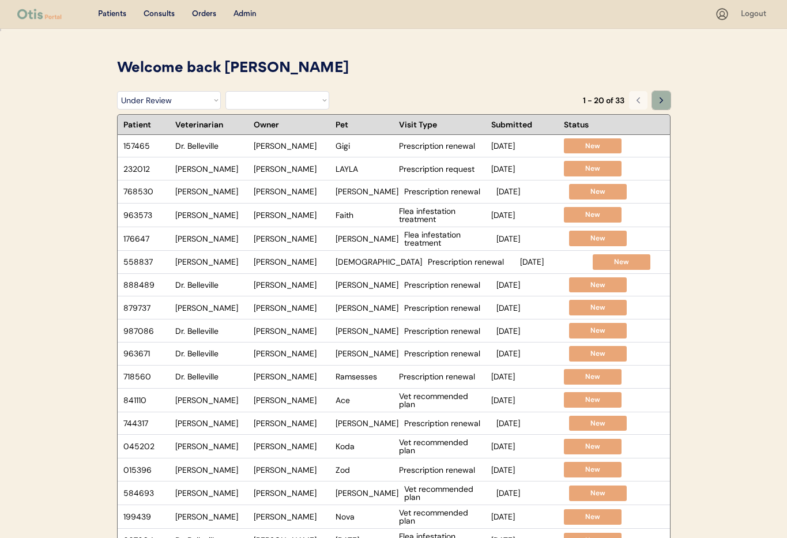
click at [657, 99] on icon at bounding box center [660, 100] width 9 height 9
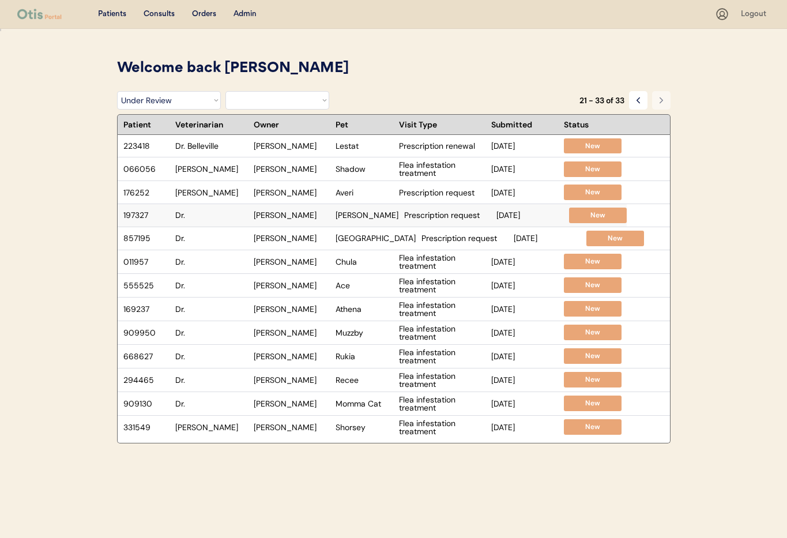
click at [222, 216] on div "Dr." at bounding box center [211, 215] width 73 height 8
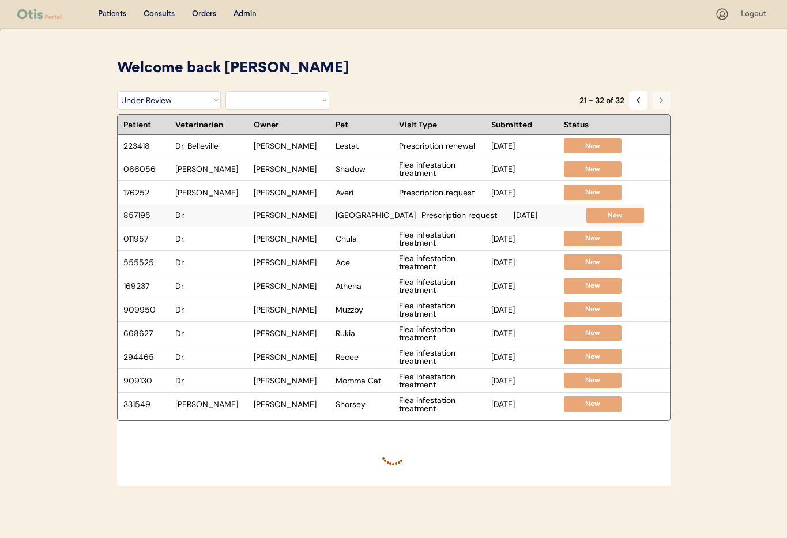
click at [217, 213] on div "Dr." at bounding box center [211, 215] width 73 height 8
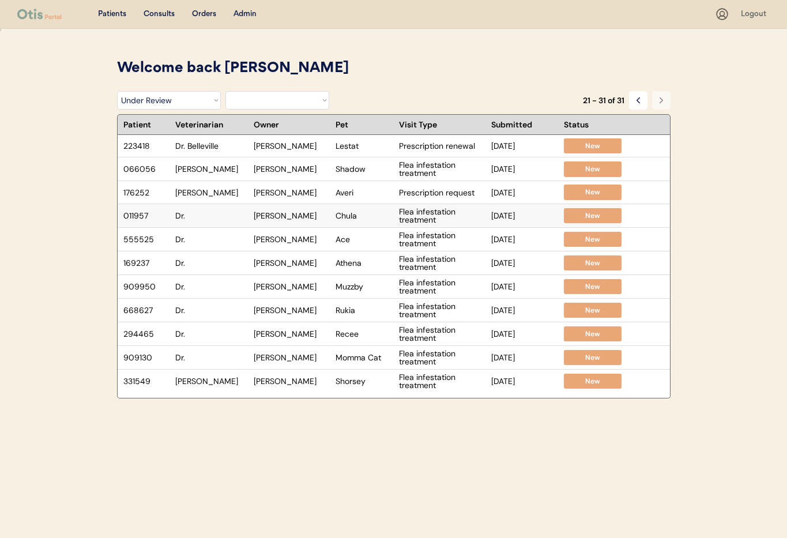
click at [212, 214] on div "Dr." at bounding box center [211, 215] width 73 height 8
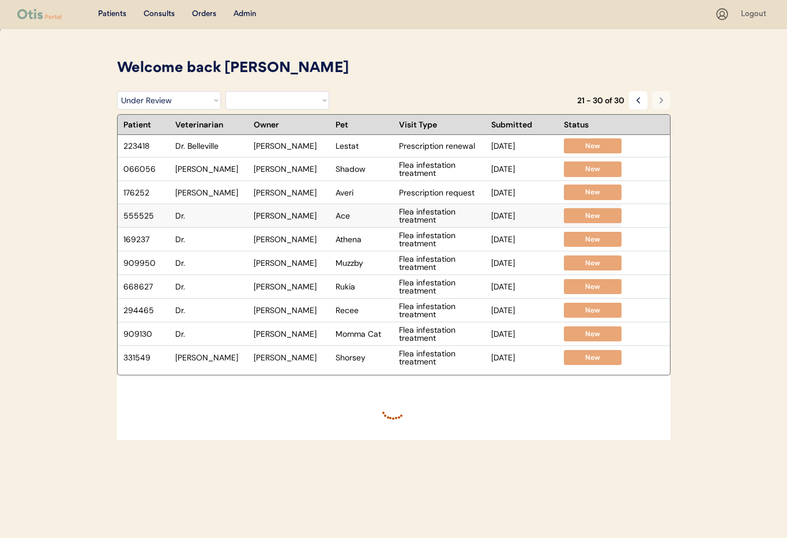
click at [205, 219] on div "Dr." at bounding box center [211, 215] width 73 height 8
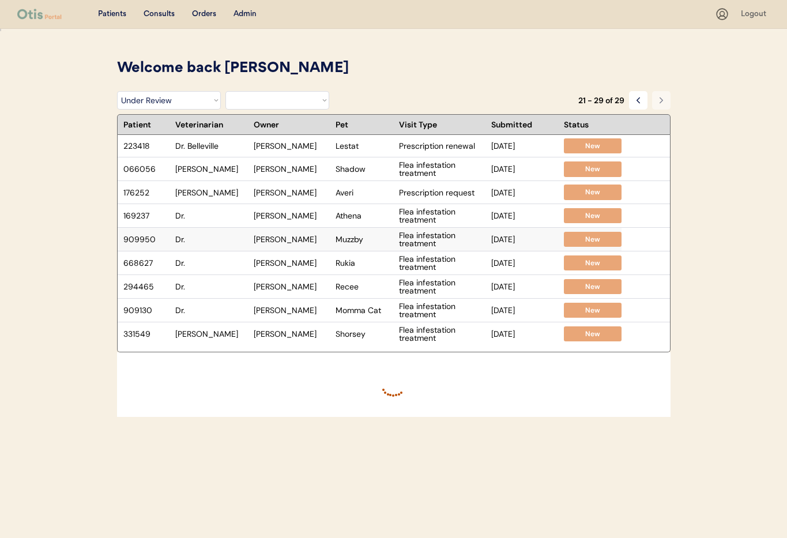
click at [207, 240] on div "Dr." at bounding box center [211, 239] width 73 height 8
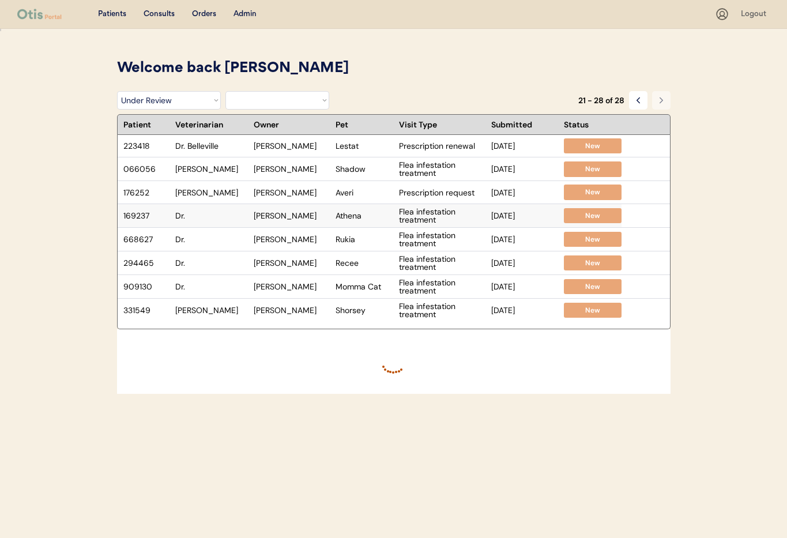
click at [209, 215] on div "Dr." at bounding box center [211, 215] width 73 height 8
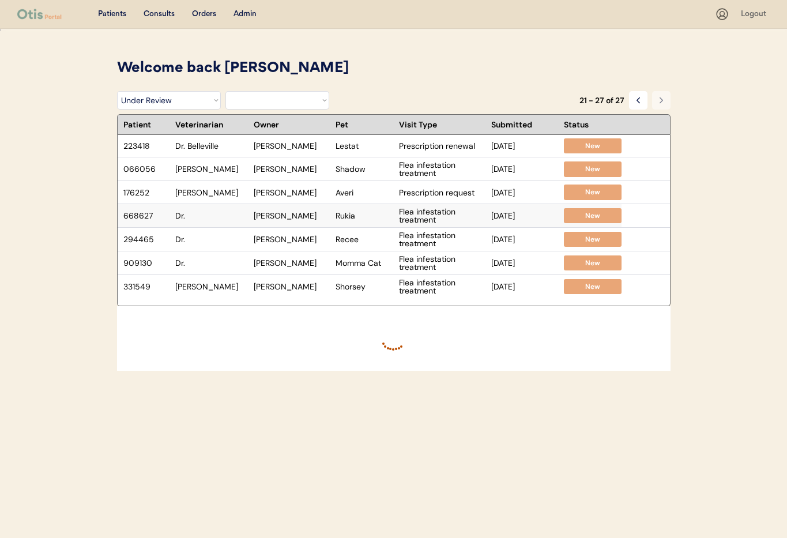
click at [229, 221] on div "668627 Dr. Alexandra Espinoza Rukia Flea infestation treatment Jan 20, 2025 New" at bounding box center [370, 215] width 504 height 23
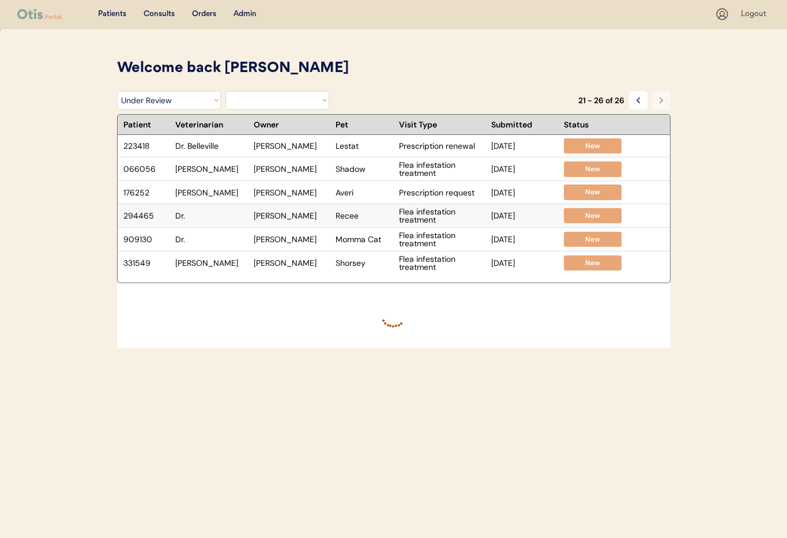
click at [207, 217] on div "Dr." at bounding box center [211, 215] width 73 height 8
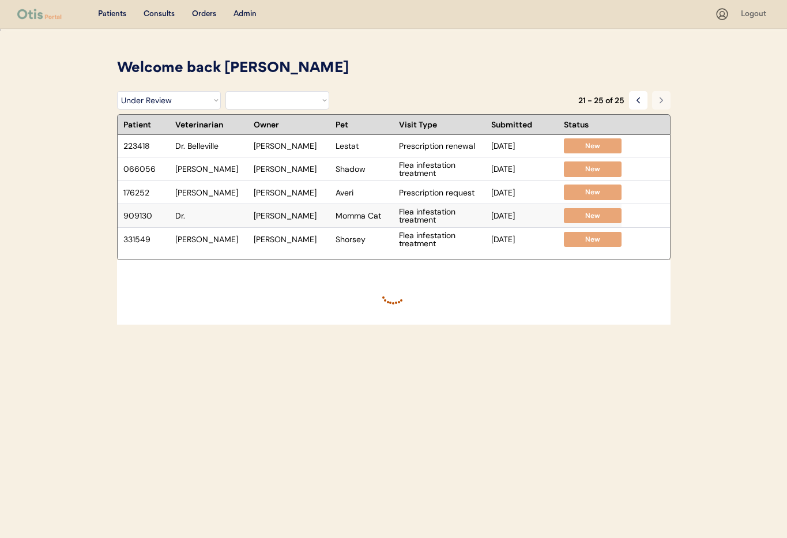
click at [221, 213] on div "Dr." at bounding box center [211, 215] width 73 height 8
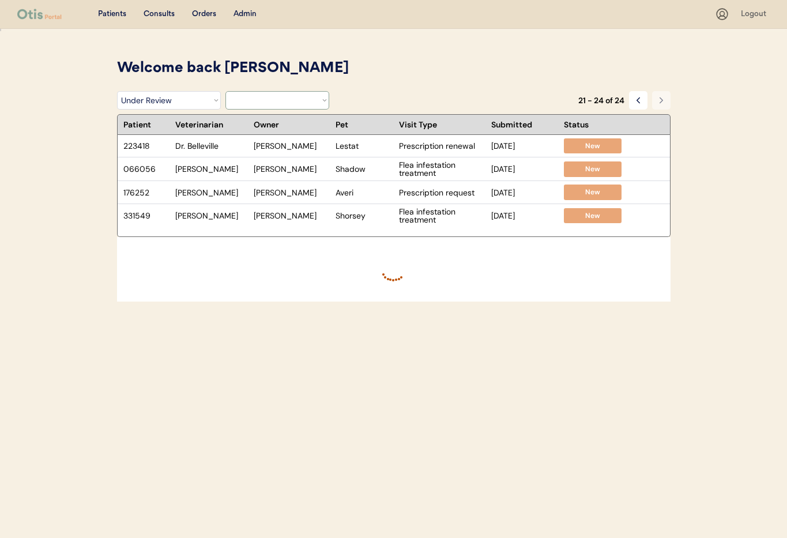
click at [266, 100] on select "Filter by Veterinarian Dr. Erin Belleville, DVM Dr. Scott Perry, DVM Dr. Jamie …" at bounding box center [277, 100] width 104 height 18
select select ""dr__scott_perry__dvm""
click at [225, 91] on select "Filter by Veterinarian Dr. Erin Belleville, DVM Dr. Scott Perry, DVM Dr. Jamie …" at bounding box center [277, 100] width 104 height 18
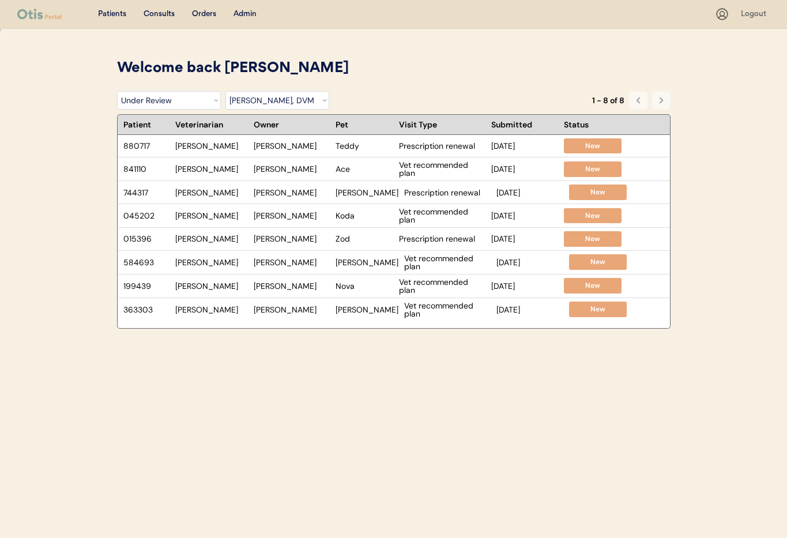
click at [241, 9] on div "Admin" at bounding box center [244, 15] width 23 height 12
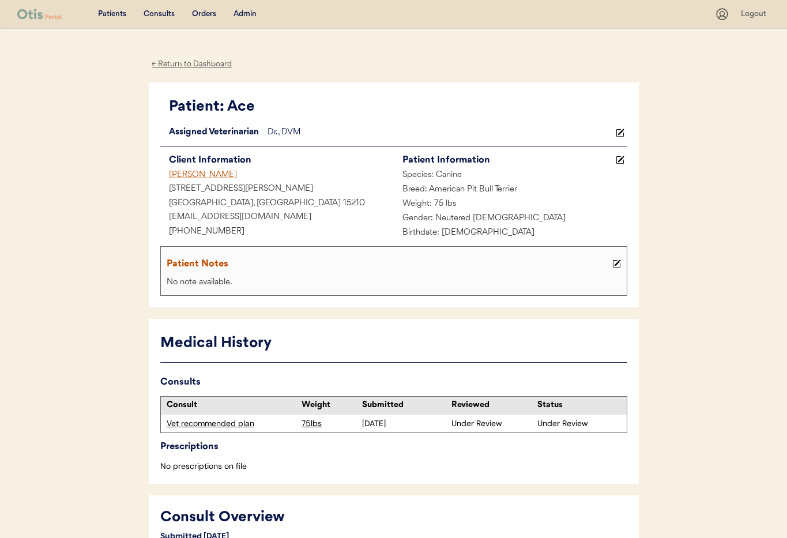
click at [235, 425] on div "Vet recommended plan" at bounding box center [232, 424] width 130 height 12
click at [623, 129] on use at bounding box center [619, 132] width 8 height 8
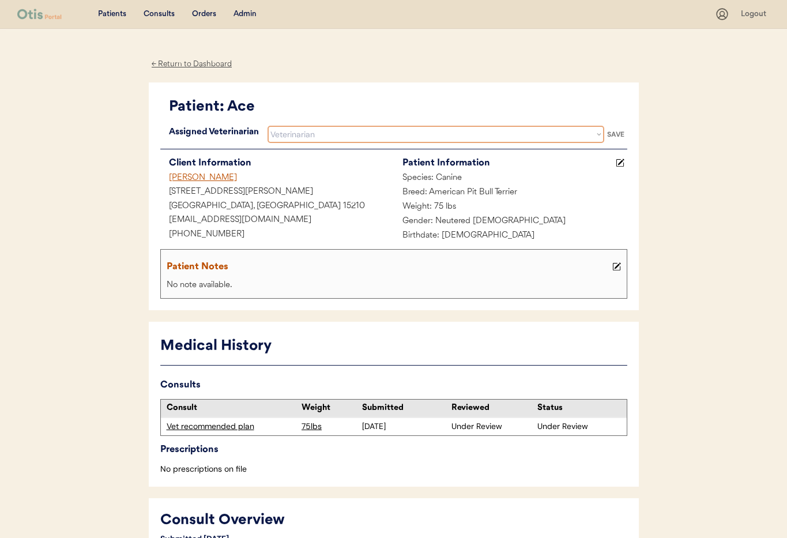
click at [422, 133] on select "Veterinarian [PERSON_NAME] [PERSON_NAME] [PERSON_NAME]" at bounding box center [435, 134] width 336 height 17
select select ""1348695171700984260__LOOKUP__1759338682901x585269581670902800""
click at [267, 126] on select "Veterinarian [PERSON_NAME] [PERSON_NAME] [PERSON_NAME]" at bounding box center [435, 134] width 336 height 17
click at [619, 136] on div "SAVE" at bounding box center [615, 134] width 23 height 7
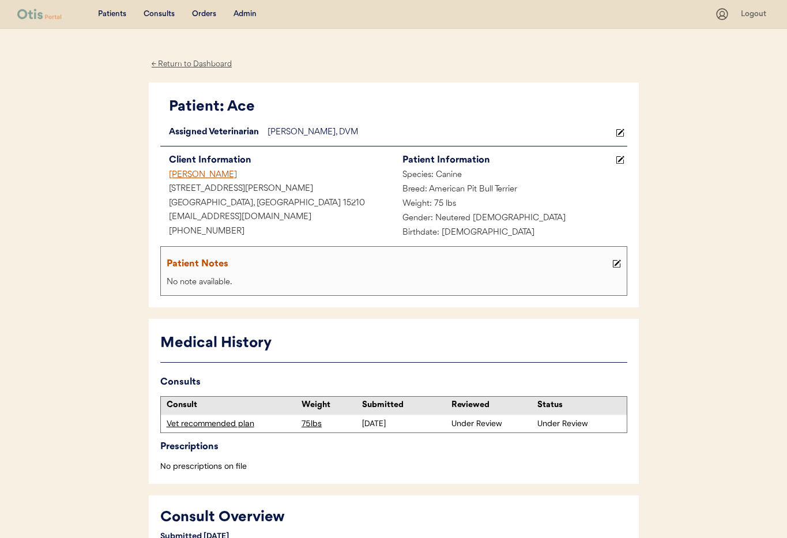
click at [186, 61] on div "← Return to Dashboard" at bounding box center [192, 64] width 86 height 13
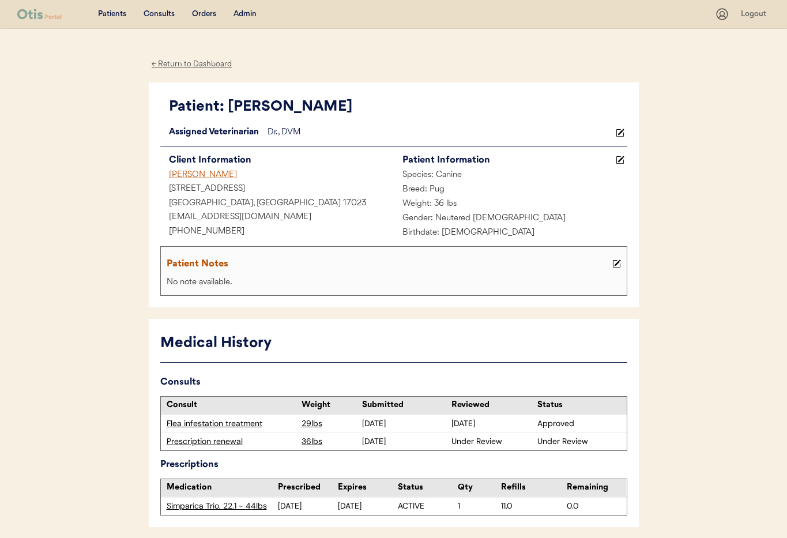
click at [620, 132] on use at bounding box center [619, 132] width 8 height 8
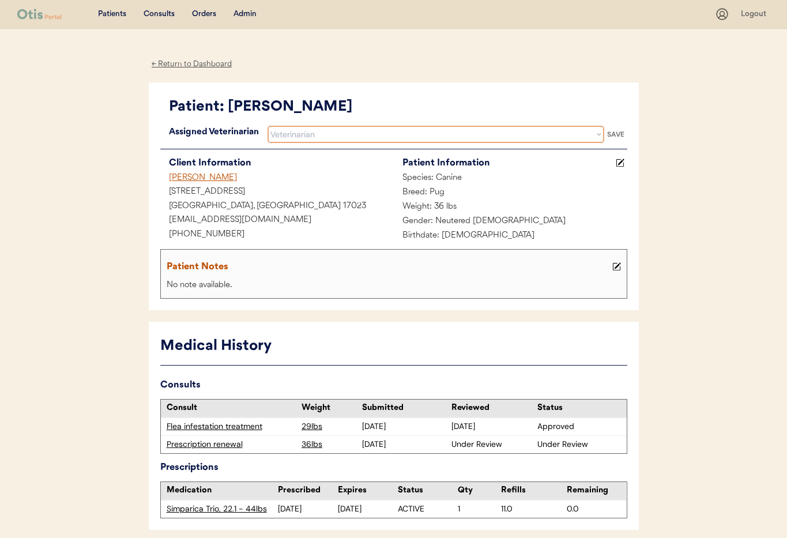
click at [492, 135] on select "Veterinarian [PERSON_NAME] [PERSON_NAME] [PERSON_NAME]" at bounding box center [435, 134] width 336 height 17
select select ""1348695171700984260__LOOKUP__1759338682901x585269581670902800""
click at [267, 126] on select "Veterinarian [PERSON_NAME] [PERSON_NAME] [PERSON_NAME]" at bounding box center [435, 134] width 336 height 17
click at [620, 135] on div "SAVE" at bounding box center [615, 134] width 23 height 7
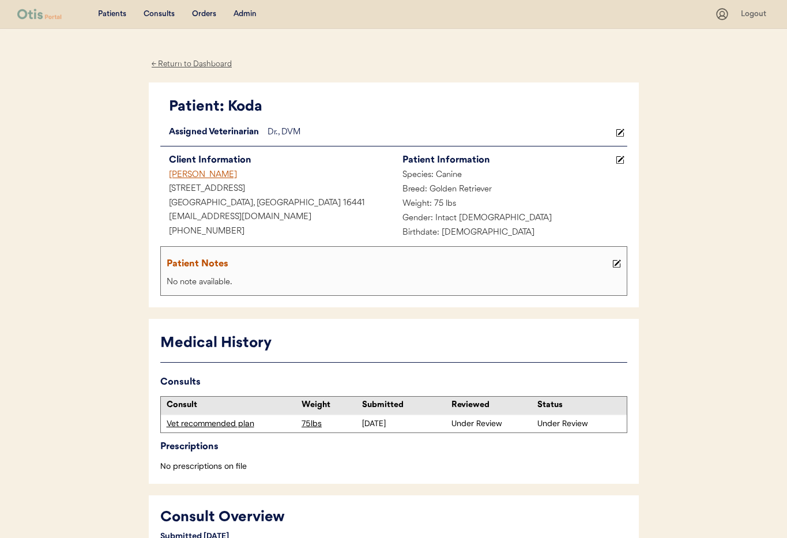
click at [622, 131] on icon at bounding box center [619, 132] width 9 height 9
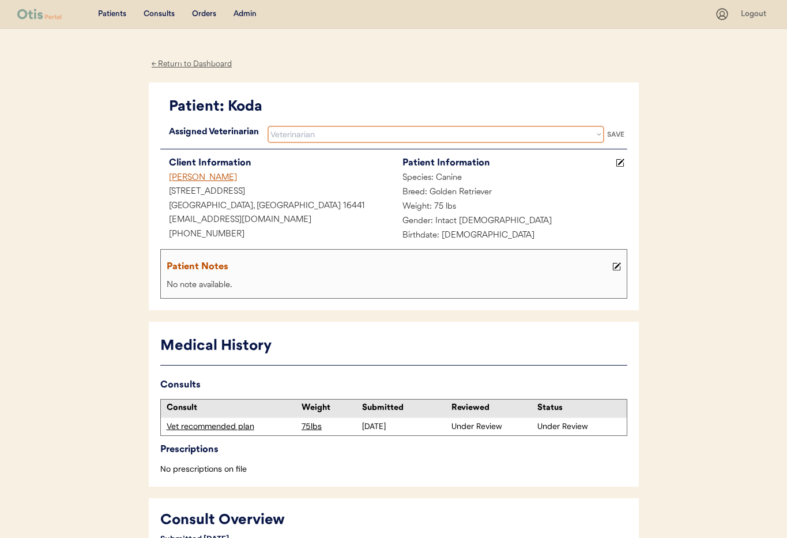
click at [434, 133] on select "Veterinarian [PERSON_NAME] [PERSON_NAME] [PERSON_NAME]" at bounding box center [435, 134] width 336 height 17
select select ""1348695171700984260__LOOKUP__1759338682901x585269581670902800""
click at [267, 126] on select "Veterinarian [PERSON_NAME] [PERSON_NAME] [PERSON_NAME]" at bounding box center [435, 134] width 336 height 17
click at [613, 136] on div "SAVE" at bounding box center [615, 134] width 23 height 7
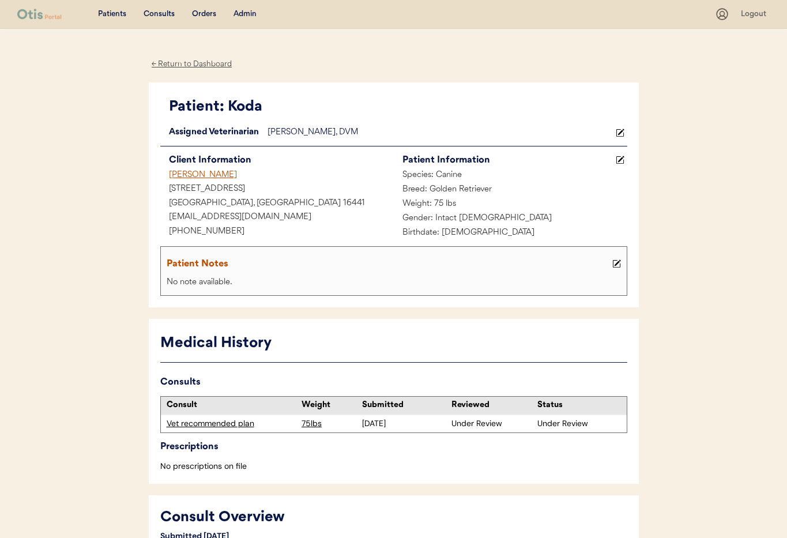
click at [205, 62] on div "← Return to Dashboard" at bounding box center [192, 64] width 86 height 13
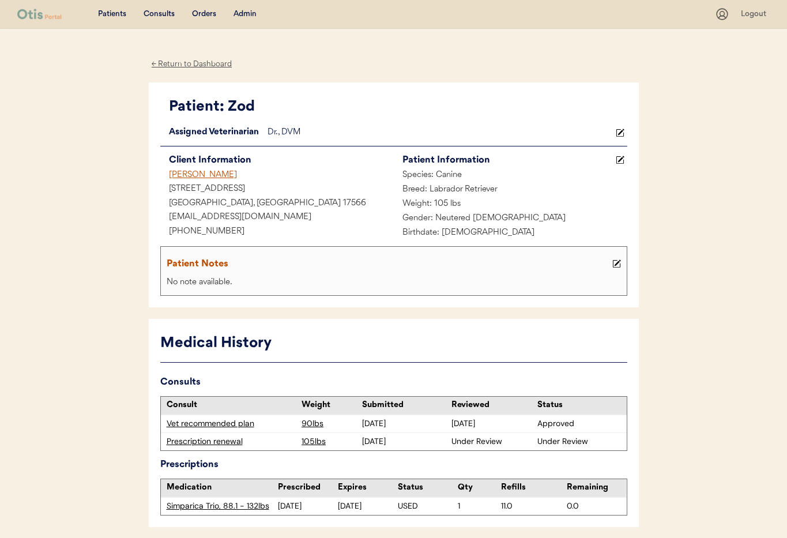
click at [620, 133] on icon at bounding box center [619, 132] width 9 height 9
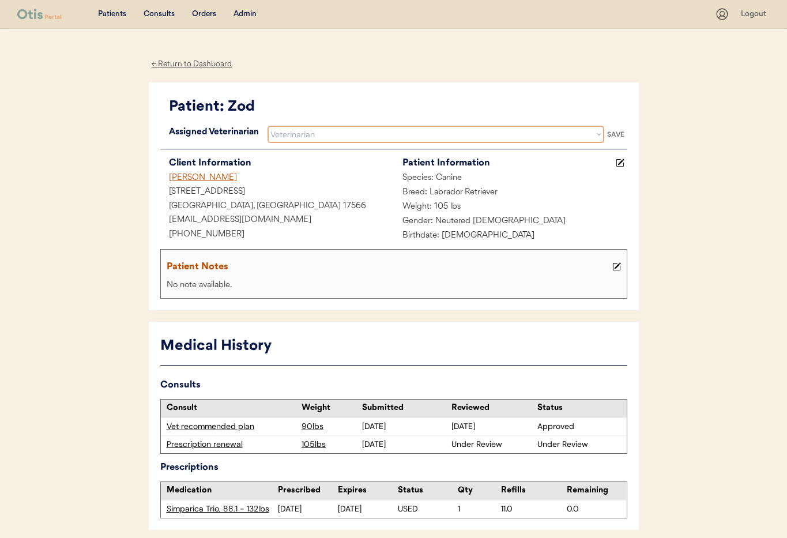
click at [511, 133] on select "Veterinarian [PERSON_NAME] [PERSON_NAME] [PERSON_NAME]" at bounding box center [435, 134] width 336 height 17
select select ""1348695171700984260__LOOKUP__1759338682901x585269581670902800""
click at [267, 126] on select "Veterinarian [PERSON_NAME] [PERSON_NAME] [PERSON_NAME]" at bounding box center [435, 134] width 336 height 17
click at [615, 135] on div "SAVE" at bounding box center [615, 134] width 23 height 7
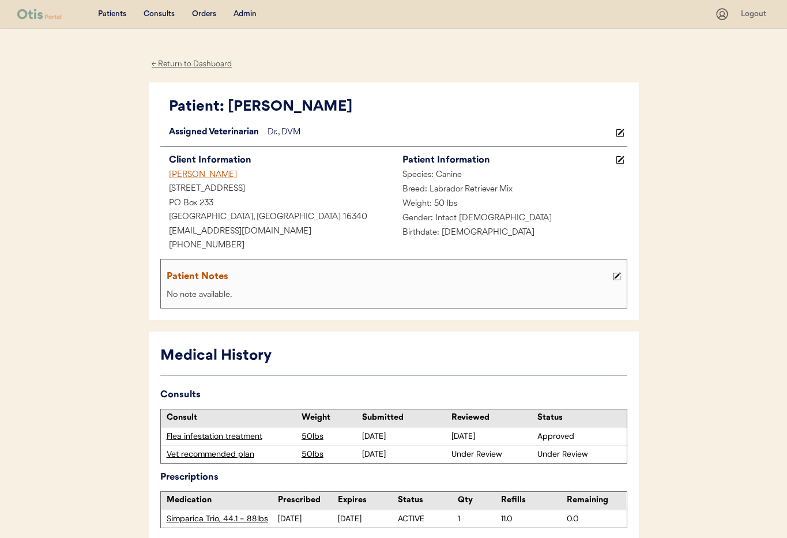
click at [619, 132] on use at bounding box center [619, 132] width 8 height 8
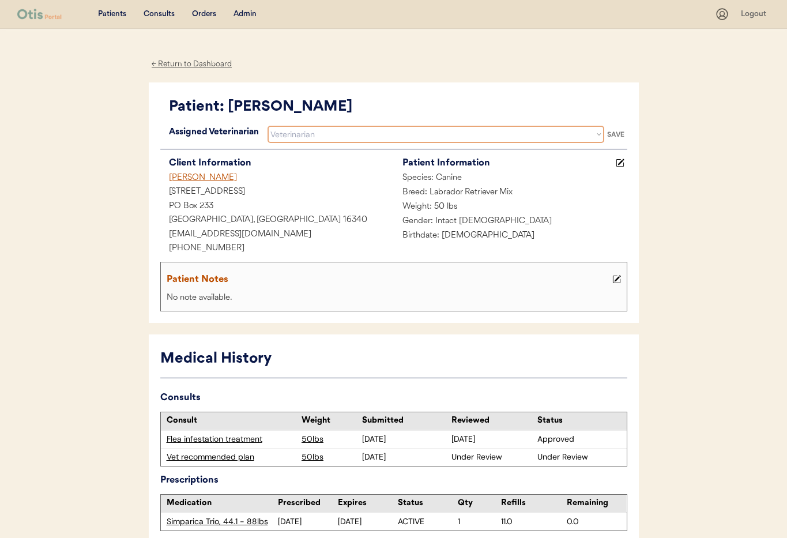
click at [391, 139] on select "Veterinarian [PERSON_NAME] [PERSON_NAME] [PERSON_NAME]" at bounding box center [435, 134] width 336 height 17
select select ""1348695171700984260__LOOKUP__1759338682901x585269581670902800""
click at [267, 126] on select "Veterinarian [PERSON_NAME] [PERSON_NAME] [PERSON_NAME]" at bounding box center [435, 134] width 336 height 17
click at [629, 134] on div "Patient: [PERSON_NAME] Loading... Assigned Veterinarian [PERSON_NAME], DVM Vete…" at bounding box center [394, 202] width 490 height 241
click at [618, 134] on div "SAVE" at bounding box center [615, 134] width 23 height 7
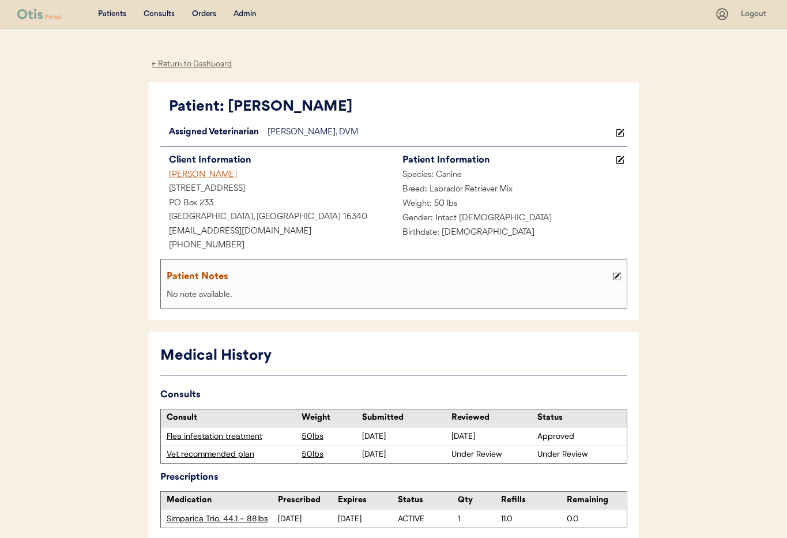
click at [198, 61] on div "← Return to Dashboard" at bounding box center [192, 64] width 86 height 13
click at [621, 130] on use at bounding box center [619, 132] width 8 height 8
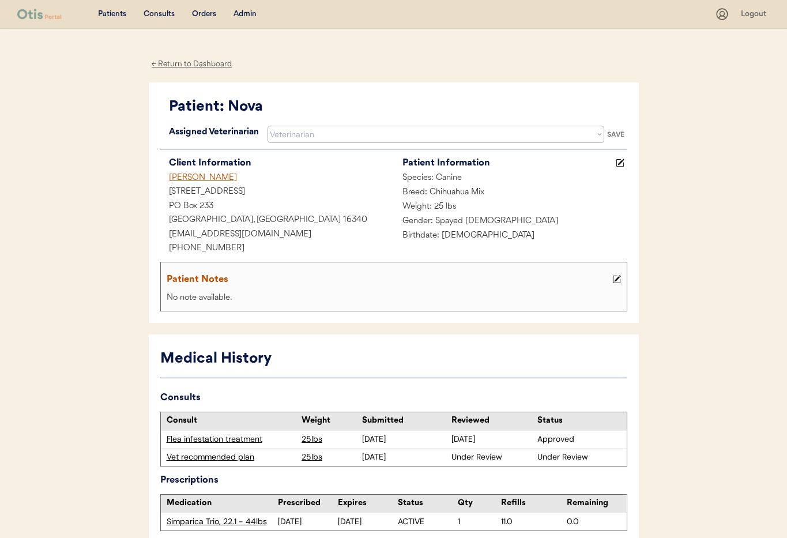
click at [409, 142] on select "Veterinarian Erin Belleville Hillary Braverman Kit Warren Scott Perry" at bounding box center [435, 134] width 336 height 17
select select ""1348695171700984260__LOOKUP__1759338682901x585269581670902800""
click at [267, 126] on select "Veterinarian Erin Belleville Hillary Braverman Kit Warren Scott Perry" at bounding box center [435, 134] width 336 height 17
click at [619, 131] on div "SAVE" at bounding box center [615, 134] width 23 height 7
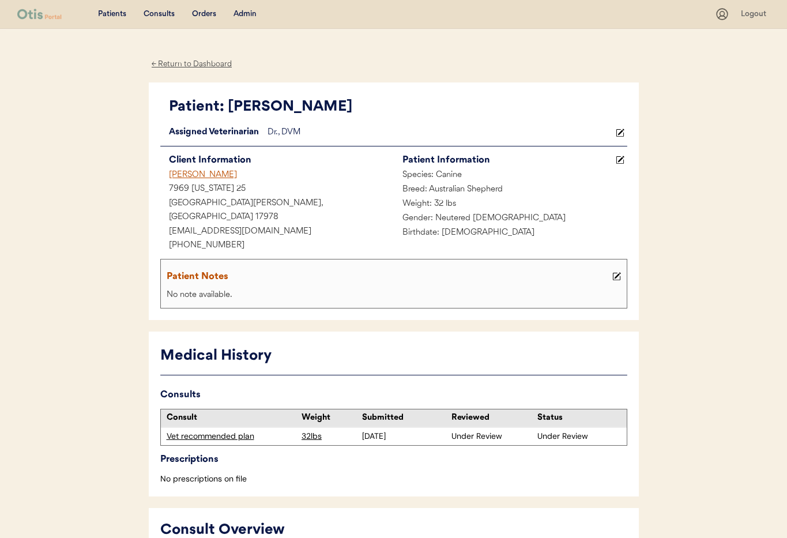
click at [622, 129] on icon at bounding box center [619, 132] width 9 height 9
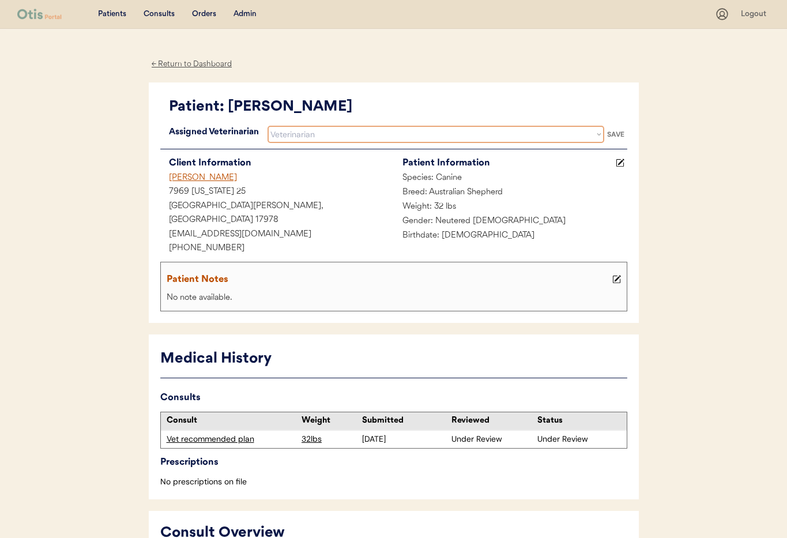
click at [466, 139] on select "Veterinarian Erin Belleville Hillary Braverman Kit Warren Scott Perry" at bounding box center [435, 134] width 336 height 17
select select ""1348695171700984260__LOOKUP__1759338682901x585269581670902800""
click at [267, 126] on select "Veterinarian Erin Belleville Hillary Braverman Kit Warren Scott Perry" at bounding box center [435, 134] width 336 height 17
click at [610, 133] on div "SAVE" at bounding box center [615, 134] width 23 height 7
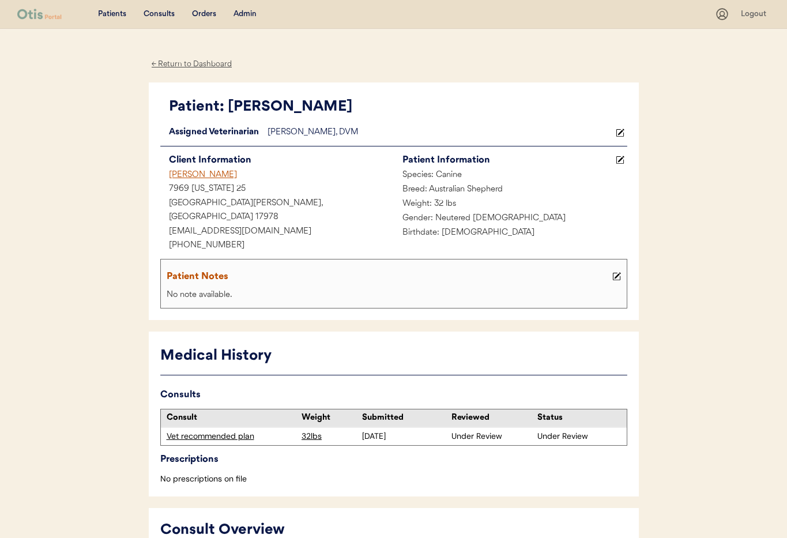
click at [183, 64] on div "← Return to Dashboard" at bounding box center [192, 64] width 86 height 13
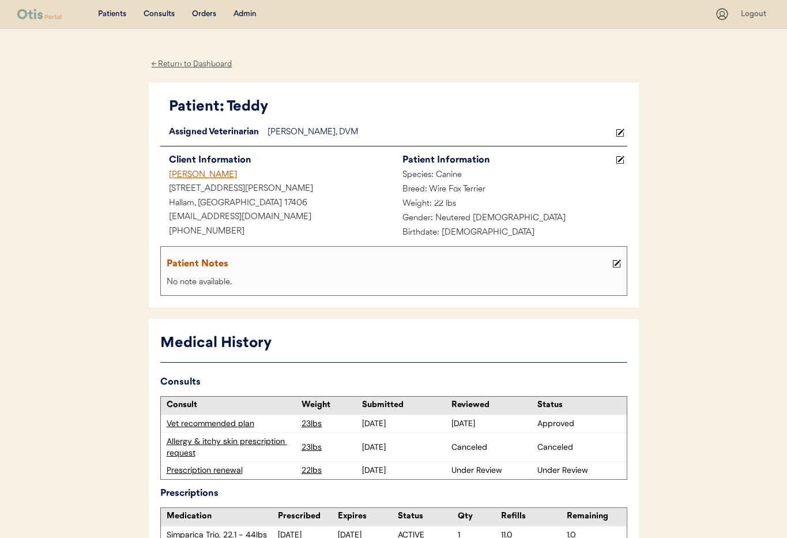
click at [194, 68] on div "← Return to Dashboard" at bounding box center [192, 64] width 86 height 13
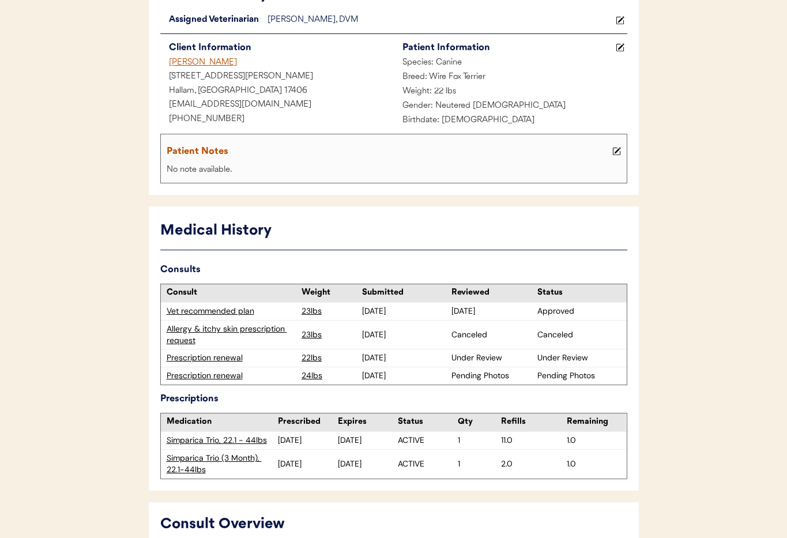
scroll to position [95, 0]
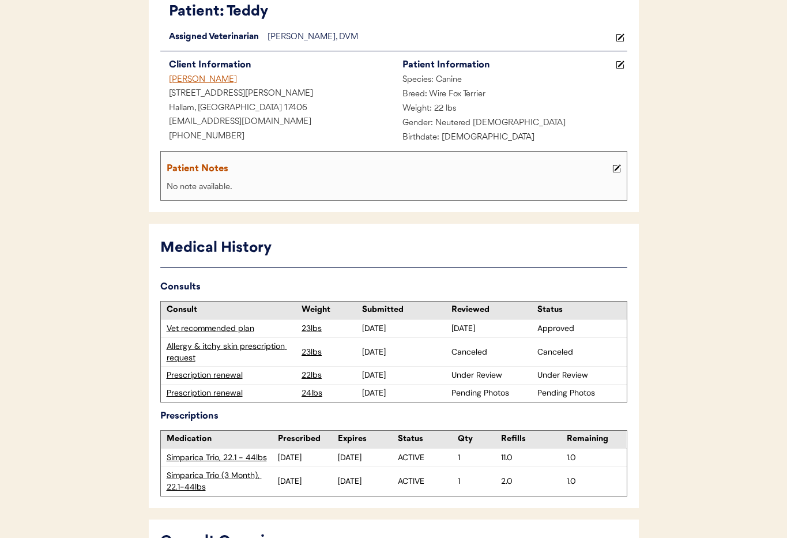
click at [226, 392] on div "Prescription renewal" at bounding box center [232, 393] width 130 height 12
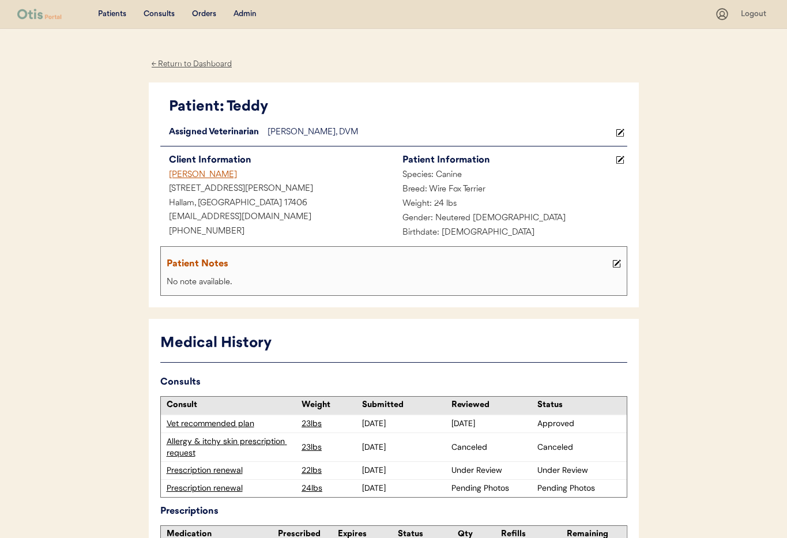
click at [185, 174] on div "[PERSON_NAME]" at bounding box center [276, 175] width 233 height 14
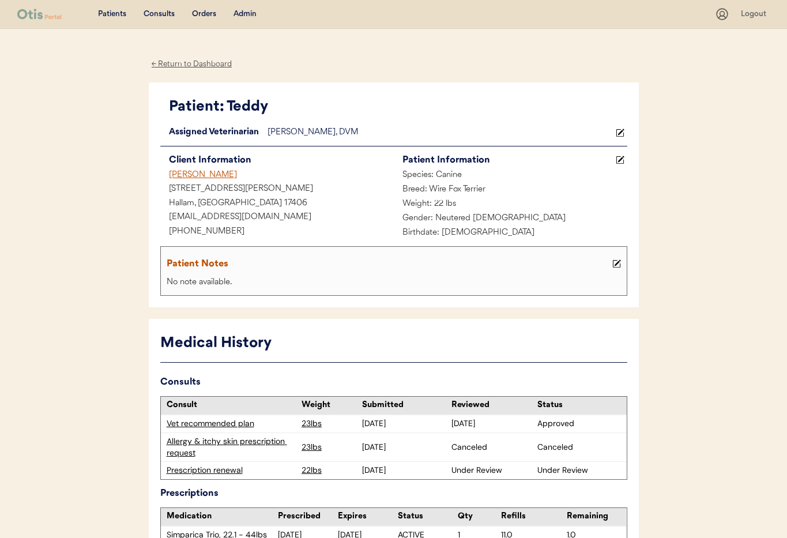
click at [622, 133] on icon at bounding box center [619, 132] width 9 height 9
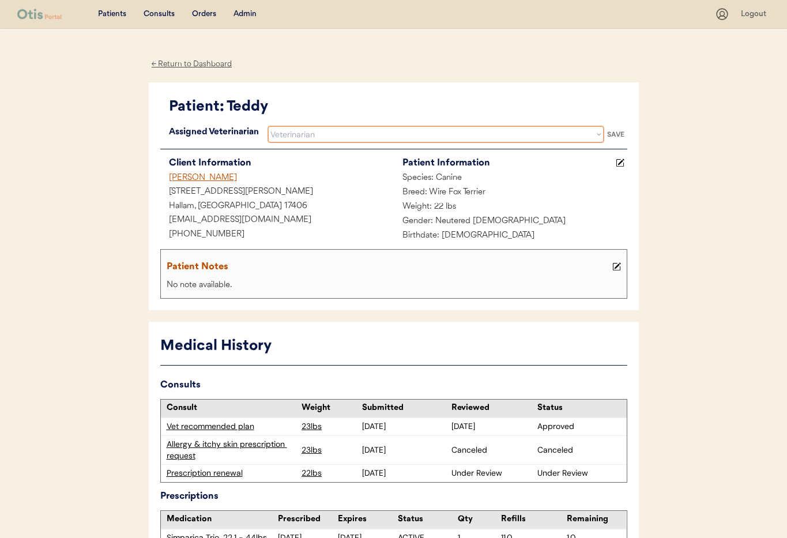
click at [389, 136] on select "Veterinarian [PERSON_NAME] [PERSON_NAME] [PERSON_NAME]" at bounding box center [435, 134] width 336 height 17
select select ""1348695171700984260__LOOKUP__1759338682901x585269581670902800""
click at [267, 126] on select "Veterinarian [PERSON_NAME] [PERSON_NAME] [PERSON_NAME]" at bounding box center [435, 134] width 336 height 17
click at [623, 132] on div "SAVE" at bounding box center [615, 134] width 23 height 7
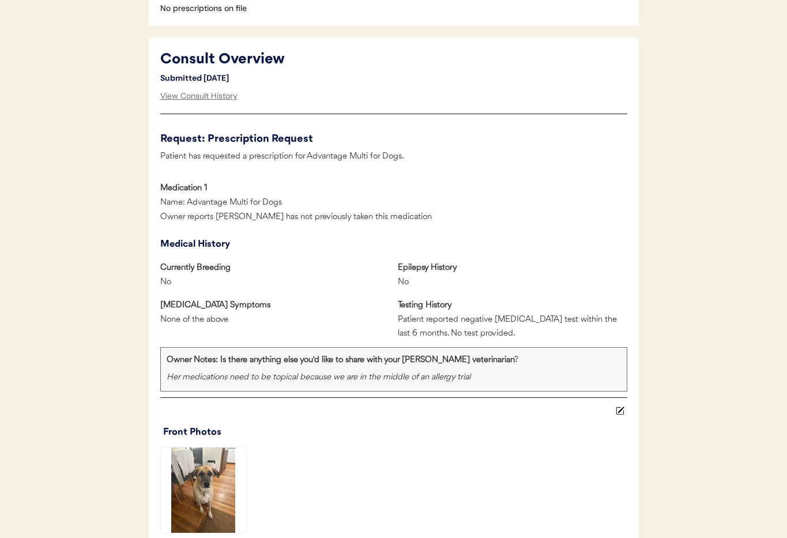
scroll to position [1207, 0]
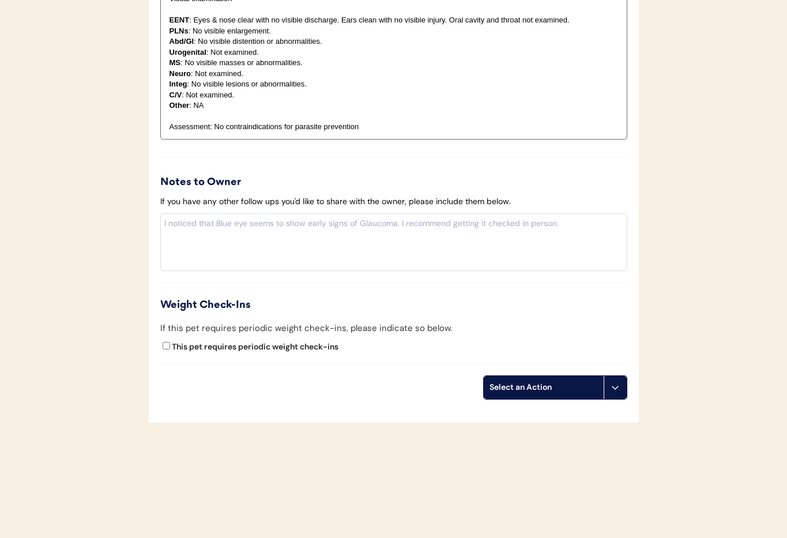
drag, startPoint x: 610, startPoint y: 387, endPoint x: 606, endPoint y: 404, distance: 18.3
click at [610, 386] on icon at bounding box center [614, 387] width 9 height 9
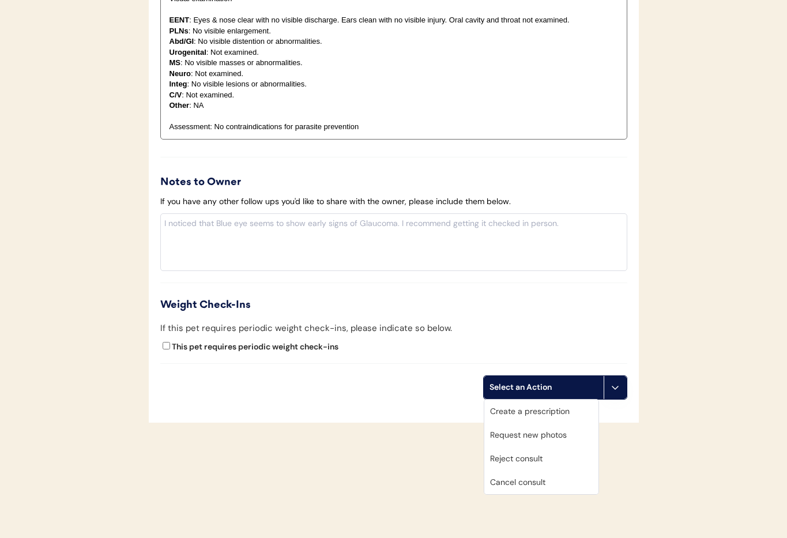
click at [565, 482] on div "Cancel consult" at bounding box center [541, 482] width 114 height 24
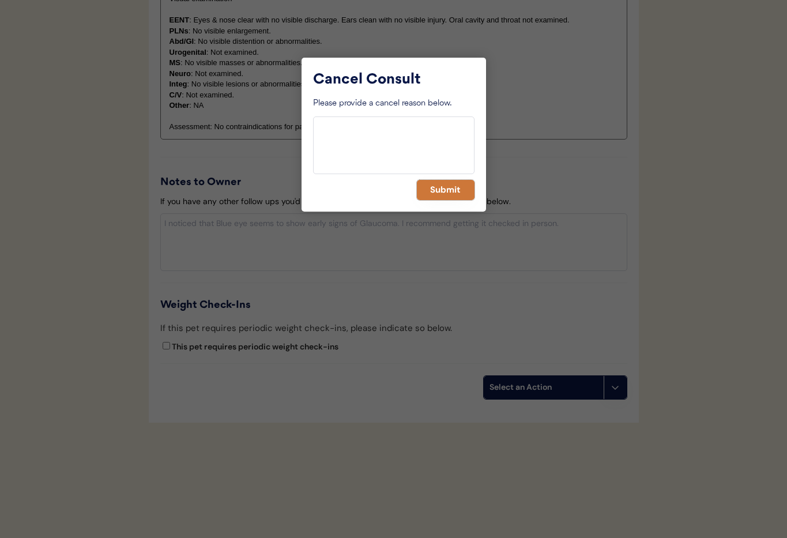
click at [436, 195] on button "Submit" at bounding box center [446, 190] width 58 height 20
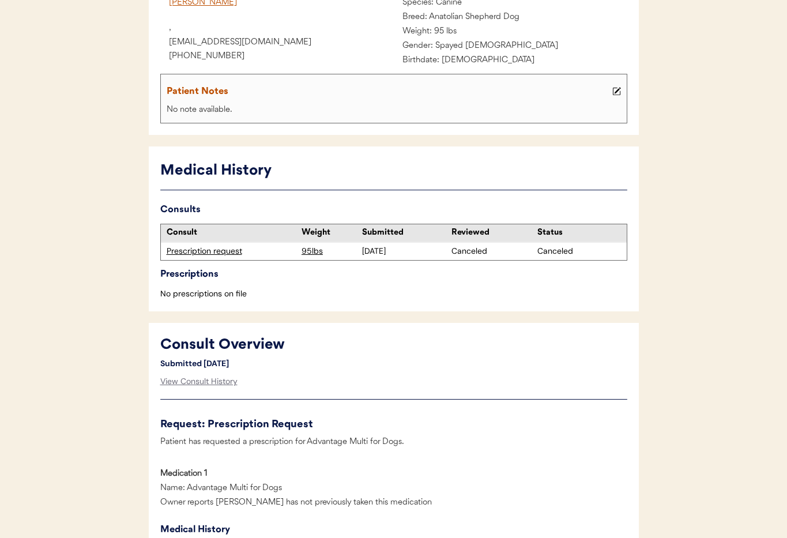
scroll to position [0, 0]
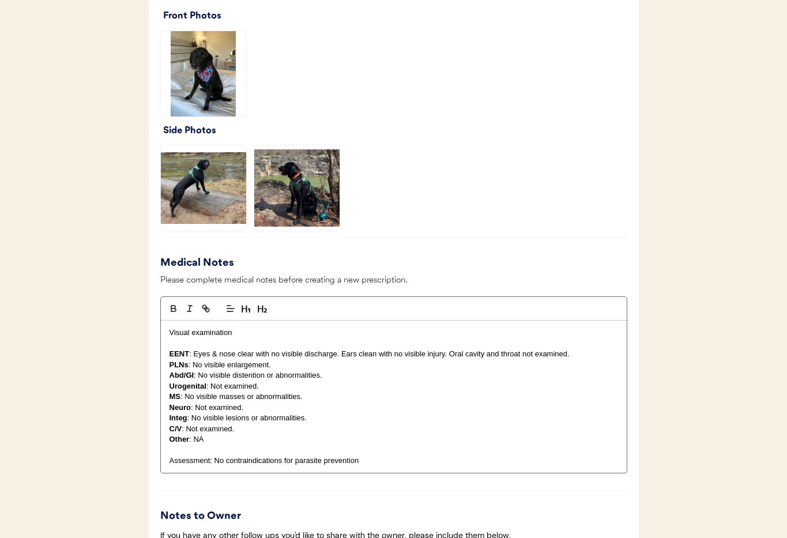
scroll to position [1188, 0]
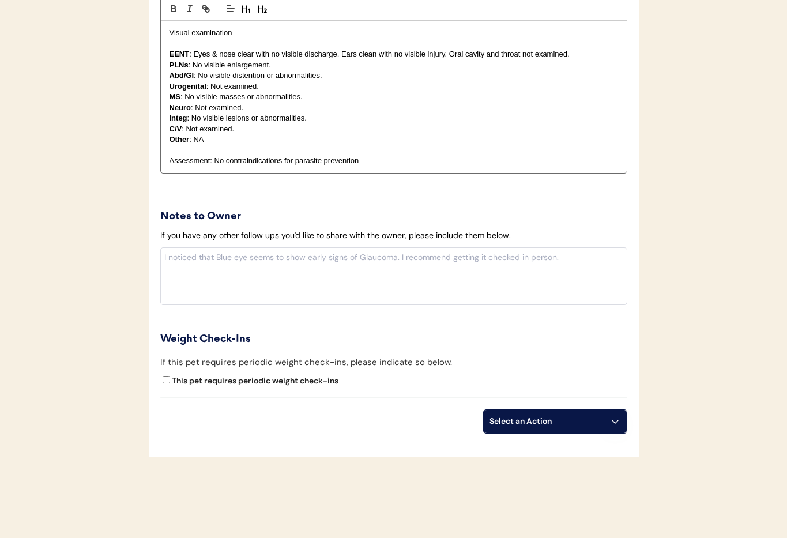
click at [615, 425] on icon at bounding box center [614, 421] width 9 height 9
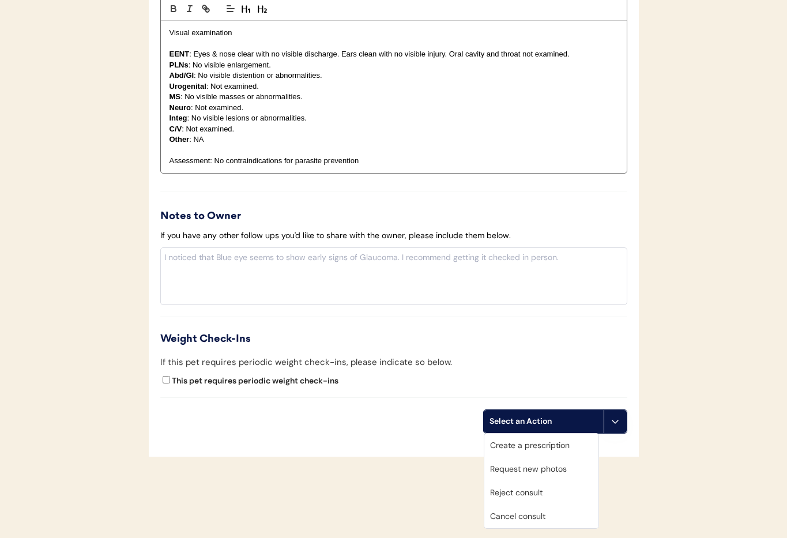
click at [563, 516] on div "Cancel consult" at bounding box center [541, 516] width 114 height 24
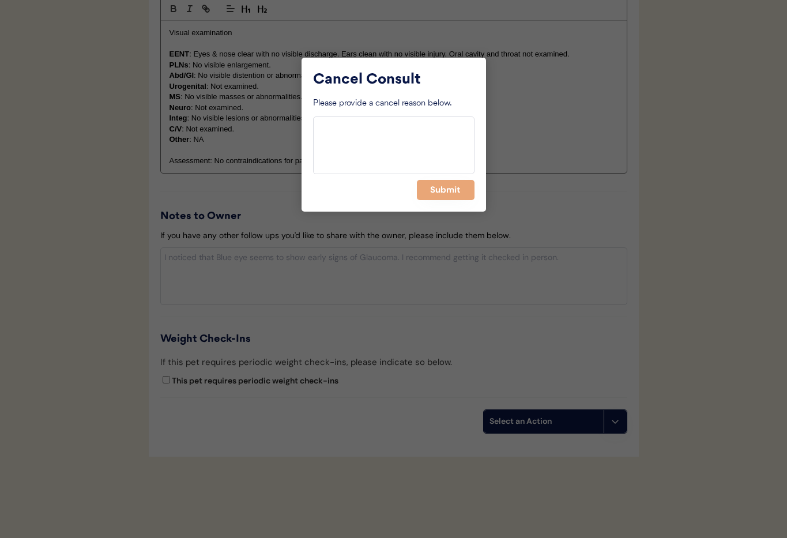
click at [437, 199] on button "Submit" at bounding box center [446, 190] width 58 height 20
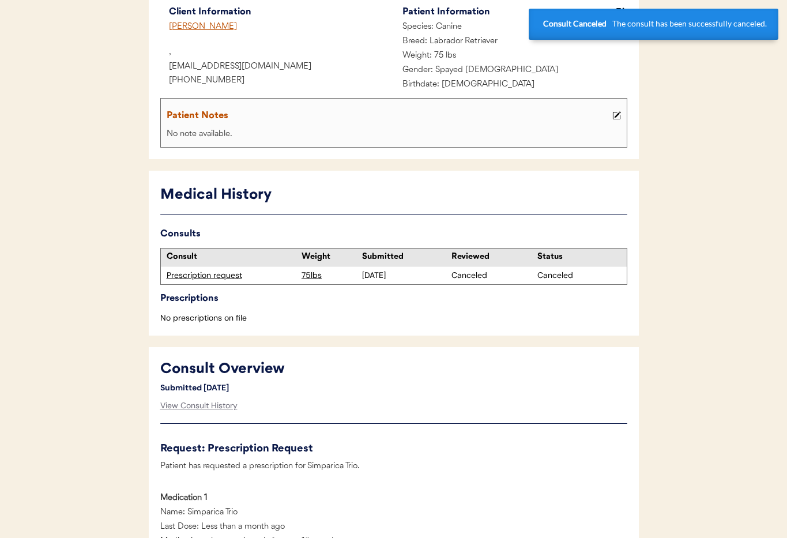
scroll to position [0, 0]
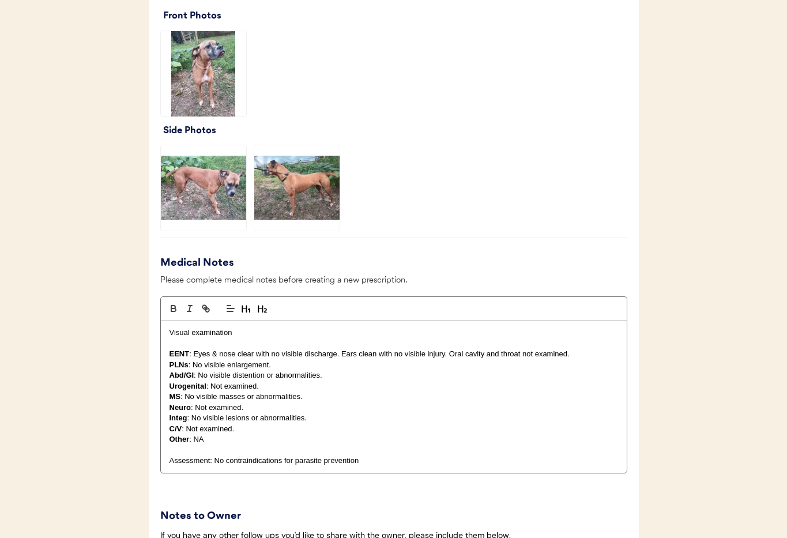
scroll to position [1190, 0]
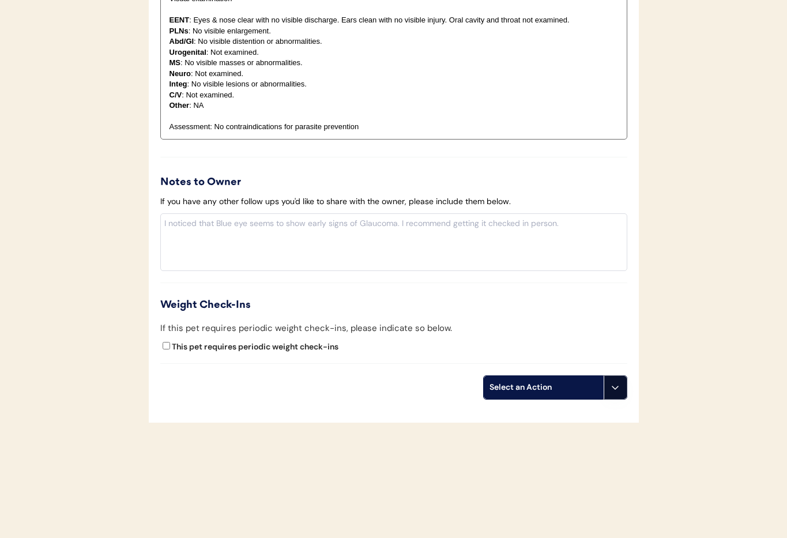
click at [617, 388] on icon at bounding box center [614, 387] width 9 height 9
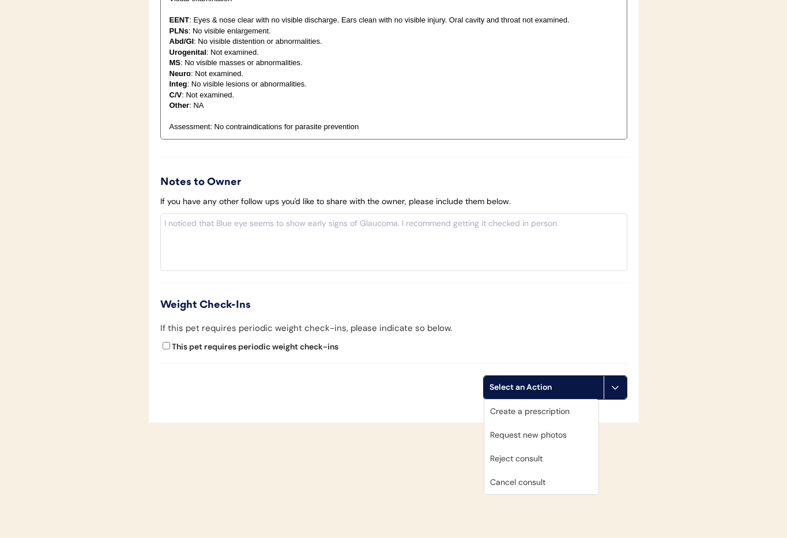
click at [558, 485] on div "Cancel consult" at bounding box center [541, 482] width 114 height 24
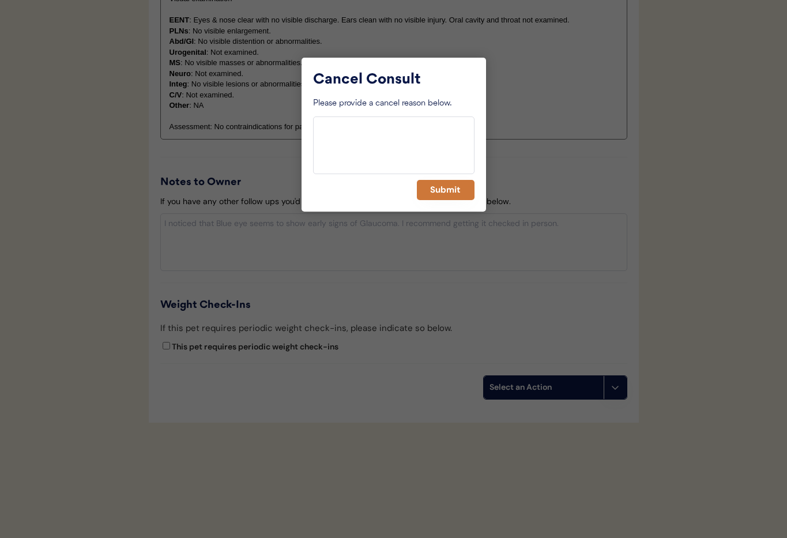
click at [438, 188] on button "Submit" at bounding box center [446, 190] width 58 height 20
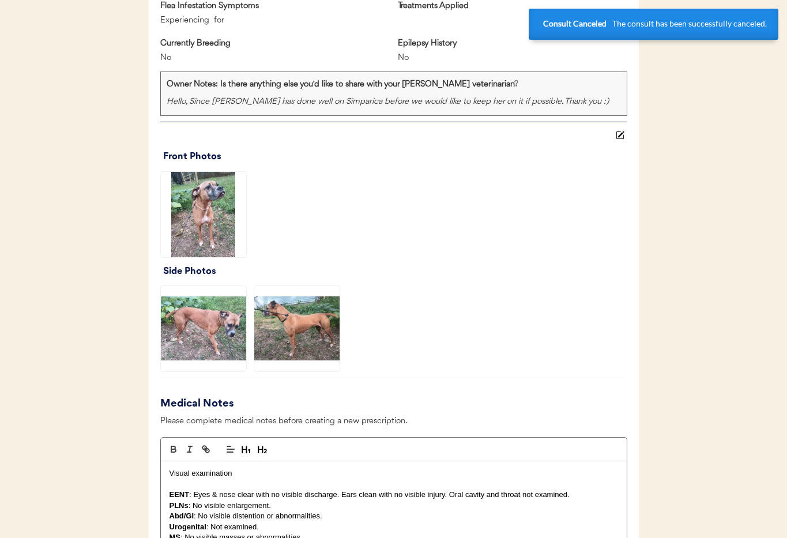
scroll to position [0, 0]
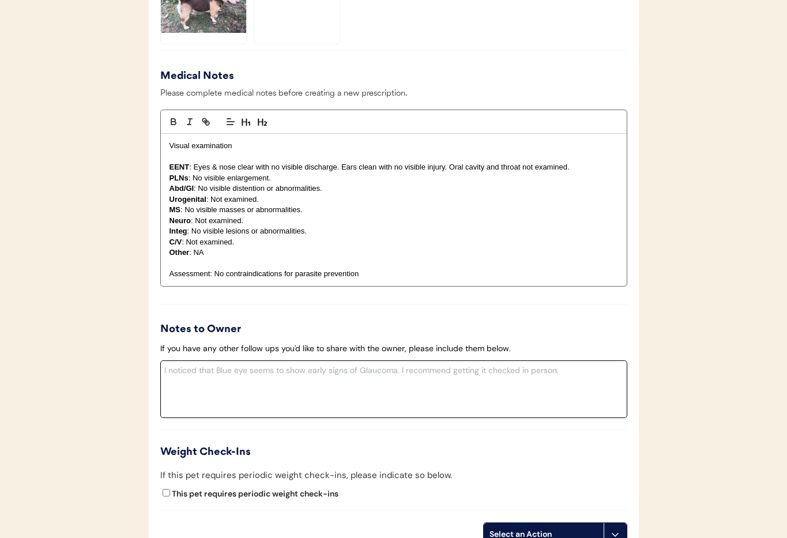
scroll to position [1204, 0]
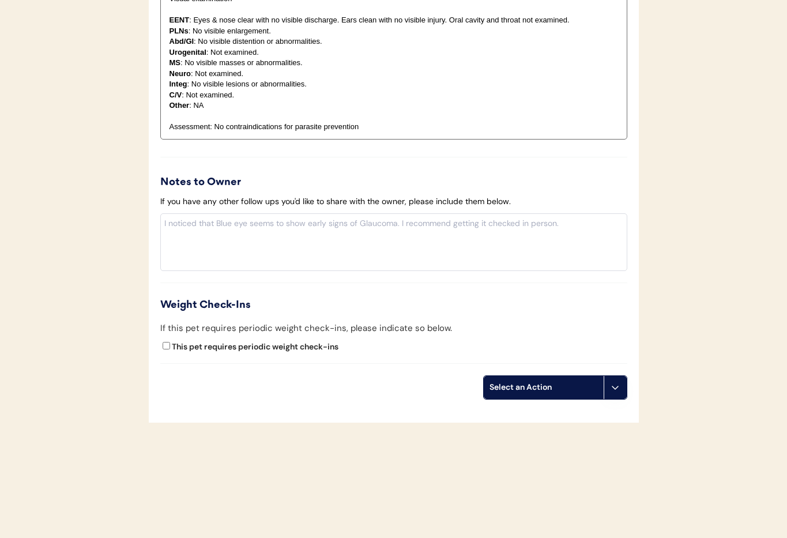
drag, startPoint x: 615, startPoint y: 391, endPoint x: 614, endPoint y: 409, distance: 17.9
click at [615, 391] on icon at bounding box center [614, 387] width 9 height 9
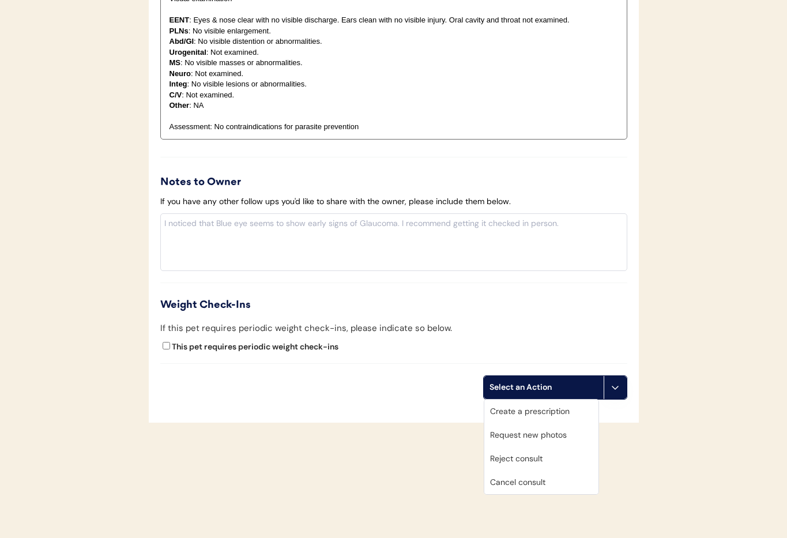
click at [568, 486] on div "Cancel consult" at bounding box center [541, 482] width 114 height 24
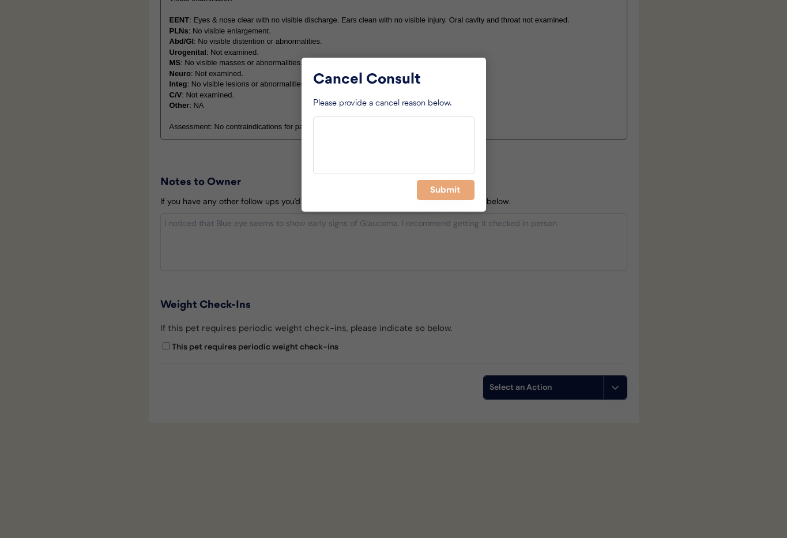
click at [448, 200] on div "Cancel Consult Please provide a cancel reason below. Submit" at bounding box center [393, 135] width 184 height 154
click at [445, 194] on button "Submit" at bounding box center [446, 190] width 58 height 20
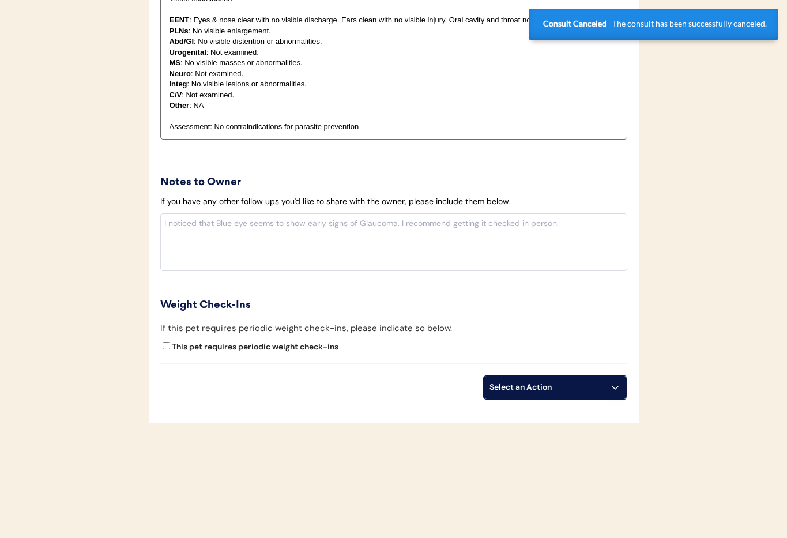
scroll to position [0, 0]
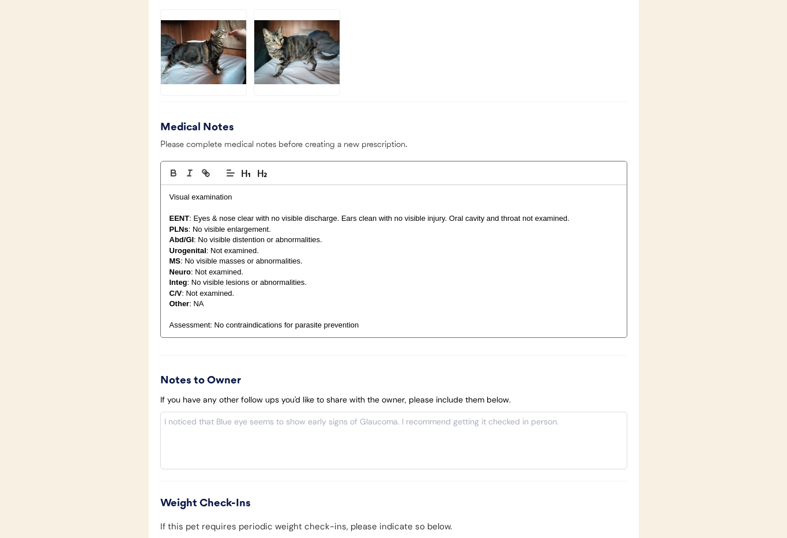
scroll to position [1204, 0]
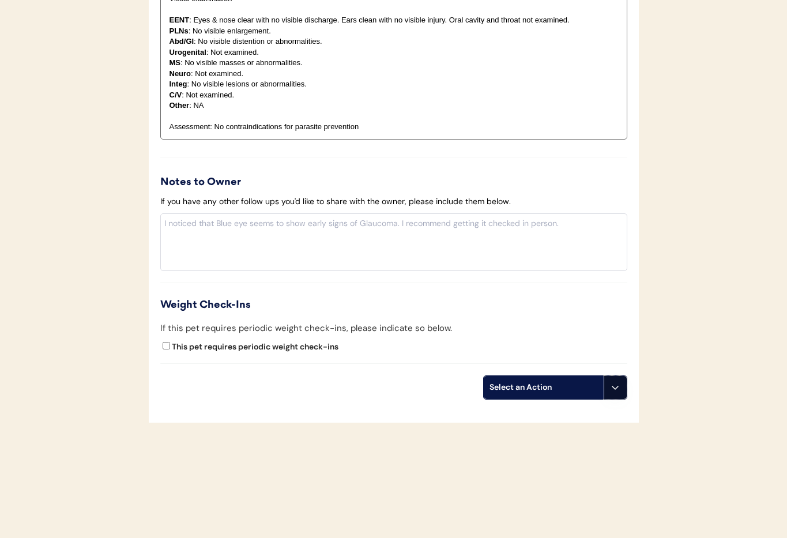
click at [615, 387] on icon at bounding box center [614, 387] width 9 height 9
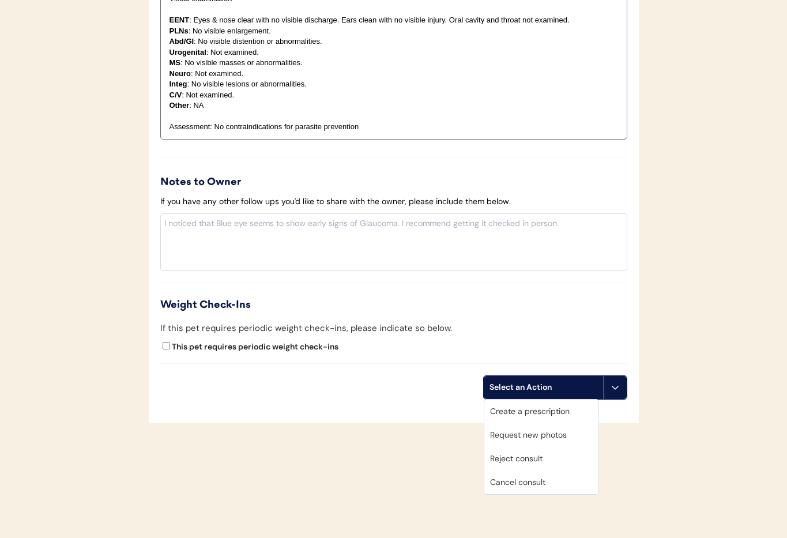
click at [566, 483] on div "Cancel consult" at bounding box center [541, 482] width 114 height 24
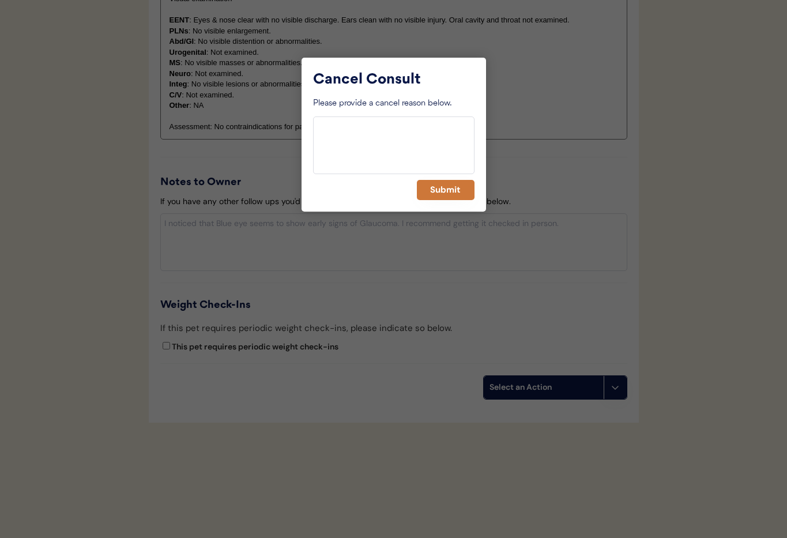
click at [433, 190] on button "Submit" at bounding box center [446, 190] width 58 height 20
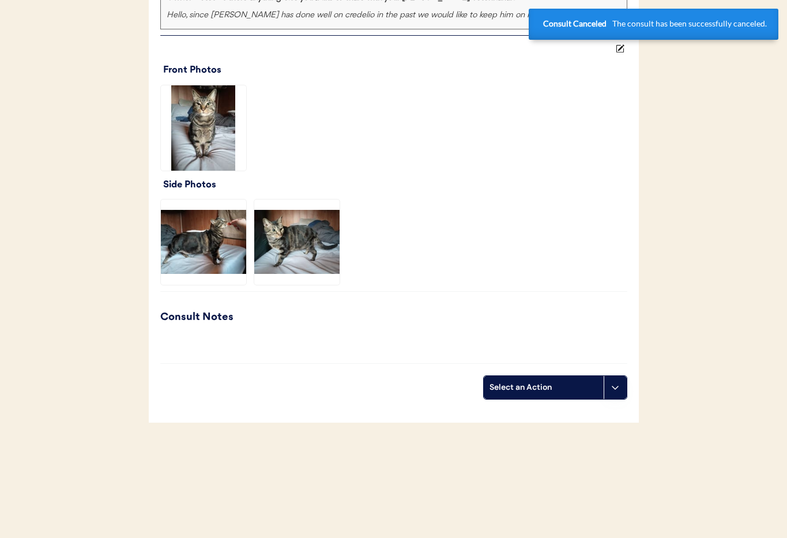
scroll to position [0, 0]
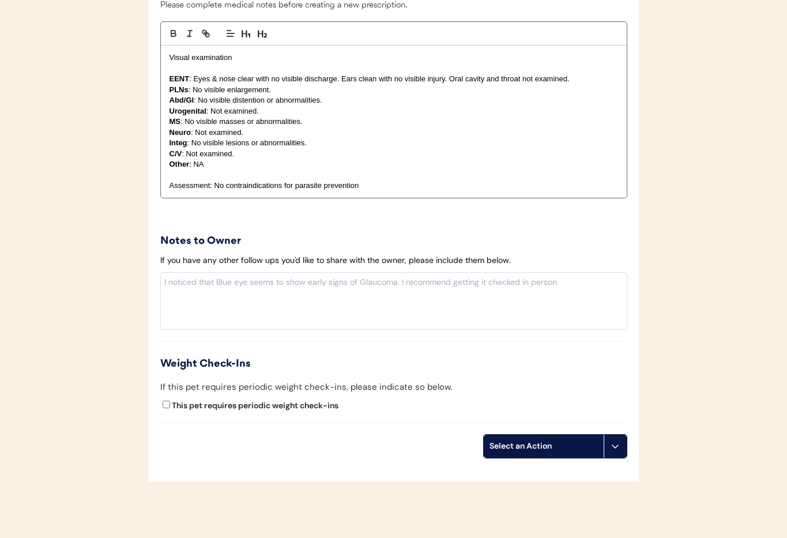
scroll to position [1171, 0]
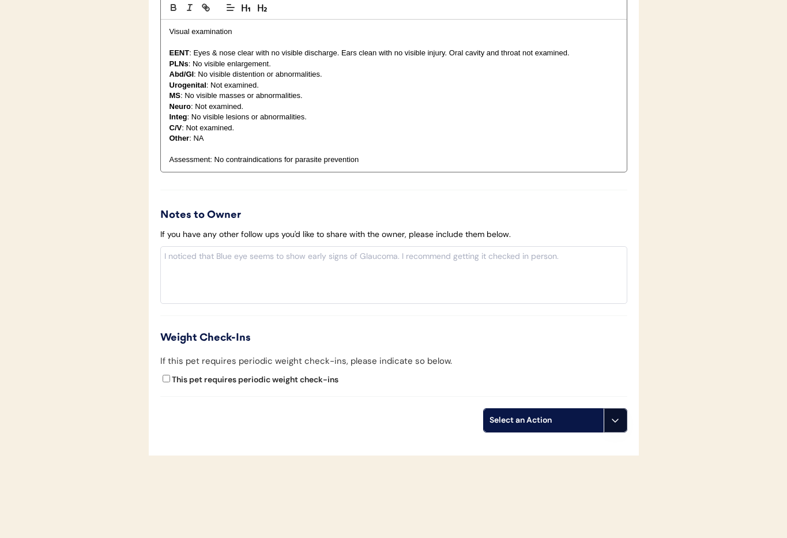
click at [617, 424] on icon at bounding box center [614, 419] width 9 height 9
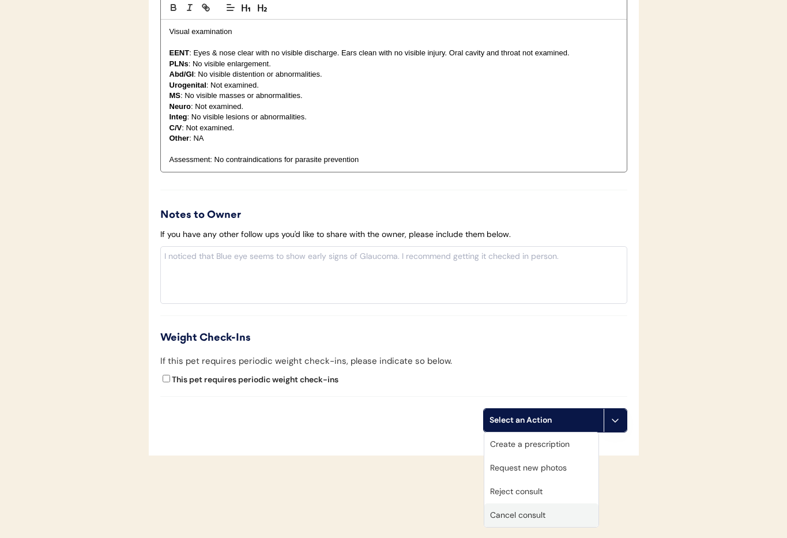
click at [572, 517] on div "Cancel consult" at bounding box center [541, 515] width 114 height 24
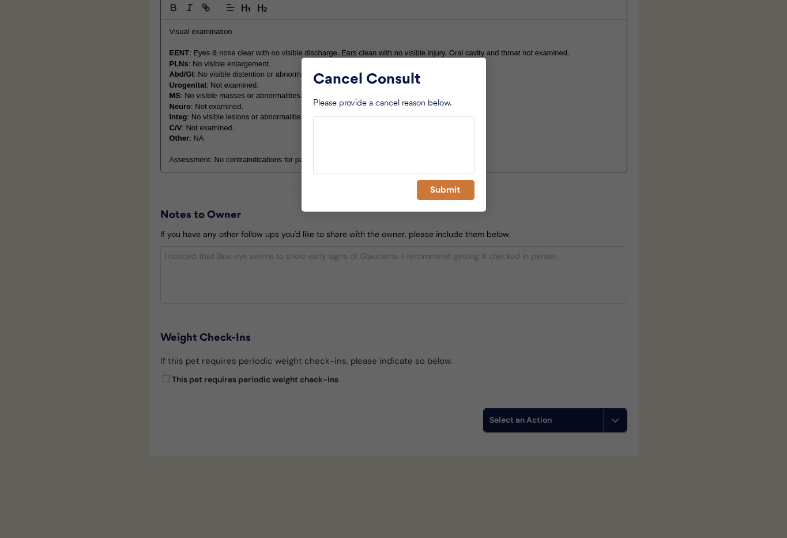
click at [443, 190] on button "Submit" at bounding box center [446, 190] width 58 height 20
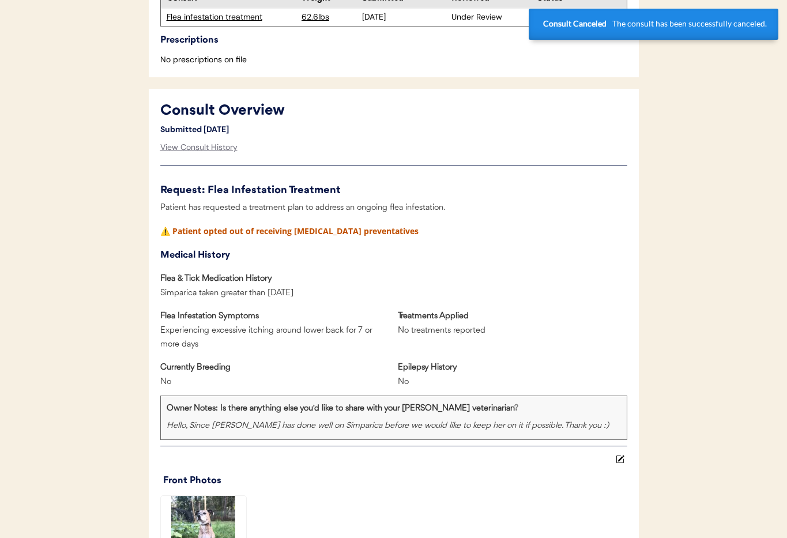
scroll to position [0, 0]
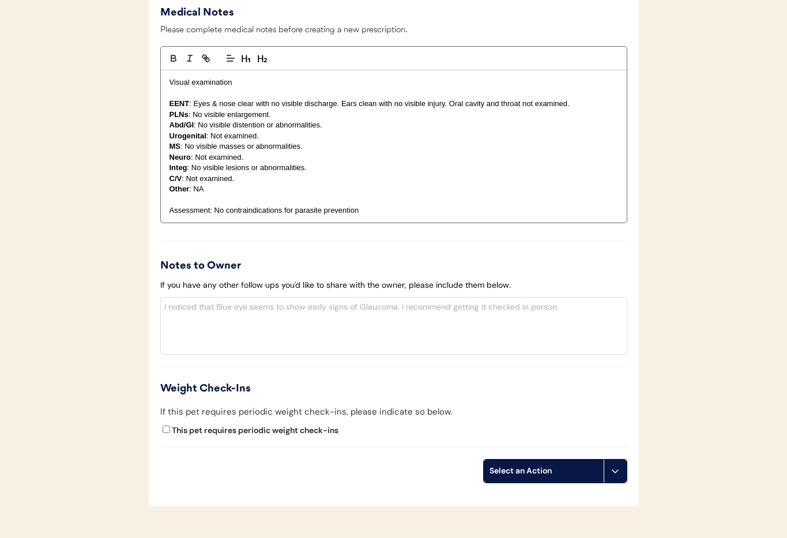
scroll to position [1196, 0]
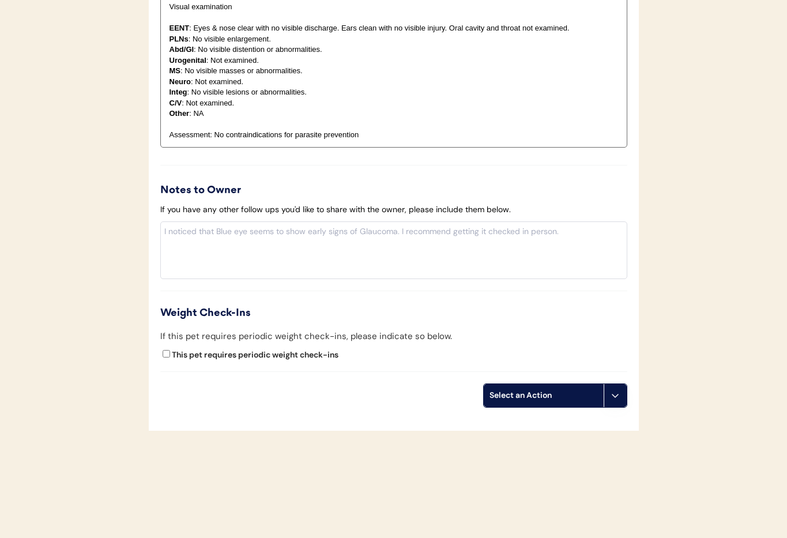
click at [610, 394] on icon at bounding box center [614, 395] width 9 height 9
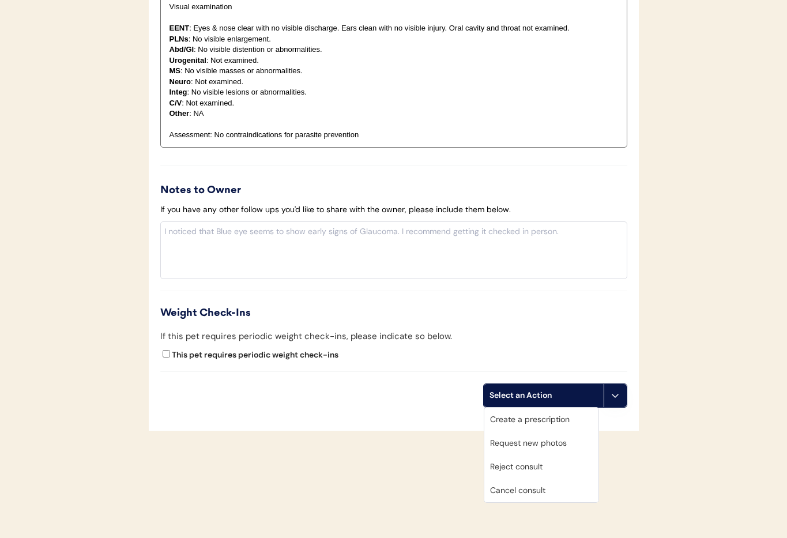
click at [543, 490] on div "Cancel consult" at bounding box center [541, 490] width 114 height 24
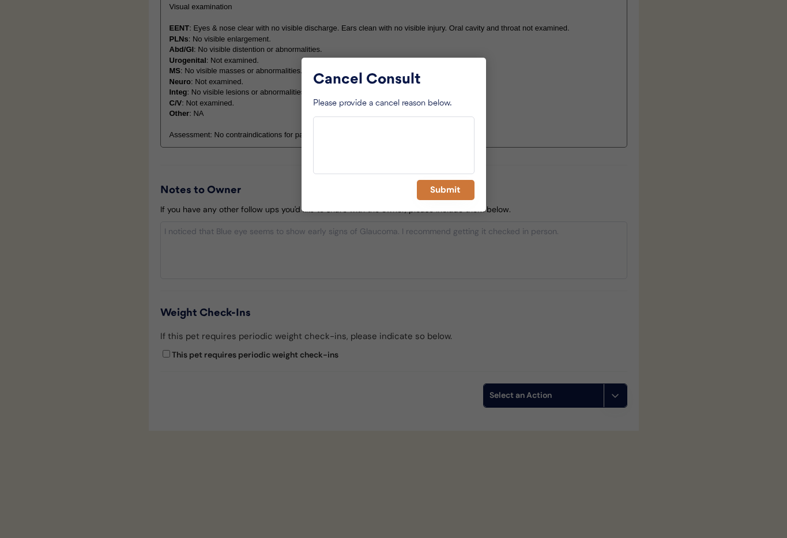
click at [452, 198] on button "Submit" at bounding box center [446, 190] width 58 height 20
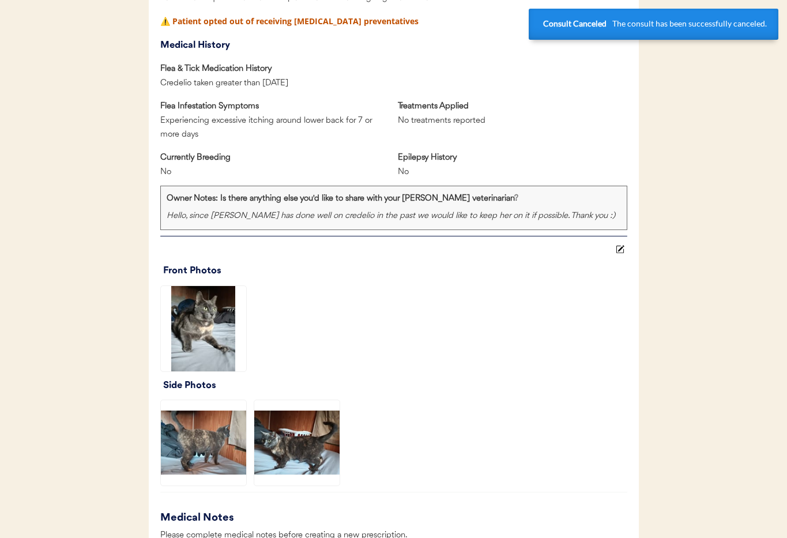
scroll to position [0, 0]
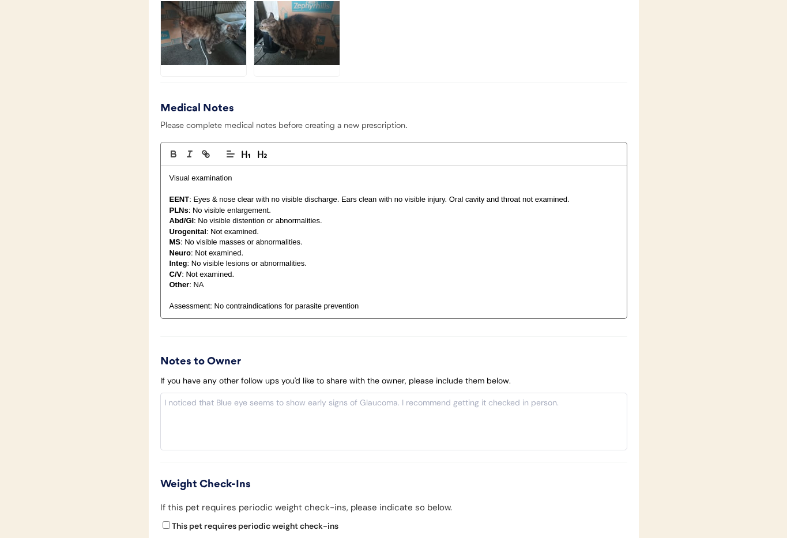
scroll to position [1107, 0]
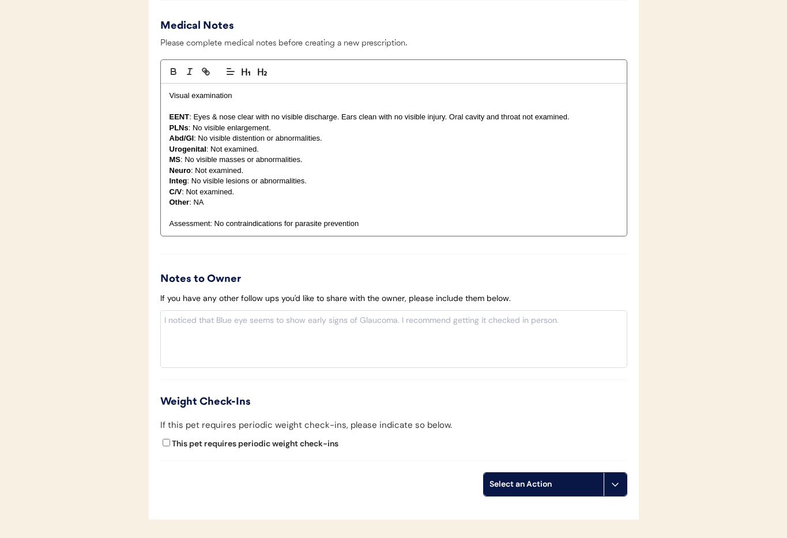
click at [617, 486] on icon at bounding box center [614, 483] width 9 height 9
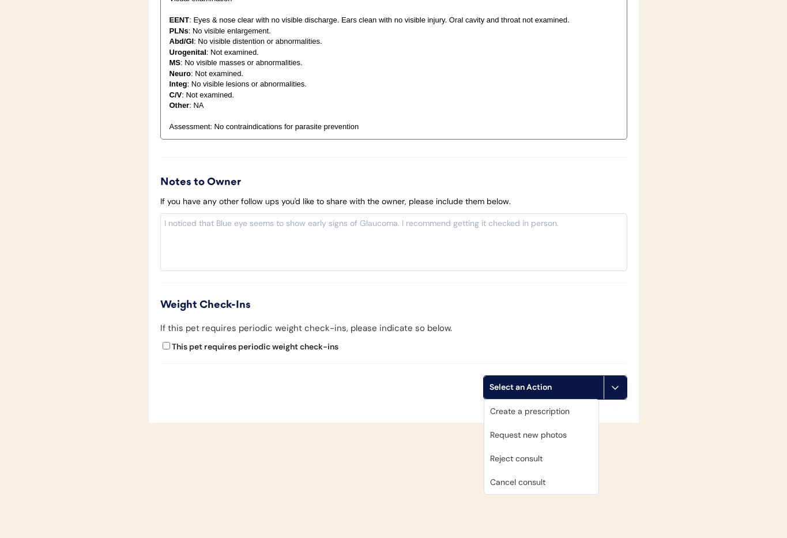
click at [517, 482] on div "Cancel consult" at bounding box center [541, 482] width 114 height 24
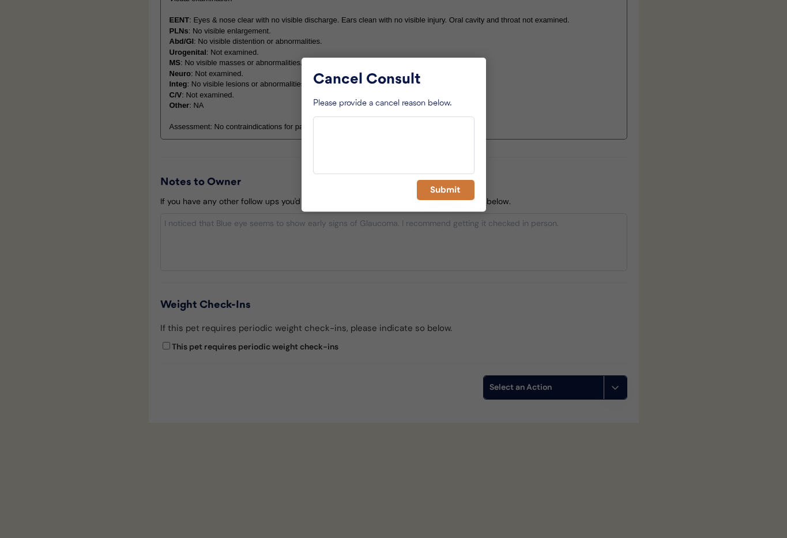
click at [446, 195] on button "Submit" at bounding box center [446, 190] width 58 height 20
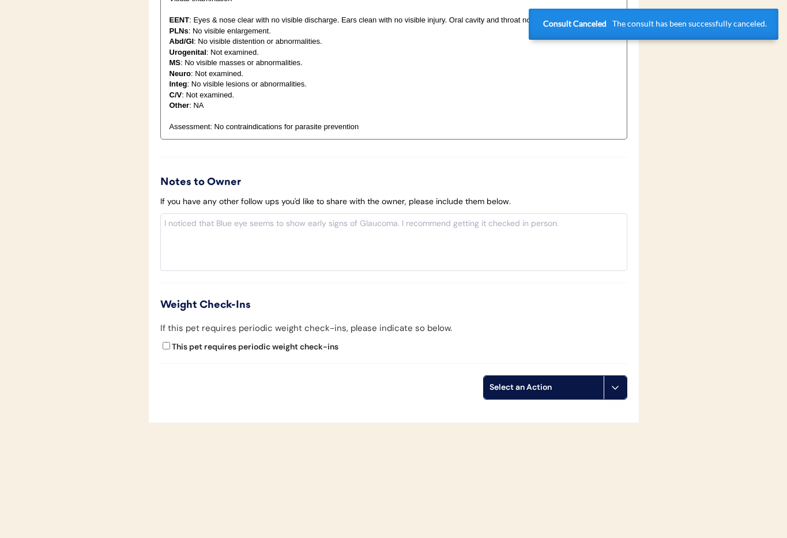
scroll to position [0, 0]
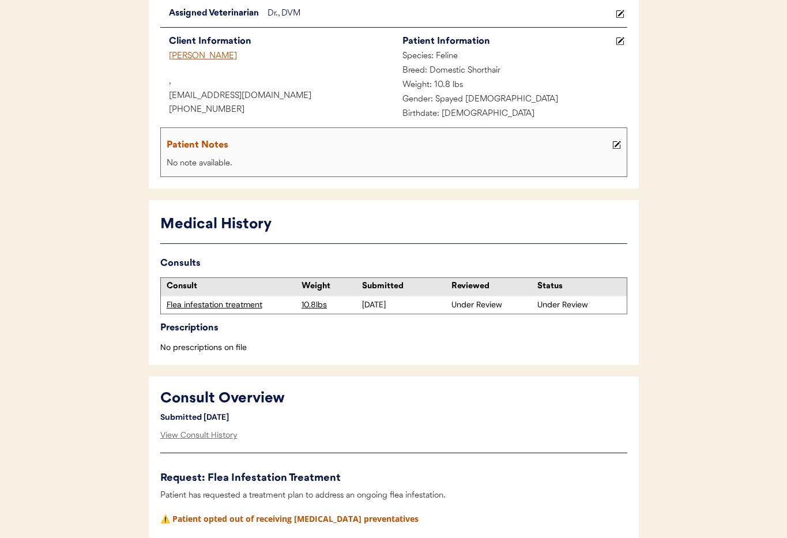
scroll to position [1204, 0]
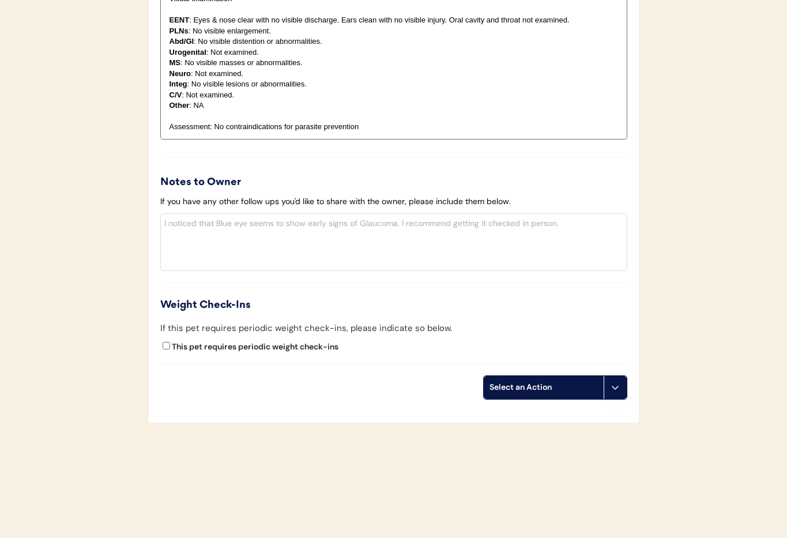
click at [614, 388] on icon at bounding box center [614, 387] width 9 height 9
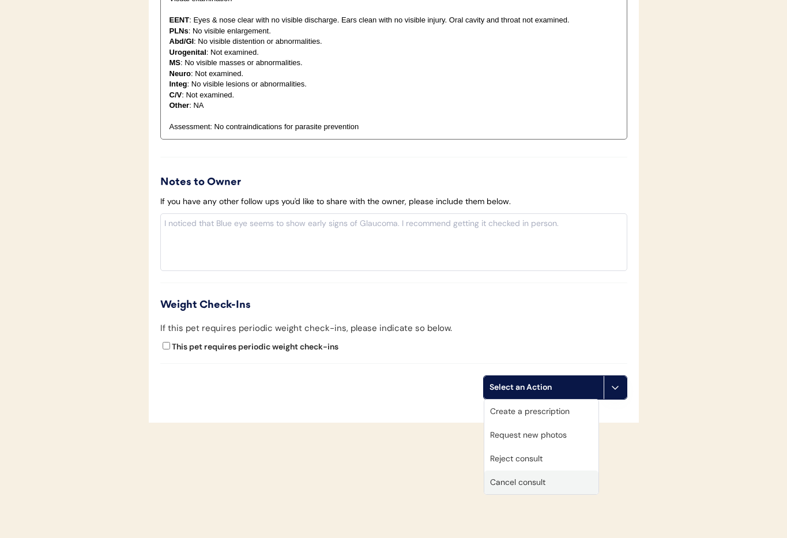
click at [558, 478] on div "Cancel consult" at bounding box center [541, 482] width 114 height 24
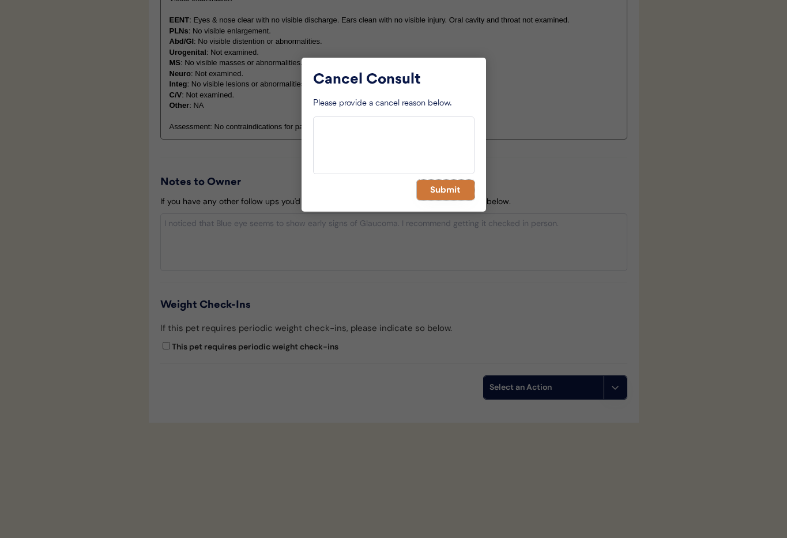
click at [445, 188] on button "Submit" at bounding box center [446, 190] width 58 height 20
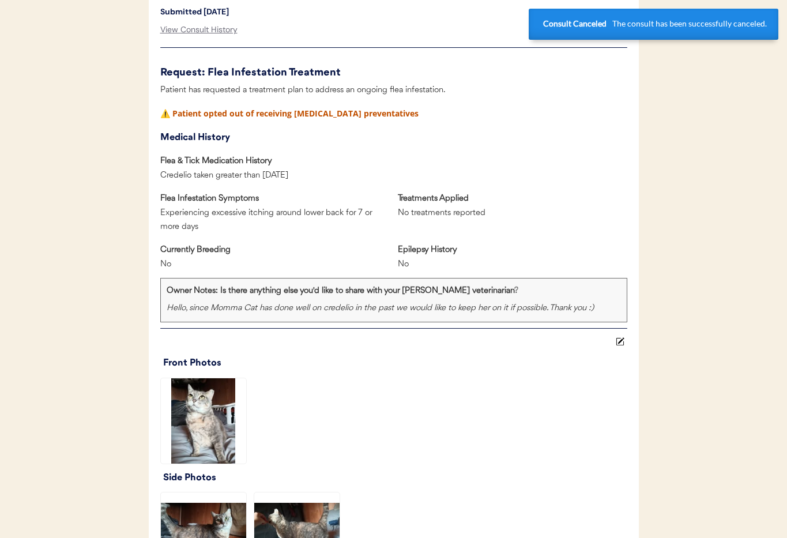
scroll to position [0, 0]
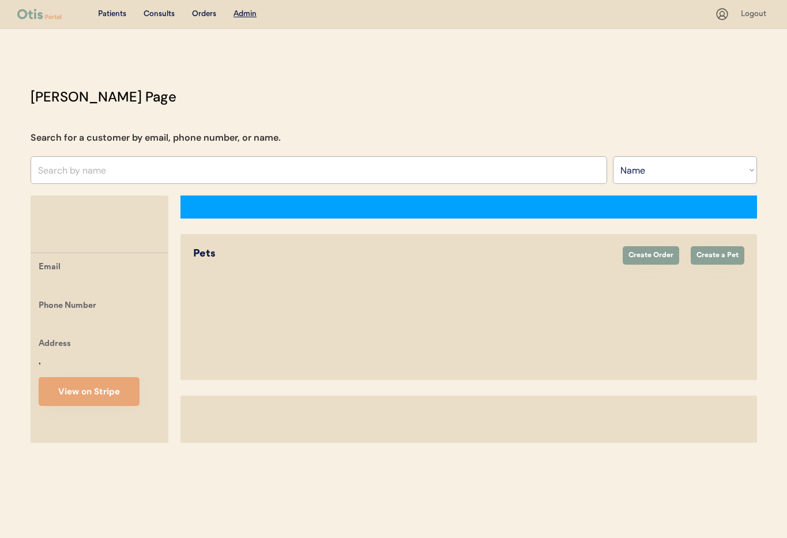
select select ""Name""
select select "true"
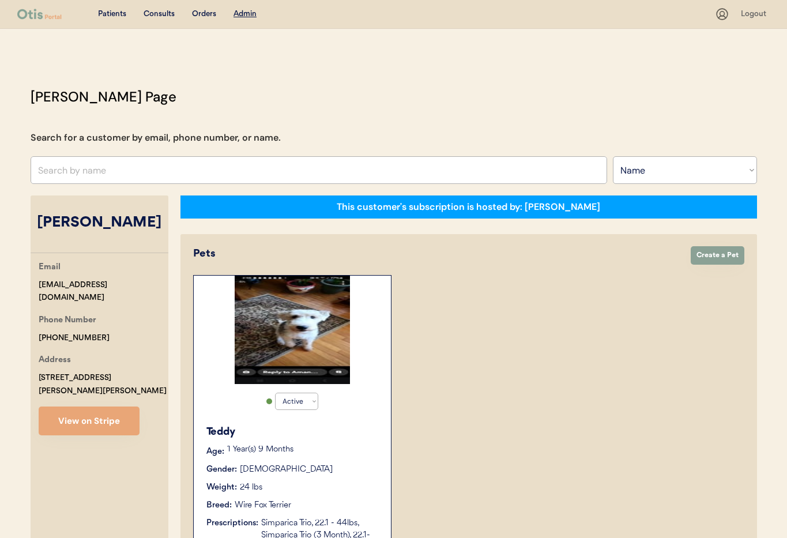
click at [325, 459] on div "Teddy Age: [DEMOGRAPHIC_DATA] Year(s) 9 Months Gender: [DEMOGRAPHIC_DATA] Weigh…" at bounding box center [292, 488] width 186 height 141
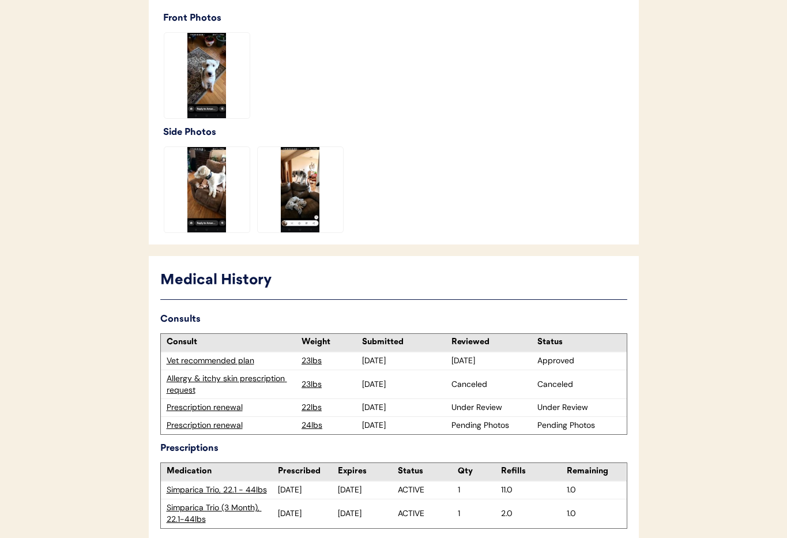
scroll to position [401, 0]
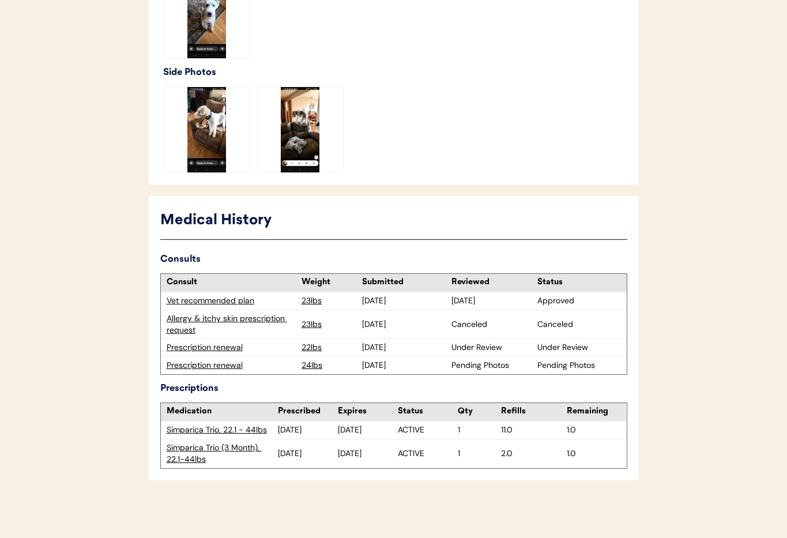
click at [222, 350] on div "Prescription renewal" at bounding box center [232, 348] width 130 height 12
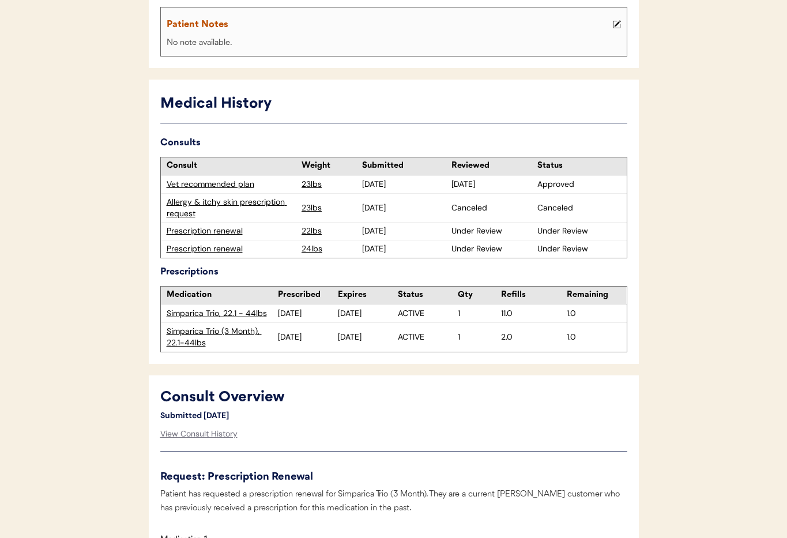
scroll to position [293, 0]
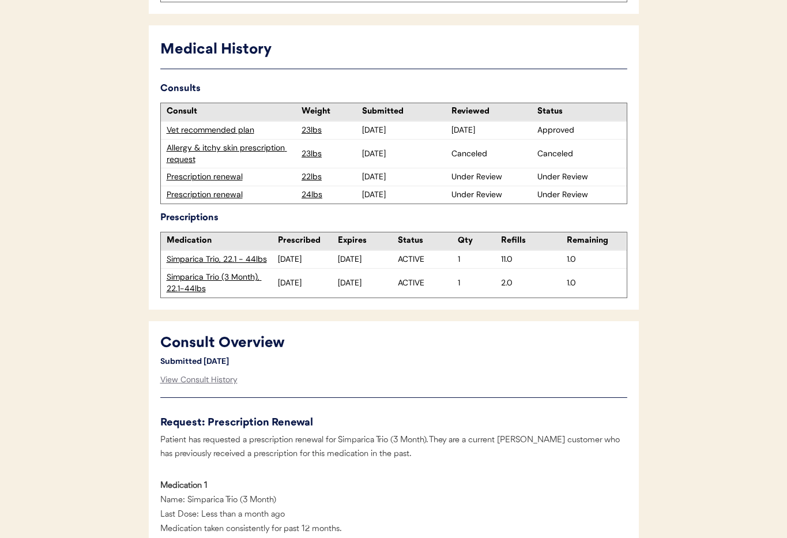
click at [187, 194] on div "Prescription renewal" at bounding box center [232, 195] width 130 height 12
click at [187, 177] on div "Prescription renewal" at bounding box center [232, 177] width 130 height 12
click at [222, 178] on div "Prescription renewal" at bounding box center [232, 177] width 130 height 12
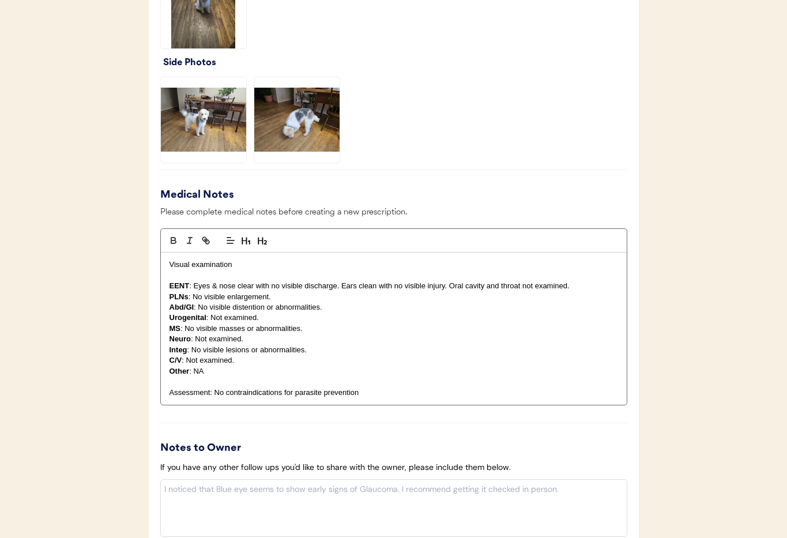
scroll to position [1291, 0]
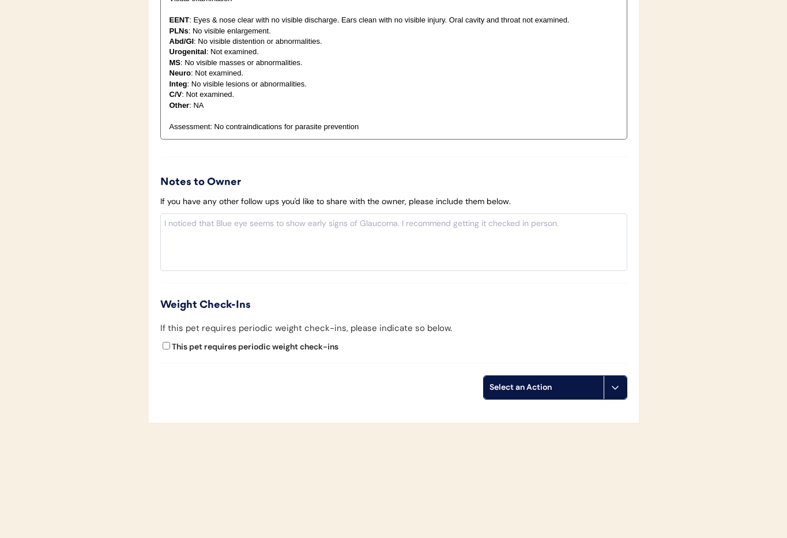
click at [617, 384] on icon at bounding box center [614, 387] width 9 height 9
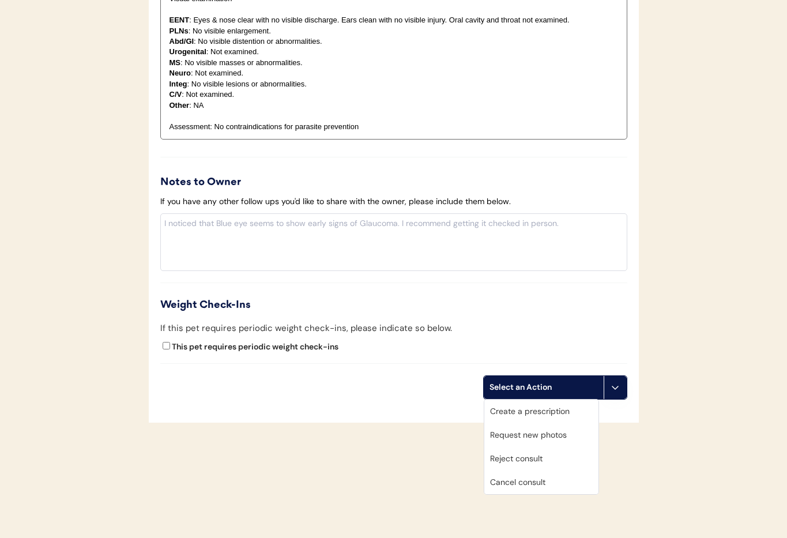
click at [535, 483] on div "Cancel consult" at bounding box center [541, 482] width 114 height 24
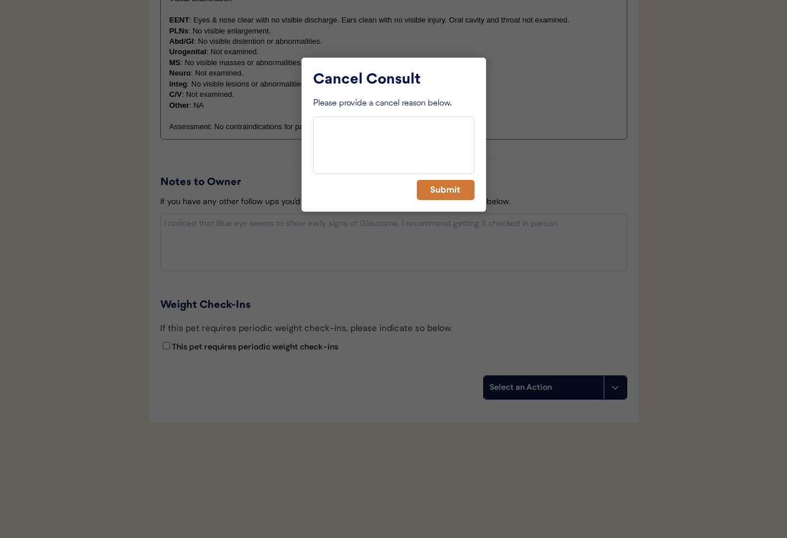
click at [443, 194] on button "Submit" at bounding box center [446, 190] width 58 height 20
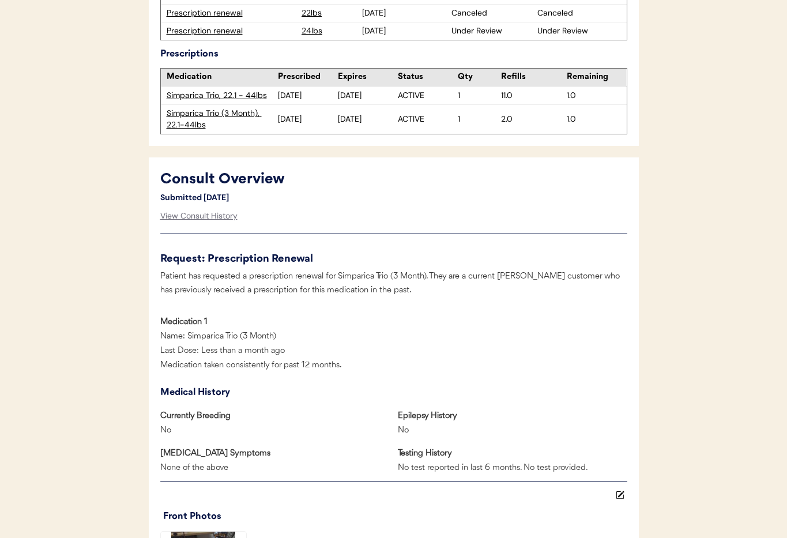
scroll to position [295, 0]
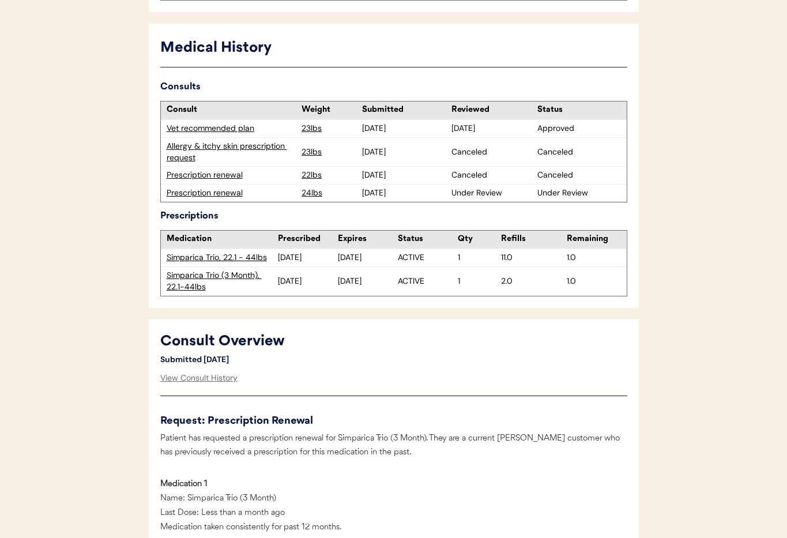
click at [215, 194] on div "Prescription renewal" at bounding box center [232, 193] width 130 height 12
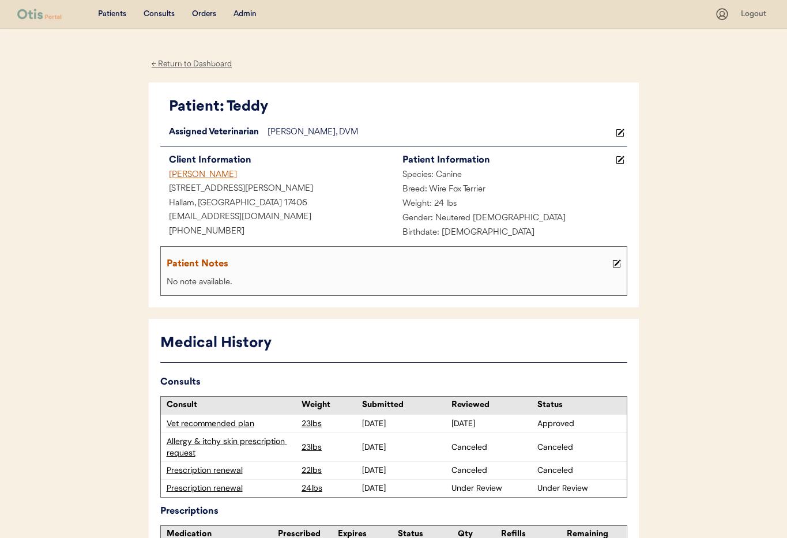
drag, startPoint x: 175, startPoint y: 62, endPoint x: 190, endPoint y: 65, distance: 15.8
click at [175, 62] on div "← Return to Dashboard" at bounding box center [192, 64] width 86 height 13
click at [190, 66] on div "← Return to Dashboard" at bounding box center [192, 64] width 86 height 13
click at [184, 66] on div "← Return to Dashboard" at bounding box center [192, 64] width 86 height 13
click at [192, 58] on div "← Return to Dashboard" at bounding box center [192, 64] width 86 height 13
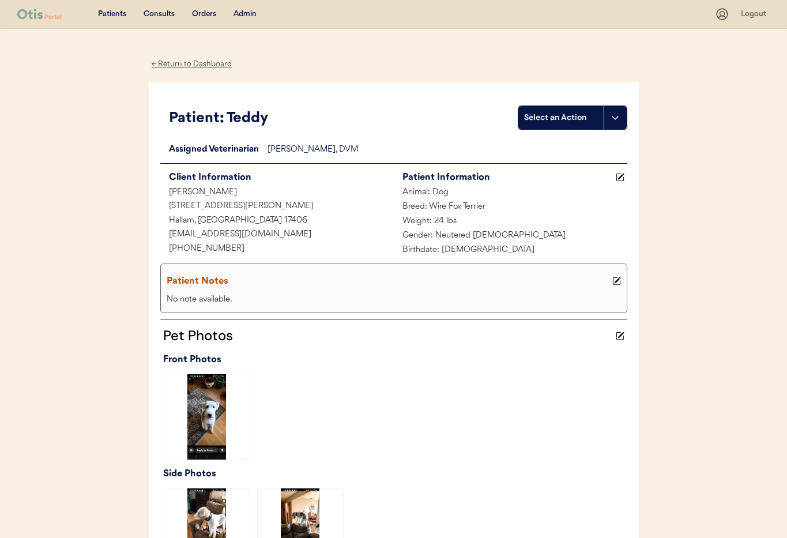
click at [242, 12] on div "Admin" at bounding box center [244, 15] width 23 height 12
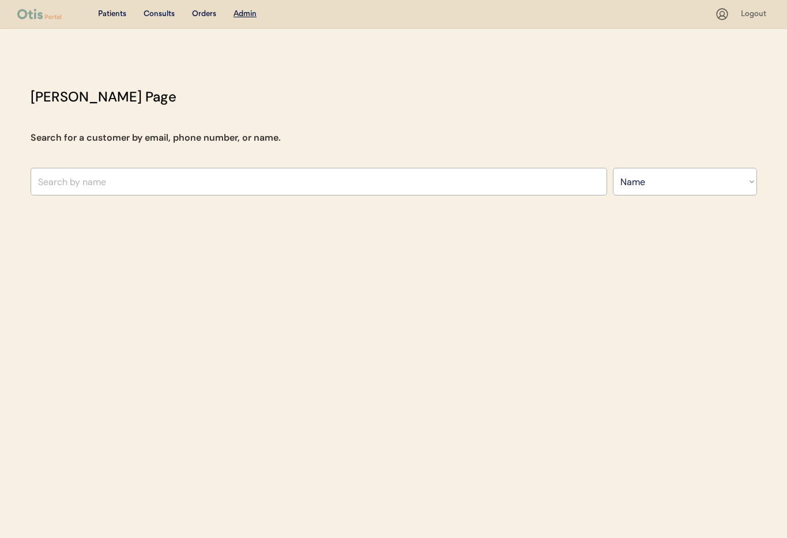
select select ""Name""
click at [157, 13] on div "Consults" at bounding box center [158, 15] width 31 height 12
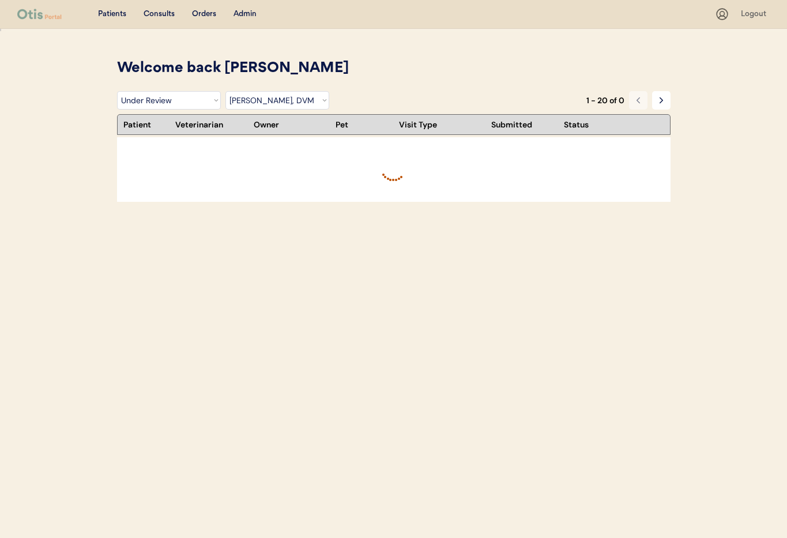
select select ""under_review""
select select ""dr__scott_perry__dvm""
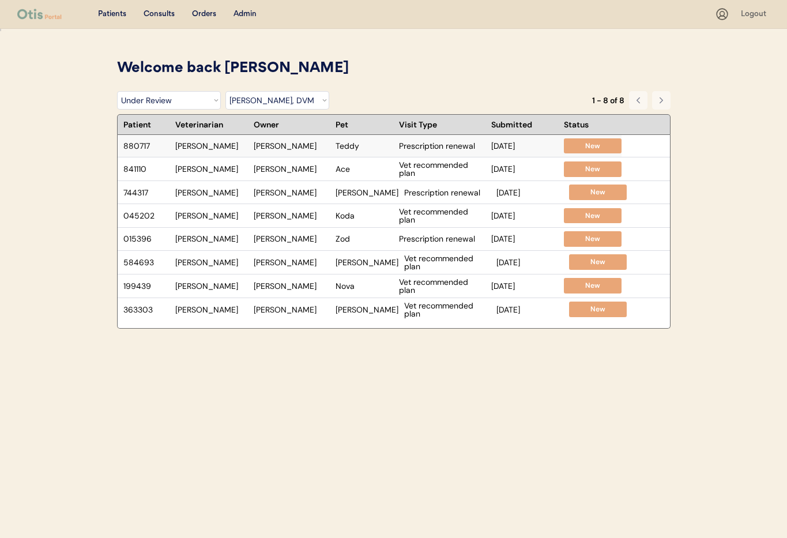
click at [211, 145] on div "[PERSON_NAME]" at bounding box center [211, 146] width 73 height 8
click at [244, 12] on div "Admin" at bounding box center [244, 15] width 23 height 12
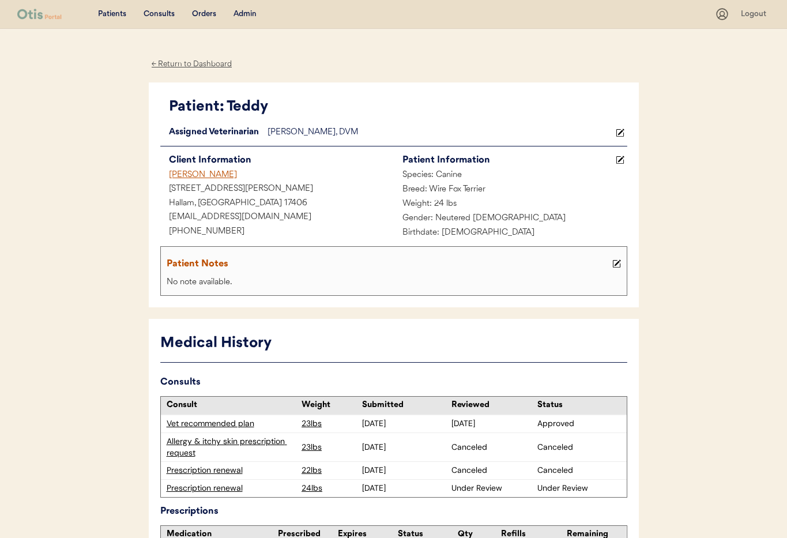
click at [183, 63] on div "← Return to Dashboard" at bounding box center [192, 64] width 86 height 13
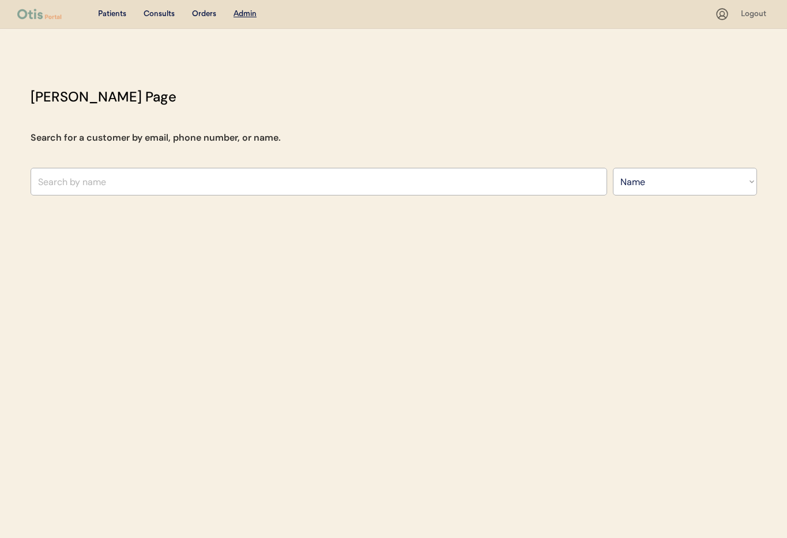
select select ""Name""
click at [144, 176] on input "text" at bounding box center [319, 182] width 576 height 28
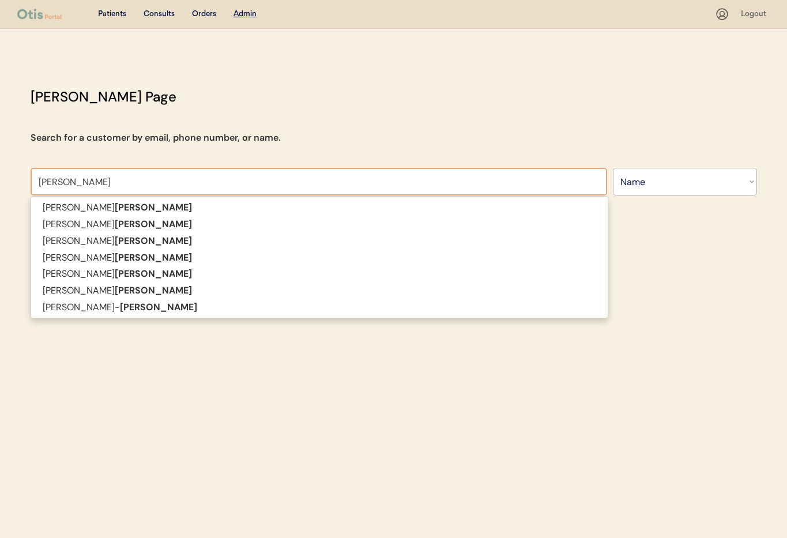
type input "[PERSON_NAME]"
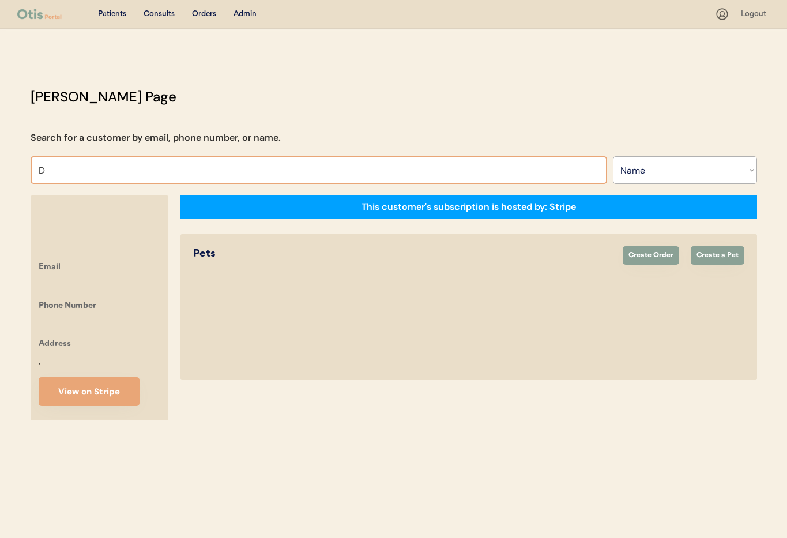
type input "Da"
type input "[PERSON_NAME]"
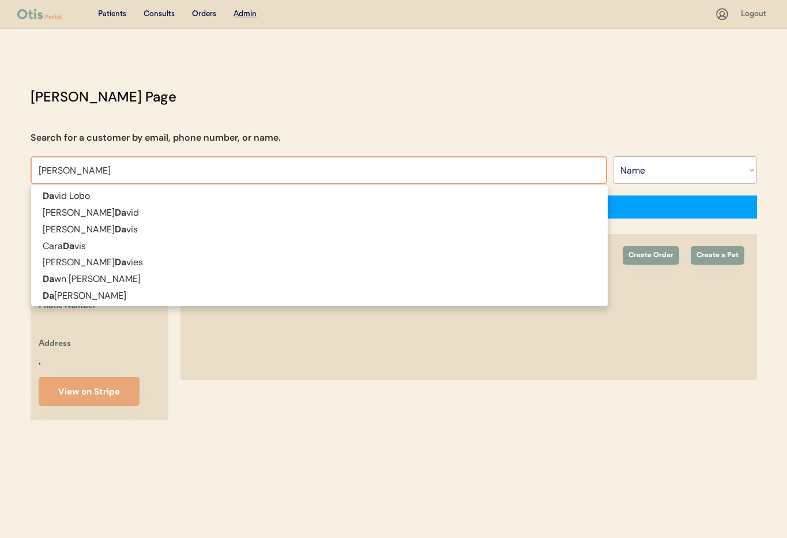
type input "[PERSON_NAME]"
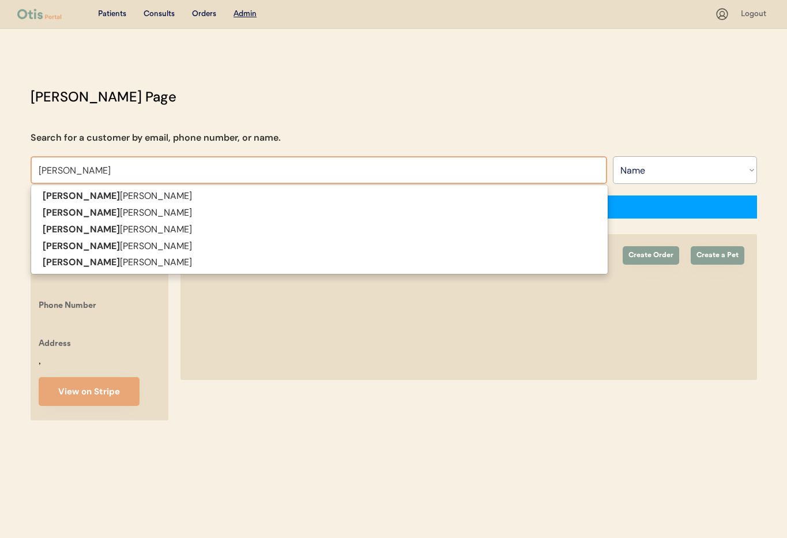
type input "[PERSON_NAME]"
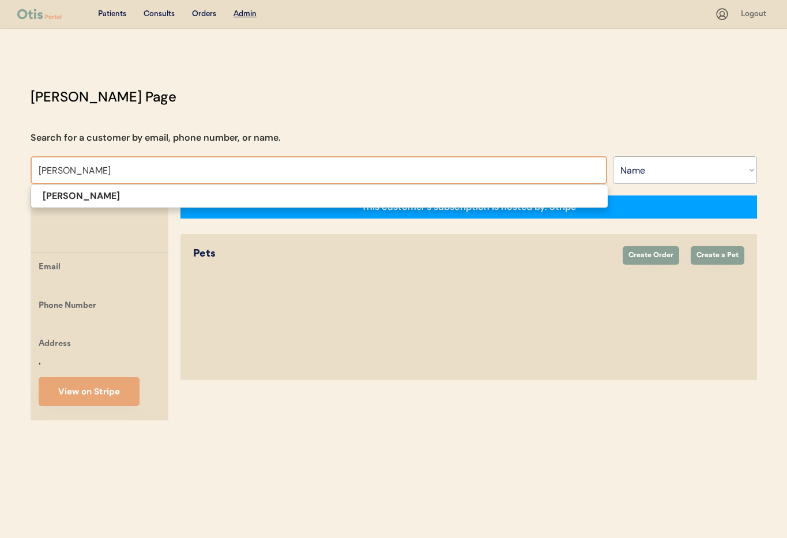
type input "[PERSON_NAME]"
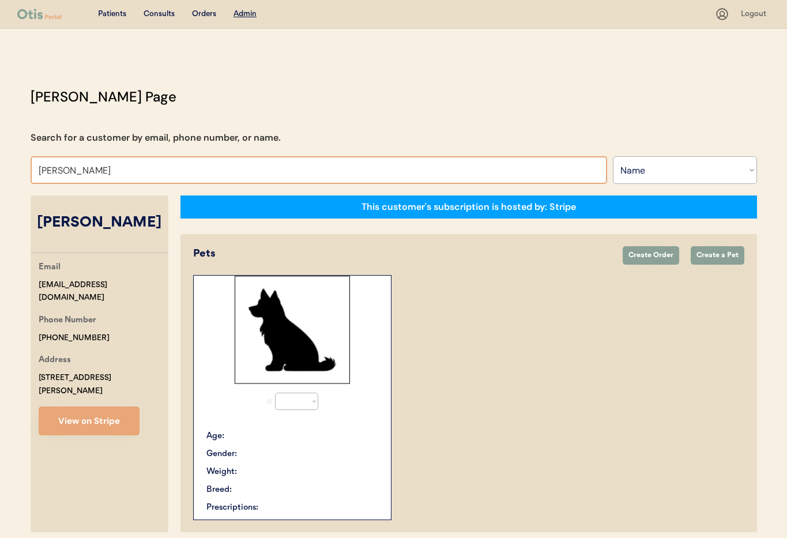
select select "true"
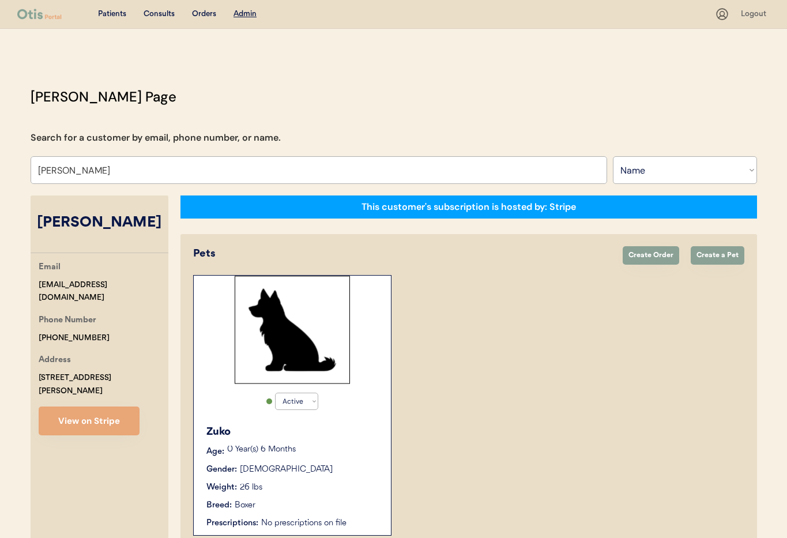
scroll to position [63, 0]
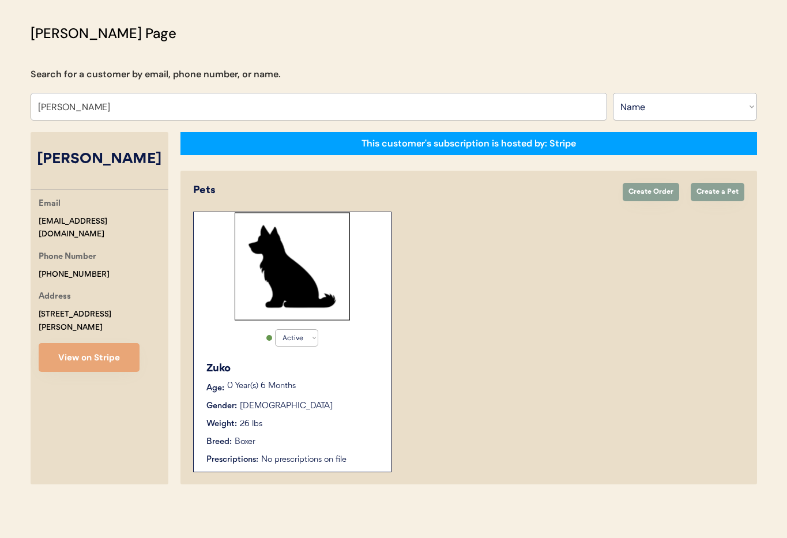
click at [328, 363] on div "Zuko" at bounding box center [292, 369] width 173 height 16
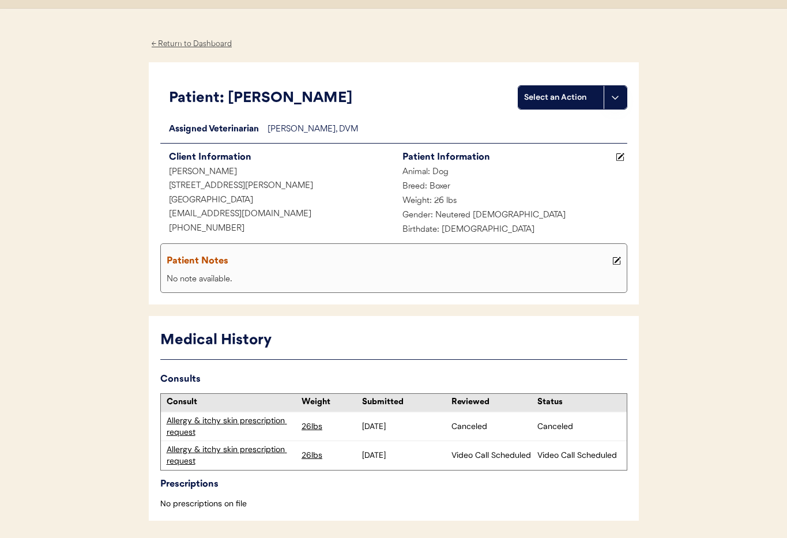
scroll to position [61, 0]
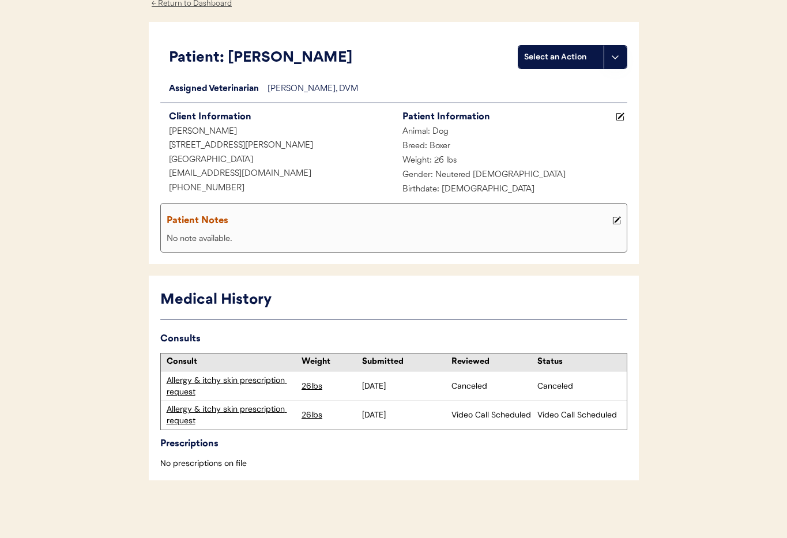
click at [217, 406] on div "Allergy & itchy skin prescription request" at bounding box center [232, 414] width 130 height 22
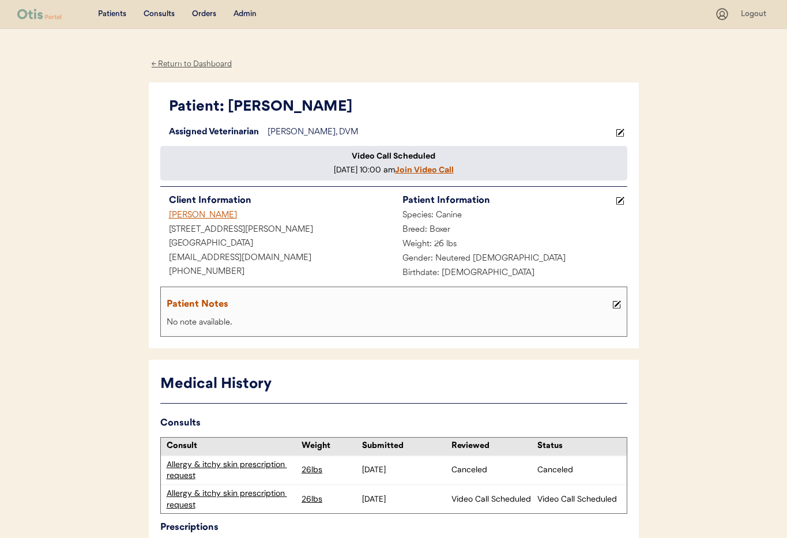
click at [173, 66] on div "← Return to Dashboard" at bounding box center [192, 64] width 86 height 13
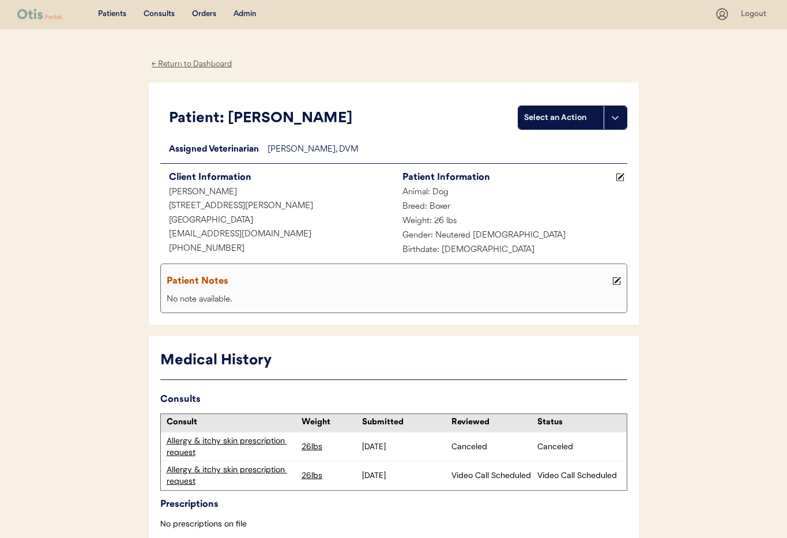
click at [166, 62] on div "← Return to Dashboard" at bounding box center [192, 64] width 86 height 13
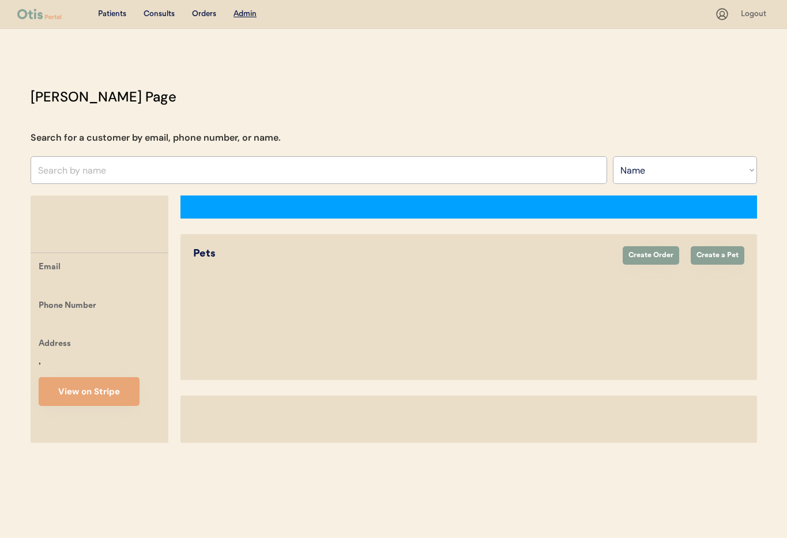
select select ""Name""
select select "true"
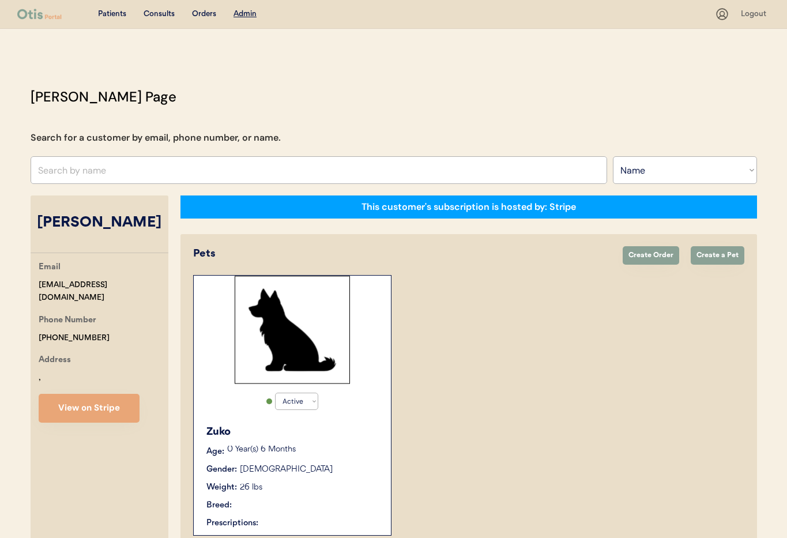
scroll to position [63, 0]
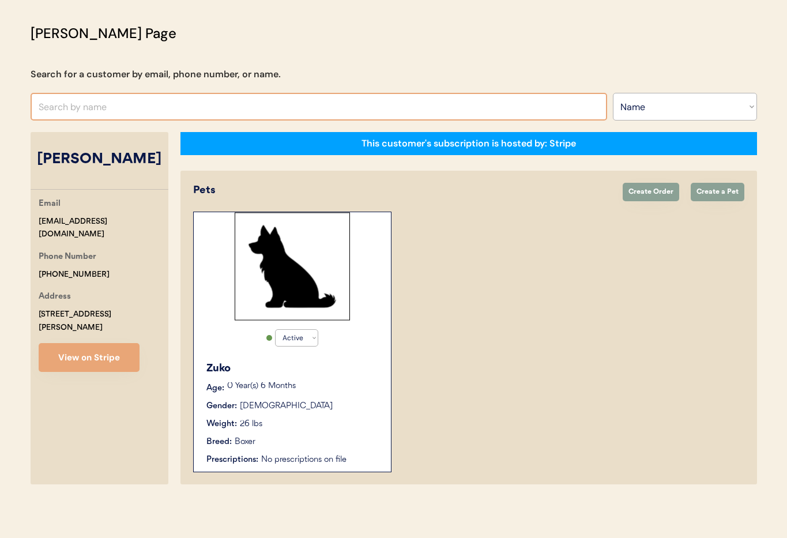
click at [93, 100] on input "text" at bounding box center [319, 107] width 576 height 28
paste input "[EMAIL_ADDRESS][DOMAIN_NAME]"
type input "mbrooke2528@gmail.com"
click at [654, 109] on select "Search By Name Email Phone Number" at bounding box center [684, 107] width 144 height 28
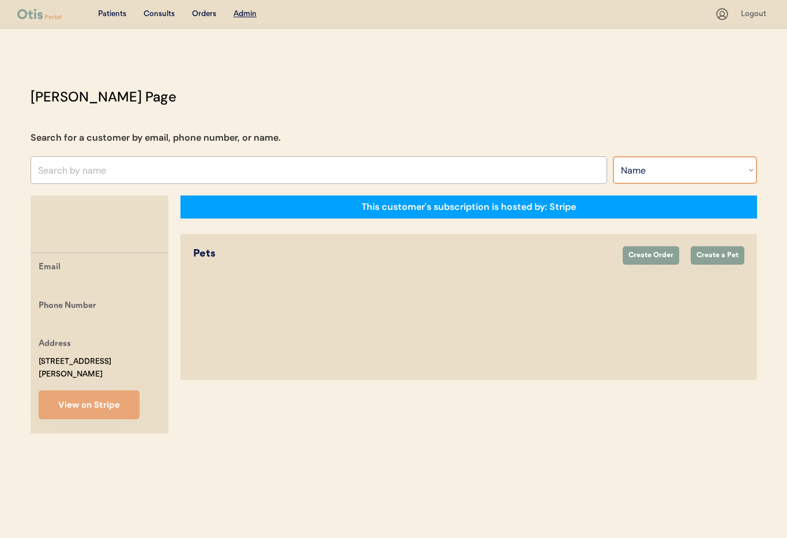
select select ""Email""
click at [612, 156] on select "Search By Name Email Phone Number" at bounding box center [684, 170] width 144 height 28
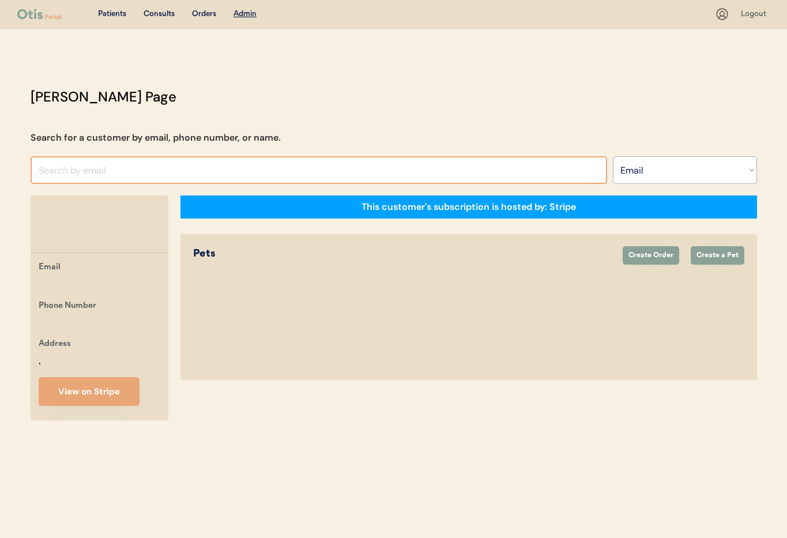
select select ""Email""
click at [86, 171] on input "input" at bounding box center [319, 170] width 576 height 28
paste input "mbrooke2528@gmail.com"
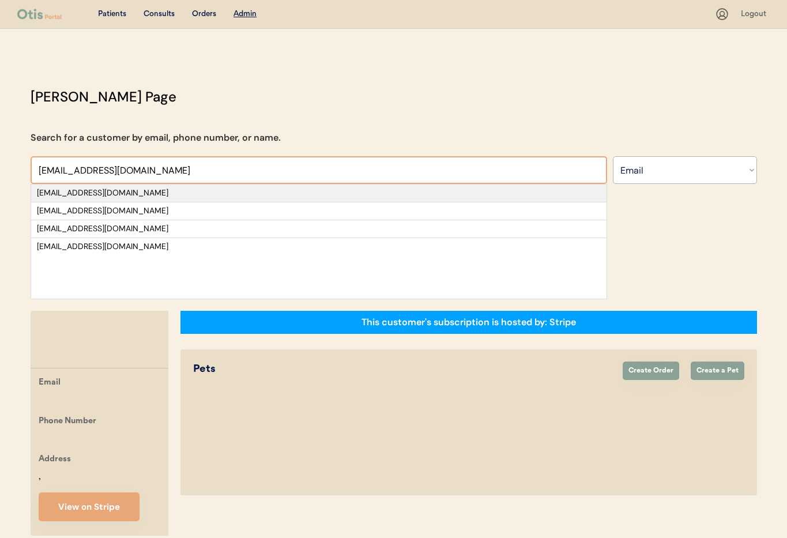
type input "mbrooke2528@gmail.com"
click at [172, 193] on div "mbrooke2528@gmail.com" at bounding box center [319, 193] width 564 height 12
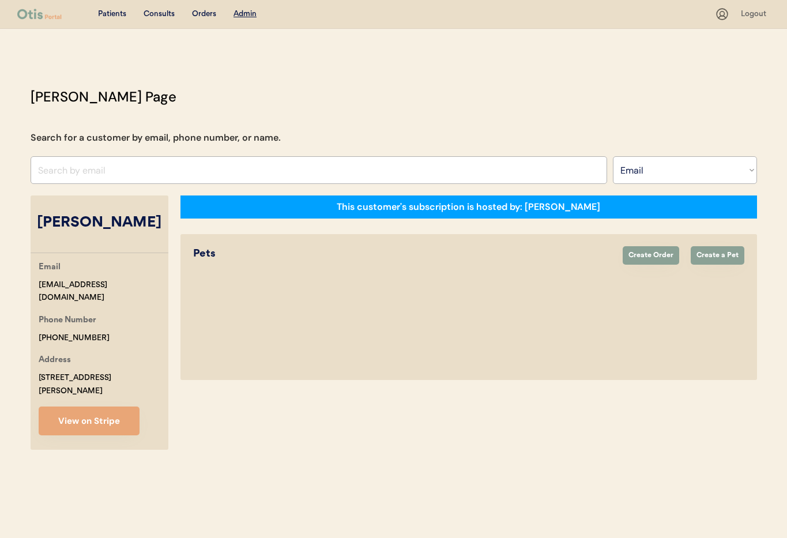
select select "true"
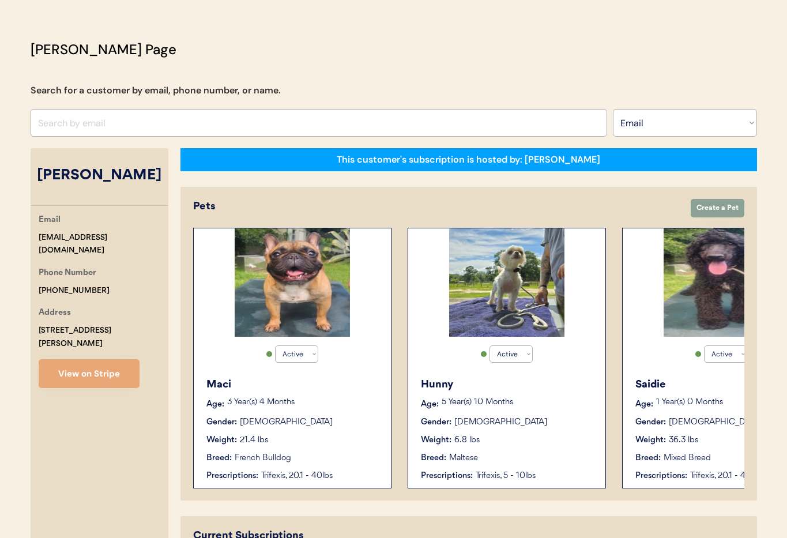
scroll to position [40, 0]
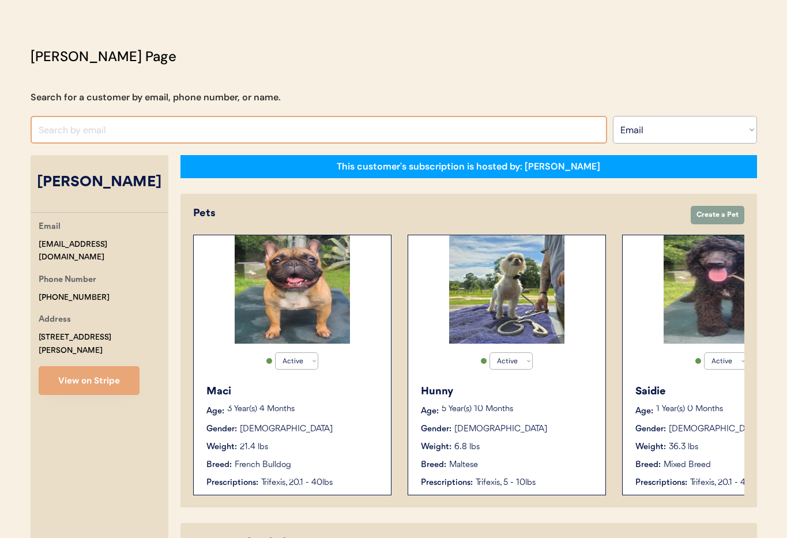
click at [79, 136] on input "input" at bounding box center [319, 130] width 576 height 28
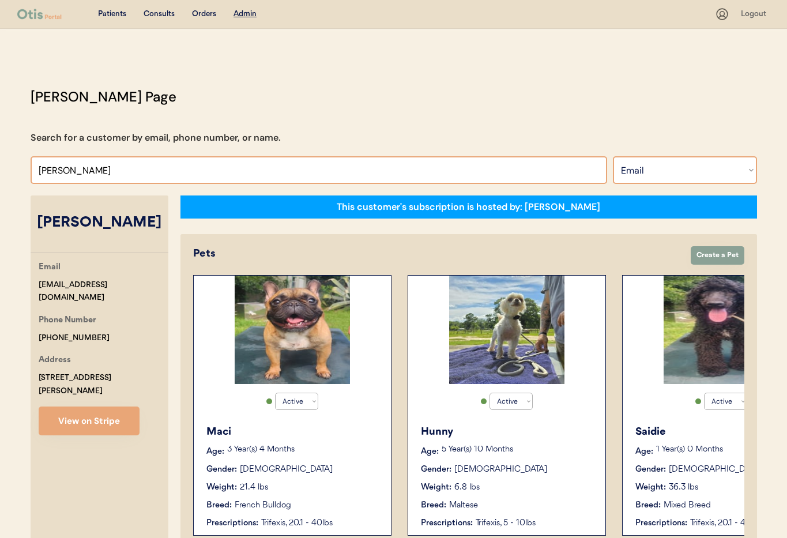
type input "Sonni wimmer"
click at [656, 162] on select "Search By Name Email Phone Number" at bounding box center [684, 170] width 144 height 28
select select ""Name""
click at [612, 156] on select "Search By Name Email Phone Number" at bounding box center [684, 170] width 144 height 28
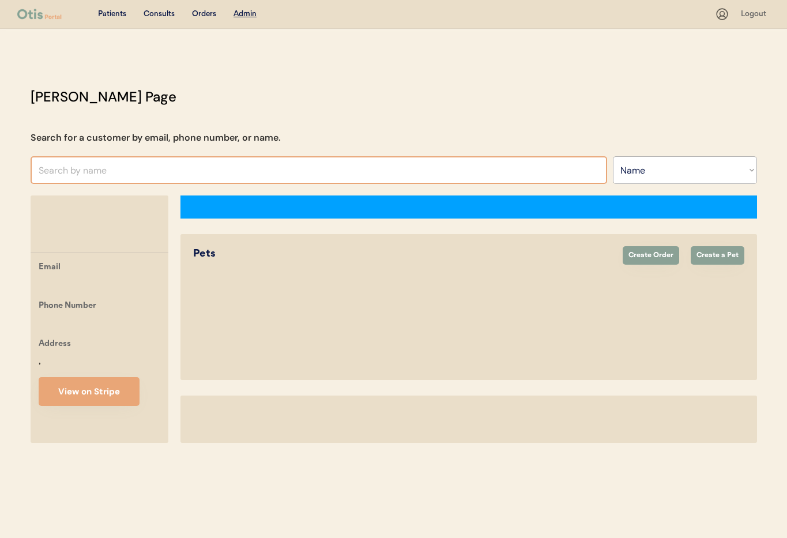
select select ""Name""
click at [100, 171] on input "text" at bounding box center [319, 170] width 576 height 28
select select "true"
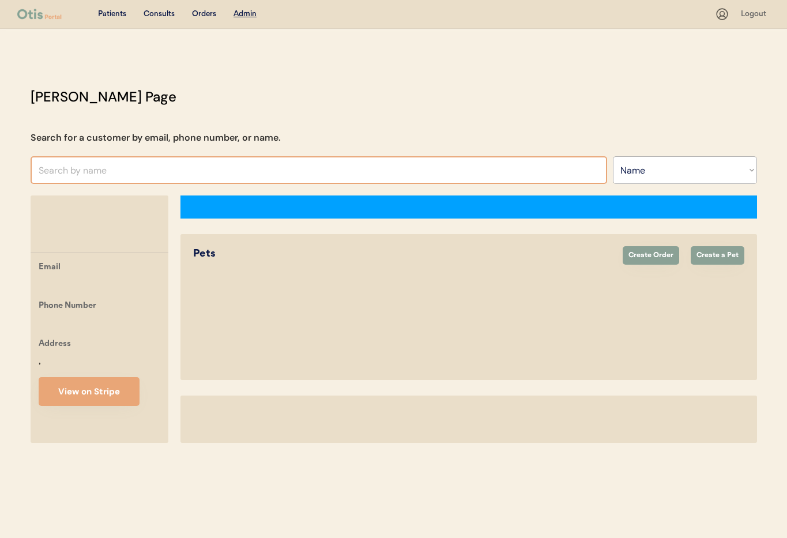
select select "true"
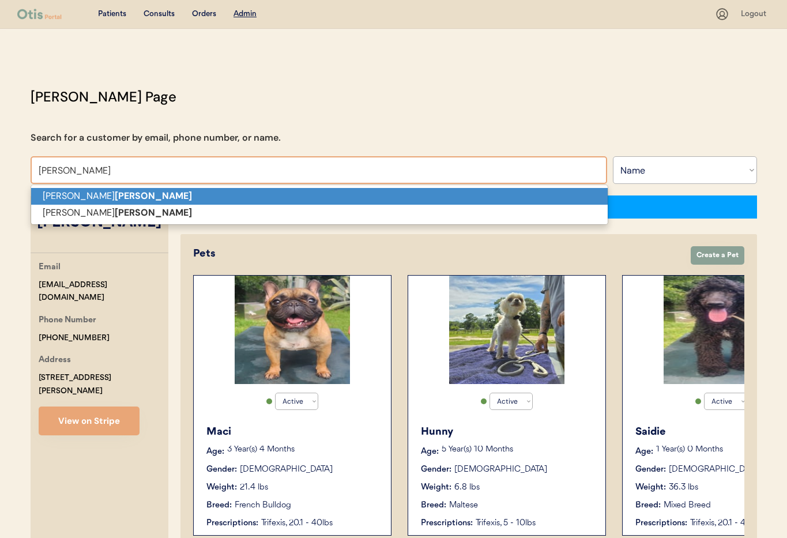
click at [115, 198] on strong "wimmer" at bounding box center [153, 196] width 77 height 12
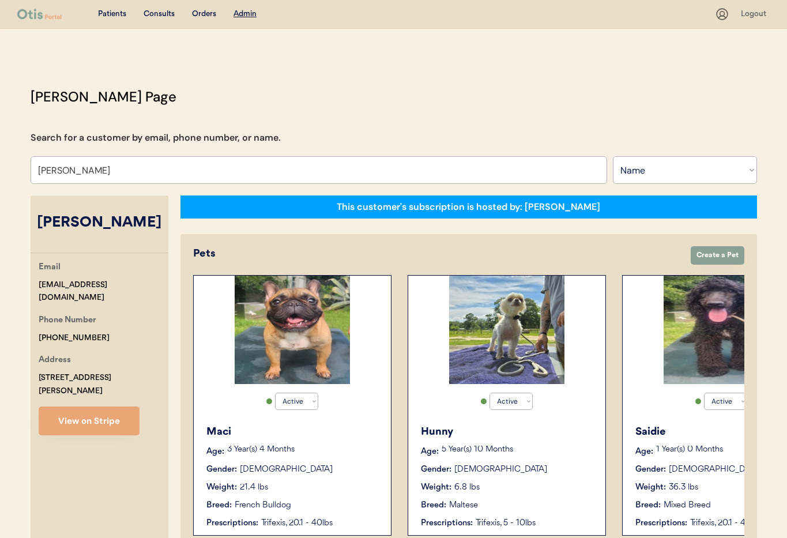
type input "sonya wimmer"
select select "true"
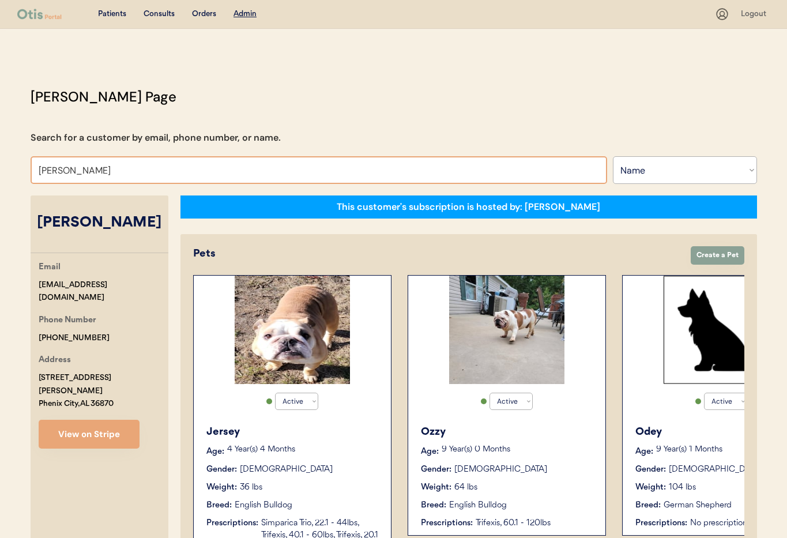
drag, startPoint x: 106, startPoint y: 167, endPoint x: 8, endPoint y: 160, distance: 98.2
type input "Nicole"
type input "Nicole Negron"
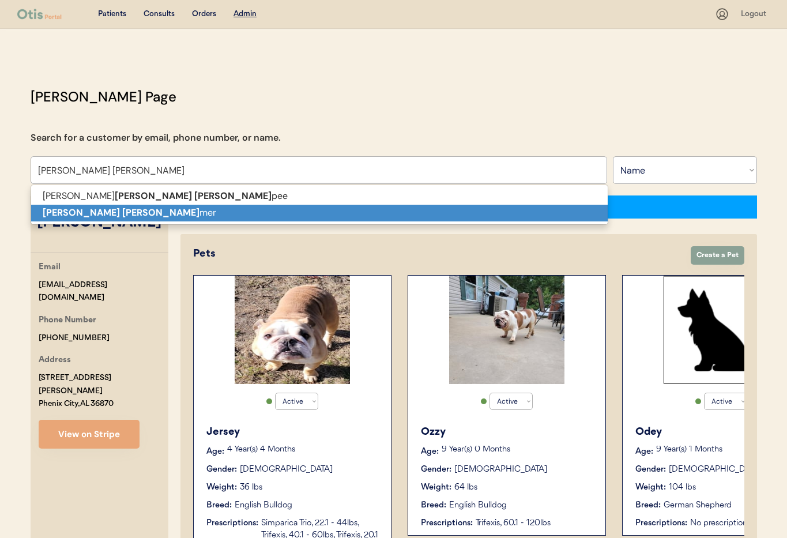
click at [69, 207] on strong "Nicole Wim" at bounding box center [121, 212] width 157 height 12
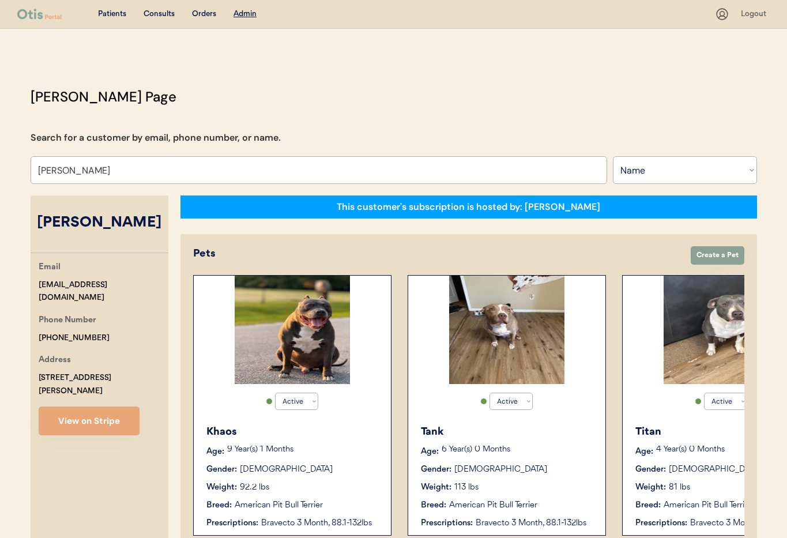
type input "Nicole Wimmer"
drag, startPoint x: 115, startPoint y: 285, endPoint x: 37, endPoint y: 280, distance: 78.0
click at [21, 280] on div "Otis Admin Page Search for a customer by email, phone number, or name. Nicole W…" at bounding box center [393, 529] width 749 height 886
copy div "jands31316@yahoo.com"
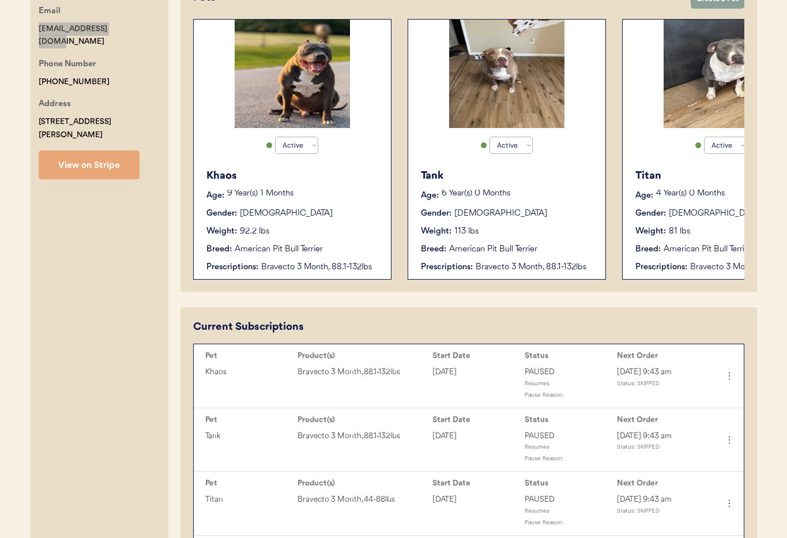
scroll to position [266, 0]
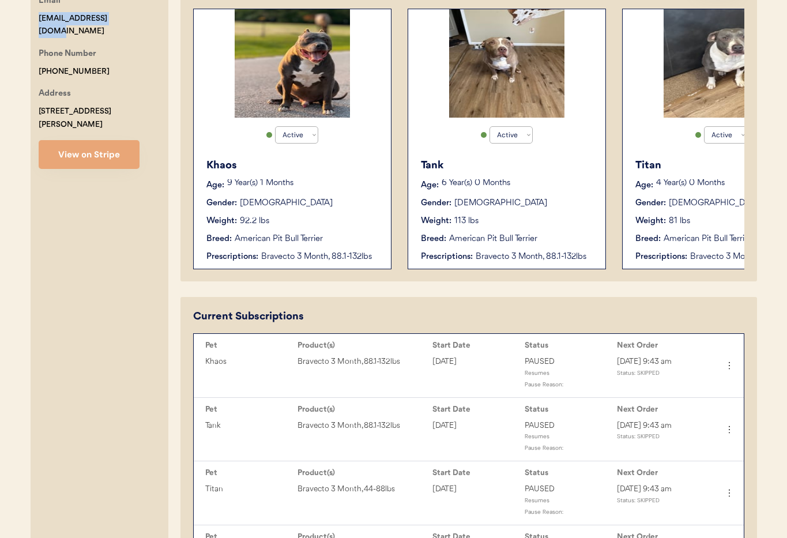
click at [330, 220] on div "Weight: 92.2 lbs" at bounding box center [292, 221] width 173 height 12
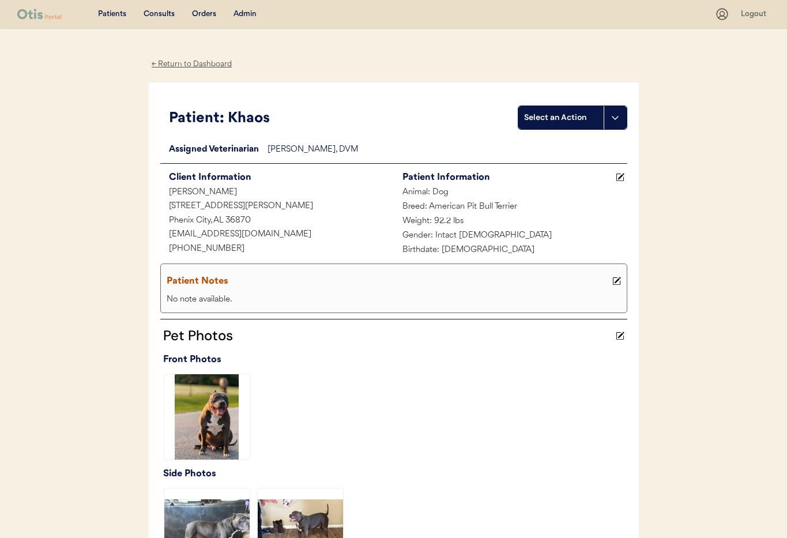
click at [180, 64] on div "← Return to Dashboard" at bounding box center [192, 64] width 86 height 13
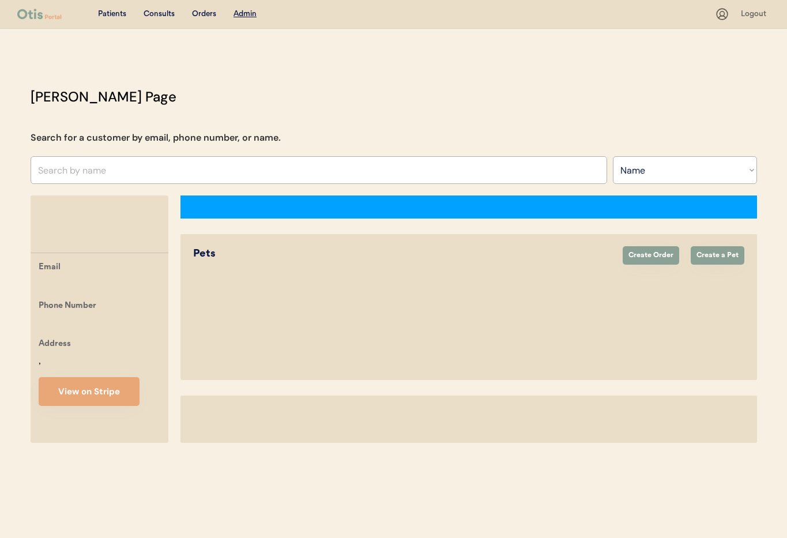
select select ""Name""
select select "true"
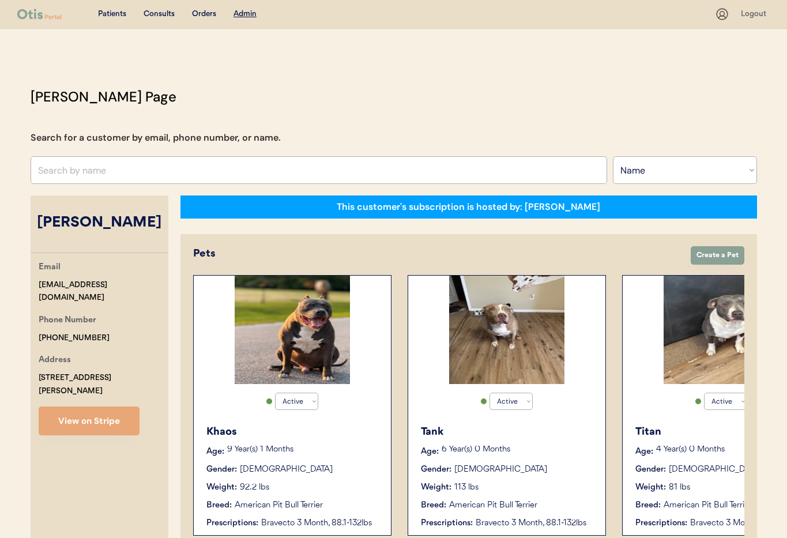
click at [160, 12] on div "Consults" at bounding box center [158, 15] width 31 height 12
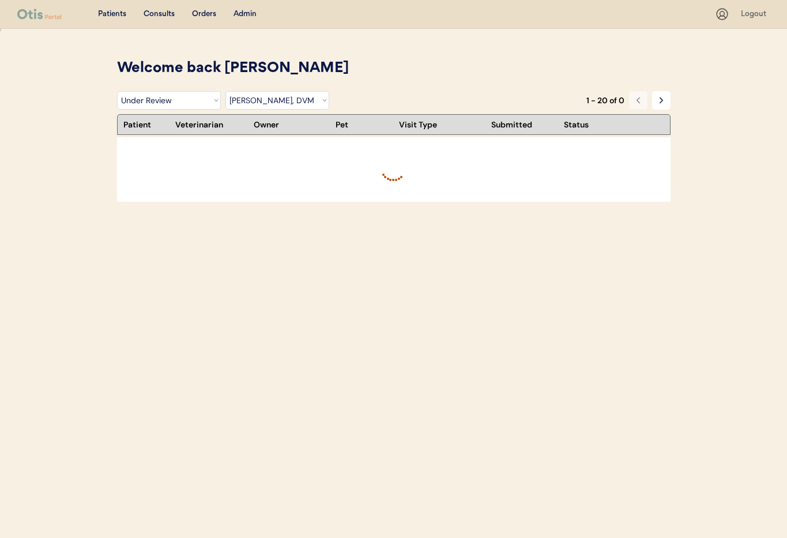
select select ""under_review""
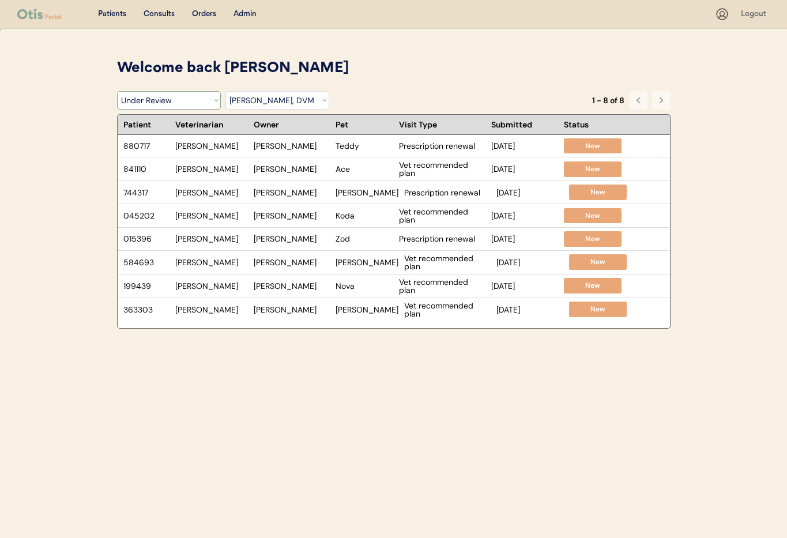
click at [170, 106] on select "Filter by Status Pending Photos Under Review Pending Video Call Video Call Sche…" at bounding box center [169, 100] width 104 height 18
click at [308, 104] on select "Filter by Veterinarian Dr. Erin Belleville, DVM Dr. Scott Perry, DVM Dr. Jamie …" at bounding box center [277, 100] width 104 height 18
select select ""BLANK_1427118194589""
click at [225, 91] on select "Filter by Veterinarian Dr. Erin Belleville, DVM Dr. Scott Perry, DVM Dr. Jamie …" at bounding box center [277, 100] width 104 height 18
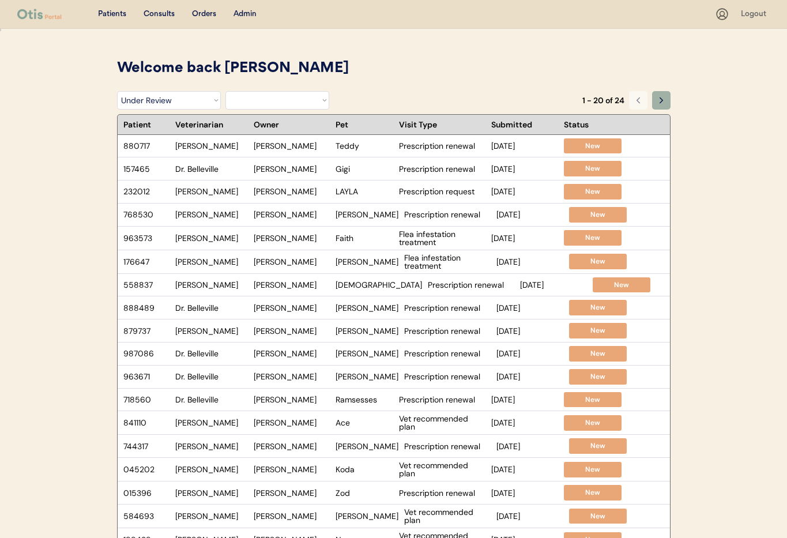
click at [662, 101] on icon at bounding box center [660, 100] width 9 height 9
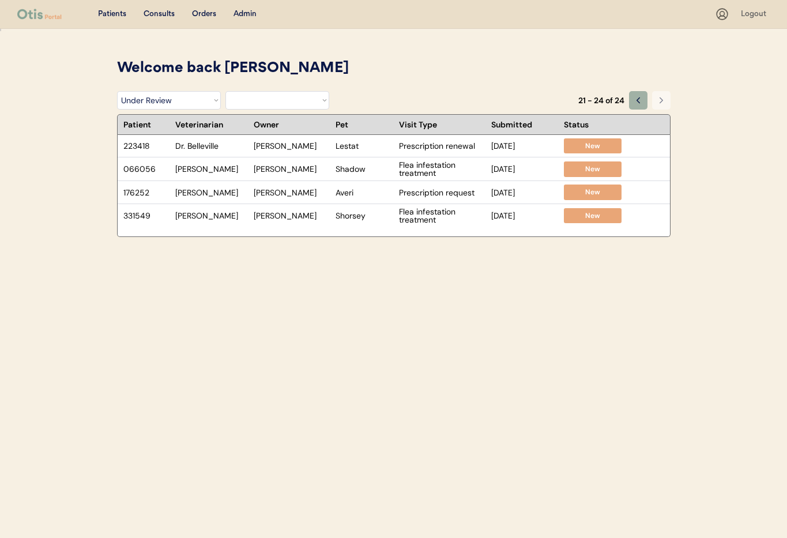
click at [631, 105] on button at bounding box center [638, 100] width 18 height 18
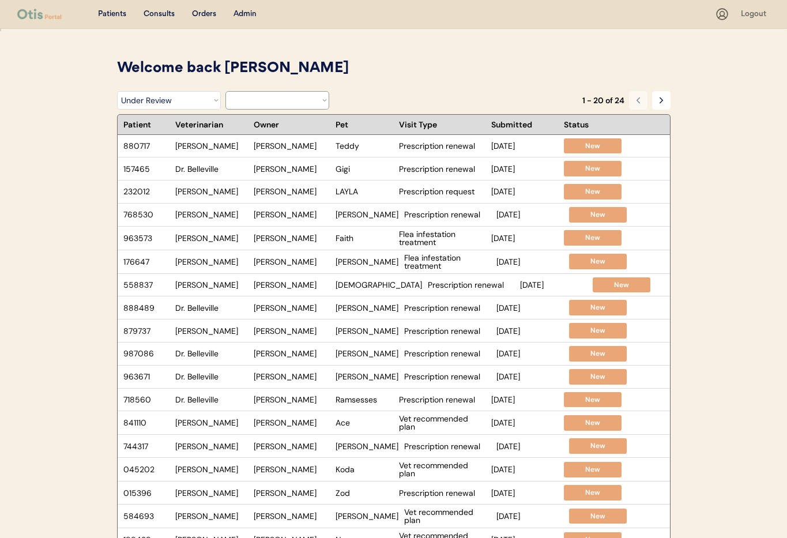
click at [254, 101] on select "Filter by Veterinarian Dr. Erin Belleville, DVM Dr. Scott Perry, DVM Dr. Jamie …" at bounding box center [277, 100] width 104 height 18
click at [240, 14] on div "Admin" at bounding box center [244, 15] width 23 height 12
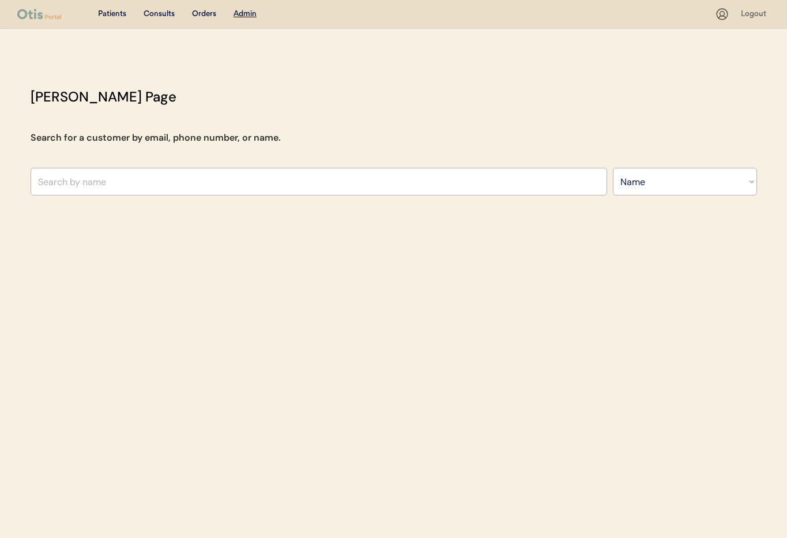
select select ""Name""
click at [172, 184] on input "text" at bounding box center [319, 182] width 576 height 28
type input "Denel"
type input "[PERSON_NAME]"
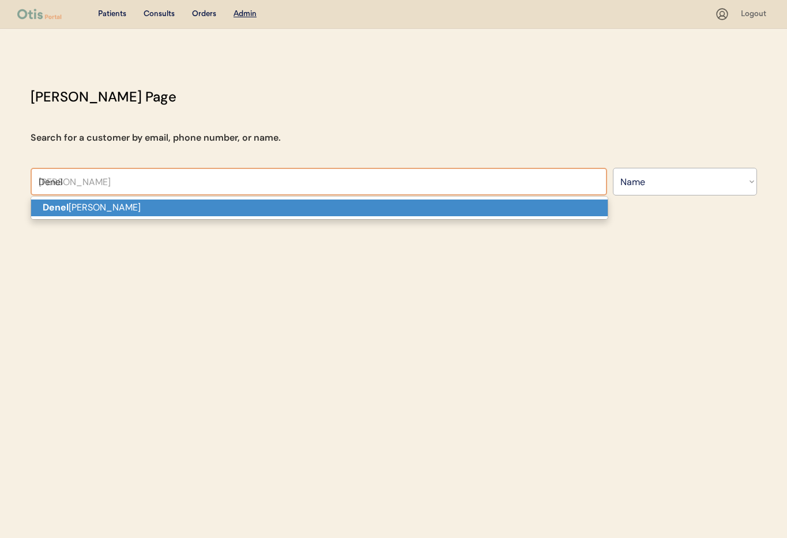
click at [179, 203] on p "[PERSON_NAME]" at bounding box center [319, 207] width 576 height 17
type input "[PERSON_NAME]"
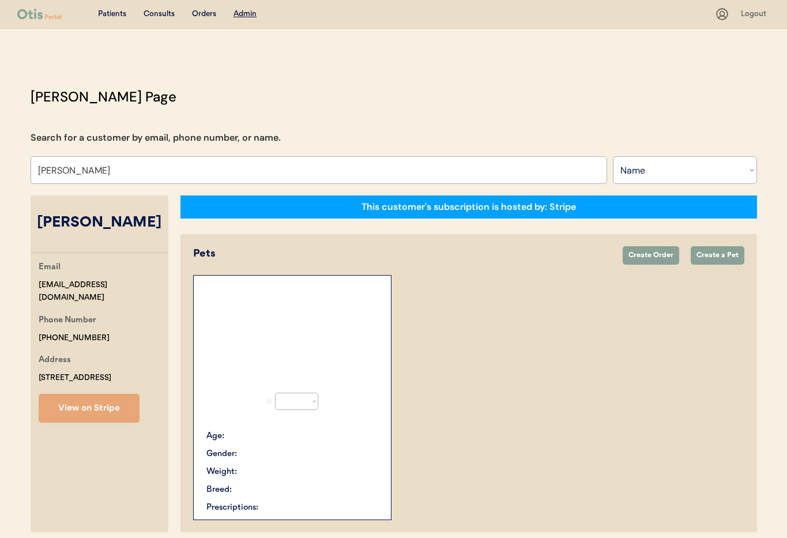
select select "true"
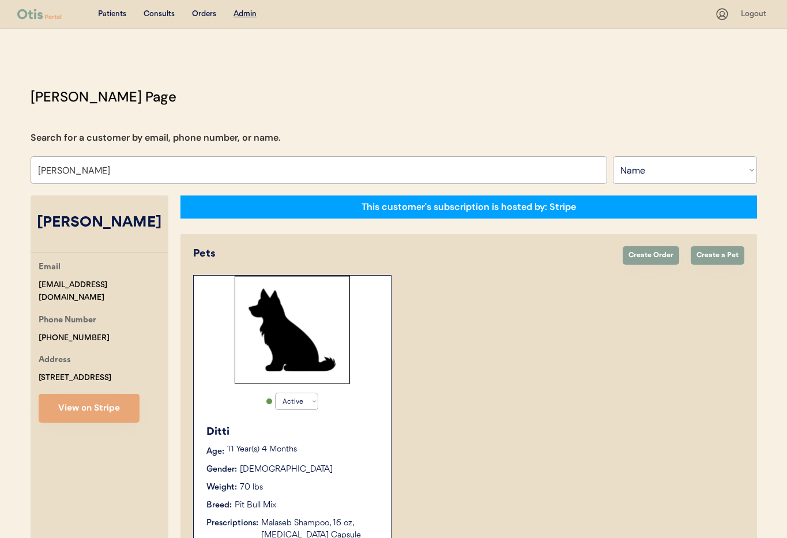
scroll to position [100, 0]
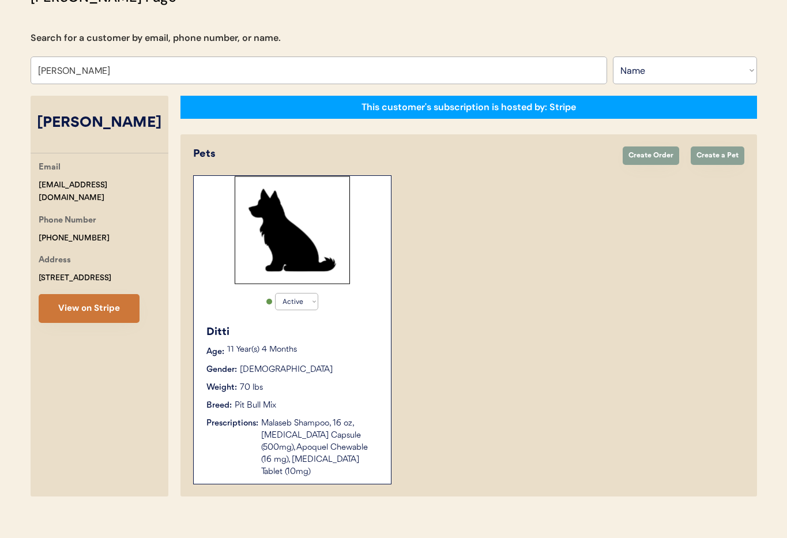
type input "[PERSON_NAME]"
click at [93, 310] on button "View on Stripe" at bounding box center [89, 308] width 101 height 29
click at [326, 409] on div "Breed: Pit Bull Mix" at bounding box center [292, 405] width 173 height 12
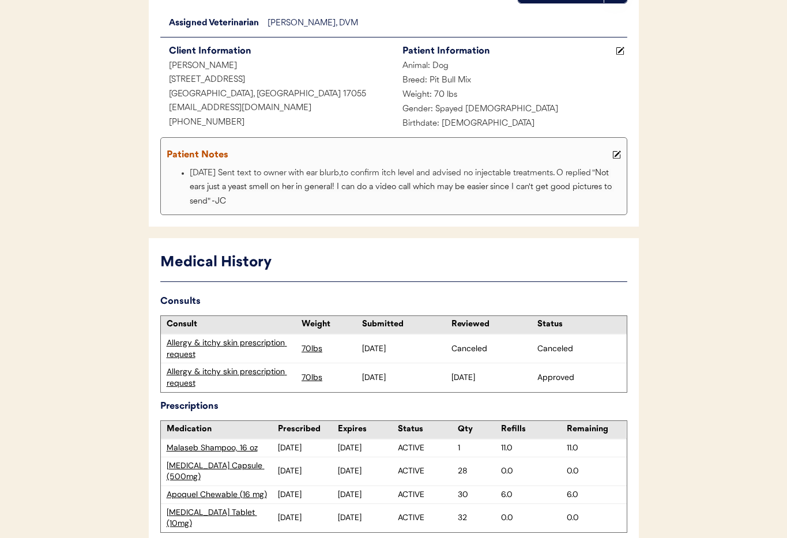
scroll to position [168, 0]
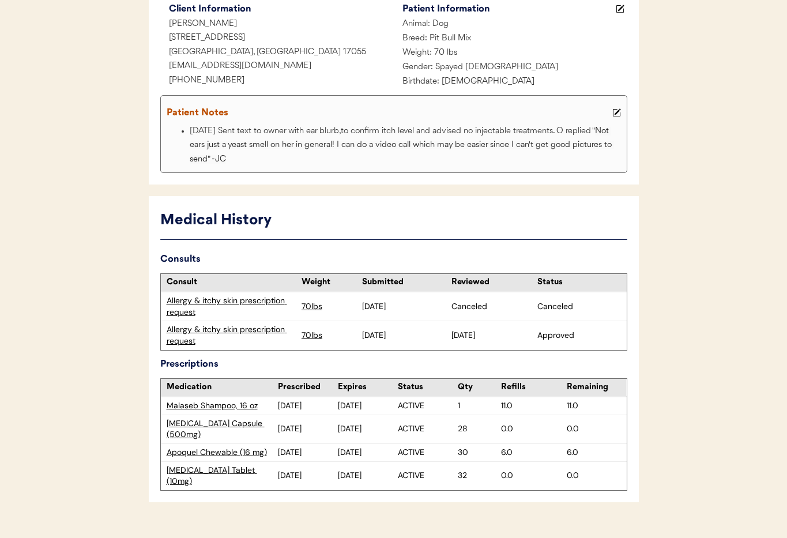
click at [259, 333] on div "Allergy & itchy skin prescription request" at bounding box center [232, 335] width 130 height 22
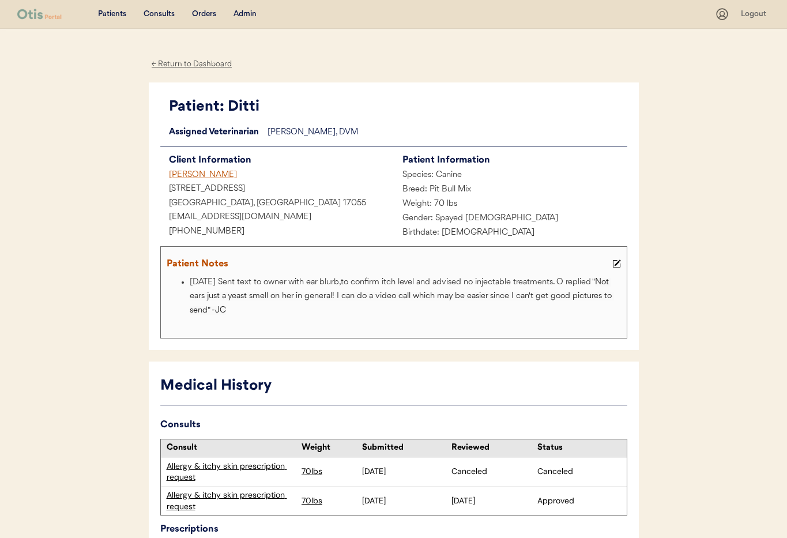
click at [191, 64] on div "← Return to Dashboard" at bounding box center [192, 64] width 86 height 13
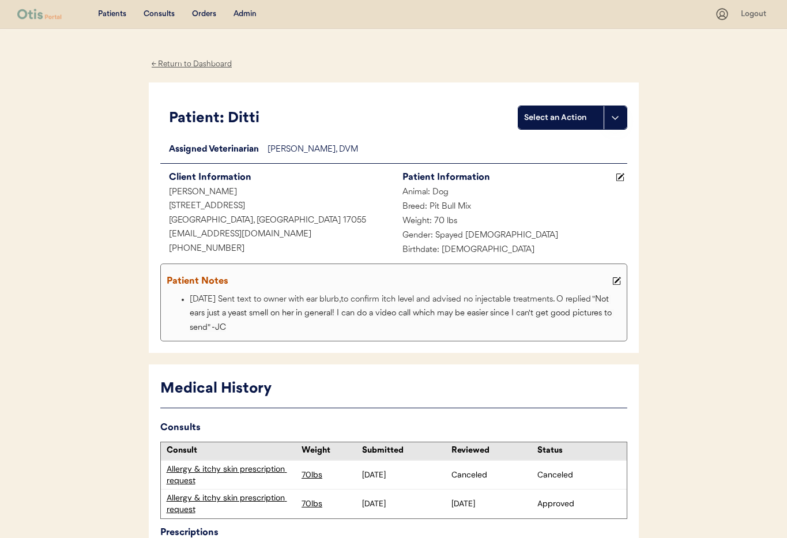
click at [244, 14] on div "Admin" at bounding box center [244, 15] width 23 height 12
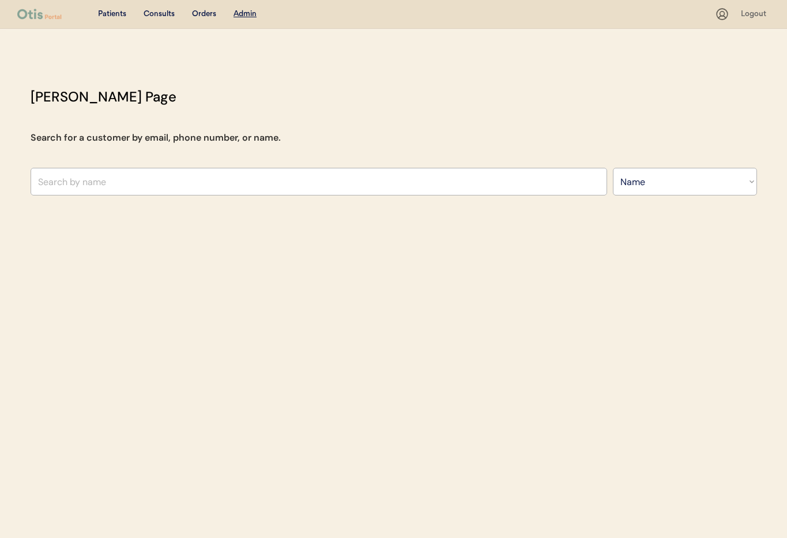
select select ""Name""
click at [172, 181] on input "text" at bounding box center [319, 182] width 576 height 28
type input "[PERSON_NAME]"
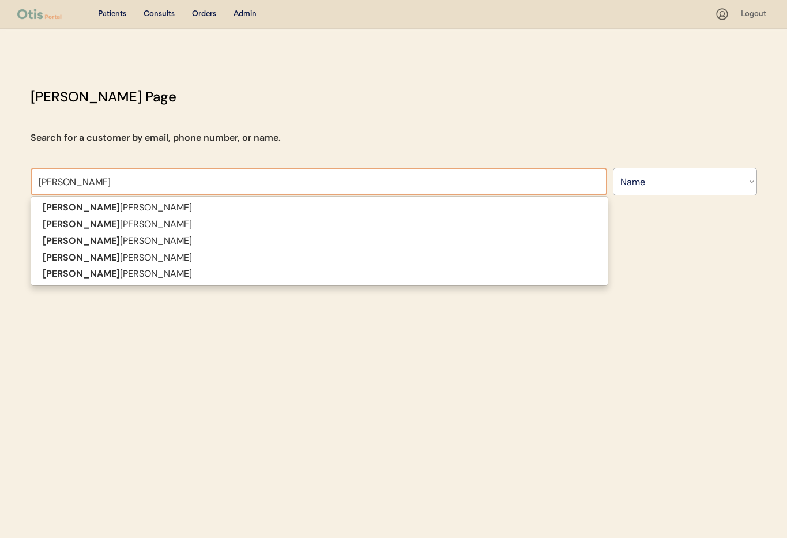
type input "[PERSON_NAME]"
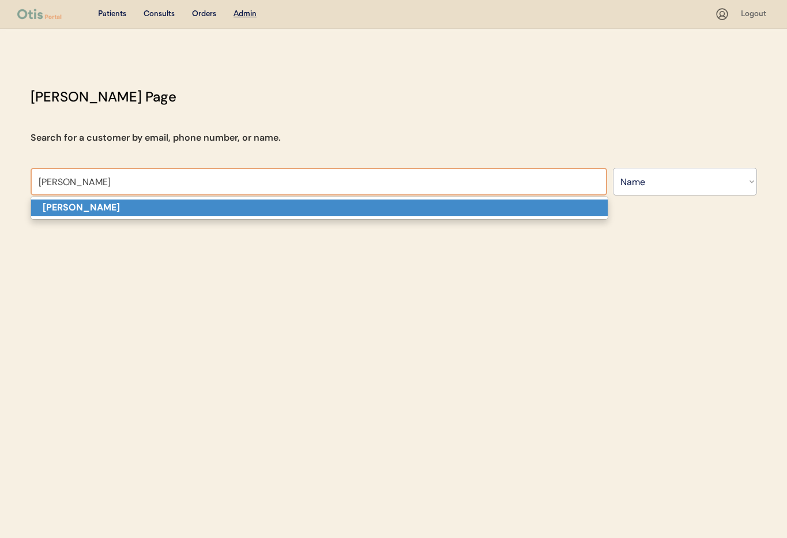
click at [163, 211] on p "[PERSON_NAME]" at bounding box center [319, 207] width 576 height 17
type input "[PERSON_NAME]"
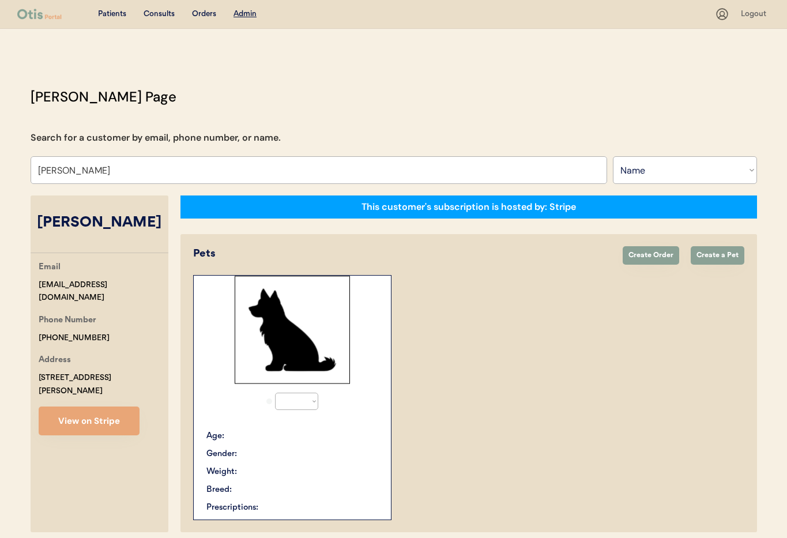
select select "true"
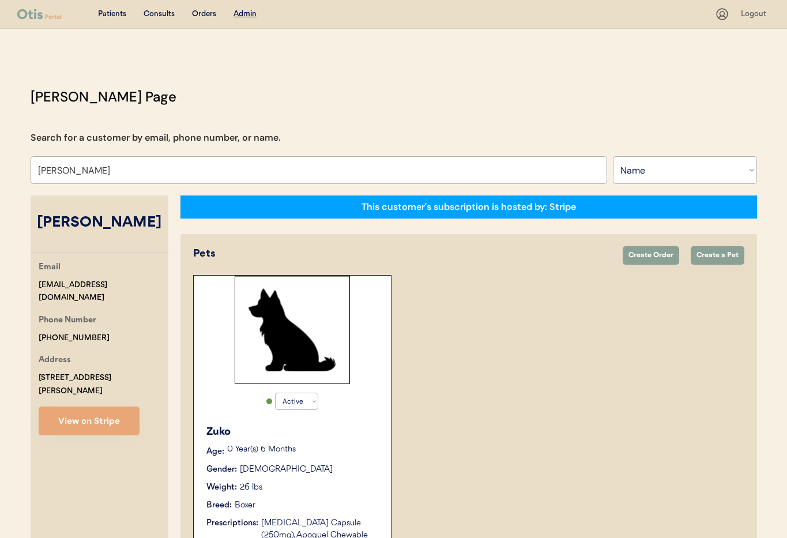
scroll to position [100, 0]
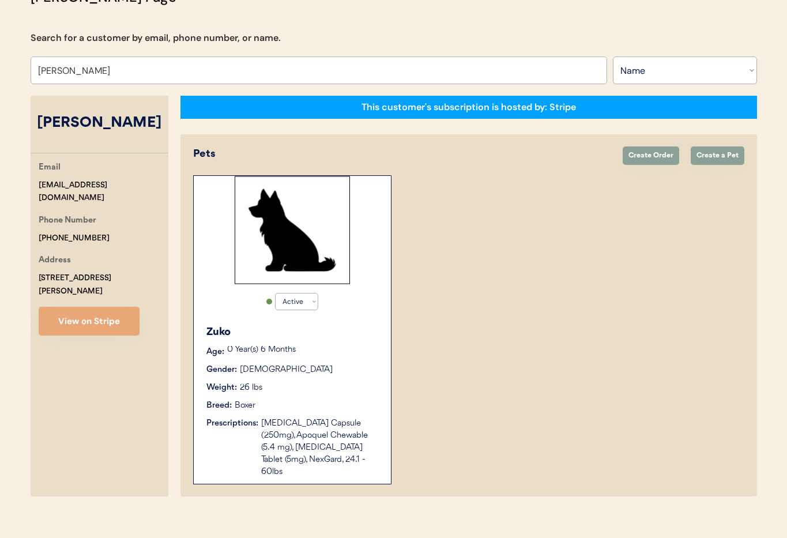
type input "[PERSON_NAME]"
click at [335, 344] on div "Zuko Age: 0 Year(s) 6 Months Gender: Male Weight: 26 lbs Breed: Boxer Prescript…" at bounding box center [292, 401] width 186 height 165
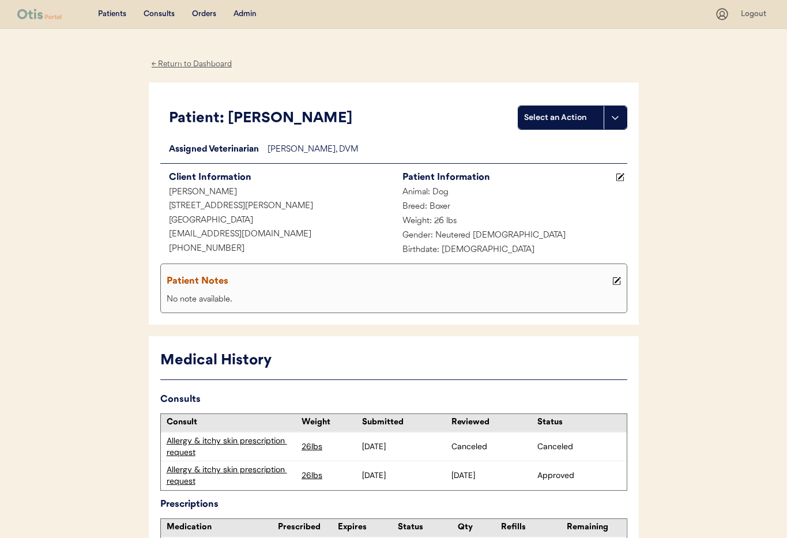
drag, startPoint x: 181, startPoint y: 62, endPoint x: 196, endPoint y: 88, distance: 29.9
click at [181, 62] on div "← Return to Dashboard" at bounding box center [192, 64] width 86 height 13
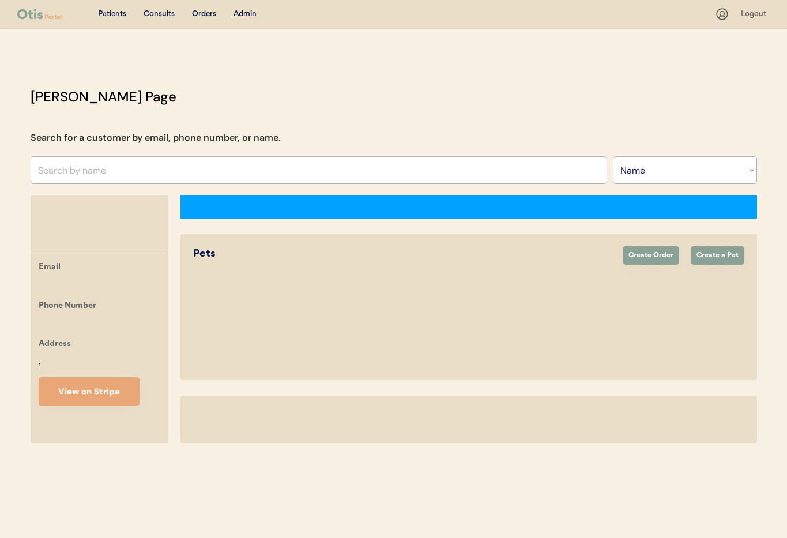
select select ""Name""
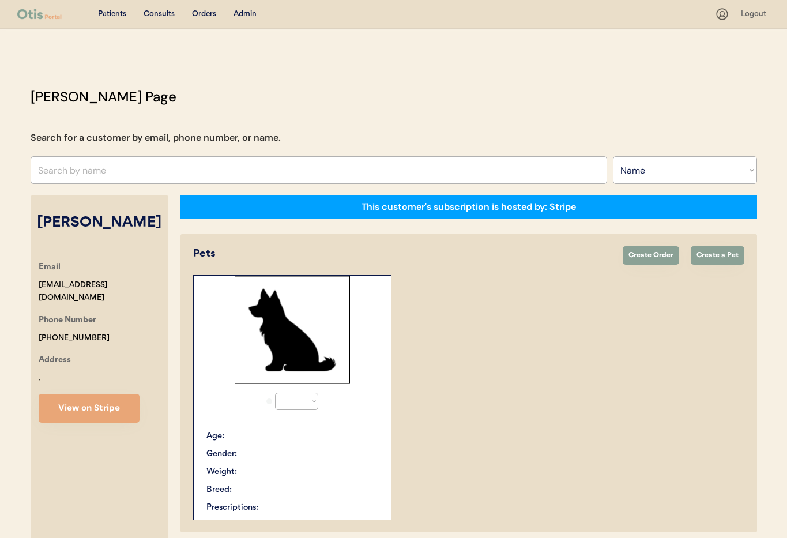
select select "true"
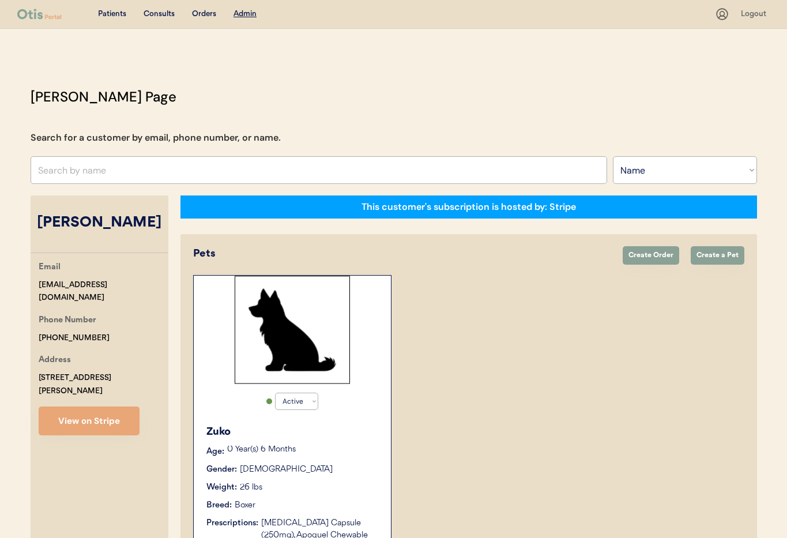
scroll to position [100, 0]
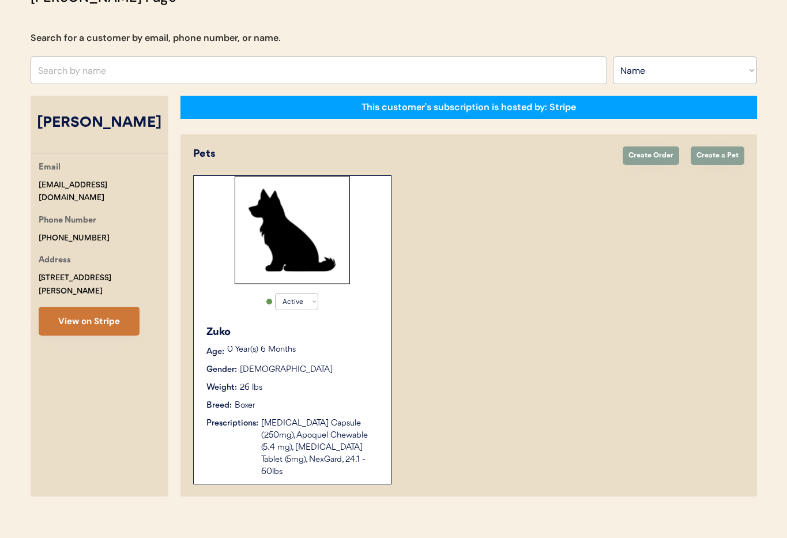
click at [105, 308] on button "View on Stripe" at bounding box center [89, 321] width 101 height 29
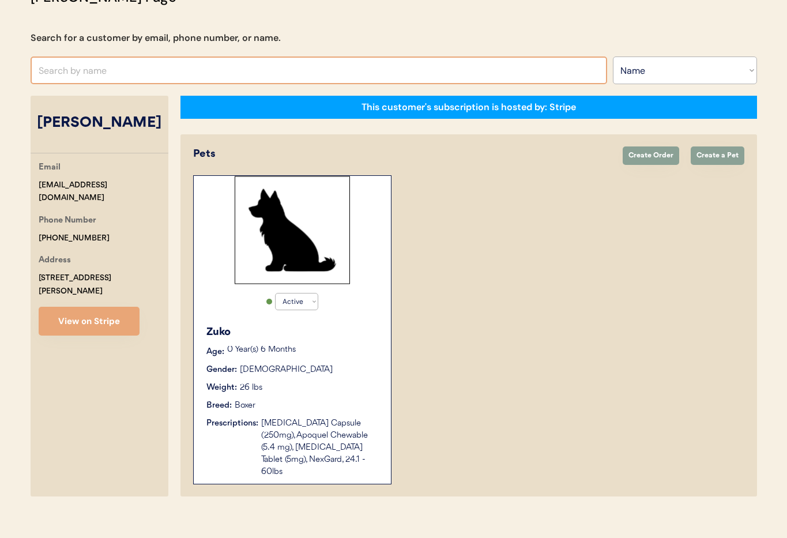
click at [84, 67] on input "text" at bounding box center [319, 70] width 576 height 28
type input "[PERSON_NAME]"
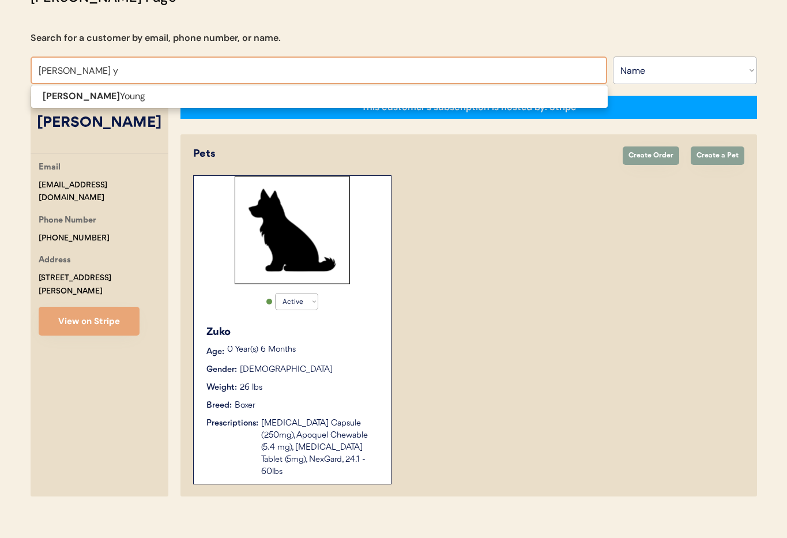
type input "[PERSON_NAME] yo"
type input "[PERSON_NAME]"
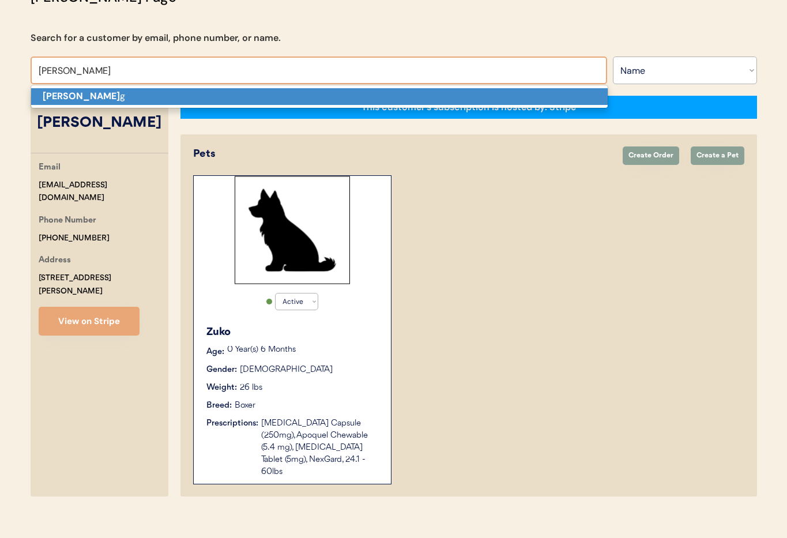
click at [93, 99] on strong "[PERSON_NAME]" at bounding box center [81, 96] width 77 height 12
type input "[PERSON_NAME]"
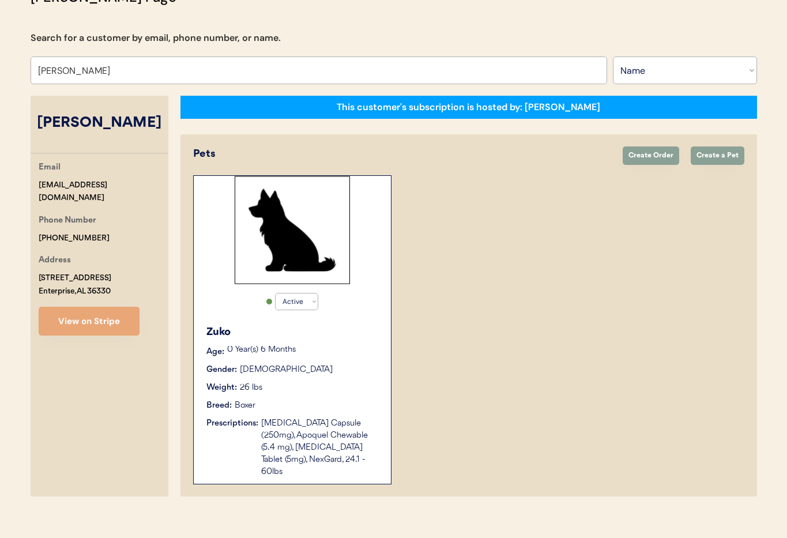
select select "true"
select select "false"
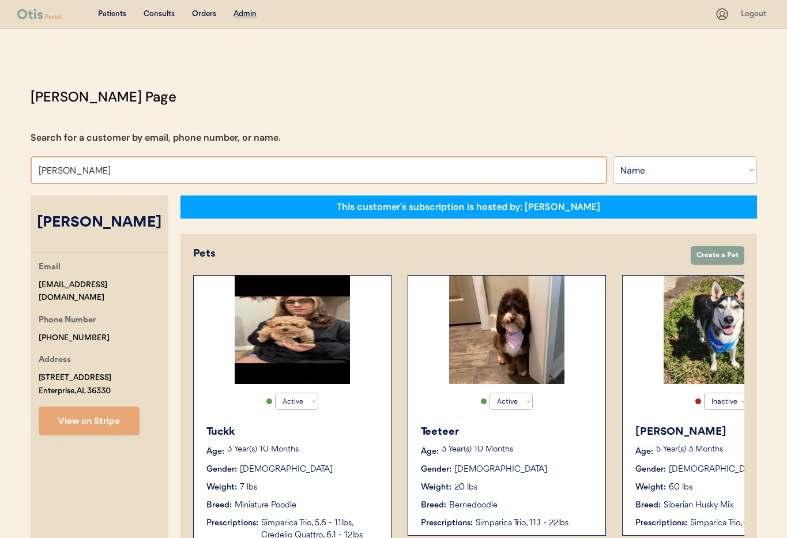
drag, startPoint x: 99, startPoint y: 173, endPoint x: 173, endPoint y: 167, distance: 74.6
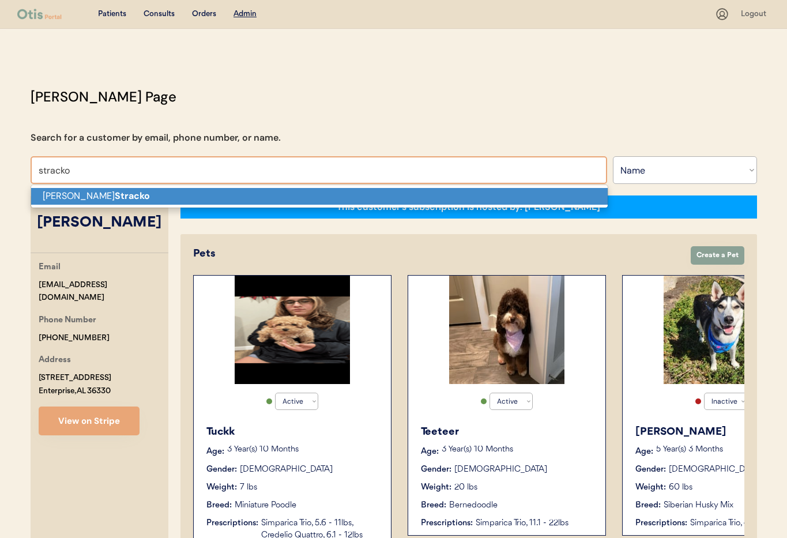
click at [115, 196] on strong "Stracko" at bounding box center [132, 196] width 35 height 12
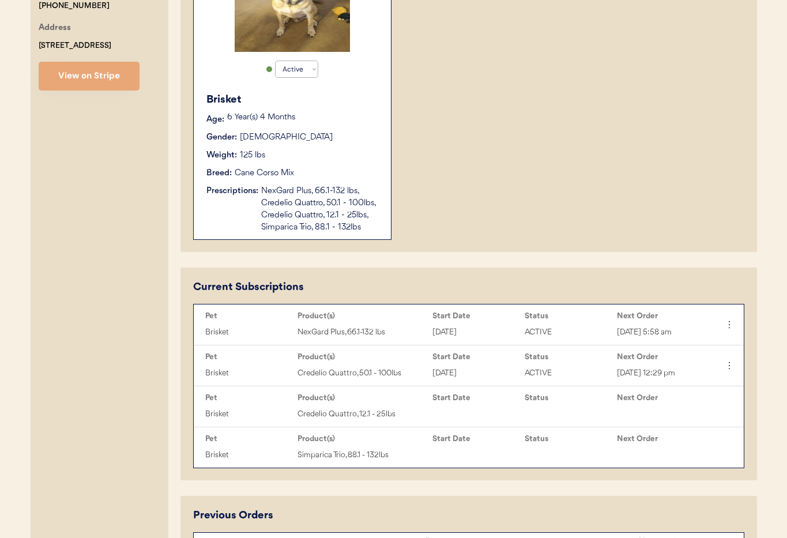
scroll to position [340, 0]
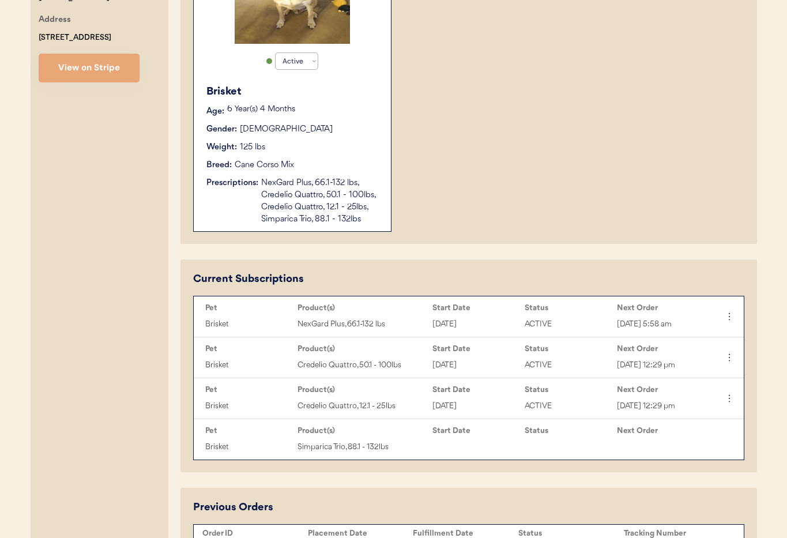
type input "Melanie Stracko"
click at [327, 199] on div "NexGard Plus, 66.1-132 lbs, Credelio Quattro, 50.1 - 100lbs, Credelio Quattro, …" at bounding box center [320, 201] width 118 height 48
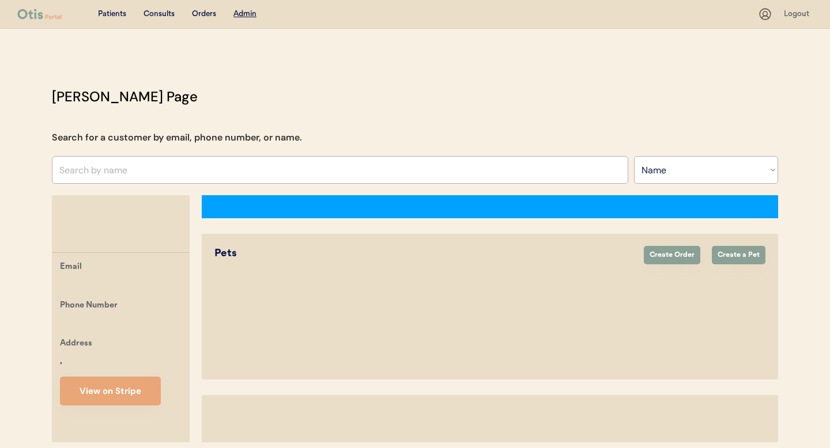
select select ""Name""
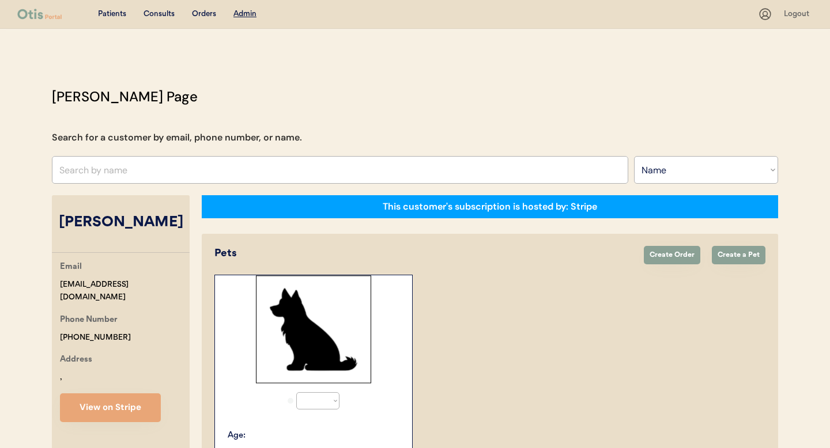
select select "true"
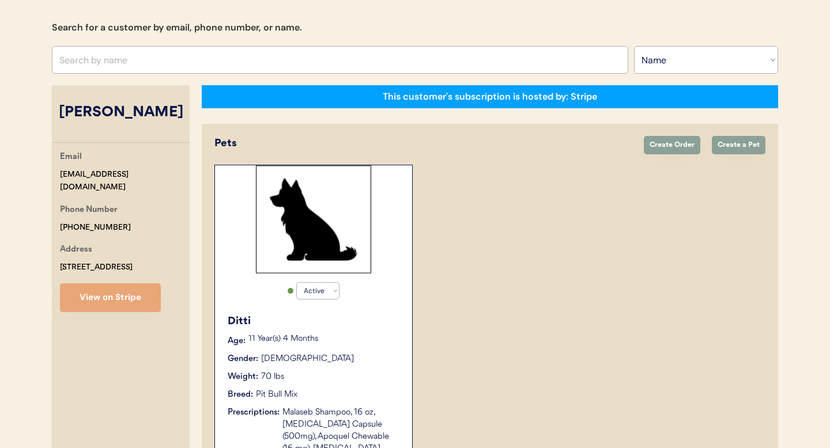
scroll to position [294, 0]
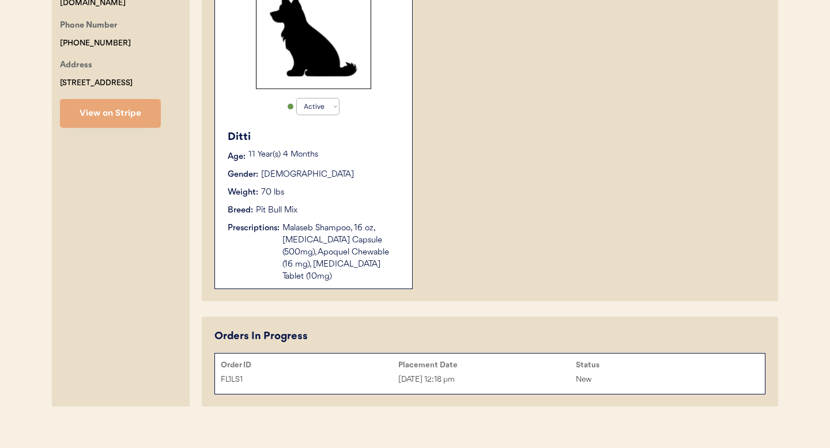
click at [96, 116] on button "View on Stripe" at bounding box center [110, 113] width 101 height 29
drag, startPoint x: 237, startPoint y: 365, endPoint x: 226, endPoint y: 366, distance: 11.0
click at [213, 365] on div "Orders In Progress Order ID Placement Date Status FL1LS1 Oct 3, 2025 12:18 pm N…" at bounding box center [490, 362] width 576 height 90
copy div "FL1LS1"
click at [509, 224] on div "Active Active Inactive Ditti Age: 11 Year(s) 4 Months Gender: Female Weight: 70…" at bounding box center [489, 134] width 551 height 309
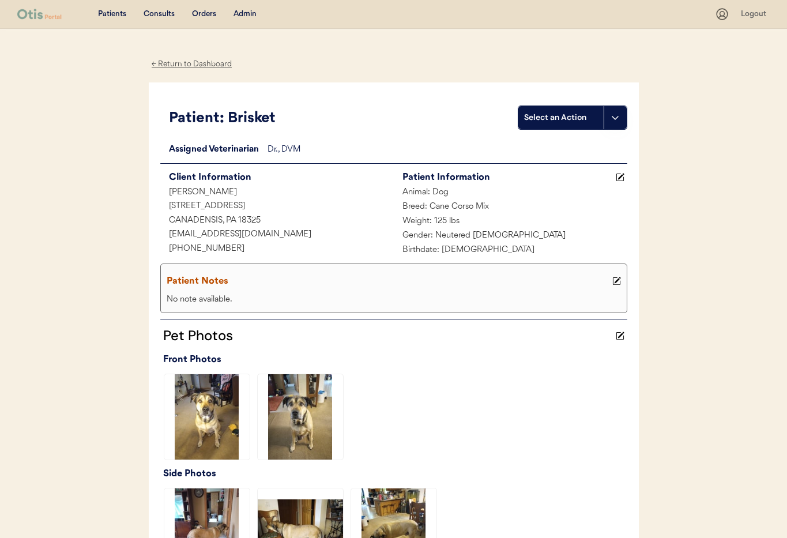
click at [177, 65] on div "← Return to Dashboard" at bounding box center [192, 64] width 86 height 13
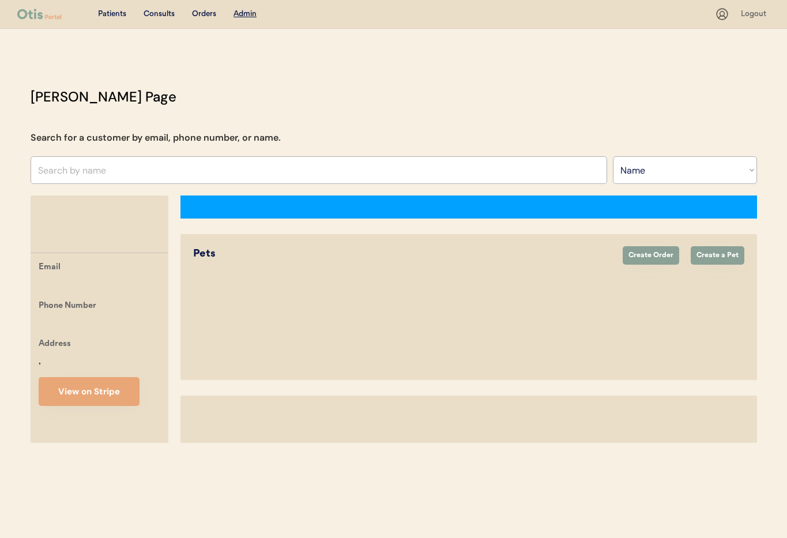
select select ""Name""
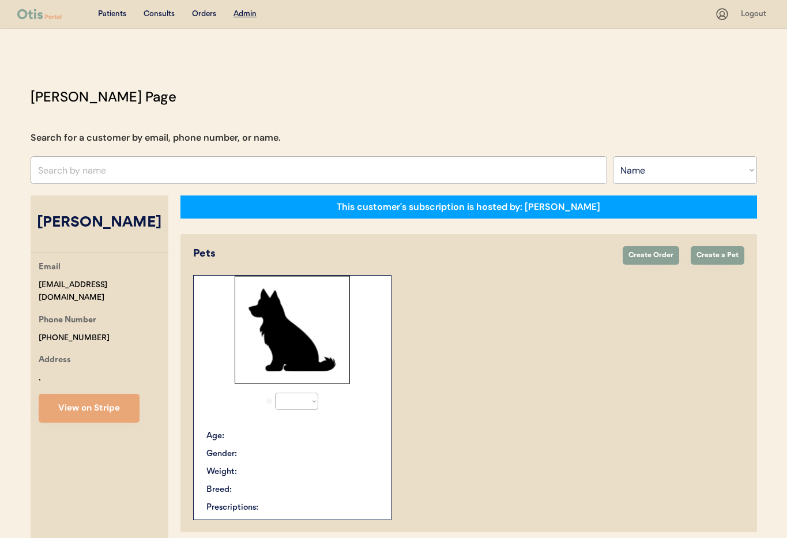
select select "true"
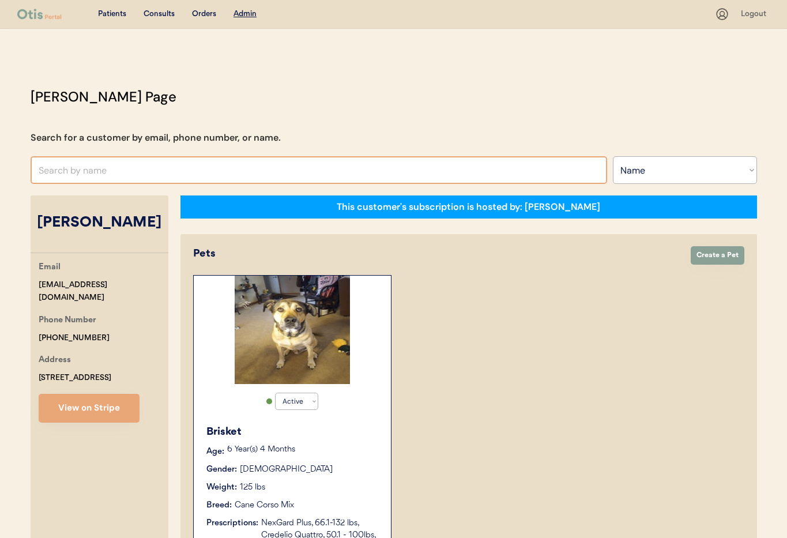
click at [141, 164] on input "text" at bounding box center [319, 170] width 576 height 28
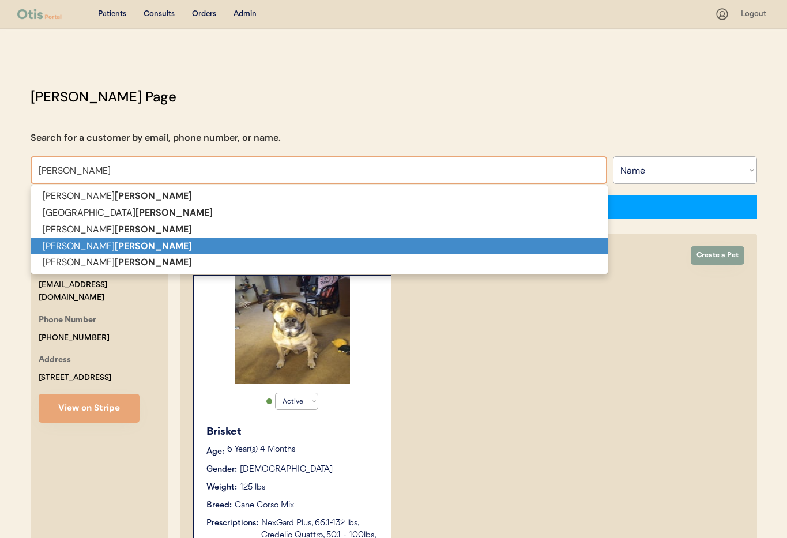
click at [126, 243] on p "Eileen P Hoffman" at bounding box center [319, 246] width 576 height 17
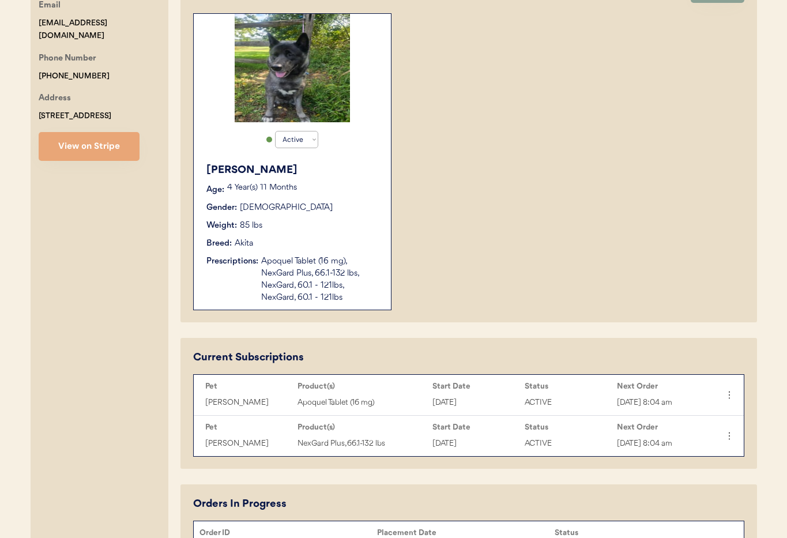
scroll to position [271, 0]
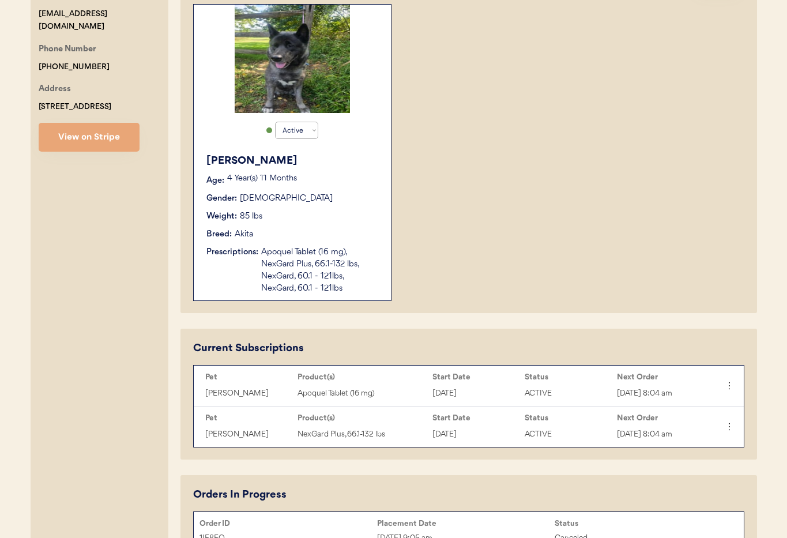
type input "[PERSON_NAME]"
click at [341, 243] on div "Billie Age: 4 Year(s) 11 Months Gender: Female Weight: 85 lbs Breed: Akita Pres…" at bounding box center [292, 224] width 186 height 153
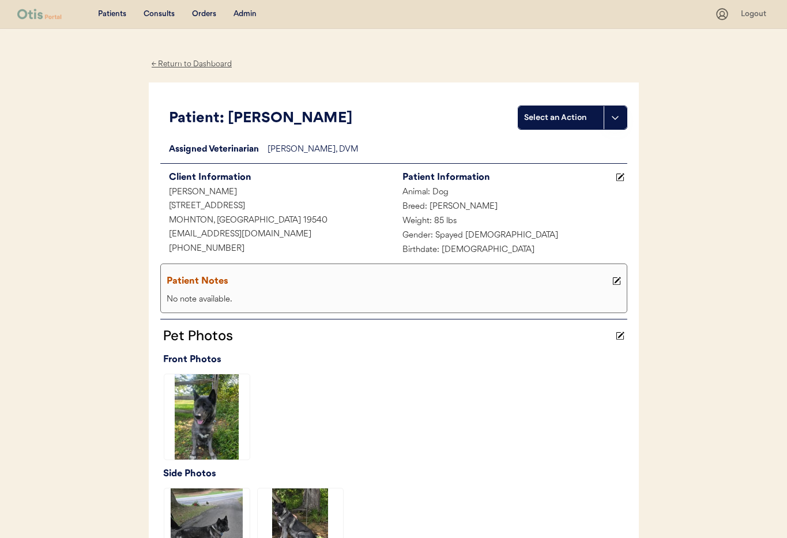
click at [176, 63] on div "← Return to Dashboard" at bounding box center [192, 64] width 86 height 13
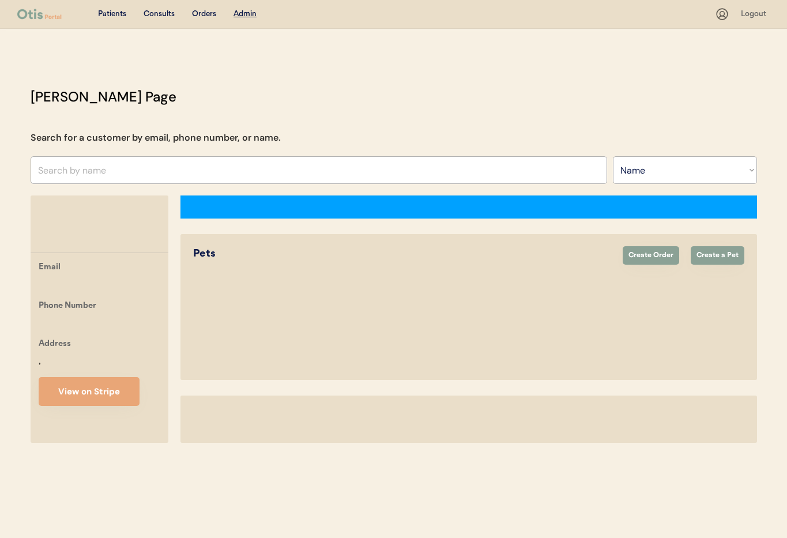
select select ""Name""
select select "true"
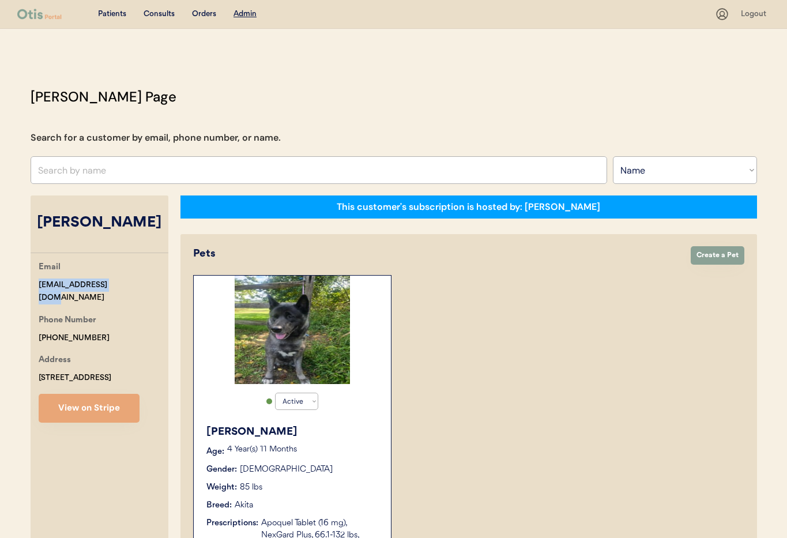
drag, startPoint x: 124, startPoint y: 288, endPoint x: 51, endPoint y: 286, distance: 72.6
click at [34, 285] on div "Email onadair96@gmail.com Phone Number +14843211682 Address 352 MAPLE GROVE RD …" at bounding box center [100, 341] width 138 height 162
copy div "[EMAIL_ADDRESS][DOMAIN_NAME]"
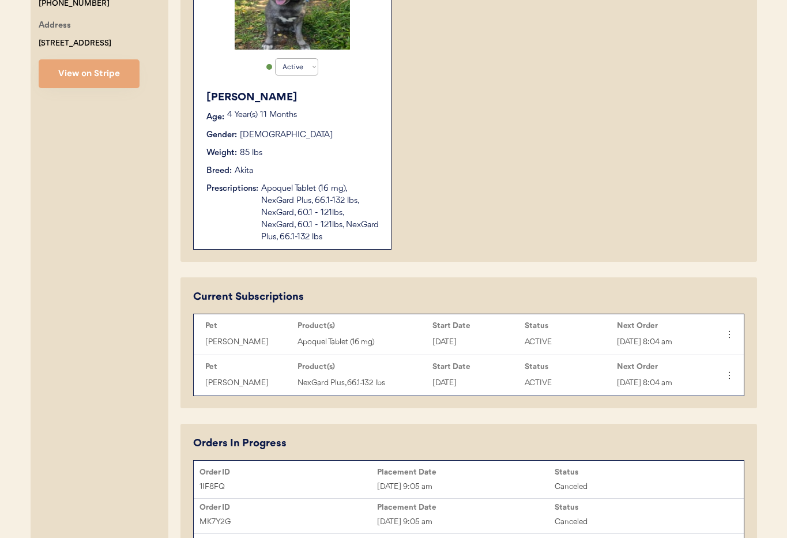
scroll to position [331, 0]
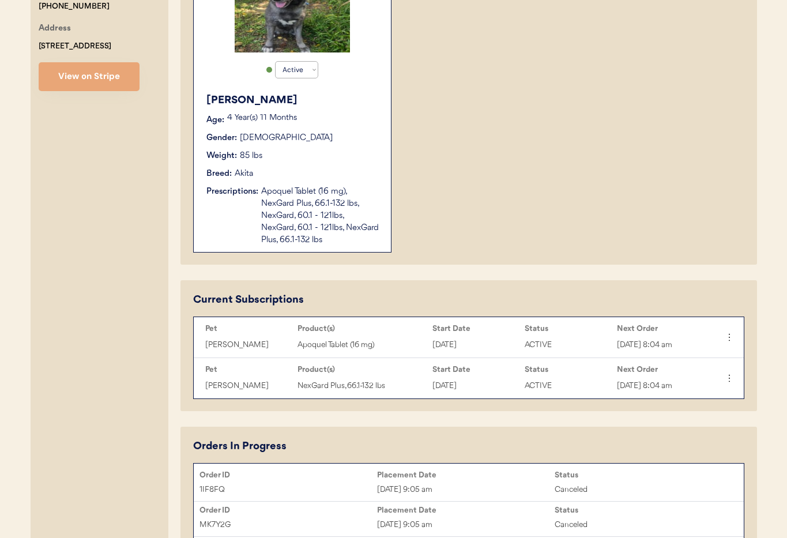
click at [494, 381] on div "Nov 12, 2024" at bounding box center [475, 385] width 86 height 13
click at [348, 388] on div "NexGard Plus, 66.1-132 lbs" at bounding box center [361, 385] width 129 height 13
click at [651, 380] on div "Nov 2nd, 2025, 8:04 am" at bounding box center [660, 385] width 86 height 13
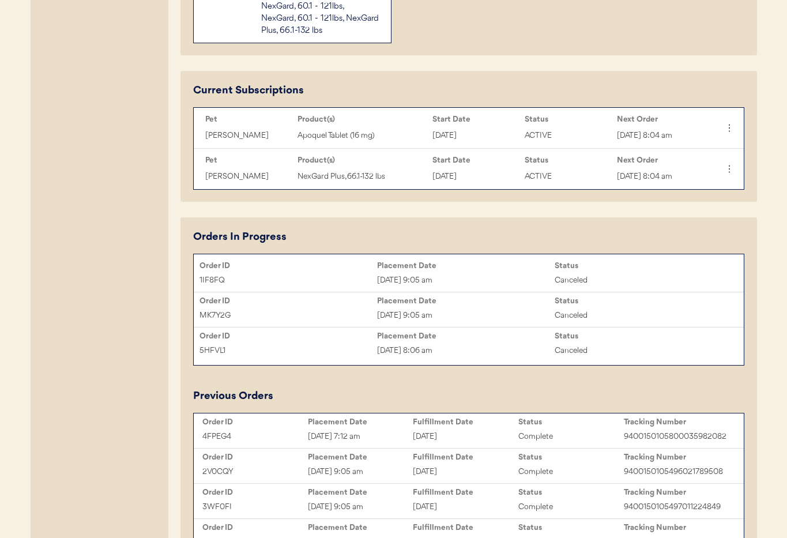
scroll to position [541, 0]
click at [311, 20] on div "Apoquel Tablet (16 mg), NexGard Plus, 66.1-132 lbs, NexGard, 60.1 - 121lbs, Nex…" at bounding box center [320, 6] width 118 height 61
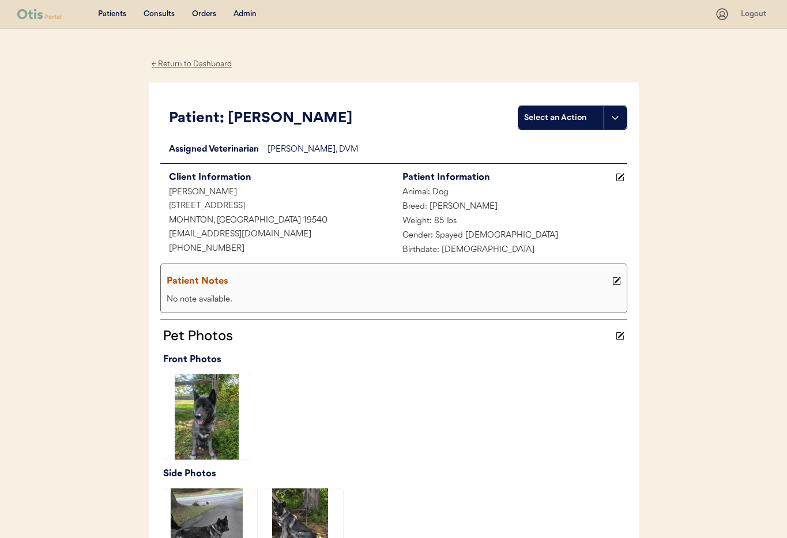
drag, startPoint x: 198, startPoint y: 66, endPoint x: 205, endPoint y: 67, distance: 7.5
click at [198, 66] on div "← Return to Dashboard" at bounding box center [192, 64] width 86 height 13
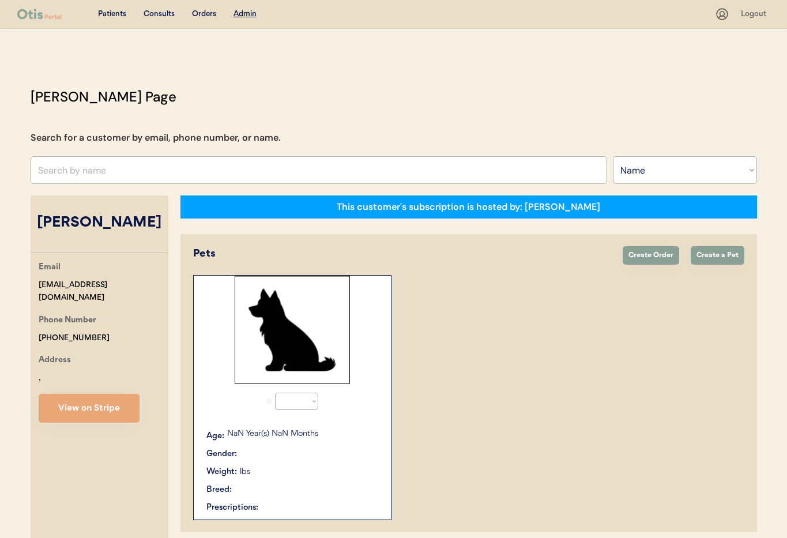
select select ""Name""
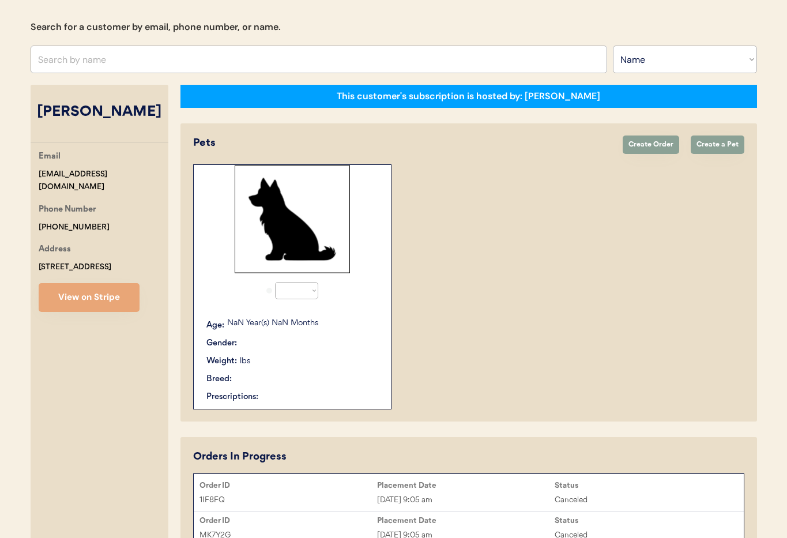
select select "true"
